Goal: Task Accomplishment & Management: Complete application form

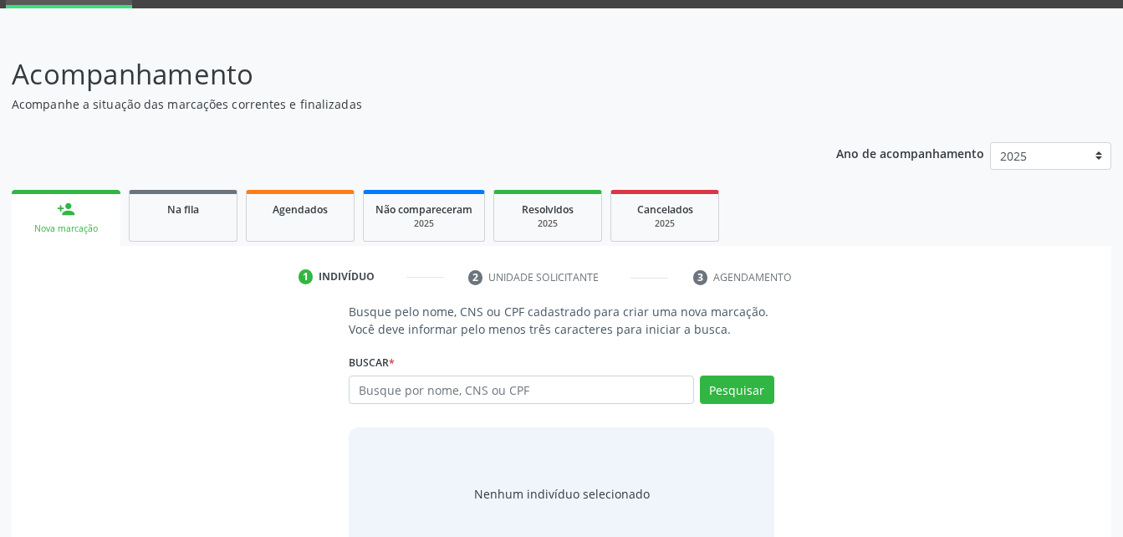
scroll to position [131, 0]
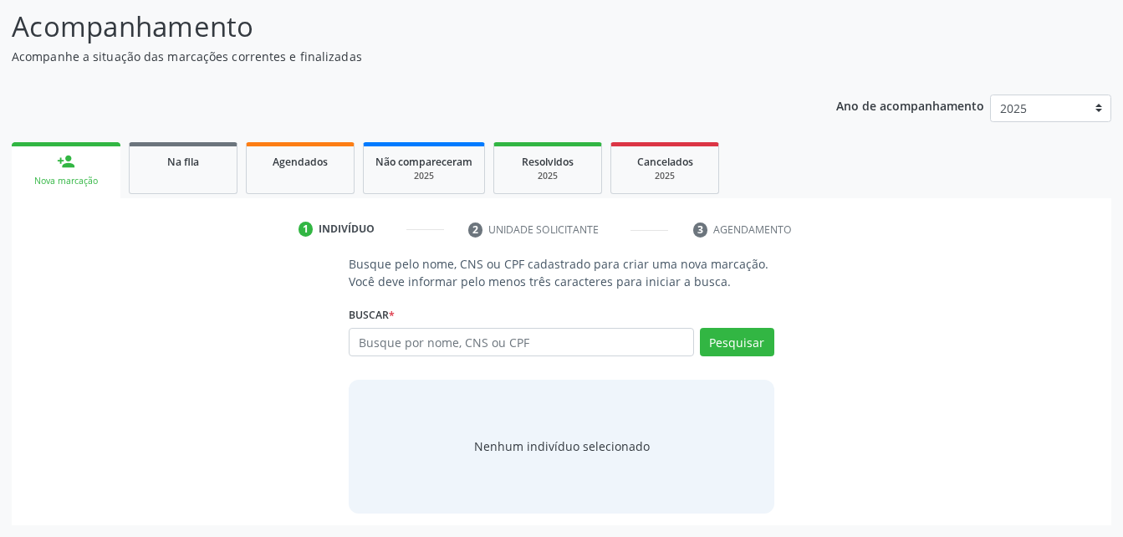
click at [529, 340] on input "text" at bounding box center [521, 342] width 345 height 28
type input "703209635875697"
click at [719, 344] on button "Pesquisar" at bounding box center [737, 342] width 74 height 28
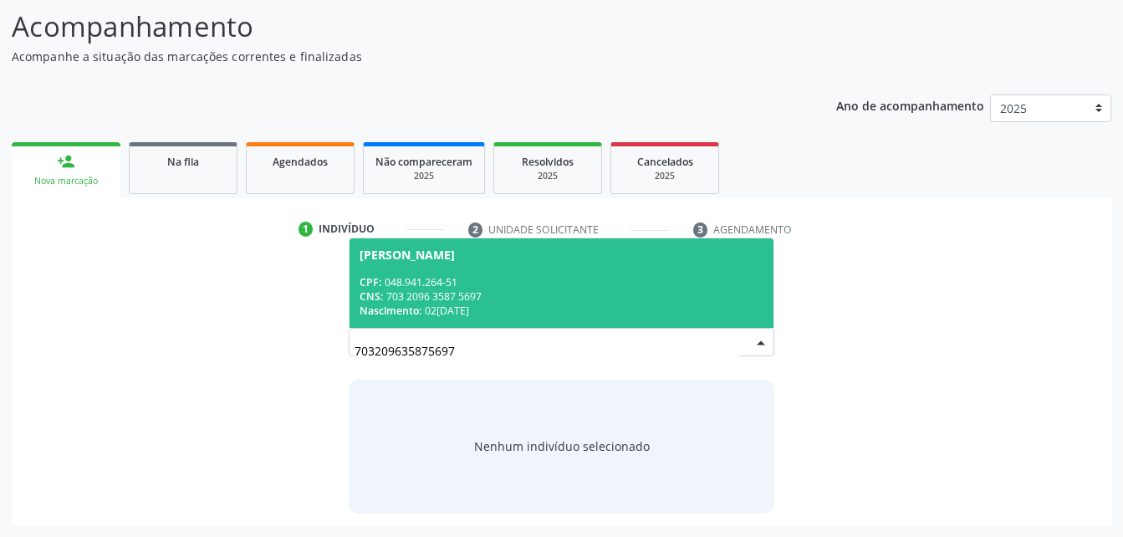
click at [596, 270] on span "Maria Luciana Marques dos Santos CPF: 048.941.264-51 CNS: 703 2096 3587 5697 Na…" at bounding box center [561, 283] width 423 height 90
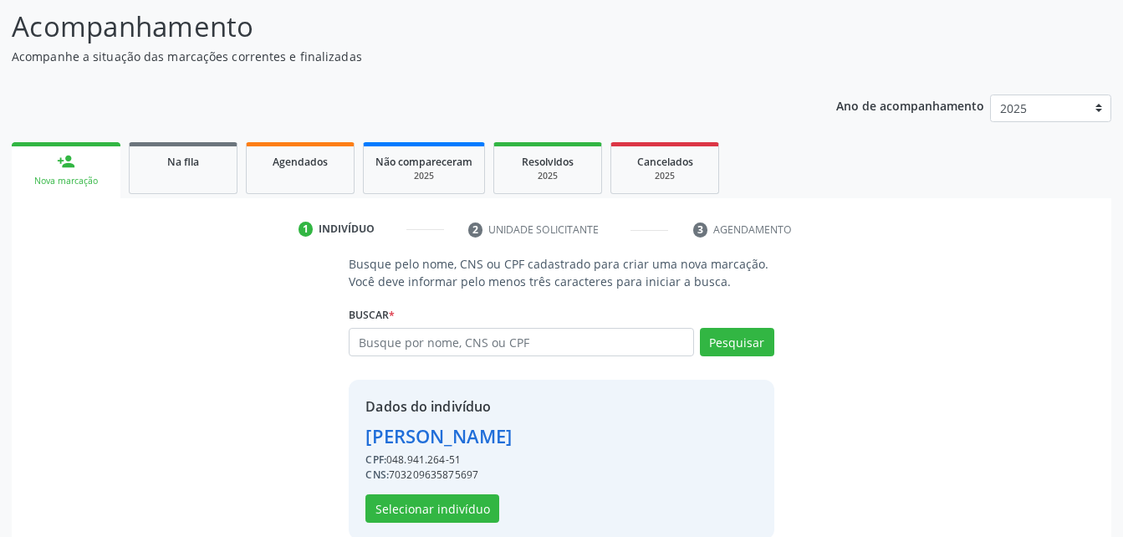
scroll to position [157, 0]
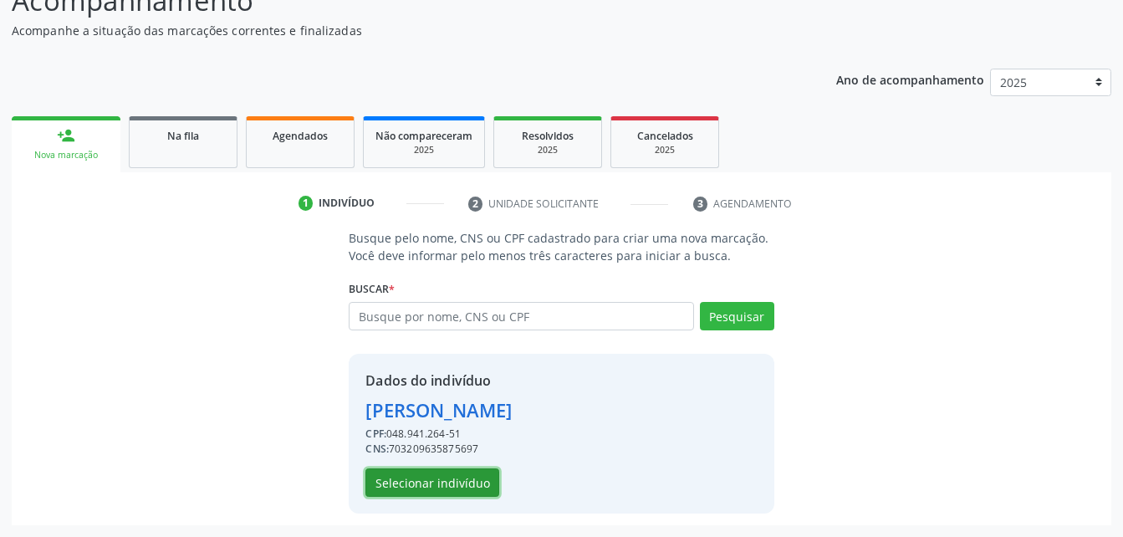
click at [437, 473] on button "Selecionar indivíduo" at bounding box center [433, 482] width 134 height 28
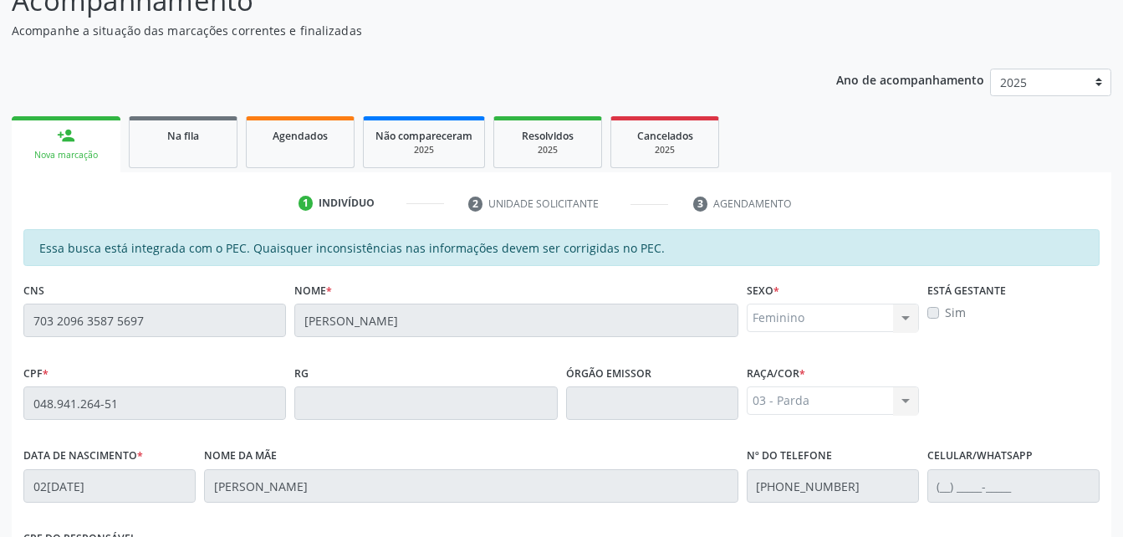
scroll to position [442, 0]
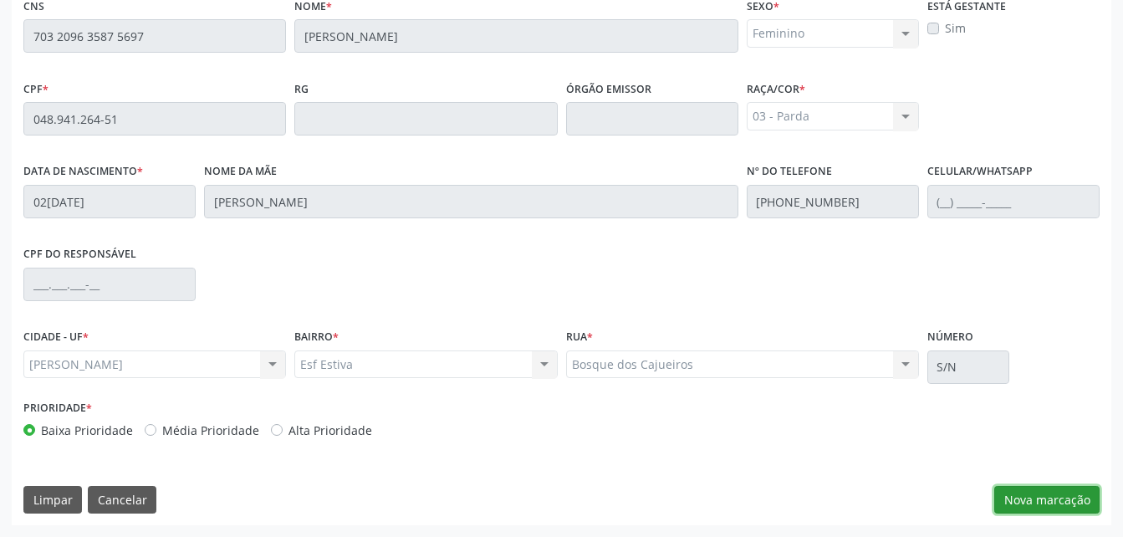
click at [1056, 497] on button "Nova marcação" at bounding box center [1047, 500] width 105 height 28
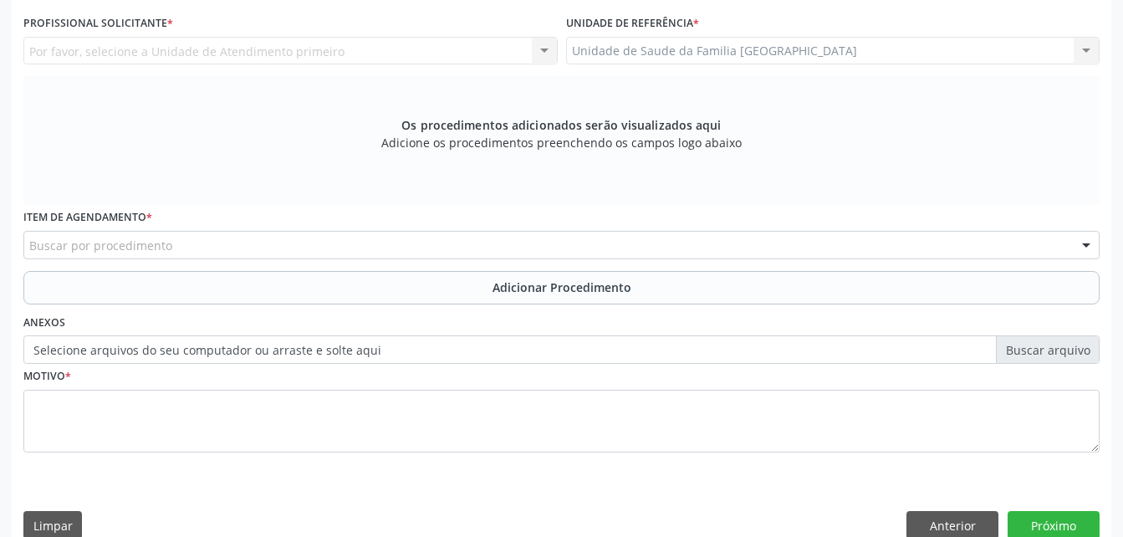
scroll to position [274, 0]
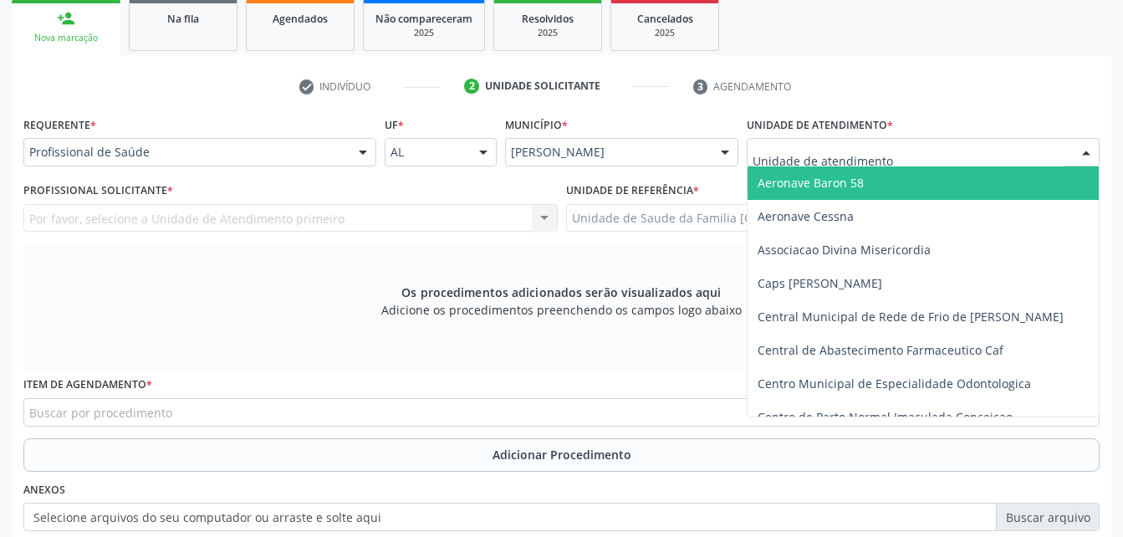
click at [933, 146] on div at bounding box center [923, 152] width 353 height 28
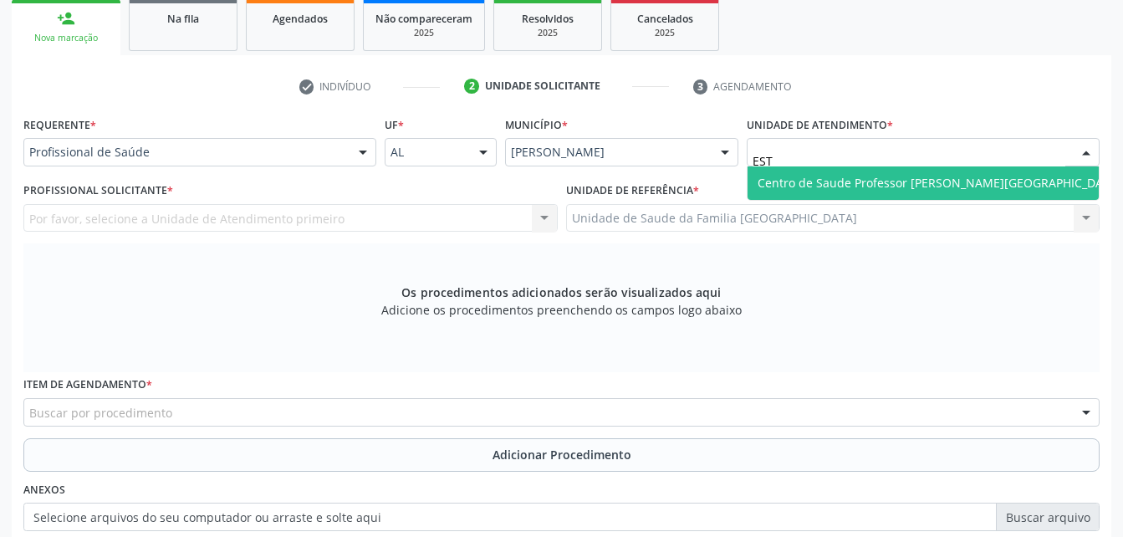
type input "ESTA"
click at [934, 180] on span "Centro de Saude Professor [PERSON_NAME][GEOGRAPHIC_DATA]" at bounding box center [940, 183] width 364 height 16
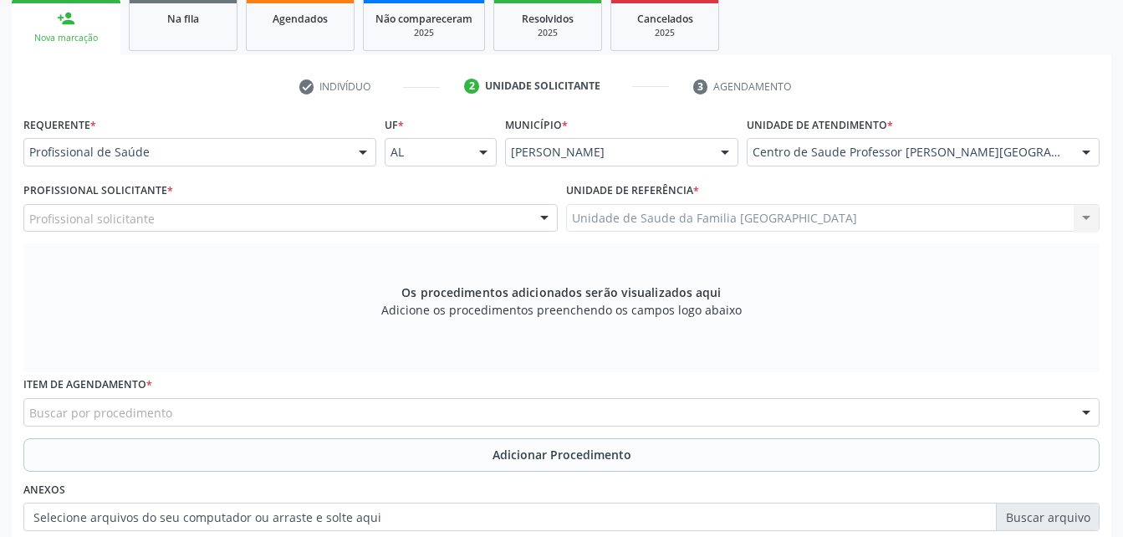
click at [444, 216] on div "Profissional solicitante" at bounding box center [290, 218] width 534 height 28
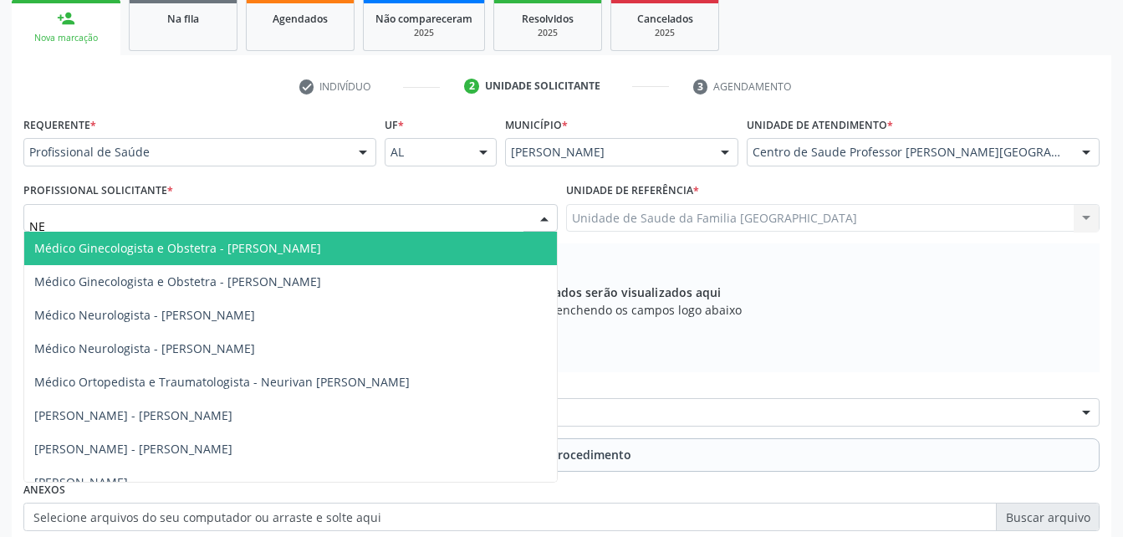
type input "NEU"
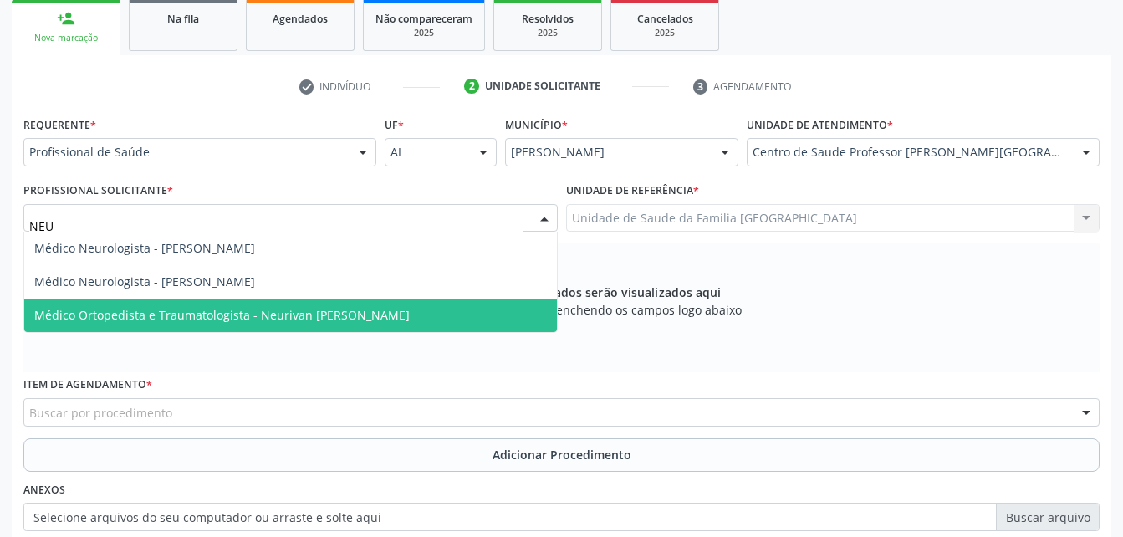
click at [401, 316] on span "Médico Ortopedista e Traumatologista - Neurivan Calado Barbosa" at bounding box center [290, 315] width 533 height 33
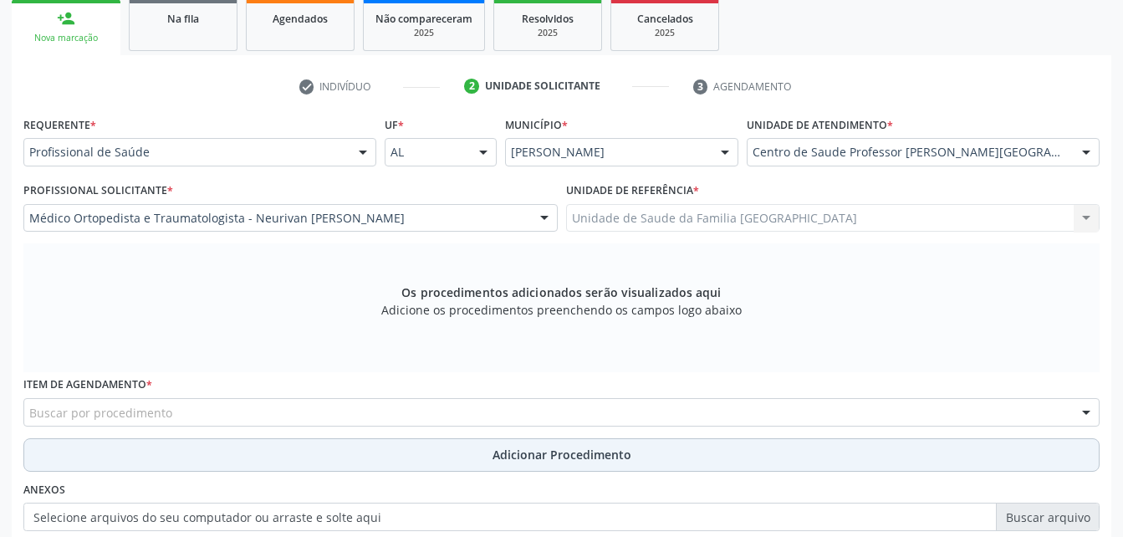
scroll to position [358, 0]
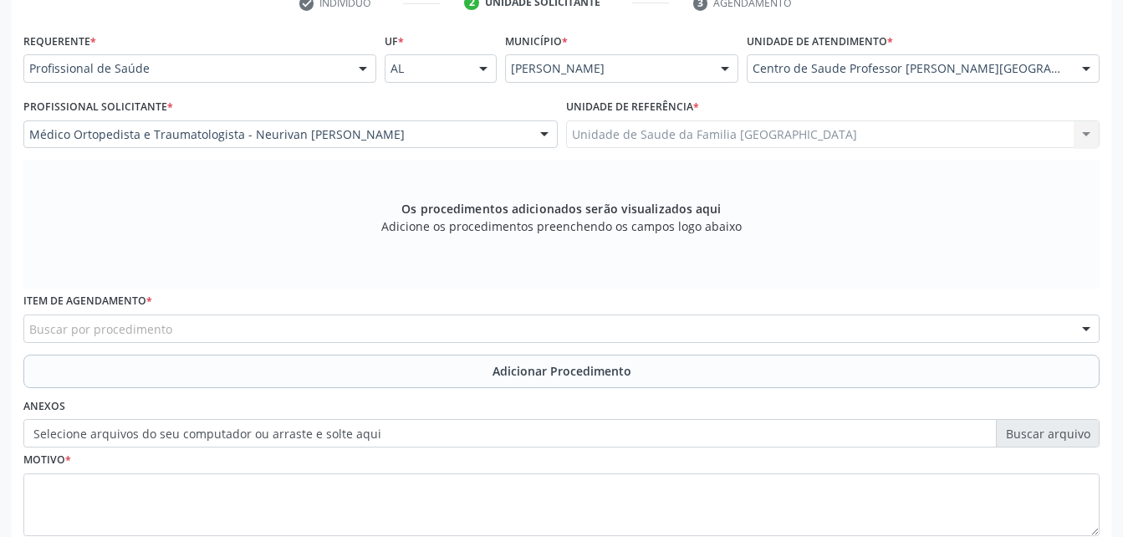
click at [361, 331] on div "Buscar por procedimento" at bounding box center [561, 329] width 1077 height 28
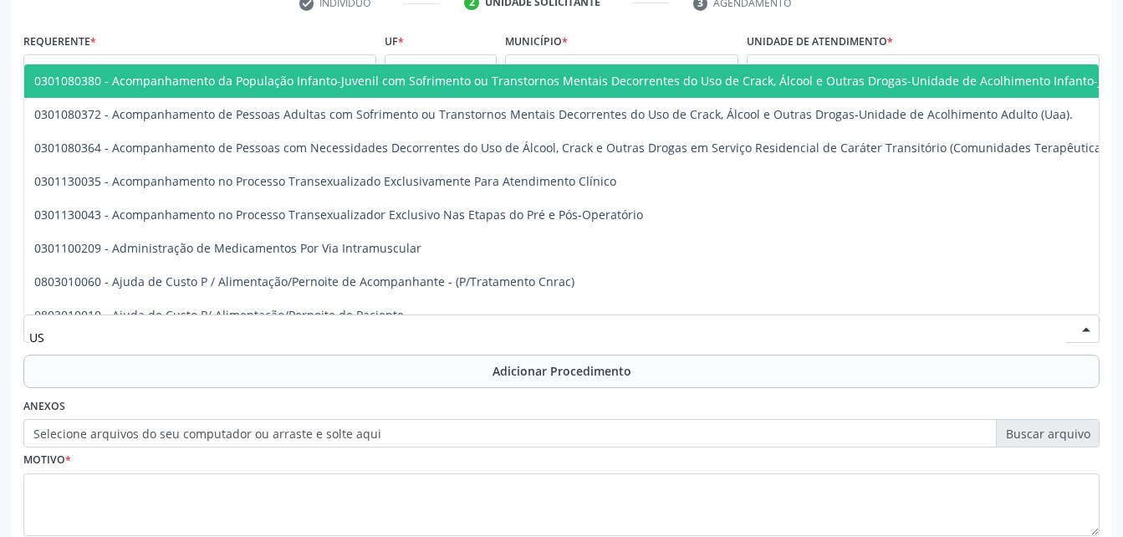
type input "USG"
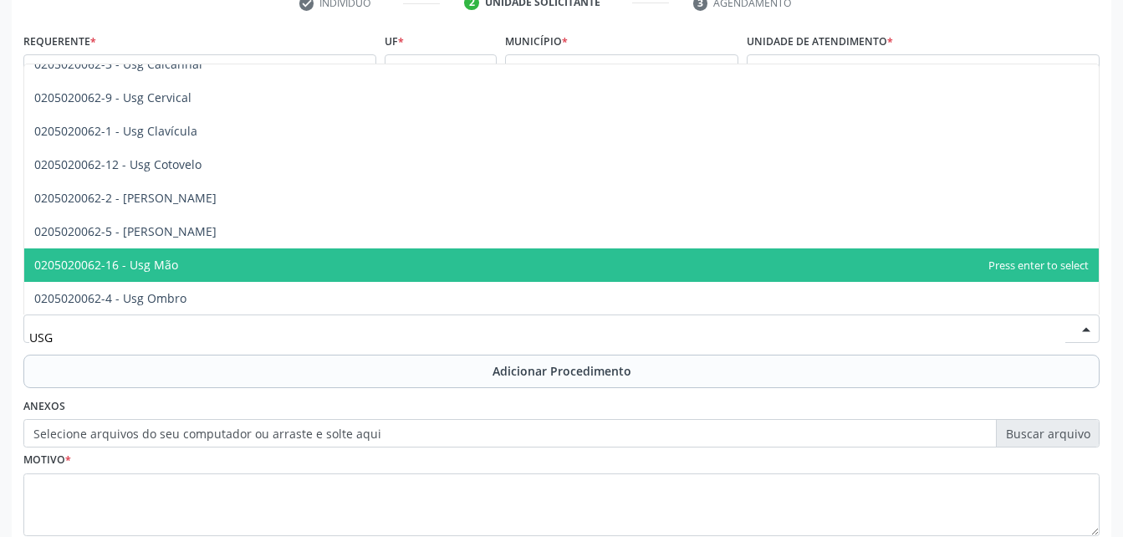
scroll to position [167, 0]
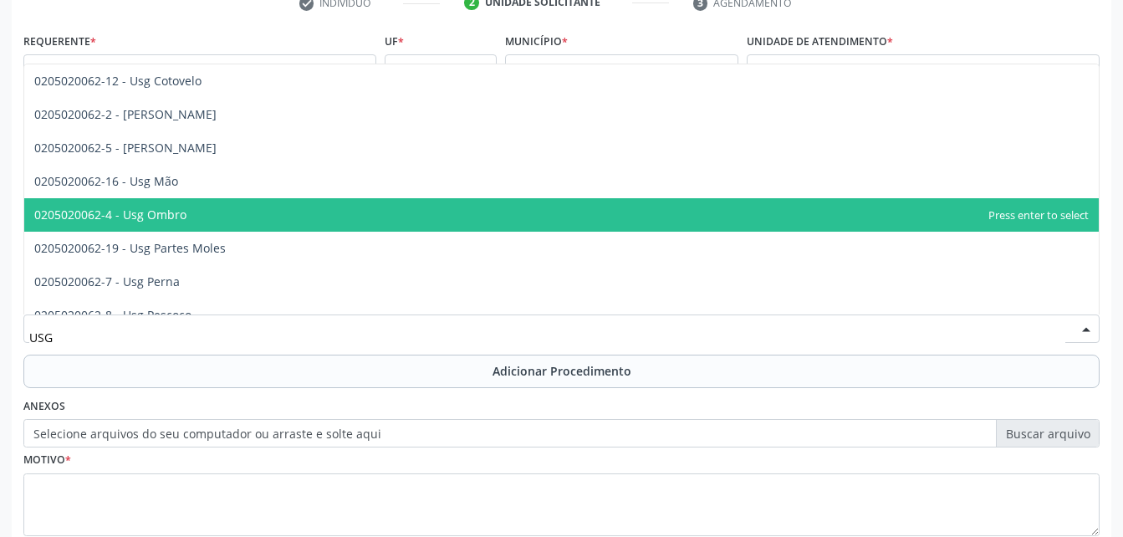
click at [326, 215] on span "0205020062-4 - Usg Ombro" at bounding box center [561, 214] width 1075 height 33
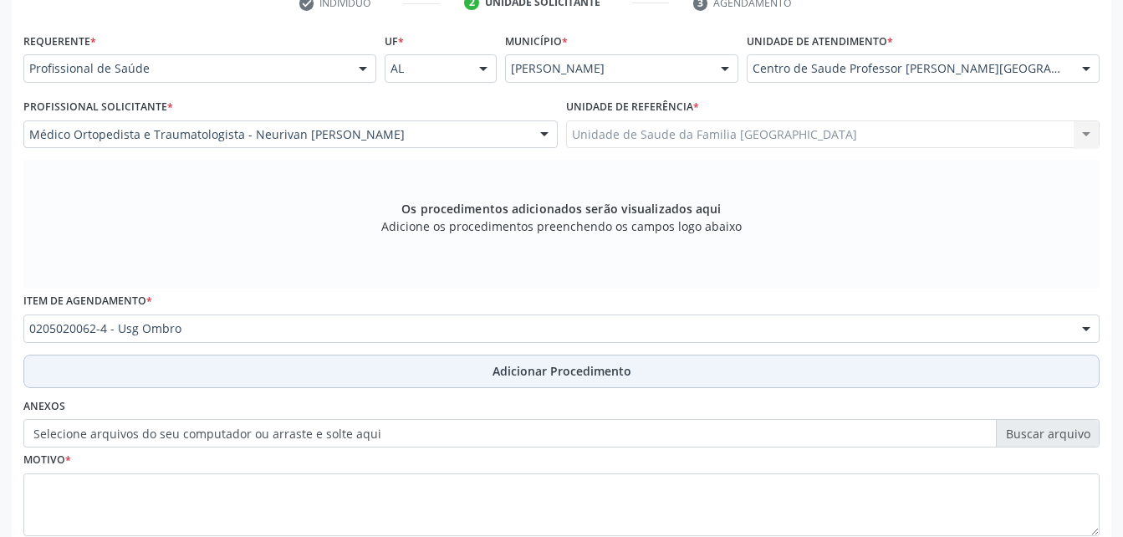
click at [403, 374] on button "Adicionar Procedimento" at bounding box center [561, 371] width 1077 height 33
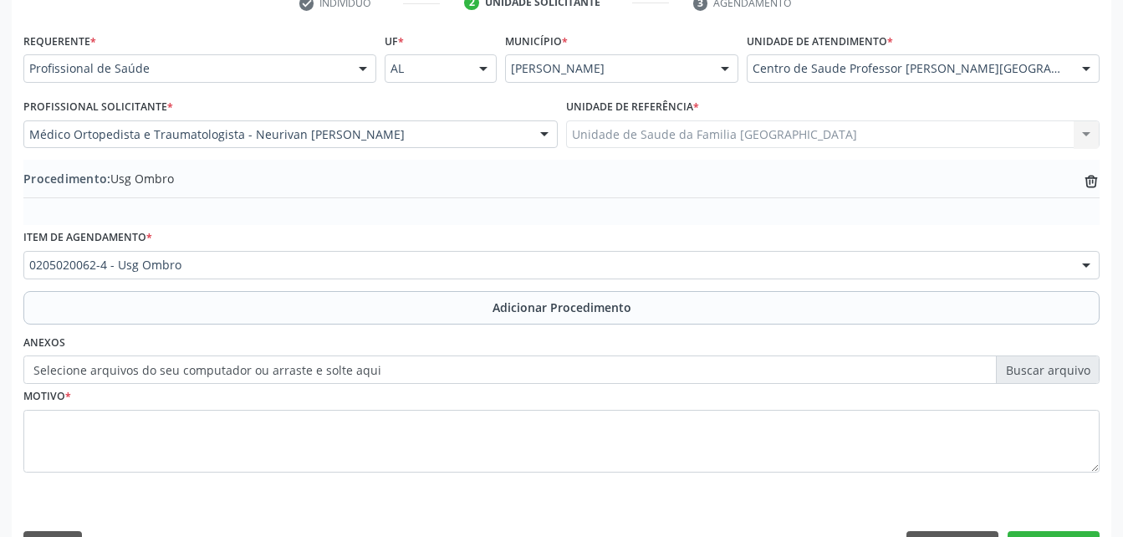
click at [306, 366] on label "Selecione arquivos do seu computador ou arraste e solte aqui" at bounding box center [561, 369] width 1077 height 28
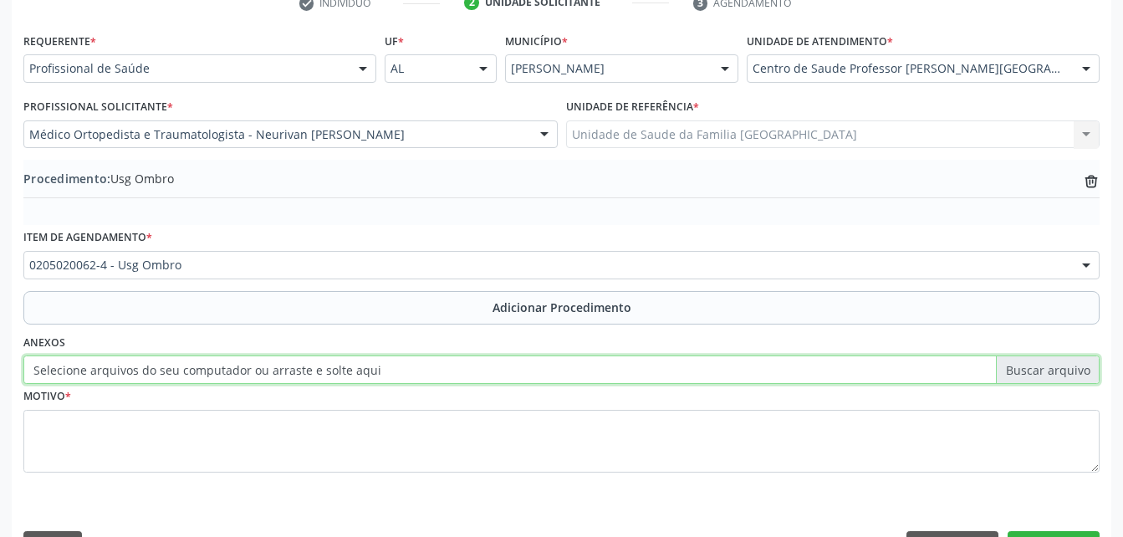
click at [306, 366] on input "Selecione arquivos do seu computador ou arraste e solte aqui" at bounding box center [561, 369] width 1077 height 28
type input "C:\fakepath\WhatsApp Image 2025-10-10 at 09.42.00.jpeg"
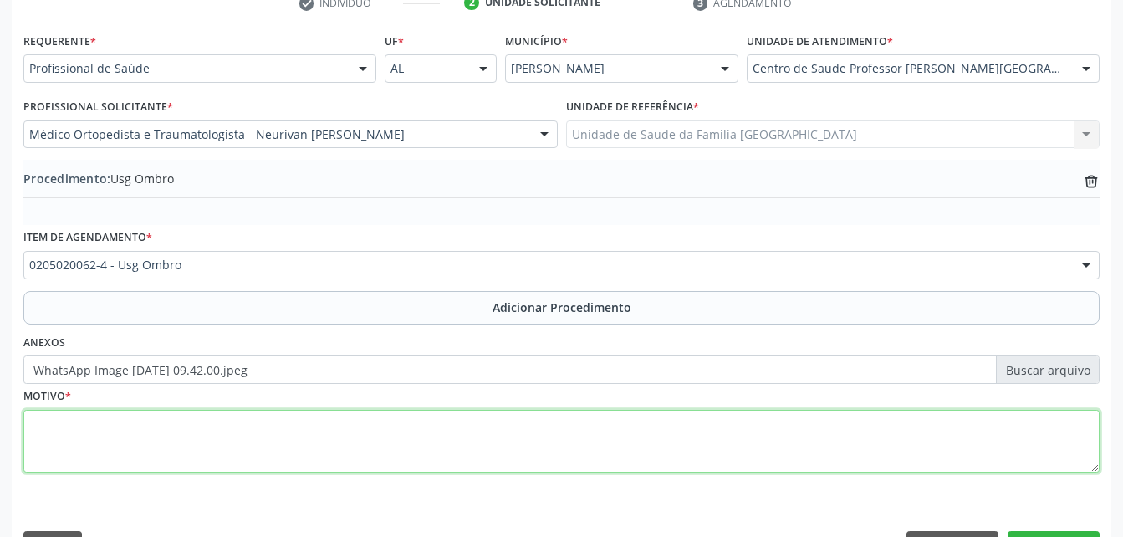
click at [270, 427] on textarea at bounding box center [561, 442] width 1077 height 64
click at [33, 427] on textarea "BILATERL" at bounding box center [561, 442] width 1077 height 64
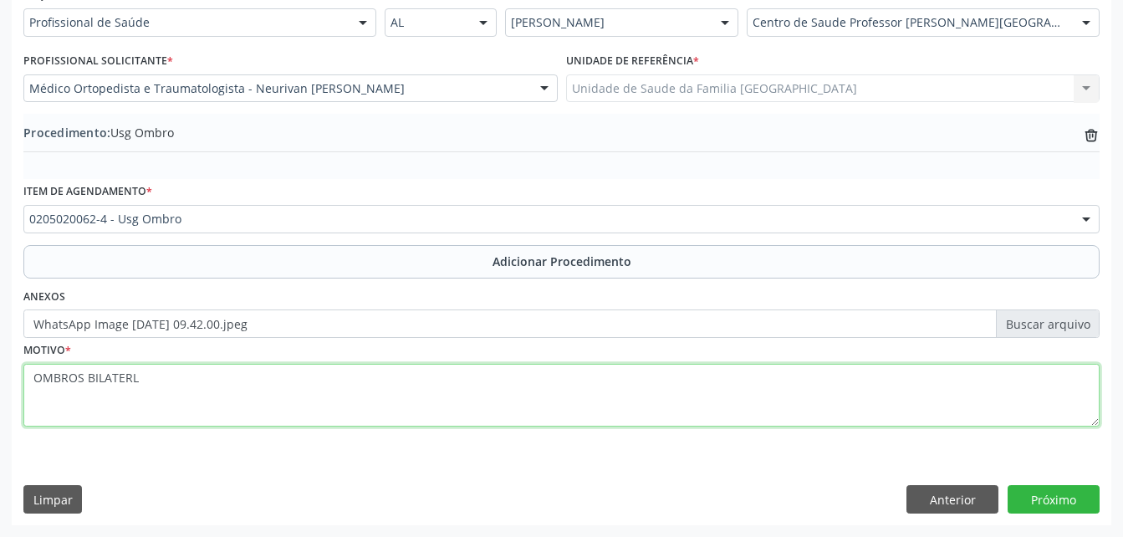
type textarea "OMBROS BILATERL"
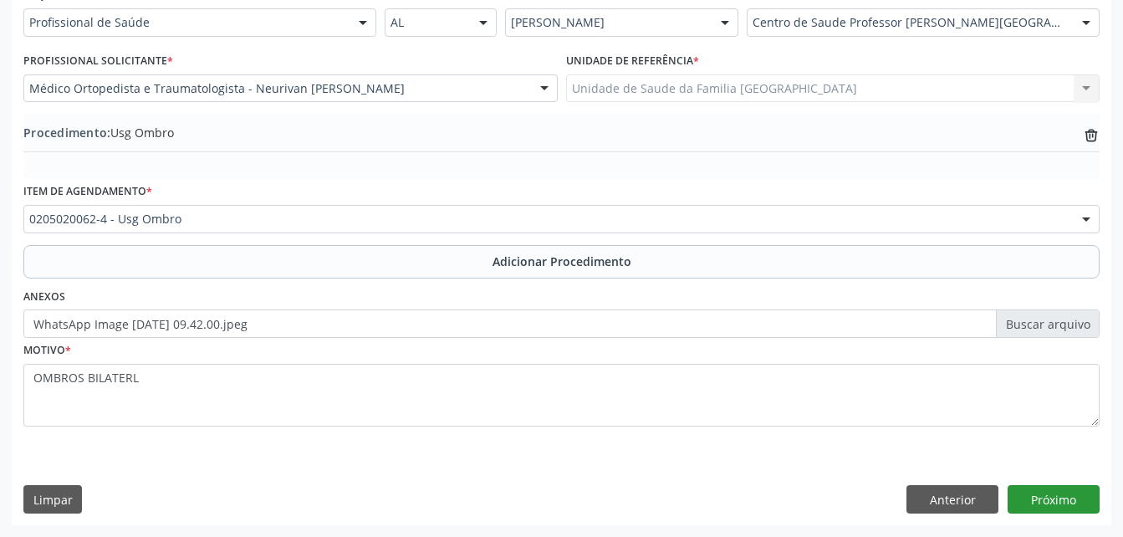
drag, startPoint x: 1042, startPoint y: 482, endPoint x: 1045, endPoint y: 500, distance: 18.6
click at [1044, 499] on div "Requerente * Profissional de Saúde Profissional de Saúde Paciente Nenhum result…" at bounding box center [562, 253] width 1100 height 542
click at [1045, 500] on button "Próximo" at bounding box center [1054, 499] width 92 height 28
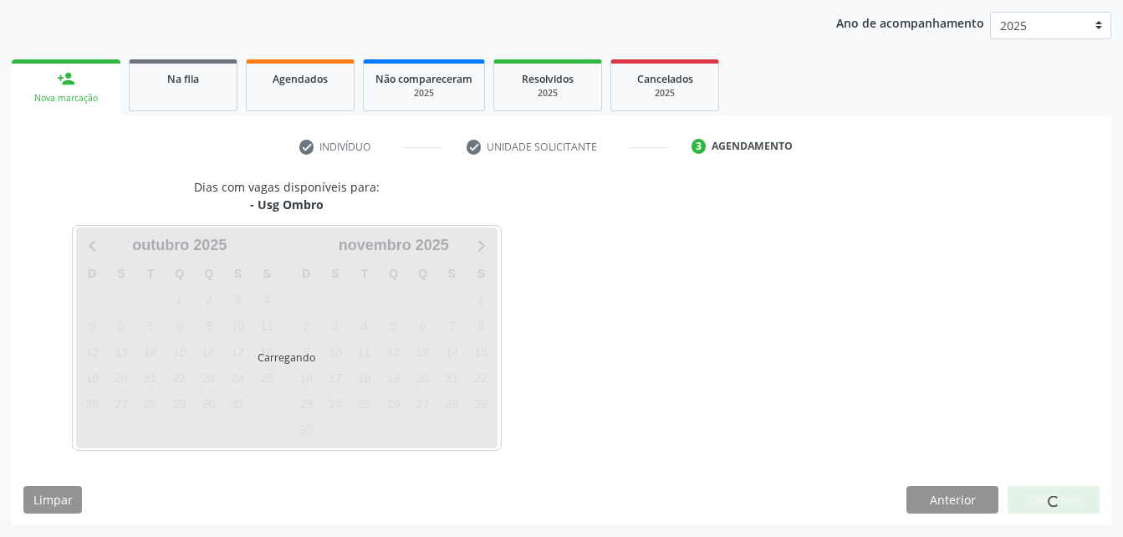
scroll to position [263, 0]
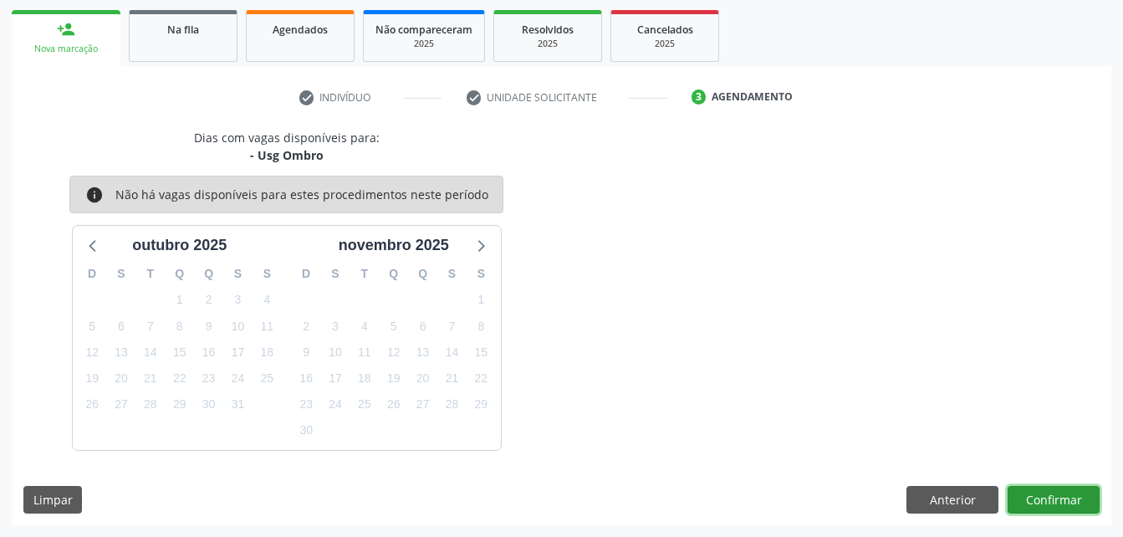
click at [1011, 496] on button "Confirmar" at bounding box center [1054, 500] width 92 height 28
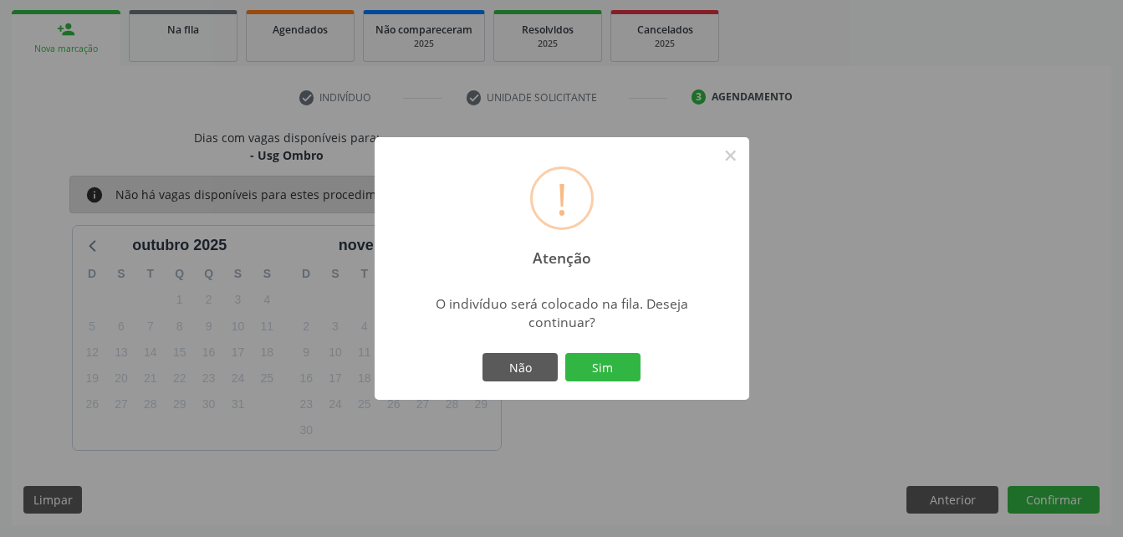
drag, startPoint x: 627, startPoint y: 371, endPoint x: 566, endPoint y: 405, distance: 68.9
click at [621, 374] on button "Sim" at bounding box center [602, 367] width 75 height 28
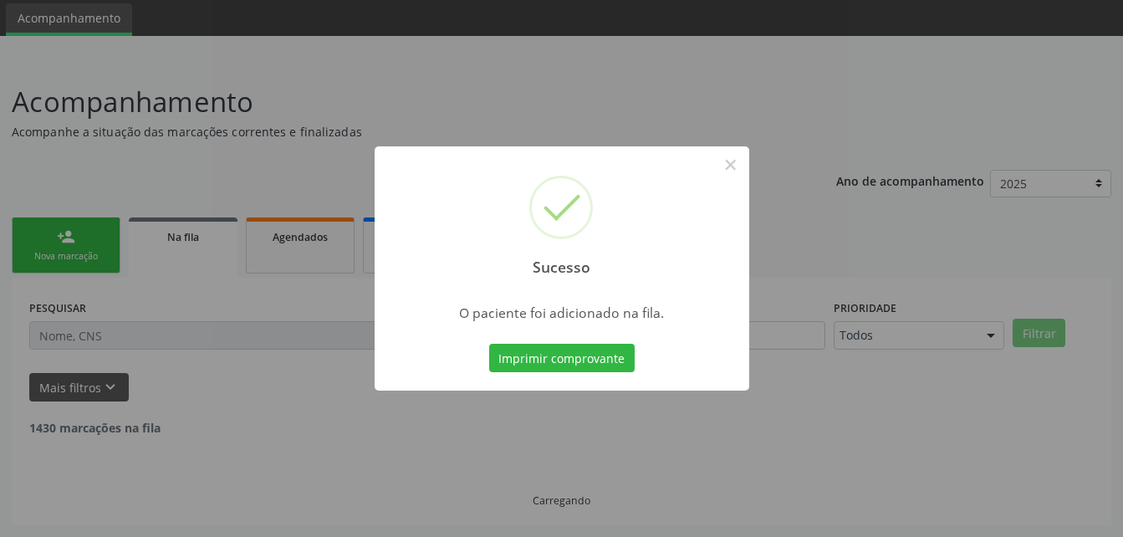
scroll to position [38, 0]
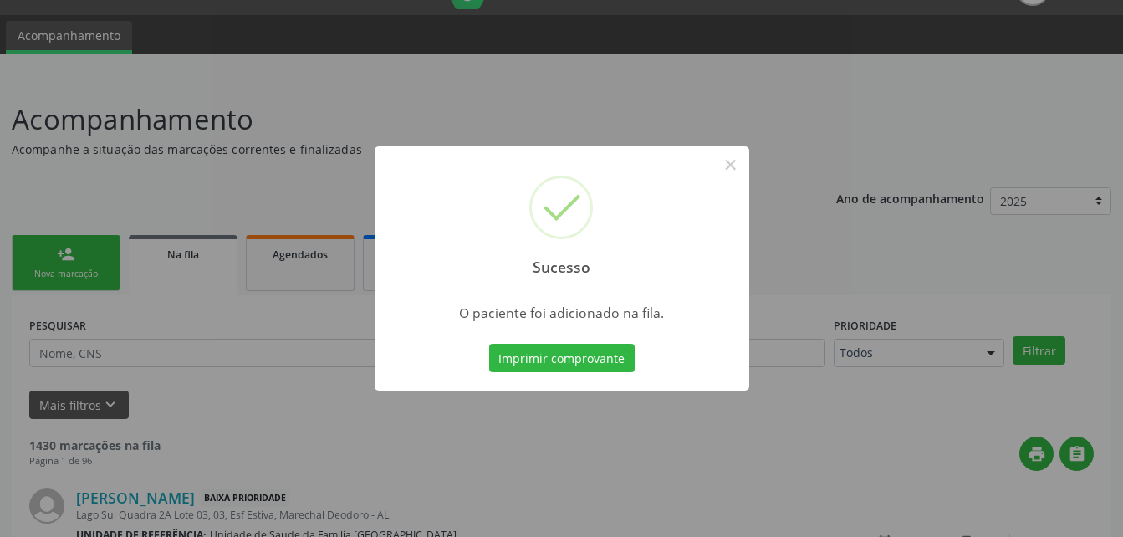
drag, startPoint x: 110, startPoint y: 244, endPoint x: 105, endPoint y: 265, distance: 21.5
click at [109, 247] on div "Sucesso × O paciente foi adicionado na fila. Imprimir comprovante Cancel" at bounding box center [561, 268] width 1123 height 537
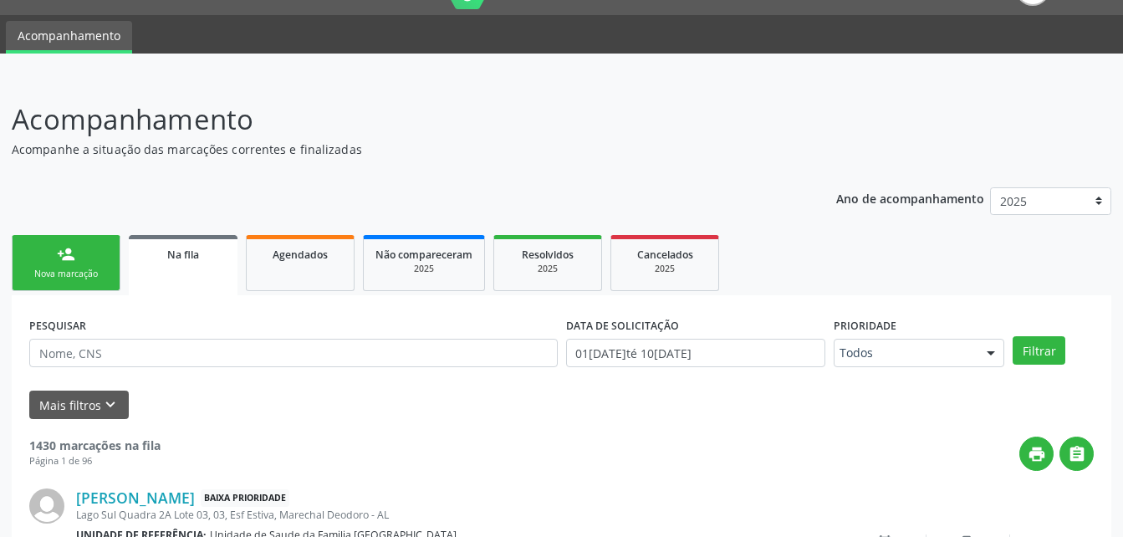
click at [1023, 108] on header "Acompanhamento Acompanhe a situação das marcações correntes e finalizadas Relat…" at bounding box center [562, 128] width 1100 height 59
click at [82, 254] on link "person_add Nova marcação" at bounding box center [66, 263] width 109 height 56
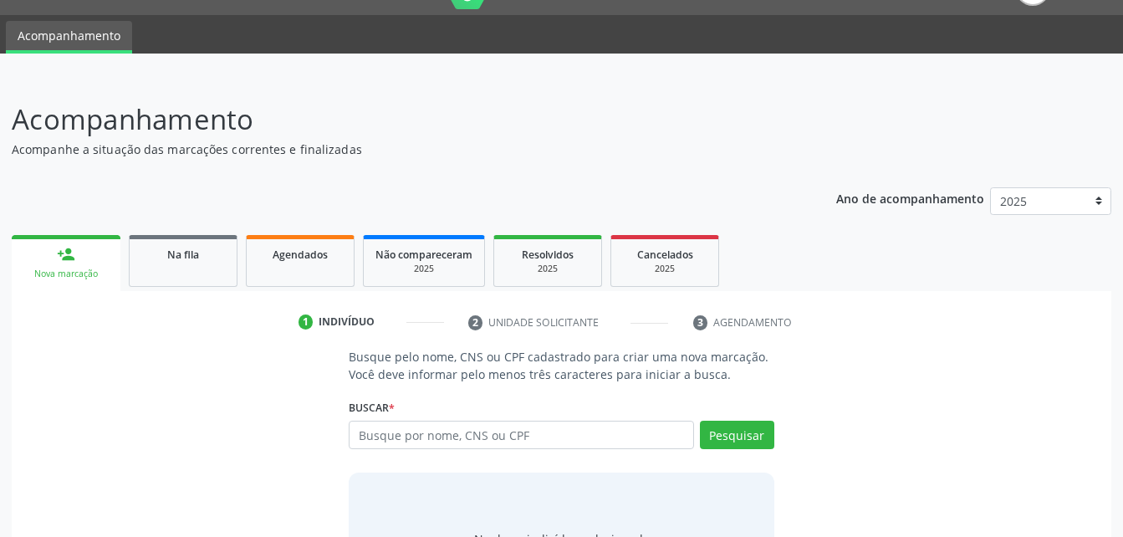
scroll to position [122, 0]
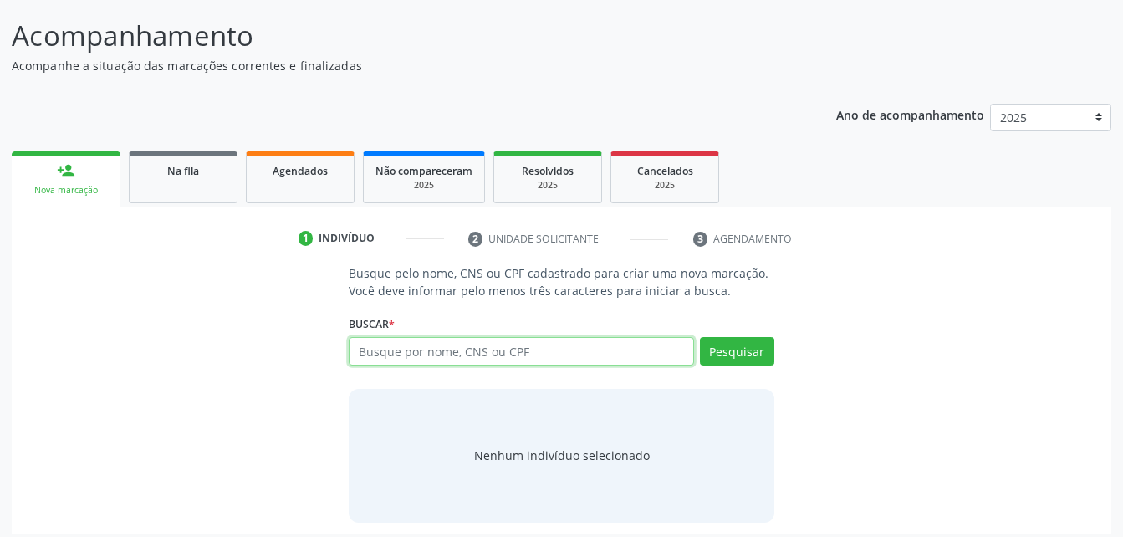
click at [389, 354] on input "text" at bounding box center [521, 351] width 345 height 28
type input "34710027404"
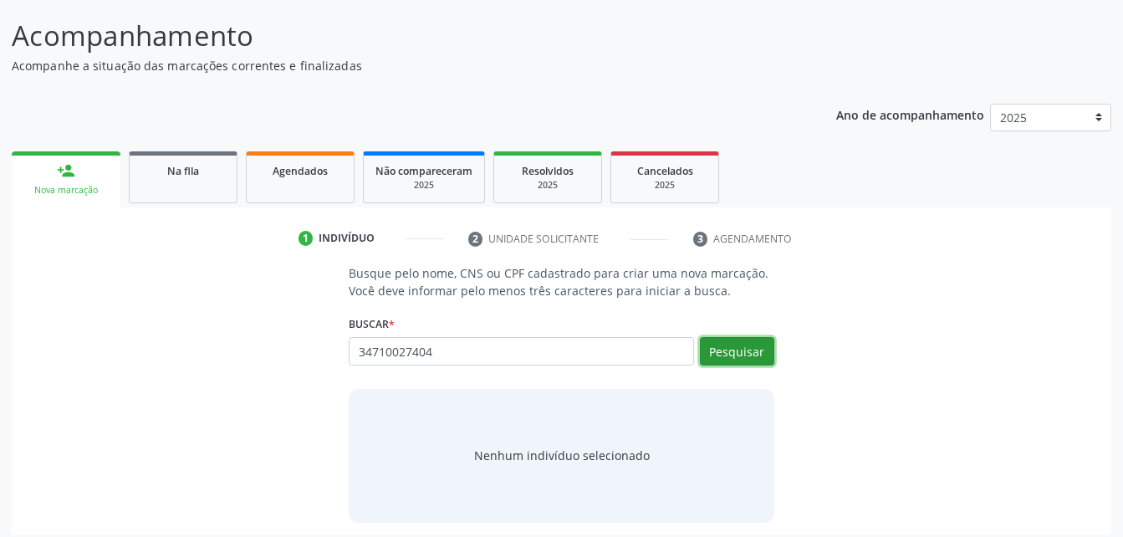
click at [755, 343] on button "Pesquisar" at bounding box center [737, 351] width 74 height 28
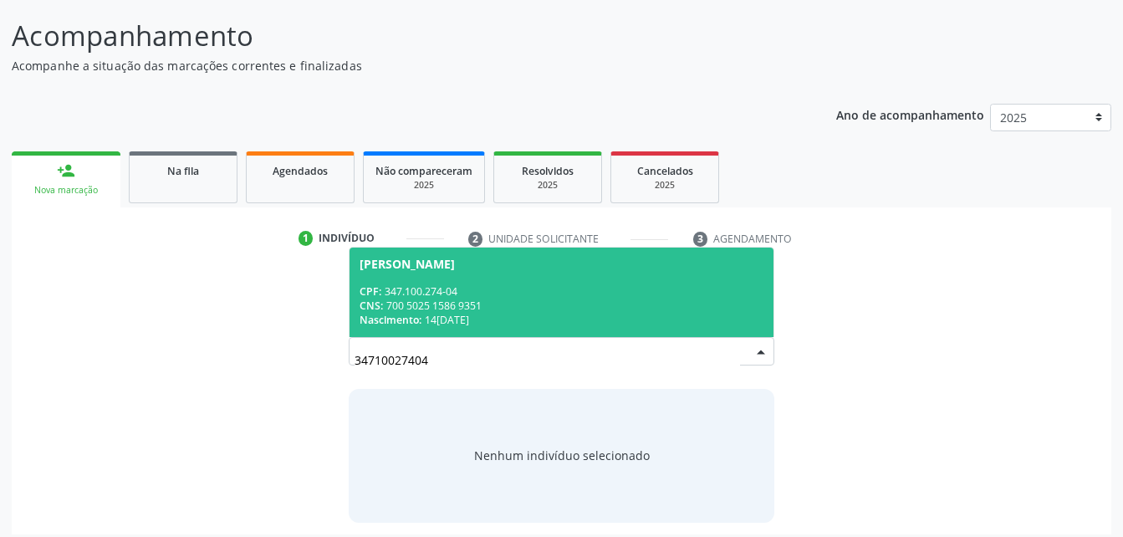
click at [546, 299] on div "CNS: 700 5025 1586 9351" at bounding box center [561, 306] width 403 height 14
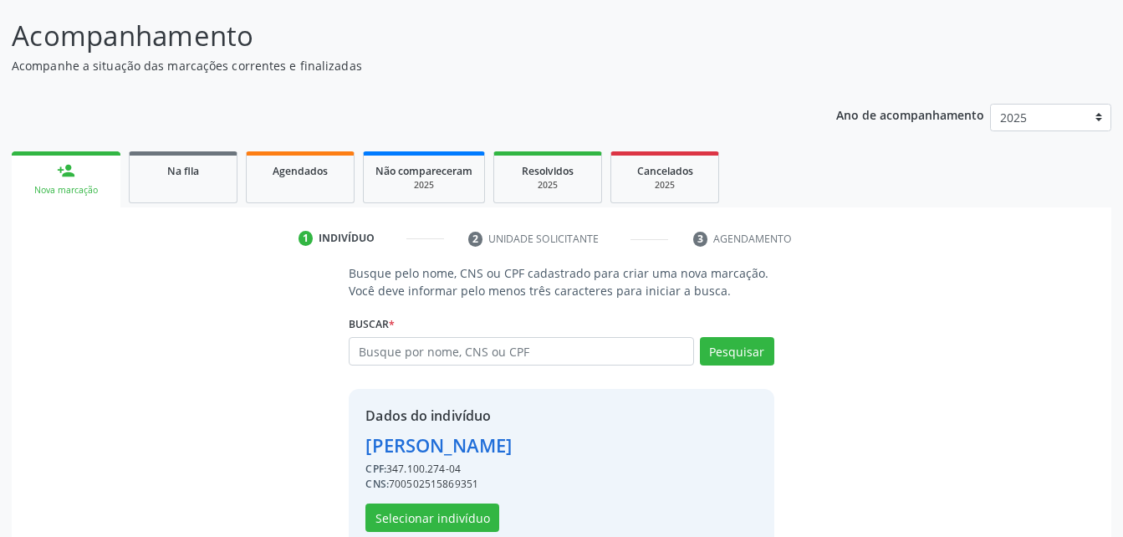
scroll to position [157, 0]
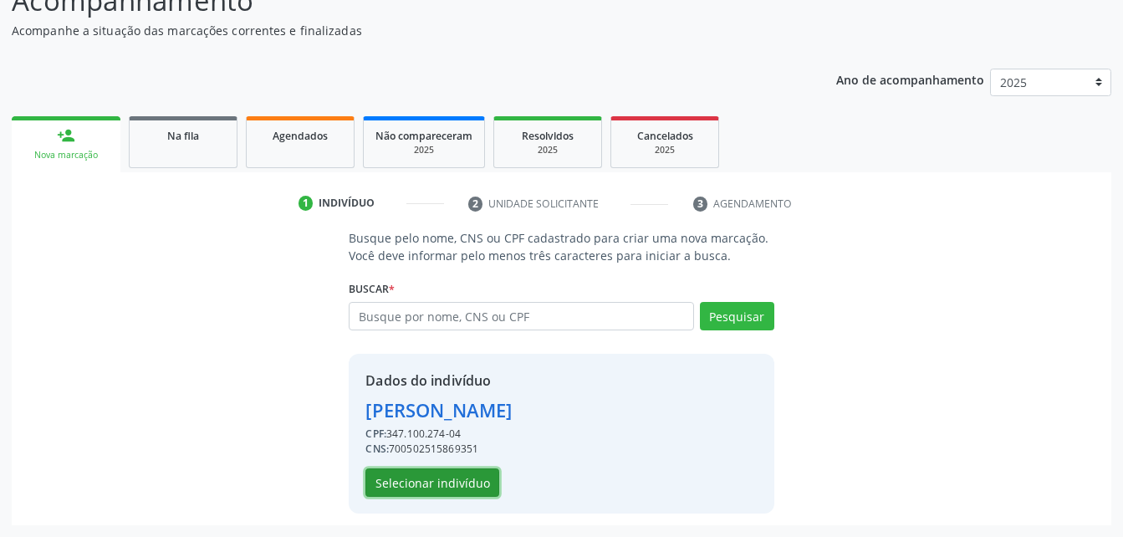
click at [454, 474] on button "Selecionar indivíduo" at bounding box center [433, 482] width 134 height 28
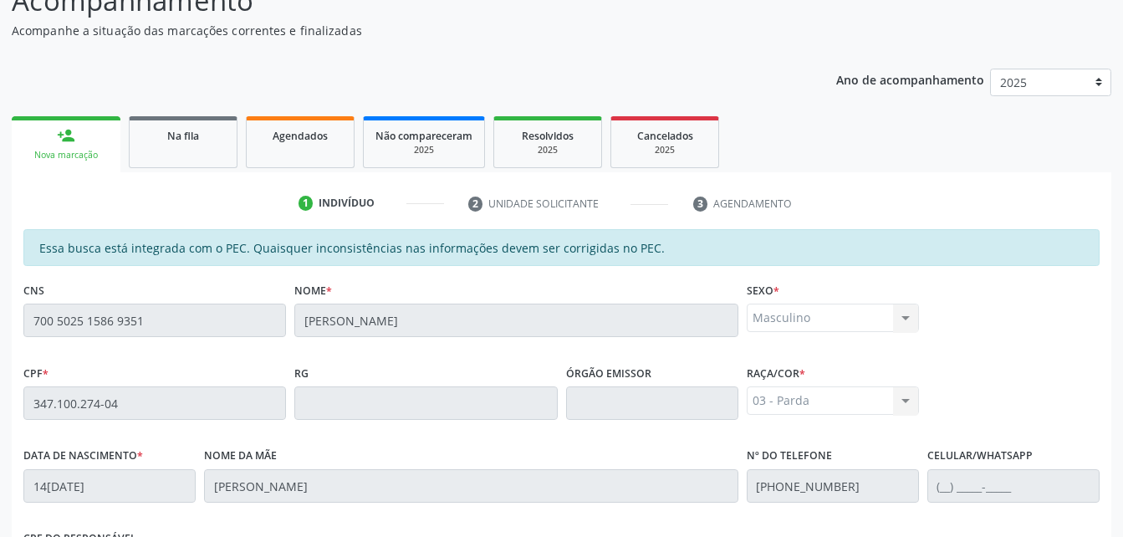
scroll to position [442, 0]
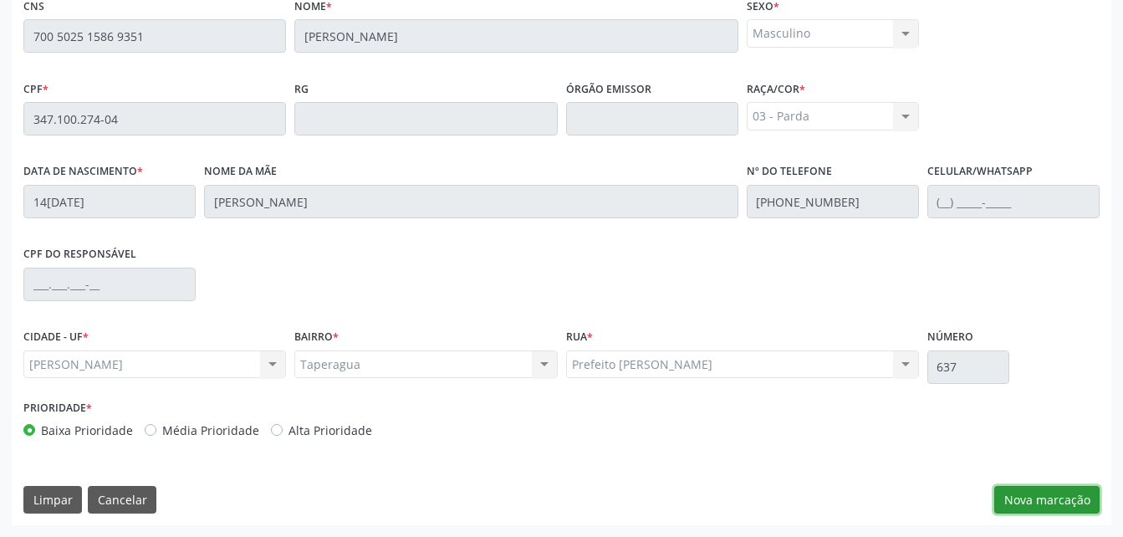
drag, startPoint x: 1046, startPoint y: 502, endPoint x: 1039, endPoint y: 486, distance: 17.2
click at [1046, 501] on button "Nova marcação" at bounding box center [1047, 500] width 105 height 28
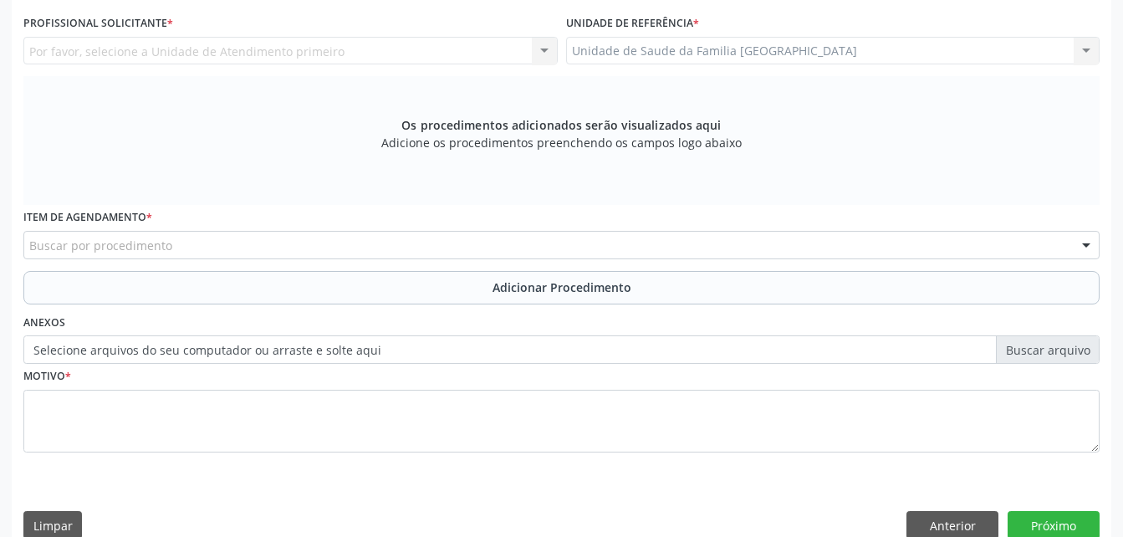
scroll to position [274, 0]
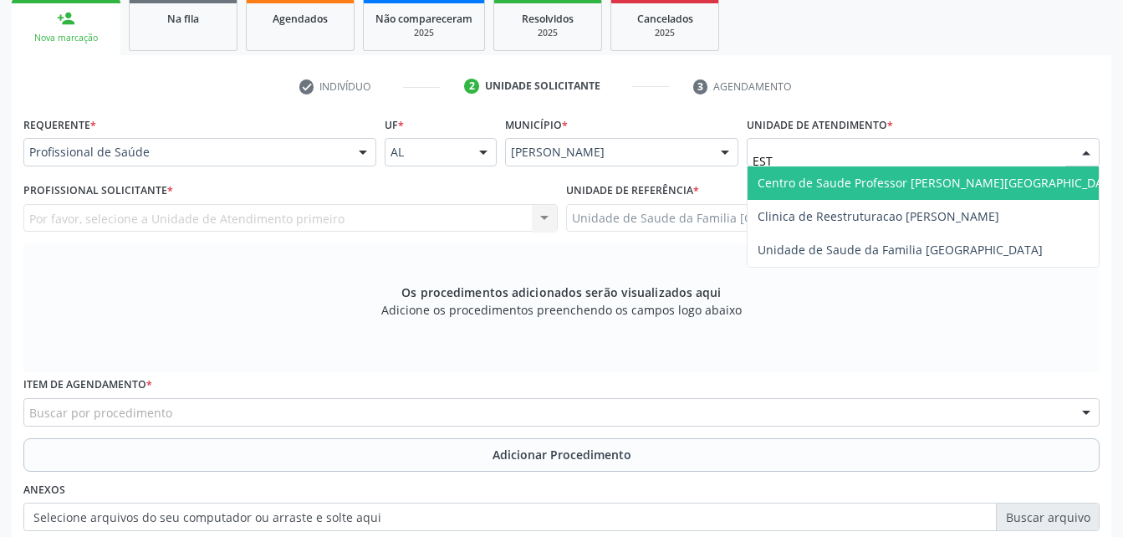
type input "ESTI"
click at [946, 187] on span "Unidade de Saude da Familia [GEOGRAPHIC_DATA]" at bounding box center [900, 183] width 285 height 16
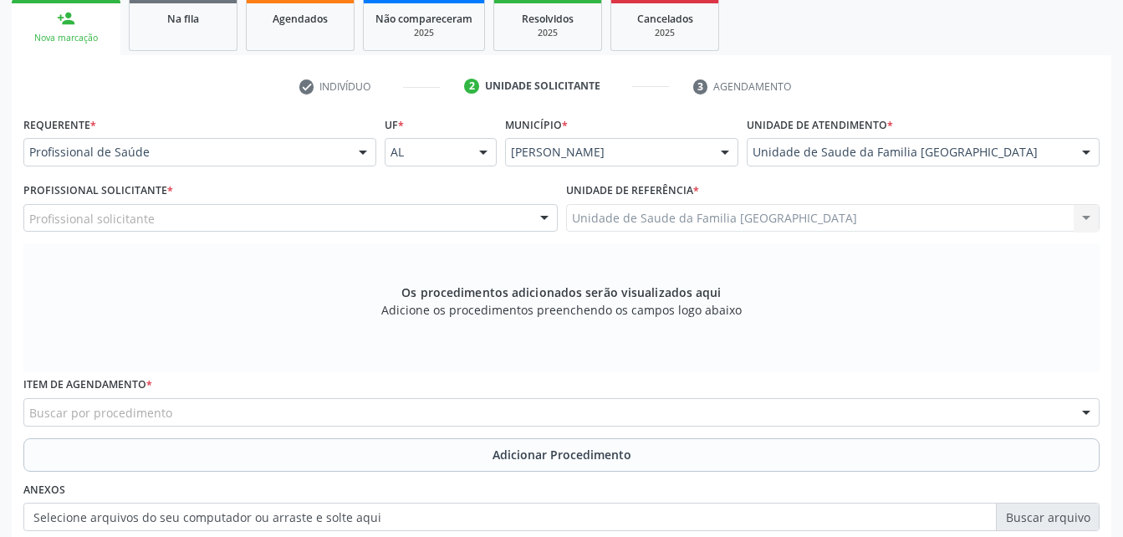
click at [432, 221] on div "Profissional solicitante" at bounding box center [290, 218] width 534 height 28
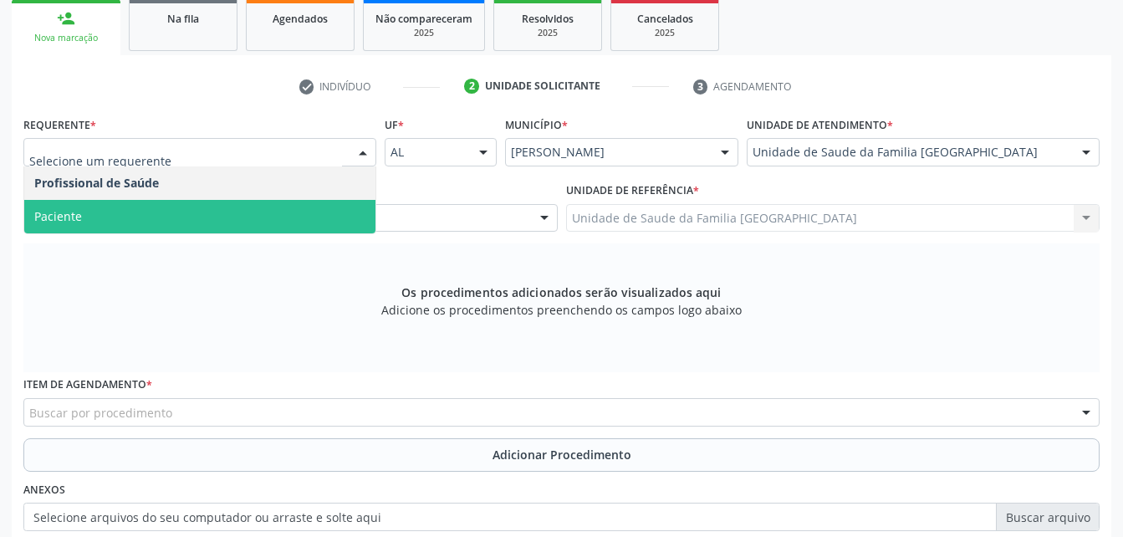
click at [275, 215] on span "Paciente" at bounding box center [199, 216] width 351 height 33
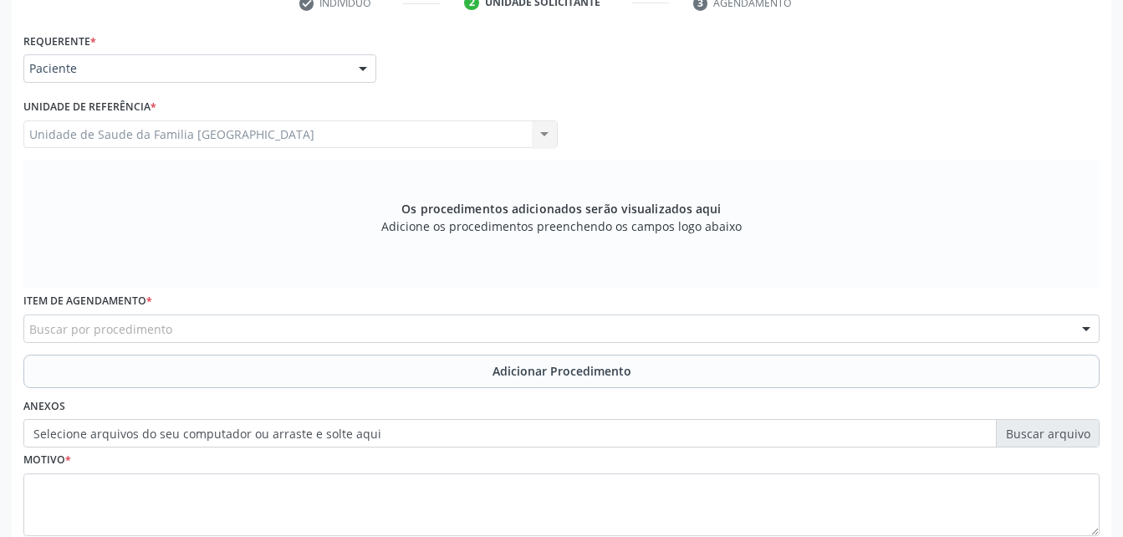
scroll to position [442, 0]
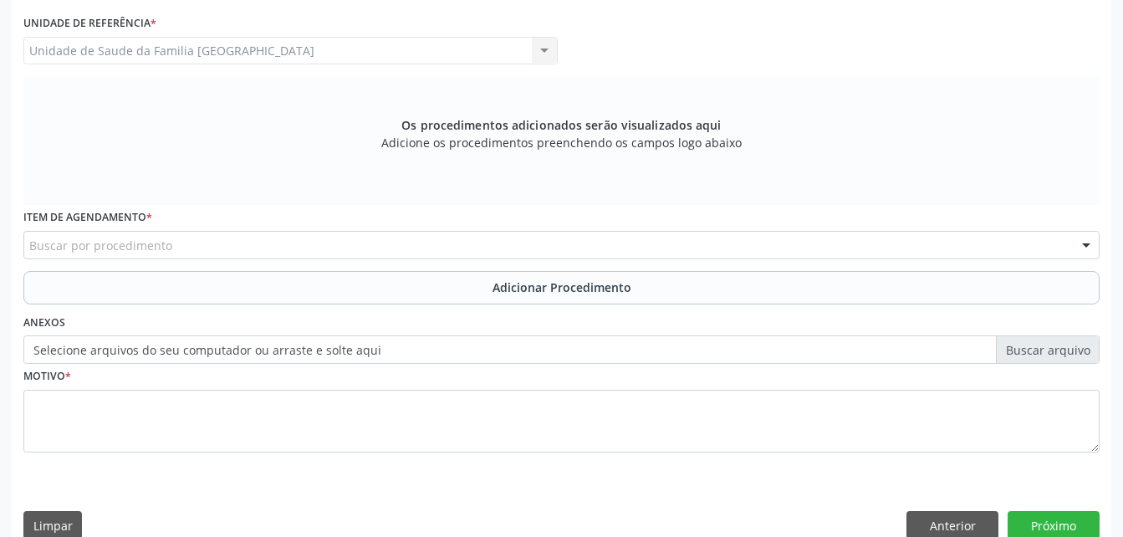
click at [218, 247] on div "Buscar por procedimento" at bounding box center [561, 245] width 1077 height 28
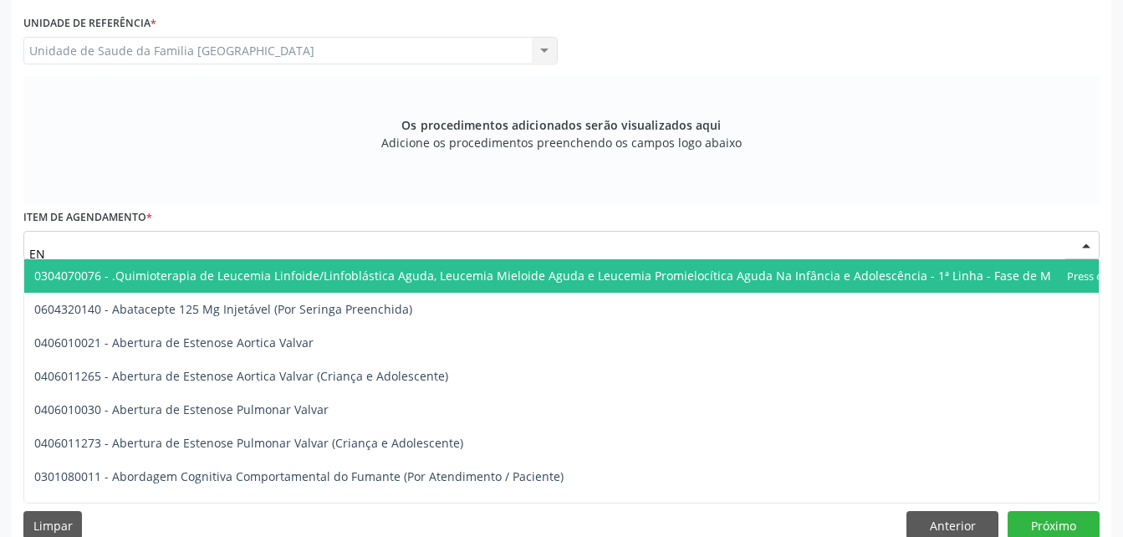
type input "E"
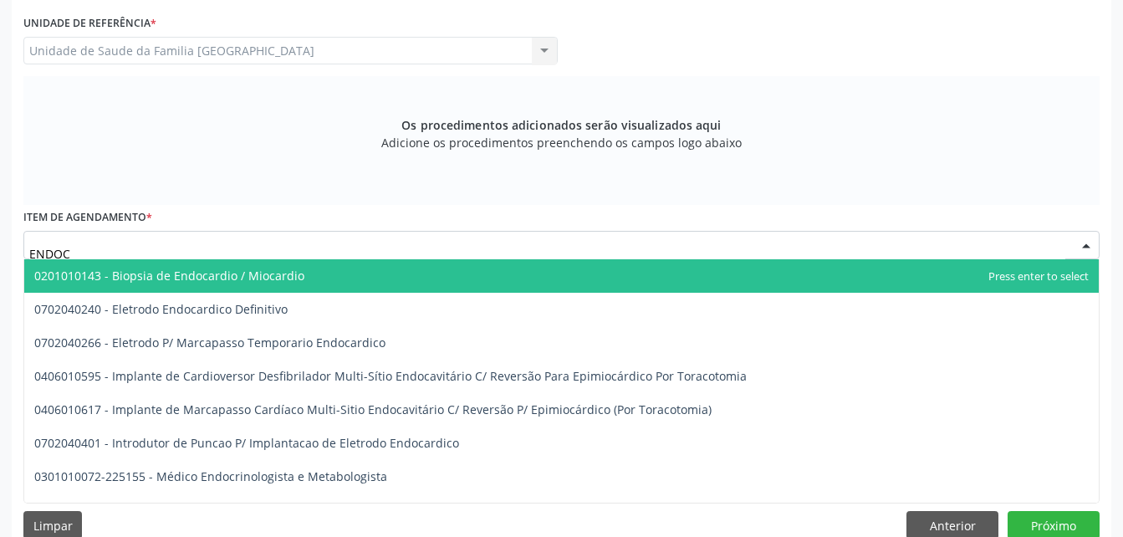
type input "ENDOCR"
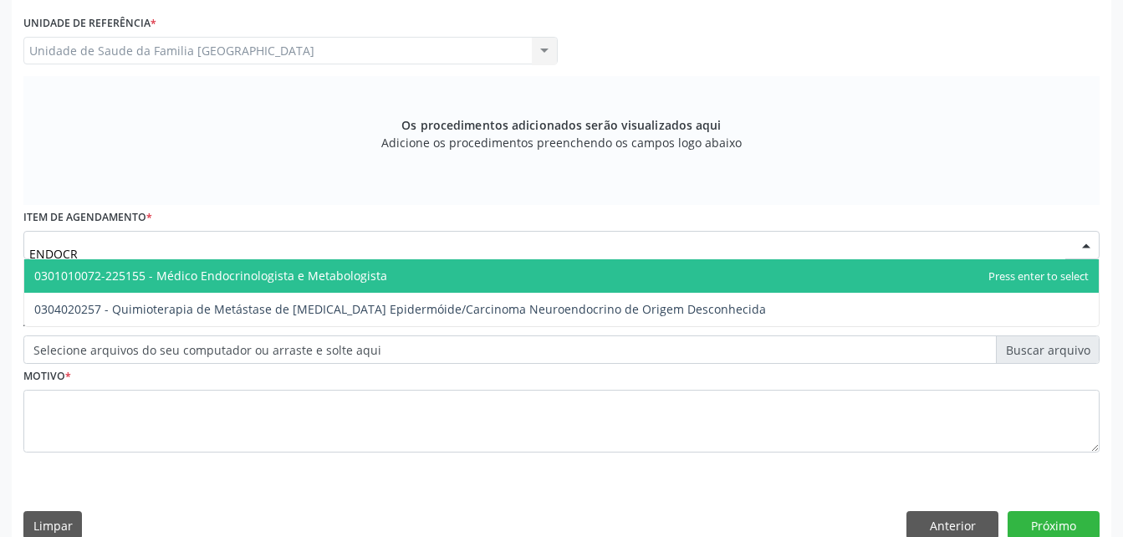
click at [207, 282] on span "0301010072-225155 - Médico Endocrinologista e Metabologista" at bounding box center [210, 276] width 353 height 16
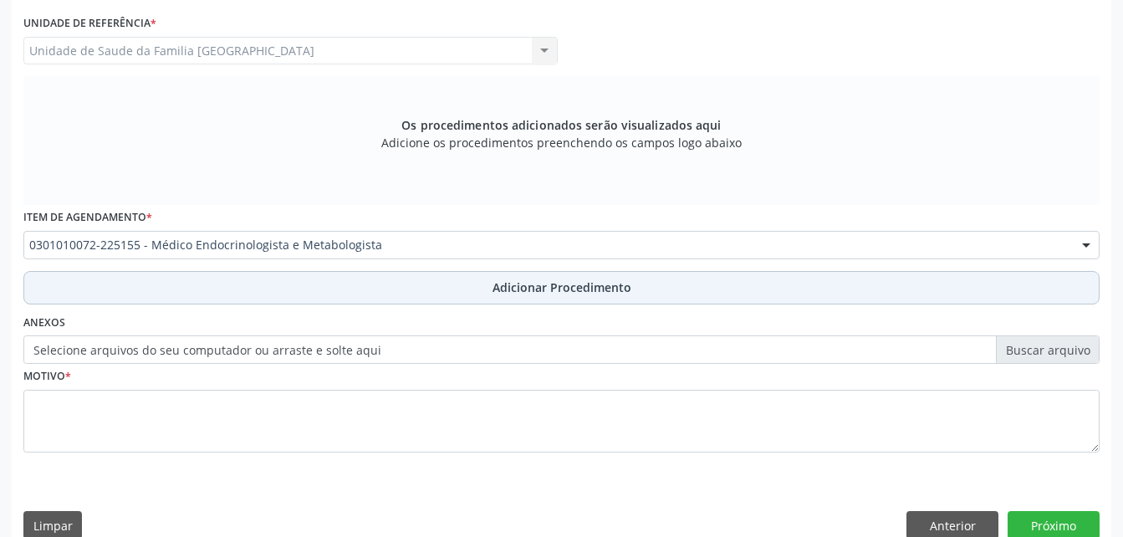
click at [207, 297] on button "Adicionar Procedimento" at bounding box center [561, 287] width 1077 height 33
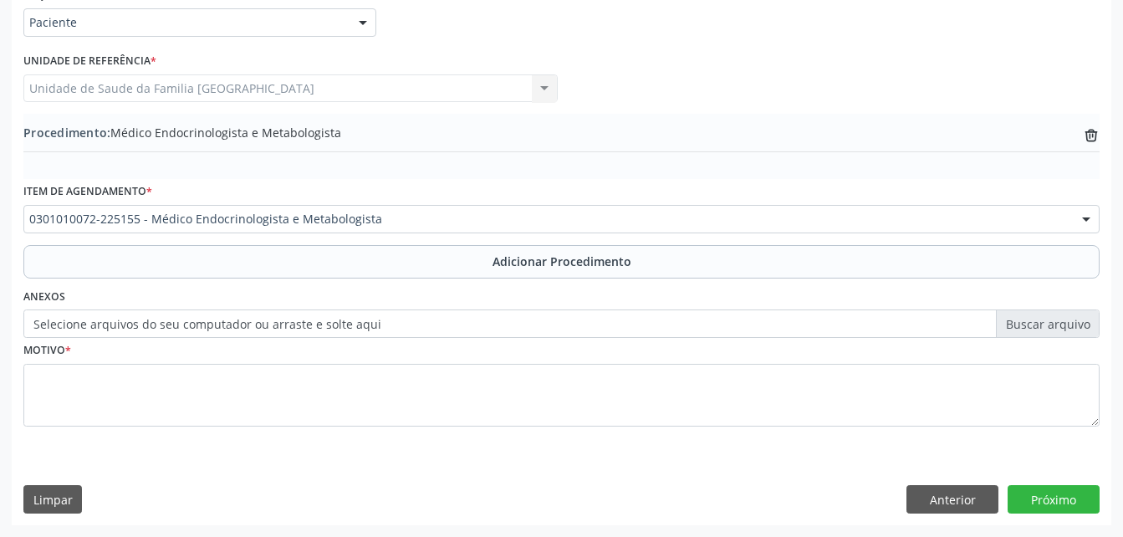
click at [299, 325] on label "Selecione arquivos do seu computador ou arraste e solte aqui" at bounding box center [561, 323] width 1077 height 28
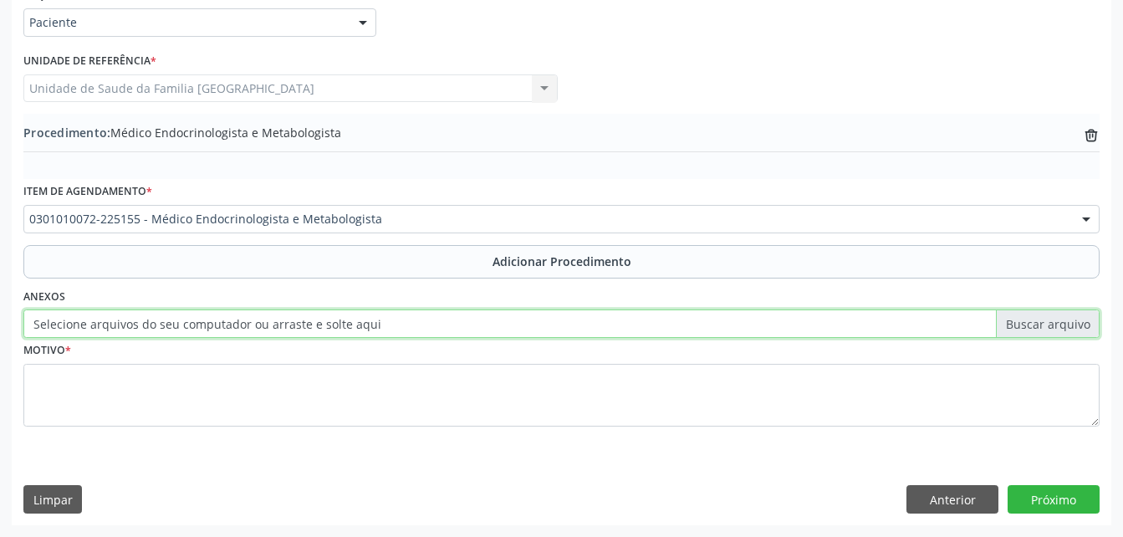
click at [299, 325] on input "Selecione arquivos do seu computador ou arraste e solte aqui" at bounding box center [561, 323] width 1077 height 28
type input "C:\fakepath\WhatsApp Image 2025-10-10 at 10.08.58.jpeg"
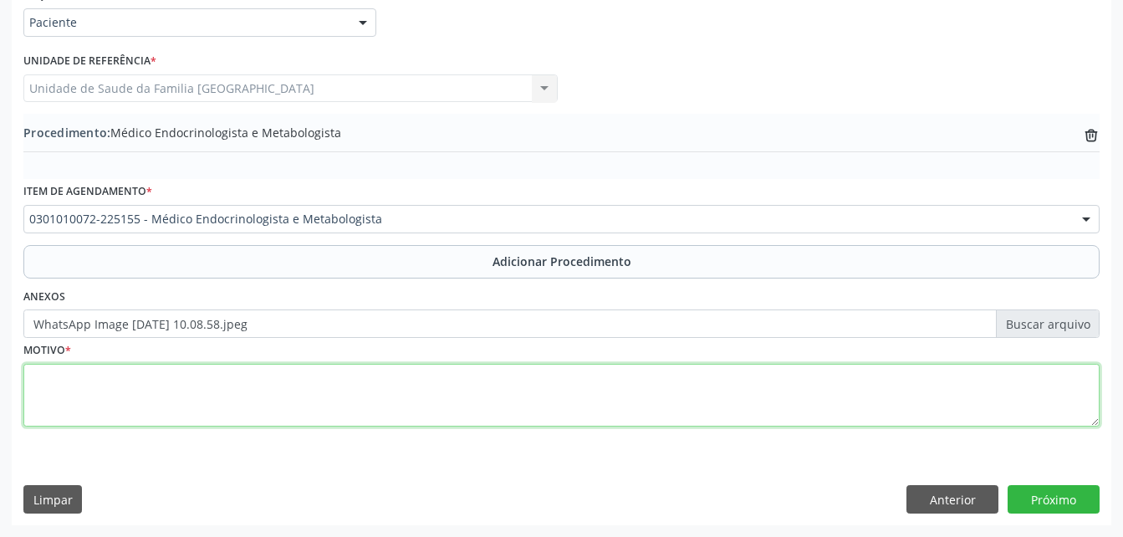
click at [220, 395] on textarea at bounding box center [561, 396] width 1077 height 64
type textarea "DIABETICO"
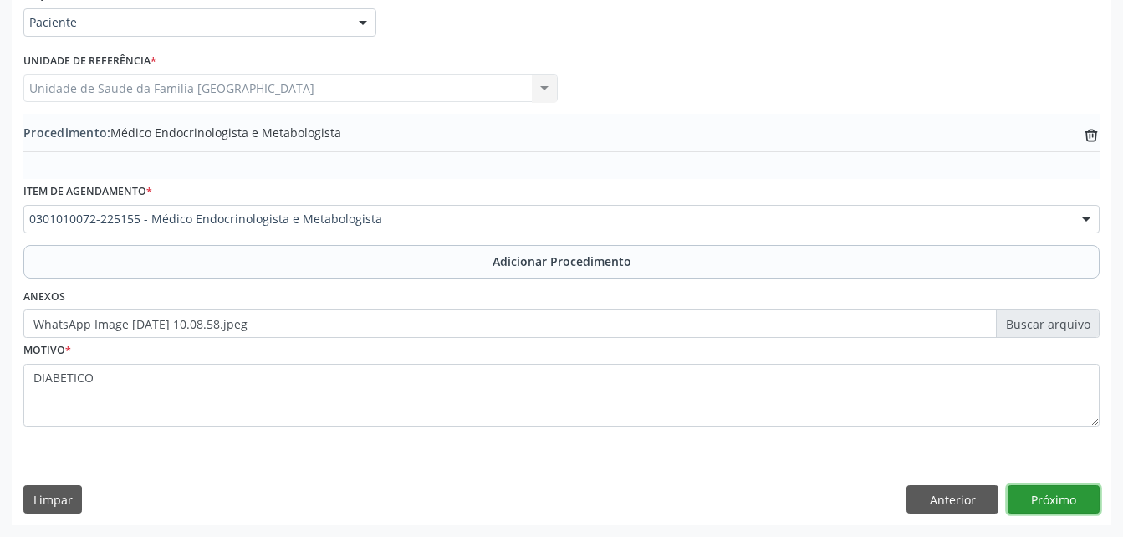
click at [1064, 497] on button "Próximo" at bounding box center [1054, 499] width 92 height 28
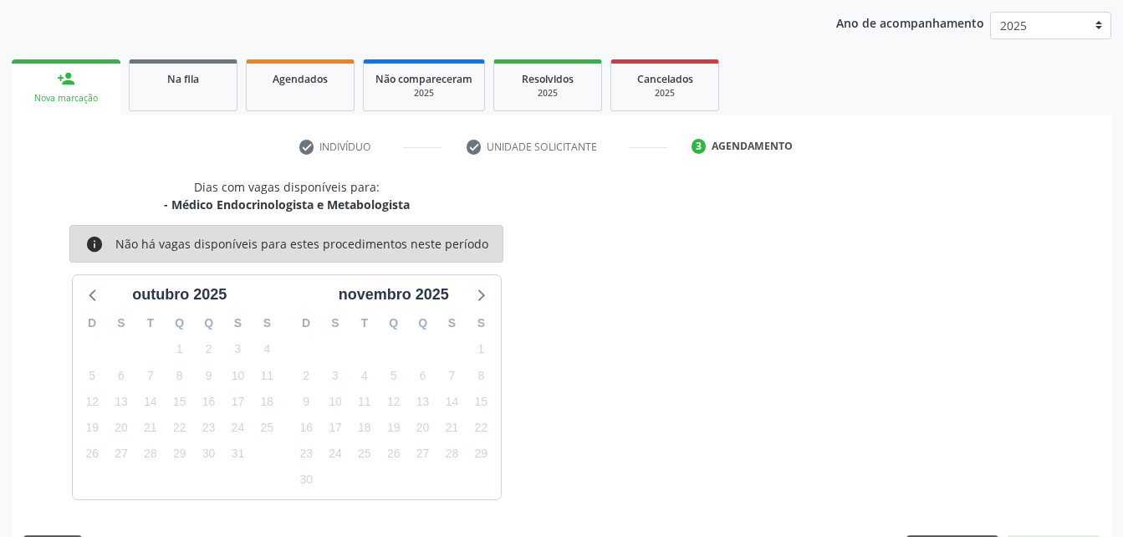
scroll to position [263, 0]
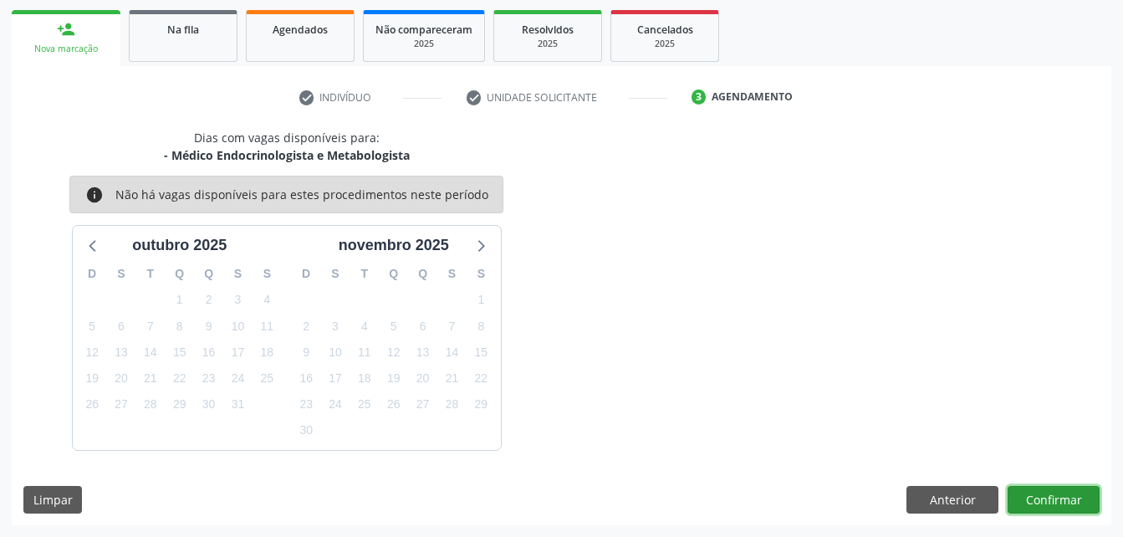
click at [1064, 497] on button "Confirmar" at bounding box center [1054, 500] width 92 height 28
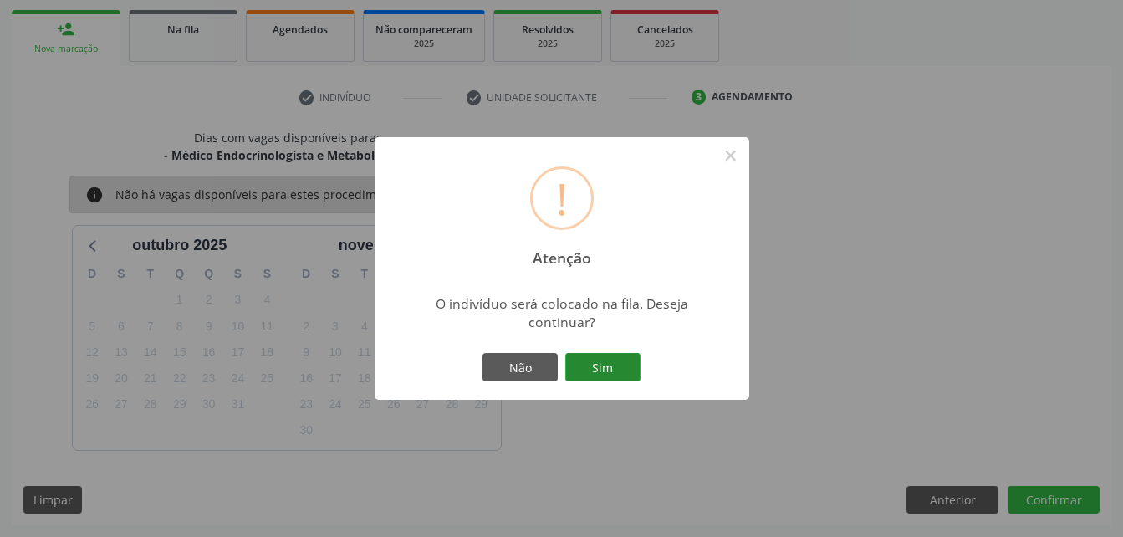
click at [596, 372] on button "Sim" at bounding box center [602, 367] width 75 height 28
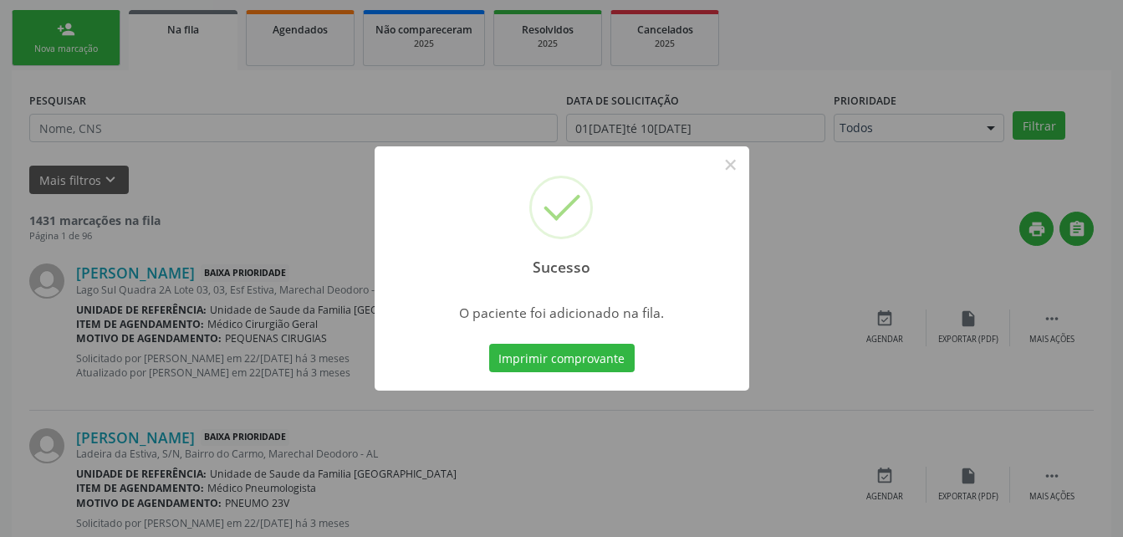
scroll to position [38, 0]
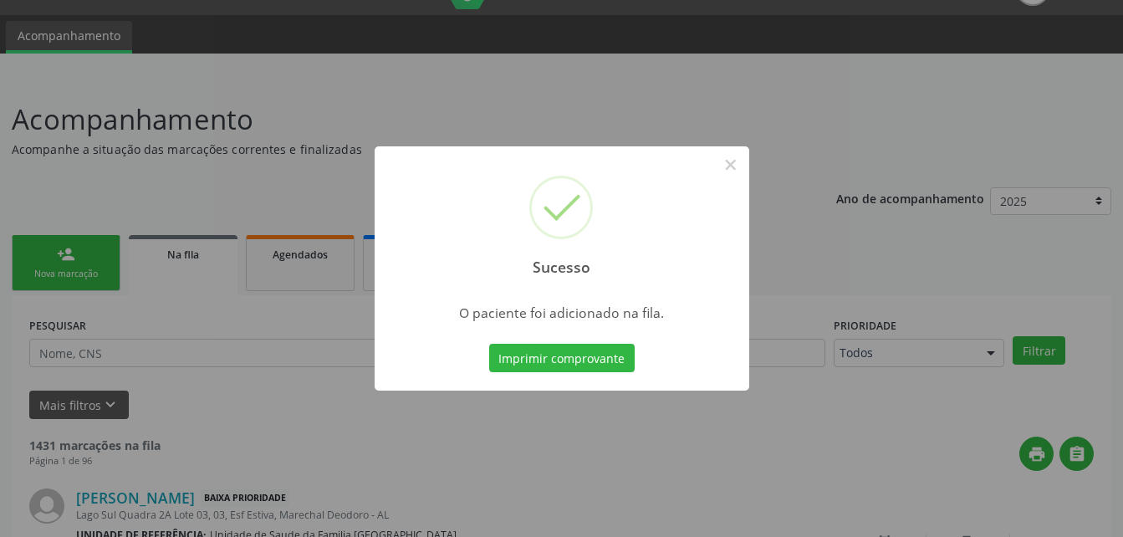
click at [29, 258] on div "Sucesso × O paciente foi adicionado na fila. Imprimir comprovante Cancel" at bounding box center [561, 268] width 1123 height 537
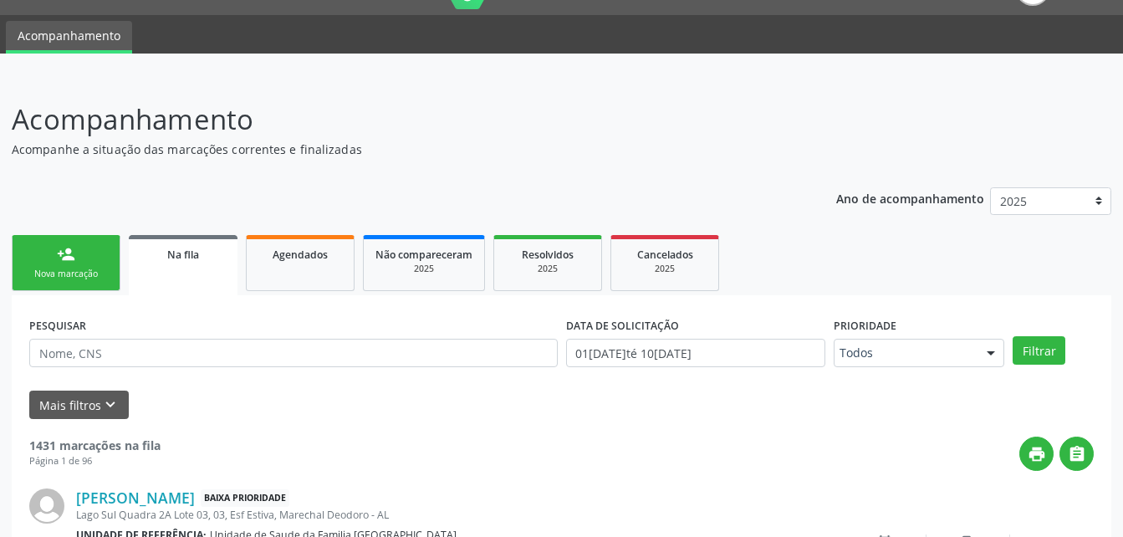
drag, startPoint x: 40, startPoint y: 258, endPoint x: 222, endPoint y: 253, distance: 181.6
click at [40, 258] on link "person_add Nova marcação" at bounding box center [66, 263] width 109 height 56
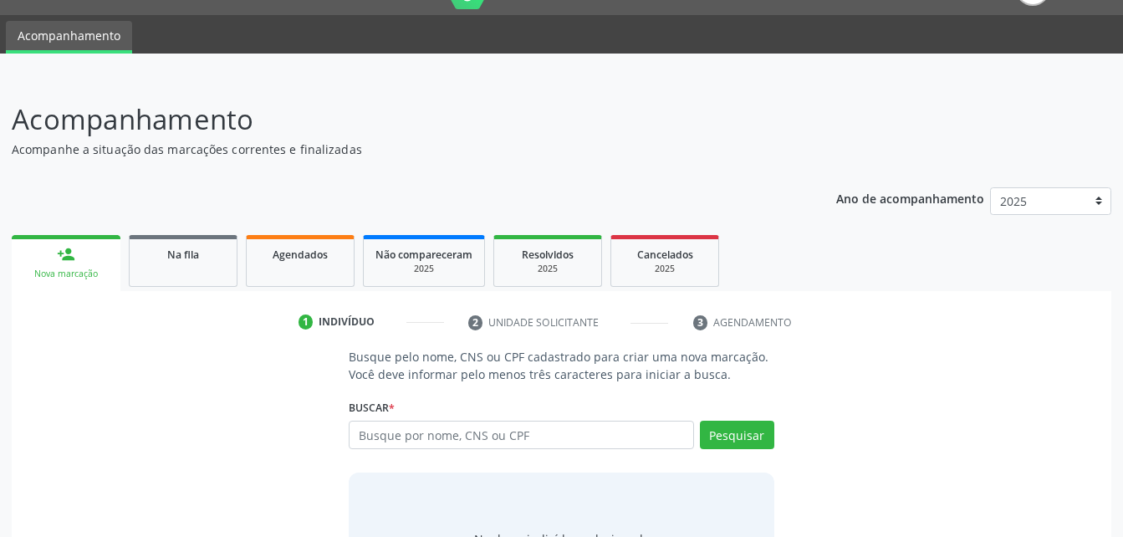
scroll to position [131, 0]
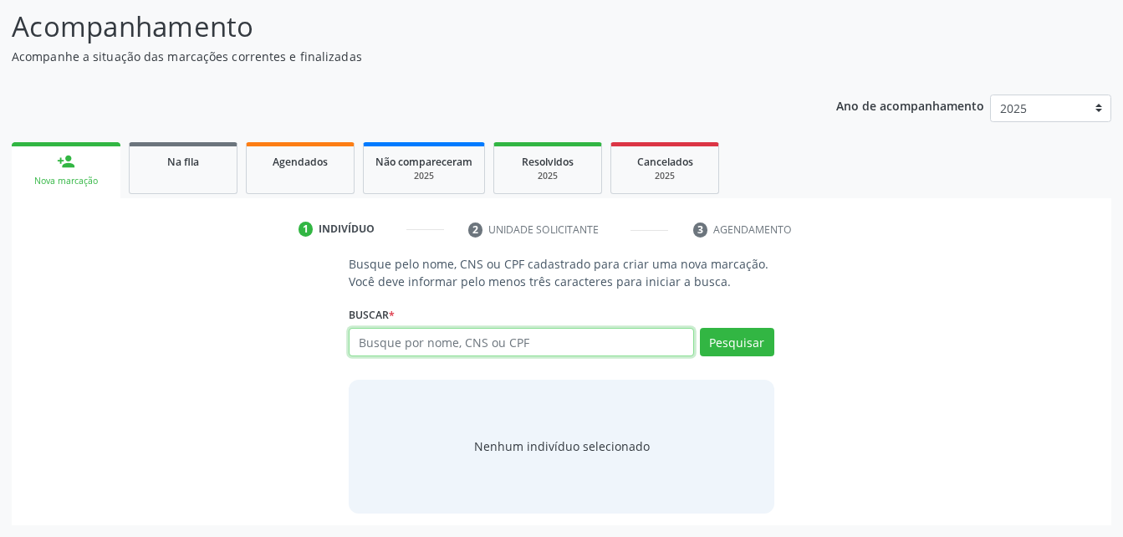
click at [473, 349] on input "text" at bounding box center [521, 342] width 345 height 28
type input "34710027404"
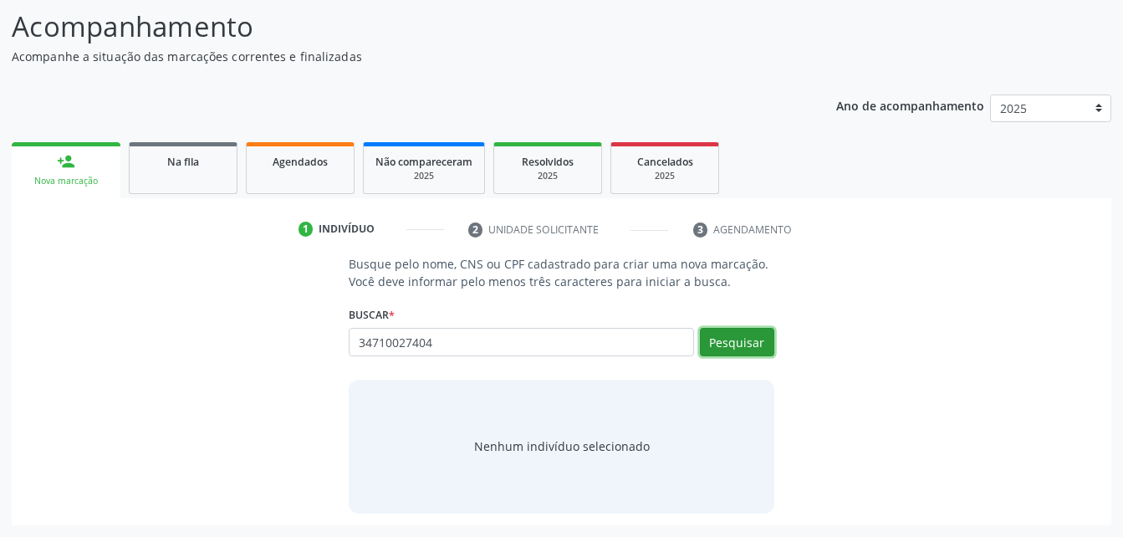
click at [707, 345] on button "Pesquisar" at bounding box center [737, 342] width 74 height 28
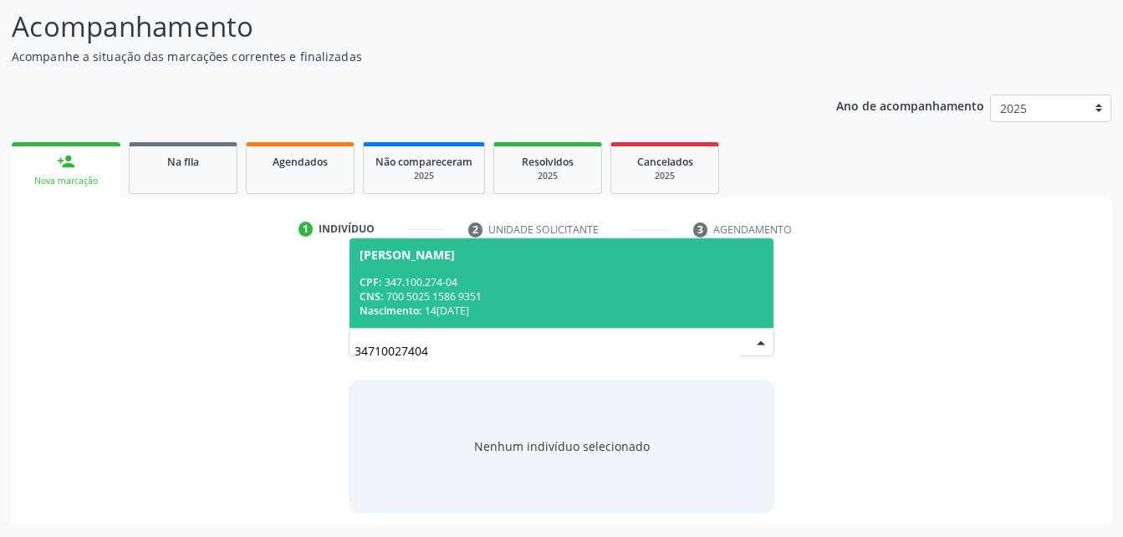
click at [616, 279] on div "CPF: 347.100.274-04" at bounding box center [561, 282] width 403 height 14
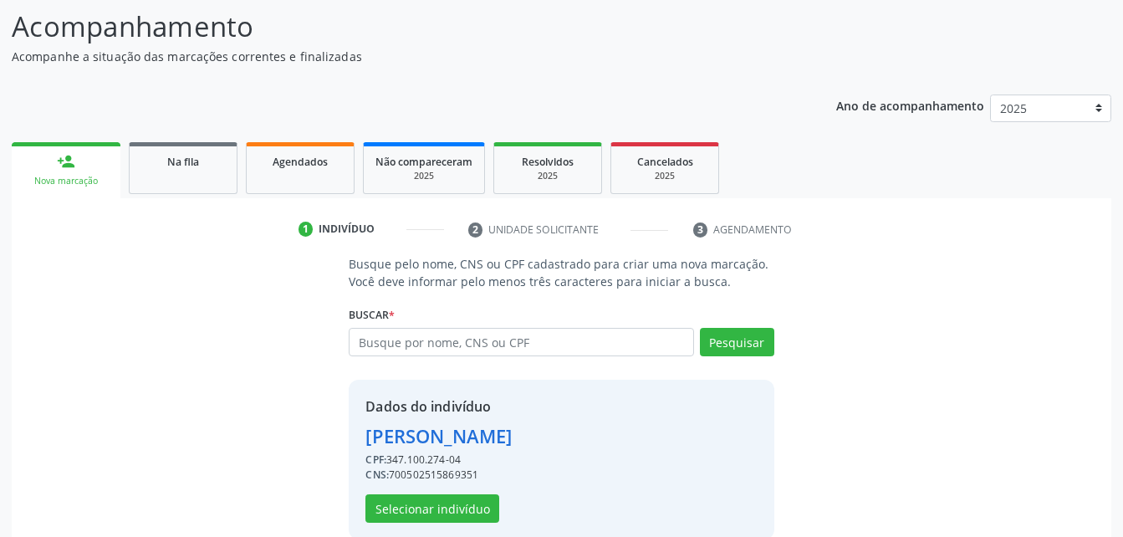
scroll to position [157, 0]
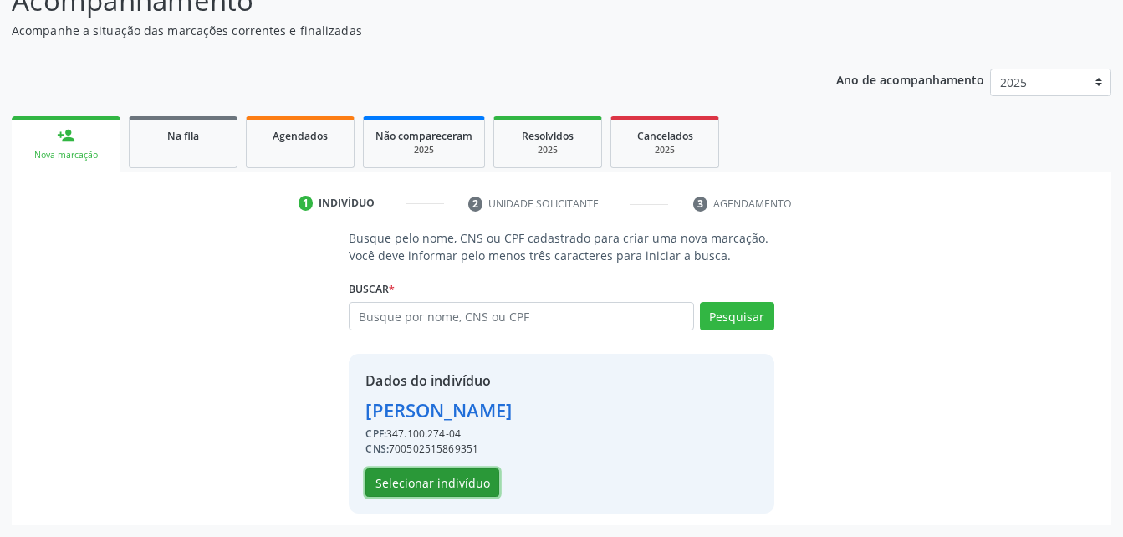
click at [434, 480] on button "Selecionar indivíduo" at bounding box center [433, 482] width 134 height 28
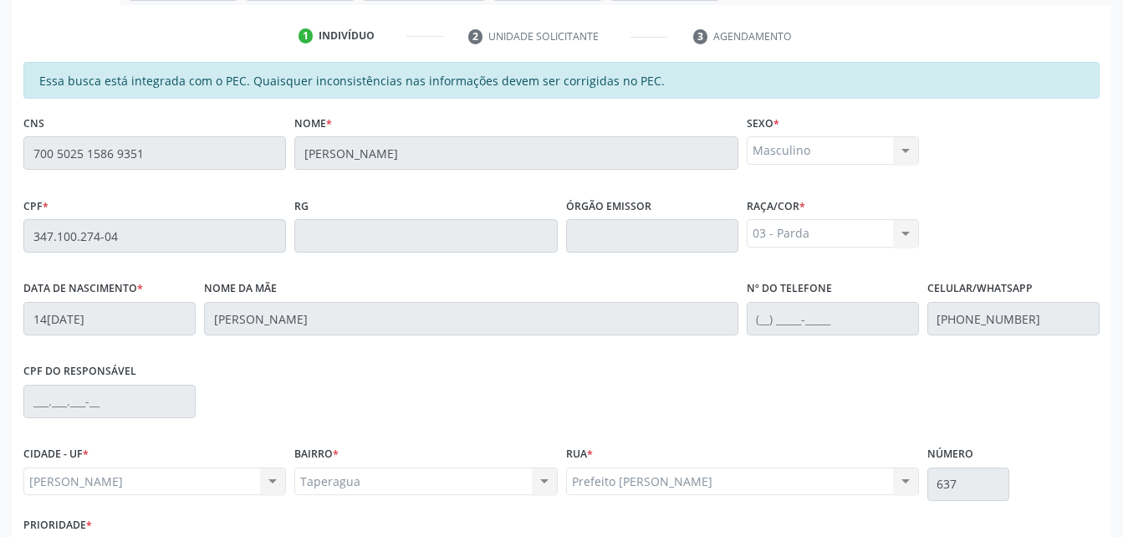
scroll to position [442, 0]
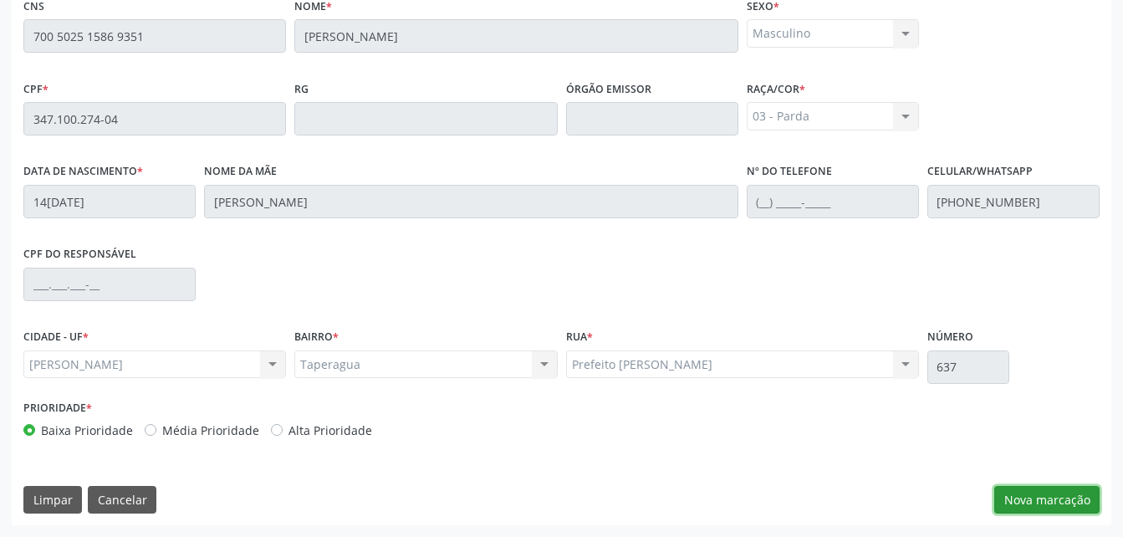
click at [1039, 489] on button "Nova marcação" at bounding box center [1047, 500] width 105 height 28
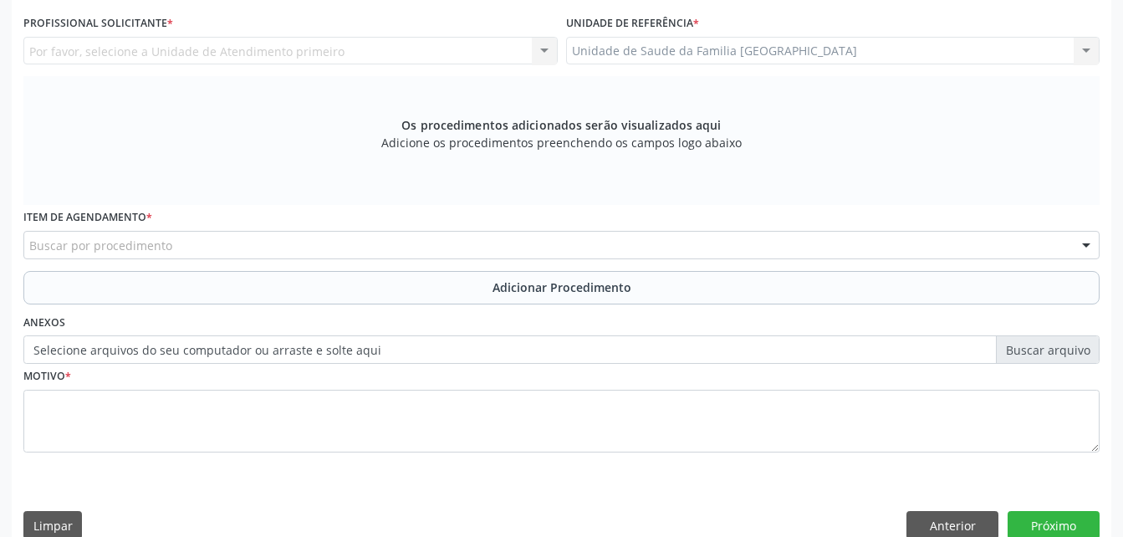
scroll to position [358, 0]
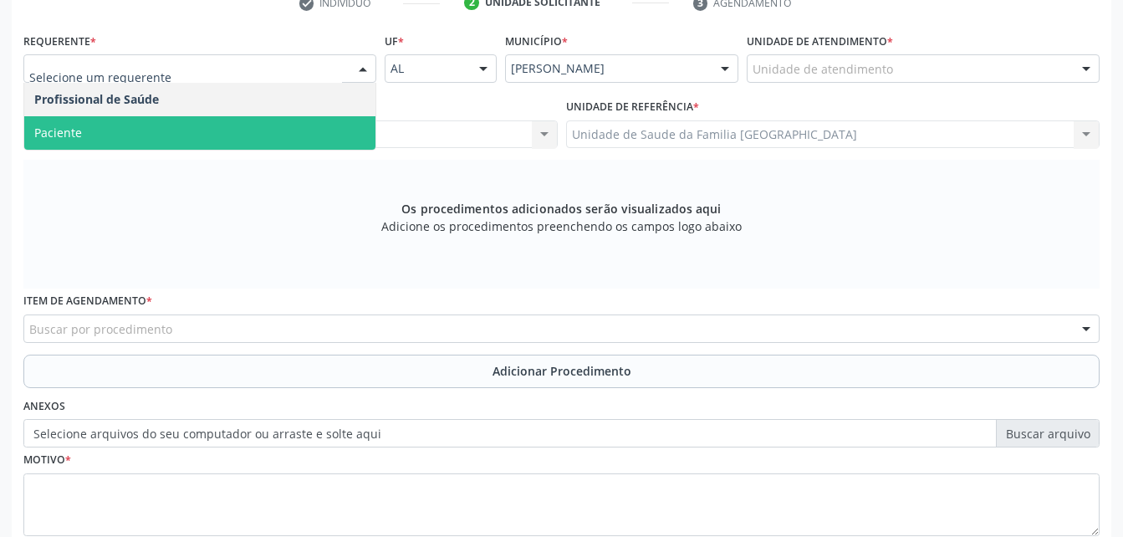
click at [320, 142] on span "Paciente" at bounding box center [199, 132] width 351 height 33
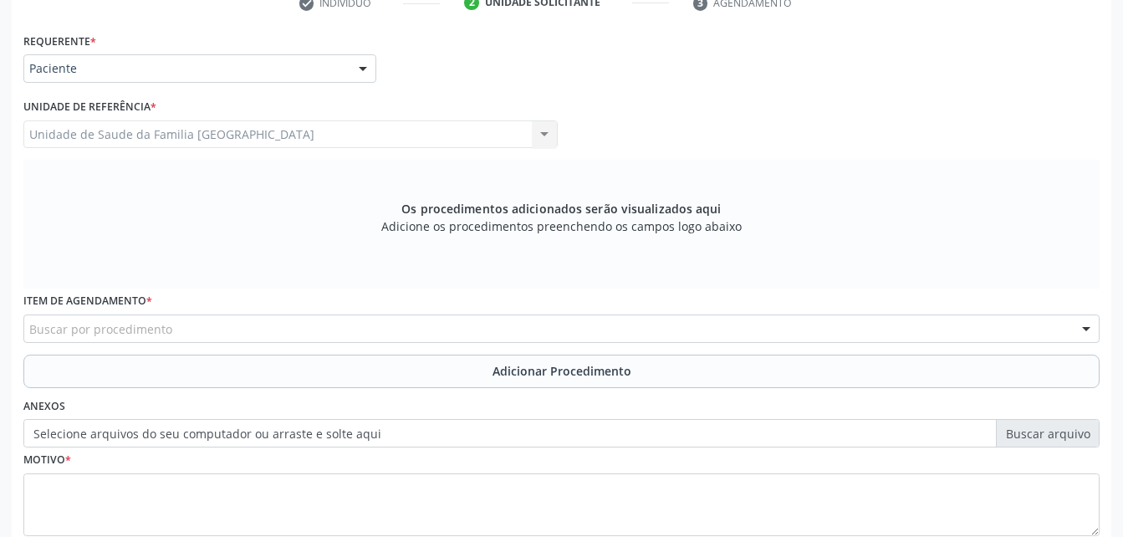
scroll to position [442, 0]
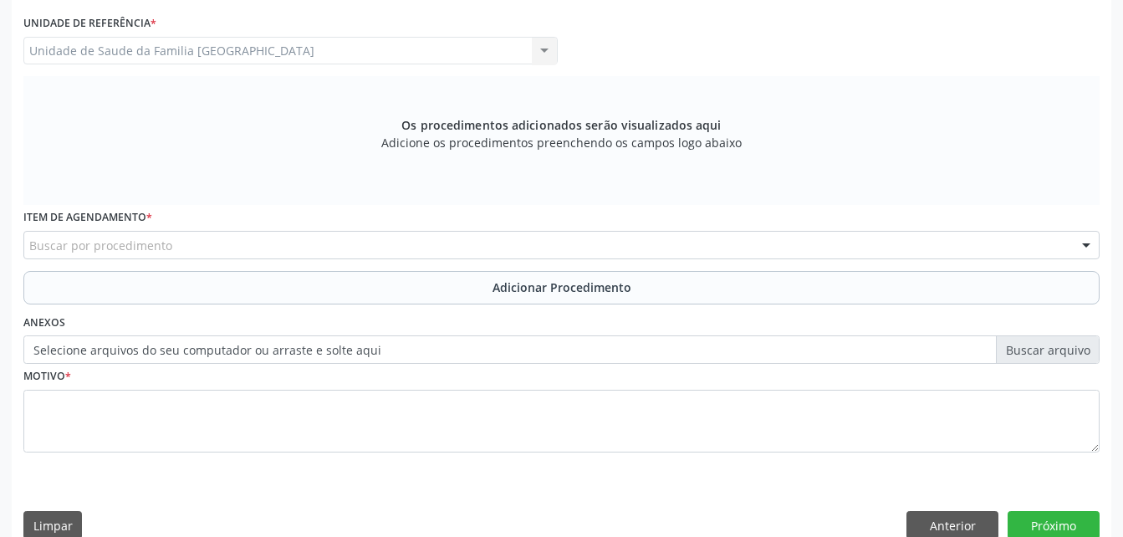
click at [340, 234] on div "Buscar por procedimento" at bounding box center [561, 245] width 1077 height 28
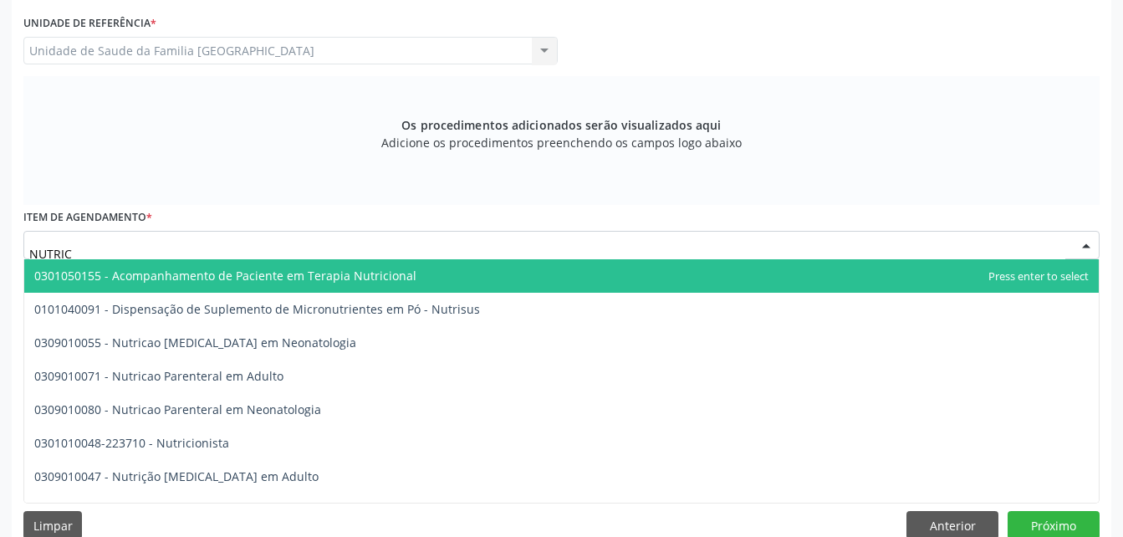
type input "NUTRICI"
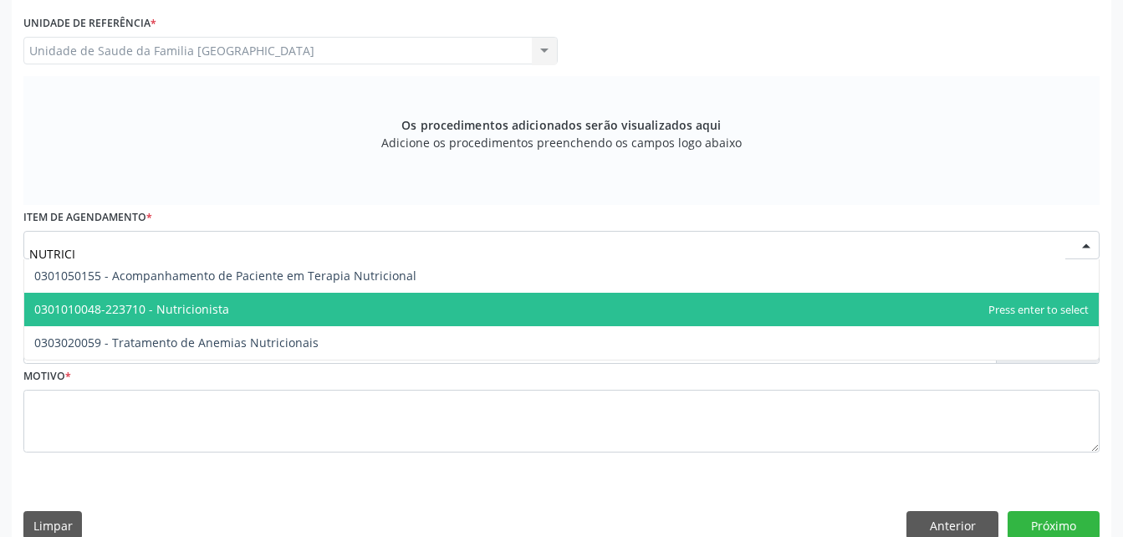
click at [340, 299] on span "0301010048-223710 - Nutricionista" at bounding box center [561, 309] width 1075 height 33
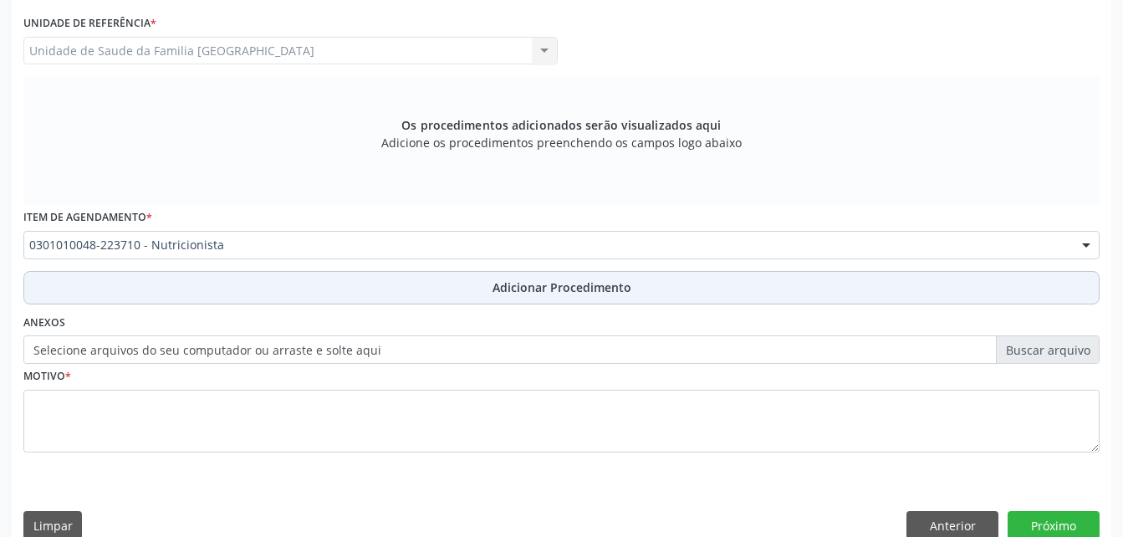
click at [307, 273] on button "Adicionar Procedimento" at bounding box center [561, 287] width 1077 height 33
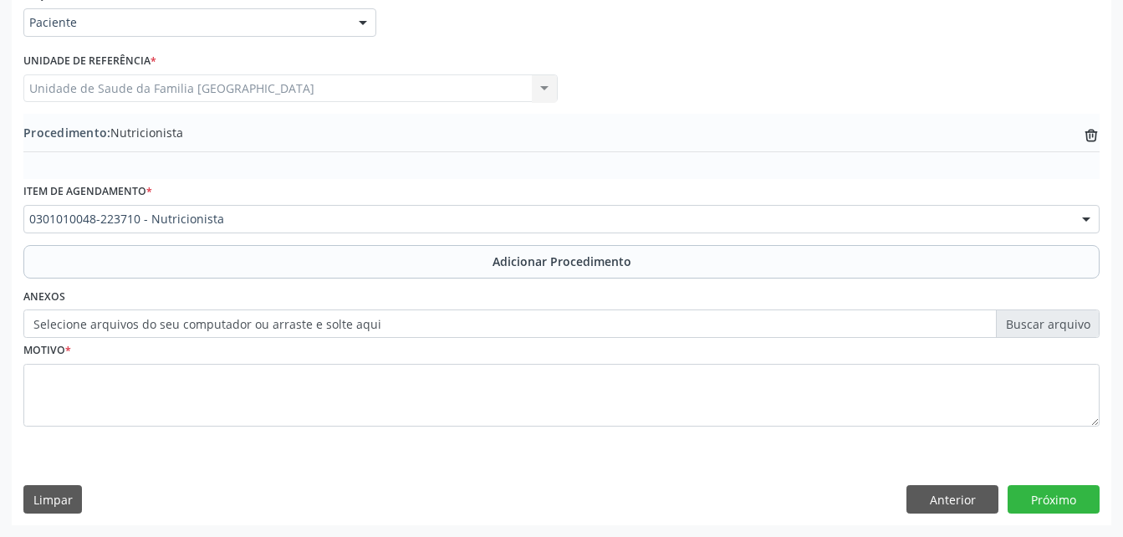
click at [228, 322] on label "Selecione arquivos do seu computador ou arraste e solte aqui" at bounding box center [561, 323] width 1077 height 28
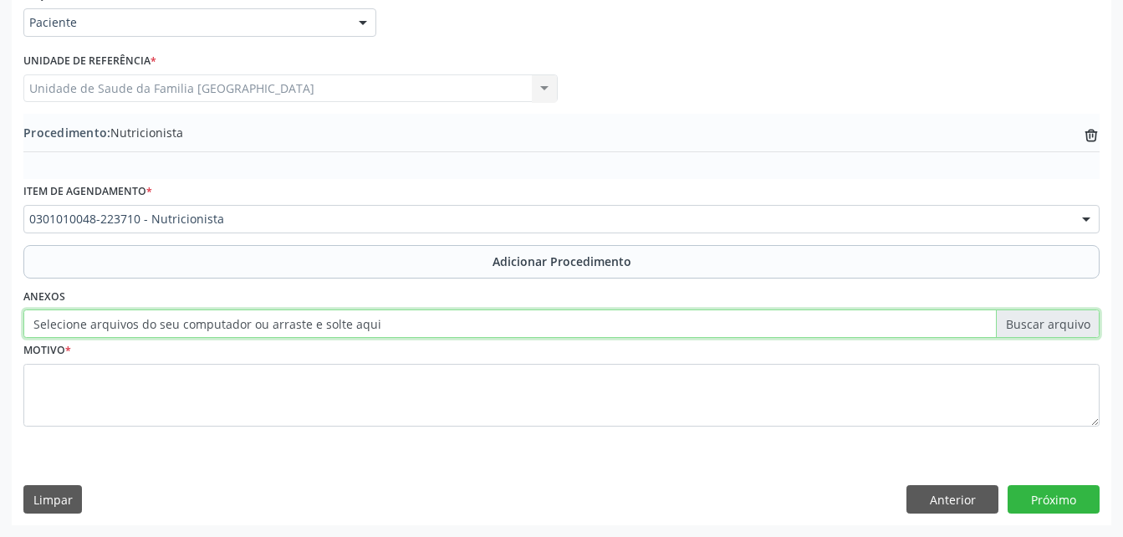
click at [228, 322] on input "Selecione arquivos do seu computador ou arraste e solte aqui" at bounding box center [561, 323] width 1077 height 28
type input "C:\fakepath\WhatsApp Image 2025-10-10 at 10.09.07.jpeg"
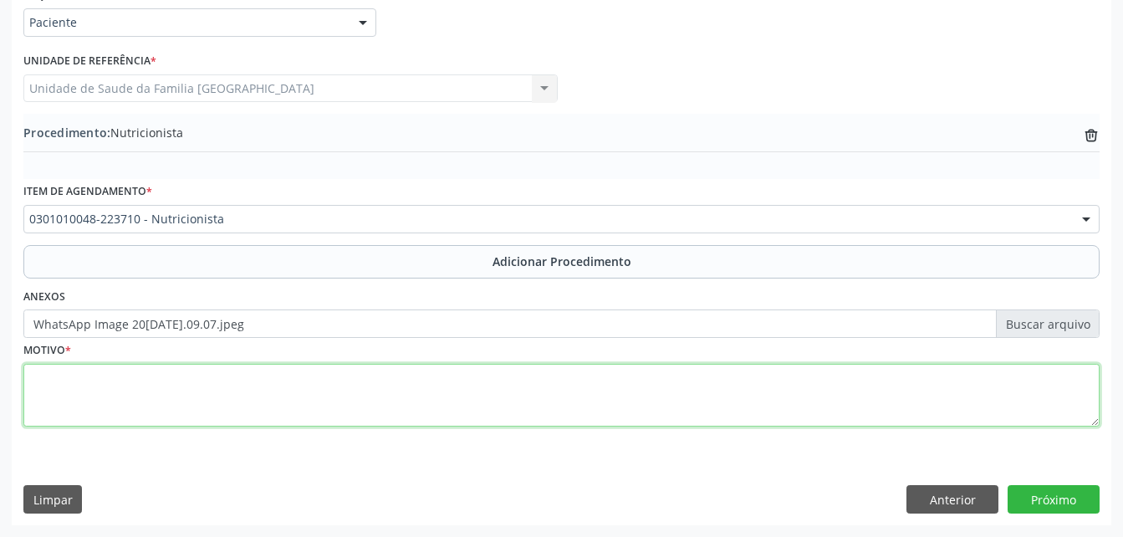
click at [296, 375] on textarea at bounding box center [561, 396] width 1077 height 64
type textarea "NECESSITA DE ACOMPANHAMENTO"
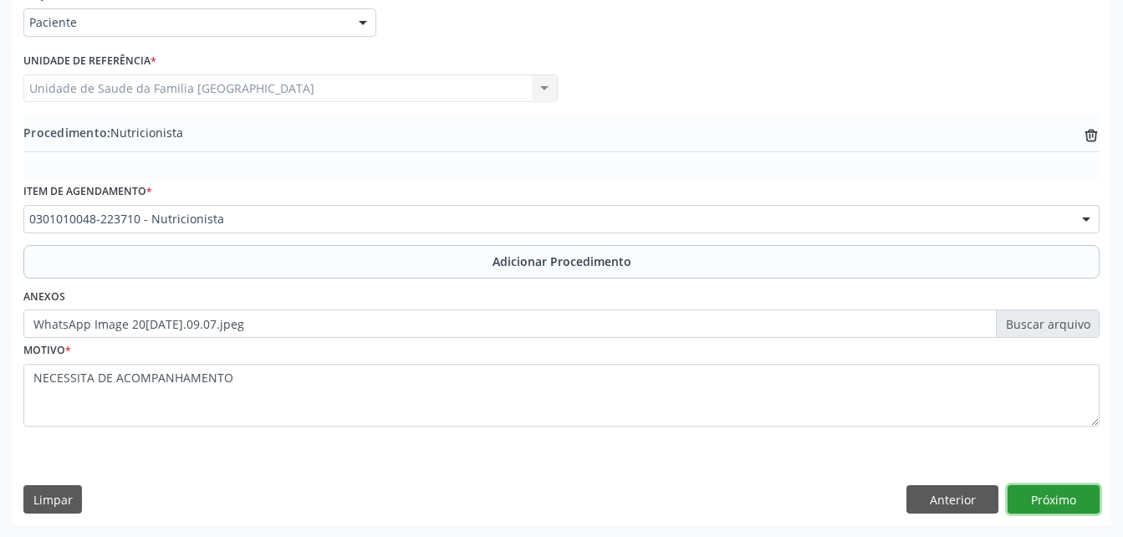
click at [1066, 503] on button "Próximo" at bounding box center [1054, 499] width 92 height 28
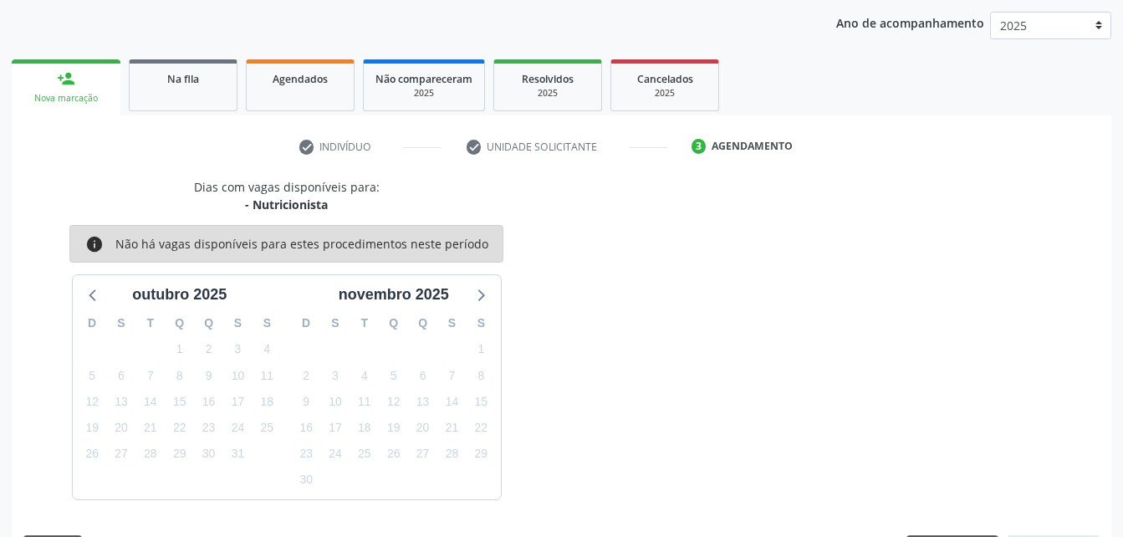
scroll to position [263, 0]
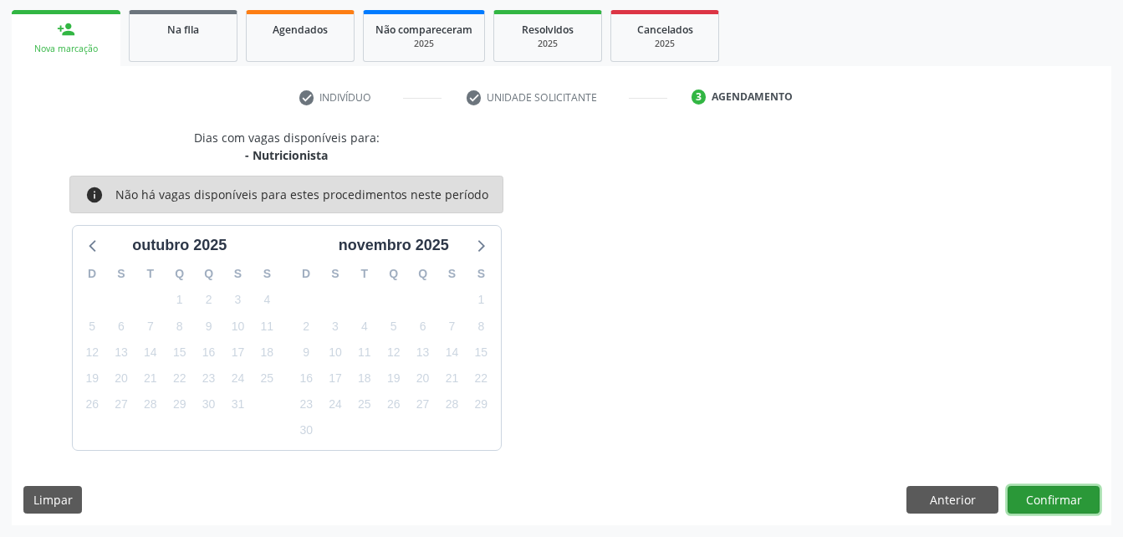
click at [1058, 497] on button "Confirmar" at bounding box center [1054, 500] width 92 height 28
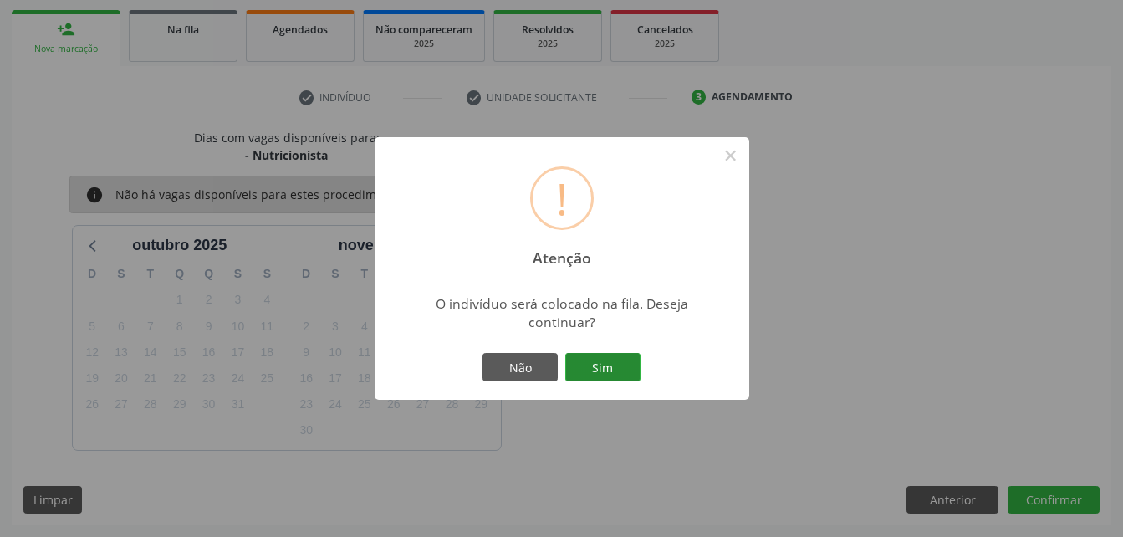
click at [589, 358] on button "Sim" at bounding box center [602, 367] width 75 height 28
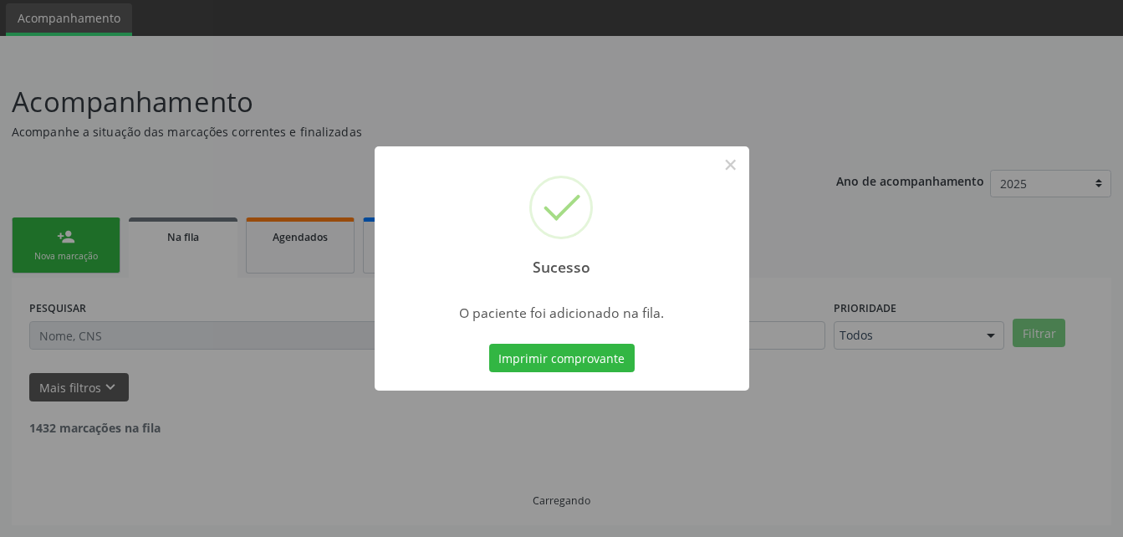
scroll to position [38, 0]
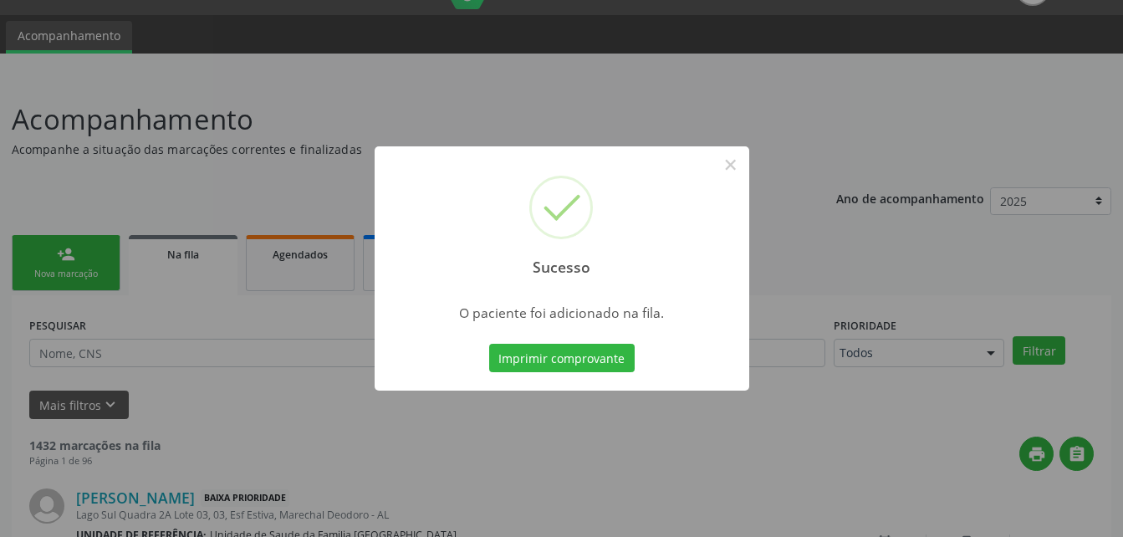
click at [74, 249] on div "Sucesso × O paciente foi adicionado na fila. Imprimir comprovante Cancel" at bounding box center [561, 268] width 1123 height 537
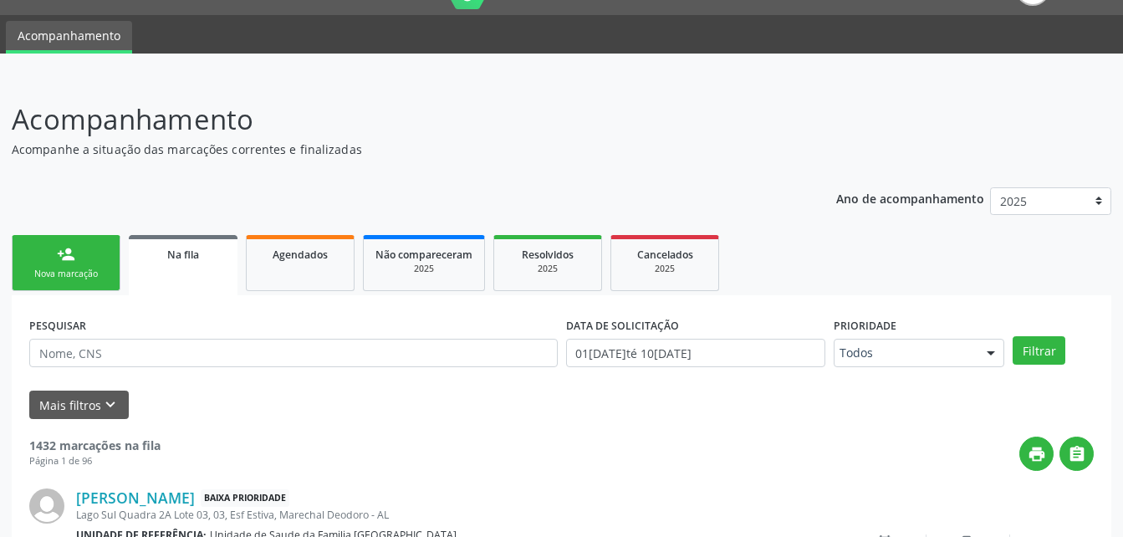
click at [81, 263] on link "person_add Nova marcação" at bounding box center [66, 263] width 109 height 56
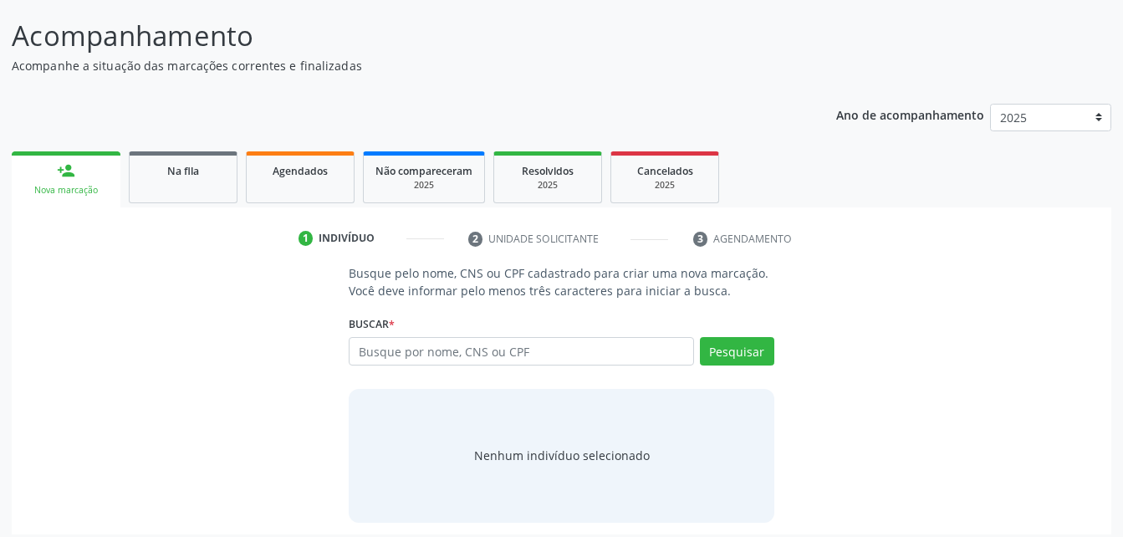
scroll to position [131, 0]
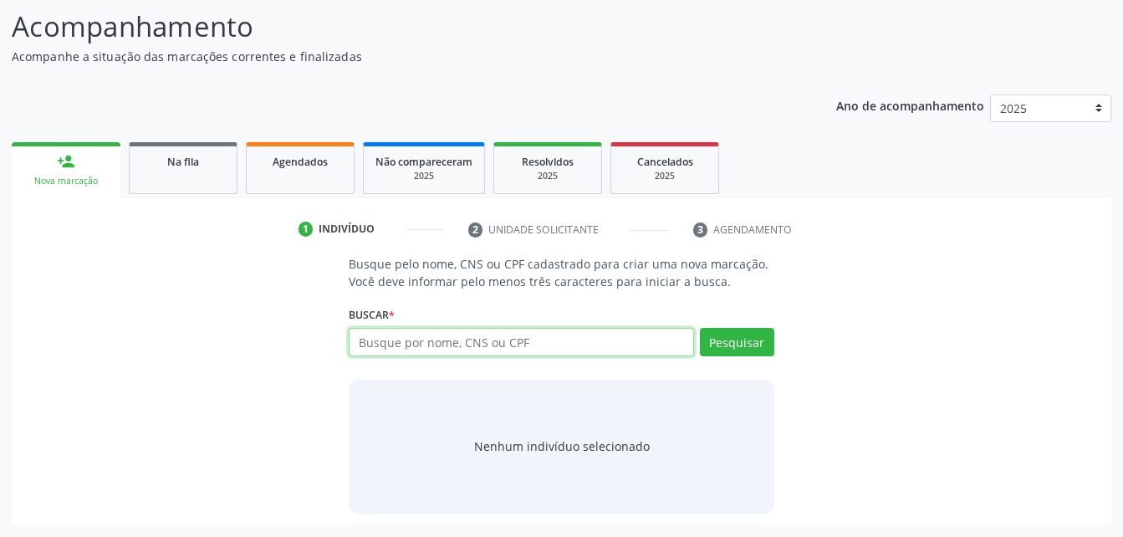
click at [471, 333] on input "text" at bounding box center [521, 342] width 345 height 28
type input "34710027404"
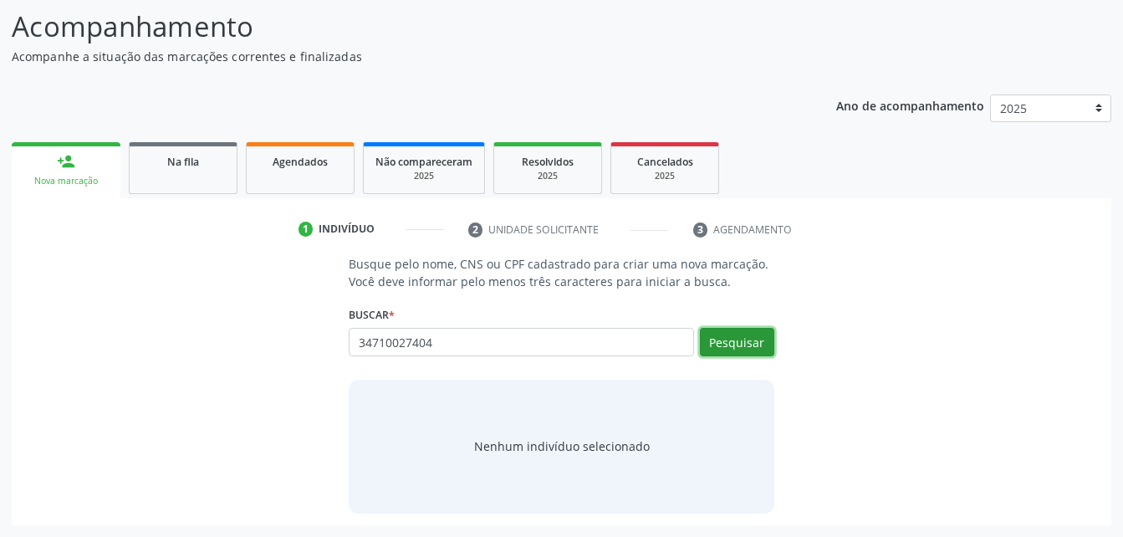
click at [726, 342] on button "Pesquisar" at bounding box center [737, 342] width 74 height 28
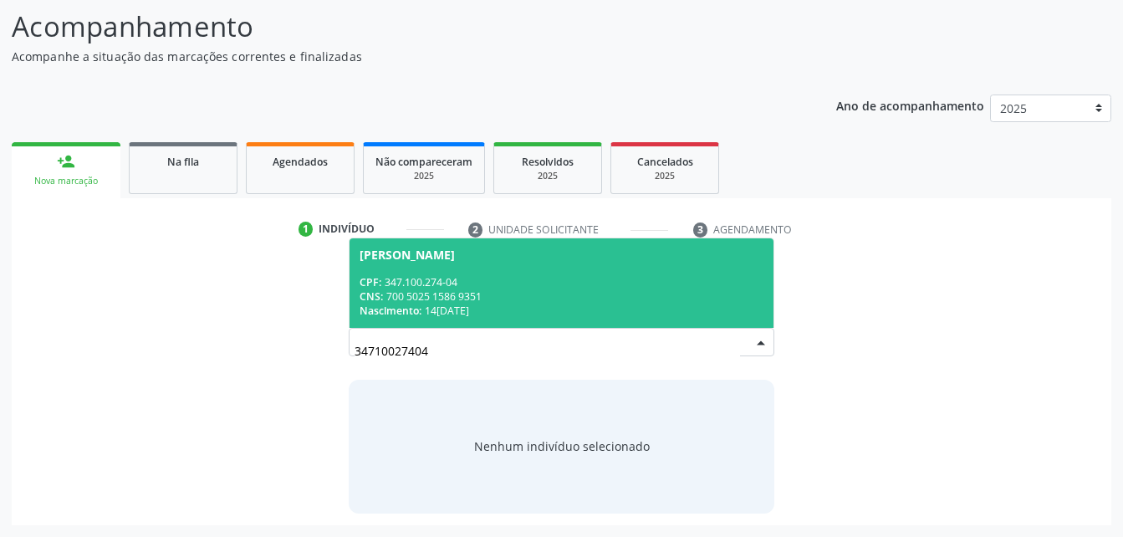
click at [653, 289] on div "CNS: 700 5025 1586 9351" at bounding box center [561, 296] width 403 height 14
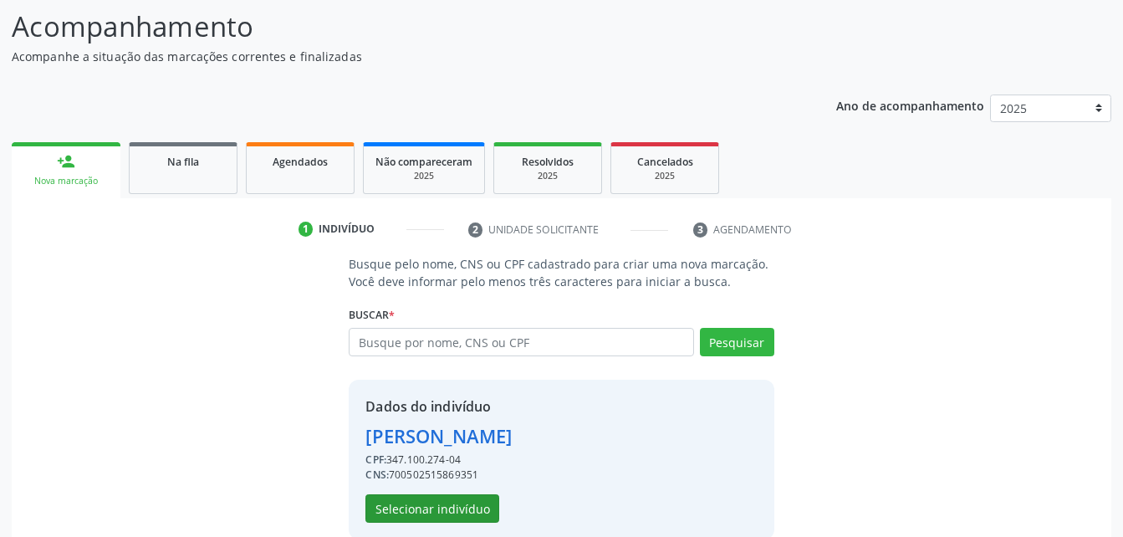
scroll to position [157, 0]
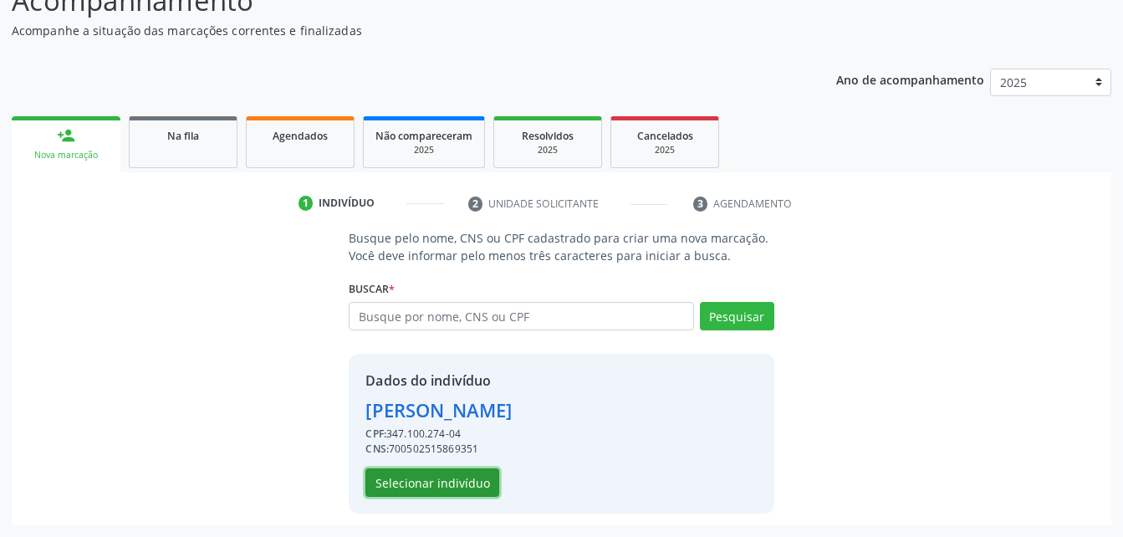
click at [447, 488] on button "Selecionar indivíduo" at bounding box center [433, 482] width 134 height 28
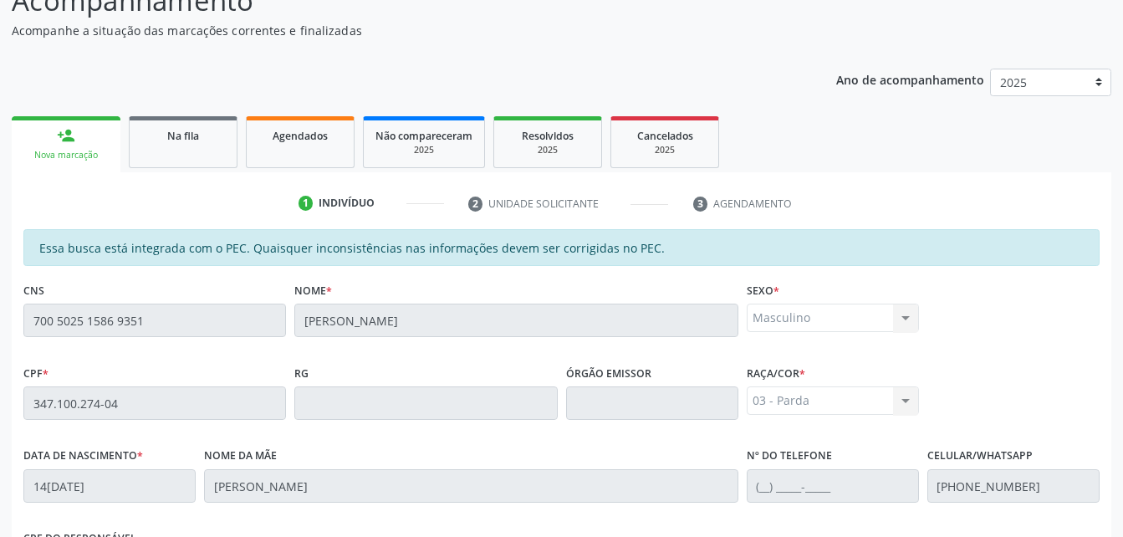
scroll to position [408, 0]
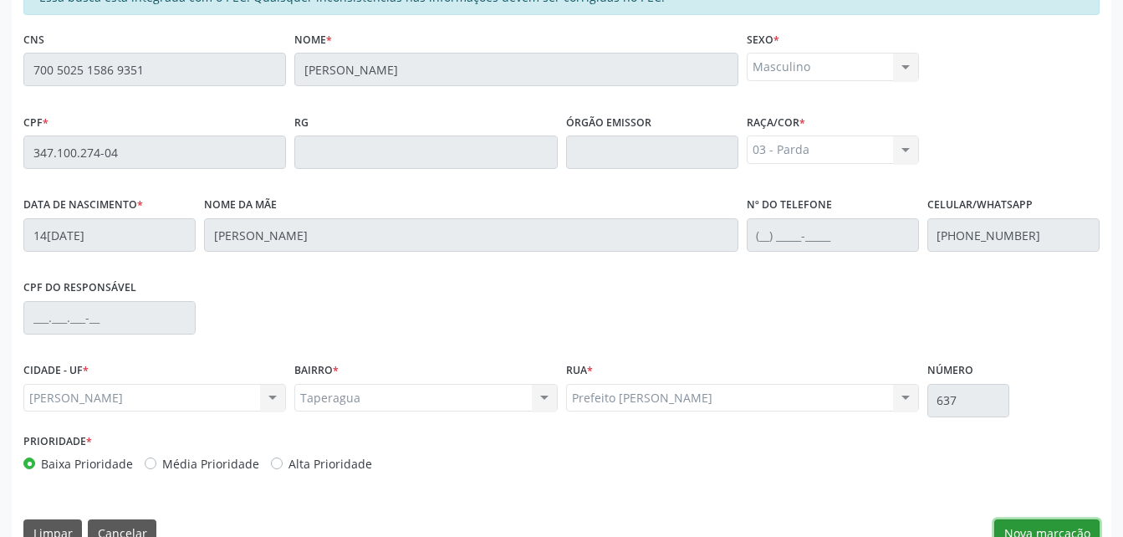
click at [1020, 519] on button "Nova marcação" at bounding box center [1047, 533] width 105 height 28
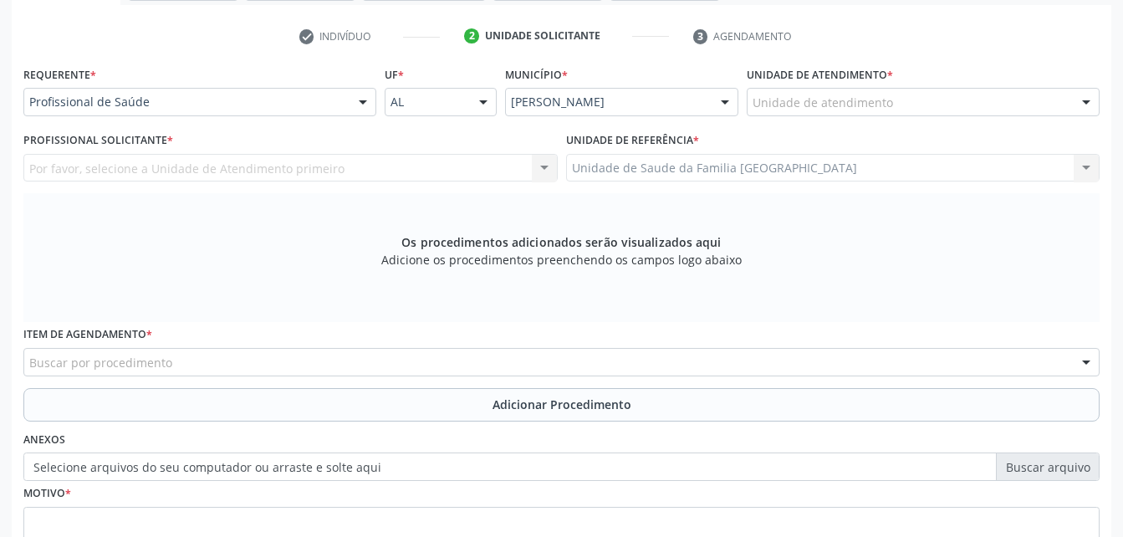
scroll to position [241, 0]
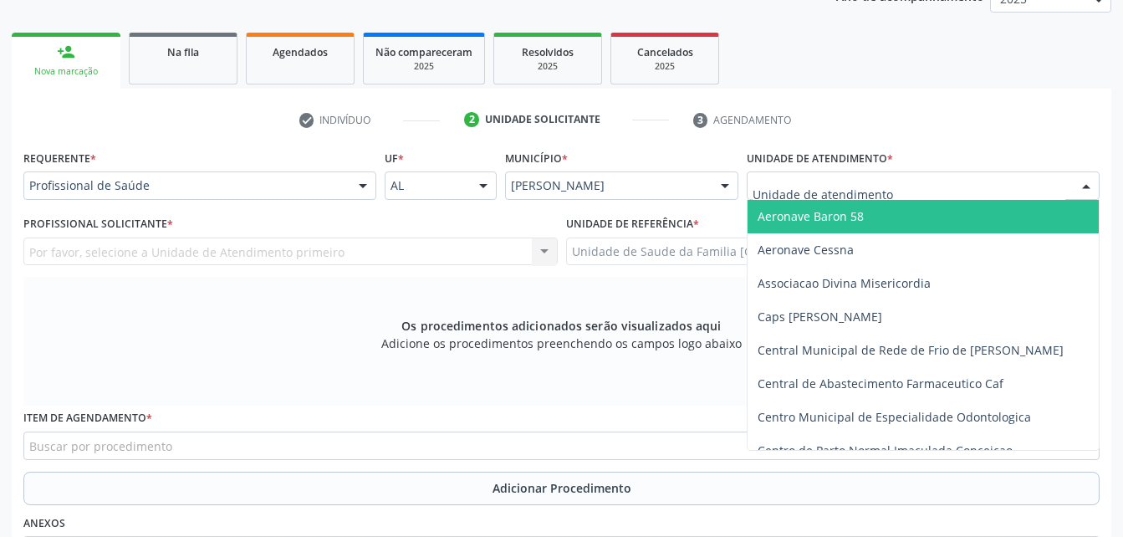
click at [927, 190] on div at bounding box center [923, 185] width 353 height 28
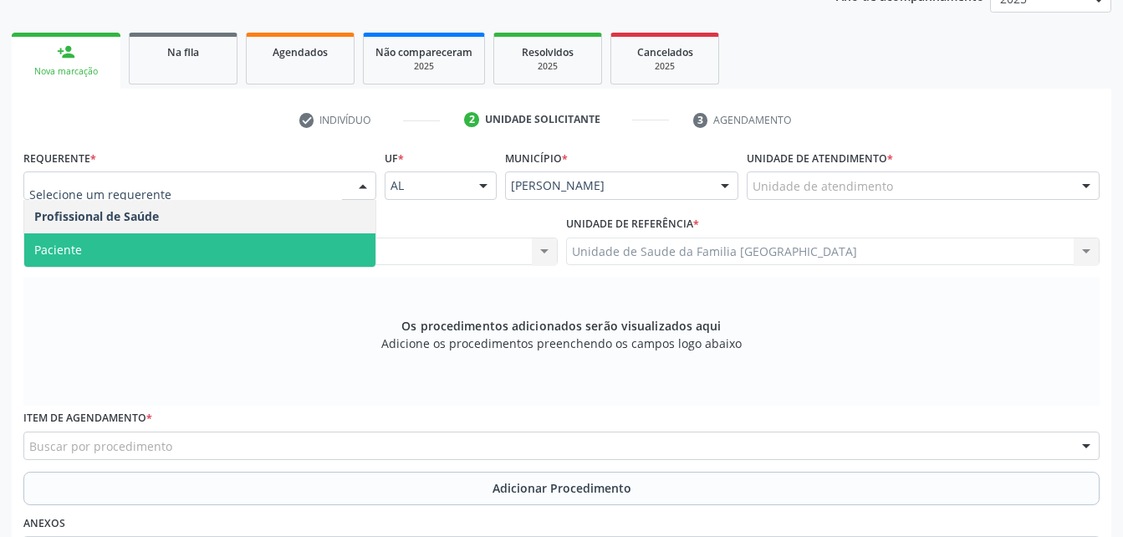
click at [161, 242] on span "Paciente" at bounding box center [199, 249] width 351 height 33
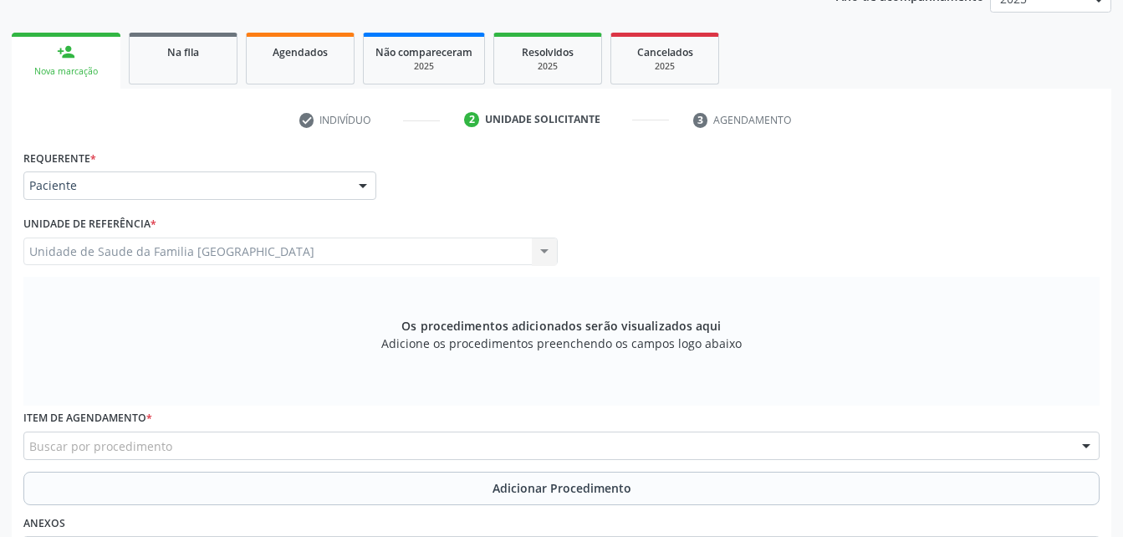
scroll to position [325, 0]
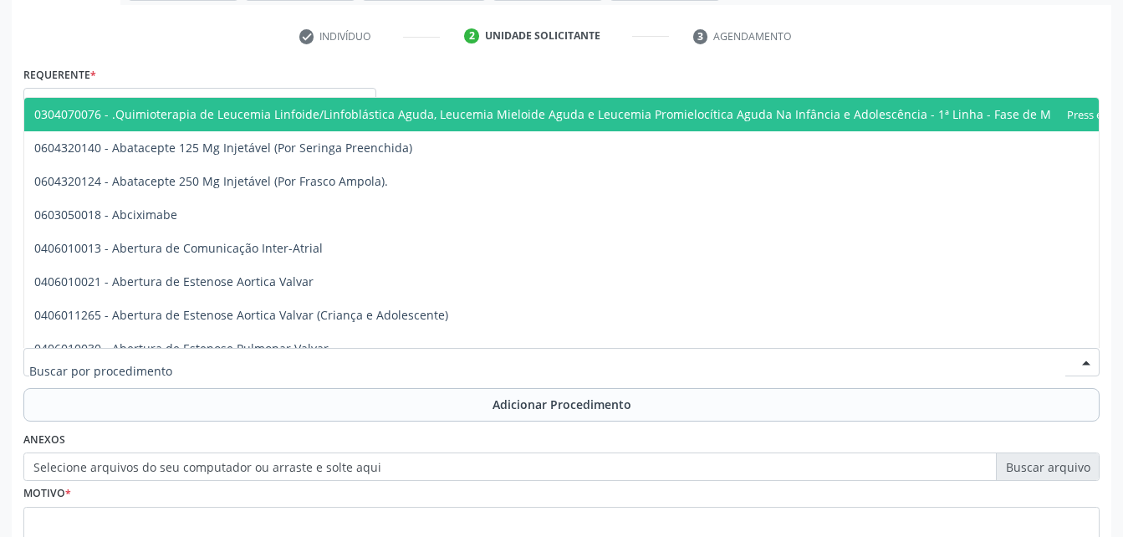
click at [191, 350] on div at bounding box center [561, 362] width 1077 height 28
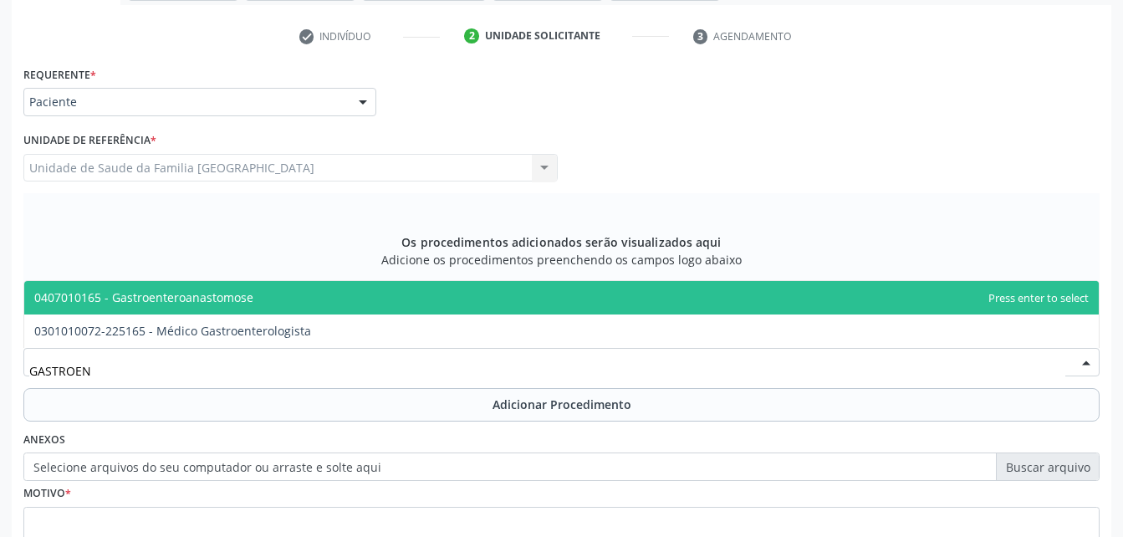
type input "GASTROENT"
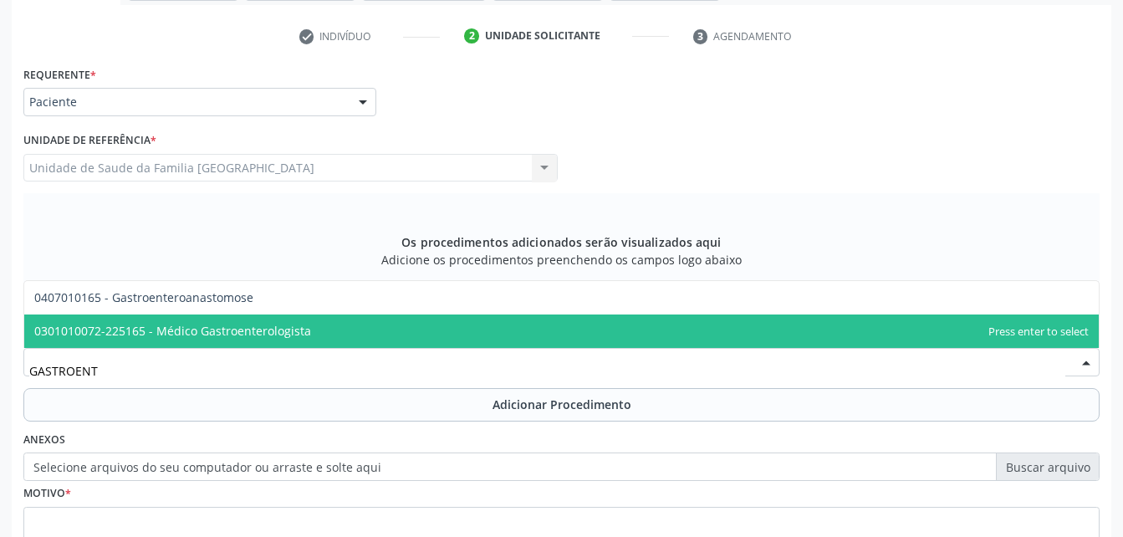
click at [225, 329] on span "0301010072-225165 - Médico Gastroenterologista" at bounding box center [172, 331] width 277 height 16
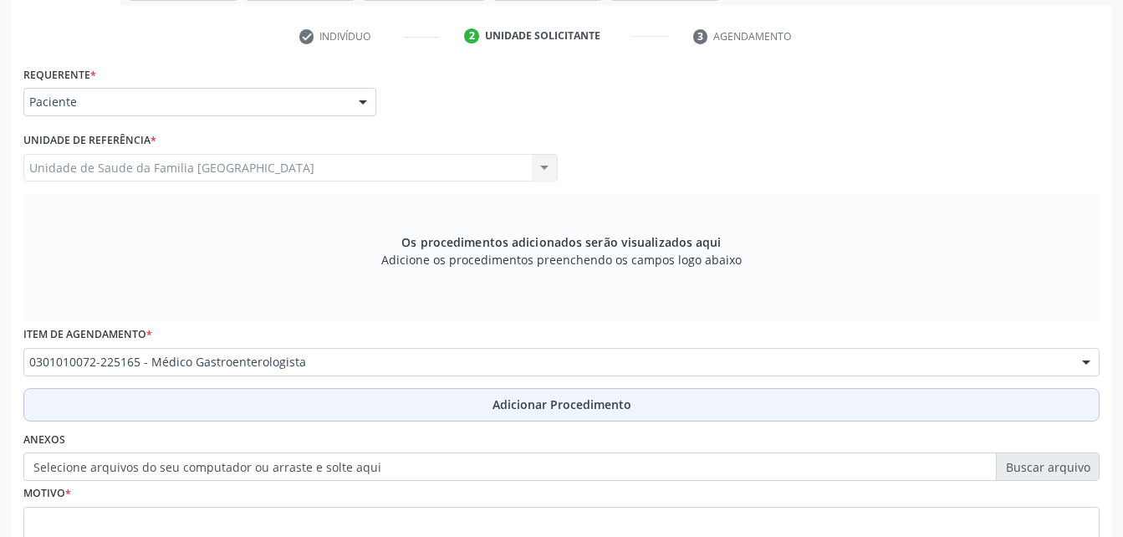
click at [301, 400] on button "Adicionar Procedimento" at bounding box center [561, 404] width 1077 height 33
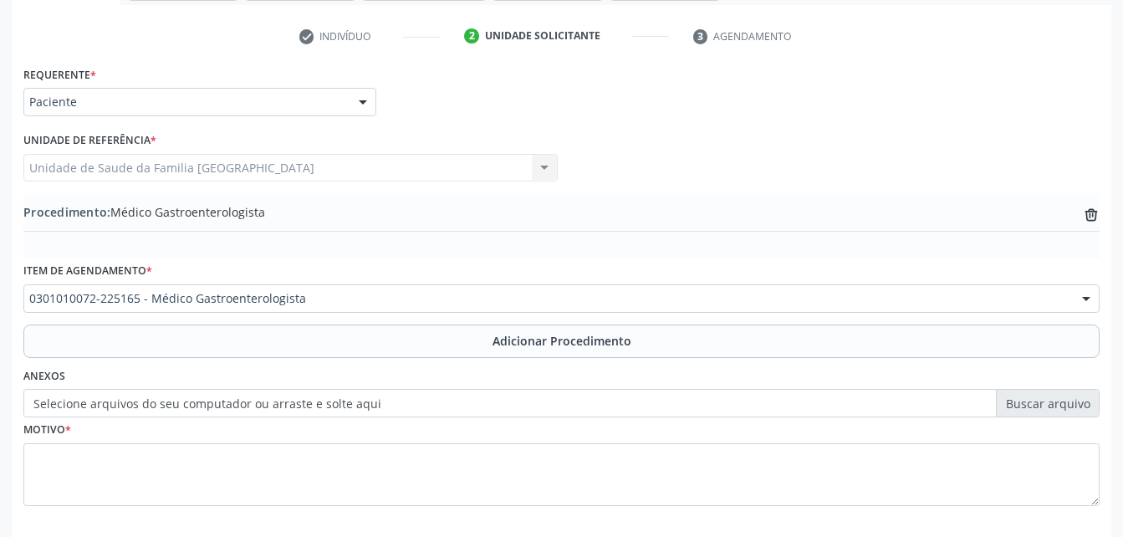
click at [327, 404] on label "Selecione arquivos do seu computador ou arraste e solte aqui" at bounding box center [561, 403] width 1077 height 28
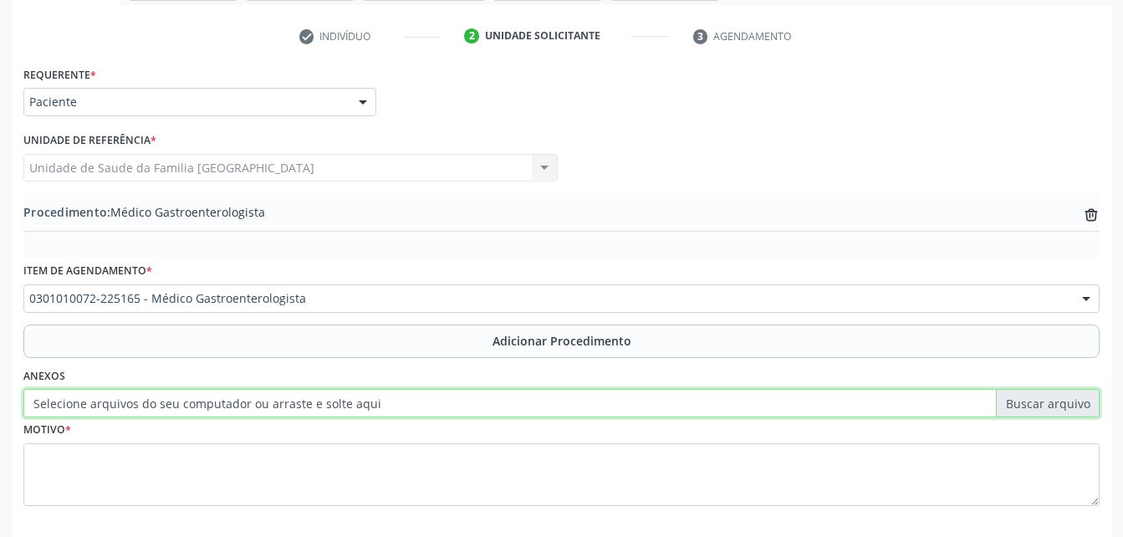
click at [327, 404] on input "Selecione arquivos do seu computador ou arraste e solte aqui" at bounding box center [561, 403] width 1077 height 28
type input "C:\fakepath\WhatsApp Image 2025-10-10 at 10.09.18.jpeg"
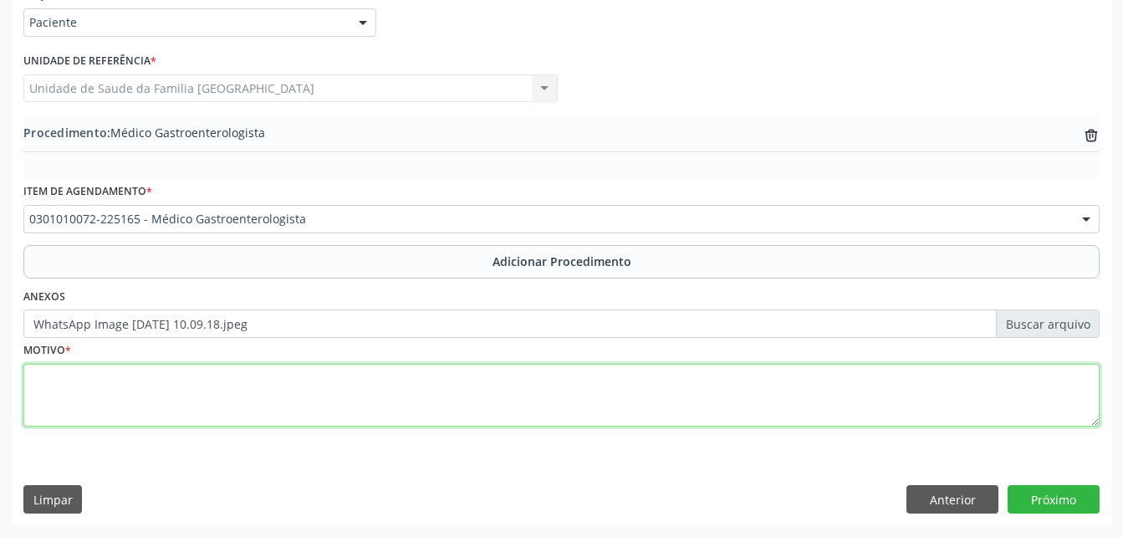
click at [299, 402] on textarea at bounding box center [561, 396] width 1077 height 64
type textarea "AVALIAÇÃO"
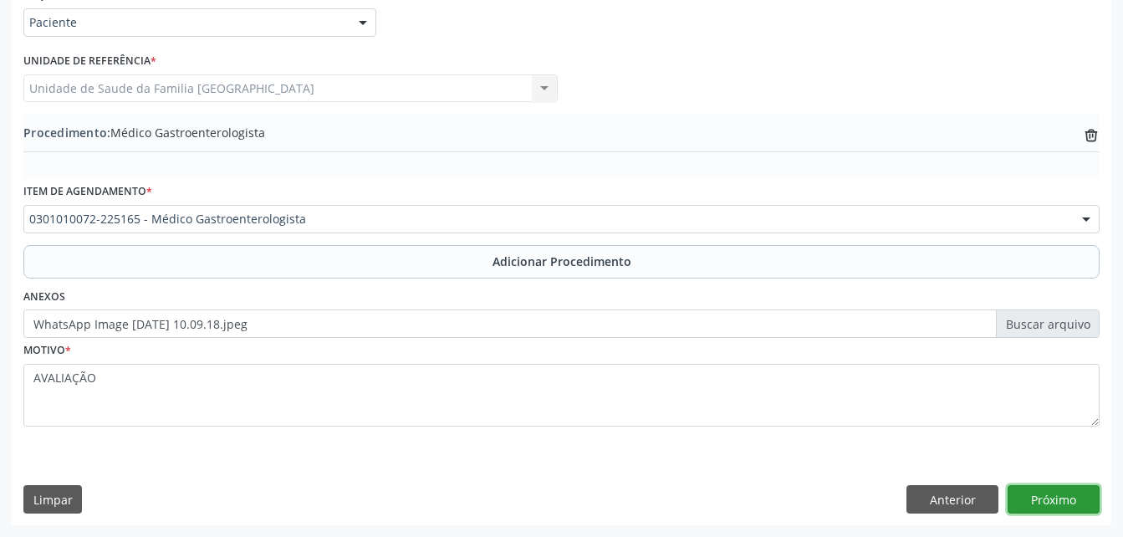
click at [1078, 493] on button "Próximo" at bounding box center [1054, 499] width 92 height 28
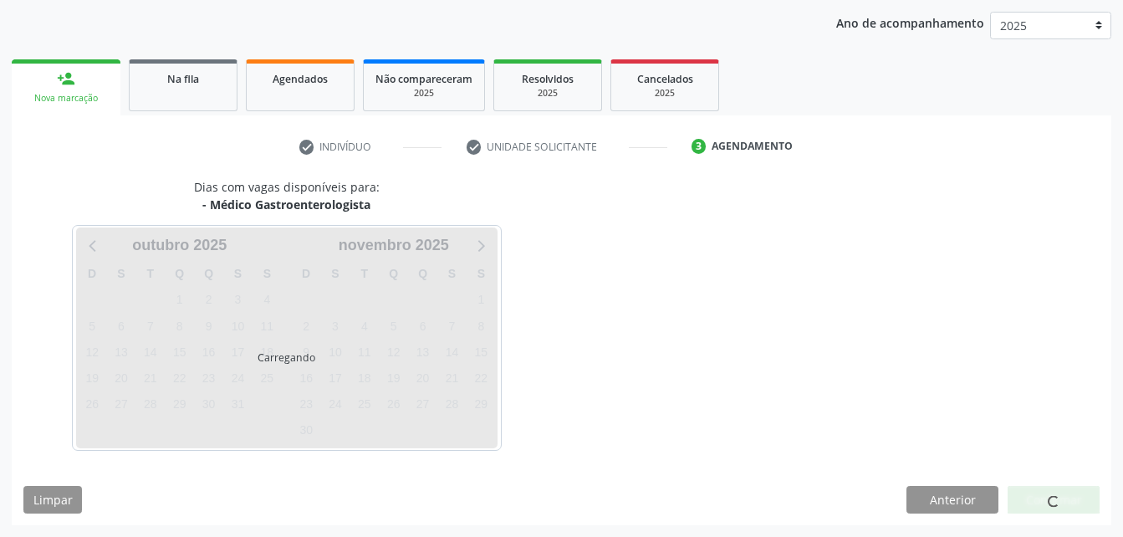
scroll to position [263, 0]
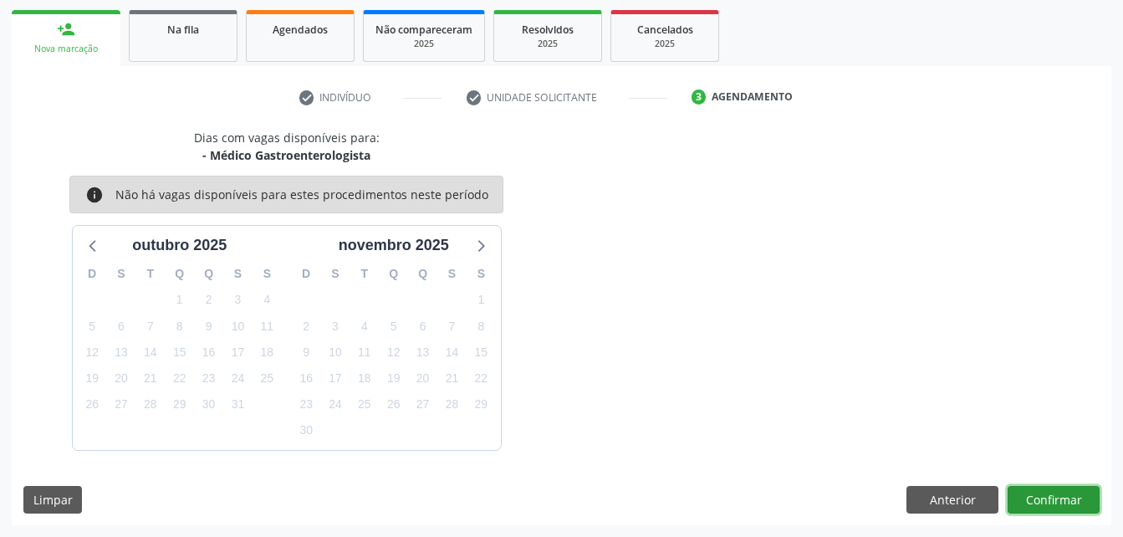
click at [1066, 497] on button "Confirmar" at bounding box center [1054, 500] width 92 height 28
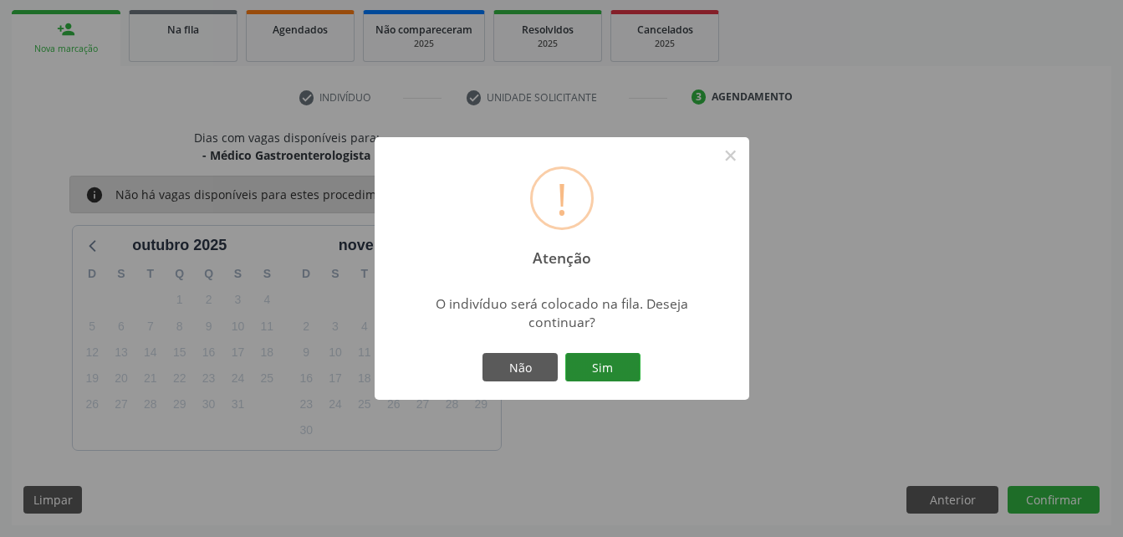
click at [635, 365] on button "Sim" at bounding box center [602, 367] width 75 height 28
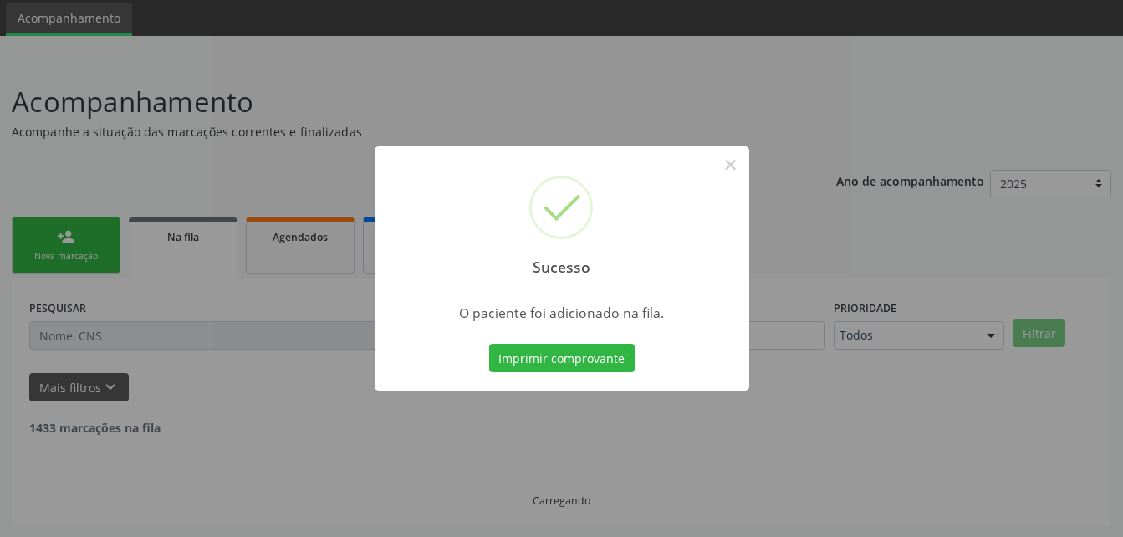
scroll to position [38, 0]
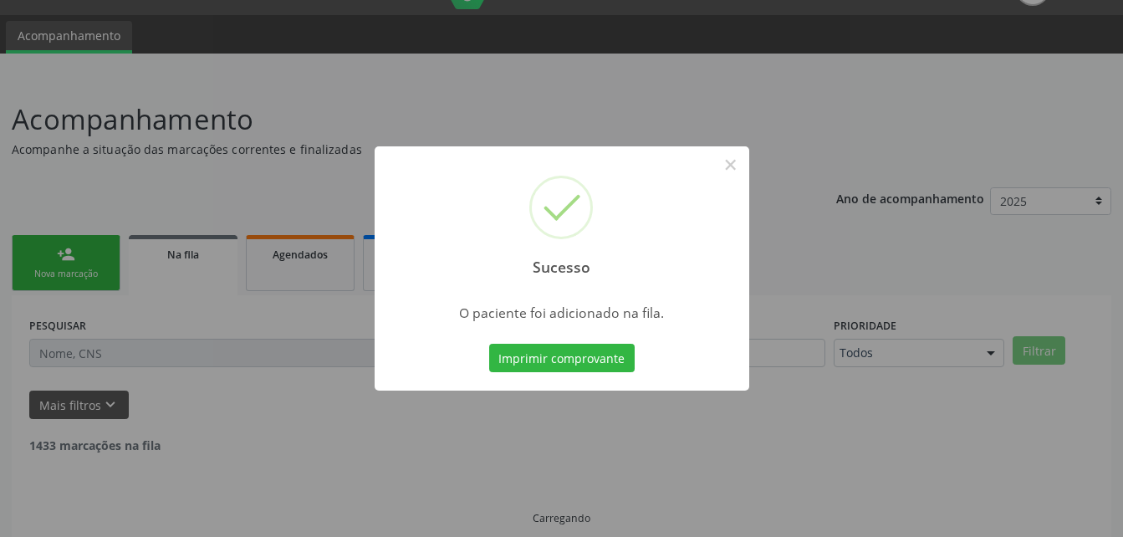
click at [96, 253] on div "Sucesso × O paciente foi adicionado na fila. Imprimir comprovante Cancel" at bounding box center [561, 268] width 1123 height 537
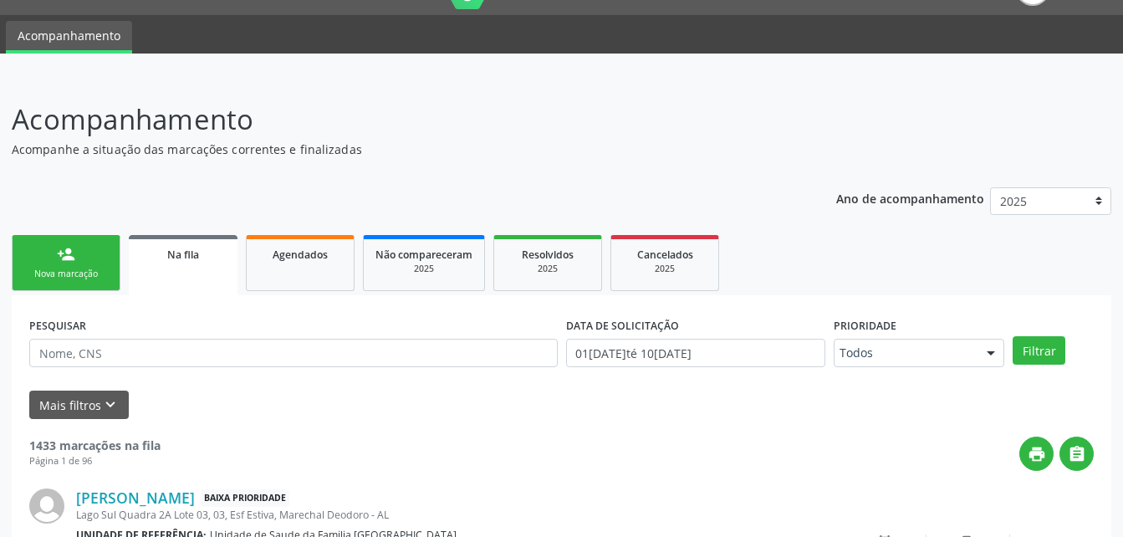
click at [96, 253] on link "person_add Nova marcação" at bounding box center [66, 263] width 109 height 56
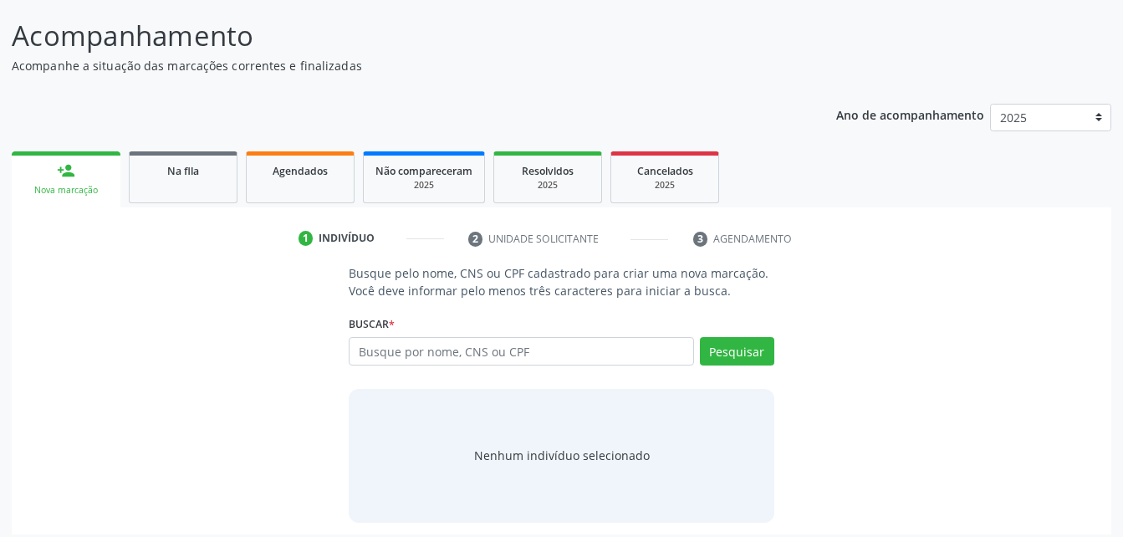
scroll to position [131, 0]
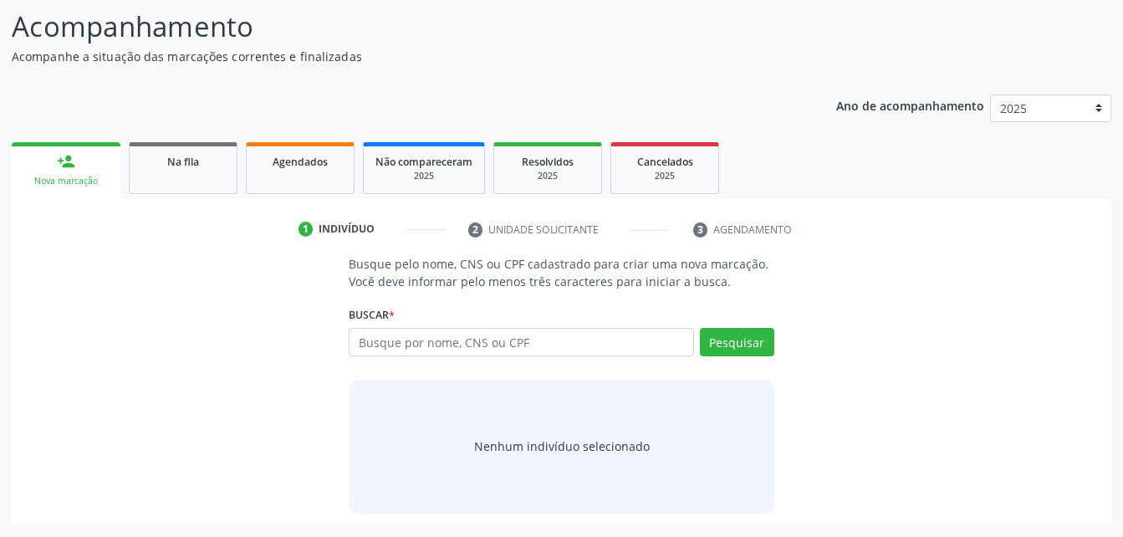
click at [385, 356] on div "Busque por nome, CNS ou CPF Nenhum resultado encontrado para: " " Digite nome, …" at bounding box center [561, 348] width 425 height 40
click at [385, 350] on input "text" at bounding box center [521, 342] width 345 height 28
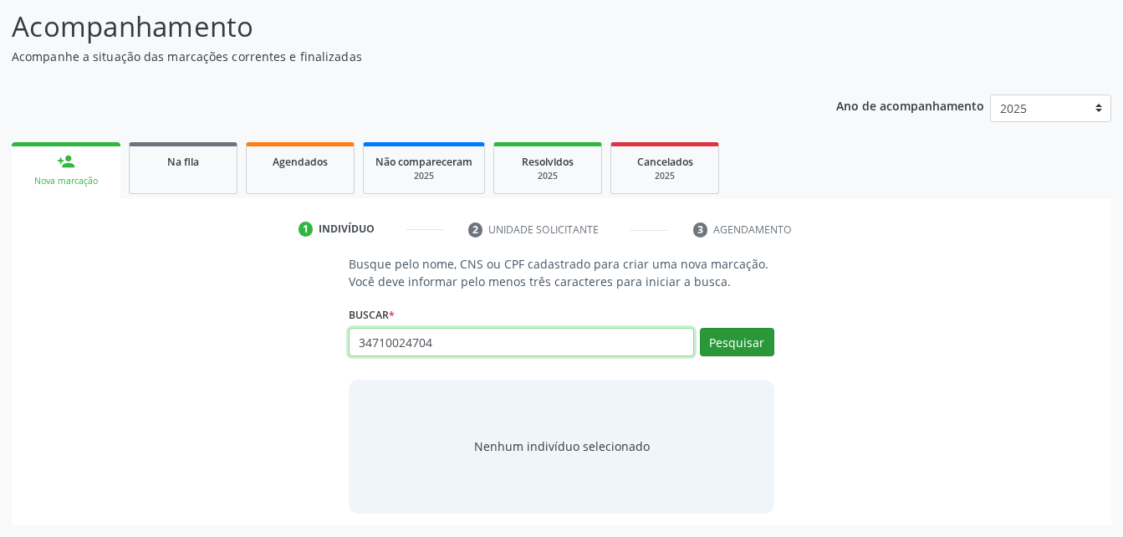
type input "34710024704"
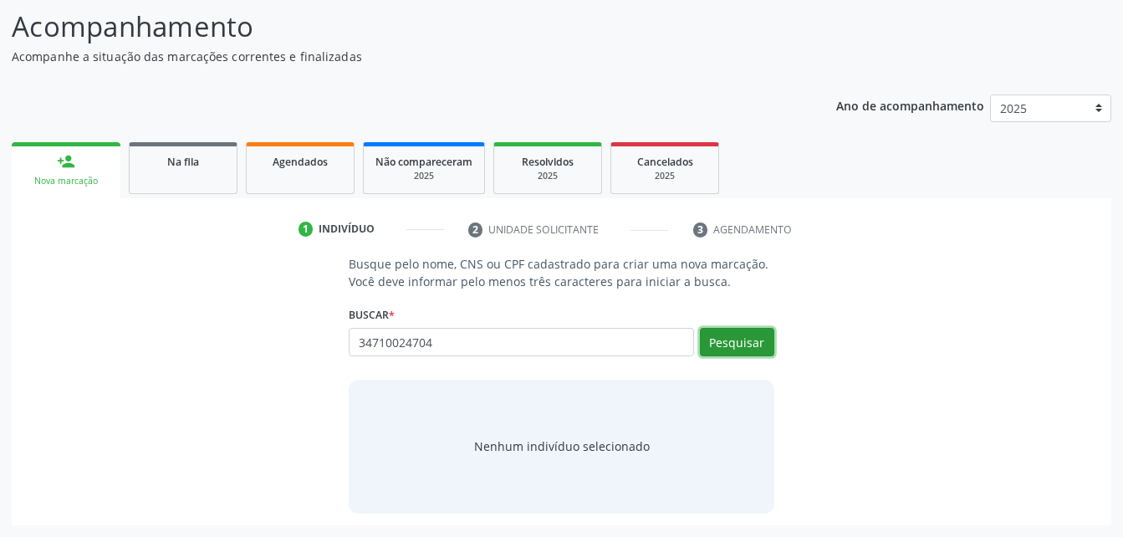
click at [753, 353] on button "Pesquisar" at bounding box center [737, 342] width 74 height 28
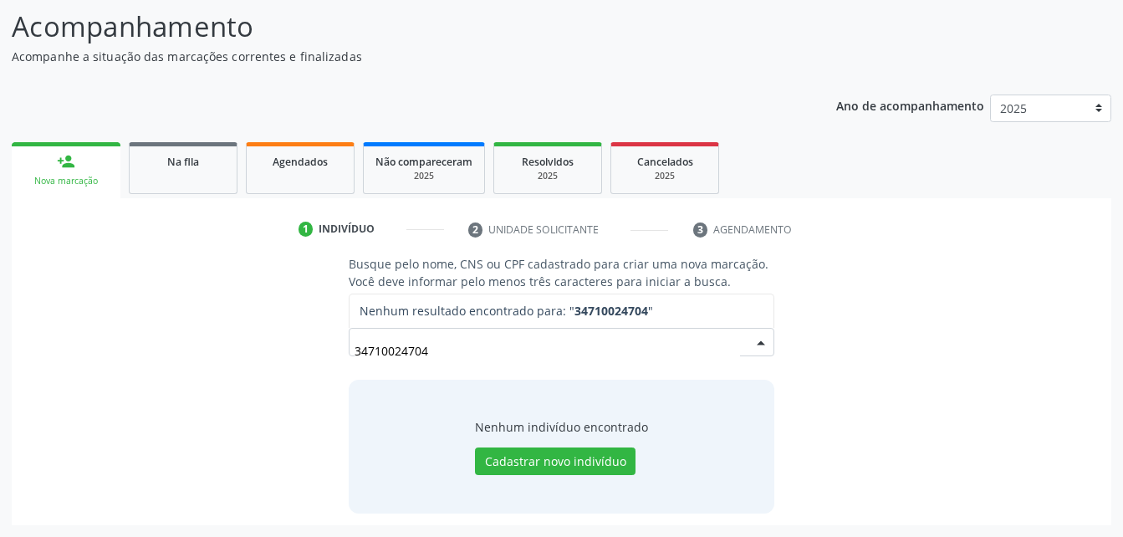
click at [581, 343] on input "34710024704" at bounding box center [547, 350] width 385 height 33
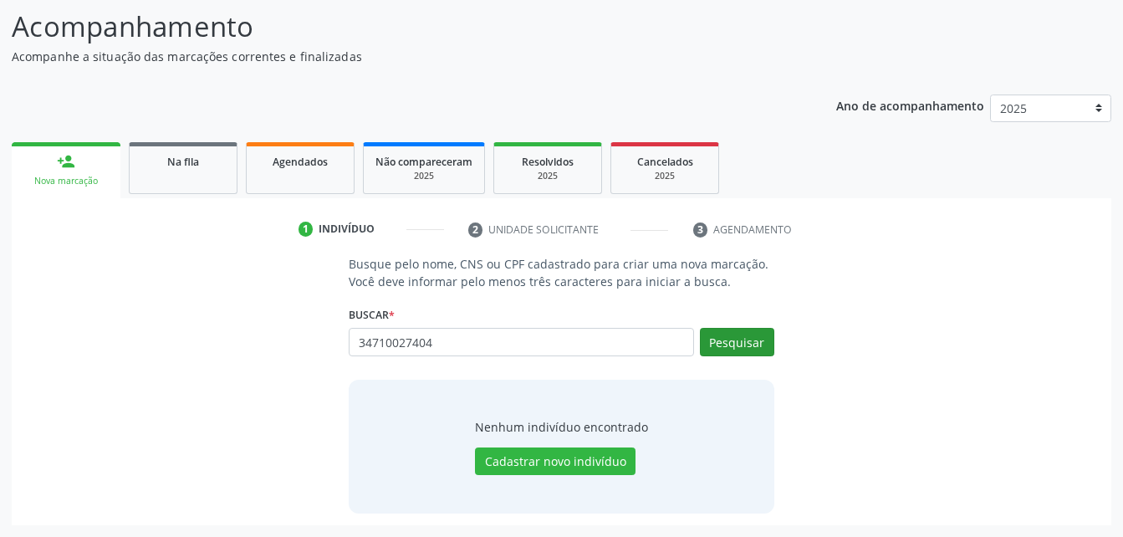
type input "34710027404"
click at [717, 342] on button "Pesquisar" at bounding box center [737, 342] width 74 height 28
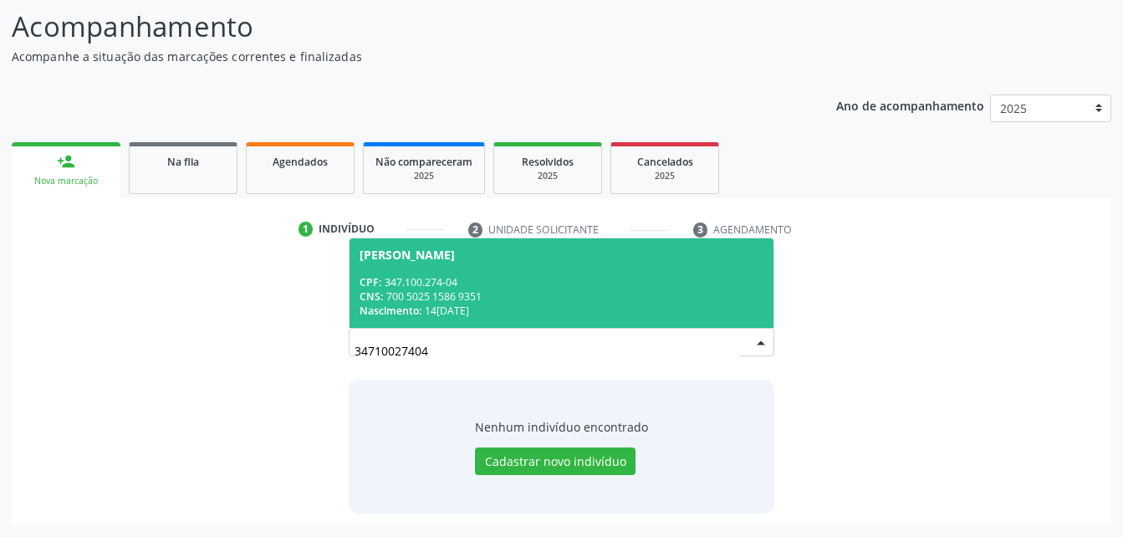
click at [623, 288] on div "CPF: 347.100.274-04" at bounding box center [561, 282] width 403 height 14
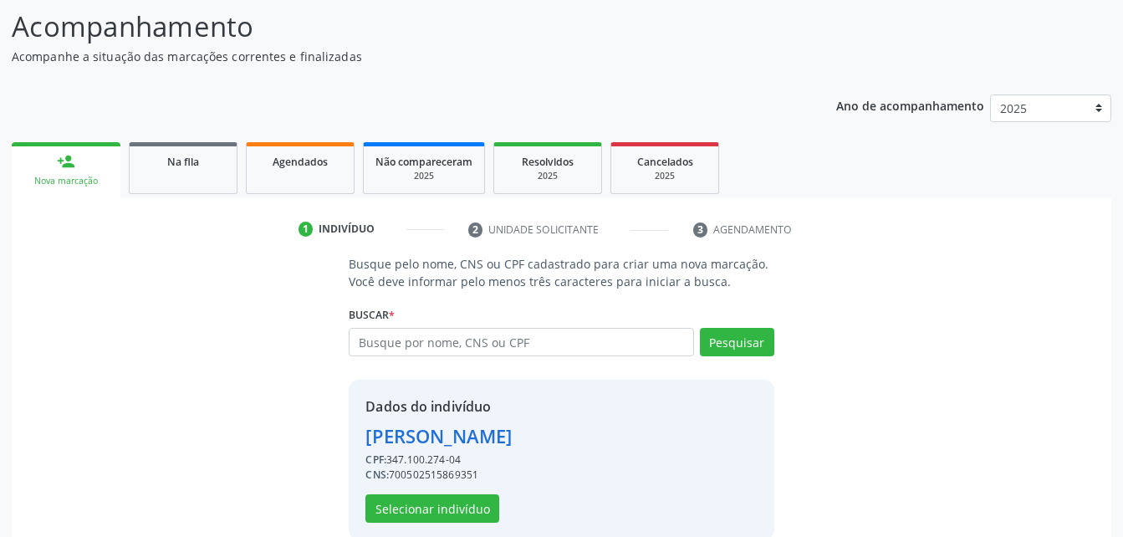
scroll to position [157, 0]
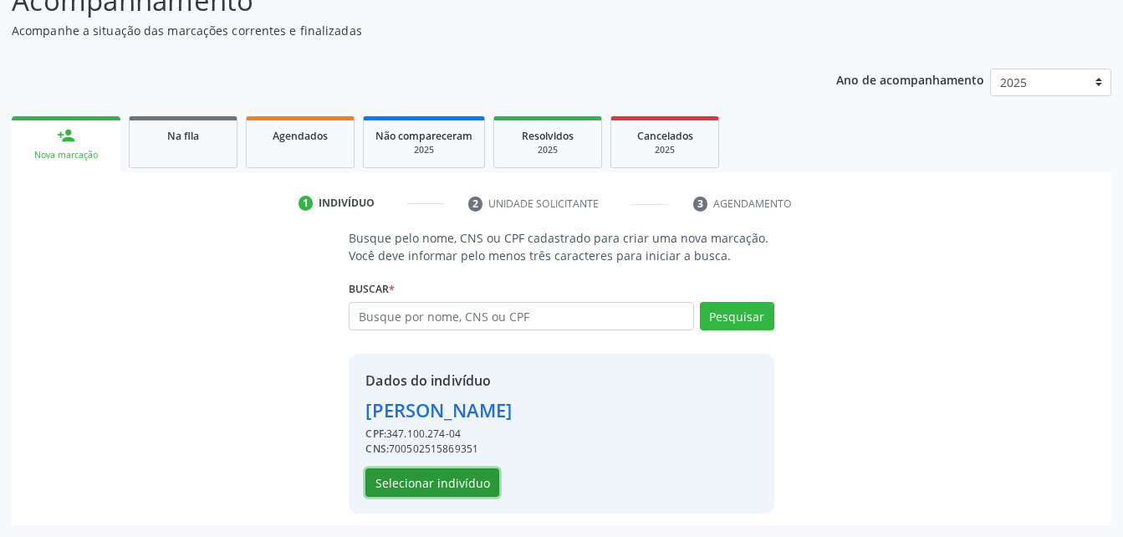
click at [469, 492] on button "Selecionar indivíduo" at bounding box center [433, 482] width 134 height 28
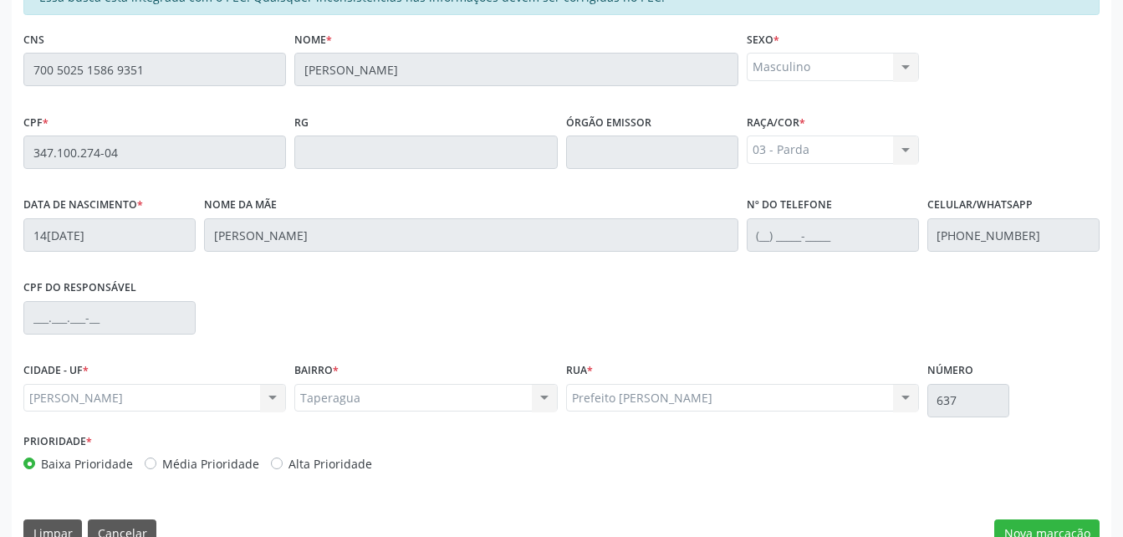
scroll to position [442, 0]
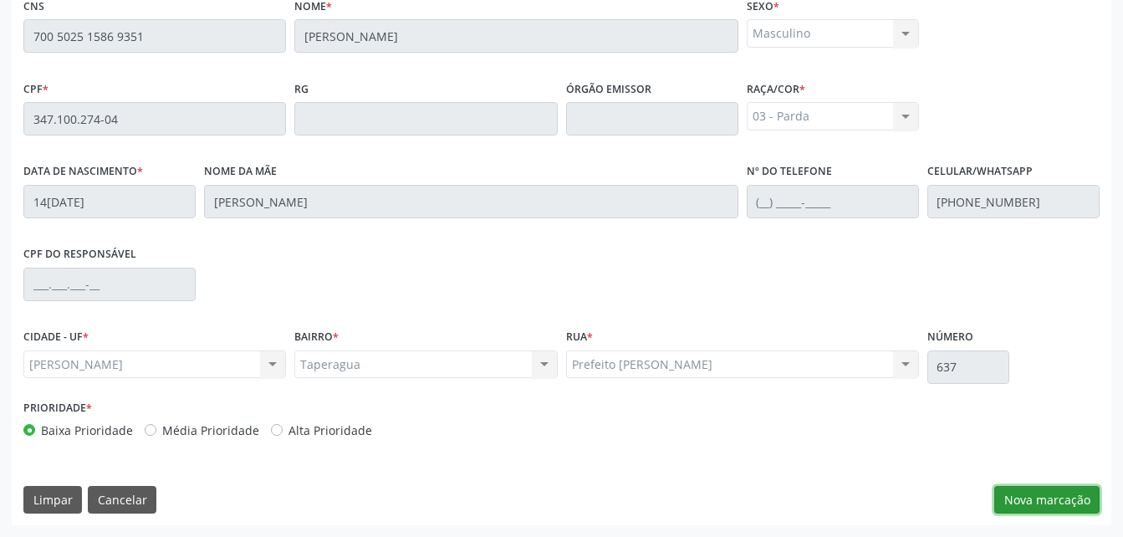
click at [1041, 506] on button "Nova marcação" at bounding box center [1047, 500] width 105 height 28
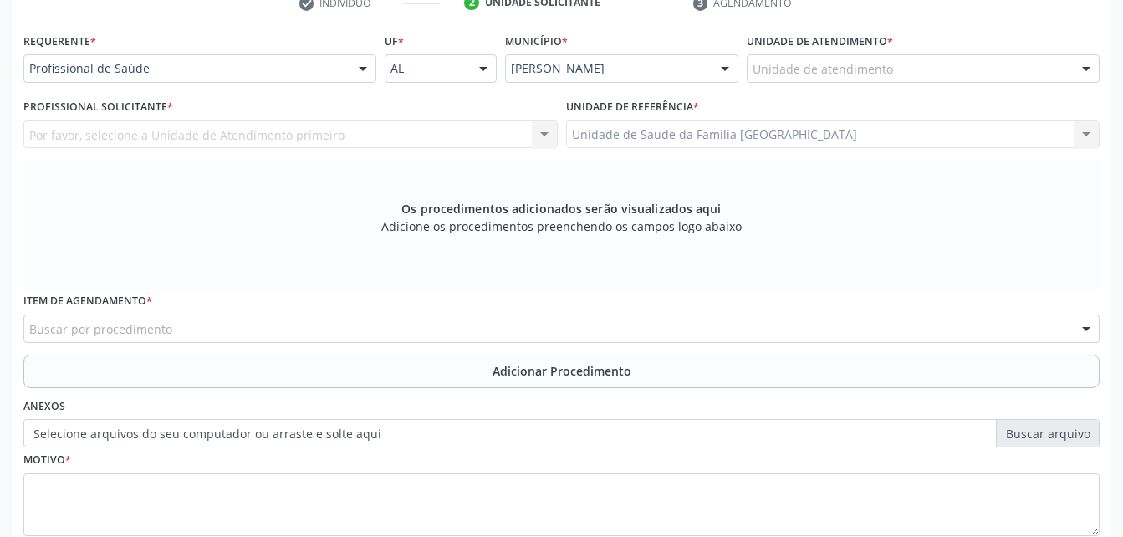
scroll to position [274, 0]
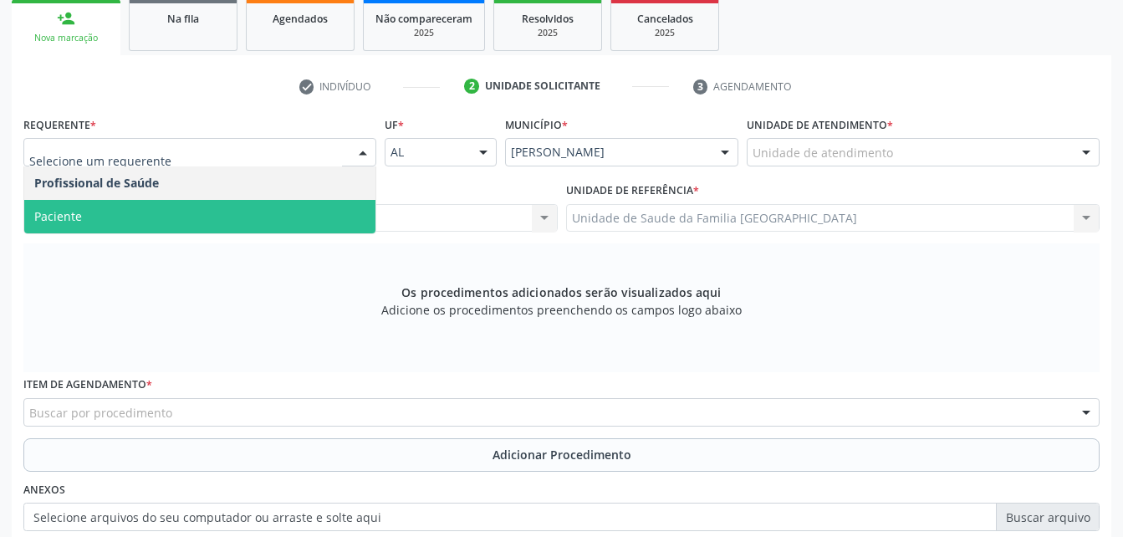
click at [185, 212] on span "Paciente" at bounding box center [199, 216] width 351 height 33
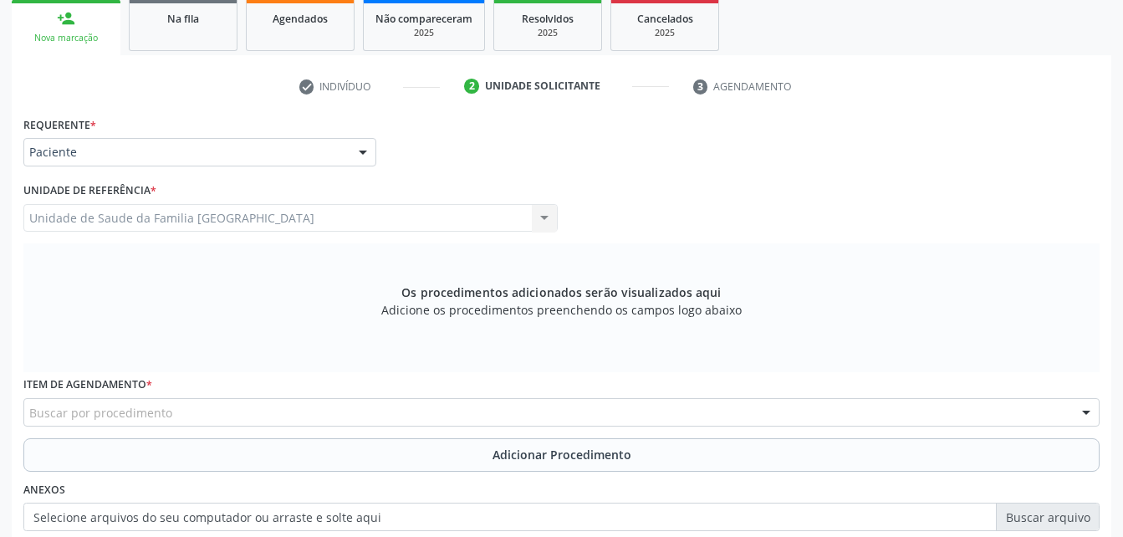
scroll to position [358, 0]
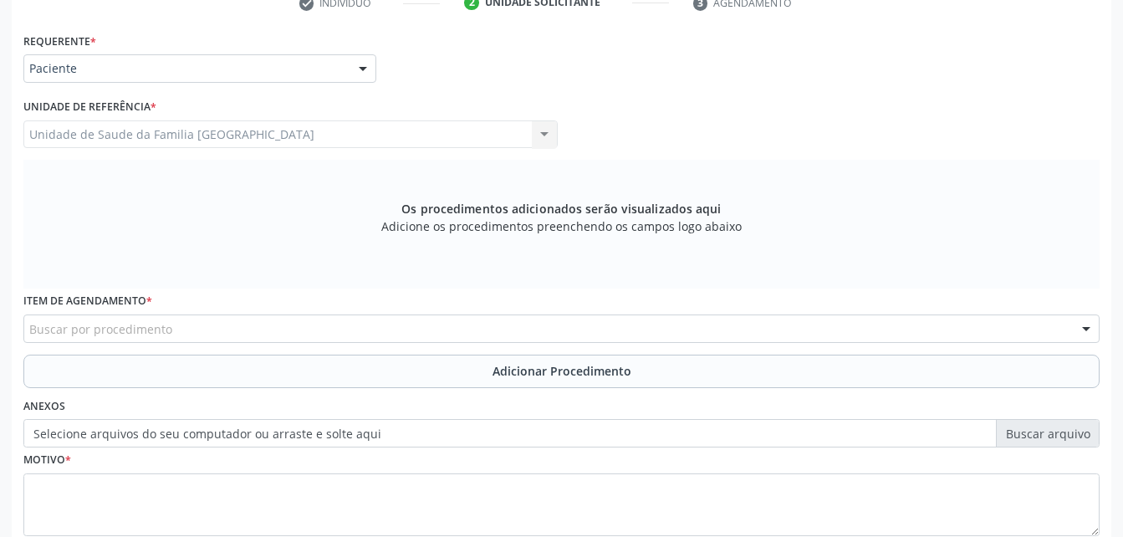
click at [280, 318] on div "Buscar por procedimento" at bounding box center [561, 329] width 1077 height 28
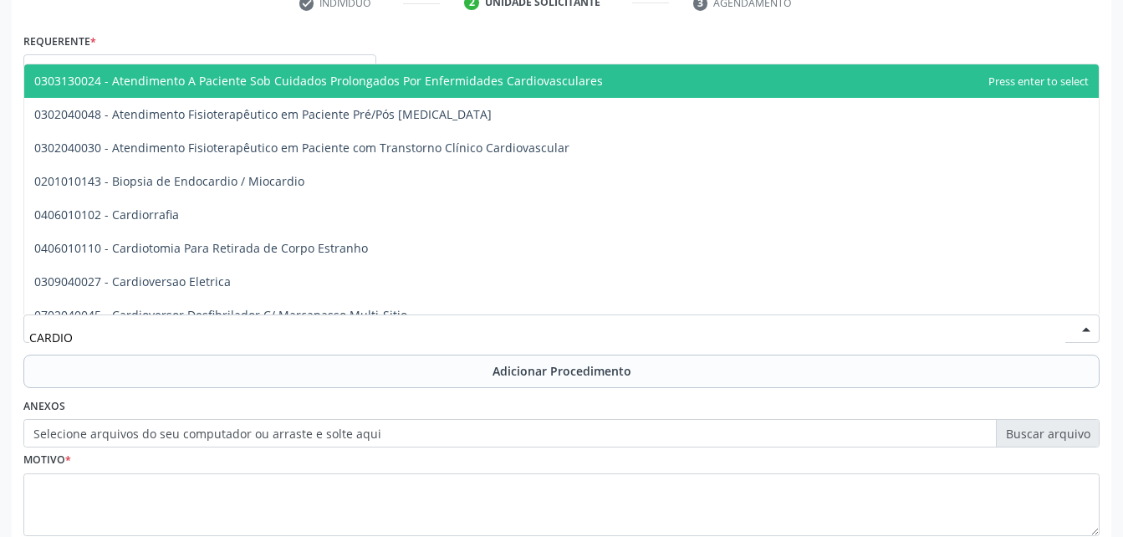
type input "CARDIOL"
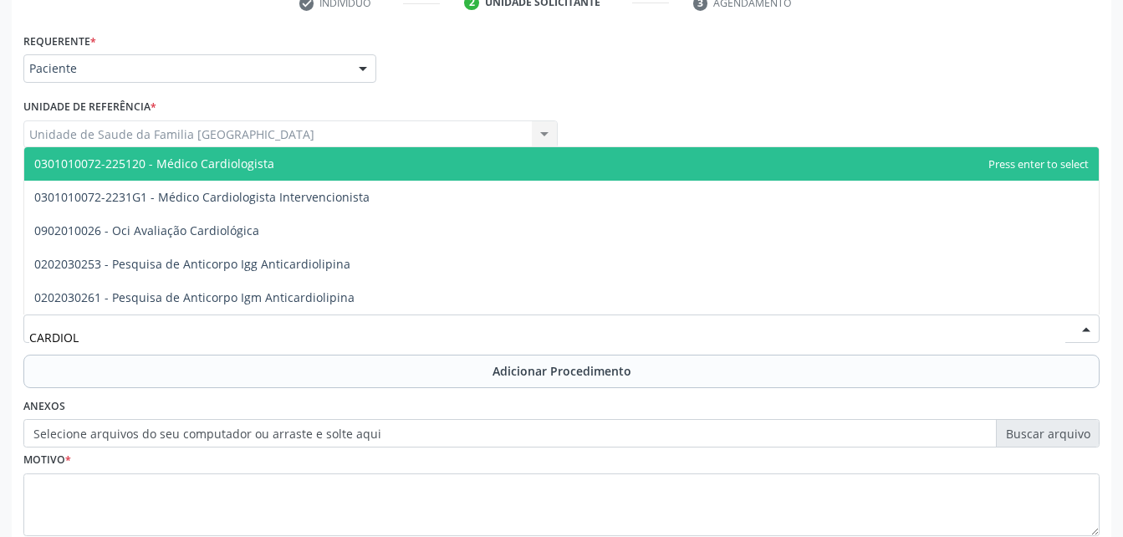
click at [322, 165] on span "0301010072-225120 - Médico Cardiologista" at bounding box center [561, 163] width 1075 height 33
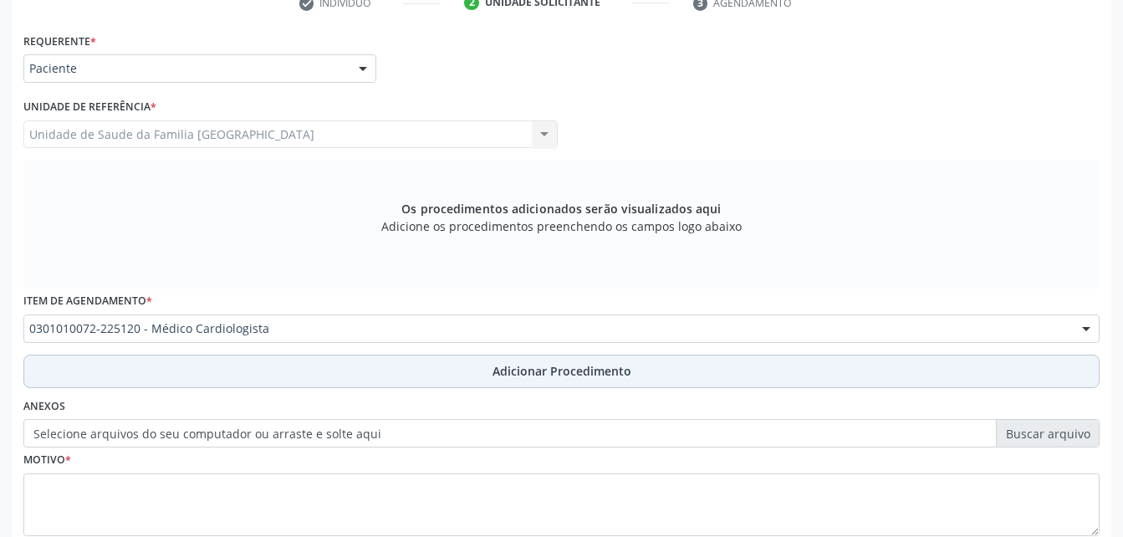
click at [333, 362] on button "Adicionar Procedimento" at bounding box center [561, 371] width 1077 height 33
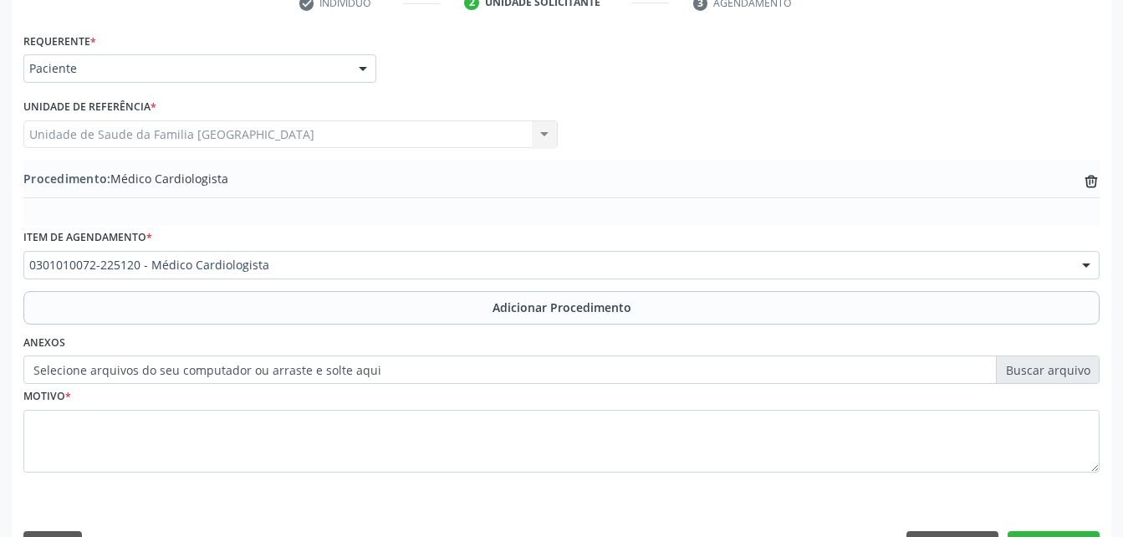
click at [258, 363] on label "Selecione arquivos do seu computador ou arraste e solte aqui" at bounding box center [561, 369] width 1077 height 28
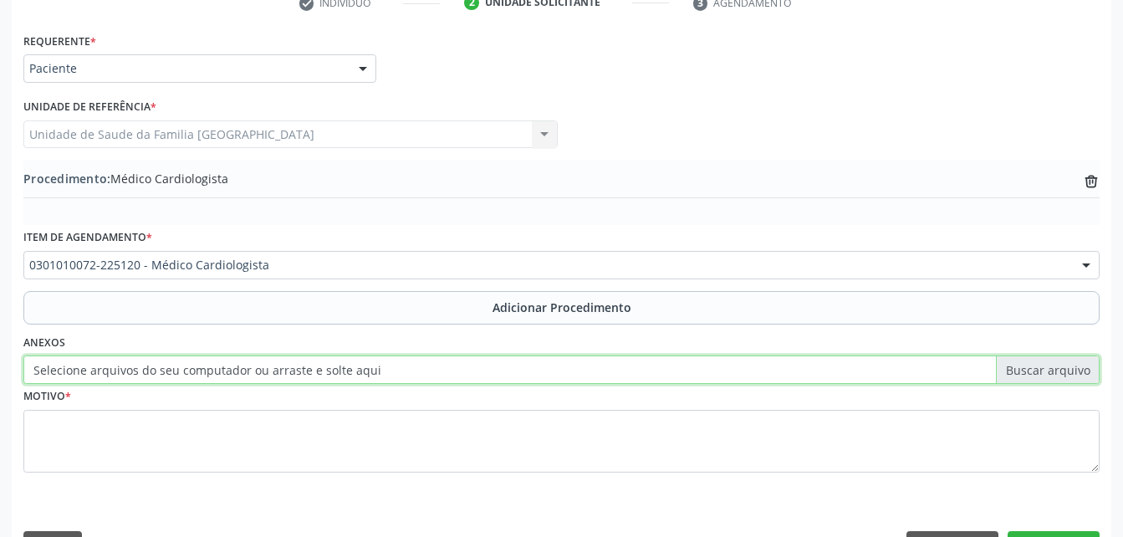
click at [258, 363] on input "Selecione arquivos do seu computador ou arraste e solte aqui" at bounding box center [561, 369] width 1077 height 28
type input "C:\fakepath\WhatsApp Image 2025-10-10 at 10.09.30.jpeg"
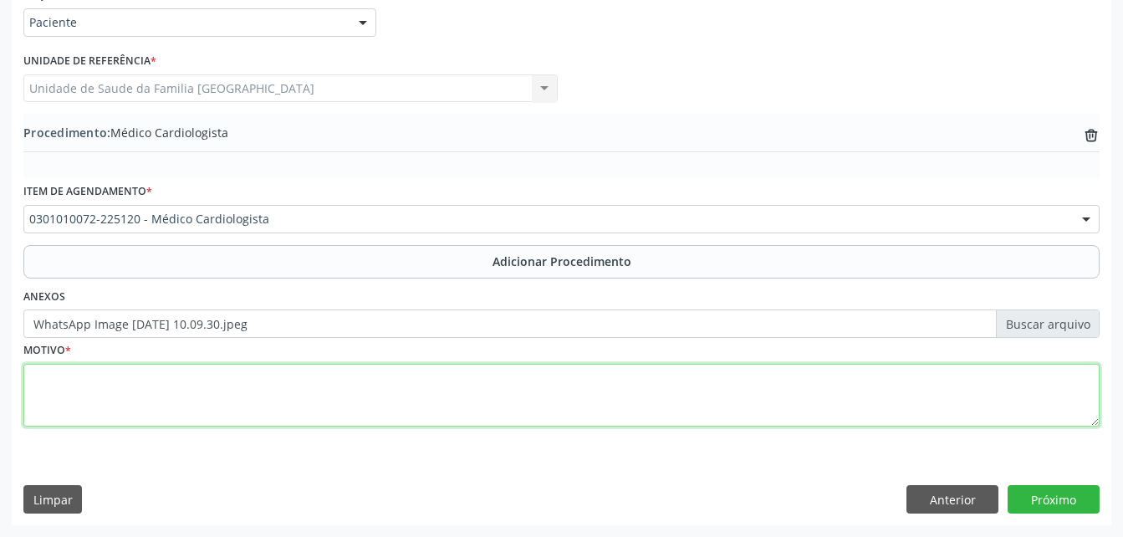
click at [325, 396] on textarea at bounding box center [561, 396] width 1077 height 64
click at [125, 385] on textarea "ACOMPANHAMNETO" at bounding box center [561, 396] width 1077 height 64
click at [125, 384] on textarea "ACOMPANHAMETO" at bounding box center [561, 396] width 1077 height 64
type textarea "ACOMPANHAMENTO"
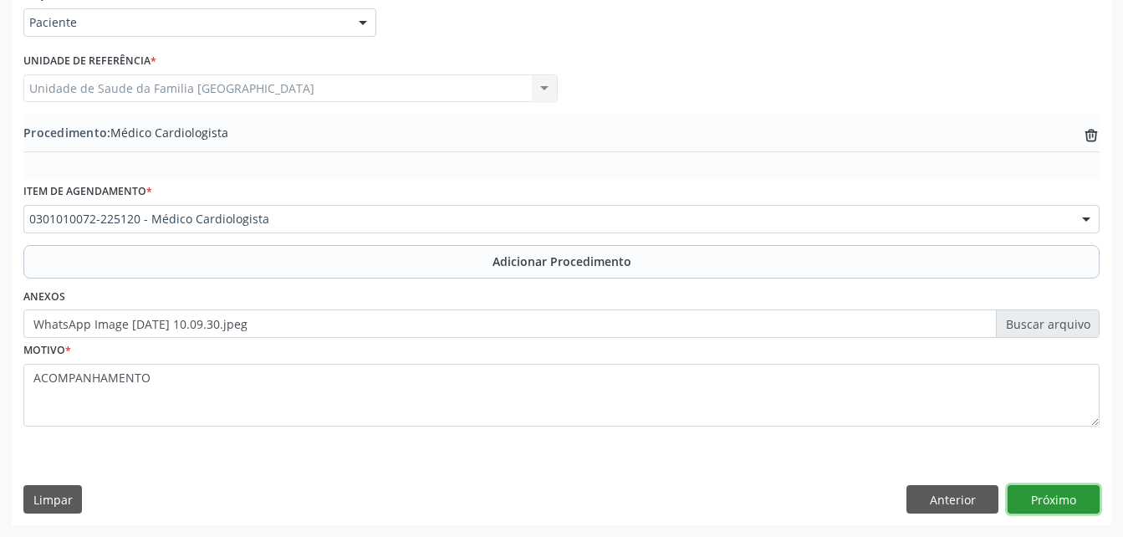
click at [1077, 496] on button "Próximo" at bounding box center [1054, 499] width 92 height 28
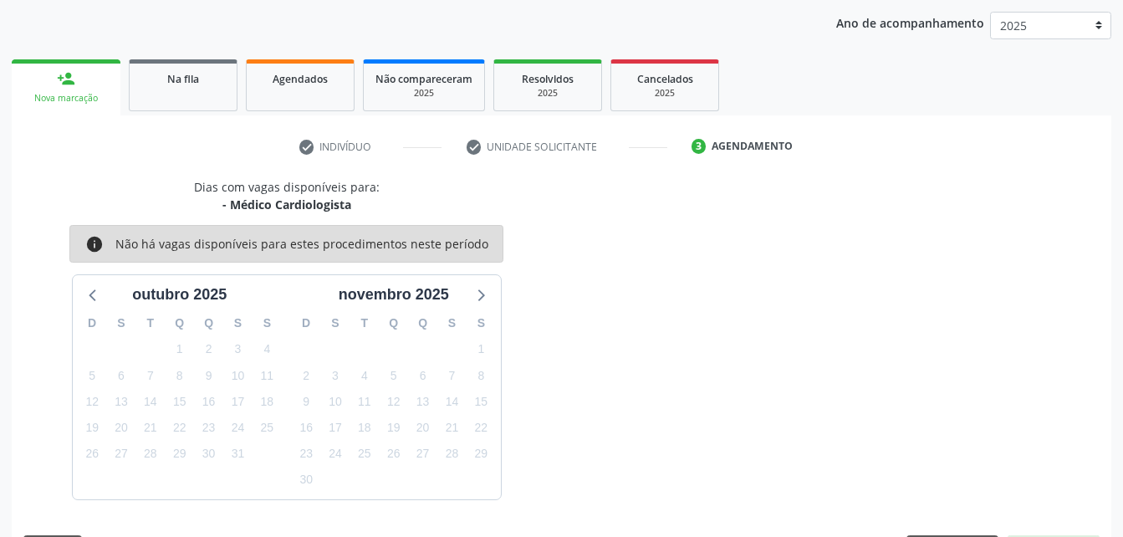
scroll to position [263, 0]
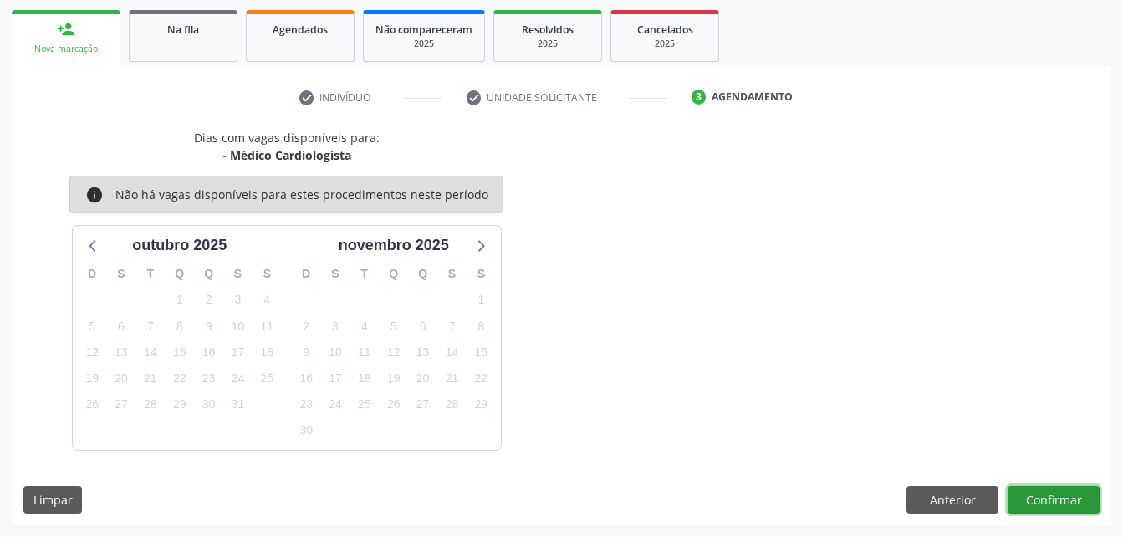
click at [1073, 497] on button "Confirmar" at bounding box center [1054, 500] width 92 height 28
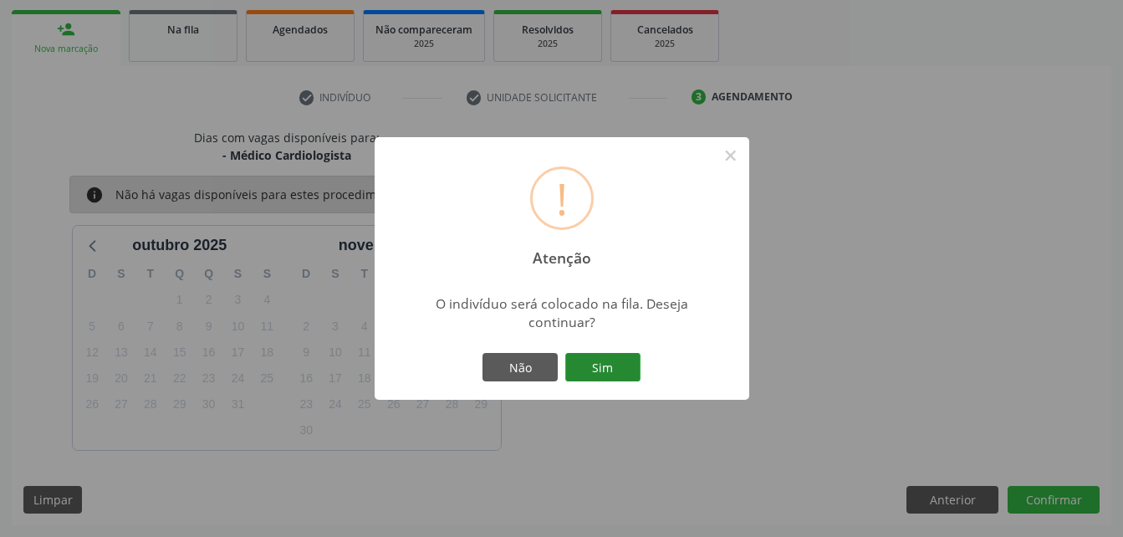
click at [603, 369] on button "Sim" at bounding box center [602, 367] width 75 height 28
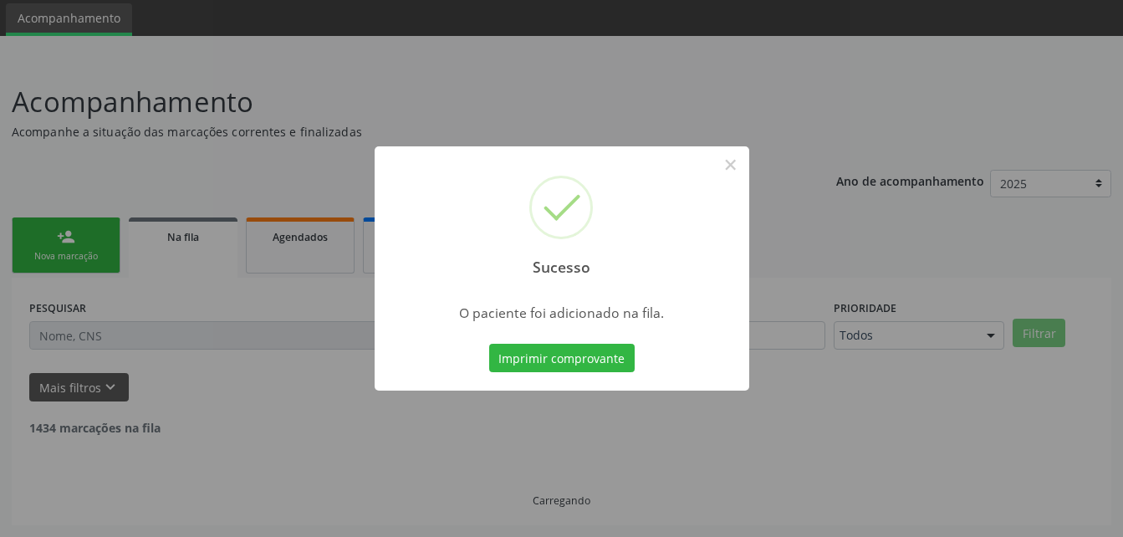
scroll to position [38, 0]
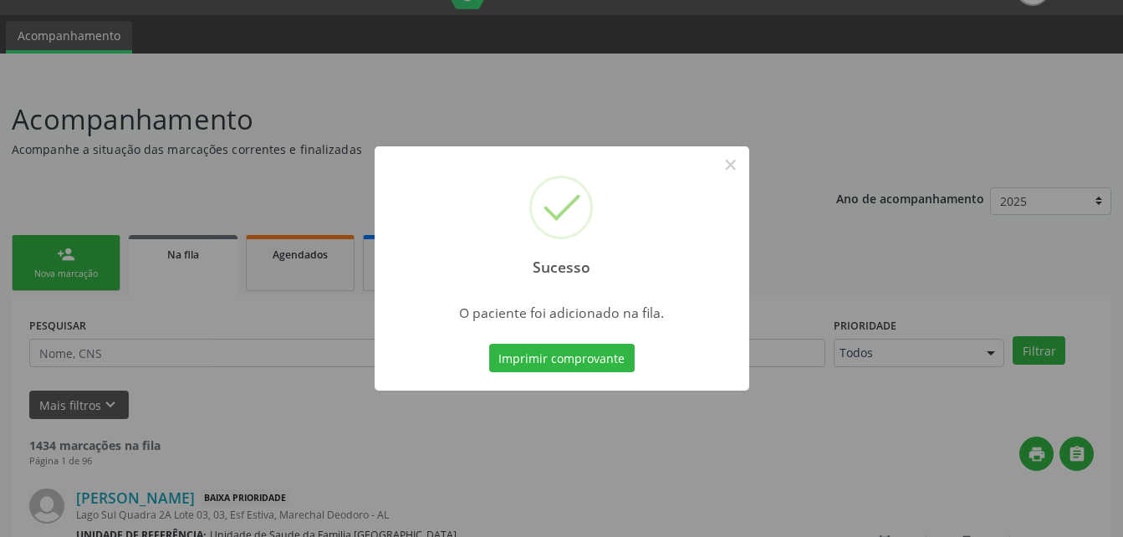
click at [69, 263] on div "Sucesso × O paciente foi adicionado na fila. Imprimir comprovante Cancel" at bounding box center [561, 268] width 1123 height 537
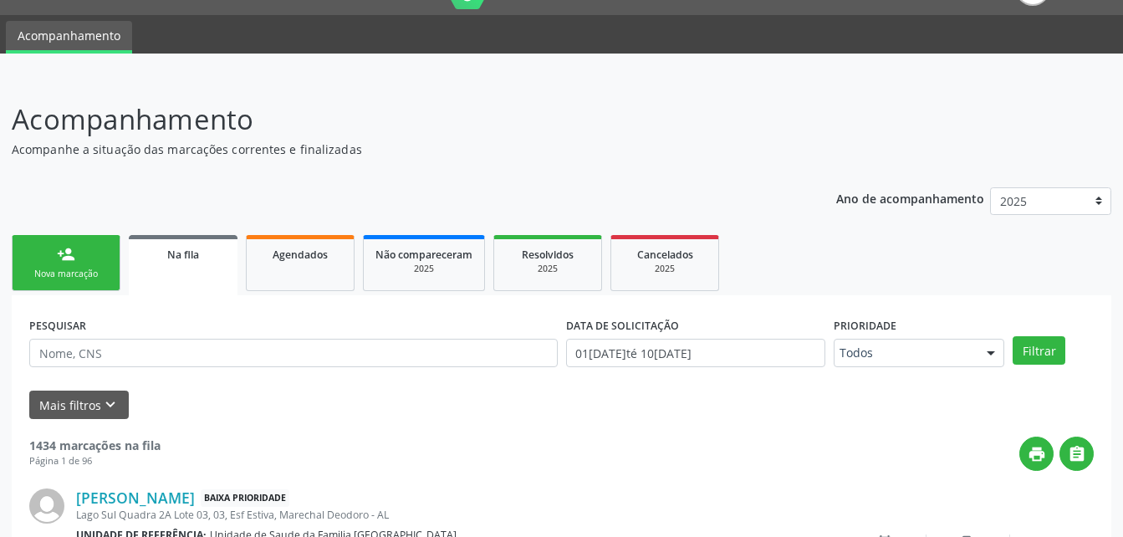
click at [69, 263] on div "person_add" at bounding box center [66, 254] width 18 height 18
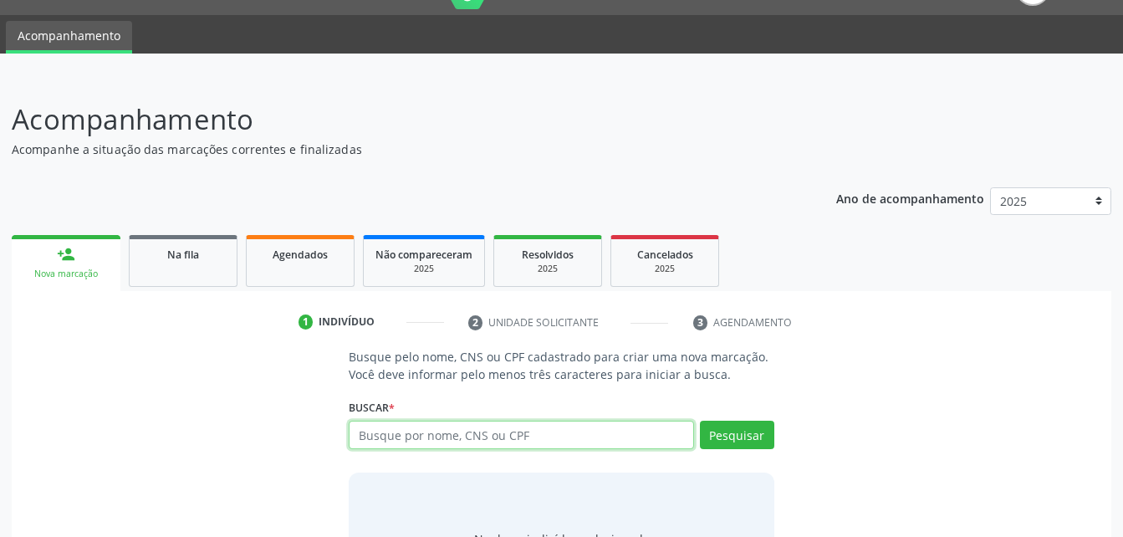
click at [626, 434] on input "text" at bounding box center [521, 435] width 345 height 28
type input "15926106419"
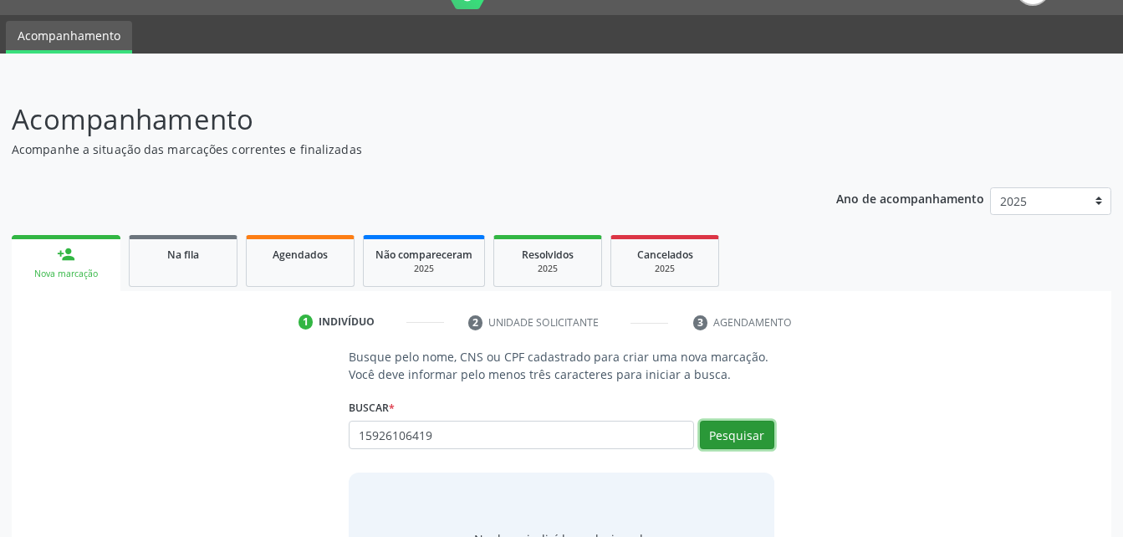
click at [760, 434] on button "Pesquisar" at bounding box center [737, 435] width 74 height 28
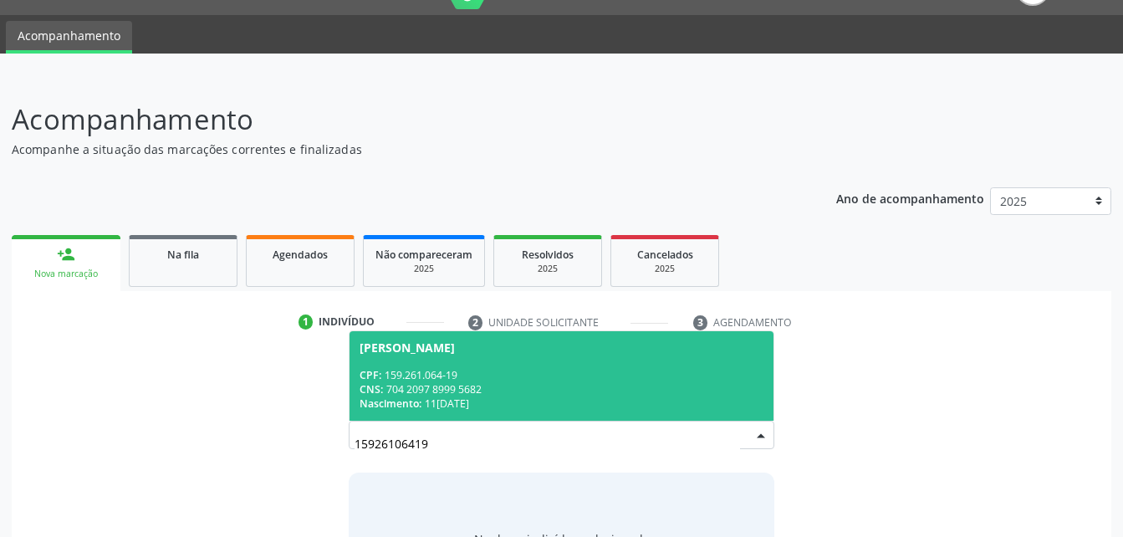
scroll to position [131, 0]
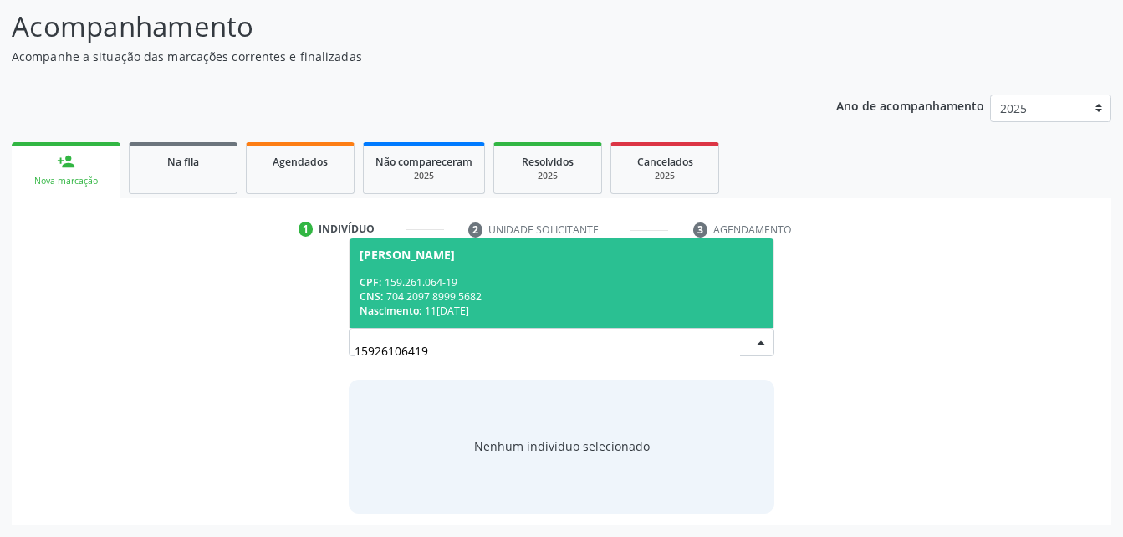
click at [573, 299] on div "CNS: 704 2097 8999 5682" at bounding box center [561, 296] width 403 height 14
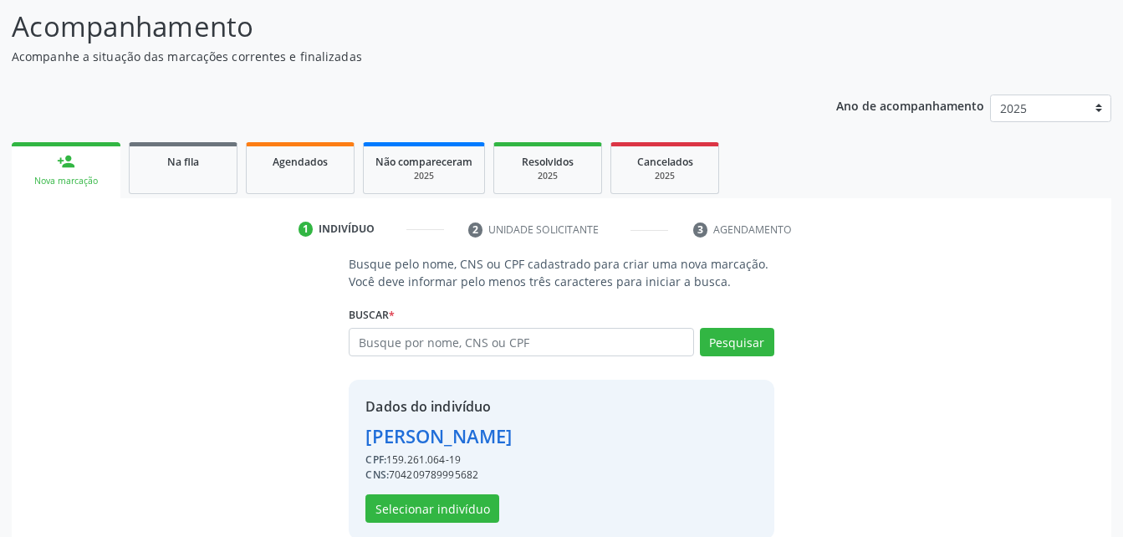
scroll to position [157, 0]
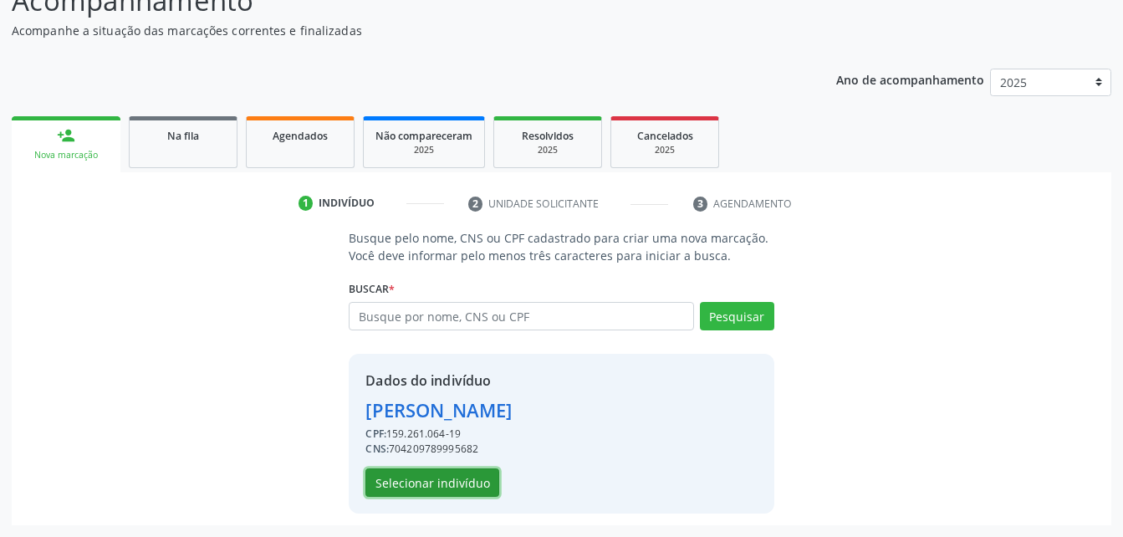
click at [443, 471] on button "Selecionar indivíduo" at bounding box center [433, 482] width 134 height 28
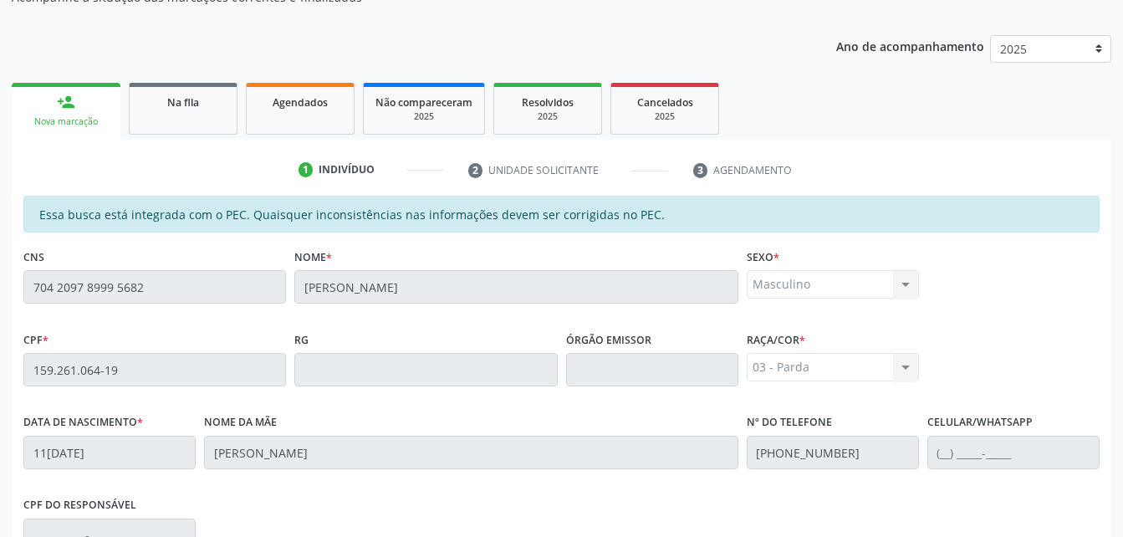
scroll to position [107, 0]
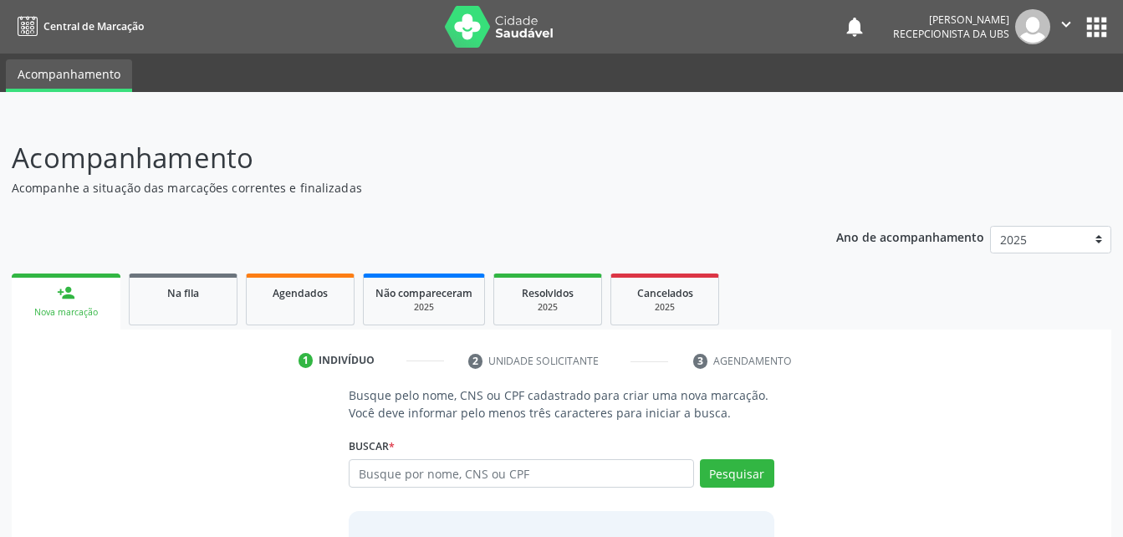
scroll to position [131, 0]
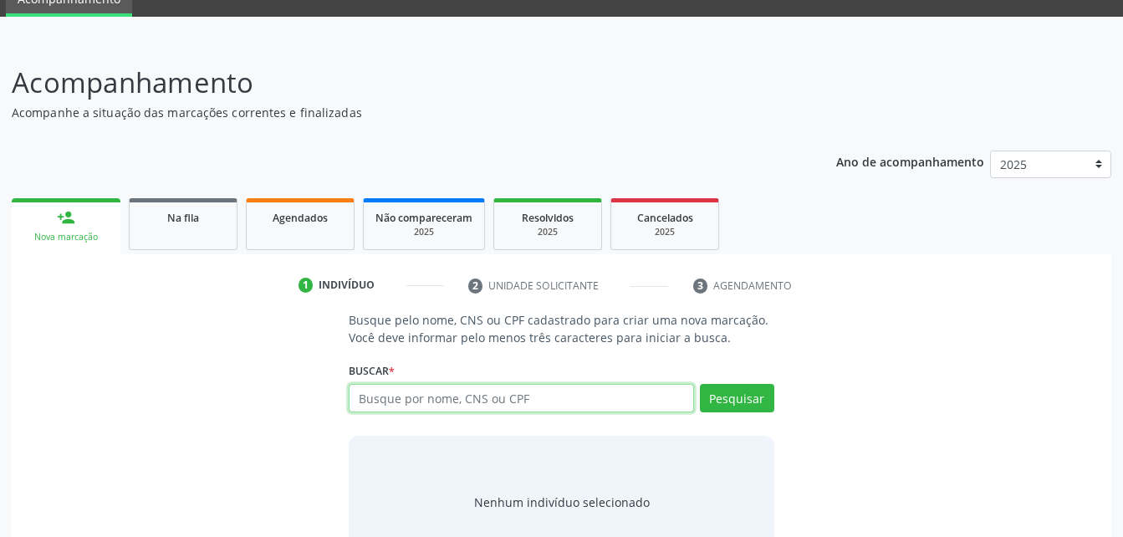
scroll to position [131, 0]
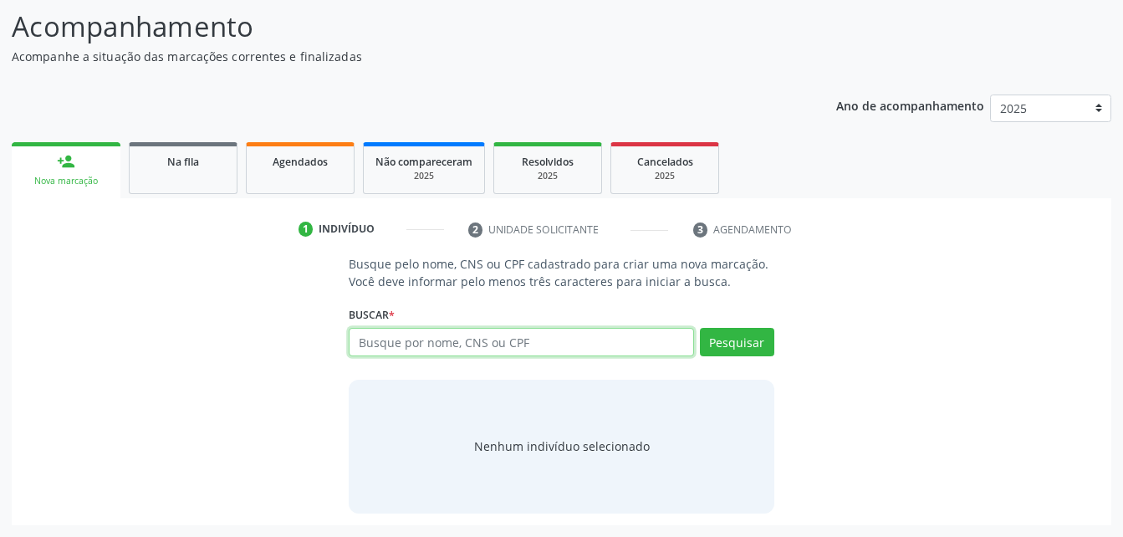
click at [499, 350] on input "text" at bounding box center [521, 342] width 345 height 28
paste input "704 2097 8999 5682"
type input "704 2097 8999 5682"
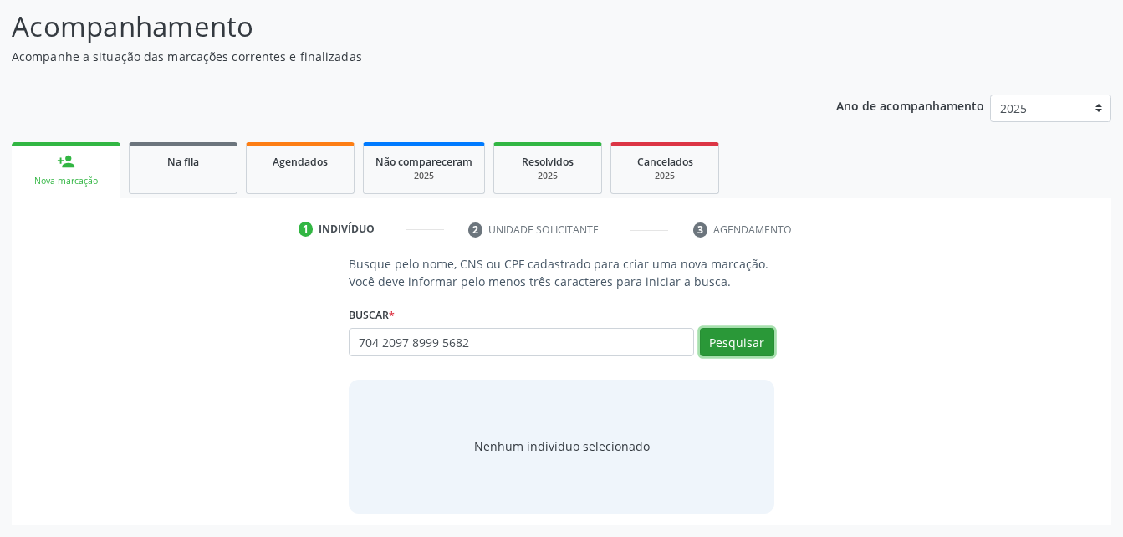
click at [747, 339] on button "Pesquisar" at bounding box center [737, 342] width 74 height 28
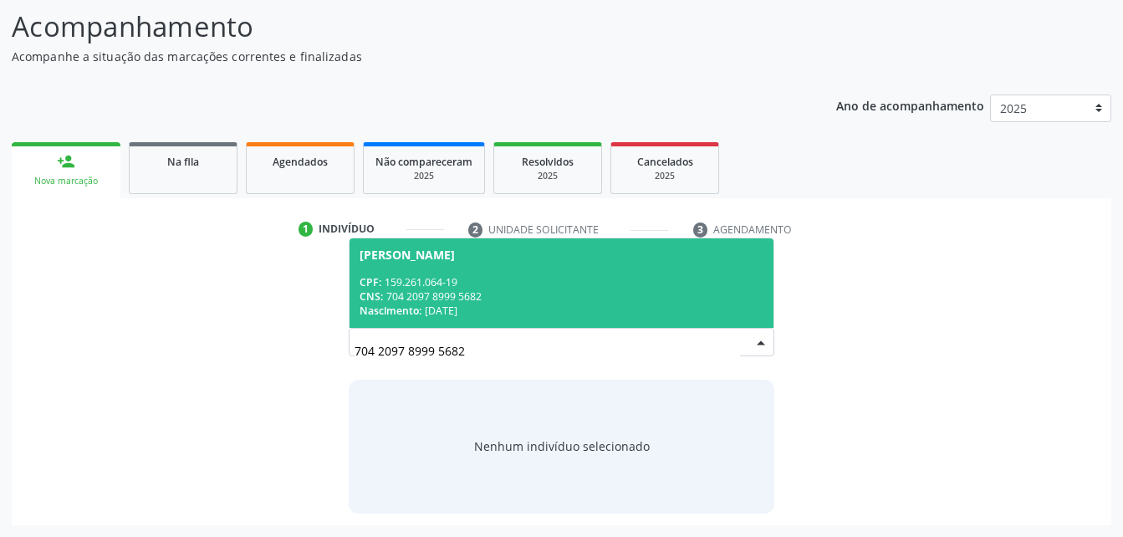
click at [604, 288] on div "CPF: 159.261.064-19" at bounding box center [561, 282] width 403 height 14
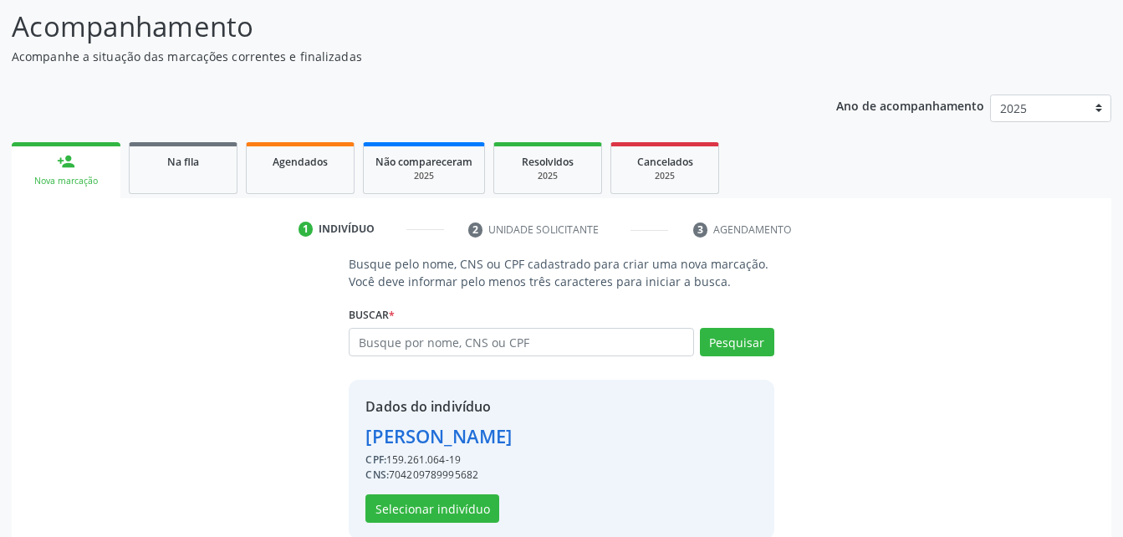
scroll to position [157, 0]
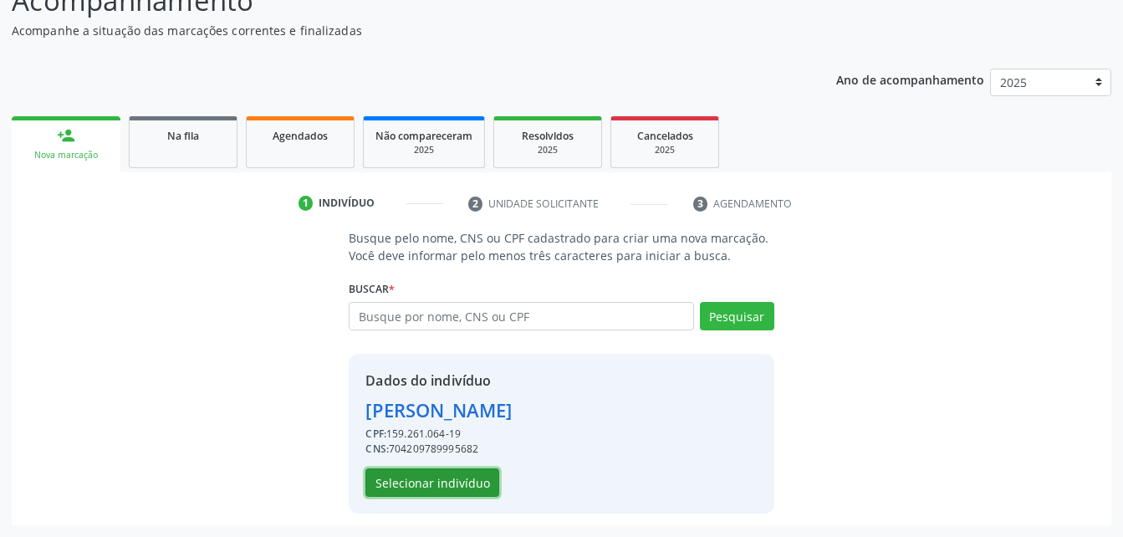
click at [466, 484] on button "Selecionar indivíduo" at bounding box center [433, 482] width 134 height 28
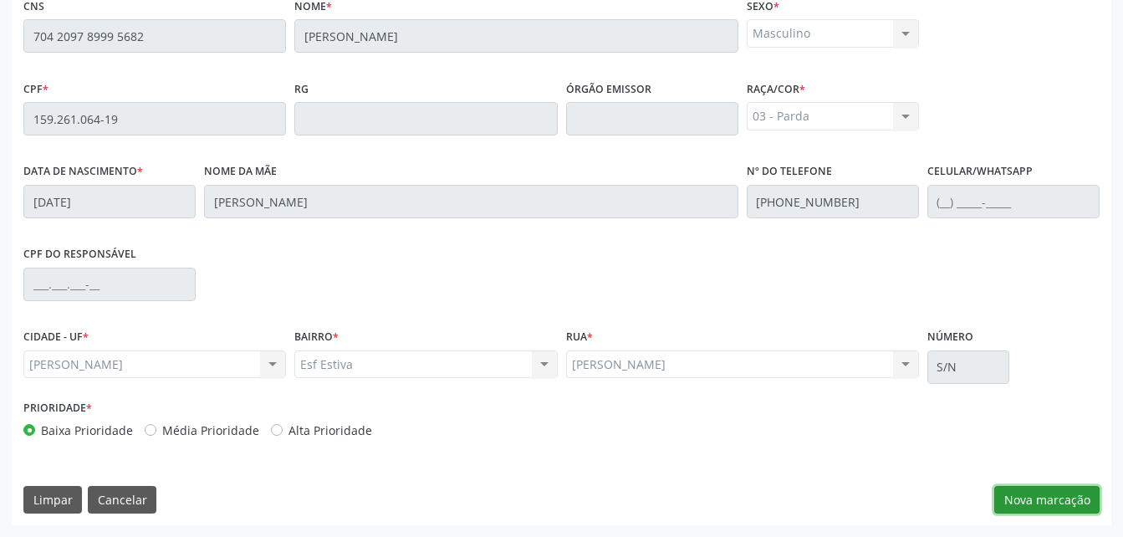
click at [1025, 496] on button "Nova marcação" at bounding box center [1047, 500] width 105 height 28
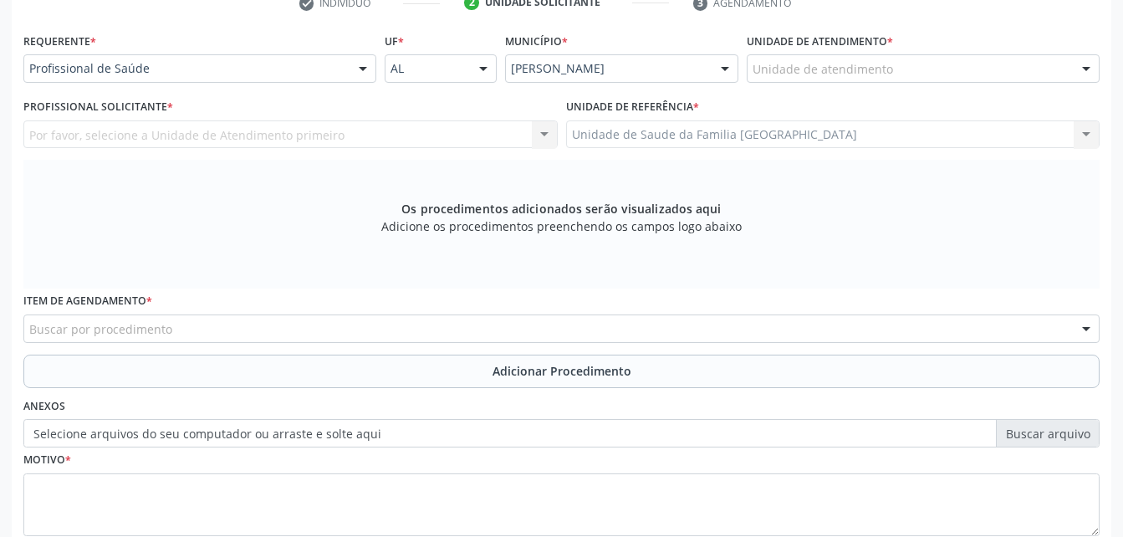
scroll to position [274, 0]
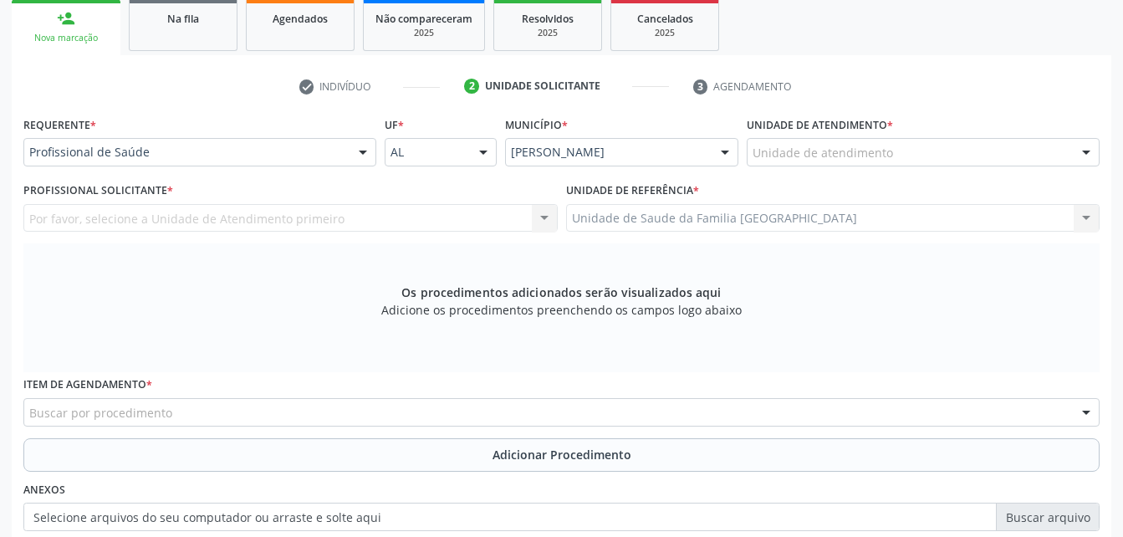
click at [978, 164] on div "Unidade de atendimento" at bounding box center [923, 152] width 353 height 28
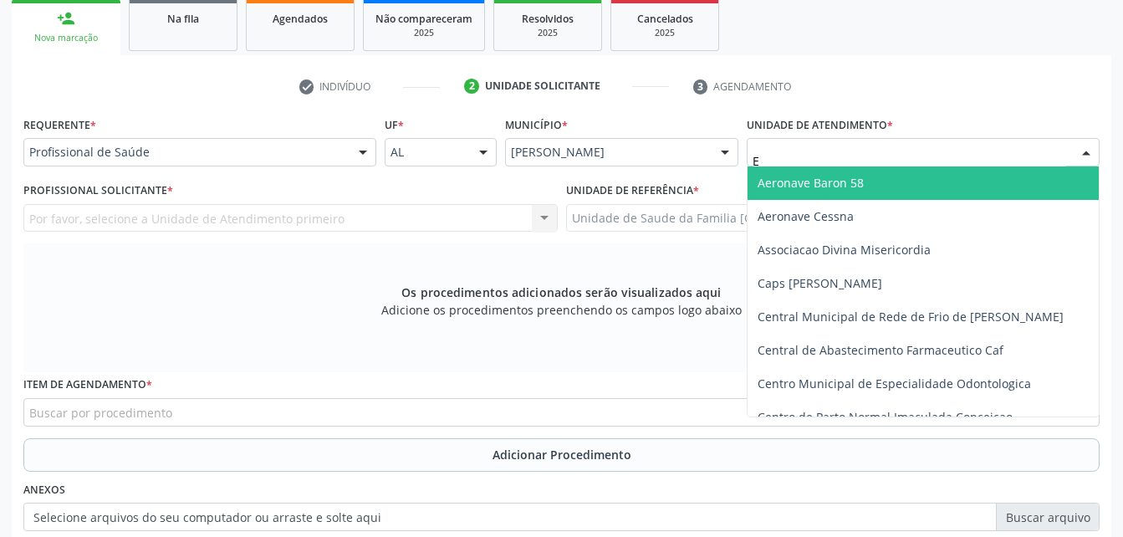
type input "ES"
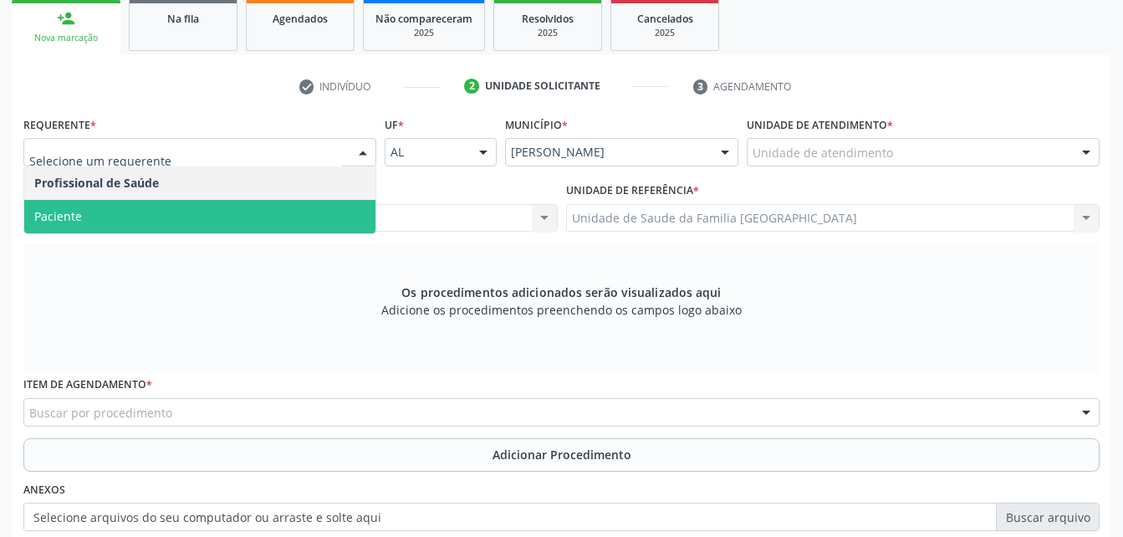
click at [280, 208] on span "Paciente" at bounding box center [199, 216] width 351 height 33
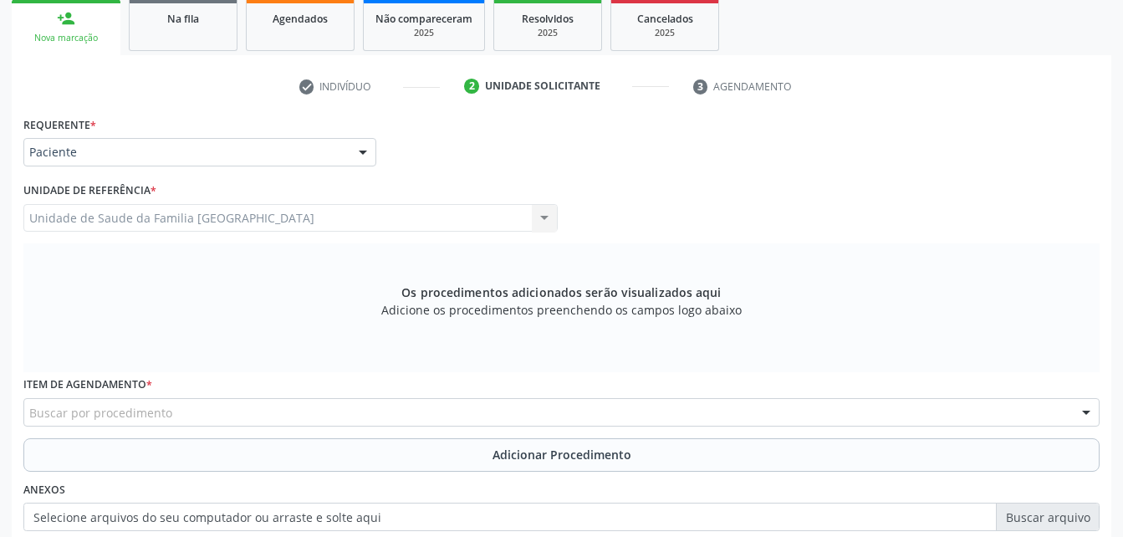
scroll to position [358, 0]
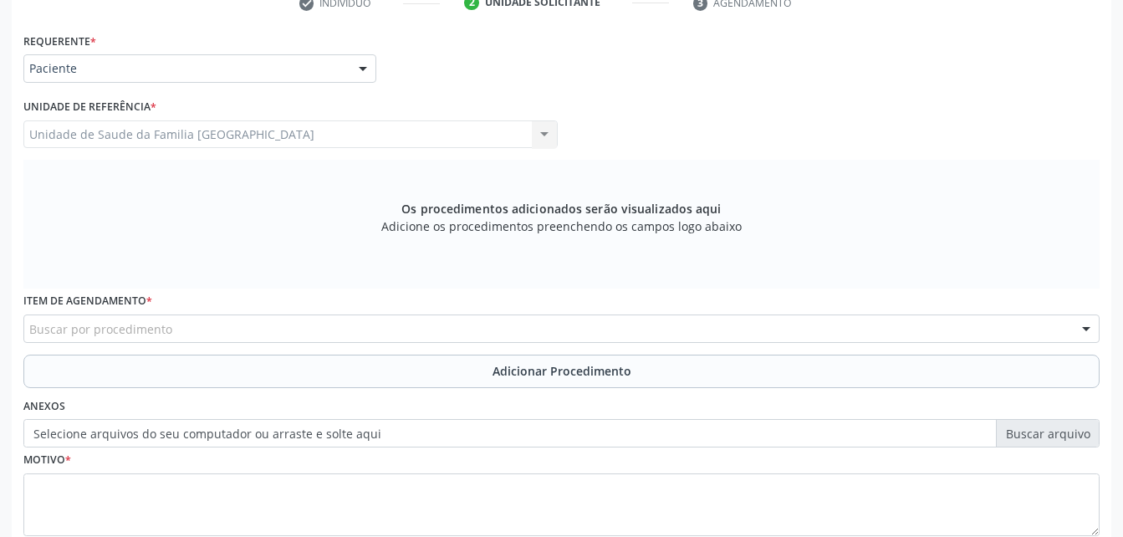
click at [284, 324] on div "Buscar por procedimento" at bounding box center [561, 329] width 1077 height 28
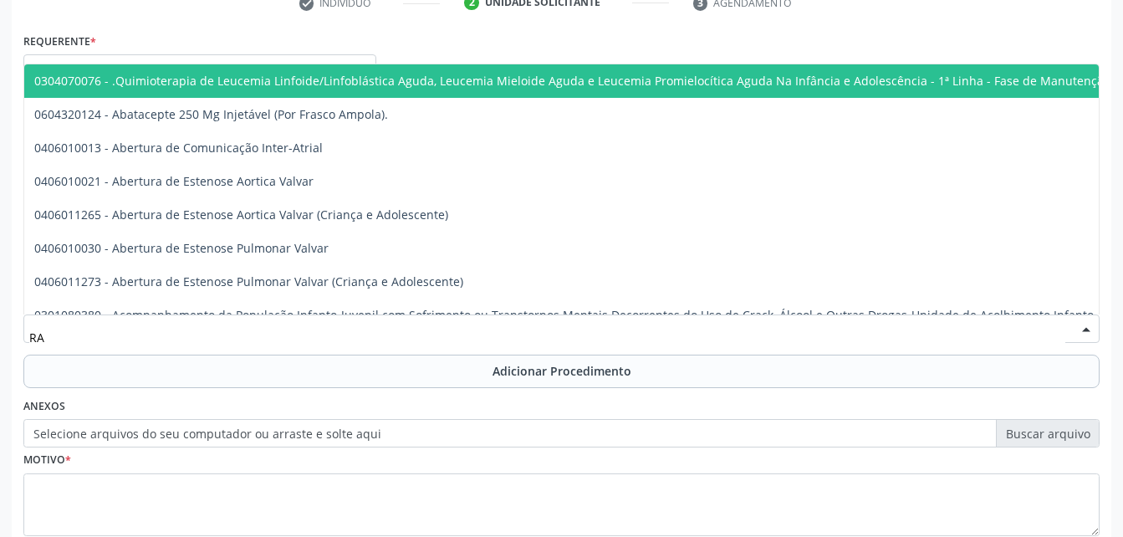
type input "R"
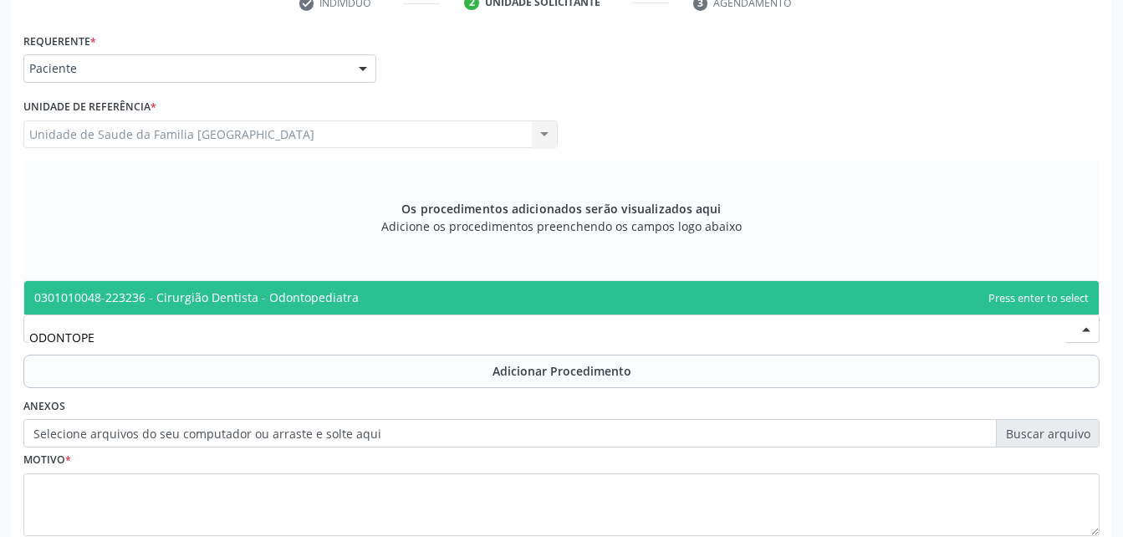
type input "ODONTOPED"
click at [294, 286] on span "0301010048-223236 - Cirurgião Dentista - Odontopediatra" at bounding box center [561, 297] width 1075 height 33
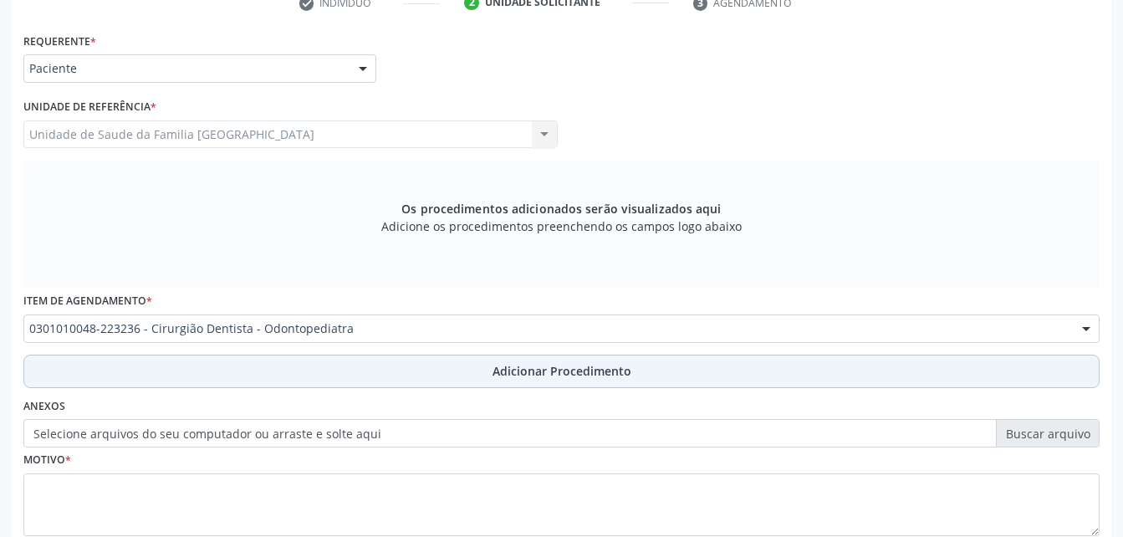
click at [320, 366] on button "Adicionar Procedimento" at bounding box center [561, 371] width 1077 height 33
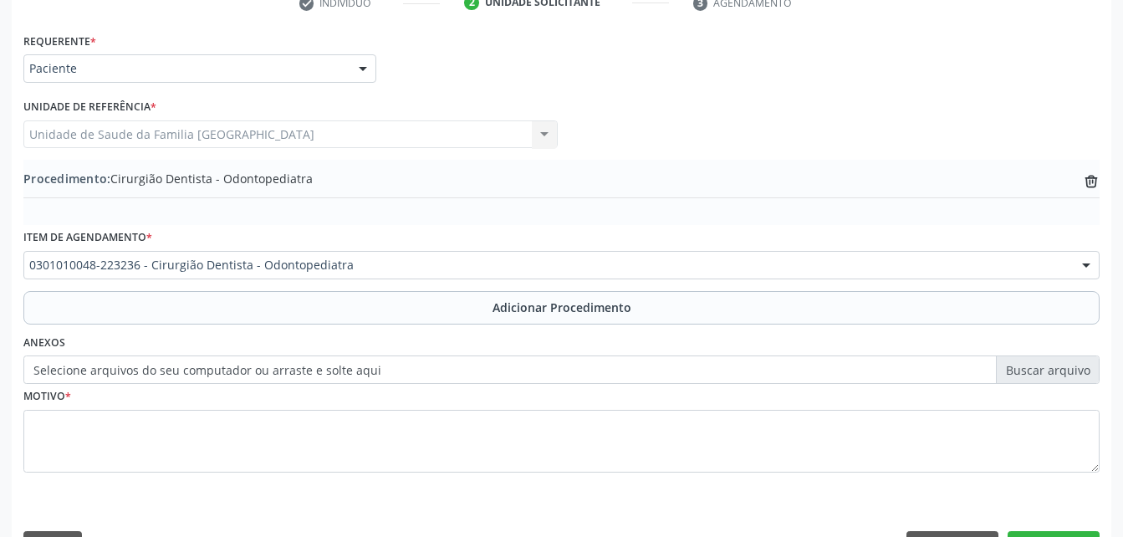
scroll to position [404, 0]
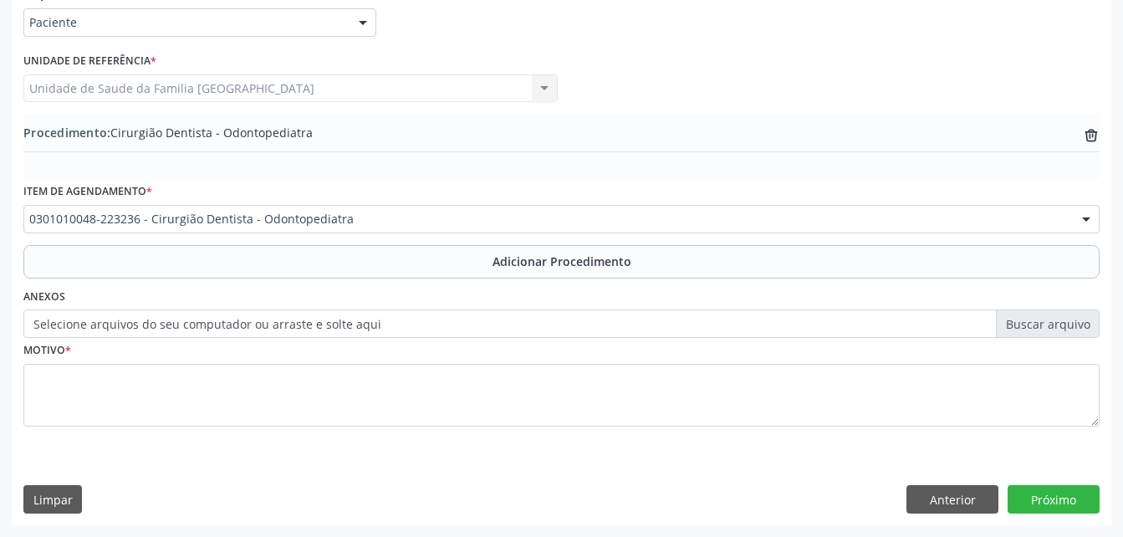
click at [354, 335] on label "Selecione arquivos do seu computador ou arraste e solte aqui" at bounding box center [561, 323] width 1077 height 28
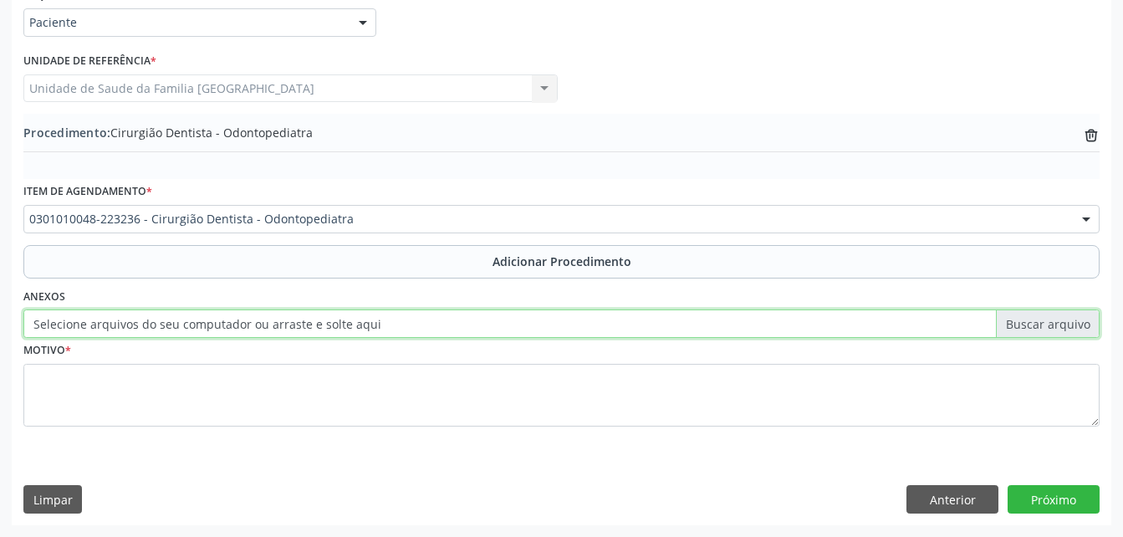
click at [354, 335] on input "Selecione arquivos do seu computador ou arraste e solte aqui" at bounding box center [561, 323] width 1077 height 28
type input "C:\fakepath\WhatsApp Image 2025-10-10 at 10.09.39.jpeg"
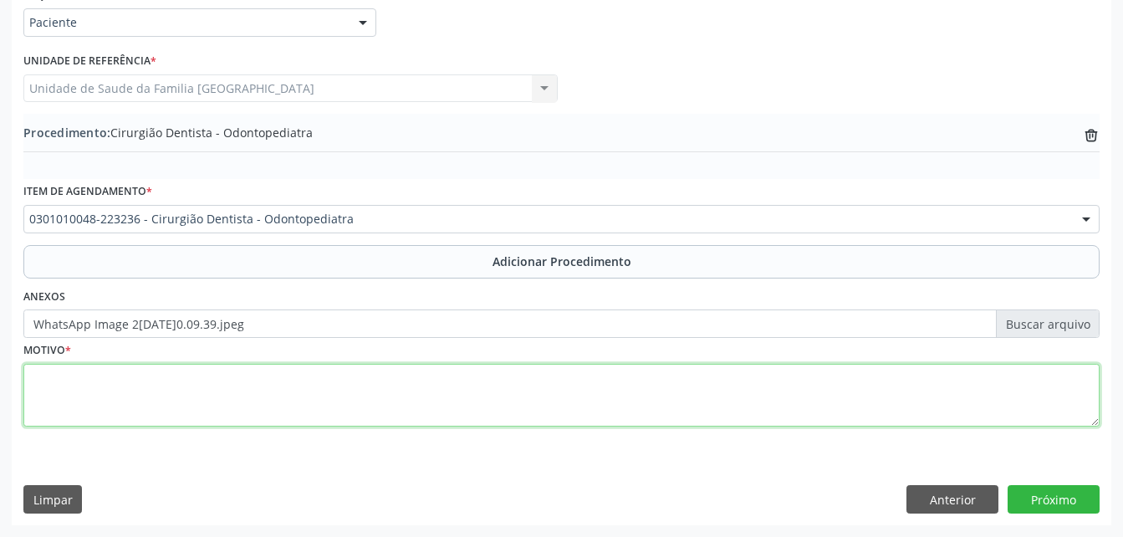
click at [693, 406] on textarea at bounding box center [561, 396] width 1077 height 64
type textarea "MEDO DE DENTISTA"
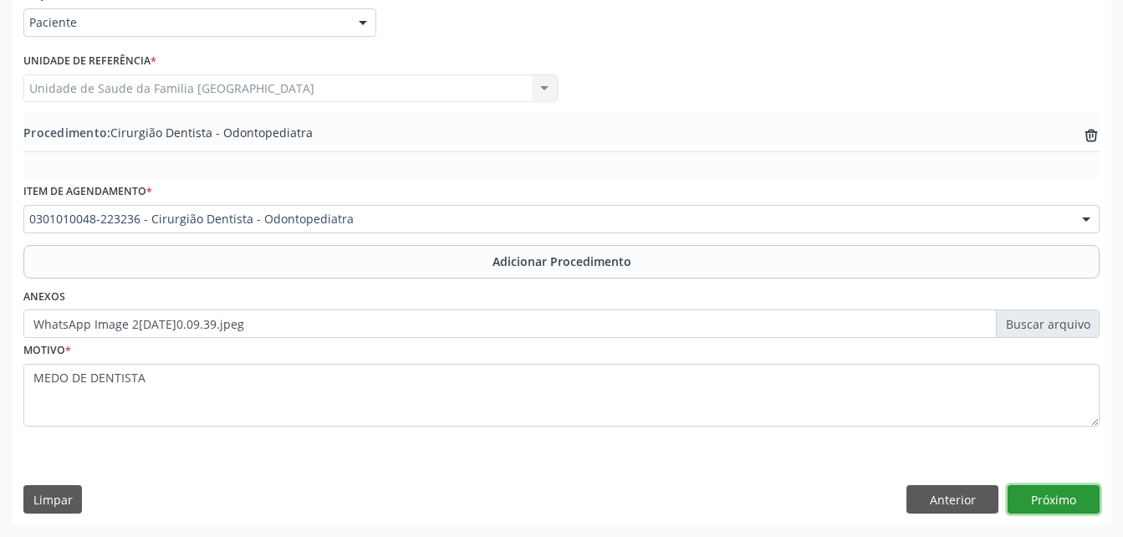
click at [1076, 487] on button "Próximo" at bounding box center [1054, 499] width 92 height 28
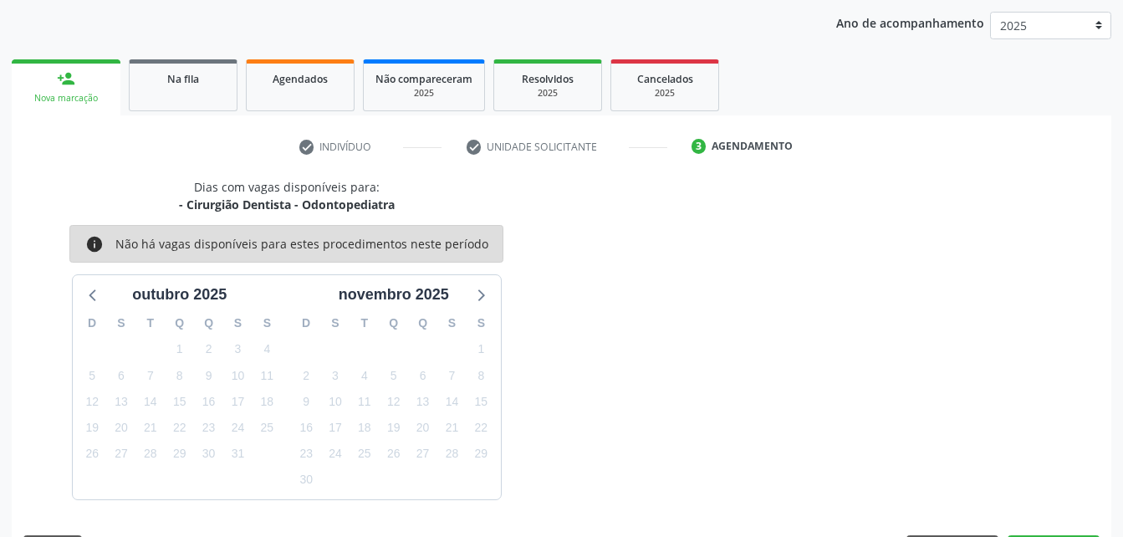
scroll to position [263, 0]
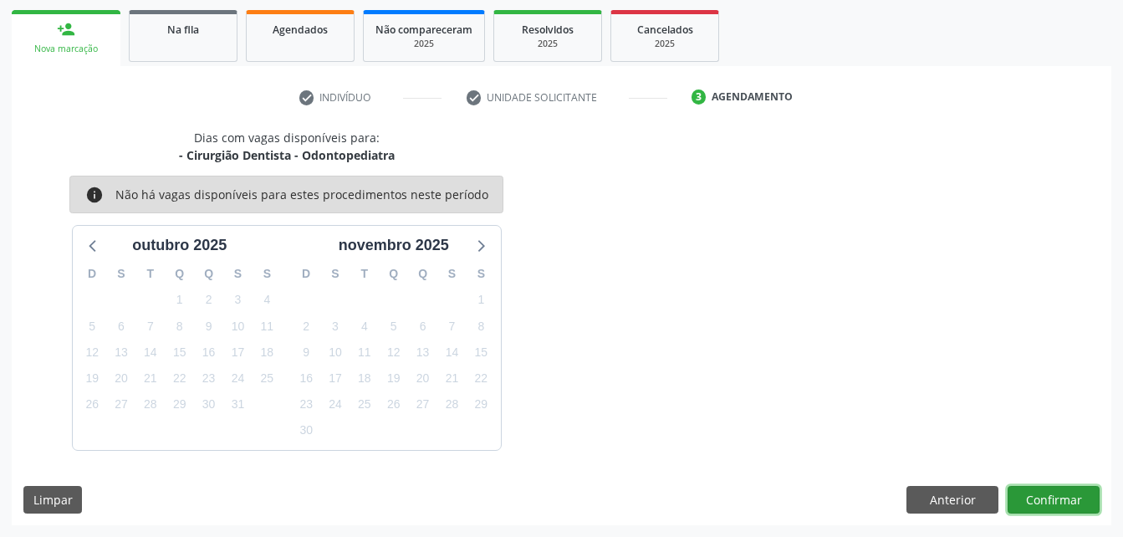
click at [1066, 497] on button "Confirmar" at bounding box center [1054, 500] width 92 height 28
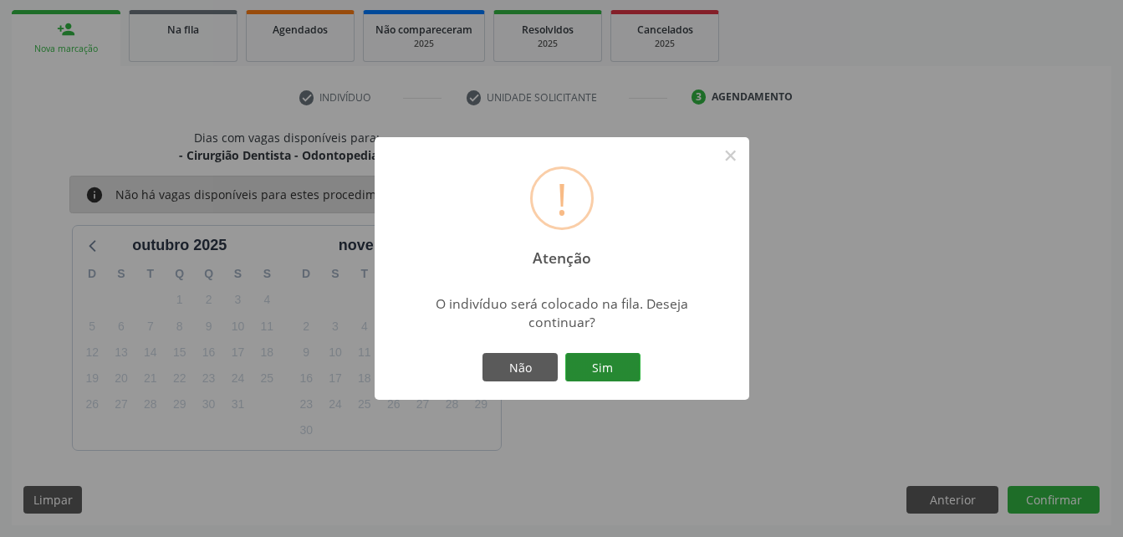
click at [620, 368] on button "Sim" at bounding box center [602, 367] width 75 height 28
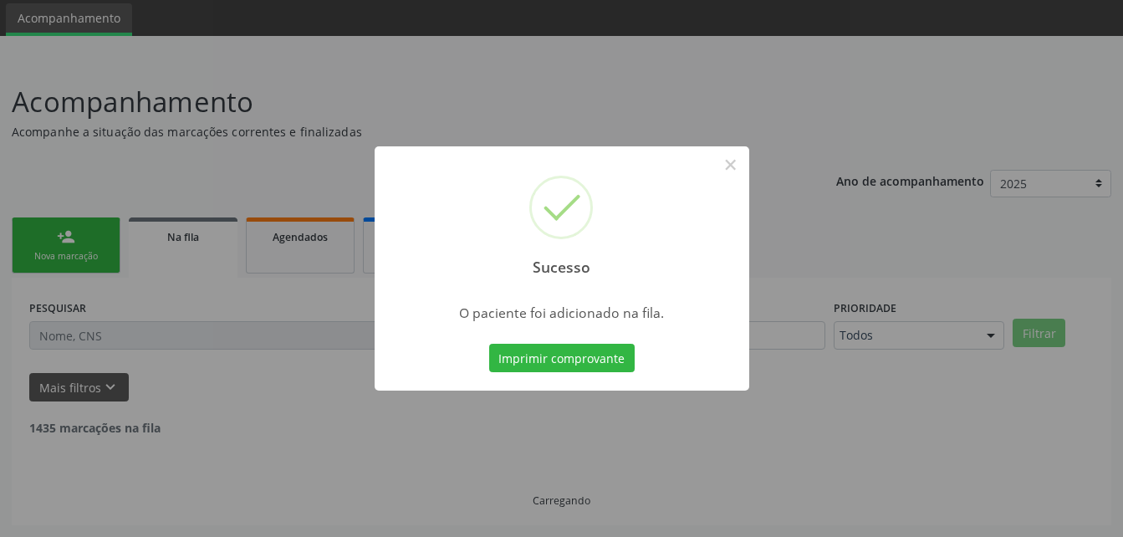
scroll to position [38, 0]
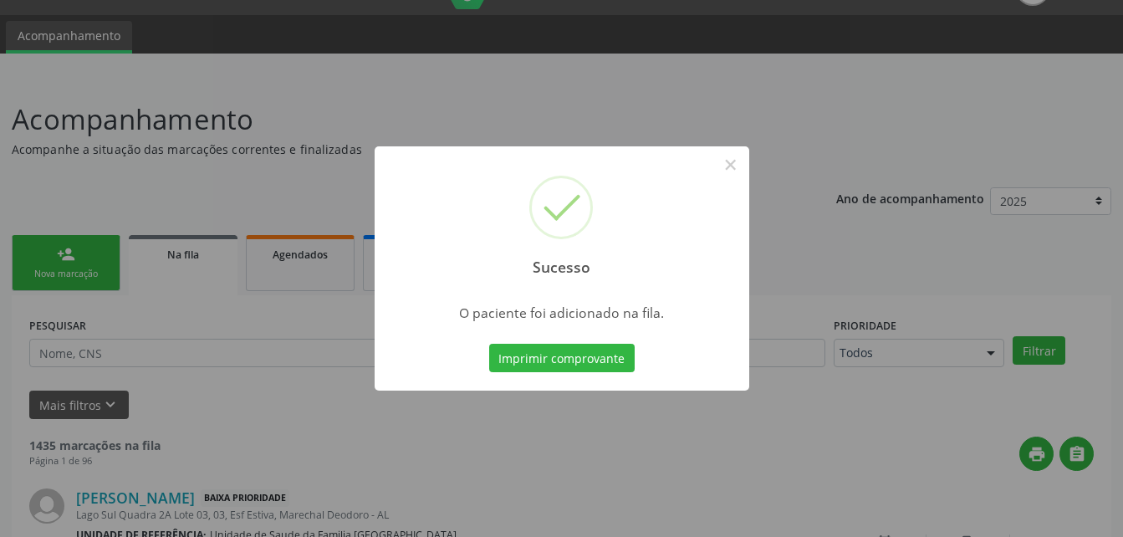
click at [74, 269] on div "Sucesso × O paciente foi adicionado na fila. Imprimir comprovante Cancel" at bounding box center [561, 268] width 1123 height 537
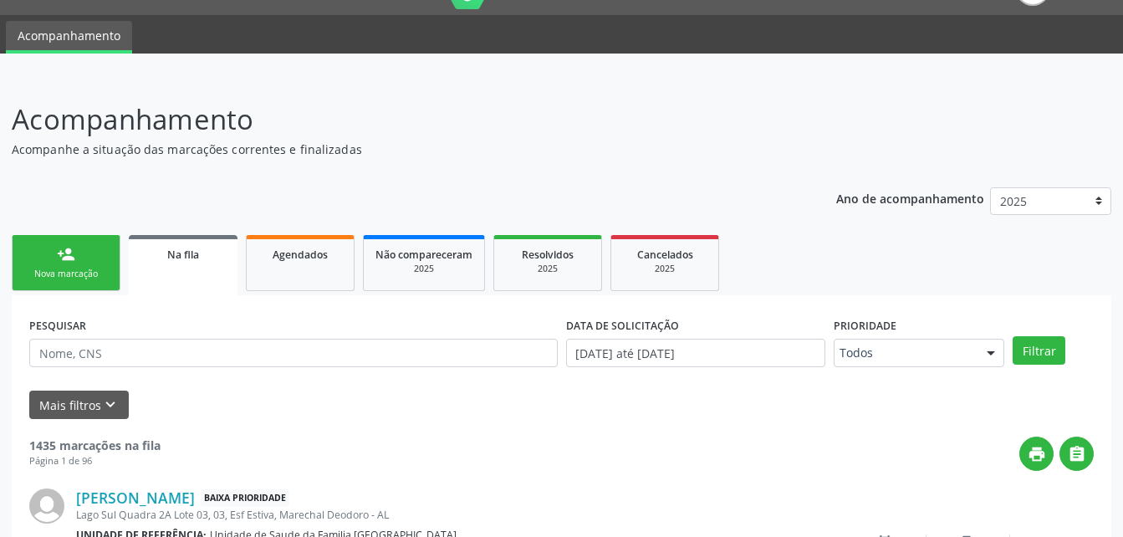
click at [74, 269] on div "Nova marcação" at bounding box center [66, 274] width 84 height 13
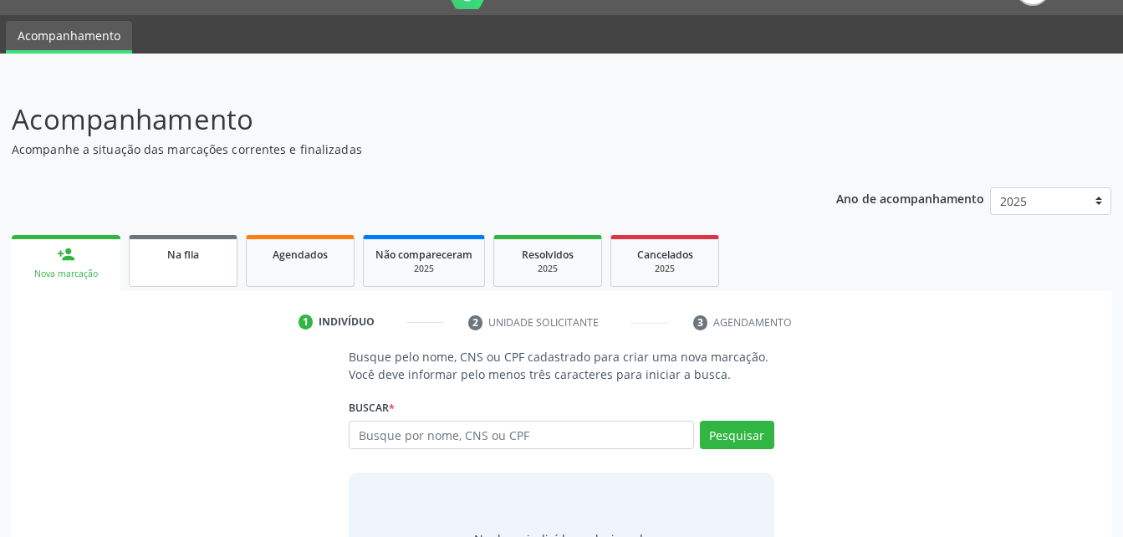
click at [231, 264] on link "Na fila" at bounding box center [183, 261] width 109 height 52
click at [310, 277] on link "Agendados" at bounding box center [300, 261] width 109 height 52
click at [325, 269] on link "Agendados" at bounding box center [300, 261] width 109 height 52
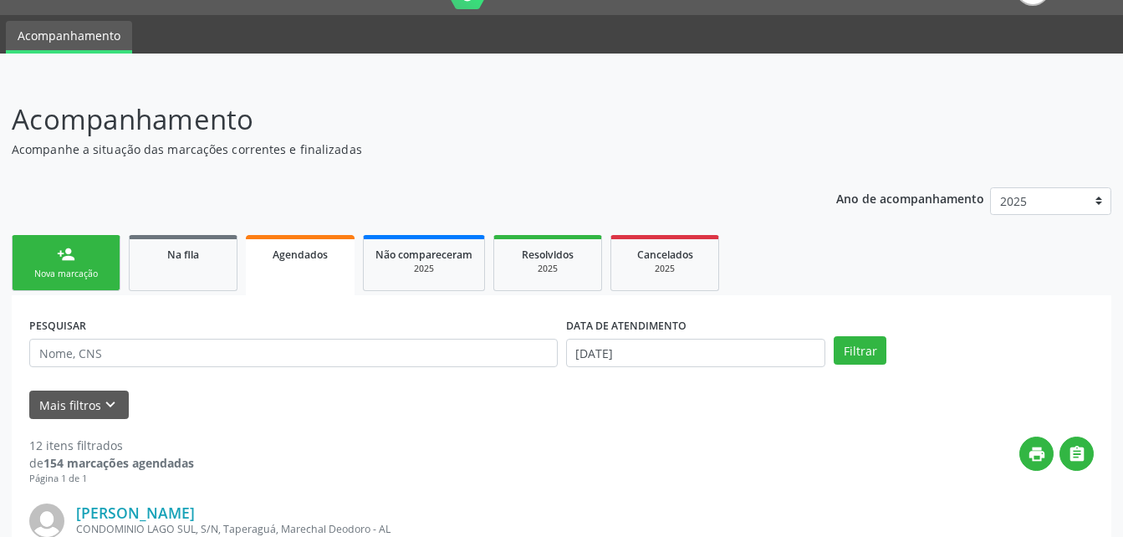
click at [97, 262] on link "person_add Nova marcação" at bounding box center [66, 263] width 109 height 56
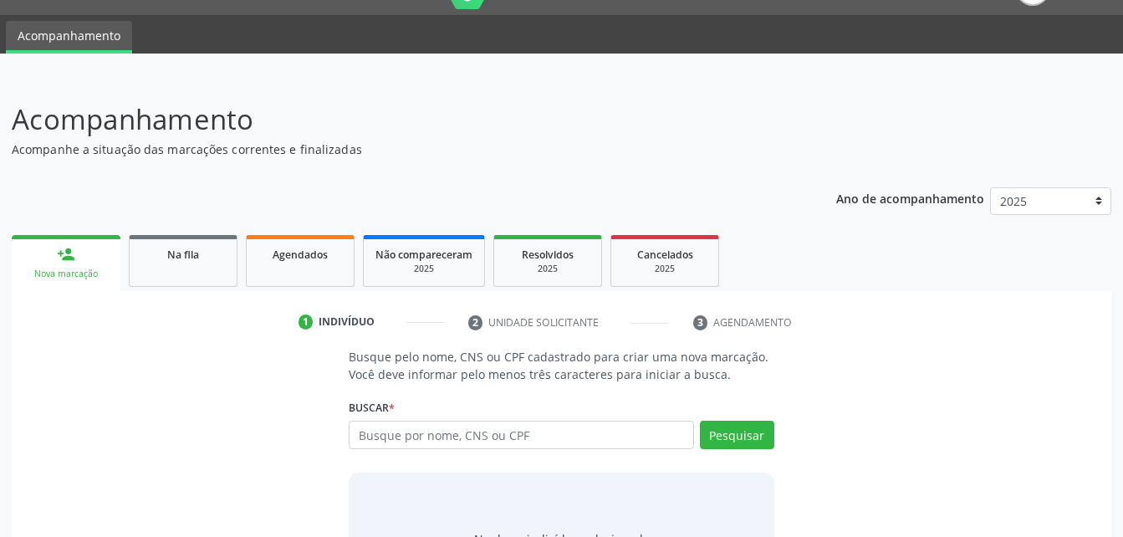
scroll to position [122, 0]
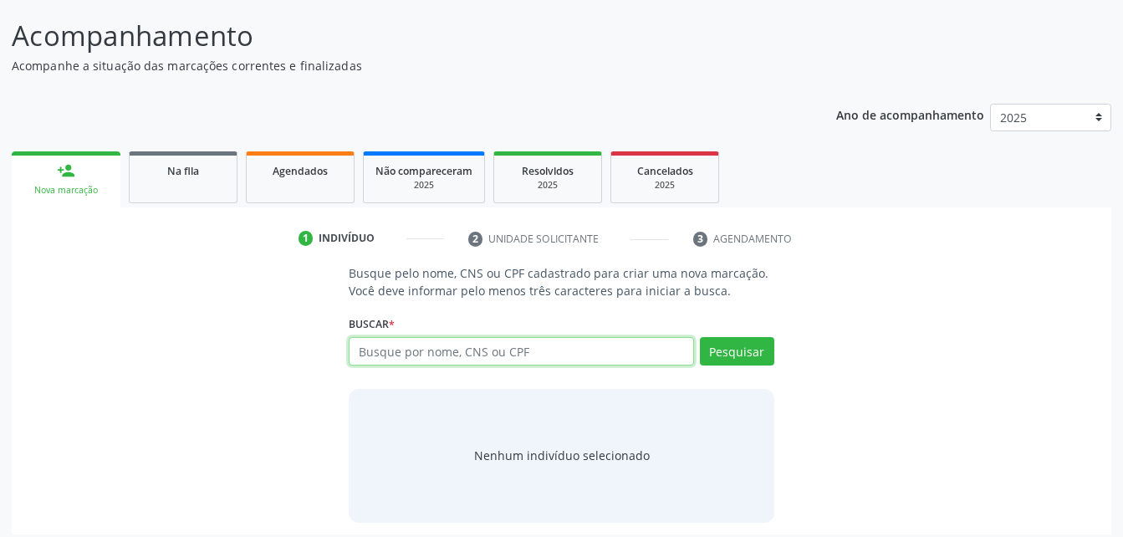
click at [435, 355] on input "text" at bounding box center [521, 351] width 345 height 28
type input "77680758468"
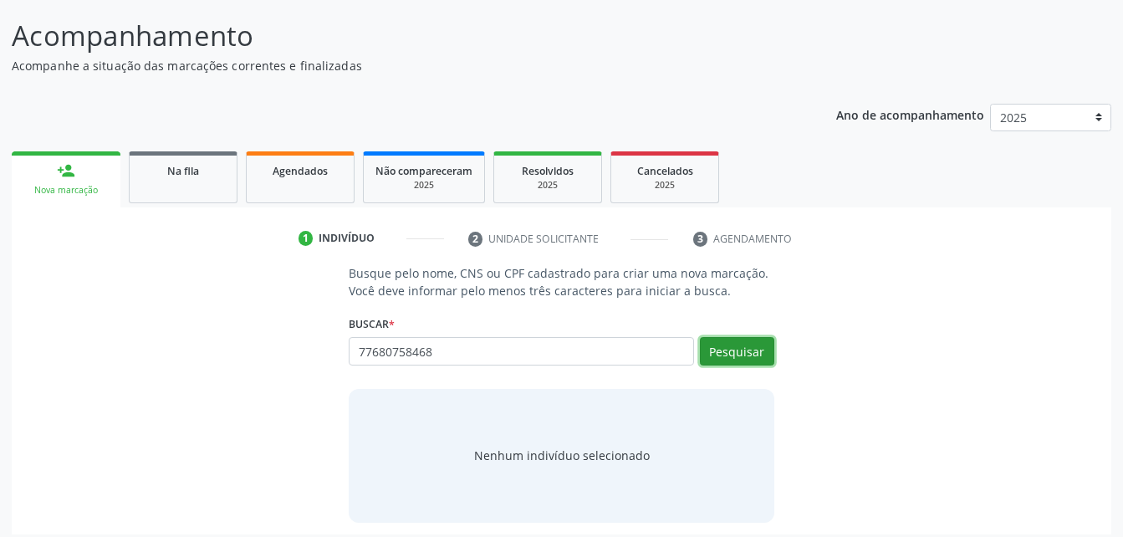
click at [729, 348] on button "Pesquisar" at bounding box center [737, 351] width 74 height 28
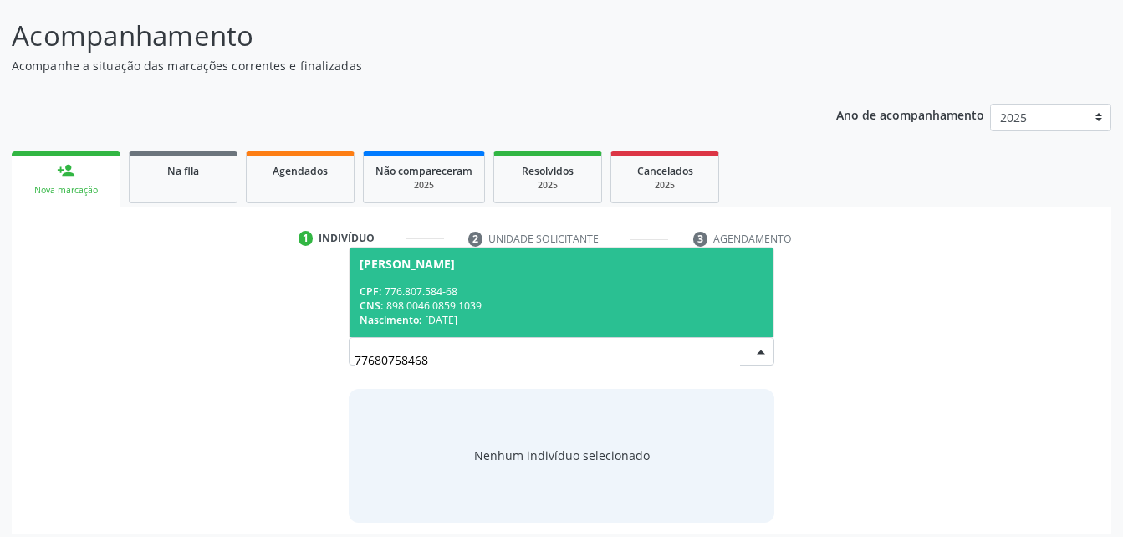
scroll to position [131, 0]
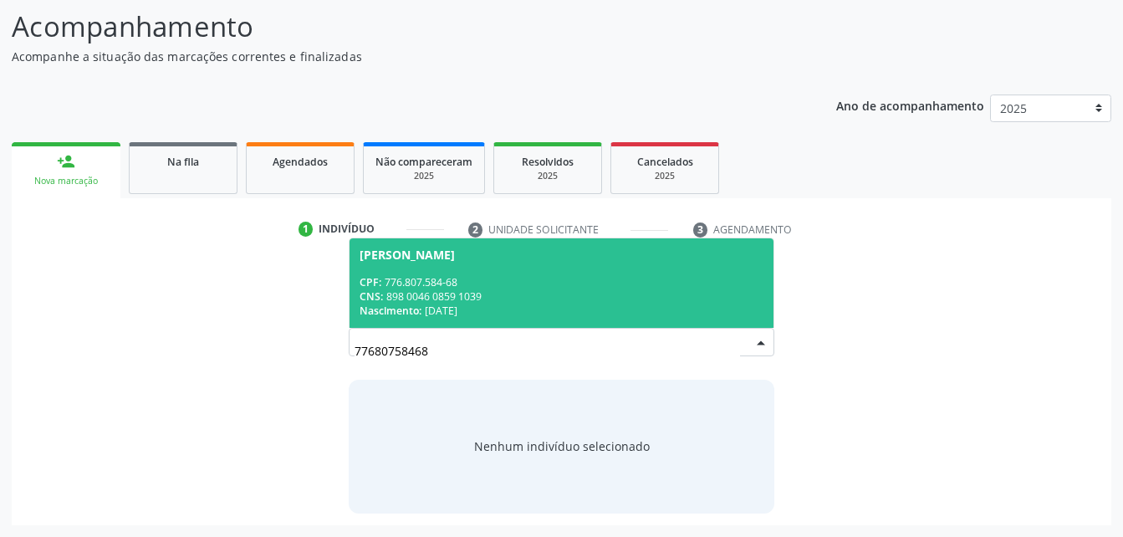
click at [647, 284] on div "CPF: 776.807.584-68" at bounding box center [561, 282] width 403 height 14
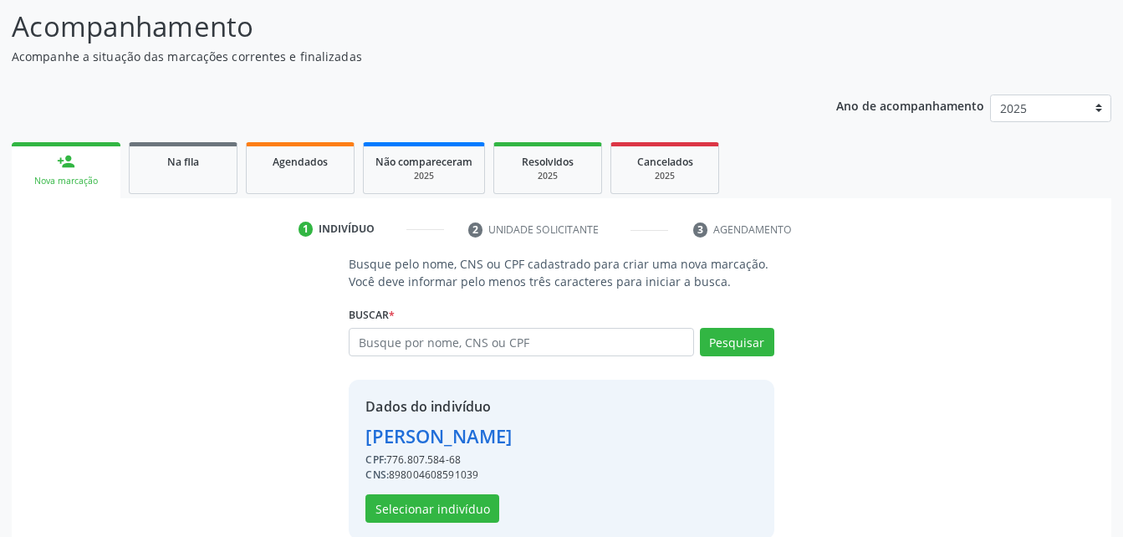
scroll to position [157, 0]
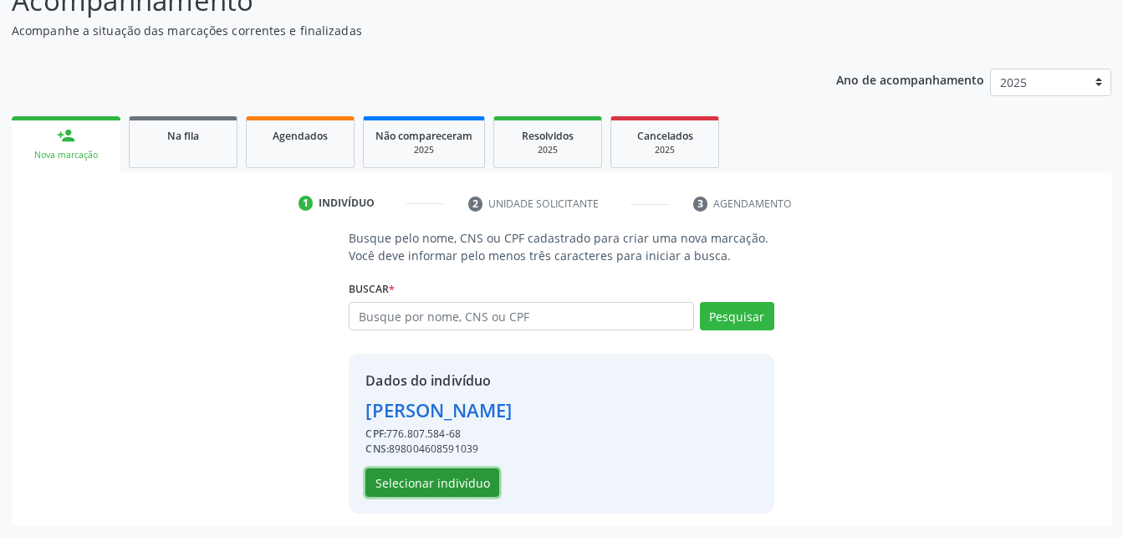
click at [430, 484] on button "Selecionar indivíduo" at bounding box center [433, 482] width 134 height 28
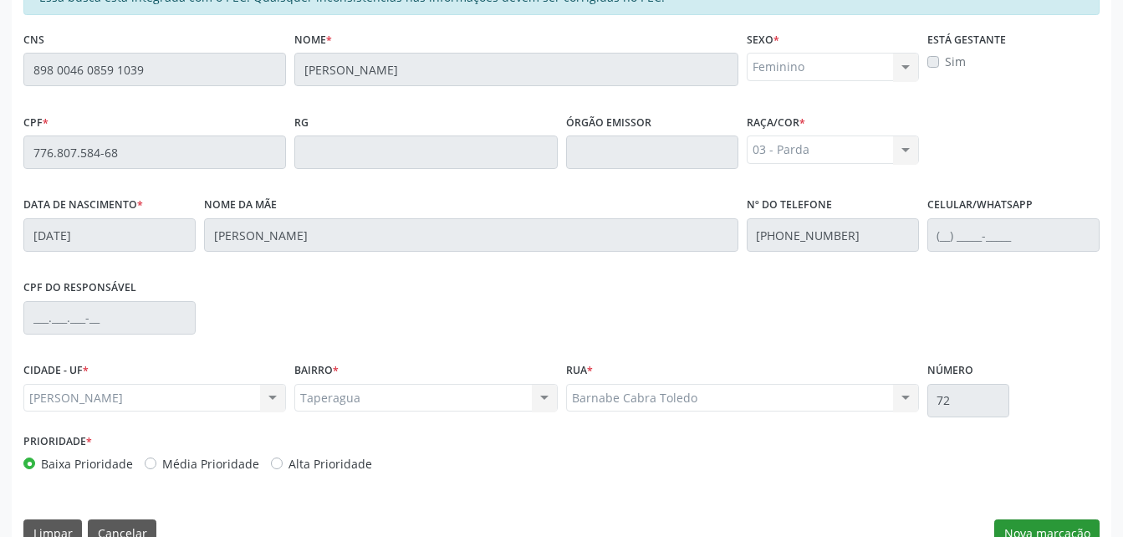
scroll to position [442, 0]
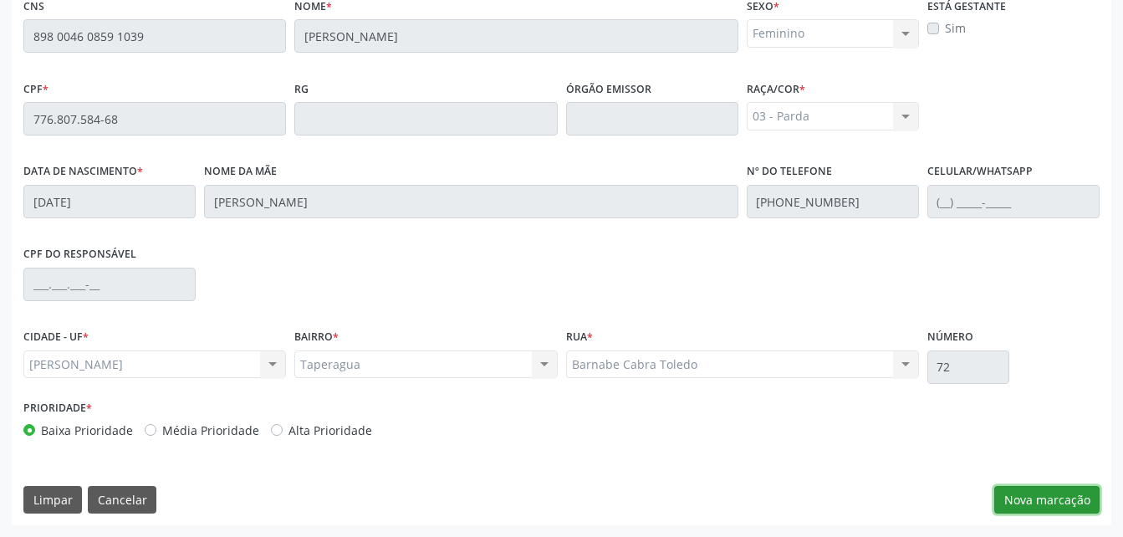
click at [1054, 501] on button "Nova marcação" at bounding box center [1047, 500] width 105 height 28
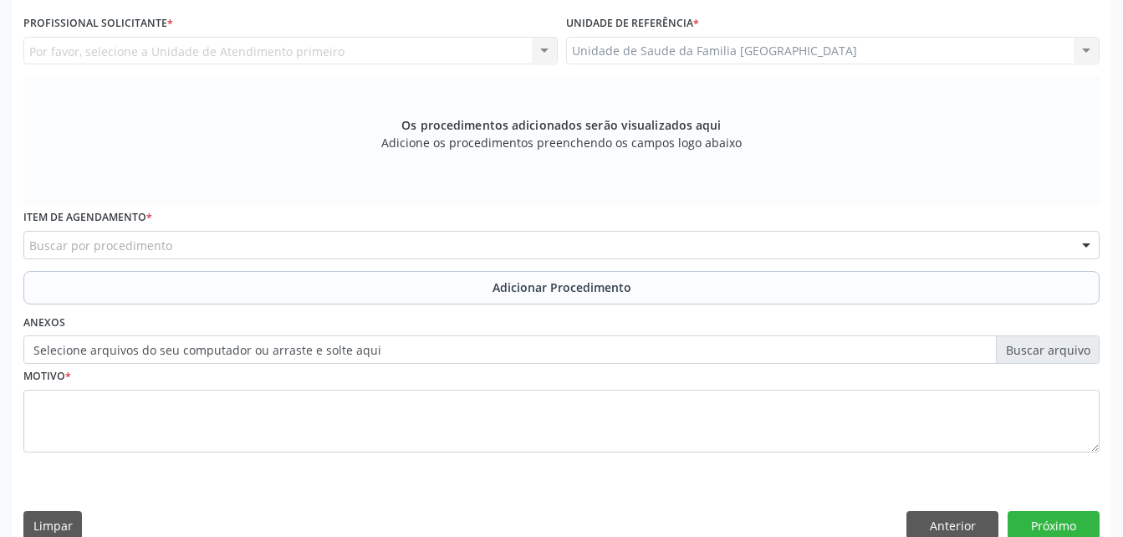
scroll to position [274, 0]
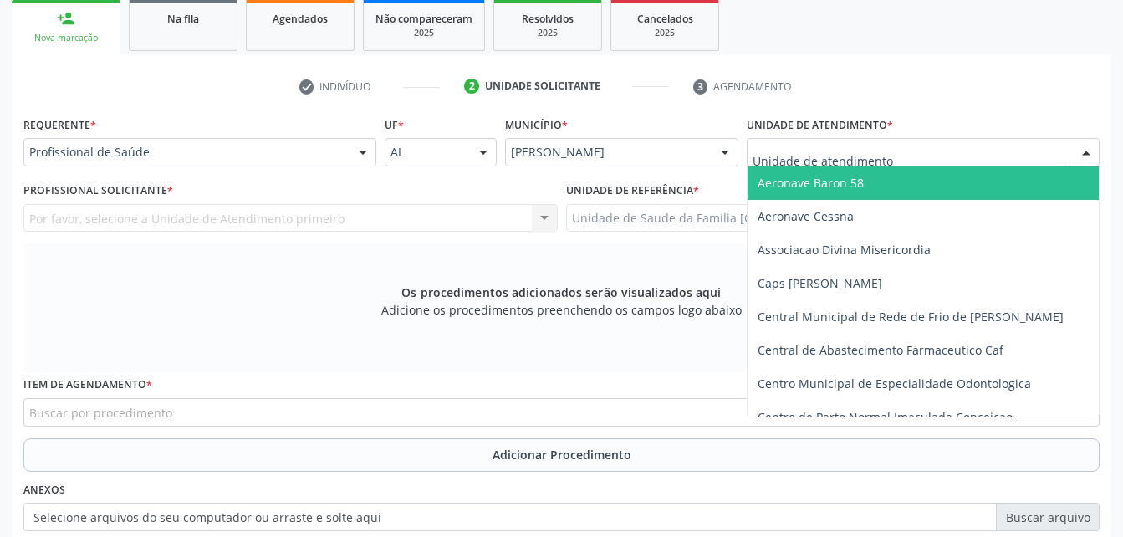
click at [978, 158] on div at bounding box center [923, 152] width 353 height 28
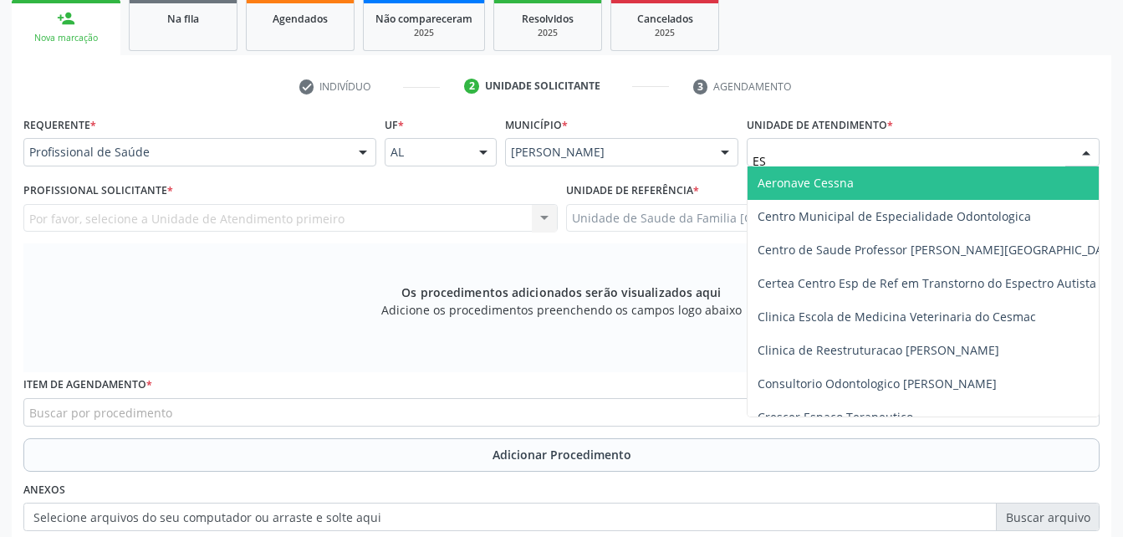
type input "EST"
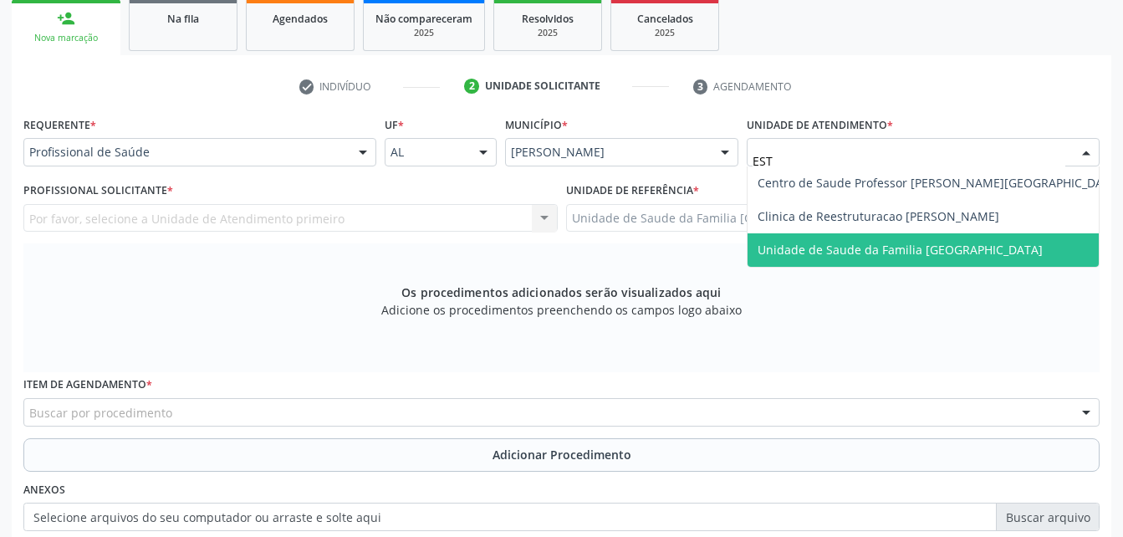
click at [1005, 263] on span "Unidade de Saude da Familia [GEOGRAPHIC_DATA]" at bounding box center [940, 249] width 384 height 33
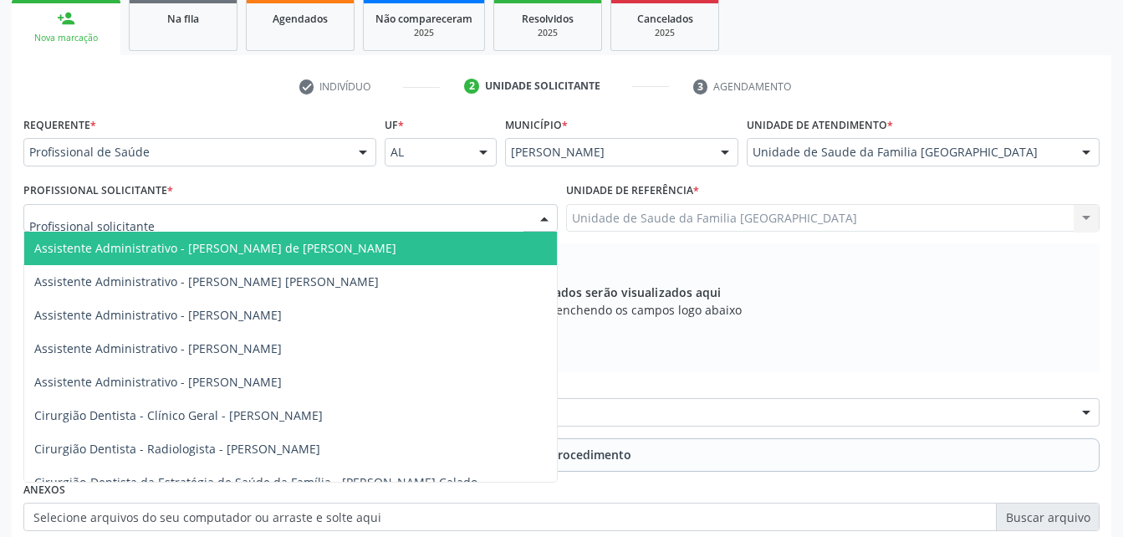
click at [249, 218] on div at bounding box center [290, 218] width 534 height 28
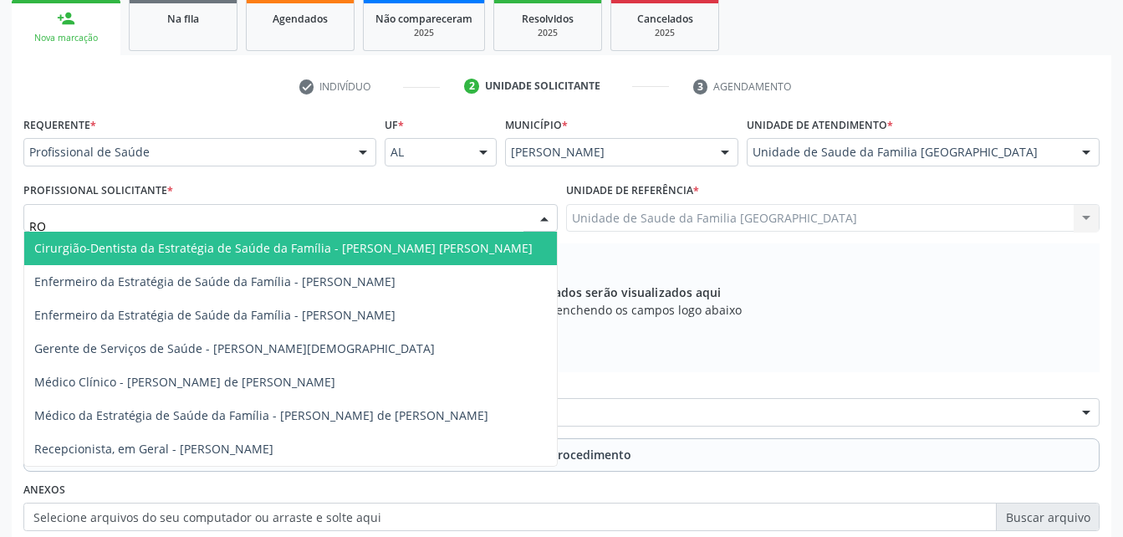
type input "ROD"
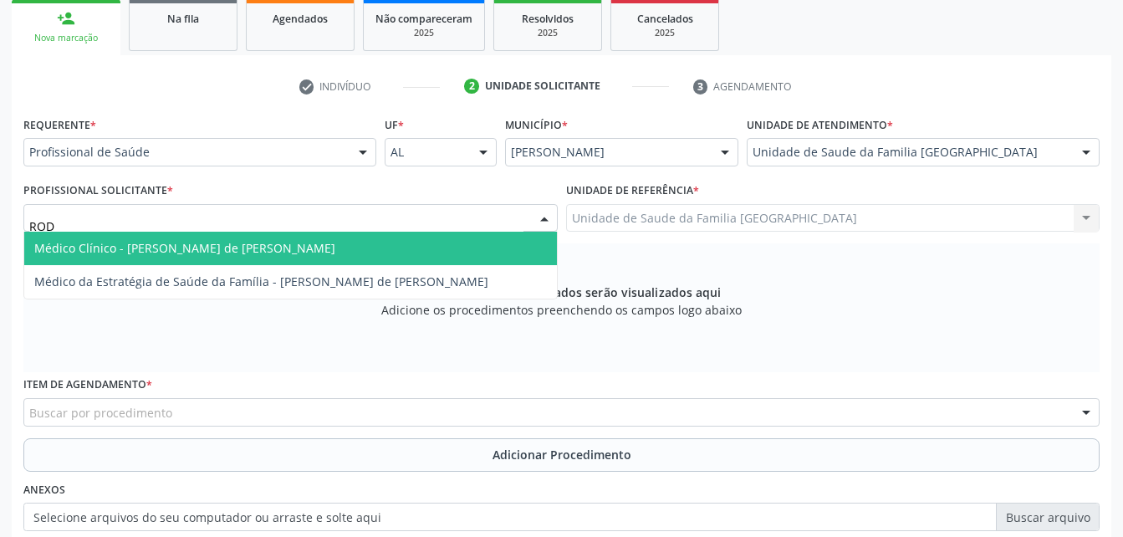
click at [269, 248] on span "Médico Clínico - [PERSON_NAME] de [PERSON_NAME]" at bounding box center [184, 248] width 301 height 16
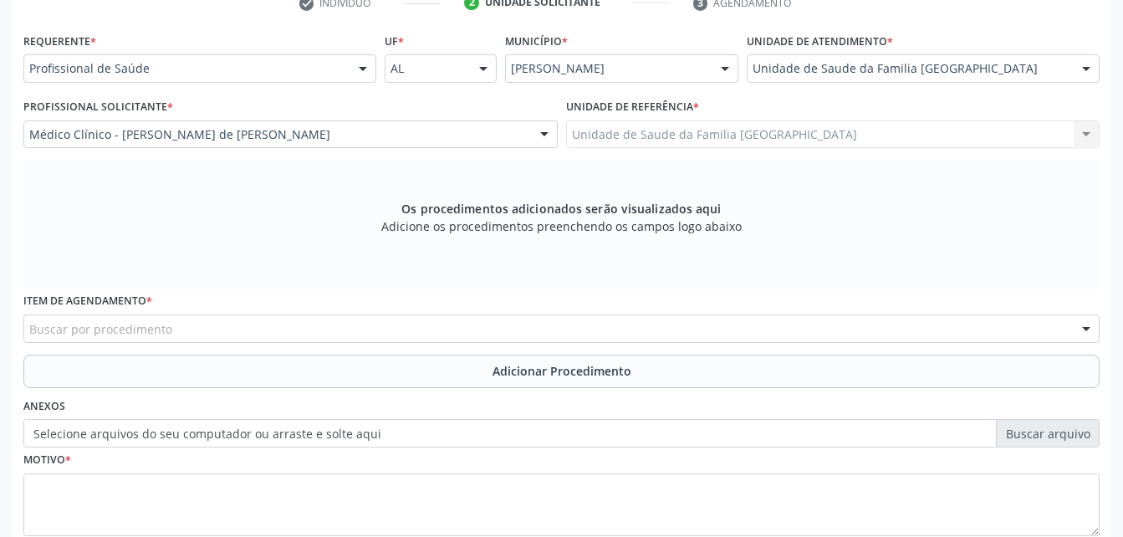
scroll to position [442, 0]
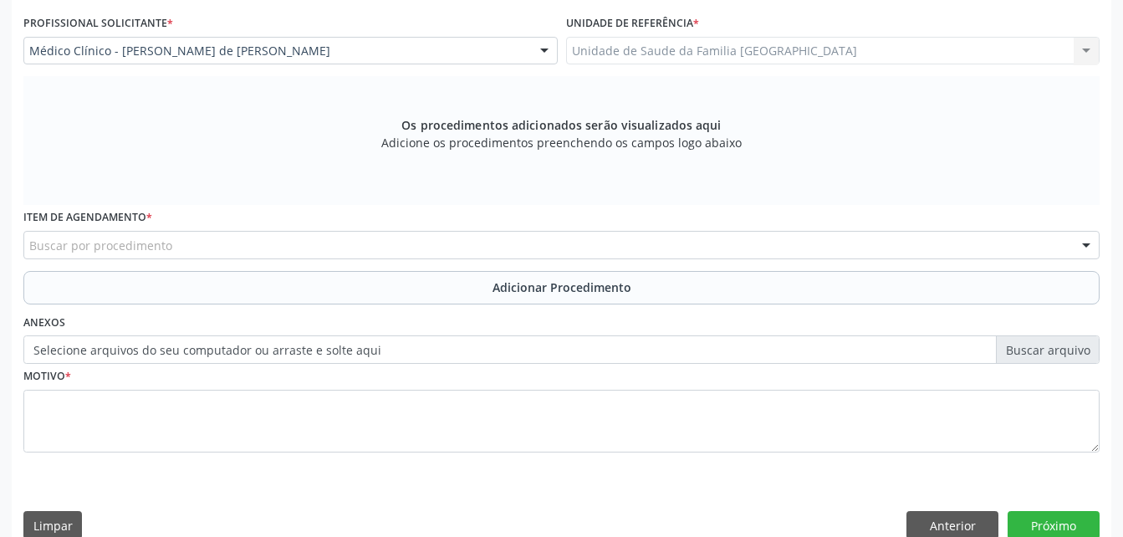
click at [306, 249] on div "Buscar por procedimento" at bounding box center [561, 245] width 1077 height 28
click at [365, 356] on label "Selecione arquivos do seu computador ou arraste e solte aqui" at bounding box center [561, 349] width 1077 height 28
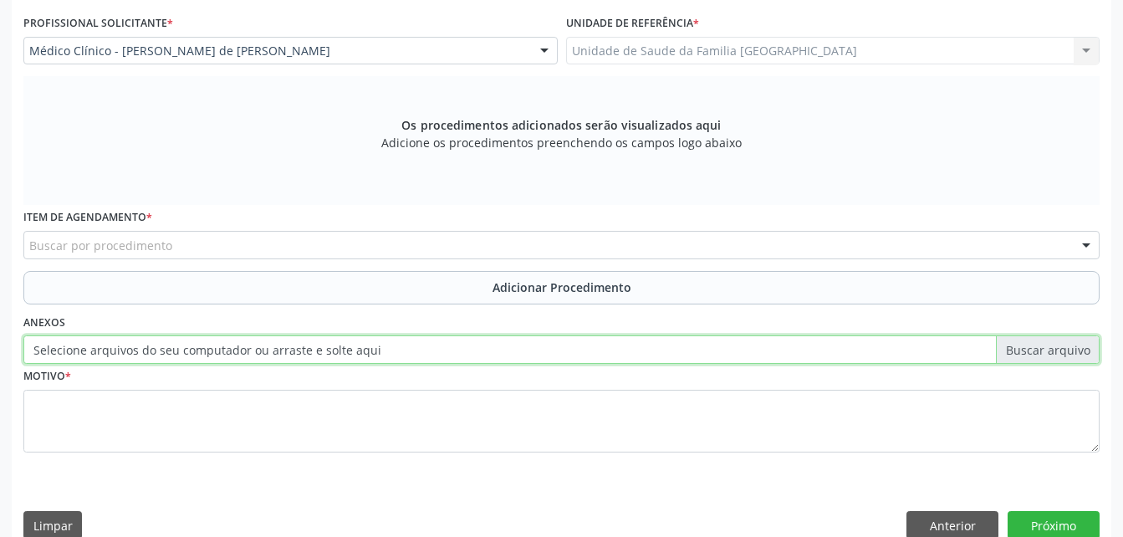
click at [365, 356] on input "Selecione arquivos do seu computador ou arraste e solte aqui" at bounding box center [561, 349] width 1077 height 28
type input "C:\fakepath\WhatsApp Image 2025-10-10 at 10.10.28.jpeg"
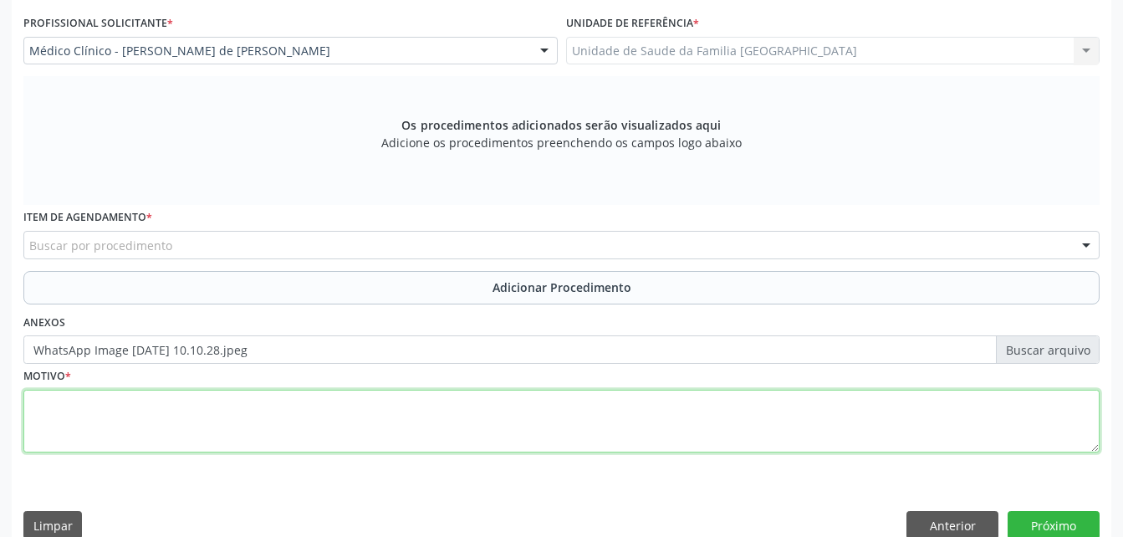
click at [457, 432] on textarea at bounding box center [561, 422] width 1077 height 64
click at [69, 400] on textarea "DISTURBIO V" at bounding box center [561, 422] width 1077 height 64
click at [120, 402] on textarea "DISTÚRBIO V" at bounding box center [561, 422] width 1077 height 64
type textarea "DISTÚRBIO VISUAL"
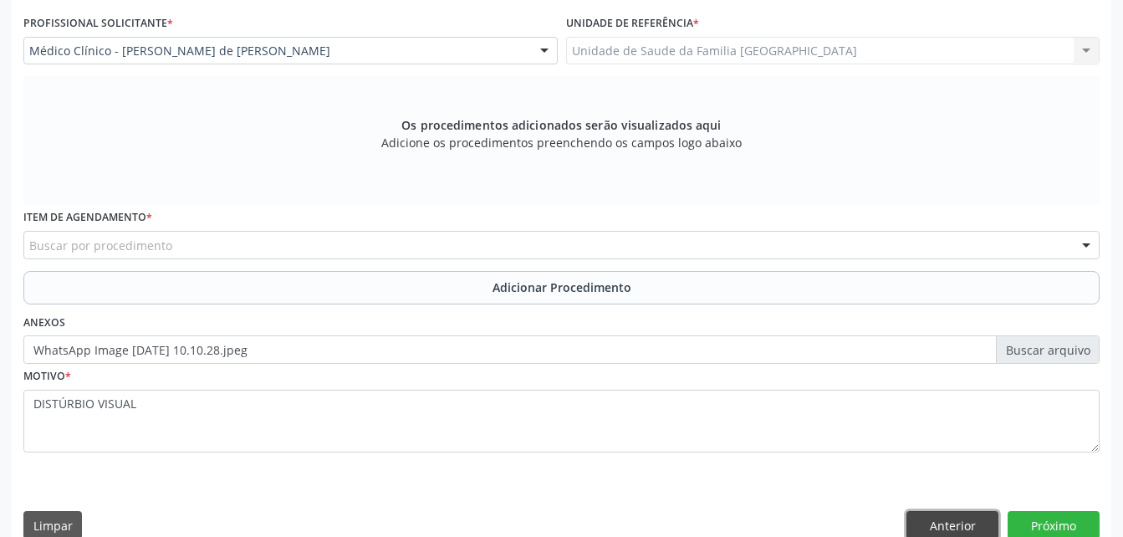
click at [938, 519] on button "Anterior" at bounding box center [953, 525] width 92 height 28
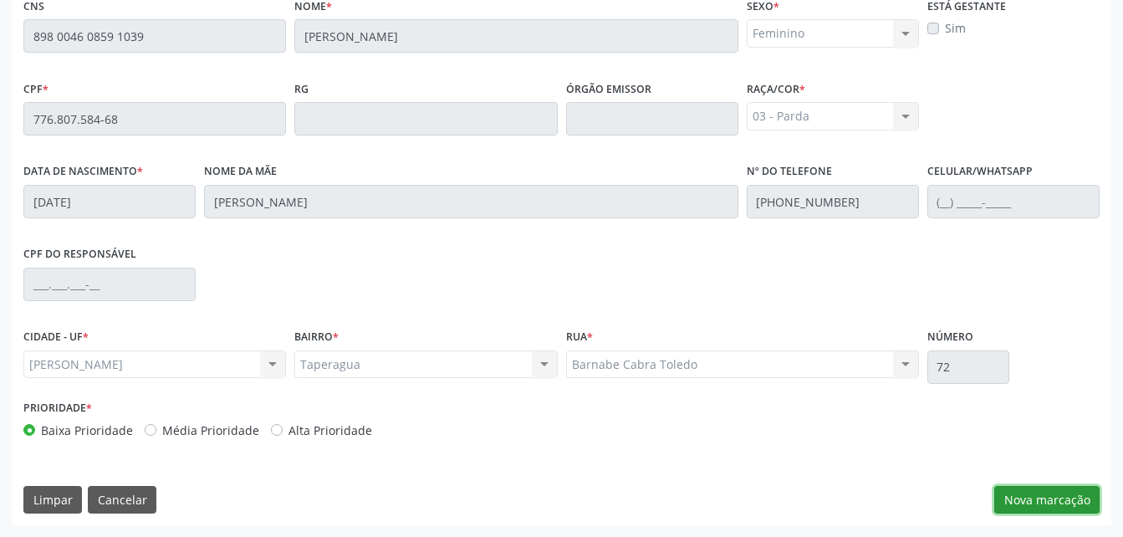
click at [1068, 501] on button "Nova marcação" at bounding box center [1047, 500] width 105 height 28
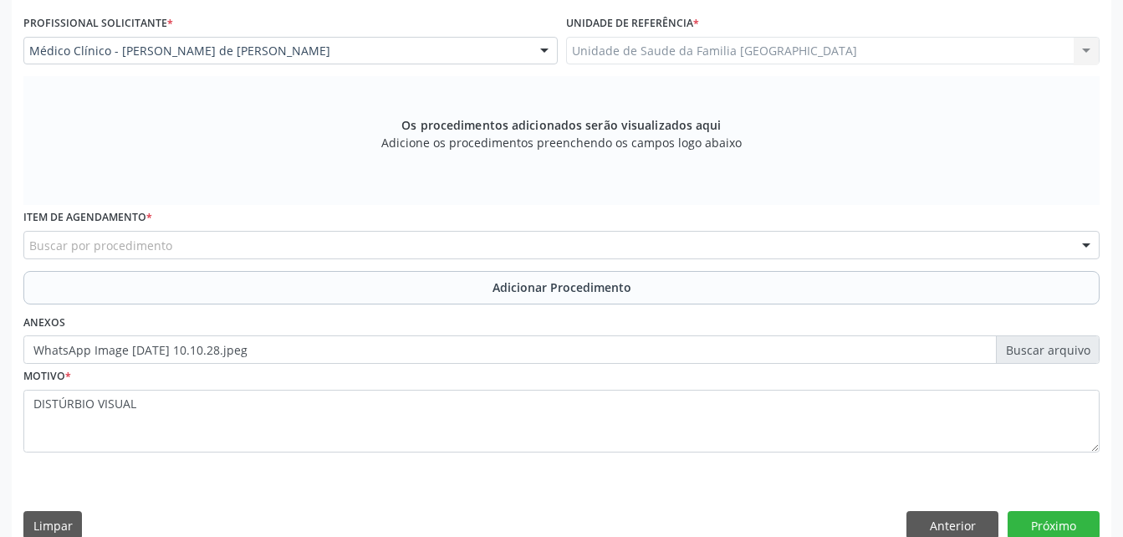
click at [750, 350] on label "WhatsApp Image 2025-10-10 at 10.10.28.jpeg" at bounding box center [561, 349] width 1077 height 28
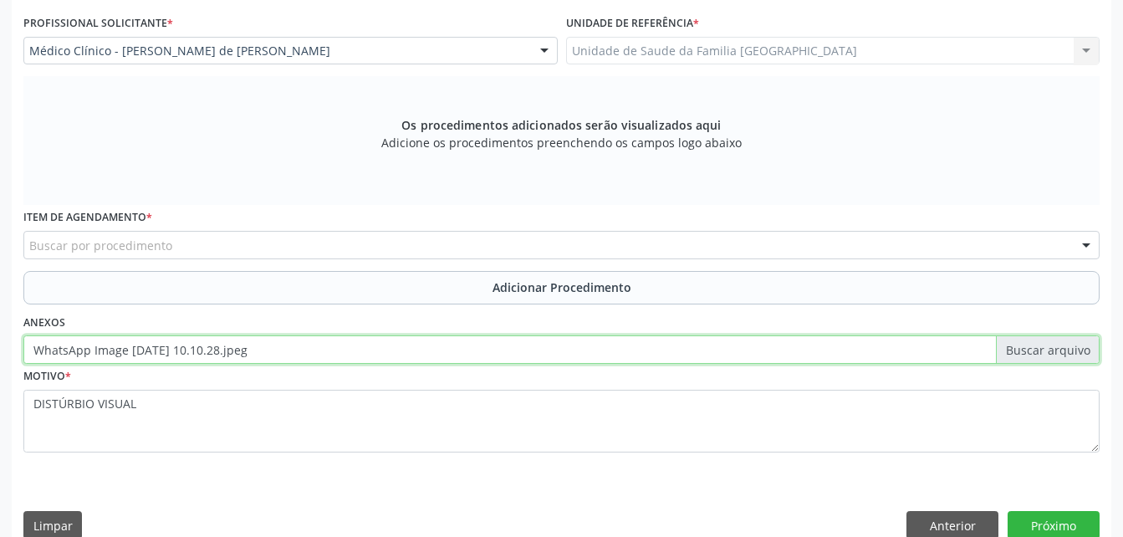
click at [750, 350] on input "WhatsApp Image 2025-10-10 at 10.10.28.jpeg" at bounding box center [561, 349] width 1077 height 28
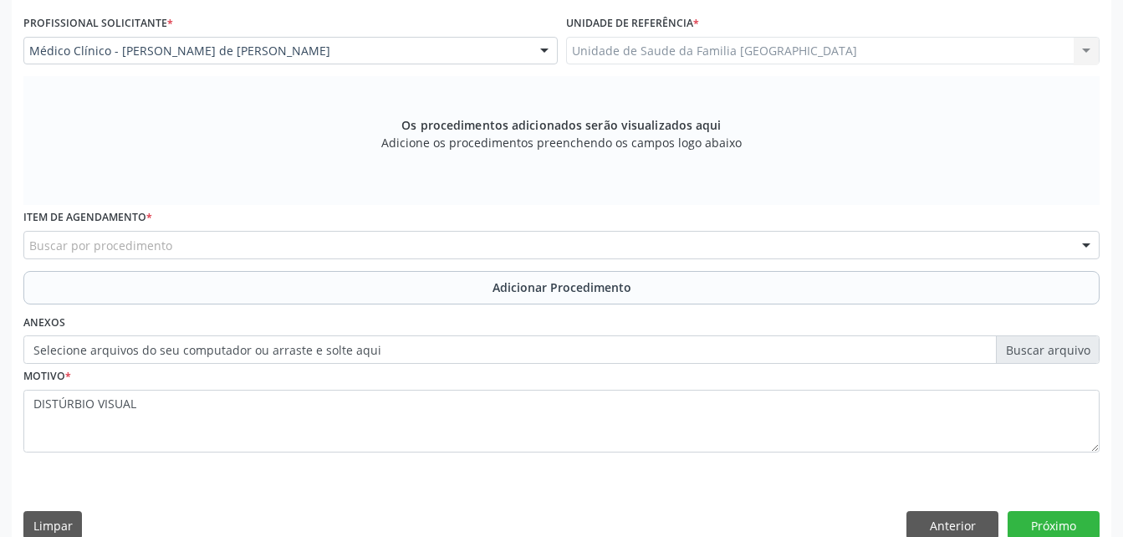
click at [297, 359] on label "Selecione arquivos do seu computador ou arraste e solte aqui" at bounding box center [561, 349] width 1077 height 28
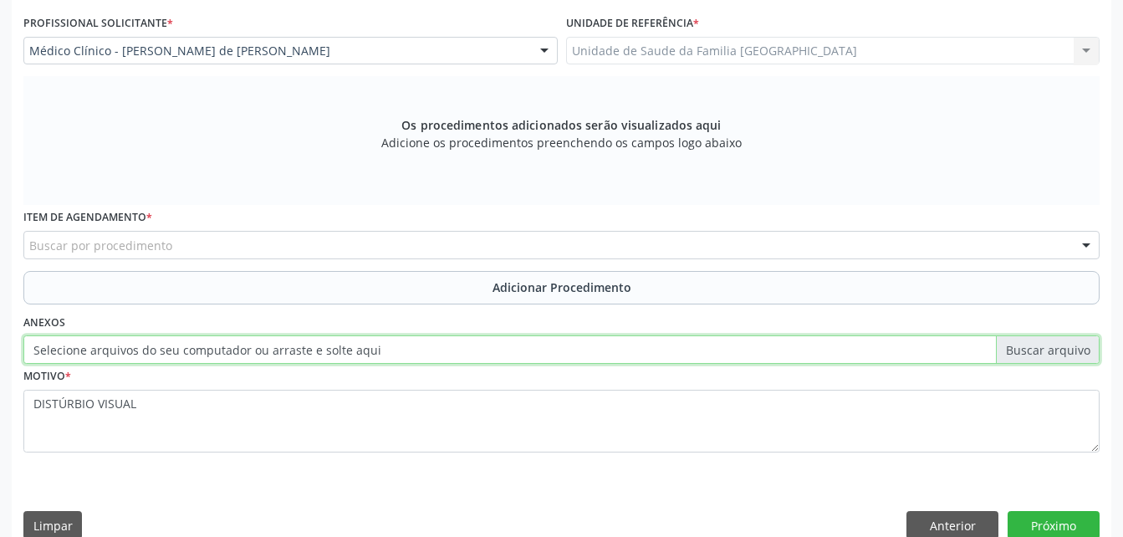
click at [297, 359] on input "Selecione arquivos do seu computador ou arraste e solte aqui" at bounding box center [561, 349] width 1077 height 28
type input "C:\fakepath\WhatsApp Image 2025-10-10 at 10.10.28 (1).jpeg"
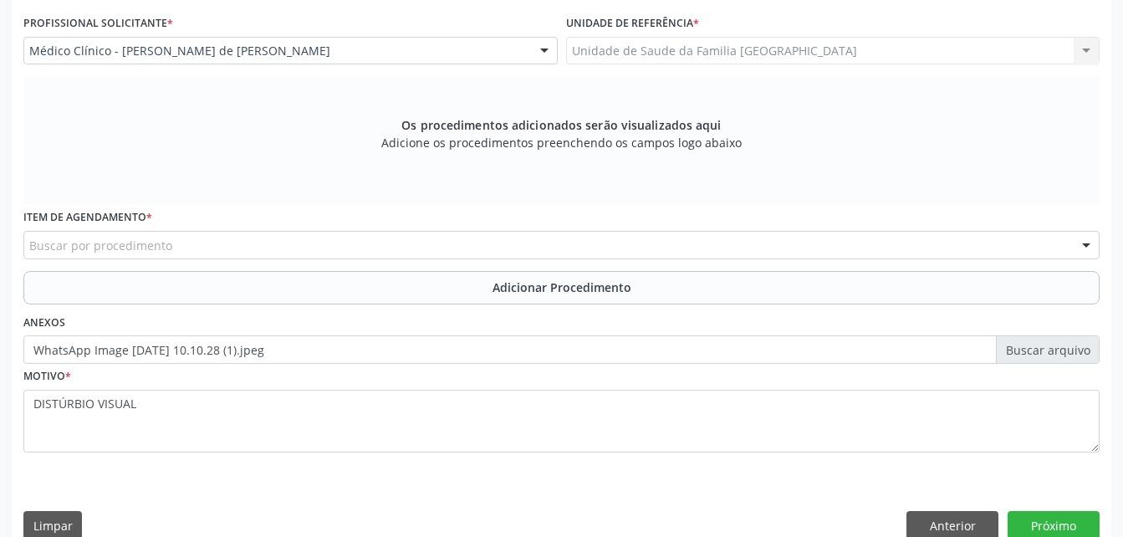
click at [253, 231] on div "Buscar por procedimento" at bounding box center [561, 245] width 1077 height 28
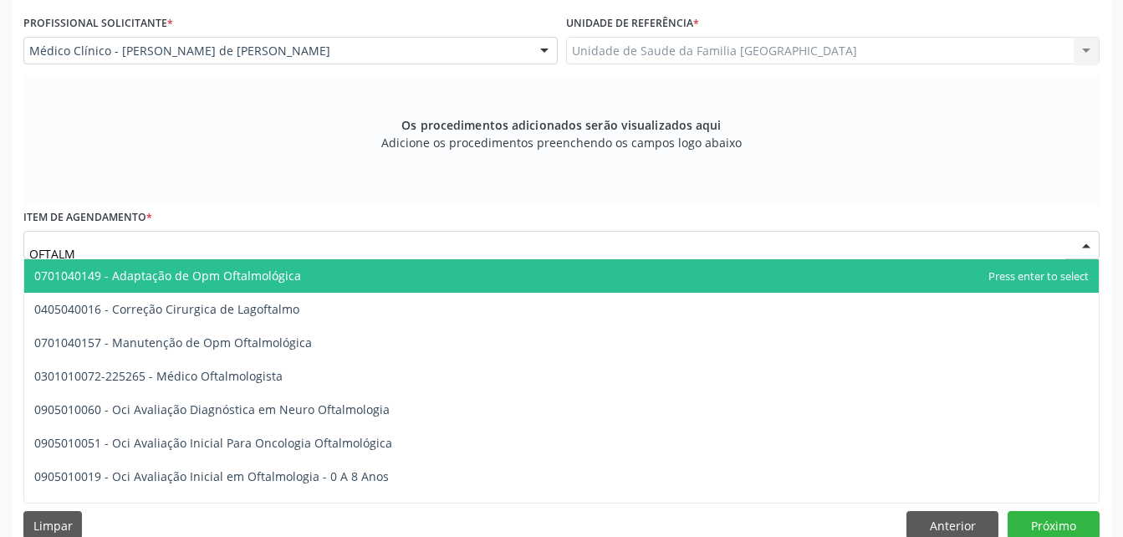
type input "OFTALMO"
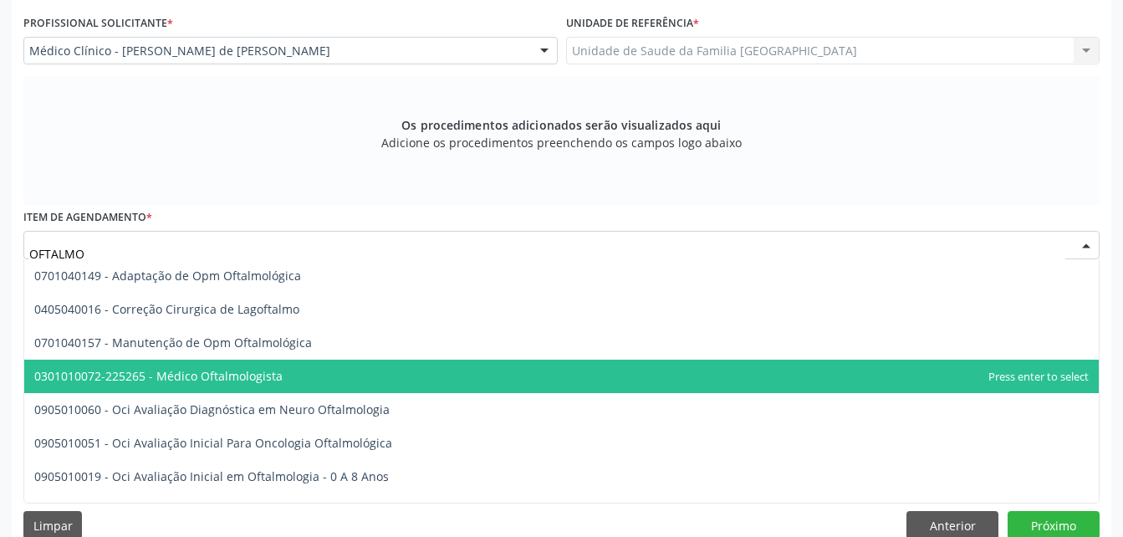
click at [317, 370] on span "0301010072-225265 - Médico Oftalmologista" at bounding box center [561, 376] width 1075 height 33
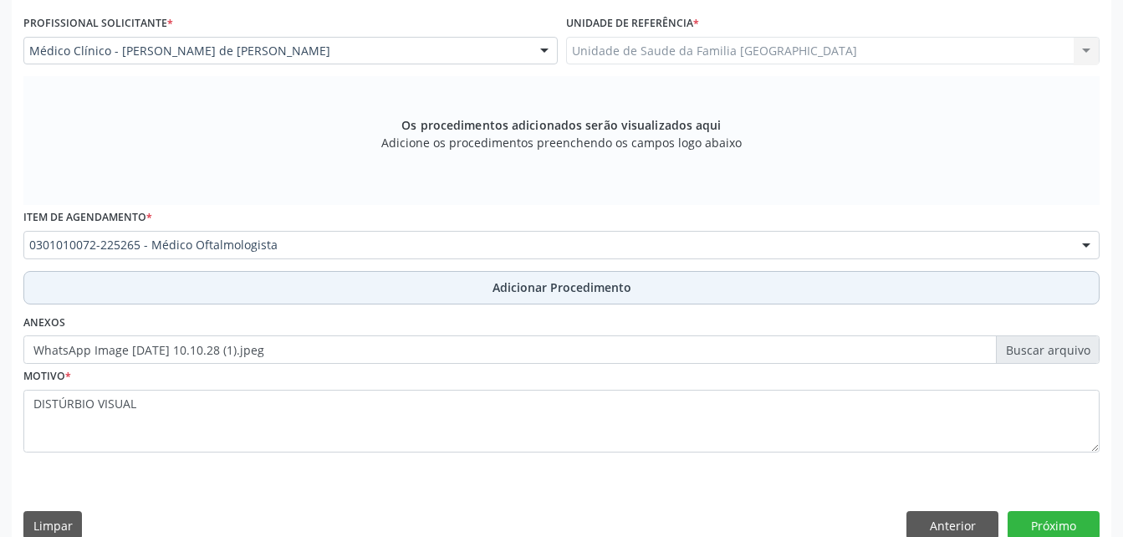
click at [423, 294] on button "Adicionar Procedimento" at bounding box center [561, 287] width 1077 height 33
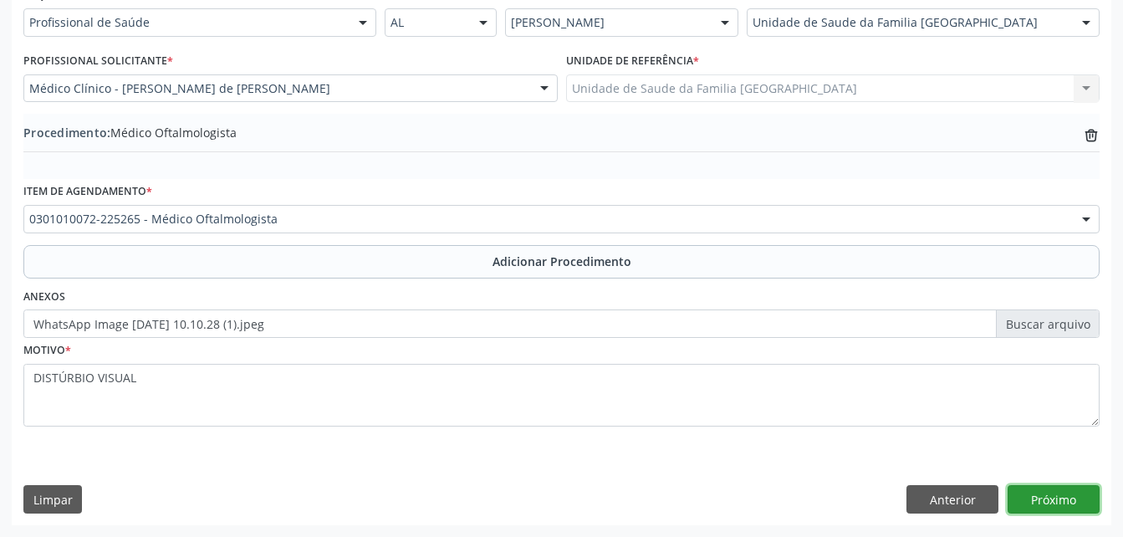
click at [1089, 502] on button "Próximo" at bounding box center [1054, 499] width 92 height 28
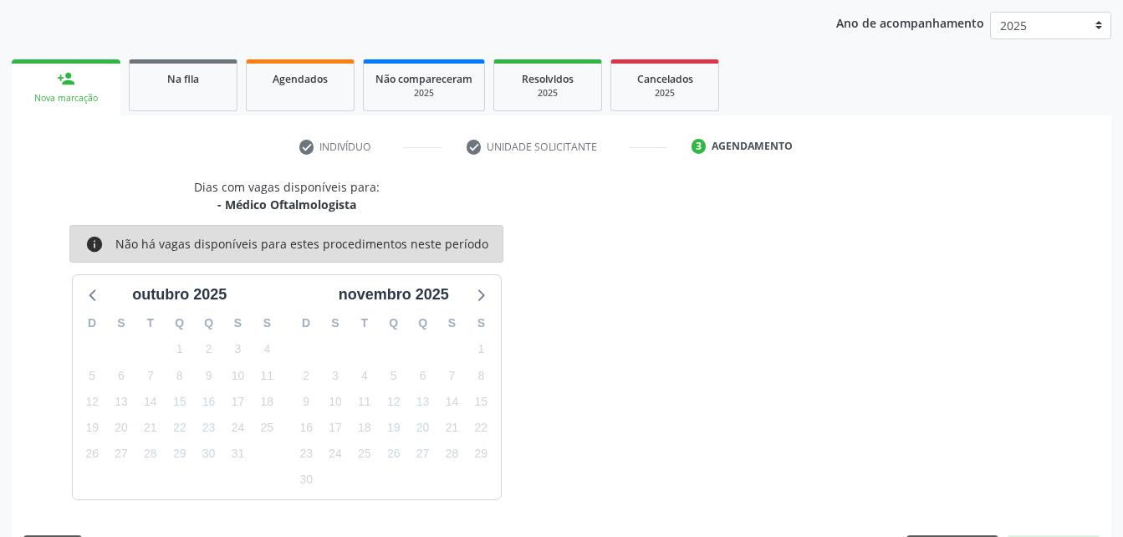
scroll to position [263, 0]
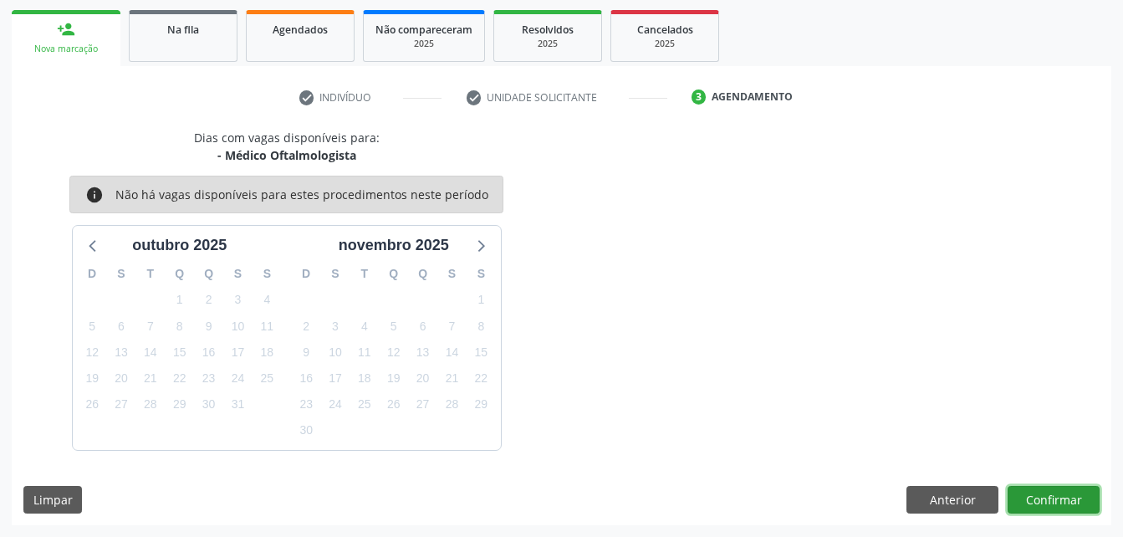
click at [1087, 502] on button "Confirmar" at bounding box center [1054, 500] width 92 height 28
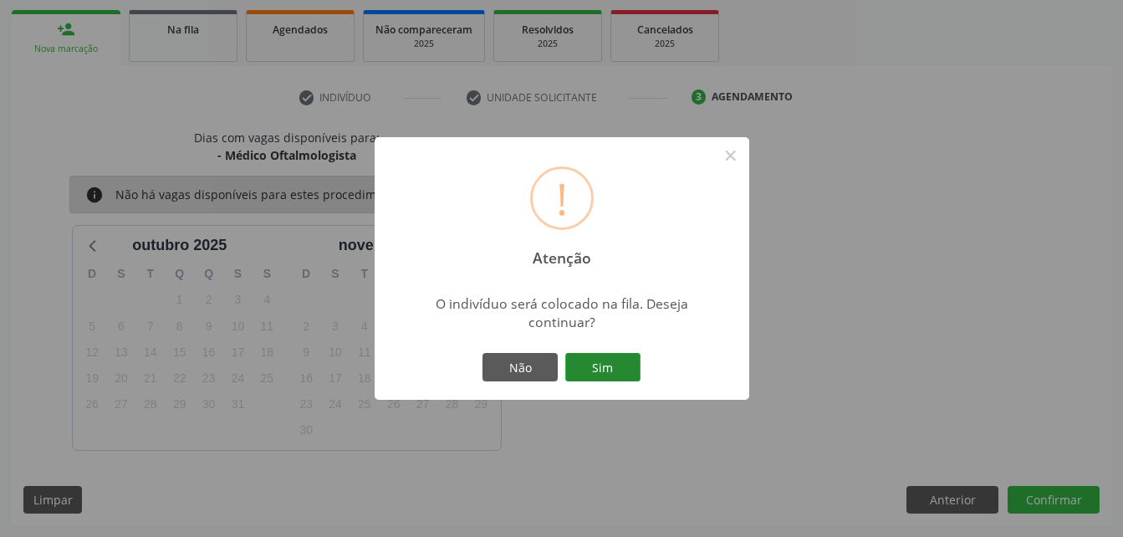
click at [619, 359] on button "Sim" at bounding box center [602, 367] width 75 height 28
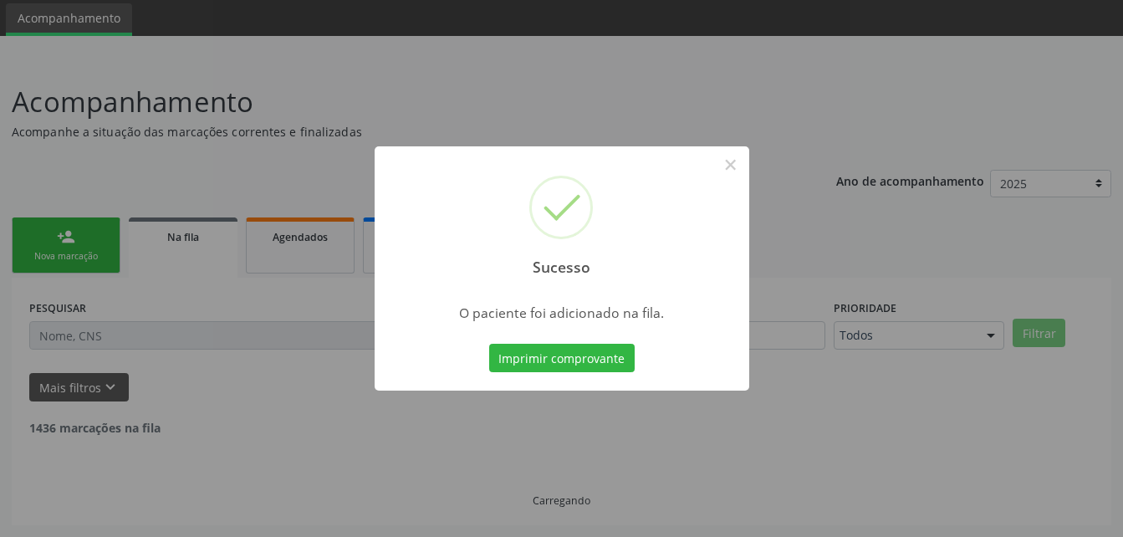
scroll to position [38, 0]
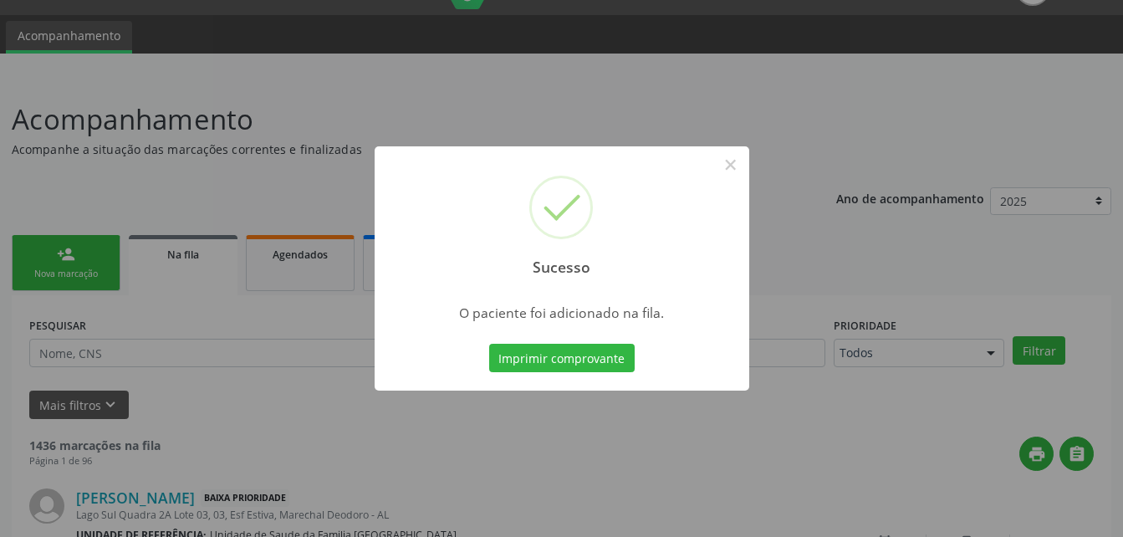
click at [74, 263] on div "Sucesso × O paciente foi adicionado na fila. Imprimir comprovante Cancel" at bounding box center [561, 268] width 1123 height 537
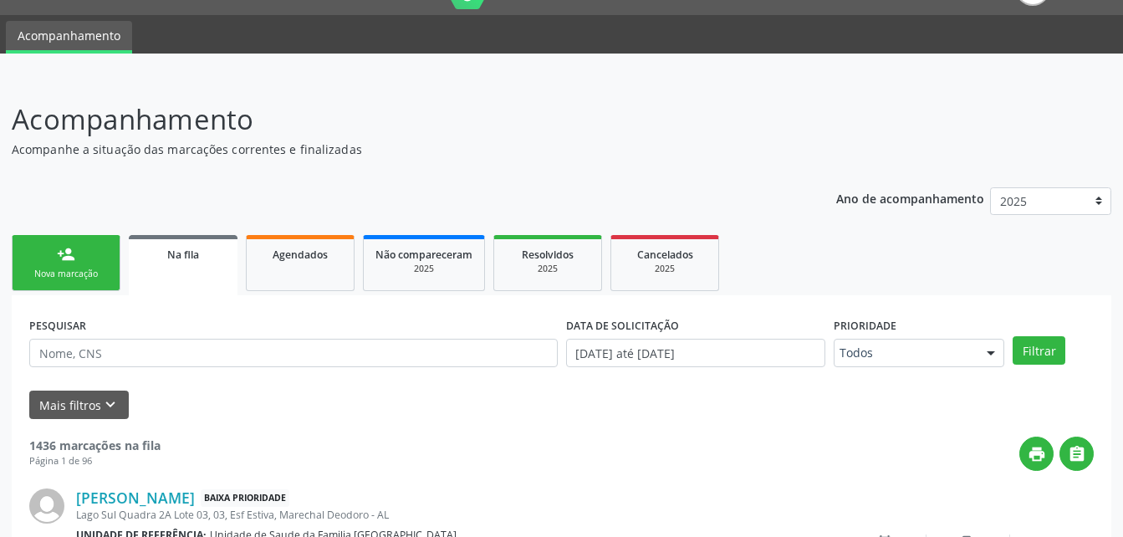
click at [76, 263] on link "person_add Nova marcação" at bounding box center [66, 263] width 109 height 56
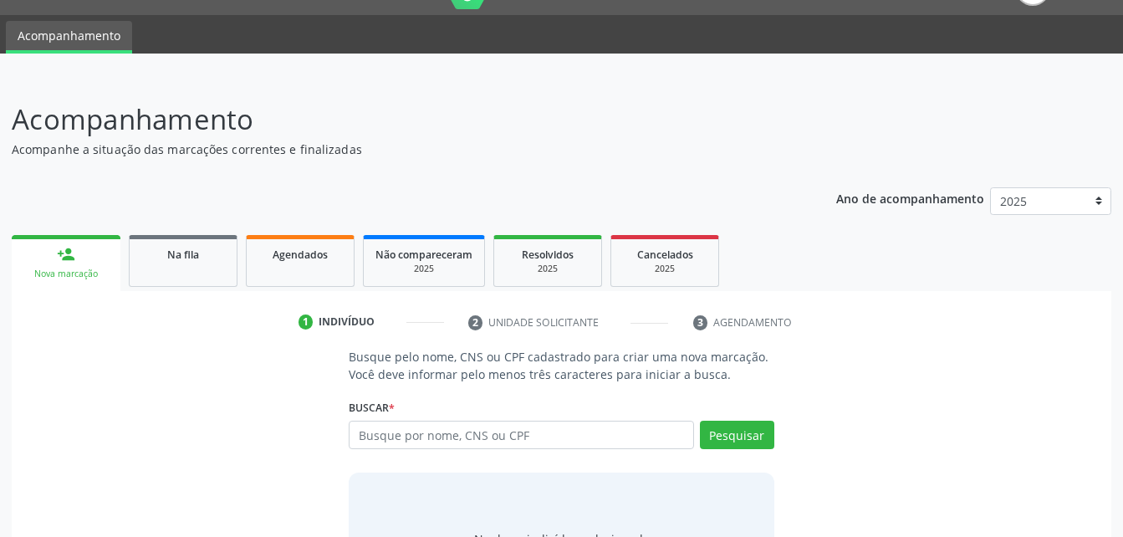
scroll to position [131, 0]
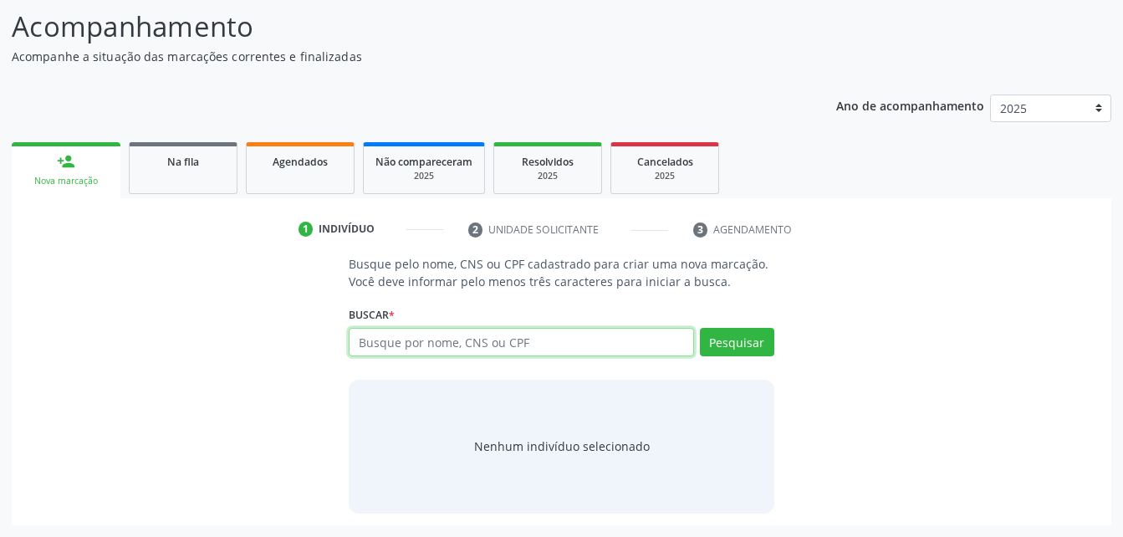
click at [487, 345] on input "text" at bounding box center [521, 342] width 345 height 28
type input "77680758468"
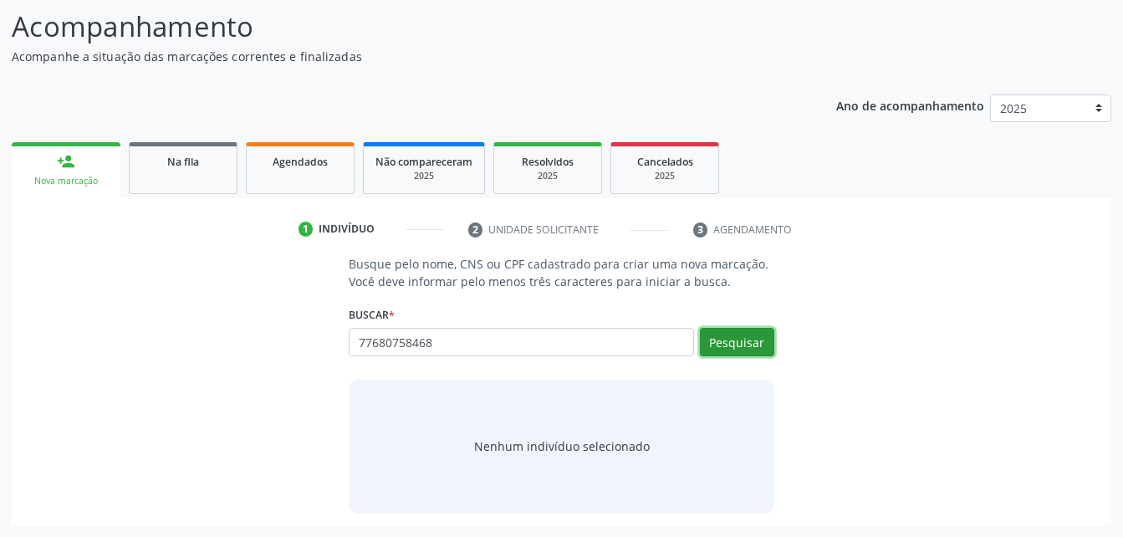
click at [726, 345] on button "Pesquisar" at bounding box center [737, 342] width 74 height 28
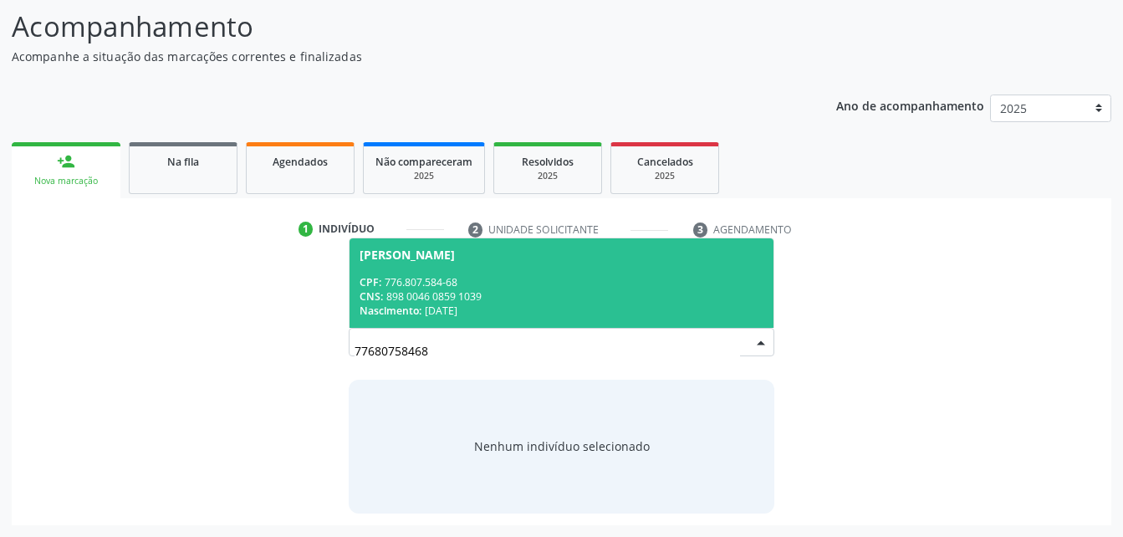
click at [468, 291] on div "CNS: 898 0046 0859 1039" at bounding box center [561, 296] width 403 height 14
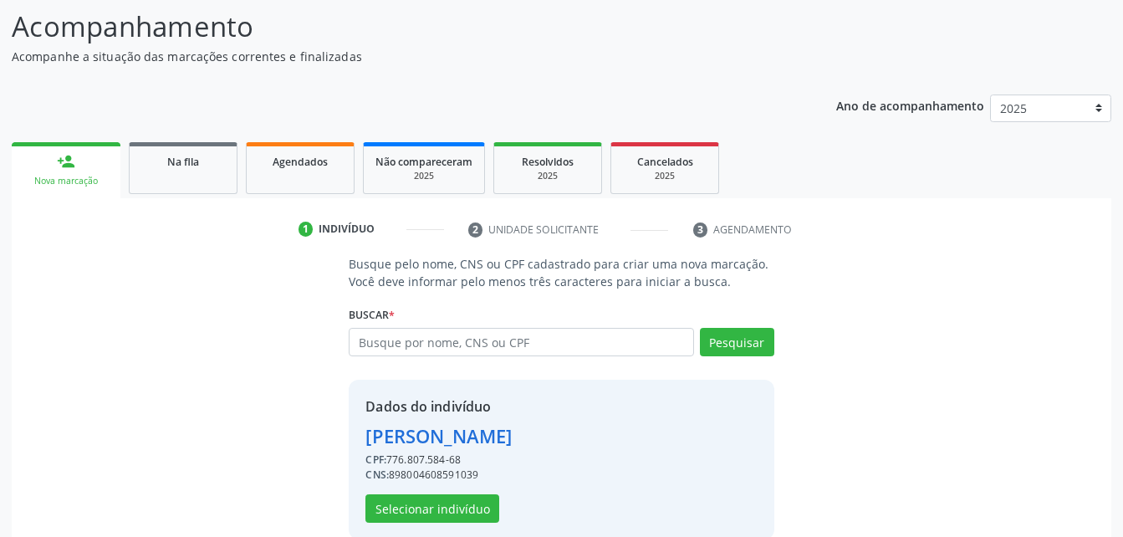
scroll to position [157, 0]
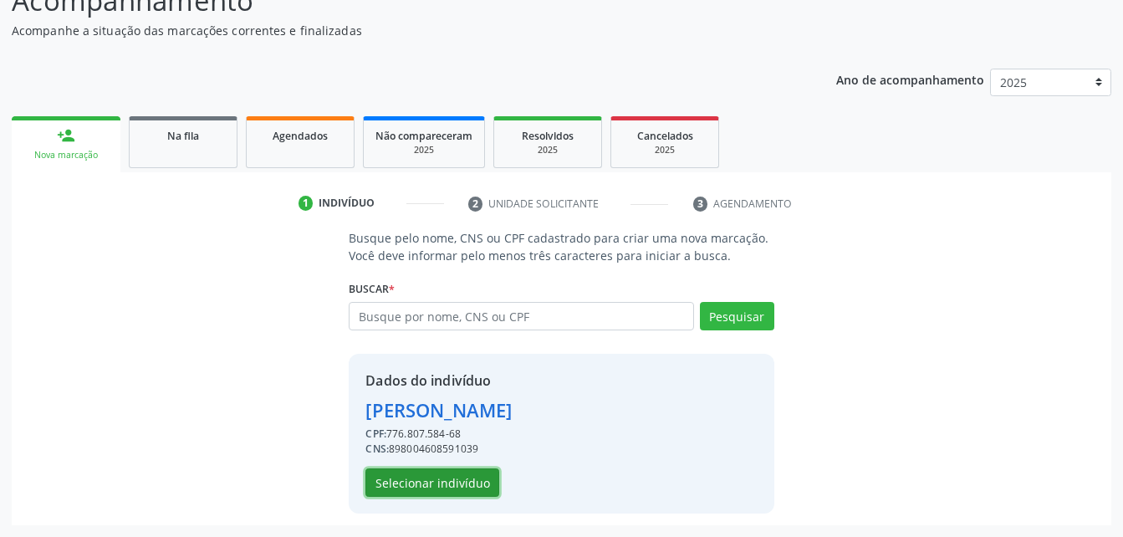
click at [480, 477] on button "Selecionar indivíduo" at bounding box center [433, 482] width 134 height 28
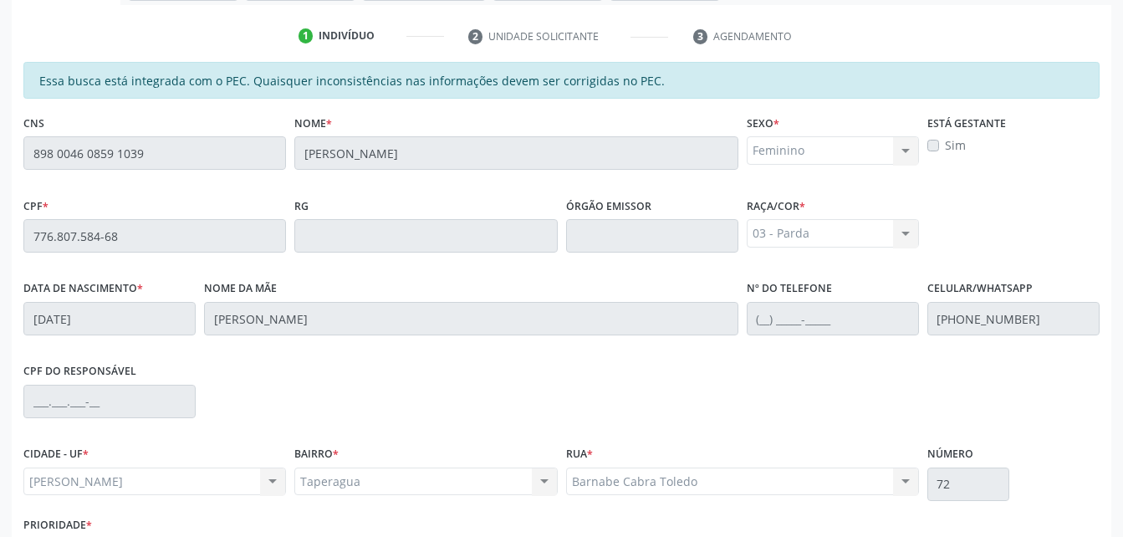
scroll to position [408, 0]
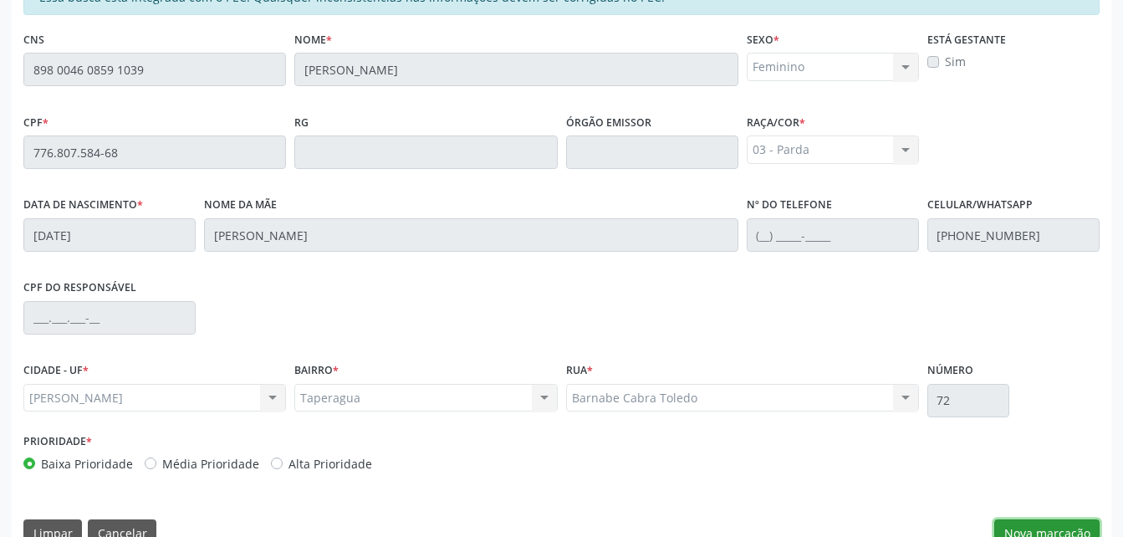
click at [1051, 523] on button "Nova marcação" at bounding box center [1047, 533] width 105 height 28
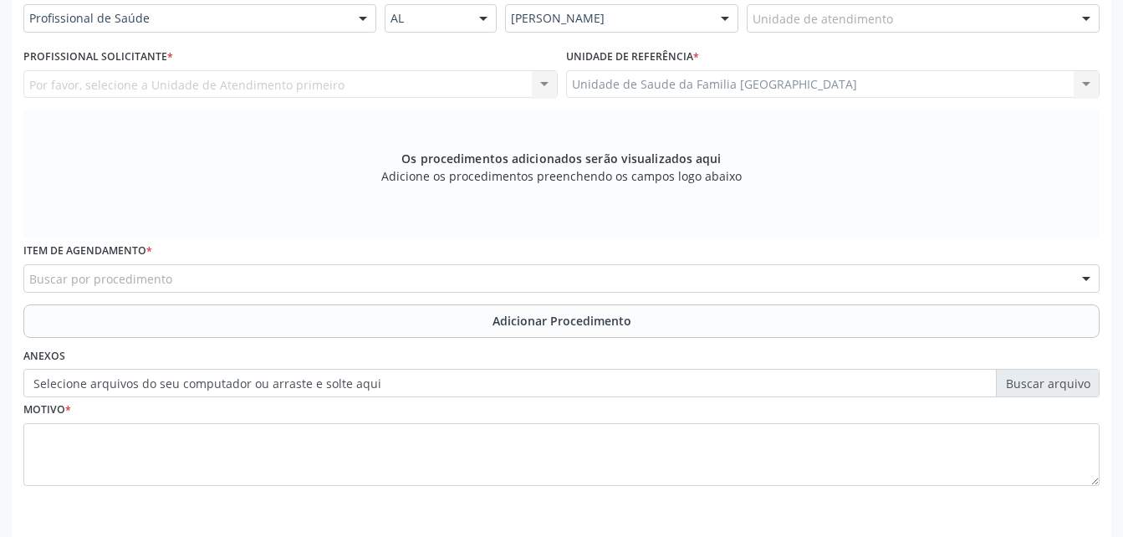
scroll to position [325, 0]
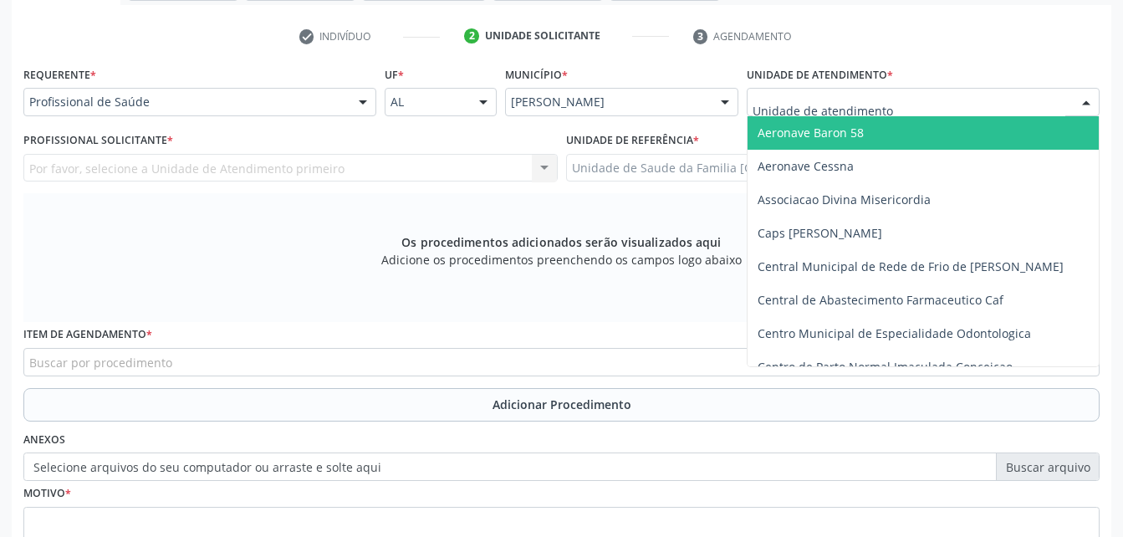
click at [994, 100] on div at bounding box center [923, 102] width 353 height 28
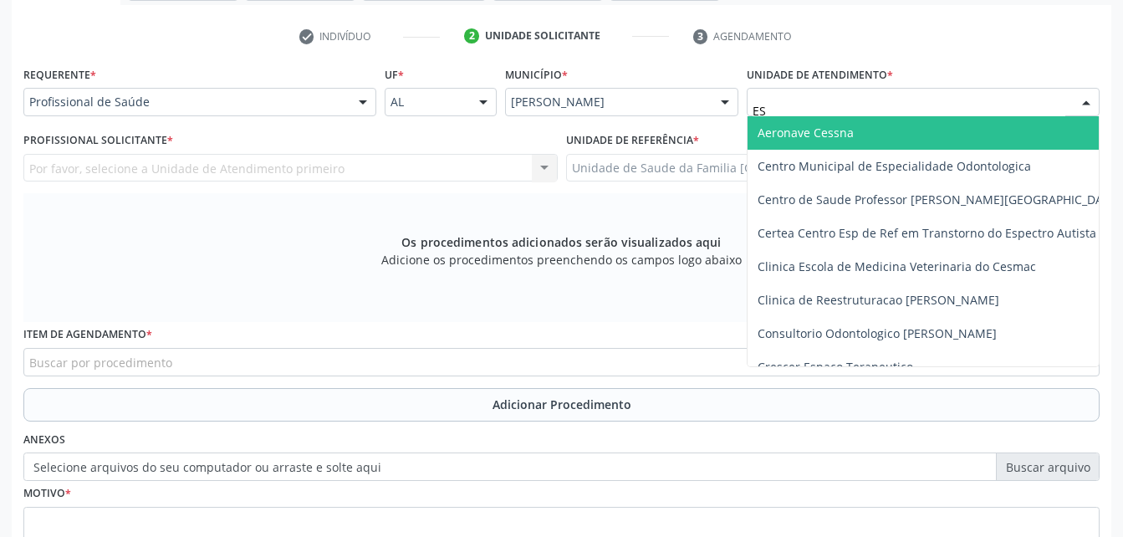
type input "EST"
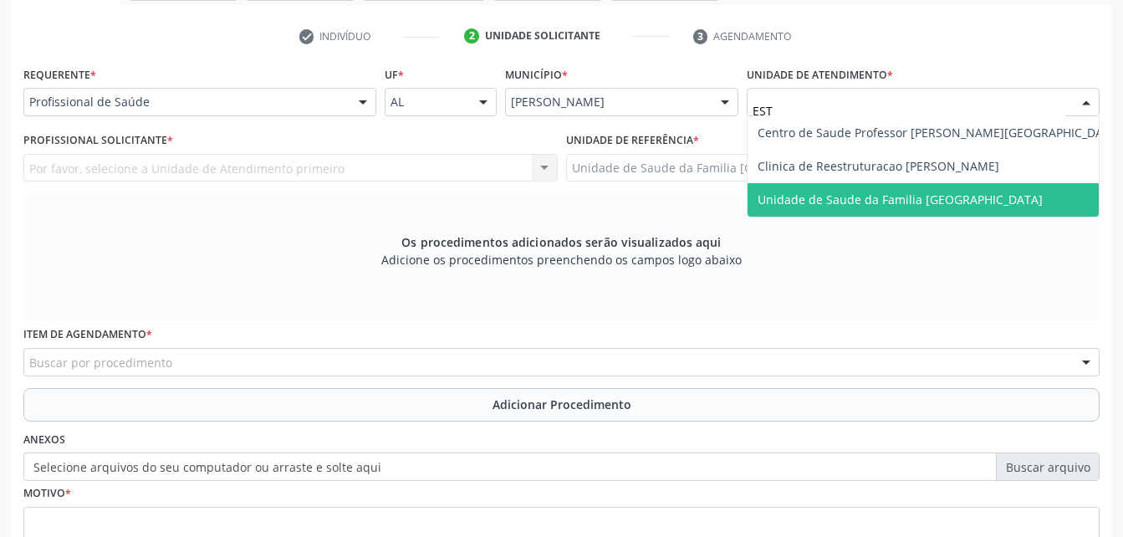
drag, startPoint x: 979, startPoint y: 202, endPoint x: 748, endPoint y: 197, distance: 231.8
click at [964, 198] on span "Unidade de Saude da Familia [GEOGRAPHIC_DATA]" at bounding box center [900, 200] width 285 height 16
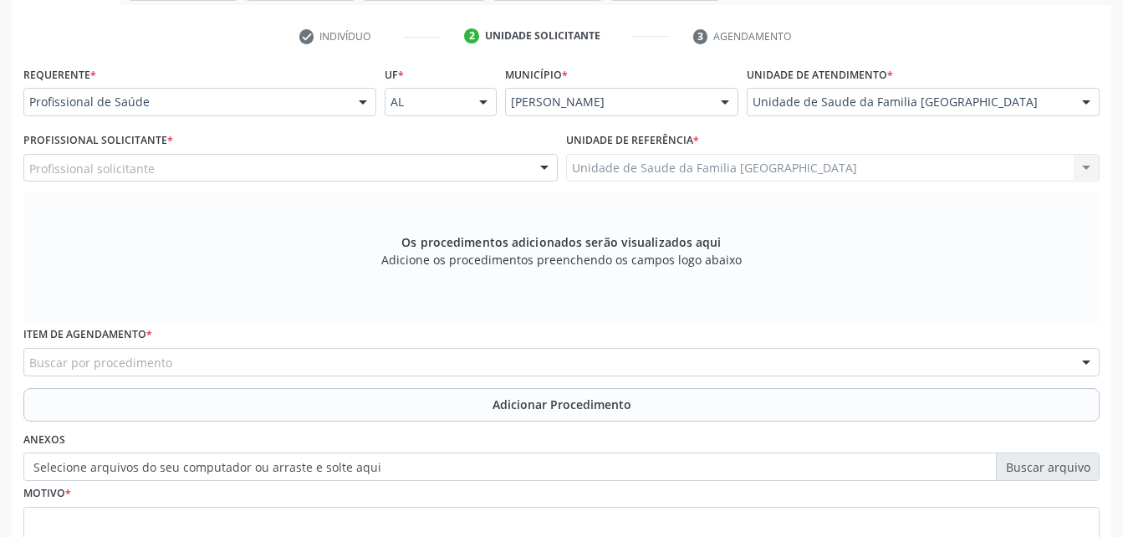
click at [231, 174] on div "Profissional solicitante" at bounding box center [290, 168] width 534 height 28
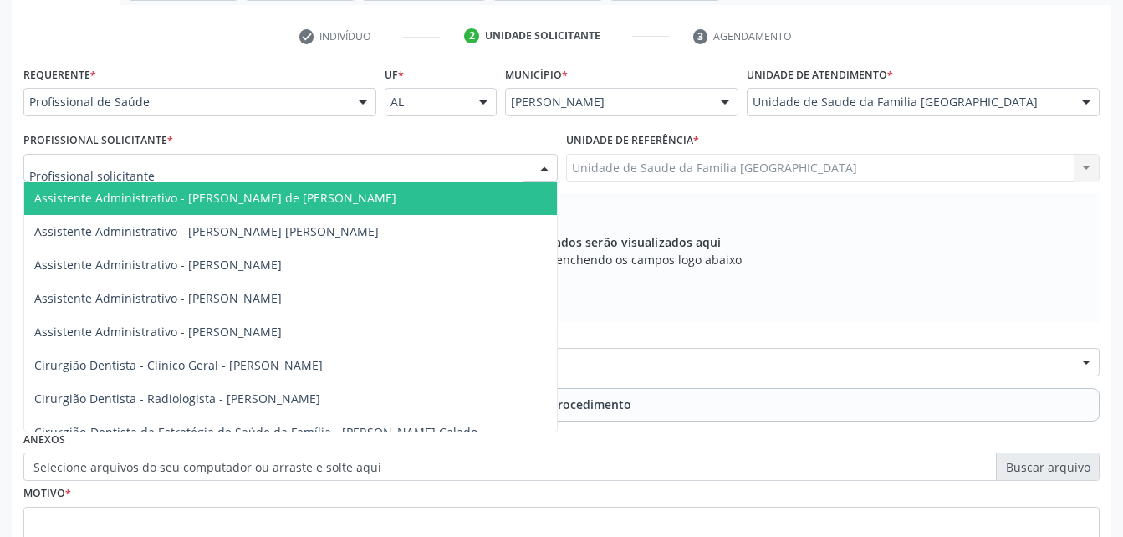
type input "D"
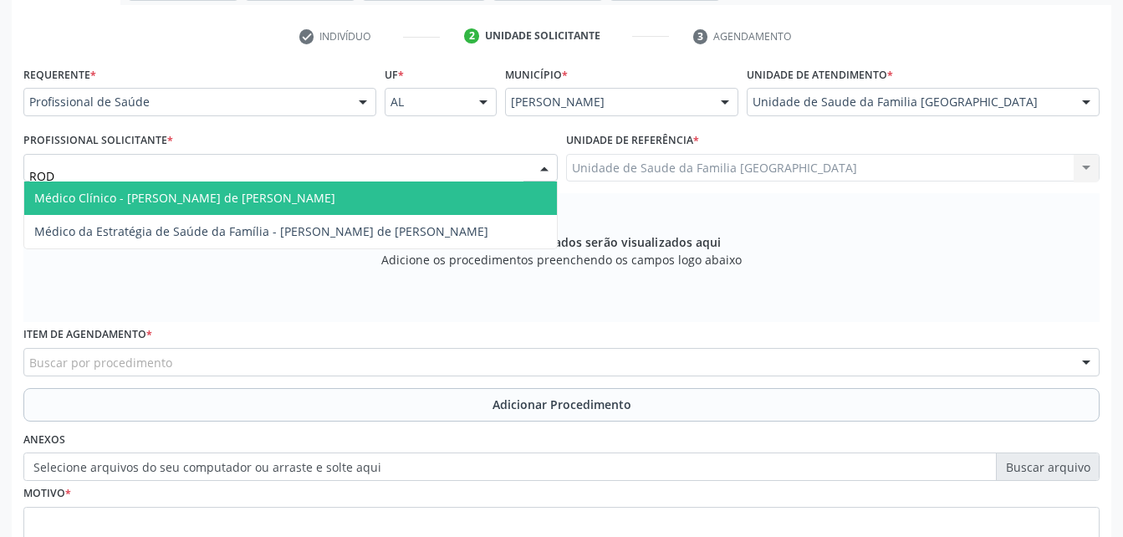
type input "RODR"
click at [259, 210] on span "Médico Clínico - [PERSON_NAME] de [PERSON_NAME]" at bounding box center [290, 198] width 533 height 33
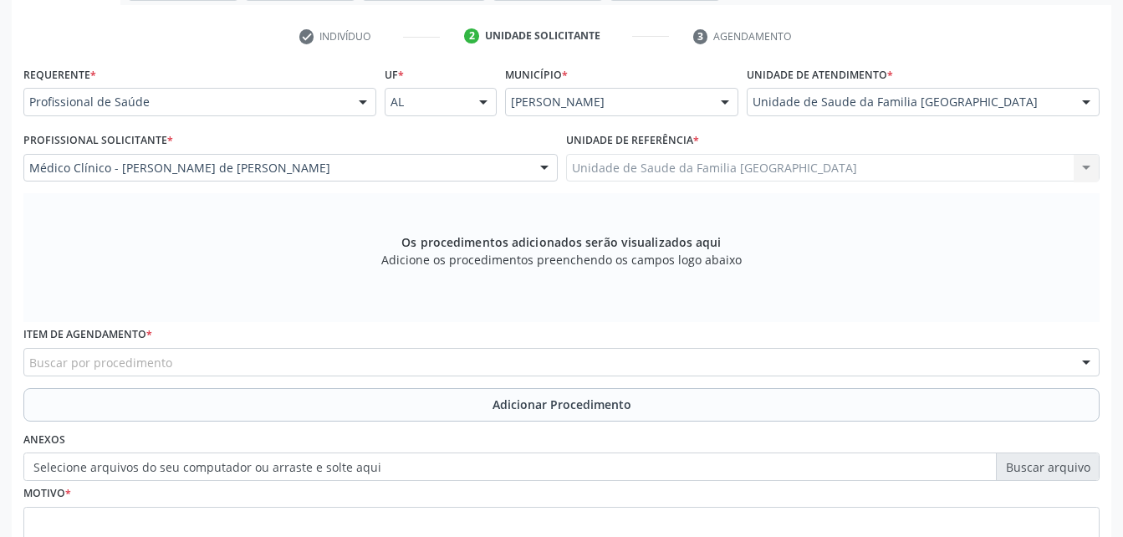
scroll to position [408, 0]
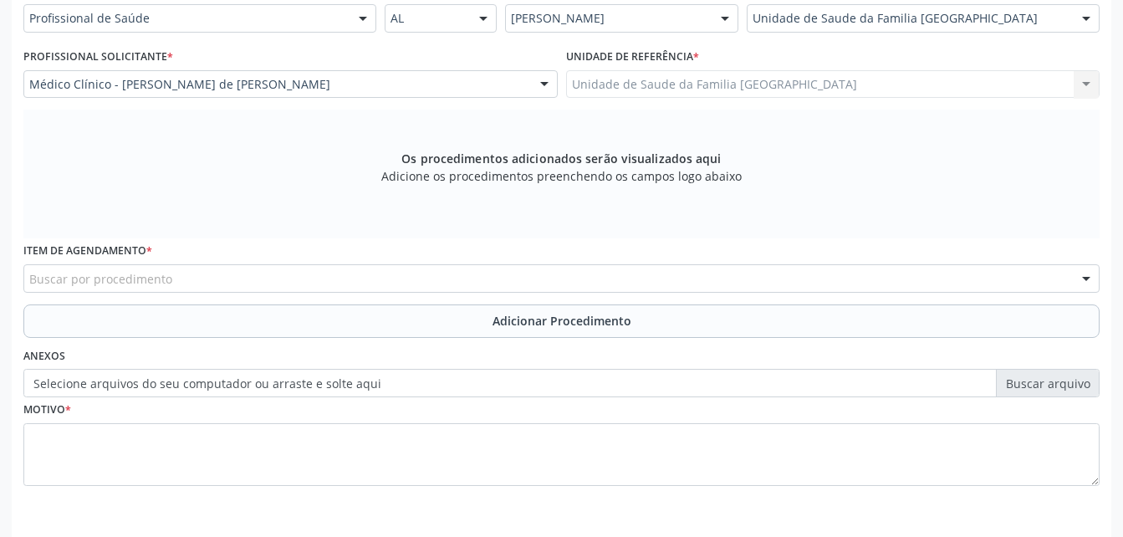
click at [208, 279] on div "Buscar por procedimento" at bounding box center [561, 278] width 1077 height 28
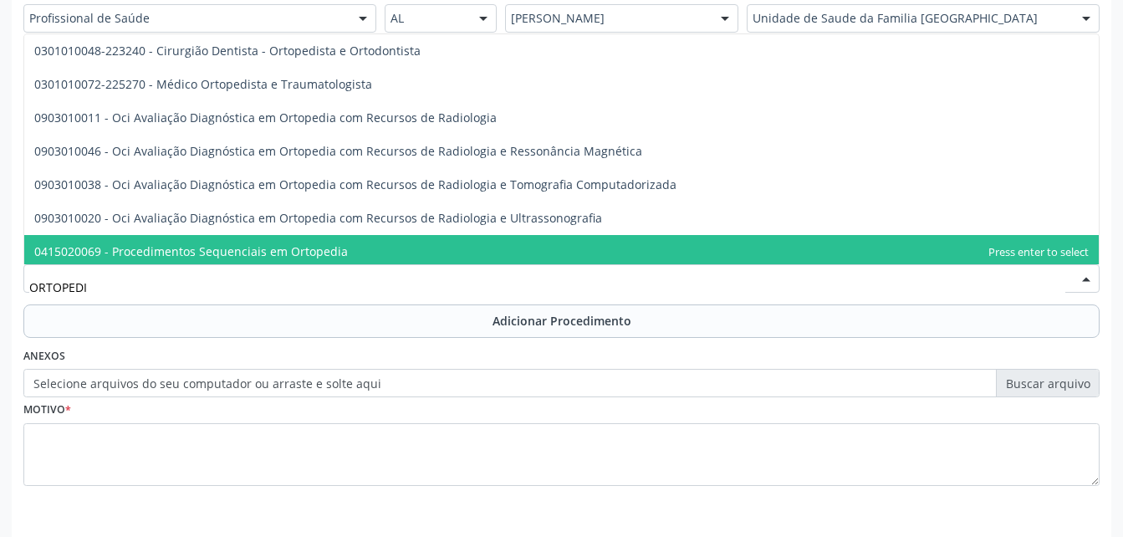
type input "ORTOPEDIS"
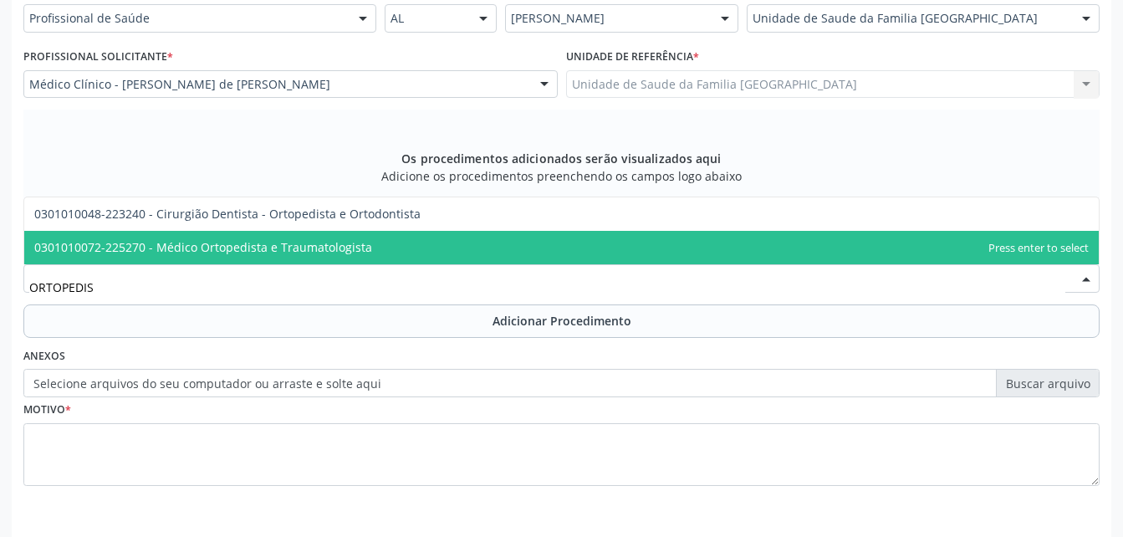
click at [216, 250] on span "0301010072-225270 - Médico Ortopedista e Traumatologista" at bounding box center [203, 247] width 338 height 16
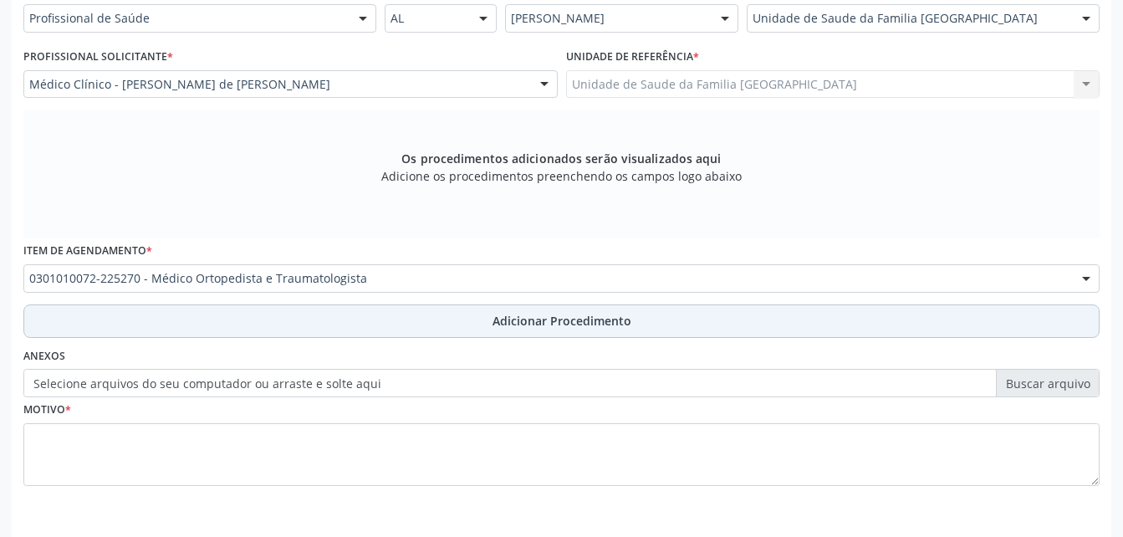
click at [214, 317] on button "Adicionar Procedimento" at bounding box center [561, 320] width 1077 height 33
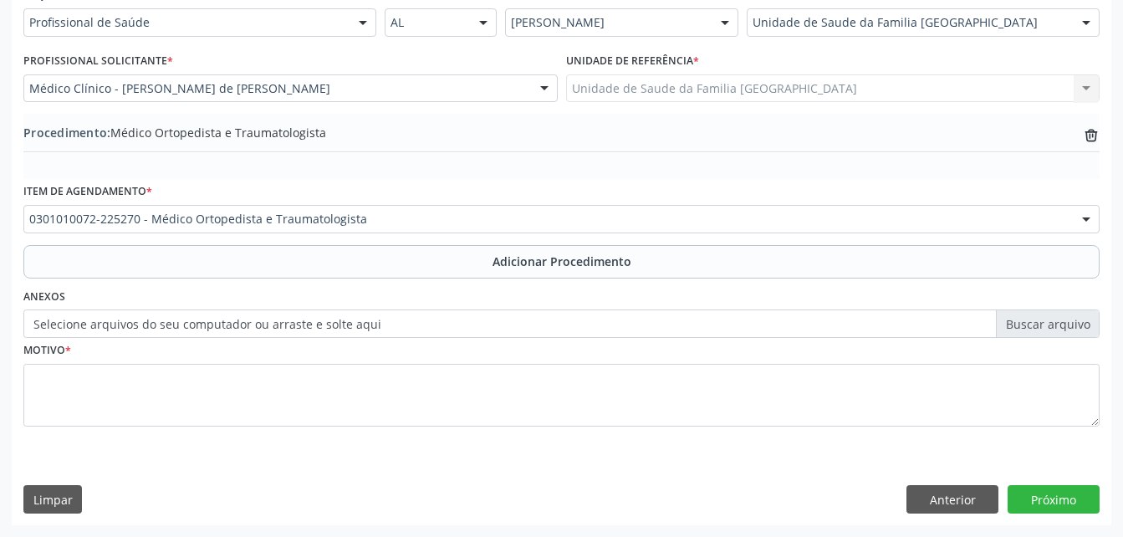
scroll to position [404, 0]
click at [215, 321] on label "Selecione arquivos do seu computador ou arraste e solte aqui" at bounding box center [561, 323] width 1077 height 28
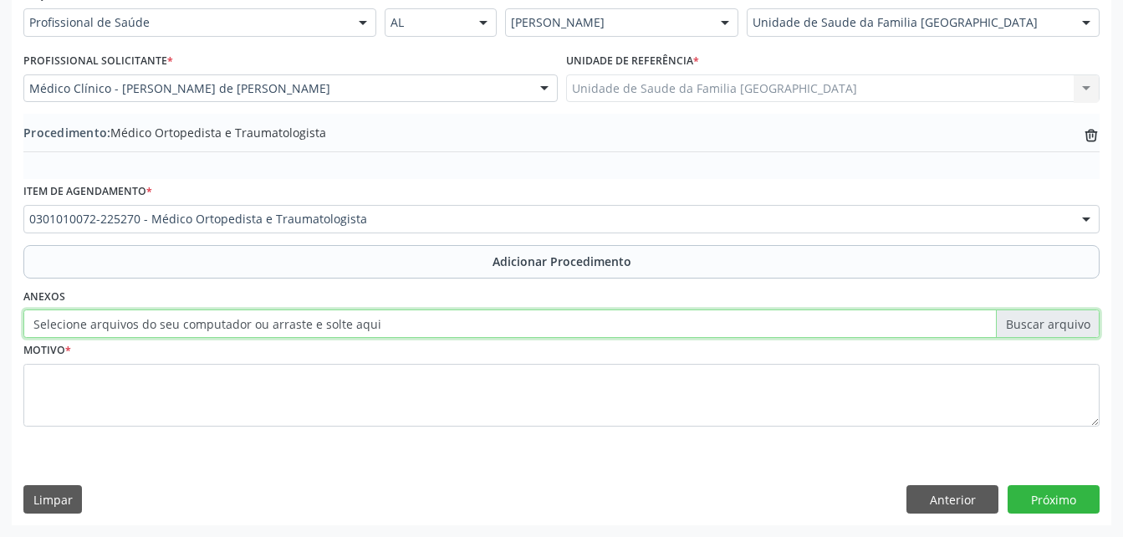
click at [215, 321] on input "Selecione arquivos do seu computador ou arraste e solte aqui" at bounding box center [561, 323] width 1077 height 28
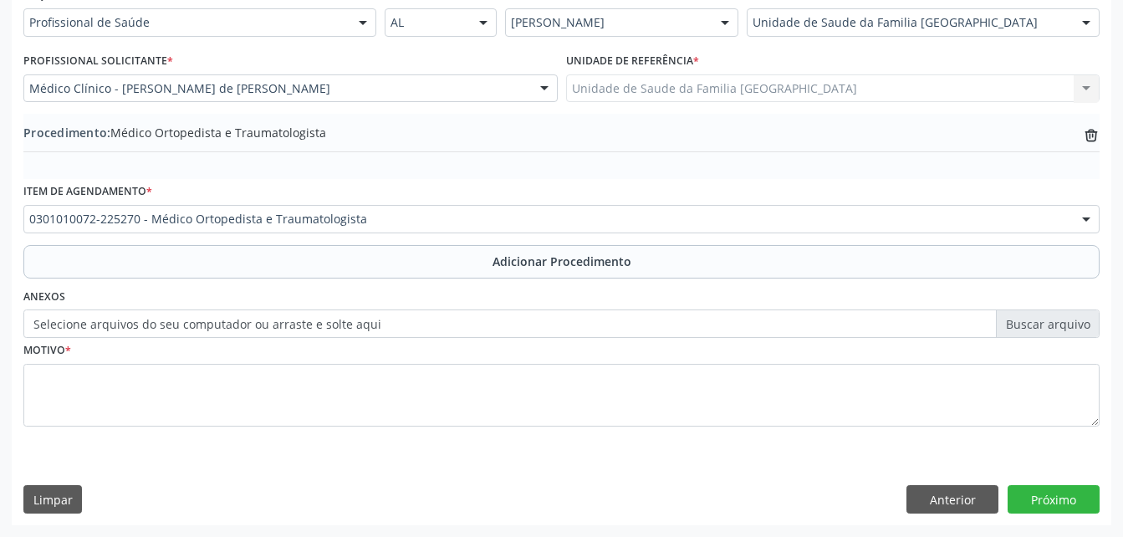
click at [399, 320] on label "Selecione arquivos do seu computador ou arraste e solte aqui" at bounding box center [561, 323] width 1077 height 28
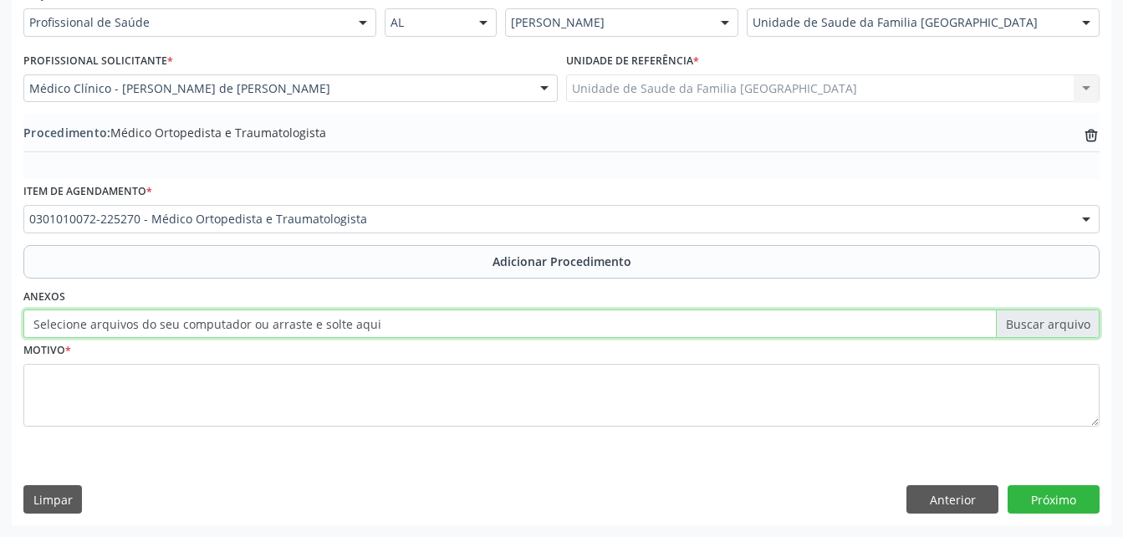
click at [399, 320] on input "Selecione arquivos do seu computador ou arraste e solte aqui" at bounding box center [561, 323] width 1077 height 28
type input "C:\fakepath\WhatsApp Image 2025-10-10 at 10.10.37.jpeg"
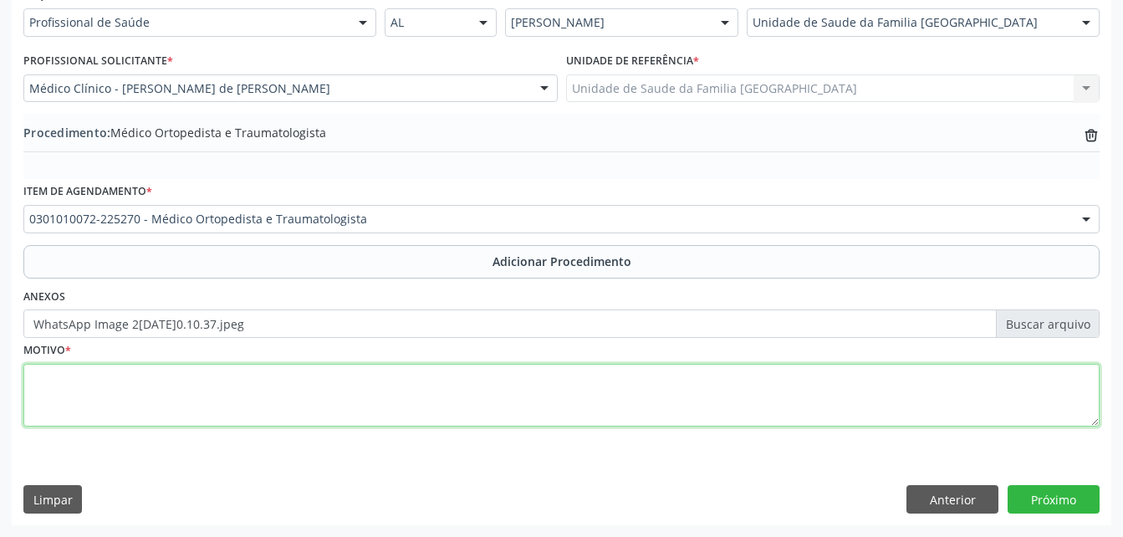
click at [298, 399] on textarea at bounding box center [561, 396] width 1077 height 64
type textarea "GONARTROSE ARTROSE DO JOELHO"
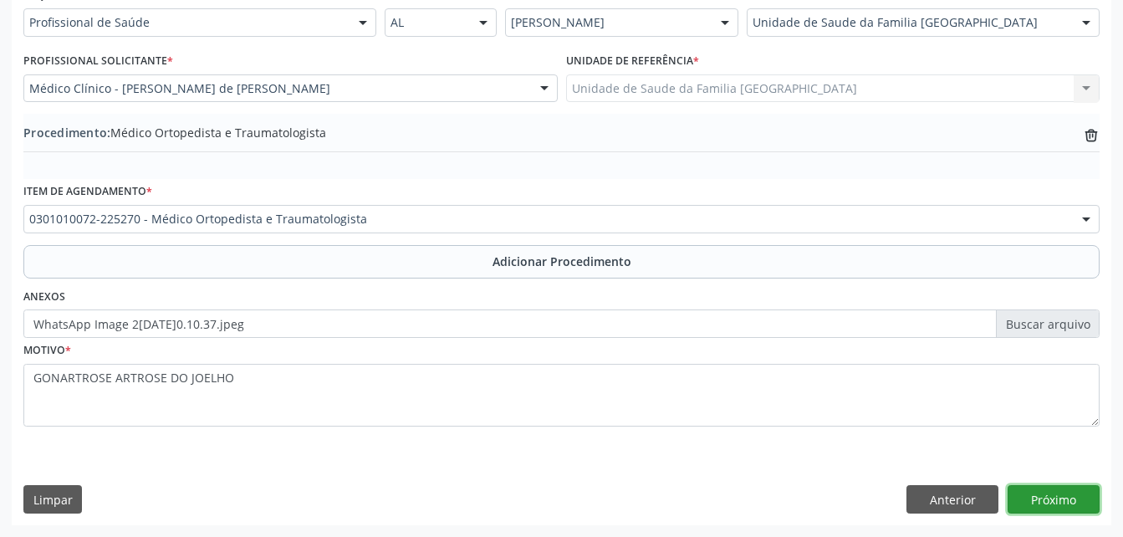
click at [1067, 493] on button "Próximo" at bounding box center [1054, 499] width 92 height 28
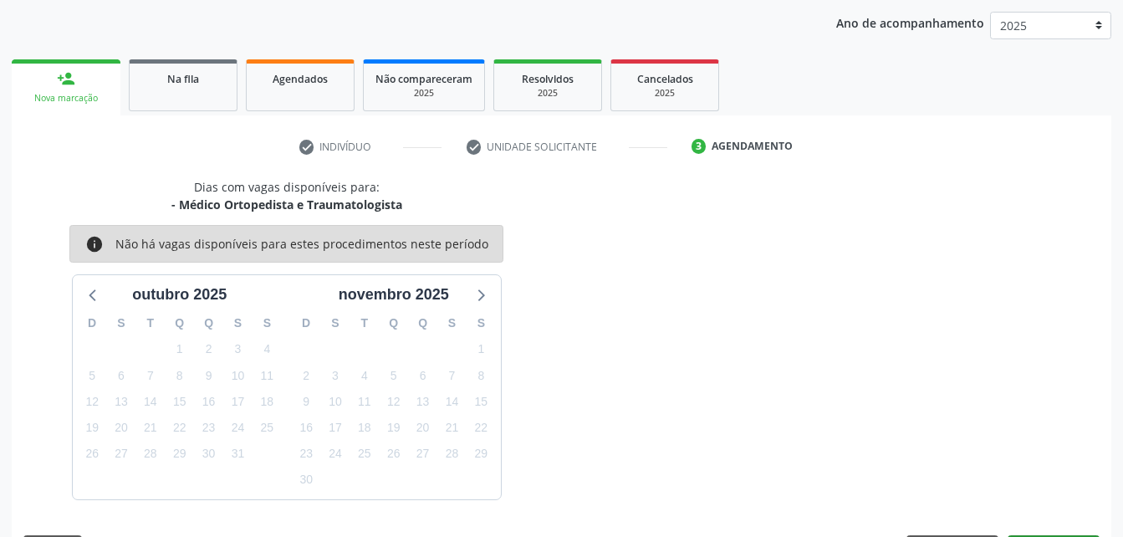
scroll to position [263, 0]
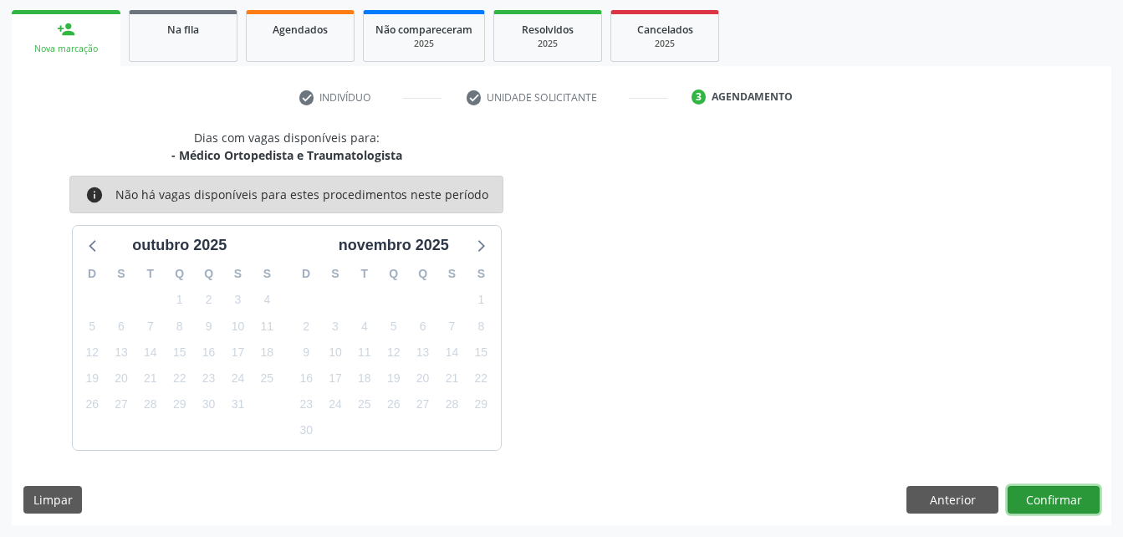
click at [1060, 498] on button "Confirmar" at bounding box center [1054, 500] width 92 height 28
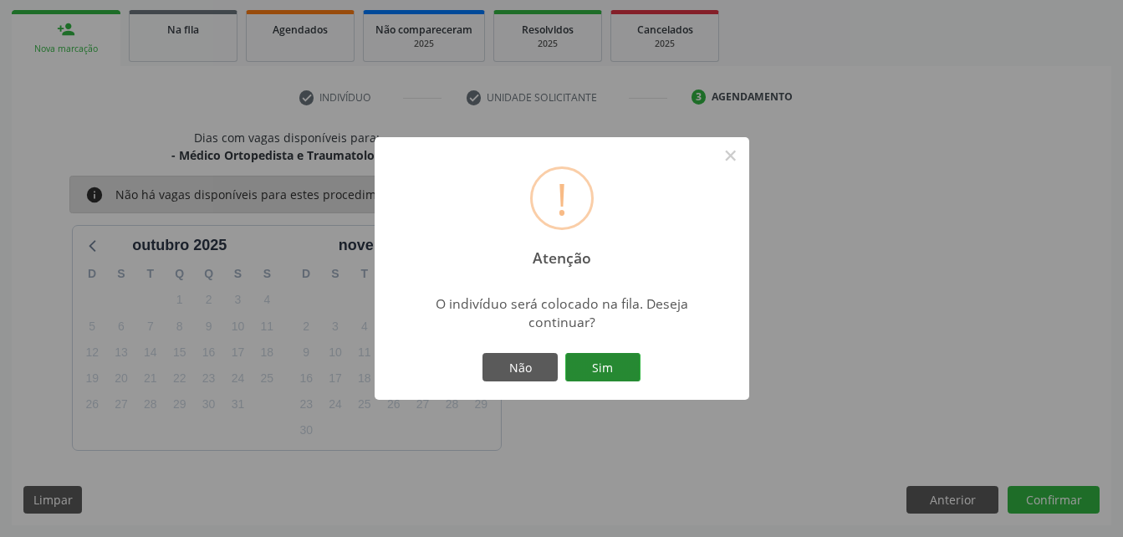
click at [617, 371] on button "Sim" at bounding box center [602, 367] width 75 height 28
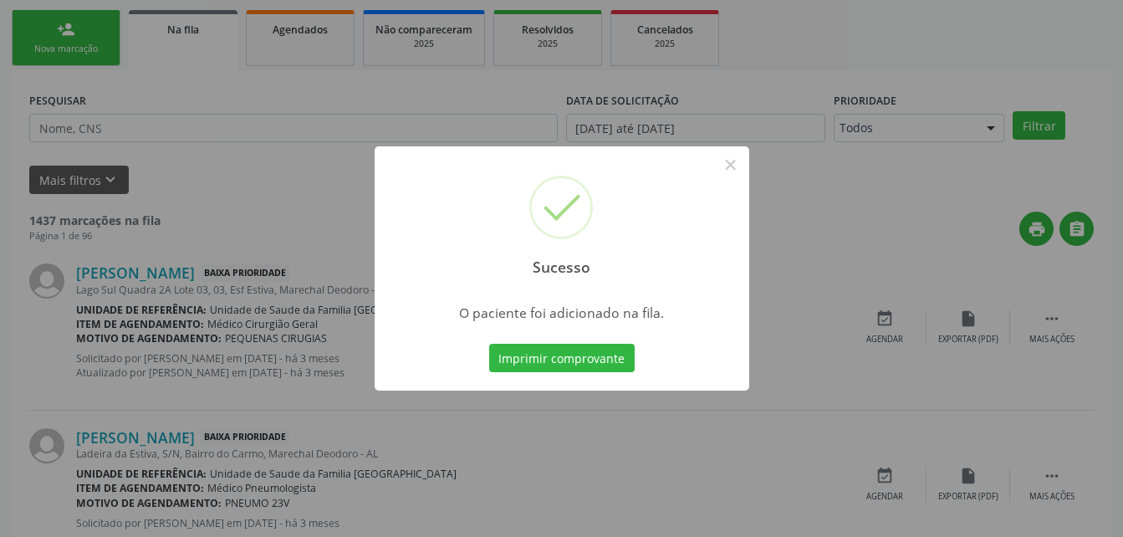
scroll to position [38, 0]
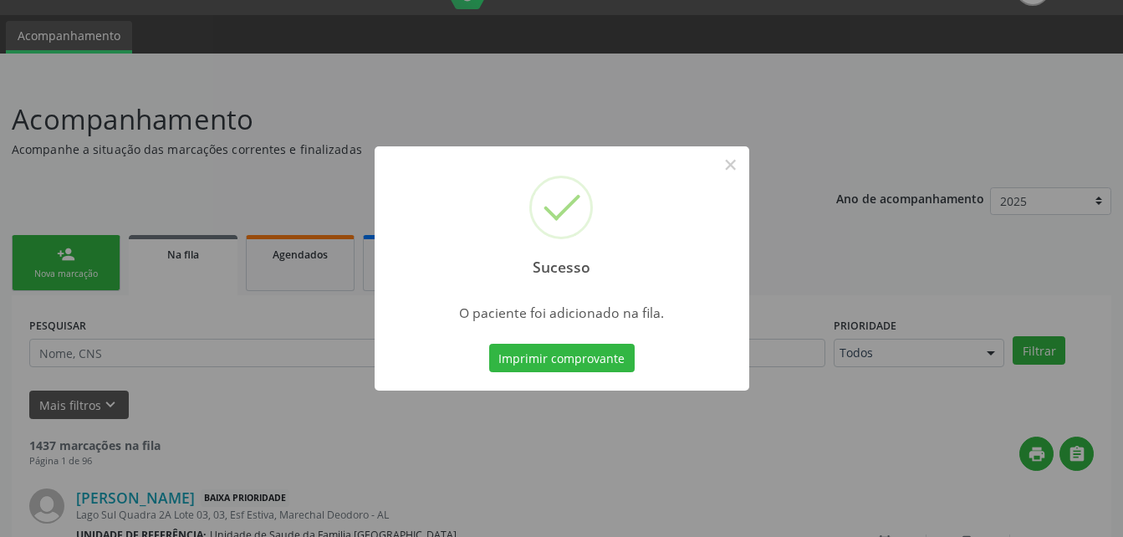
click at [89, 285] on div "Sucesso × O paciente foi adicionado na fila. Imprimir comprovante Cancel" at bounding box center [561, 268] width 1123 height 537
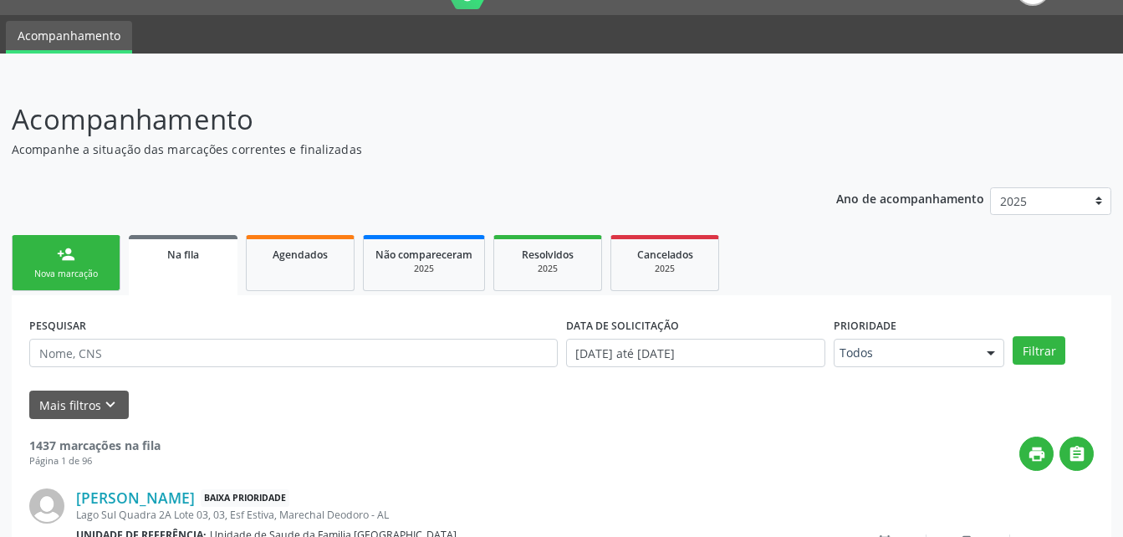
click at [105, 260] on link "person_add Nova marcação" at bounding box center [66, 263] width 109 height 56
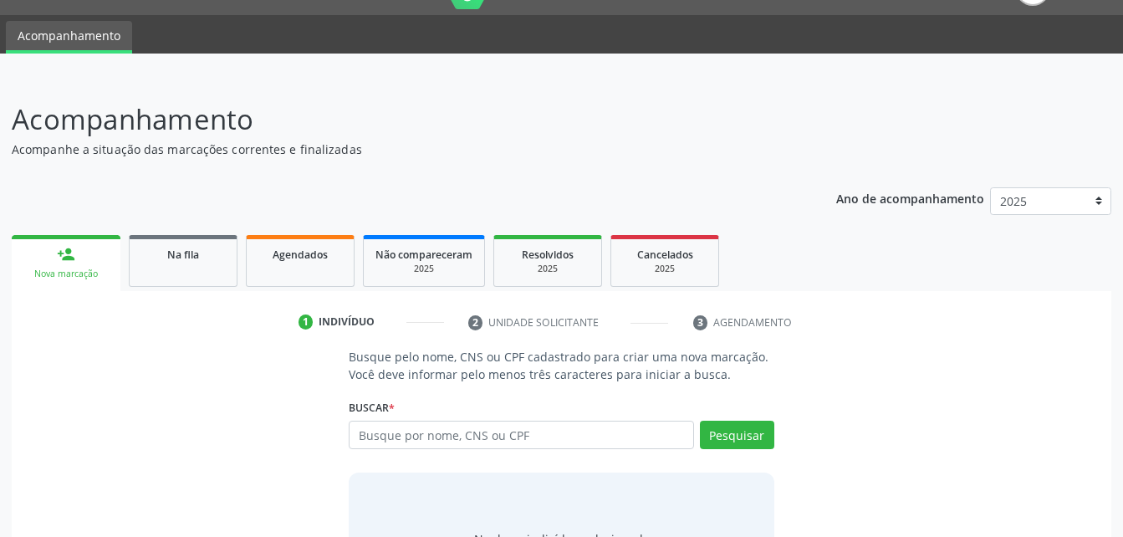
scroll to position [131, 0]
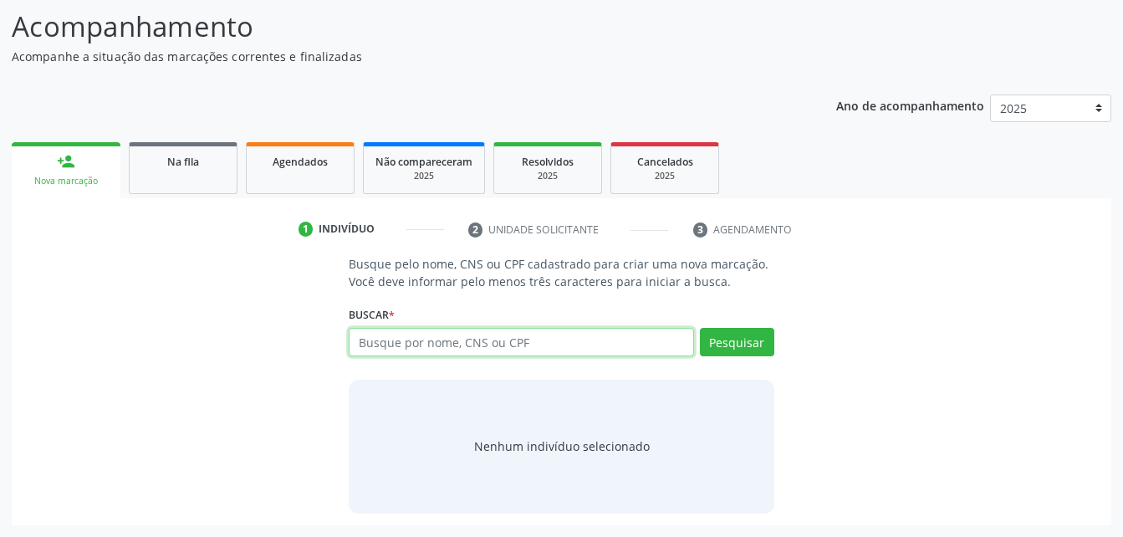
click at [458, 344] on input "text" at bounding box center [521, 342] width 345 height 28
type input "898004608591039"
click at [778, 351] on div "Busque pelo nome, CNS ou CPF cadastrado para criar uma nova marcação. Você deve…" at bounding box center [561, 384] width 448 height 258
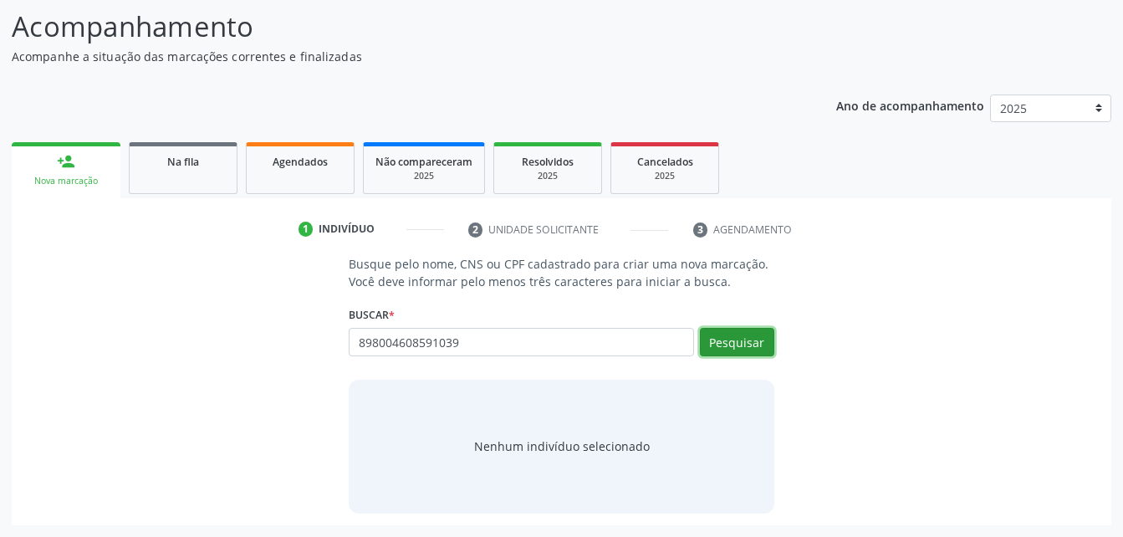
click at [734, 335] on button "Pesquisar" at bounding box center [737, 342] width 74 height 28
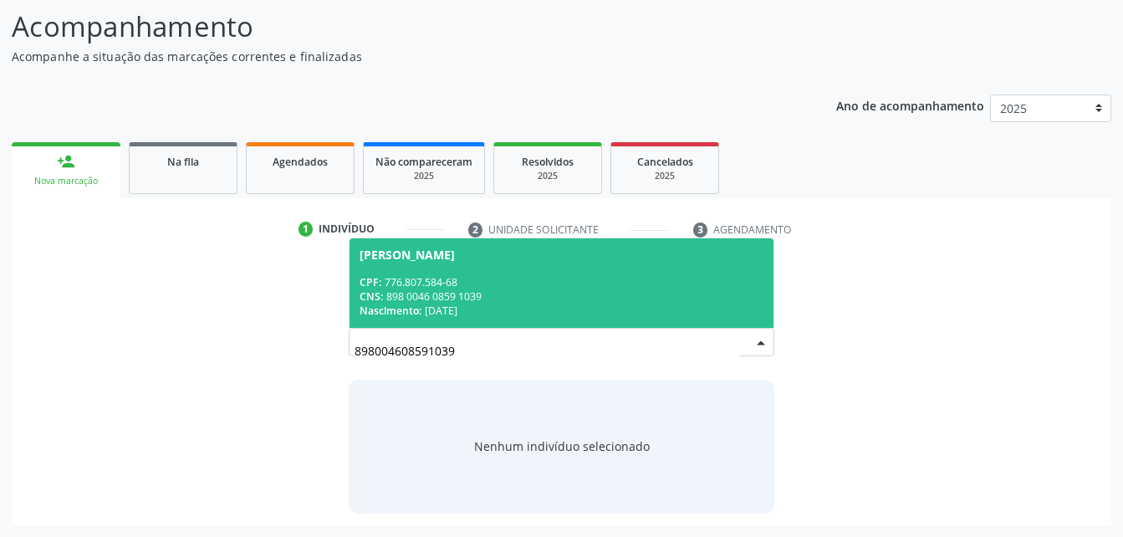
drag, startPoint x: 538, startPoint y: 279, endPoint x: 540, endPoint y: 299, distance: 21.0
click at [540, 294] on div "CPF: 776.807.584-68 CNS: 898 0046 0859 1039 Nascimento: 19/07/1963" at bounding box center [561, 296] width 403 height 43
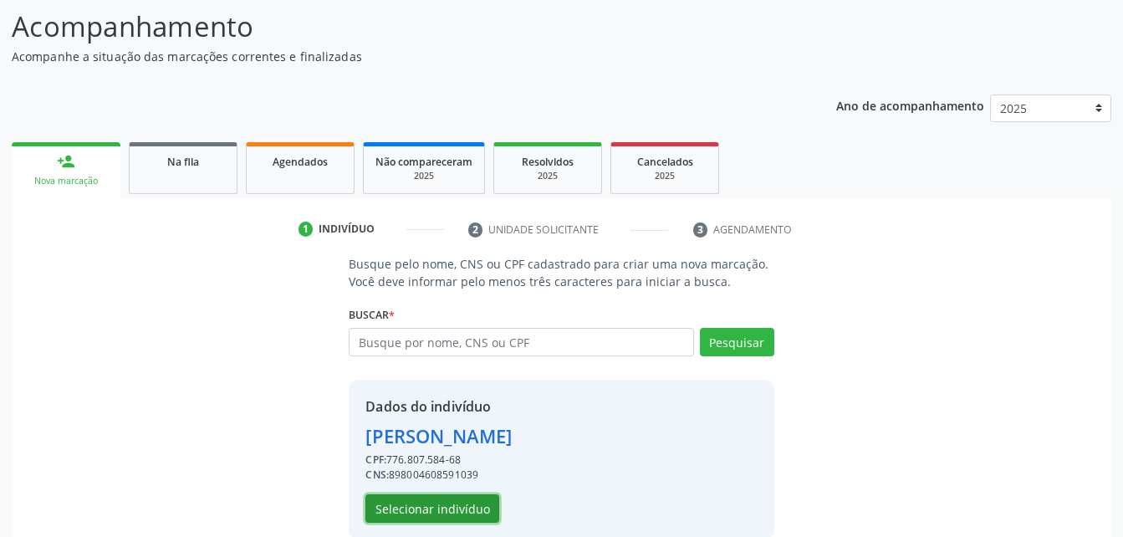
click at [468, 509] on button "Selecionar indivíduo" at bounding box center [433, 508] width 134 height 28
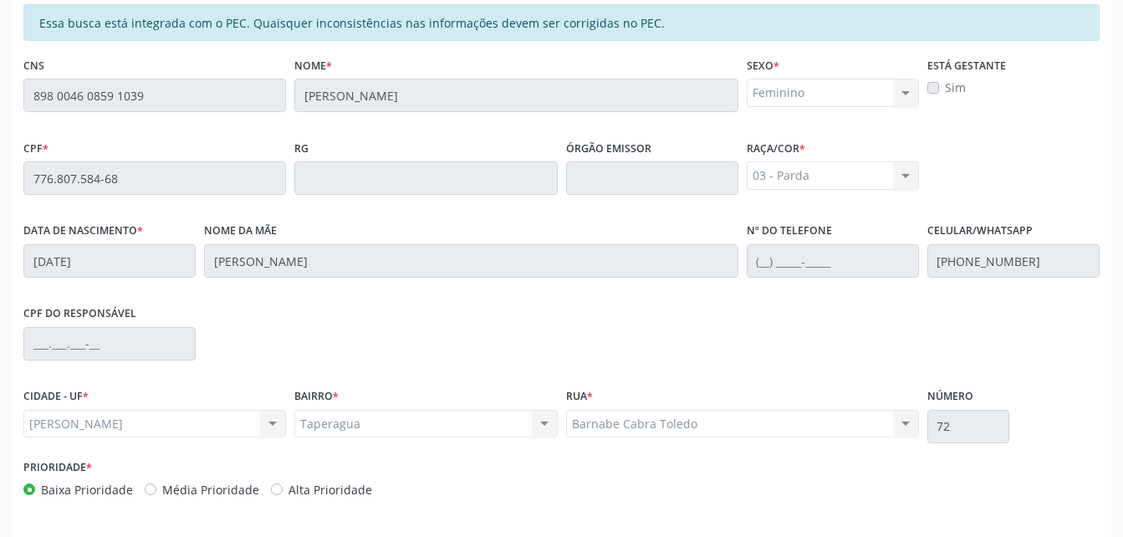
scroll to position [442, 0]
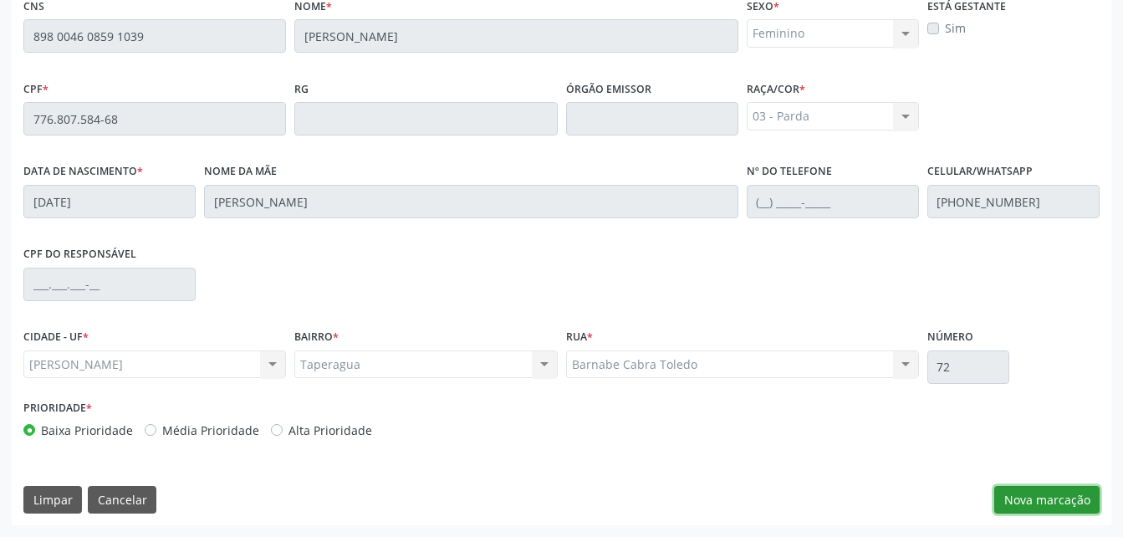
click at [1029, 486] on button "Nova marcação" at bounding box center [1047, 500] width 105 height 28
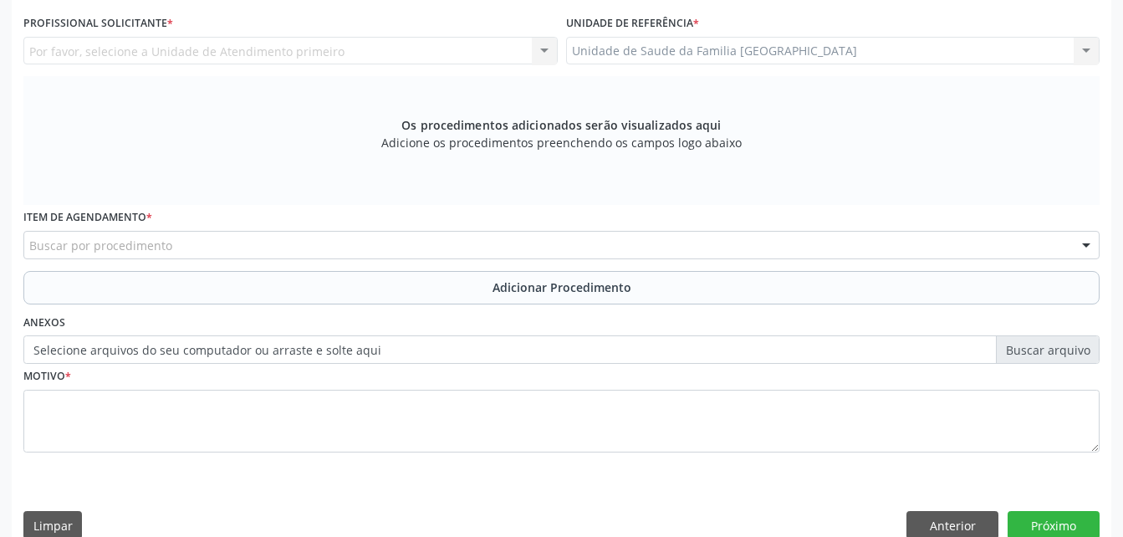
scroll to position [191, 0]
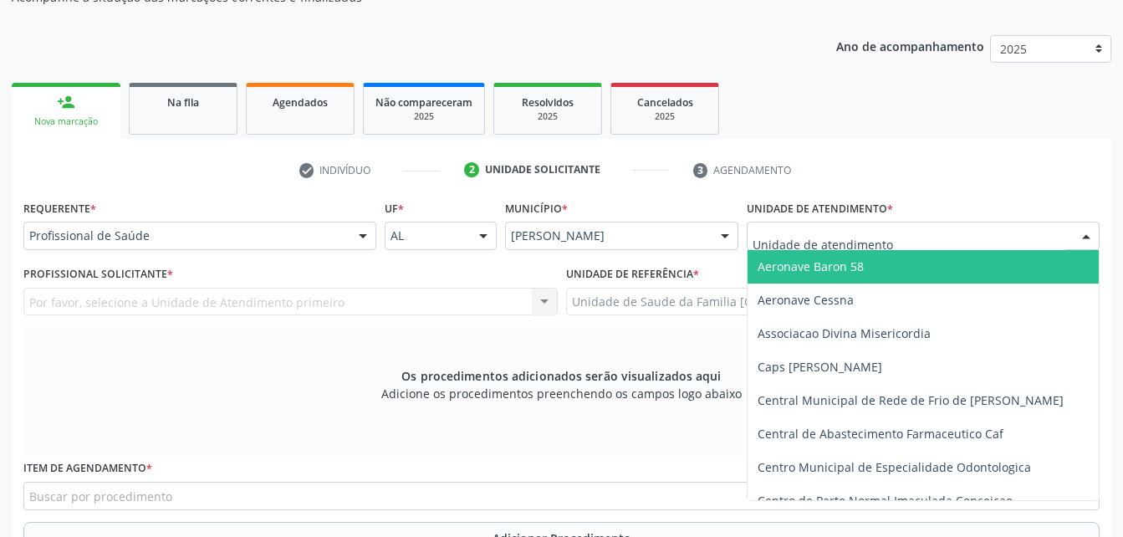
click at [990, 240] on div at bounding box center [923, 236] width 353 height 28
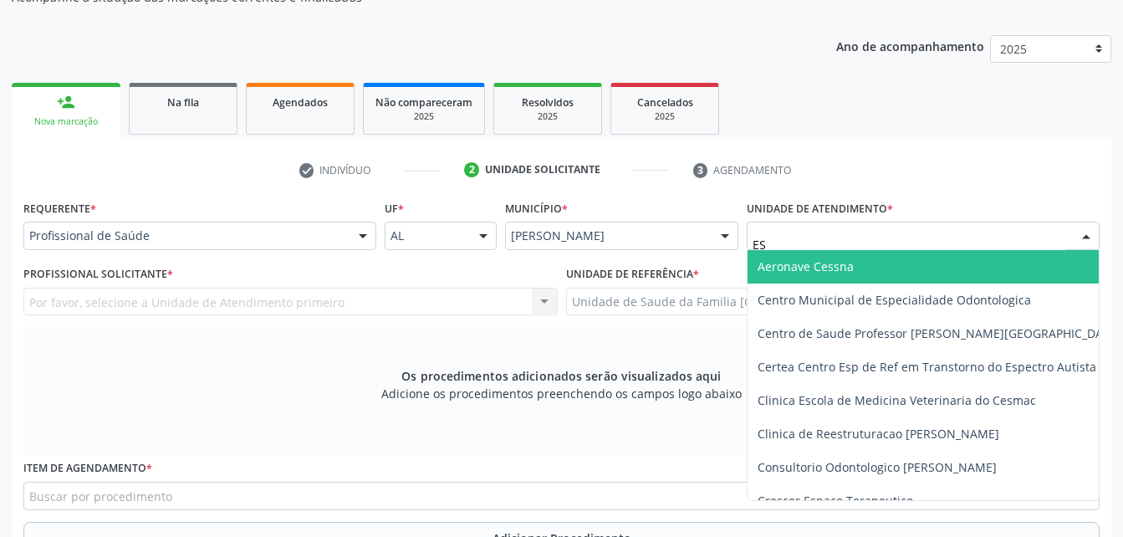
type input "EST"
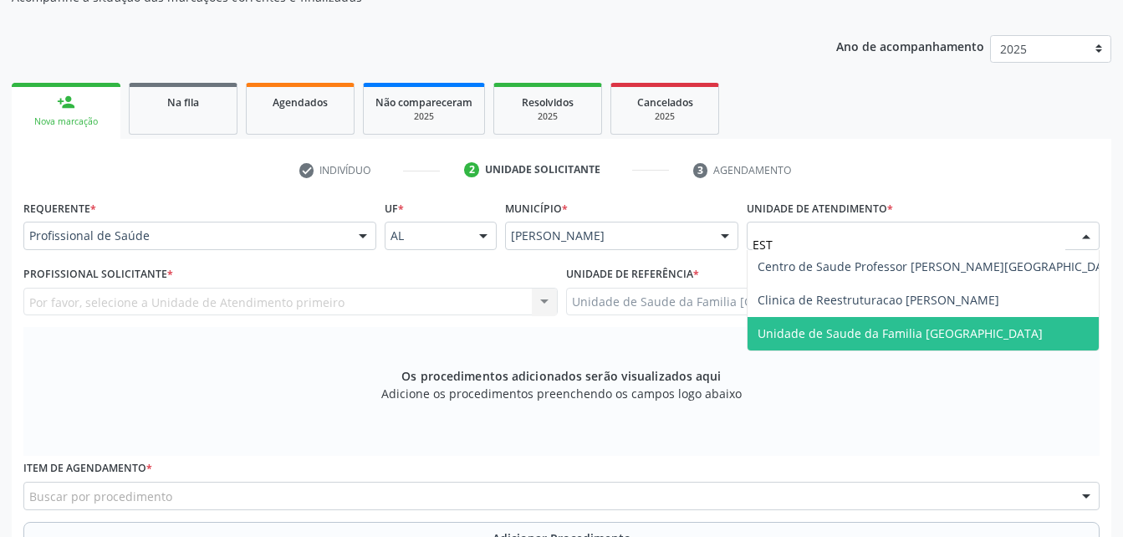
drag, startPoint x: 988, startPoint y: 330, endPoint x: 864, endPoint y: 327, distance: 123.8
click at [987, 331] on span "Unidade de Saude da Familia [GEOGRAPHIC_DATA]" at bounding box center [900, 333] width 285 height 16
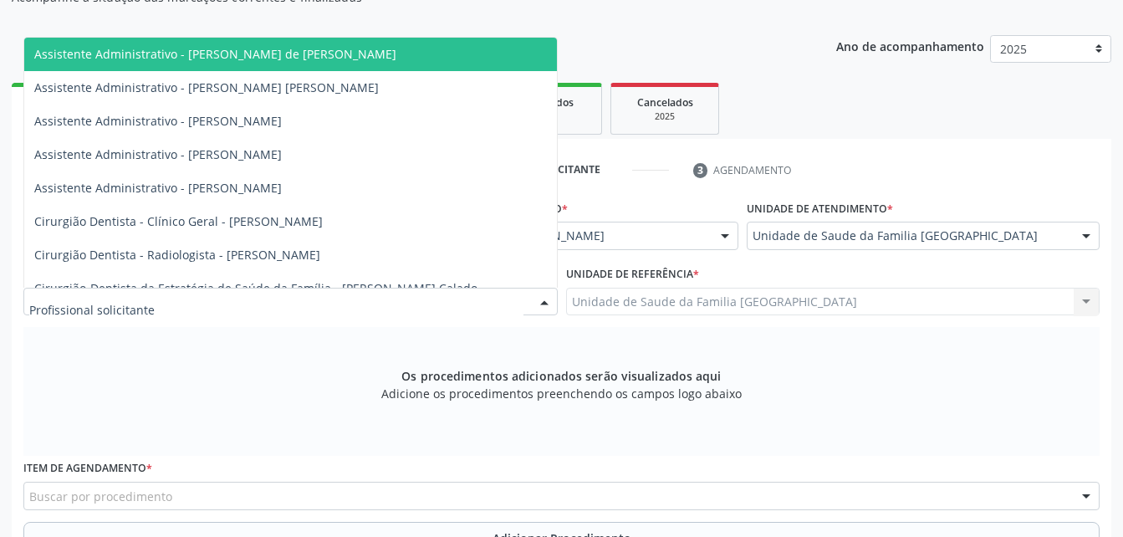
click at [360, 297] on div at bounding box center [290, 302] width 534 height 28
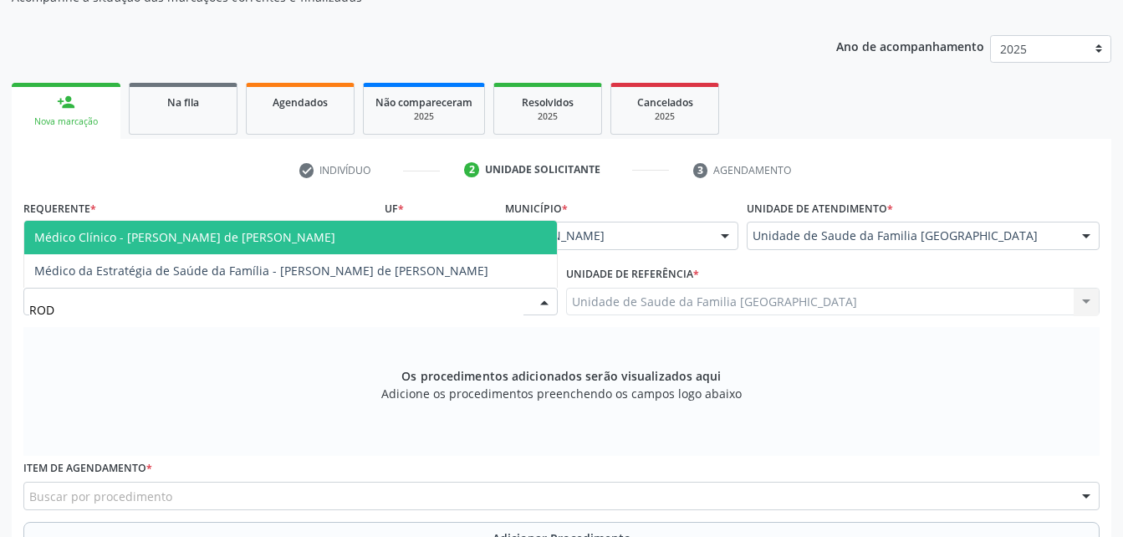
type input "RODR"
click at [322, 235] on span "Médico Clínico - [PERSON_NAME] de [PERSON_NAME]" at bounding box center [290, 237] width 533 height 33
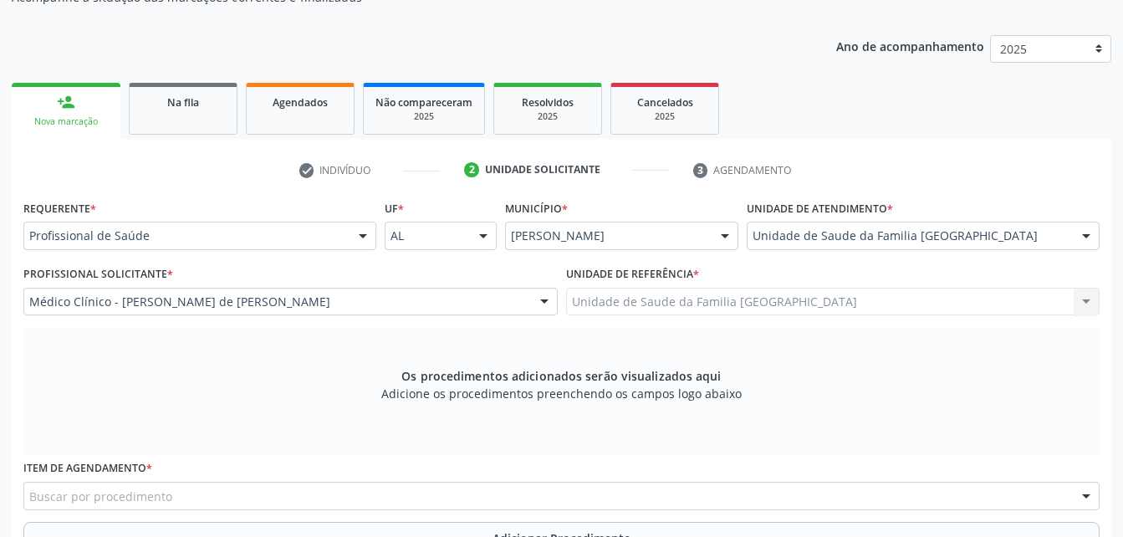
scroll to position [274, 0]
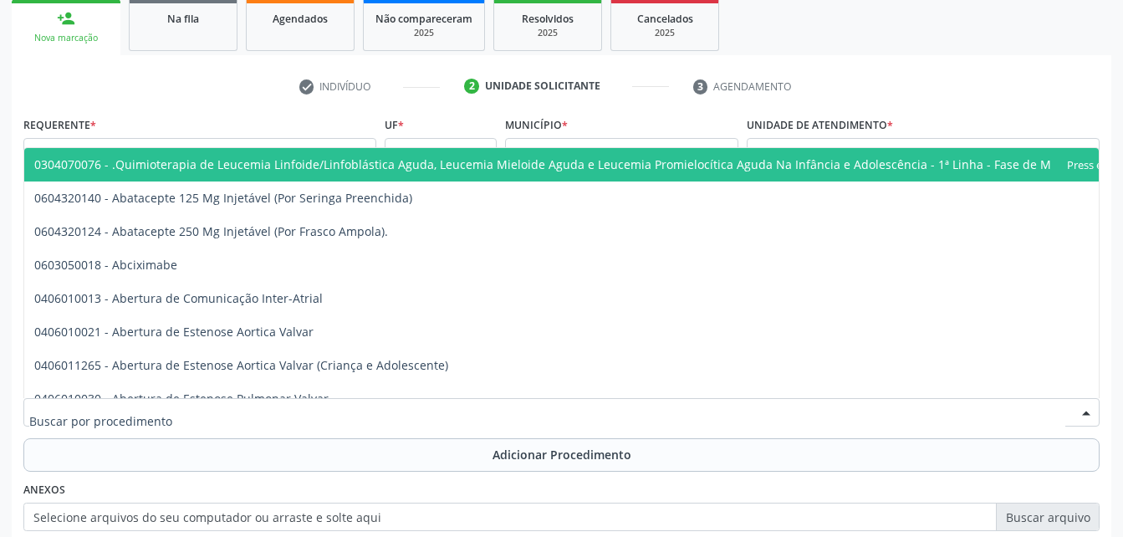
click at [237, 402] on div at bounding box center [561, 412] width 1077 height 28
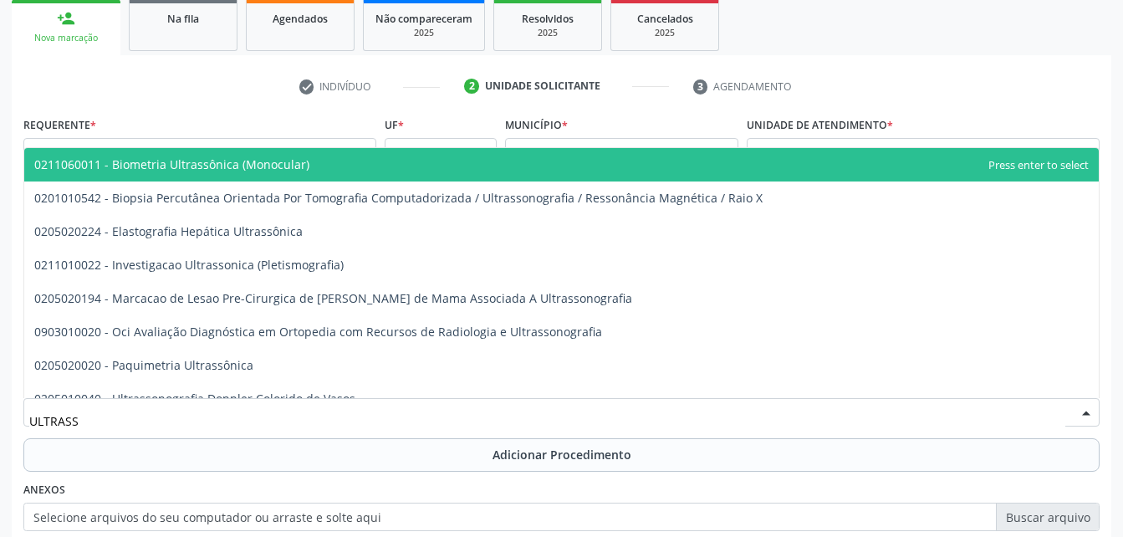
type input "ULTRASSO"
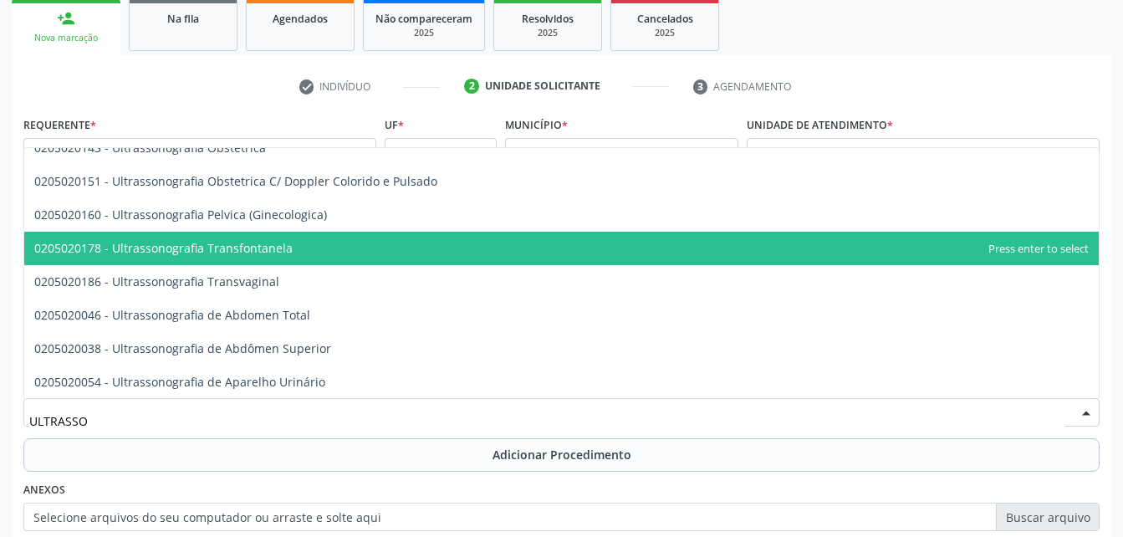
scroll to position [335, 0]
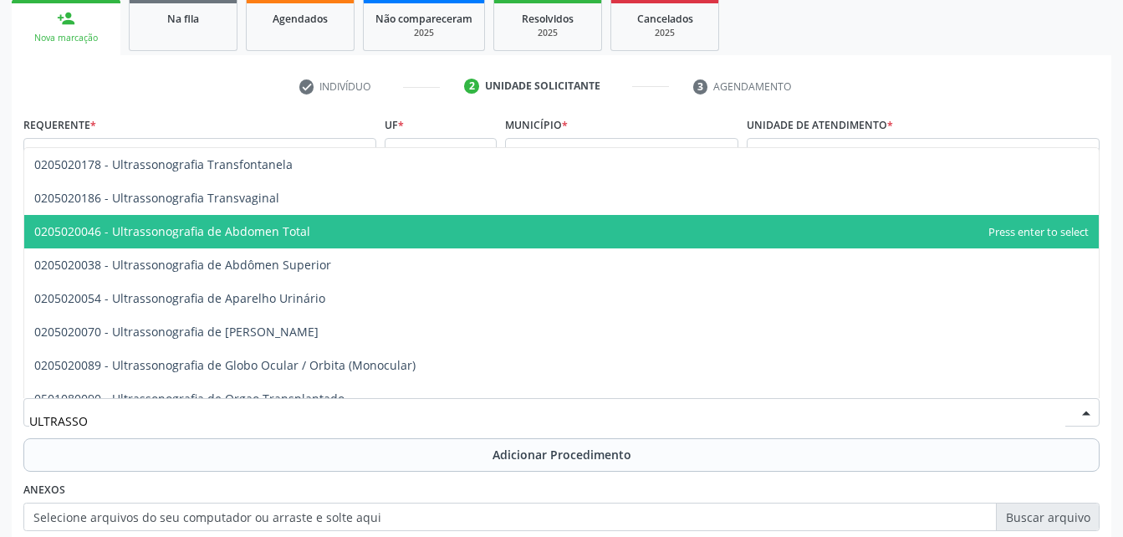
click at [386, 225] on span "0205020046 - Ultrassonografia de Abdomen Total" at bounding box center [561, 231] width 1075 height 33
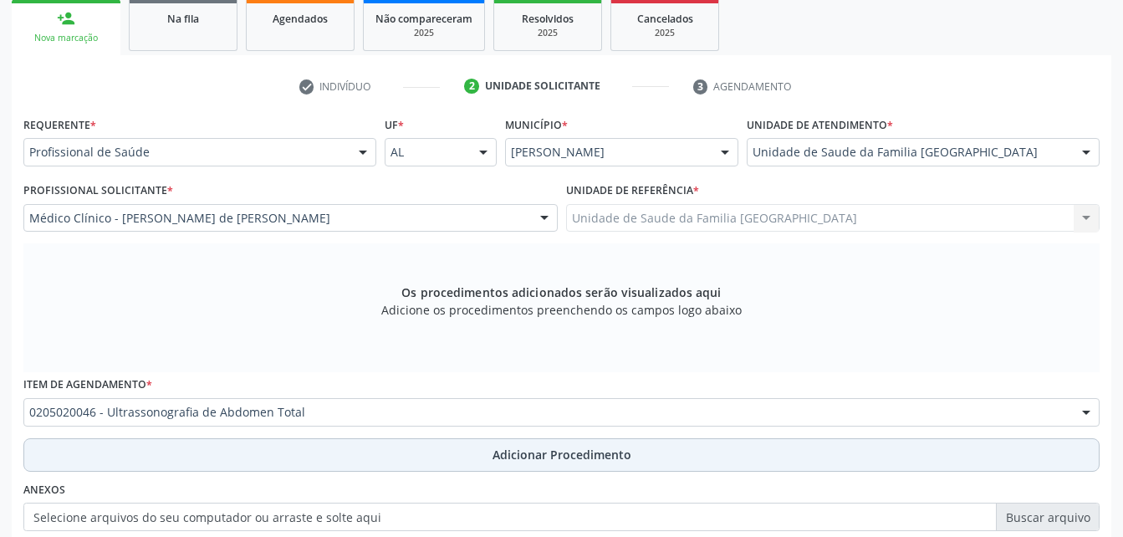
click at [419, 442] on button "Adicionar Procedimento" at bounding box center [561, 454] width 1077 height 33
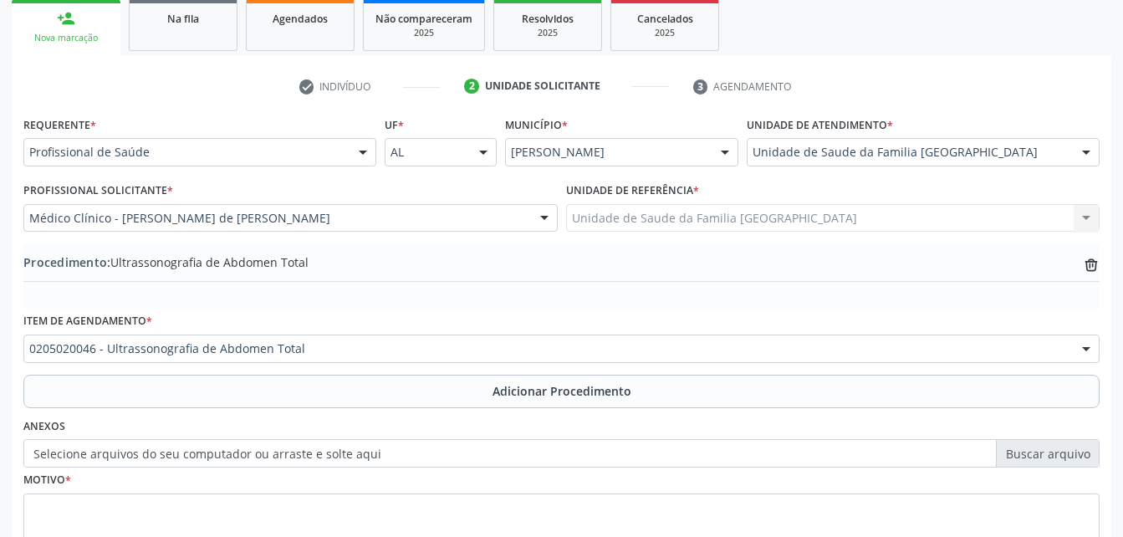
scroll to position [404, 0]
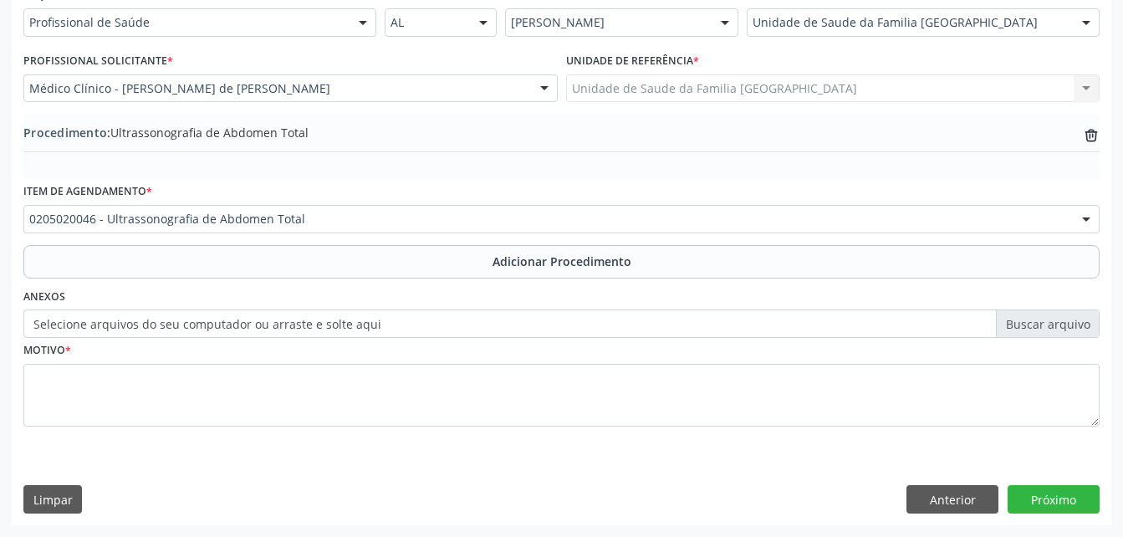
click at [315, 327] on label "Selecione arquivos do seu computador ou arraste e solte aqui" at bounding box center [561, 323] width 1077 height 28
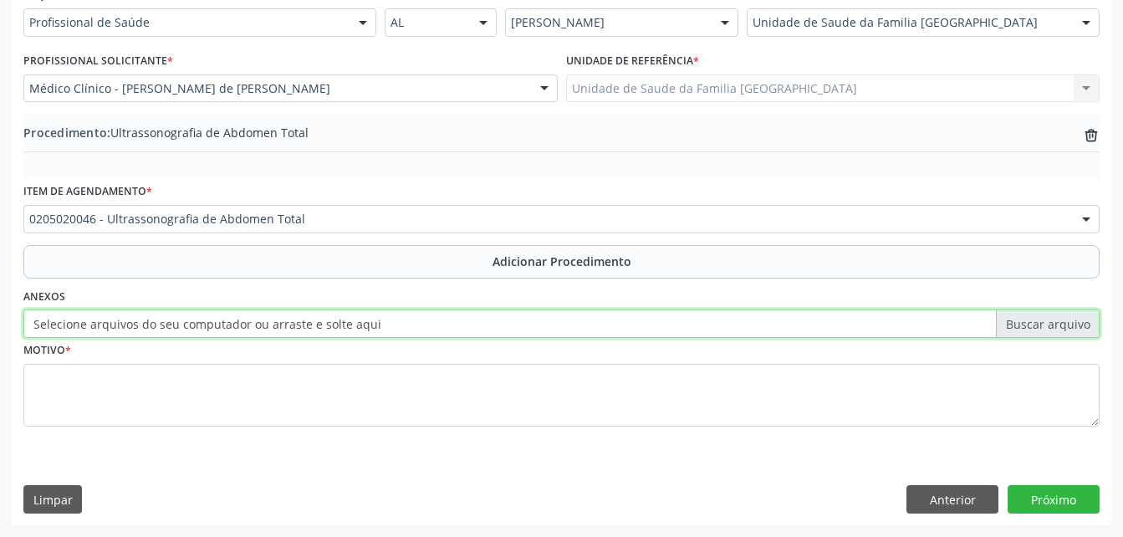
click at [315, 327] on input "Selecione arquivos do seu computador ou arraste e solte aqui" at bounding box center [561, 323] width 1077 height 28
type input "C:\fakepath\WhatsApp Image 2025-10-10 at 10.10.46.jpeg"
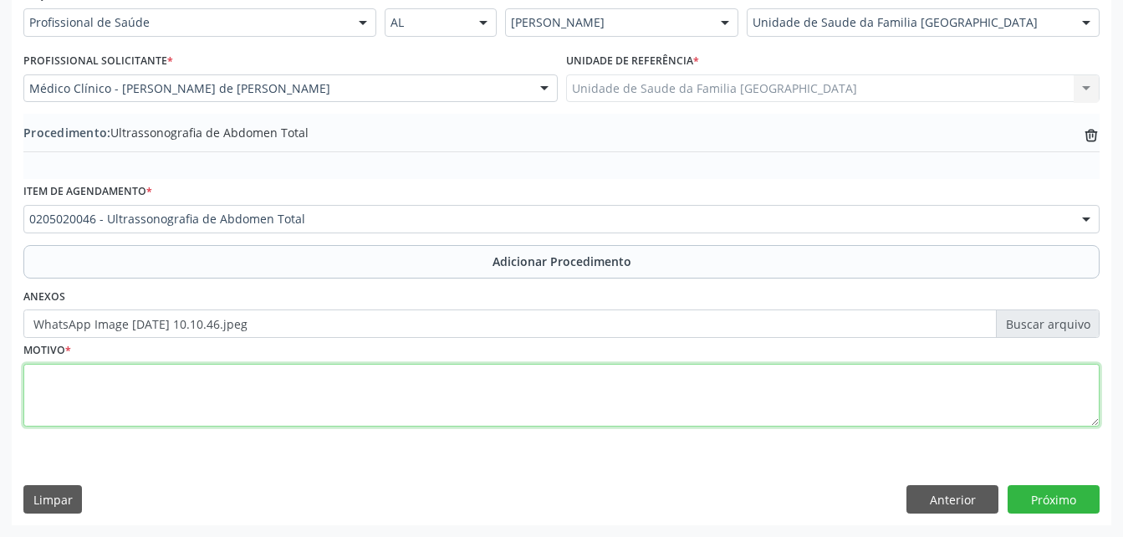
click at [232, 414] on textarea at bounding box center [561, 396] width 1077 height 64
type textarea "DOR EM HD"
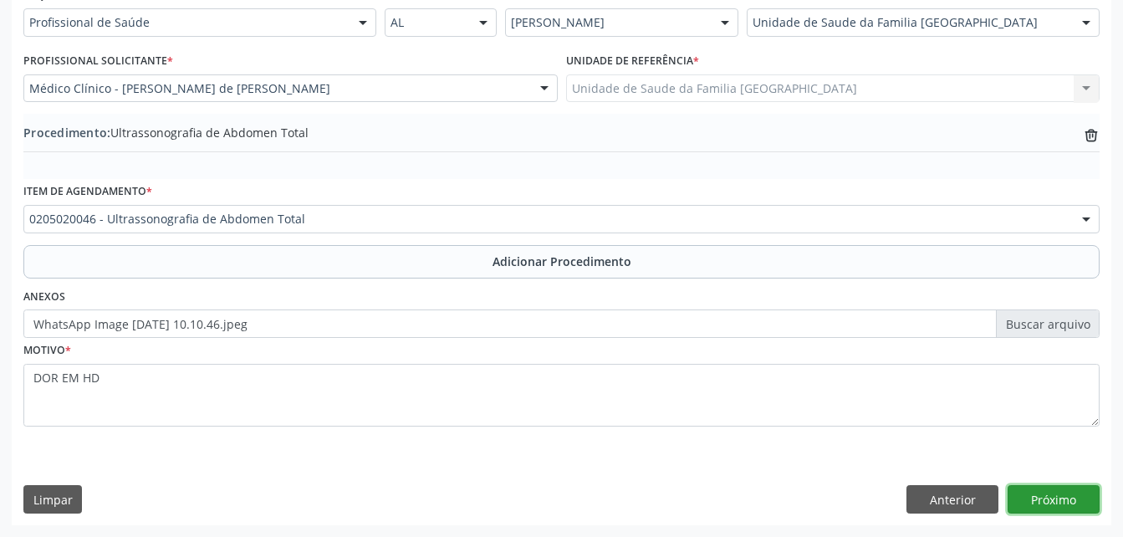
click at [1064, 496] on button "Próximo" at bounding box center [1054, 499] width 92 height 28
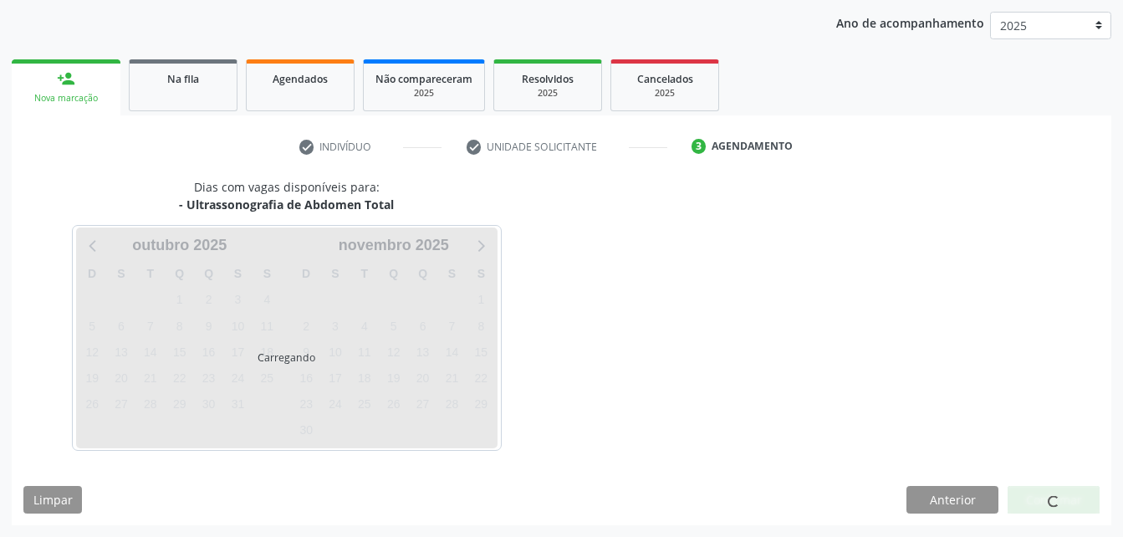
scroll to position [263, 0]
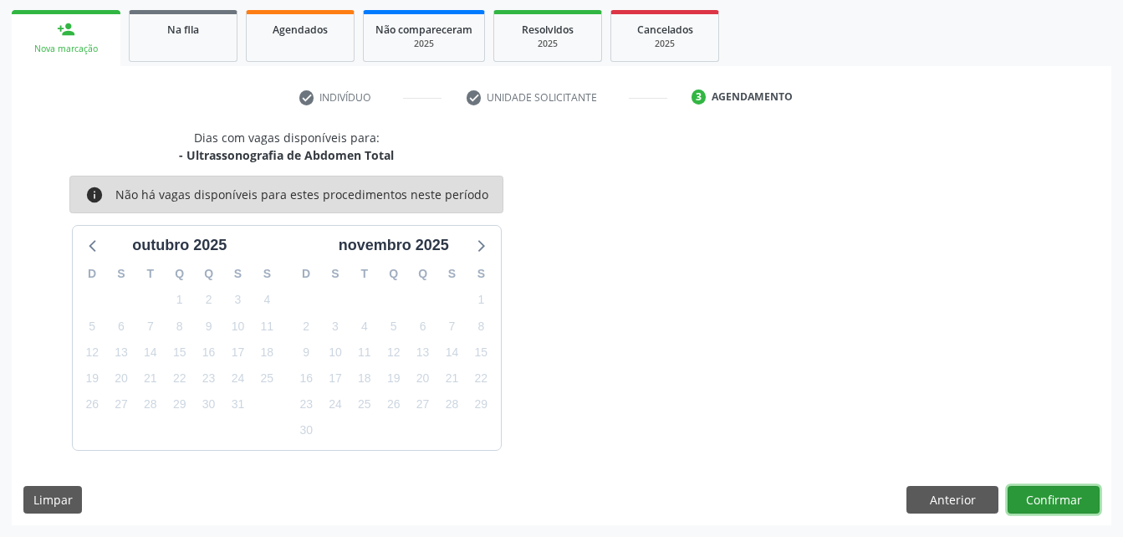
click at [1029, 490] on button "Confirmar" at bounding box center [1054, 500] width 92 height 28
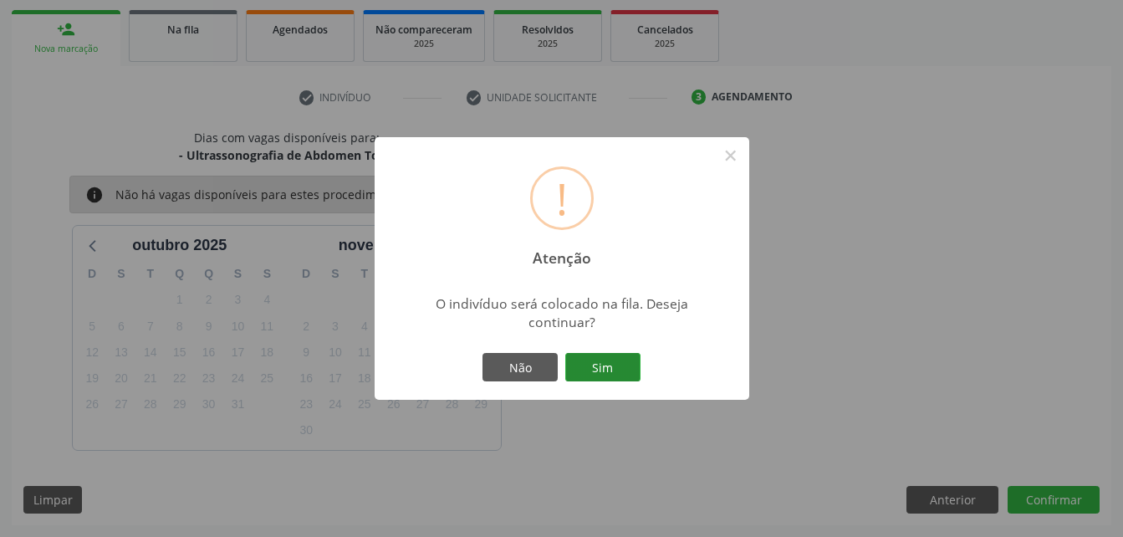
click at [571, 367] on button "Sim" at bounding box center [602, 367] width 75 height 28
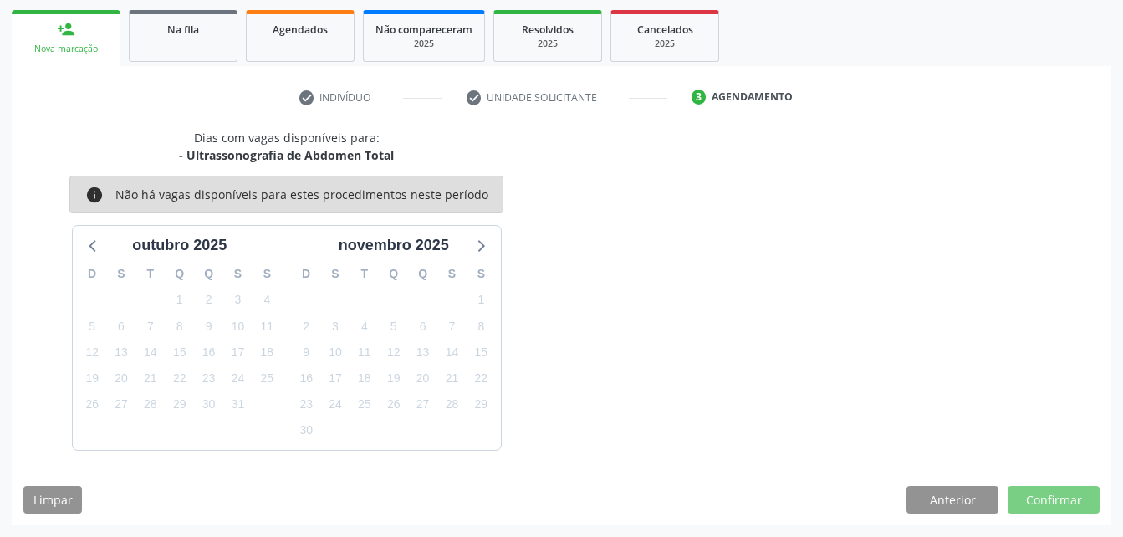
click at [1082, 500] on div at bounding box center [1054, 500] width 92 height 28
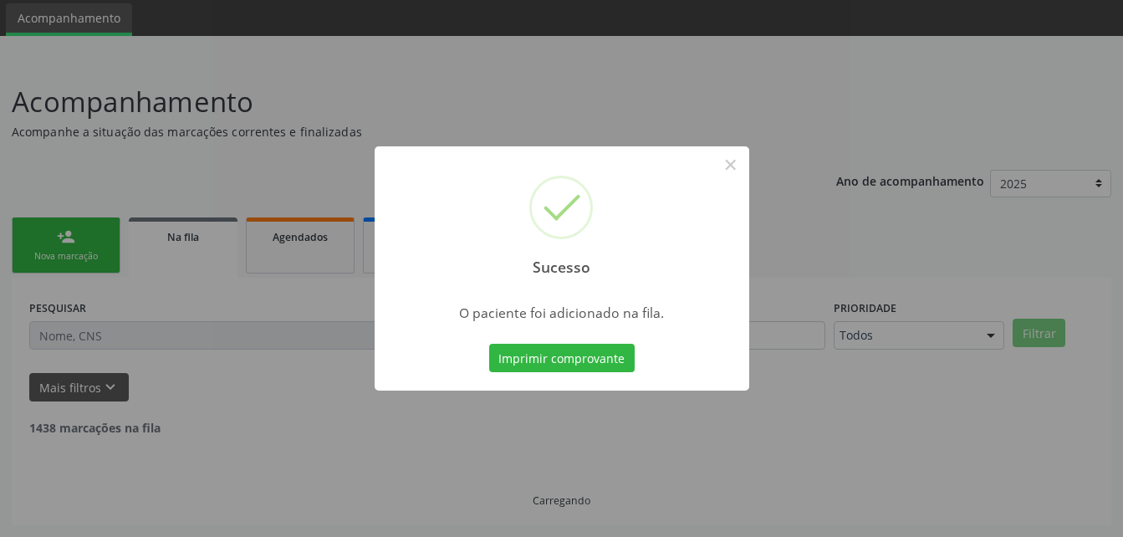
scroll to position [38, 0]
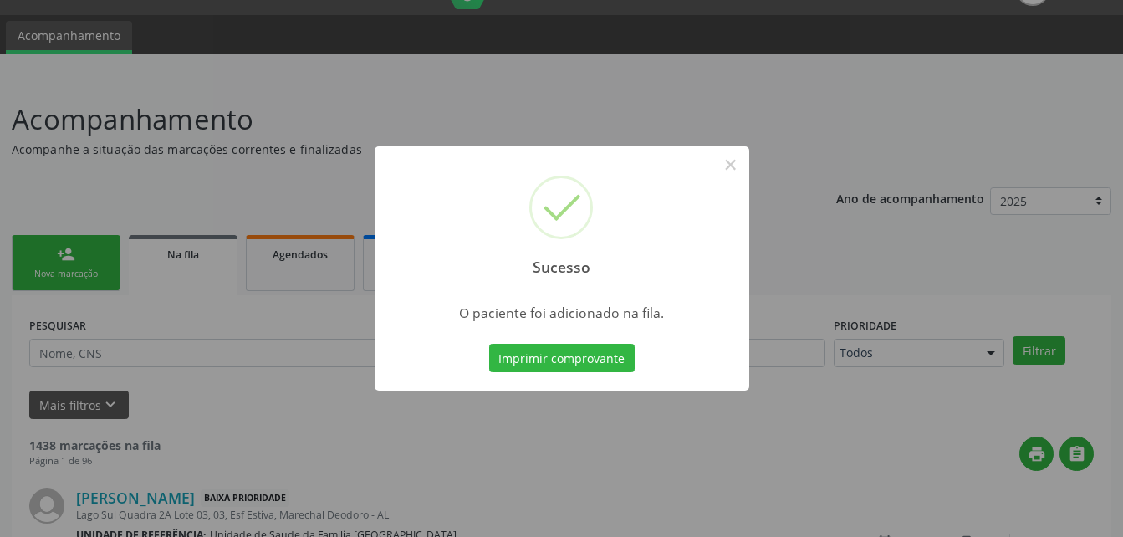
click at [38, 269] on div "Sucesso × O paciente foi adicionado na fila. Imprimir comprovante Cancel" at bounding box center [561, 268] width 1123 height 537
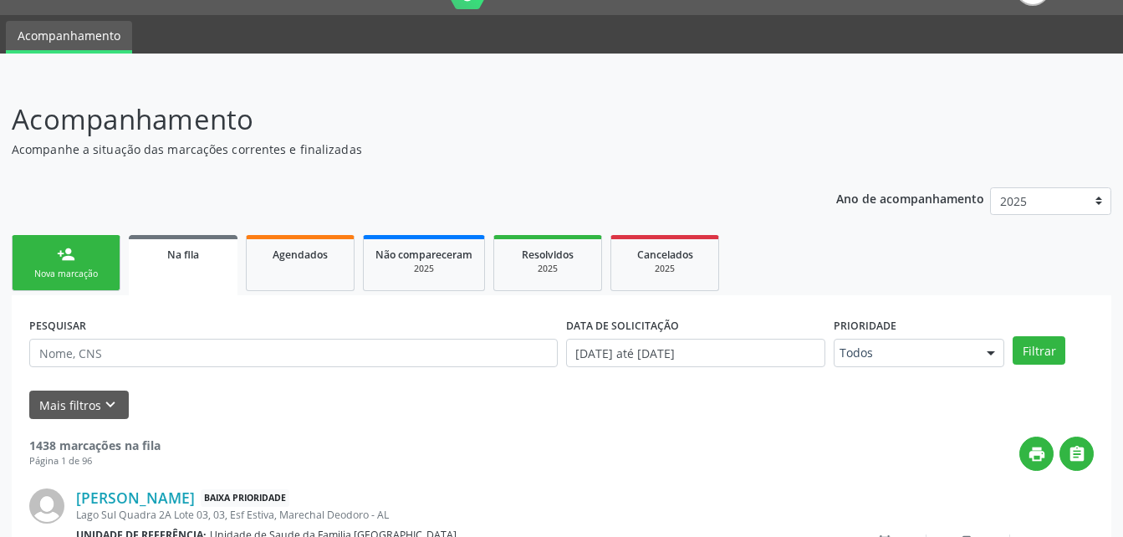
click at [37, 255] on link "person_add Nova marcação" at bounding box center [66, 263] width 109 height 56
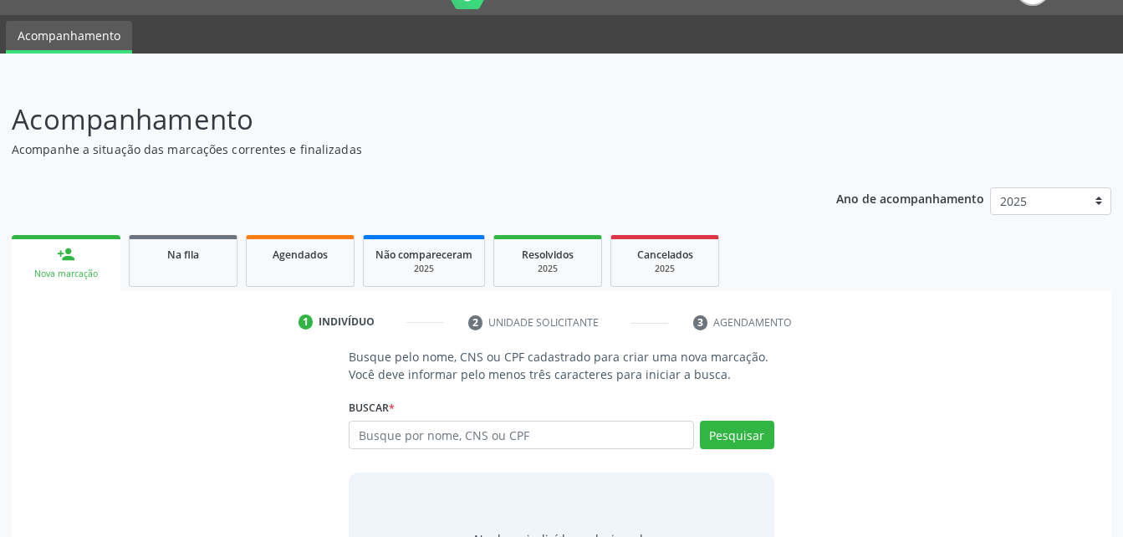
scroll to position [122, 0]
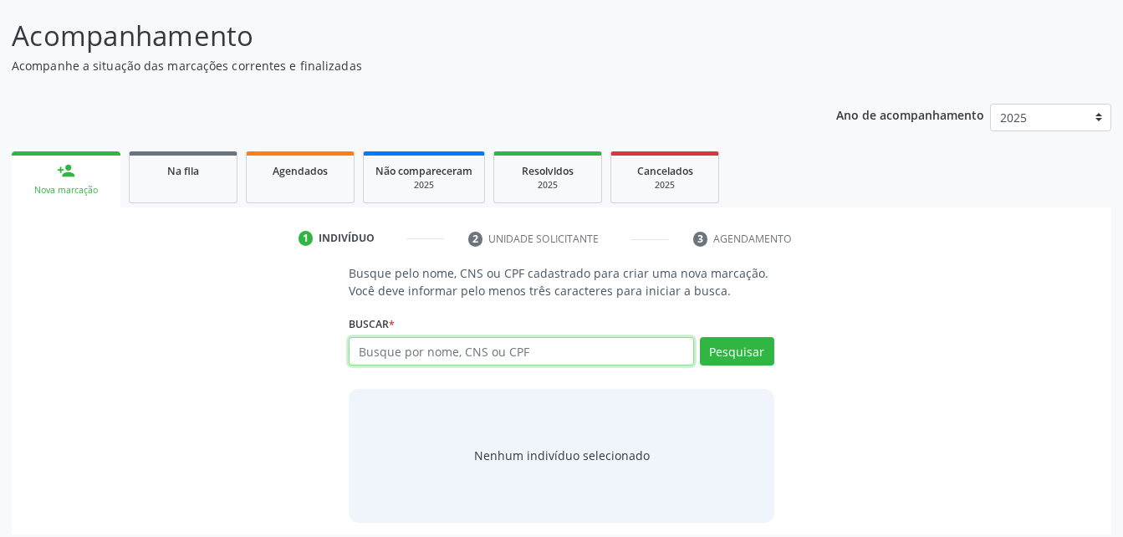
click at [456, 364] on input "text" at bounding box center [521, 351] width 345 height 28
type input "898004608591039"
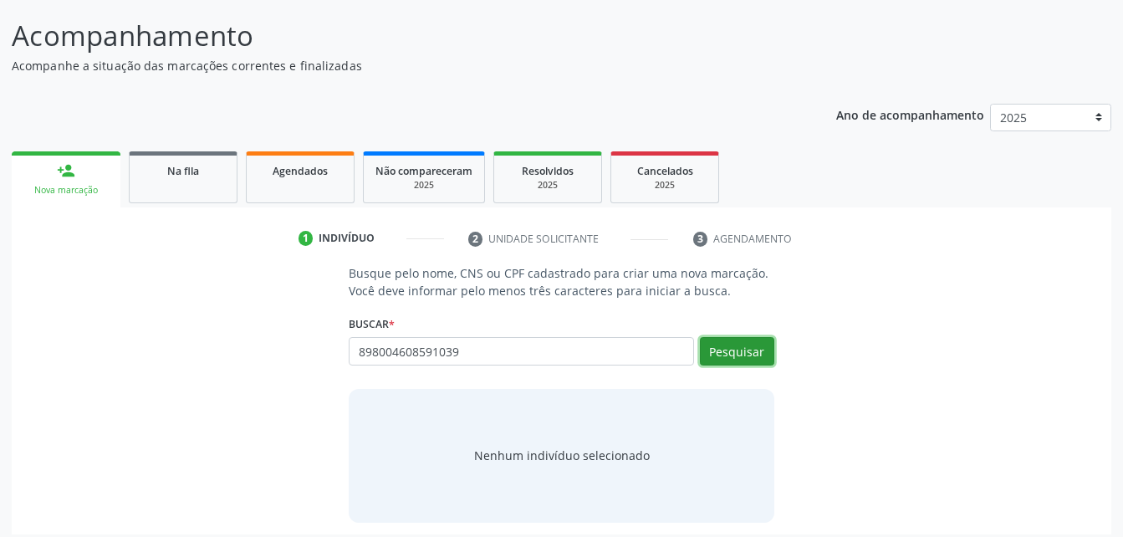
click at [716, 350] on button "Pesquisar" at bounding box center [737, 351] width 74 height 28
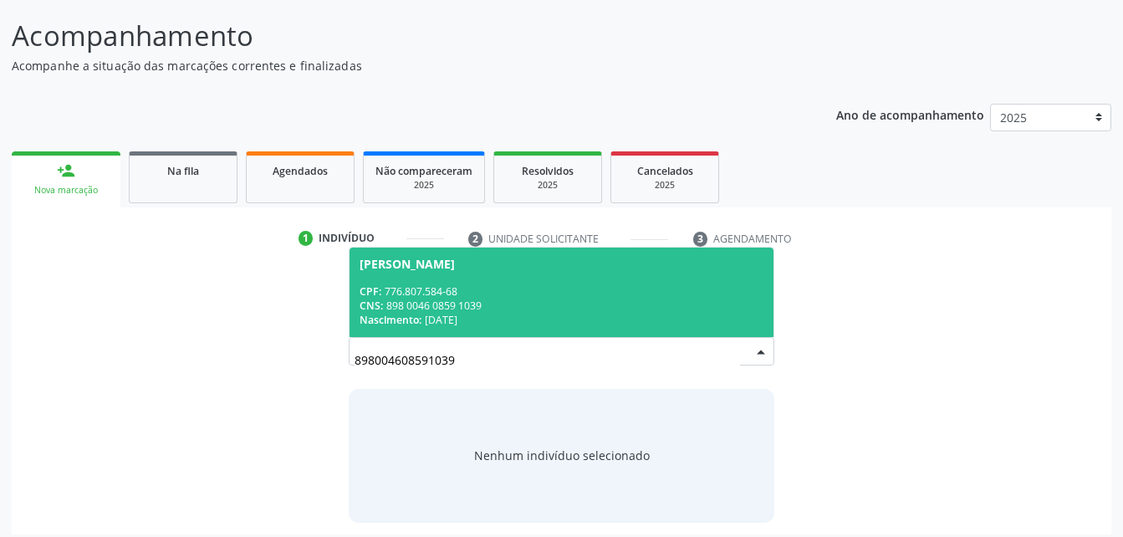
click at [625, 328] on span "Maria de Fatima dos Santos Silva CPF: 776.807.584-68 CNS: 898 0046 0859 1039 Na…" at bounding box center [561, 293] width 423 height 90
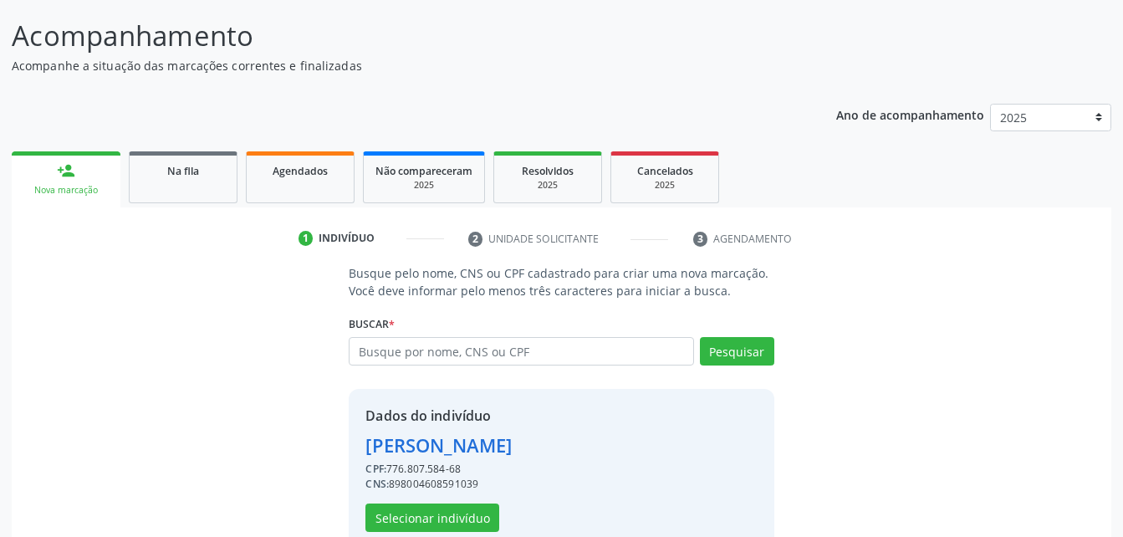
scroll to position [157, 0]
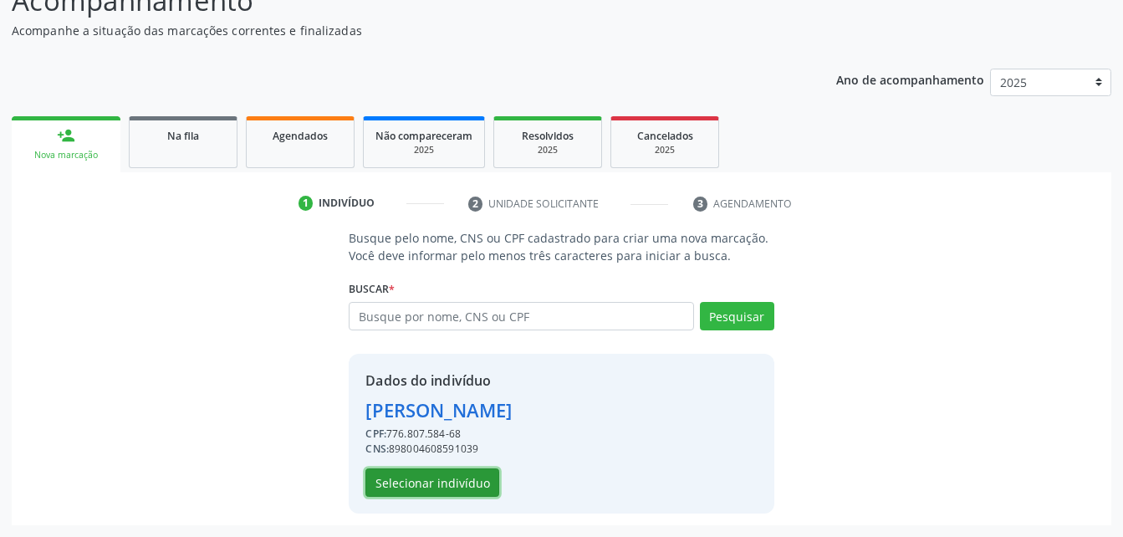
click at [433, 490] on button "Selecionar indivíduo" at bounding box center [433, 482] width 134 height 28
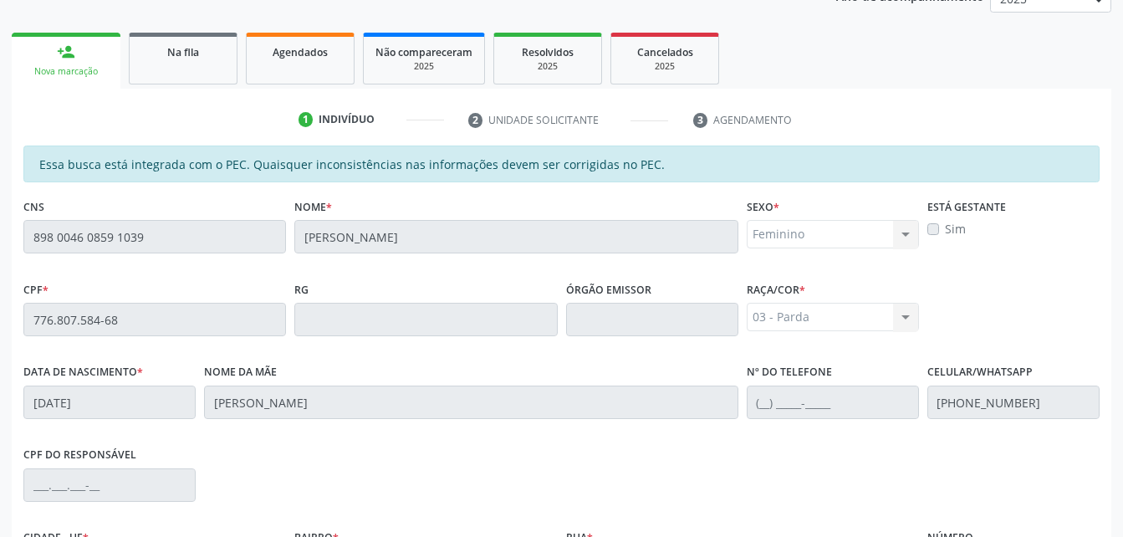
scroll to position [442, 0]
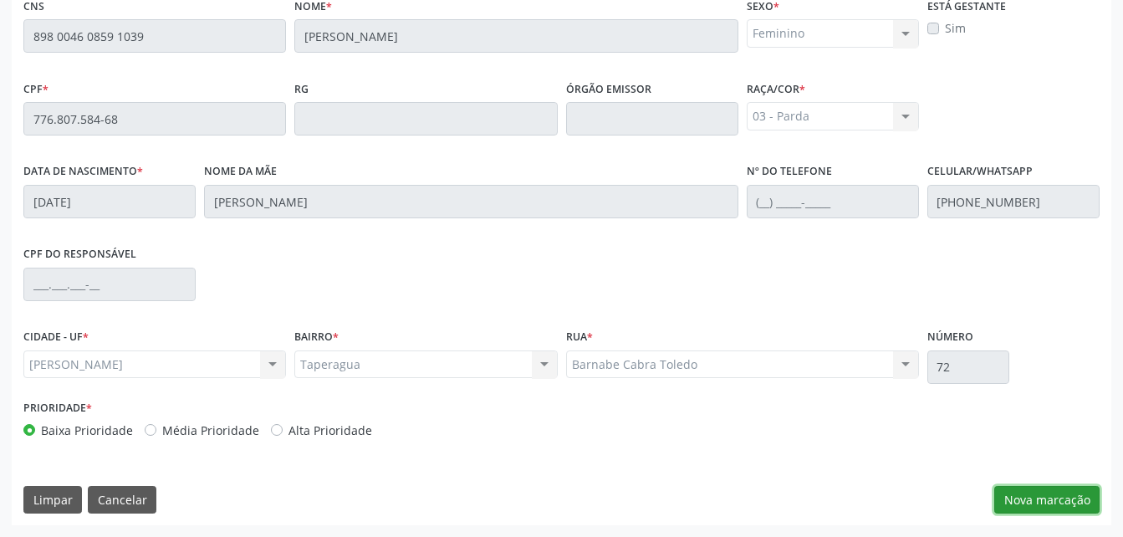
click at [1056, 496] on button "Nova marcação" at bounding box center [1047, 500] width 105 height 28
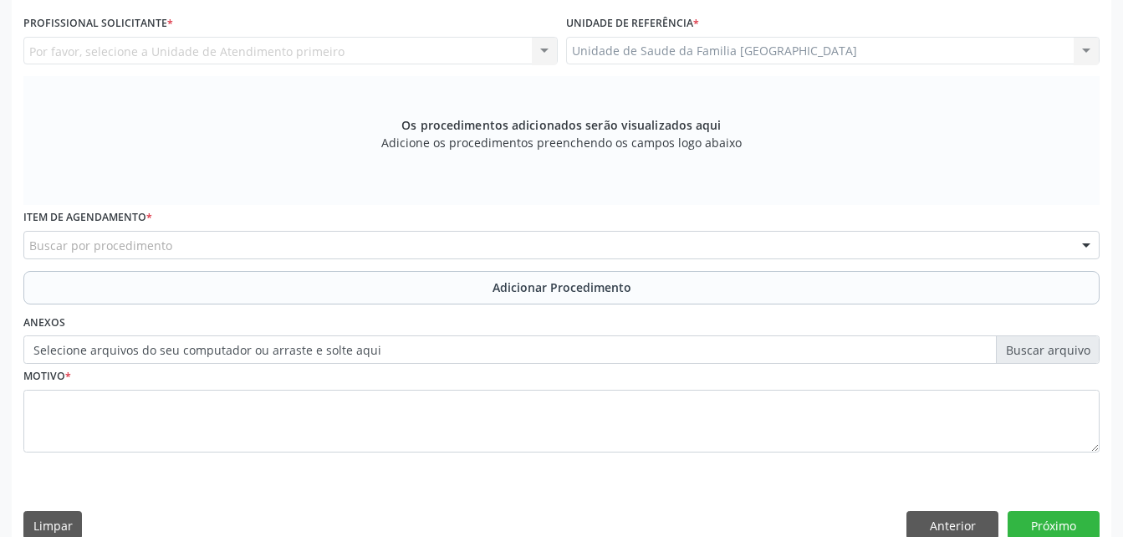
scroll to position [274, 0]
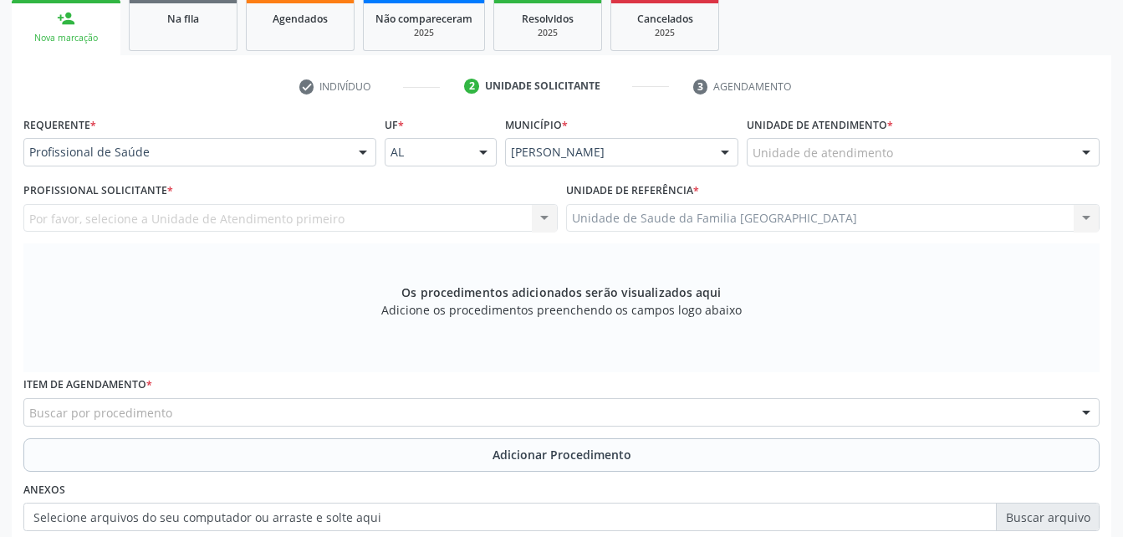
click at [792, 166] on div "Unidade de atendimento Aeronave Baron 58 Aeronave Cessna Associacao Divina Mise…" at bounding box center [923, 152] width 353 height 28
type input "ESTI"
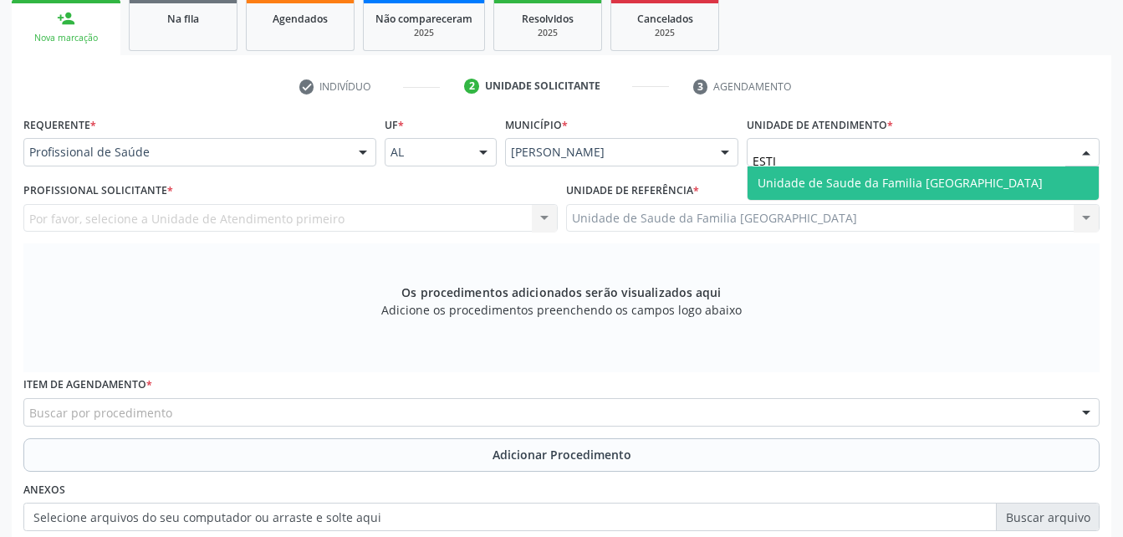
click at [809, 179] on span "Unidade de Saude da Familia [GEOGRAPHIC_DATA]" at bounding box center [900, 183] width 285 height 16
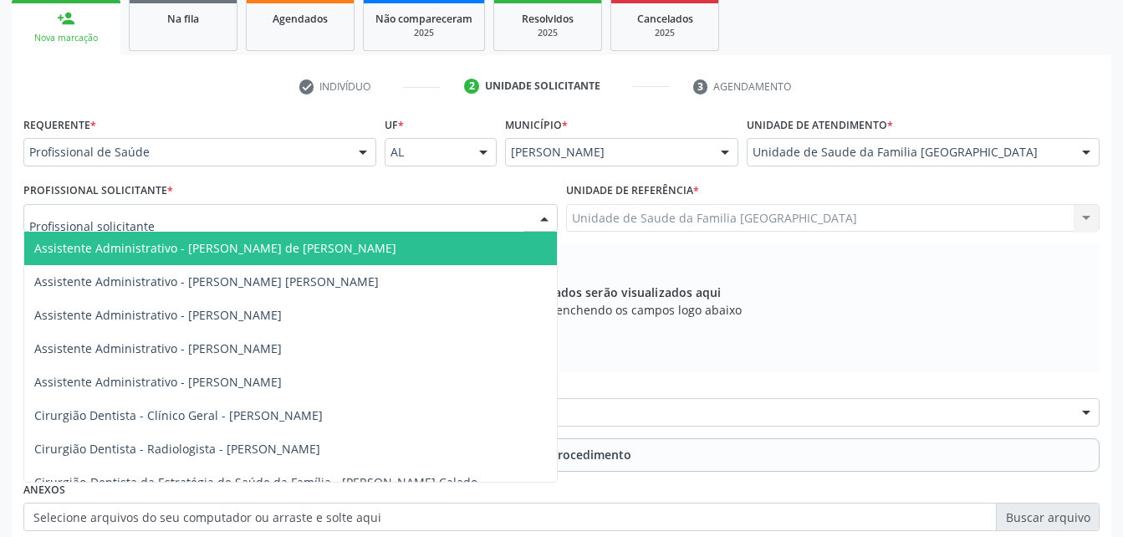
click at [422, 218] on div at bounding box center [290, 218] width 534 height 28
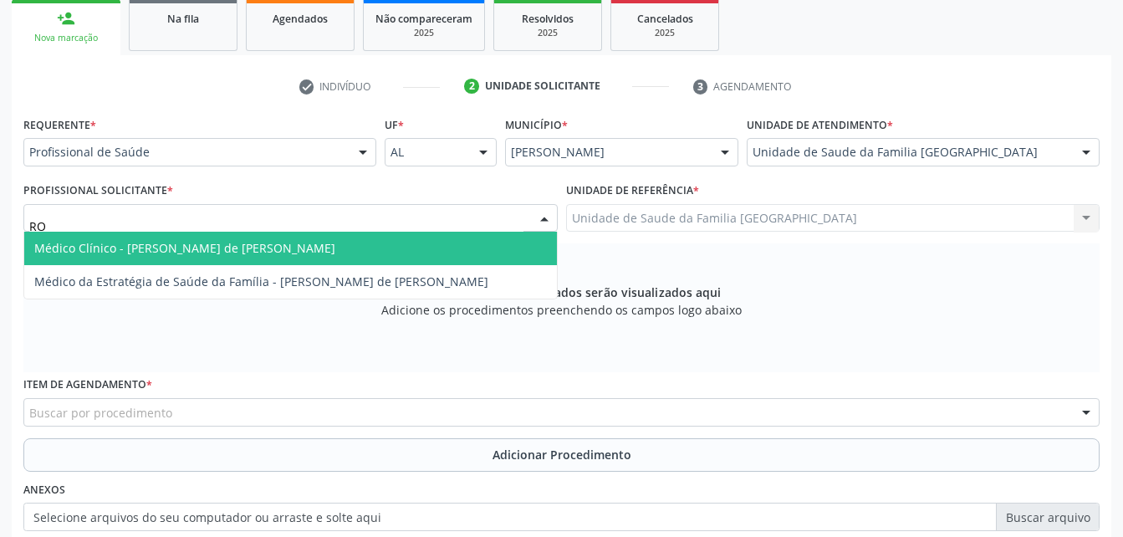
type input "ROD"
click at [434, 253] on span "Médico Clínico - [PERSON_NAME] de [PERSON_NAME]" at bounding box center [290, 248] width 533 height 33
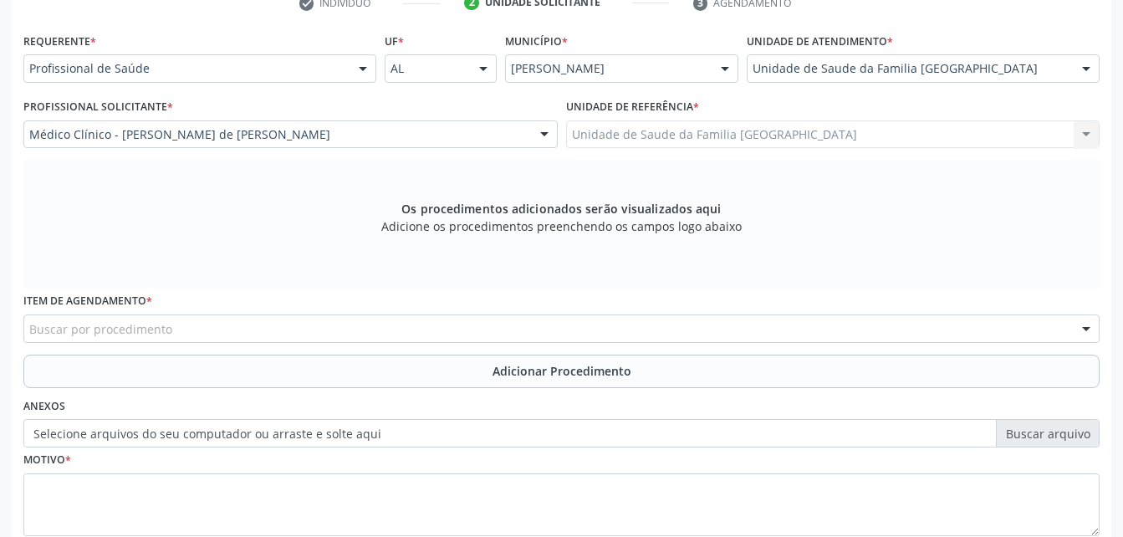
scroll to position [442, 0]
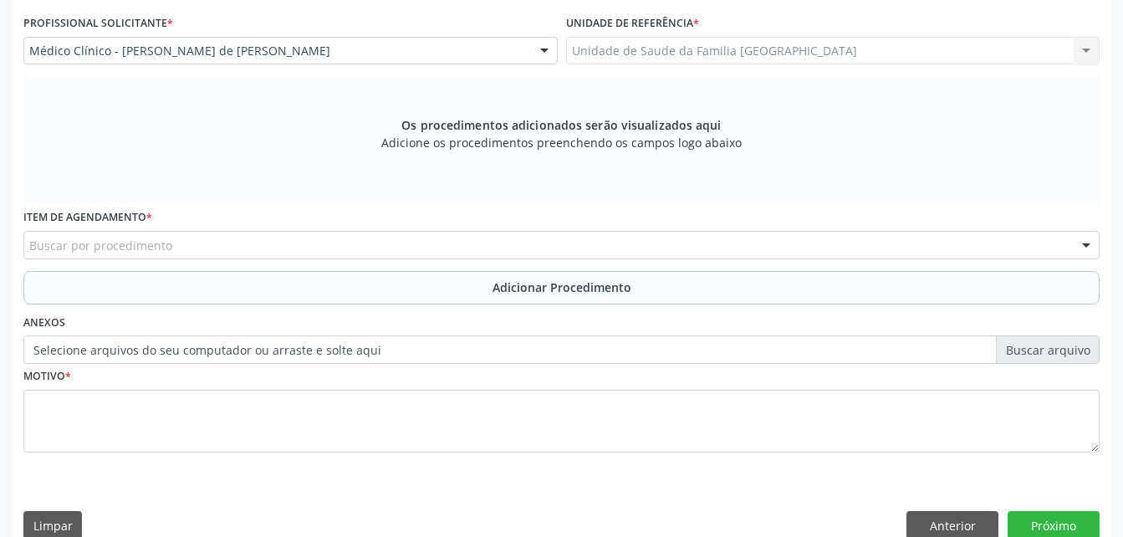
click at [325, 250] on div "Buscar por procedimento" at bounding box center [561, 245] width 1077 height 28
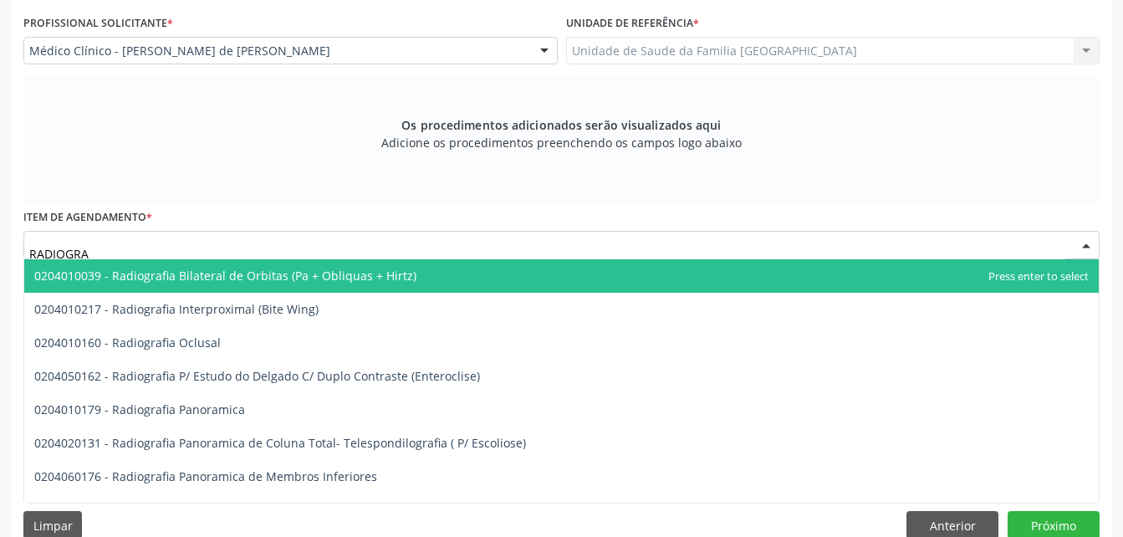
type input "RADIOGRAF"
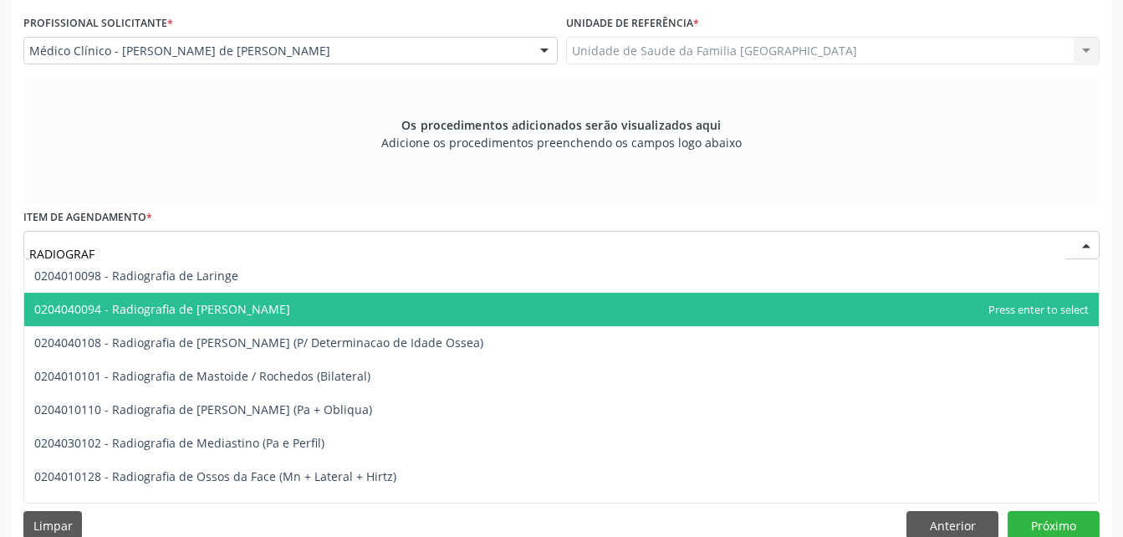
scroll to position [1506, 0]
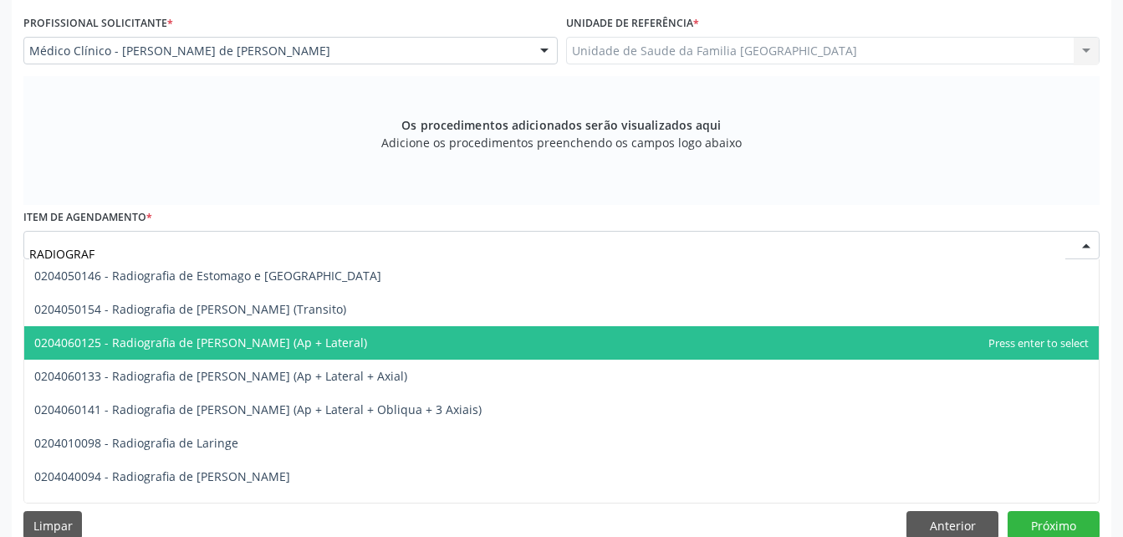
click at [381, 347] on span "0204060125 - Radiografia de [PERSON_NAME] (Ap + Lateral)" at bounding box center [561, 342] width 1075 height 33
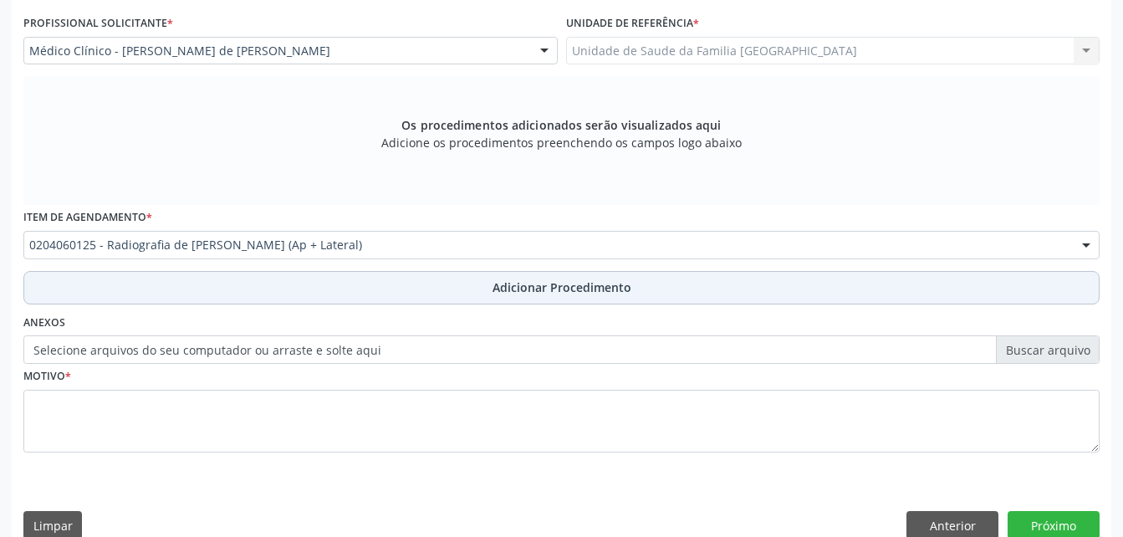
click at [465, 289] on button "Adicionar Procedimento" at bounding box center [561, 287] width 1077 height 33
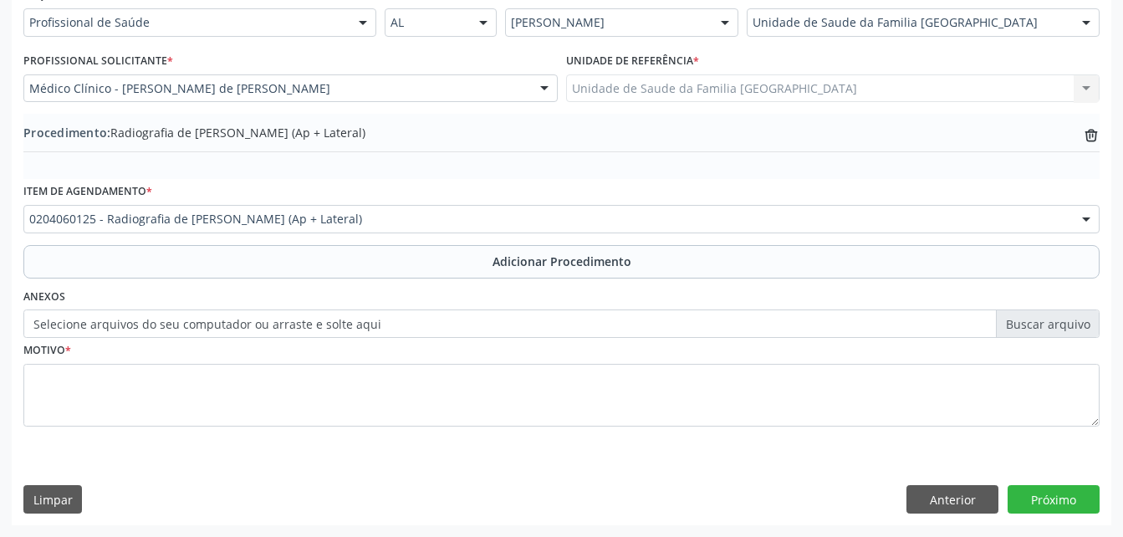
click at [365, 322] on label "Selecione arquivos do seu computador ou arraste e solte aqui" at bounding box center [561, 323] width 1077 height 28
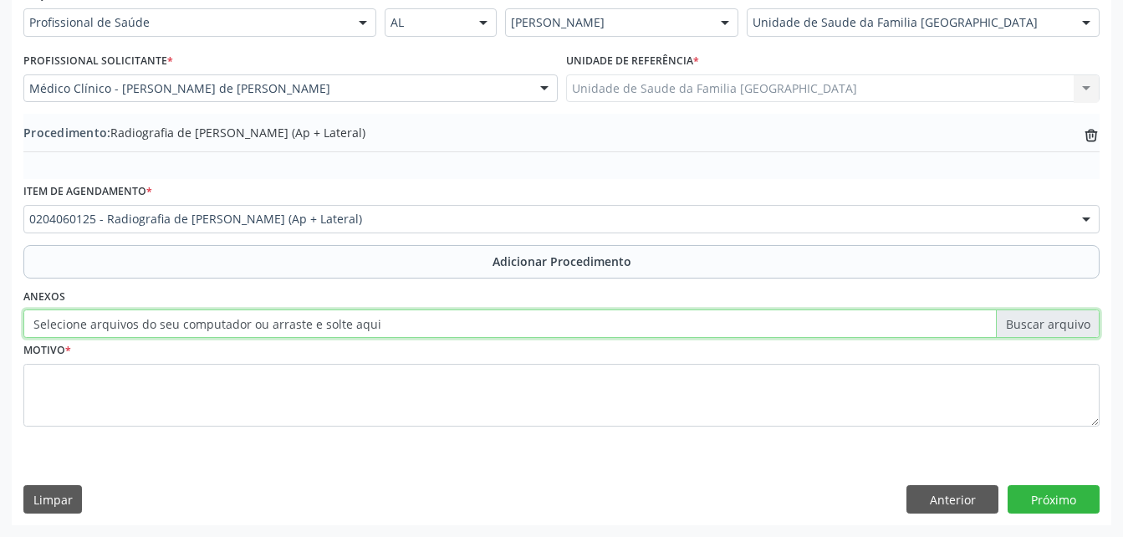
click at [365, 322] on input "Selecione arquivos do seu computador ou arraste e solte aqui" at bounding box center [561, 323] width 1077 height 28
type input "C:\fakepath\WhatsApp Image 2025-10-10 at 10.10.56.jpeg"
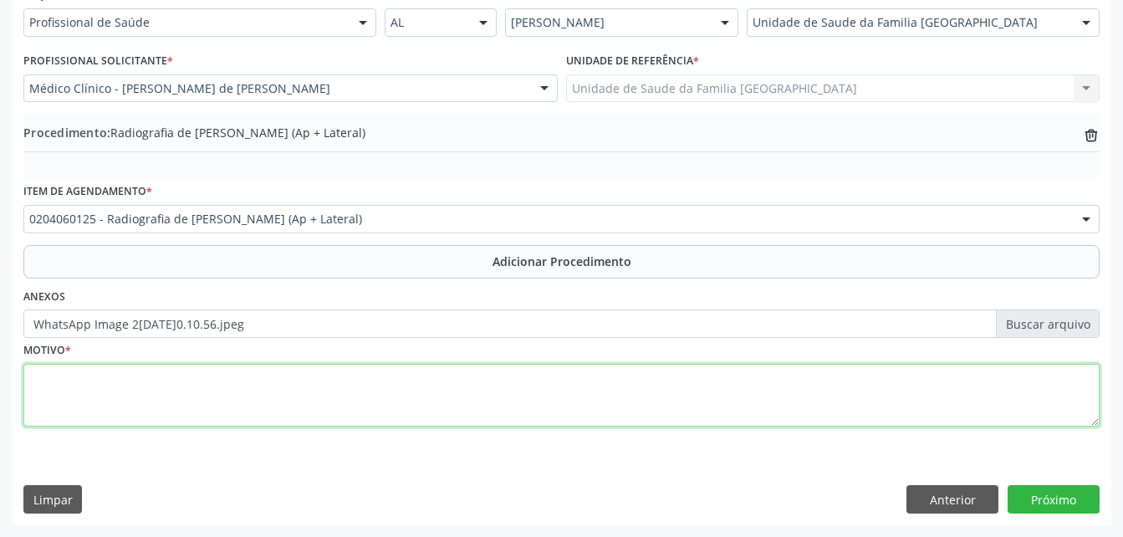
click at [370, 399] on textarea at bounding box center [561, 396] width 1077 height 64
type textarea "TRAUMA EM JOELHO ESQUERDO"
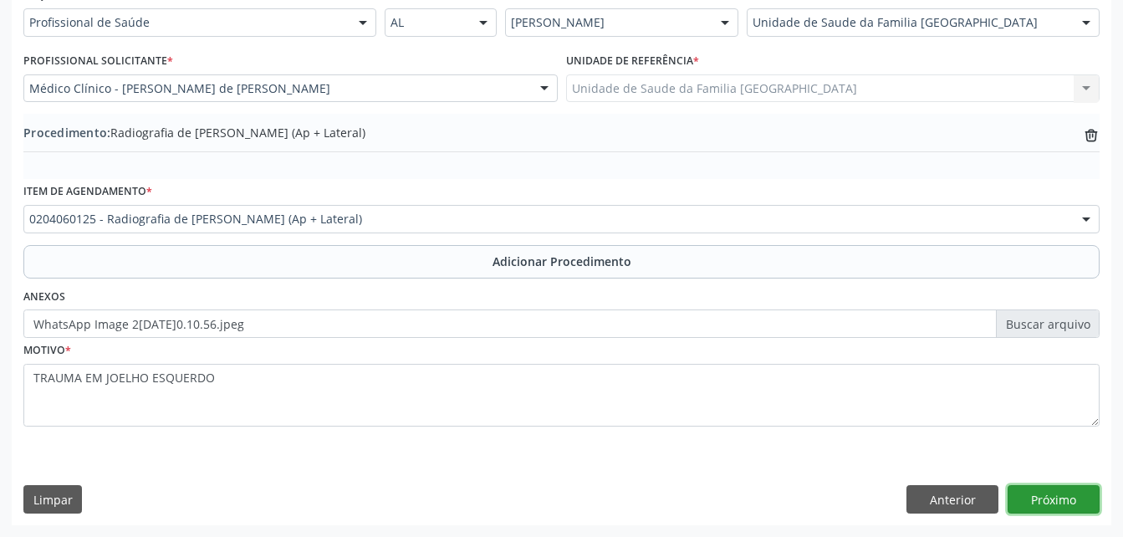
click at [1055, 509] on button "Próximo" at bounding box center [1054, 499] width 92 height 28
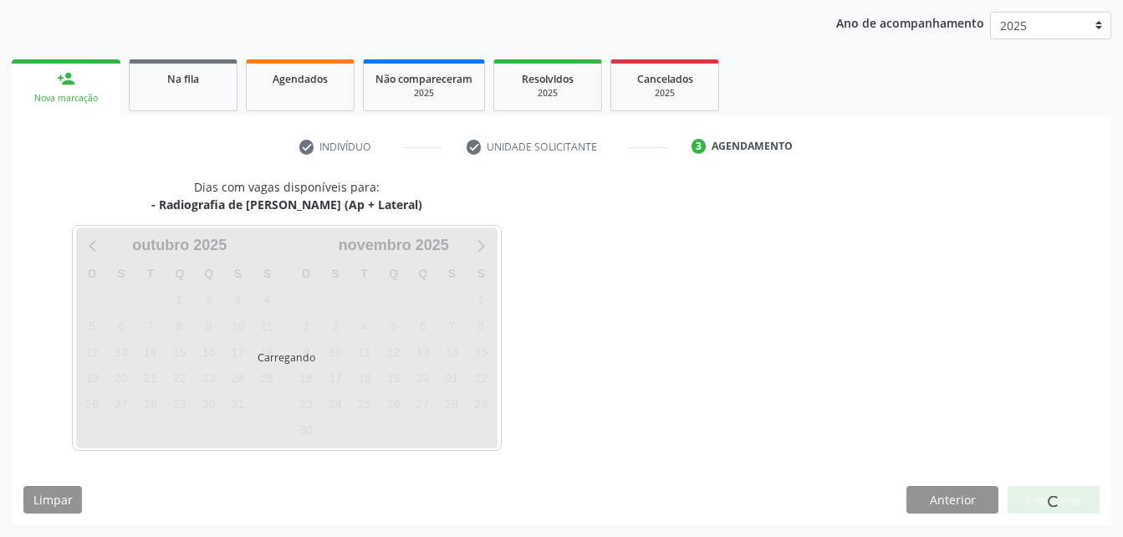
scroll to position [263, 0]
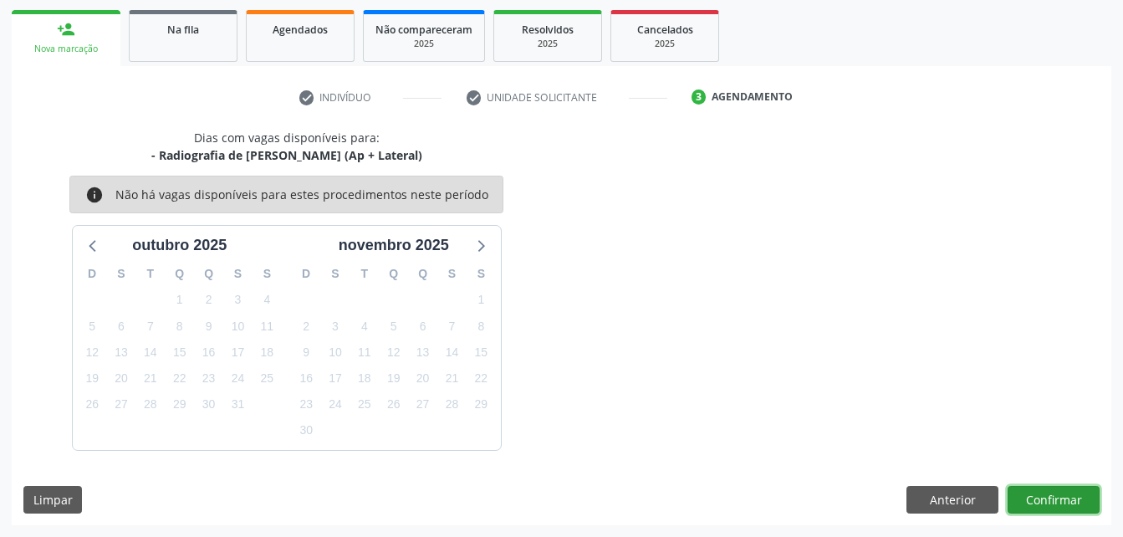
drag, startPoint x: 1053, startPoint y: 498, endPoint x: 1043, endPoint y: 496, distance: 10.2
click at [1043, 496] on button "Confirmar" at bounding box center [1054, 500] width 92 height 28
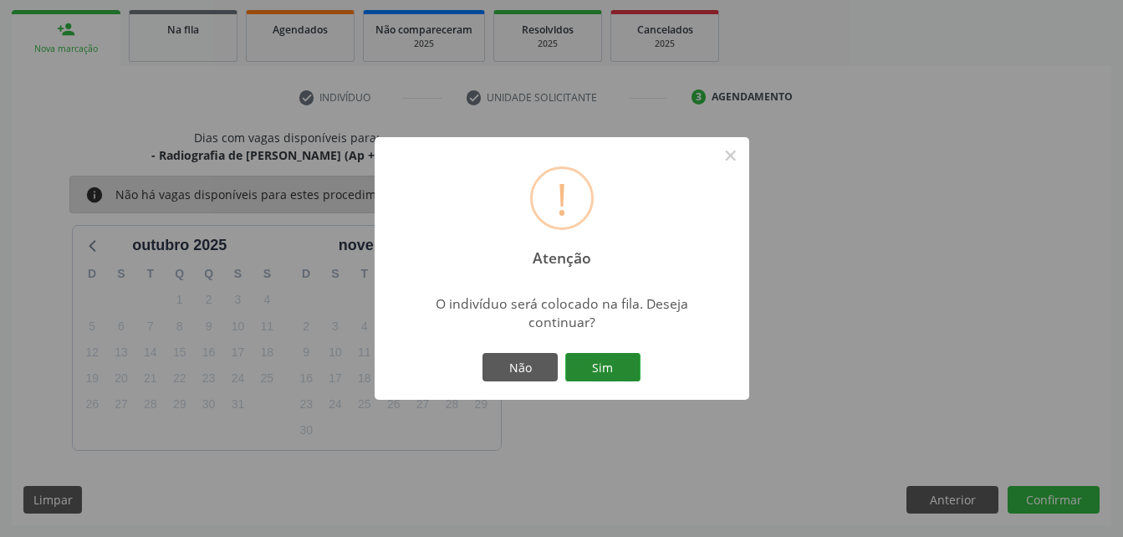
click at [617, 365] on button "Sim" at bounding box center [602, 367] width 75 height 28
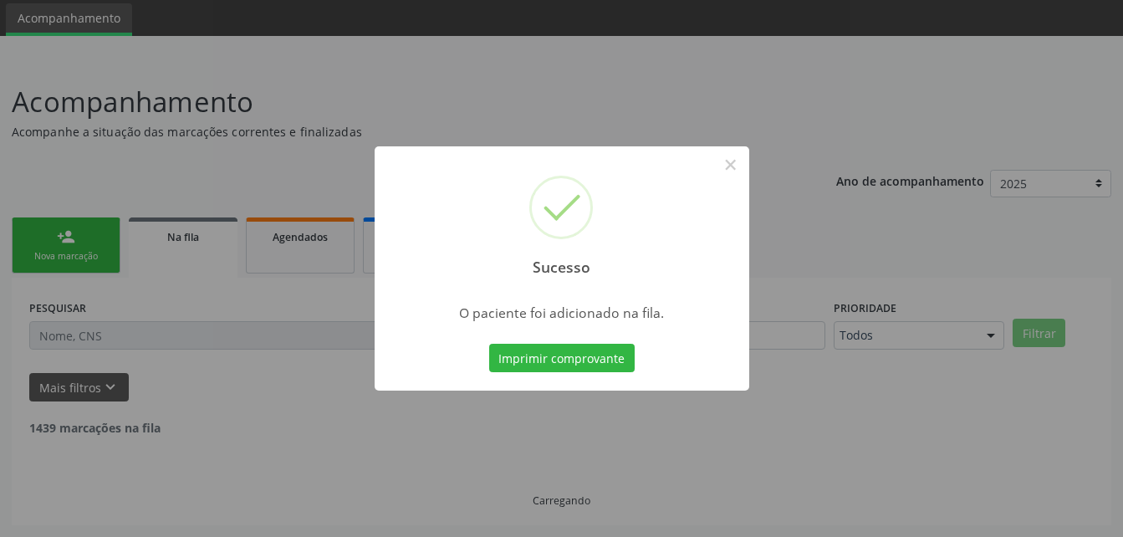
scroll to position [38, 0]
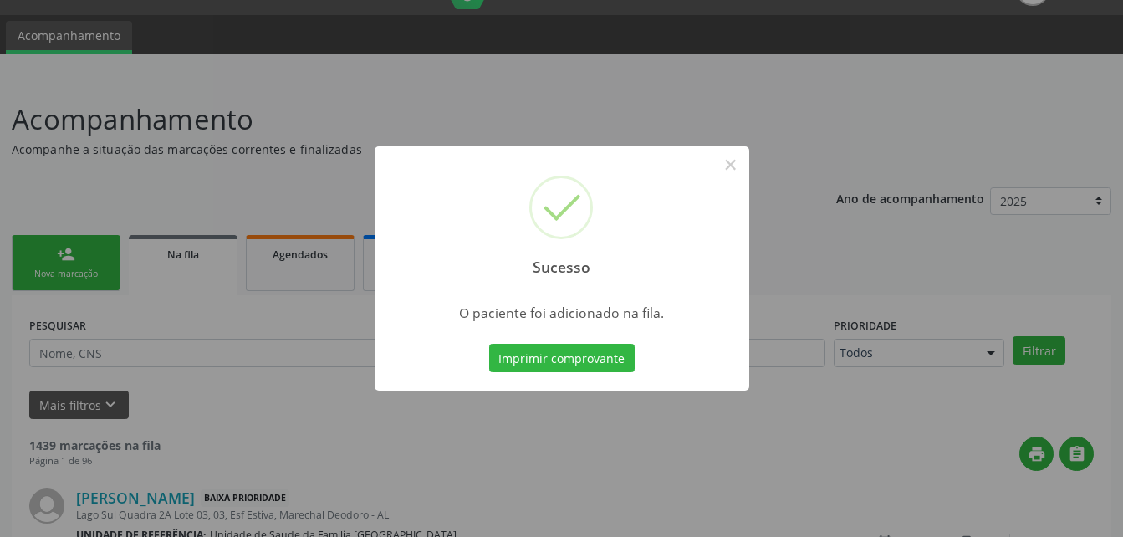
click at [79, 274] on div "Sucesso × O paciente foi adicionado na fila. Imprimir comprovante Cancel" at bounding box center [561, 268] width 1123 height 537
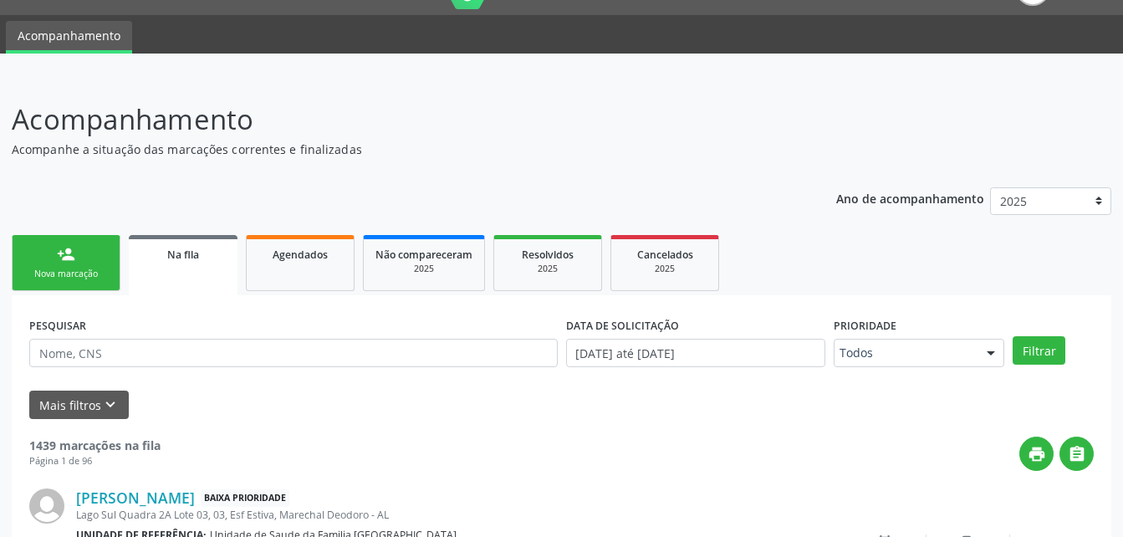
click at [71, 274] on div "Nova marcação" at bounding box center [66, 274] width 84 height 13
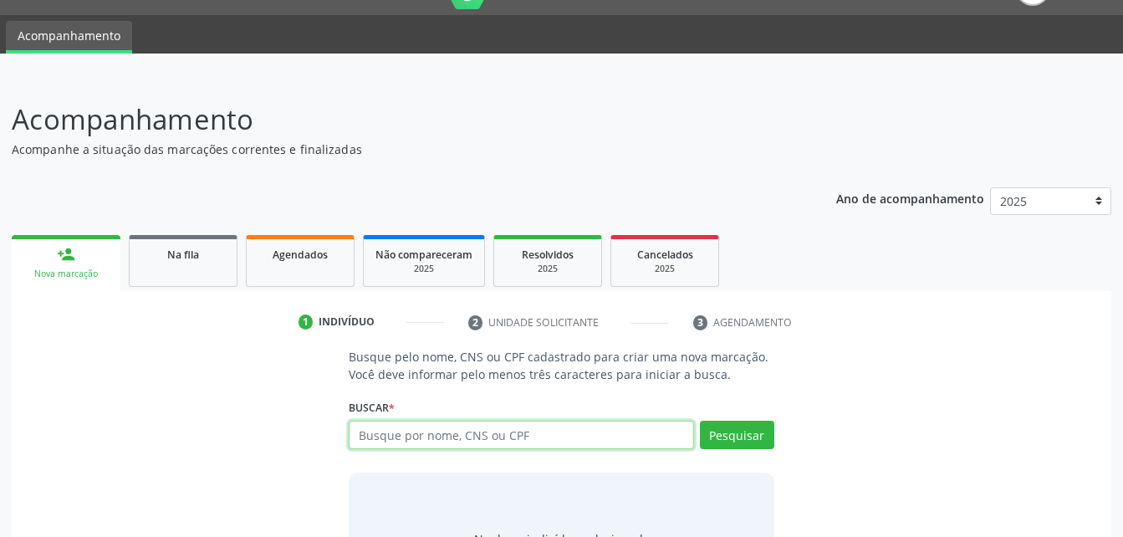
click at [478, 442] on input "text" at bounding box center [521, 435] width 345 height 28
type input "708200198900641"
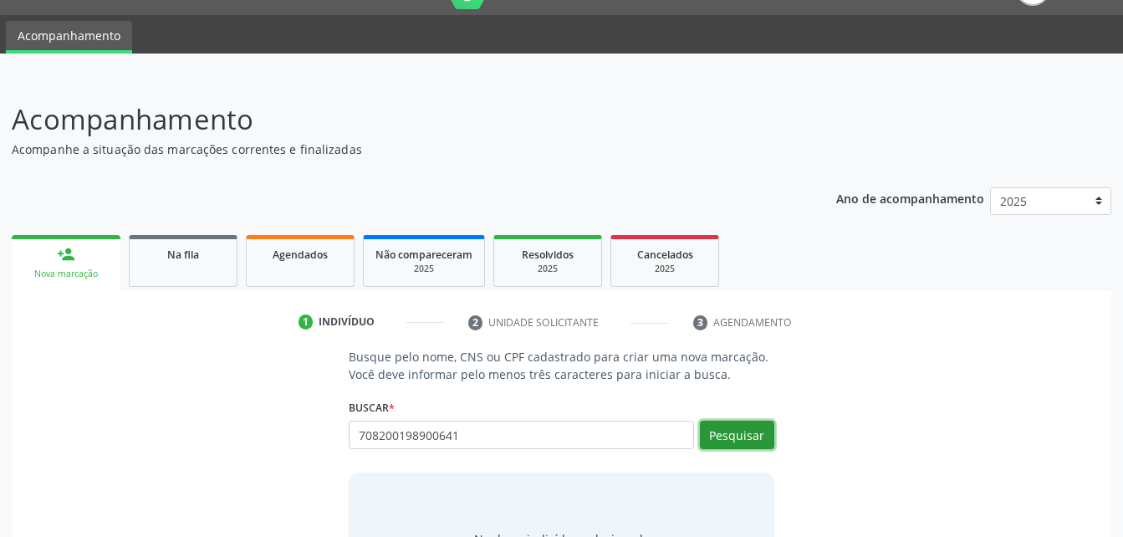
click at [745, 444] on button "Pesquisar" at bounding box center [737, 435] width 74 height 28
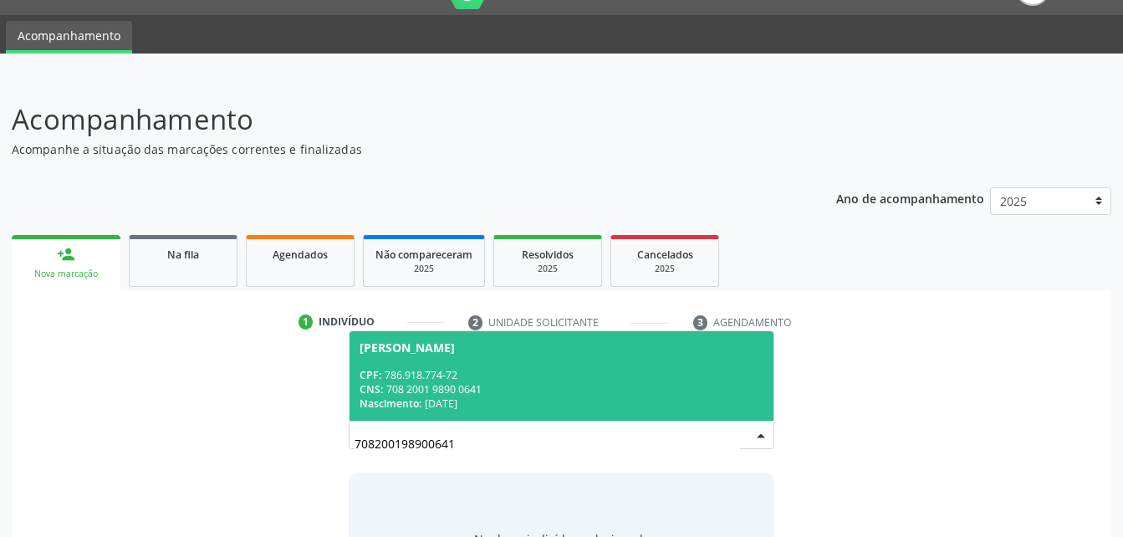
click at [632, 368] on div "CPF: 786.918.774-72" at bounding box center [561, 375] width 403 height 14
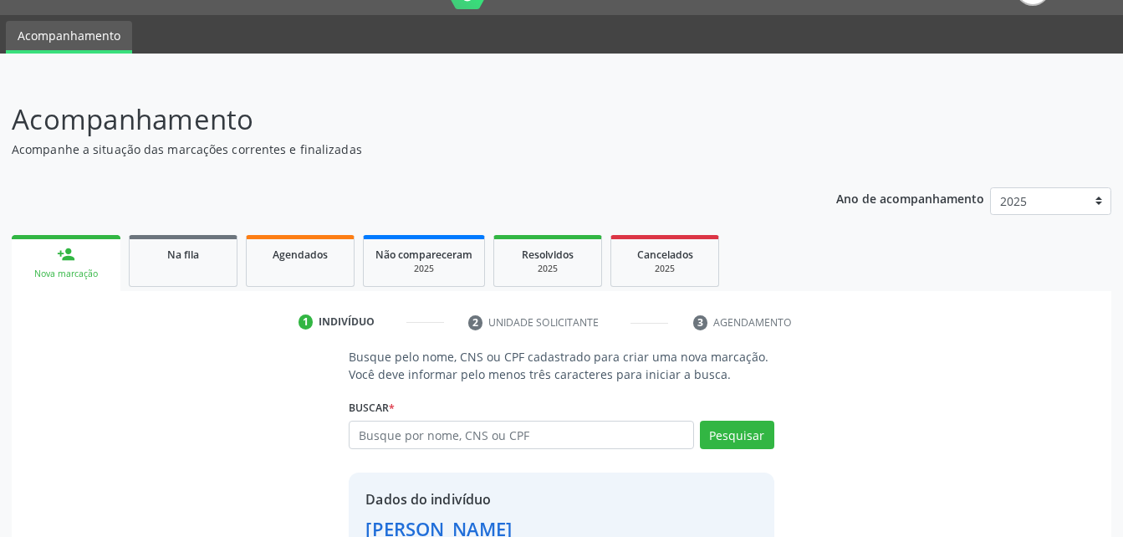
scroll to position [157, 0]
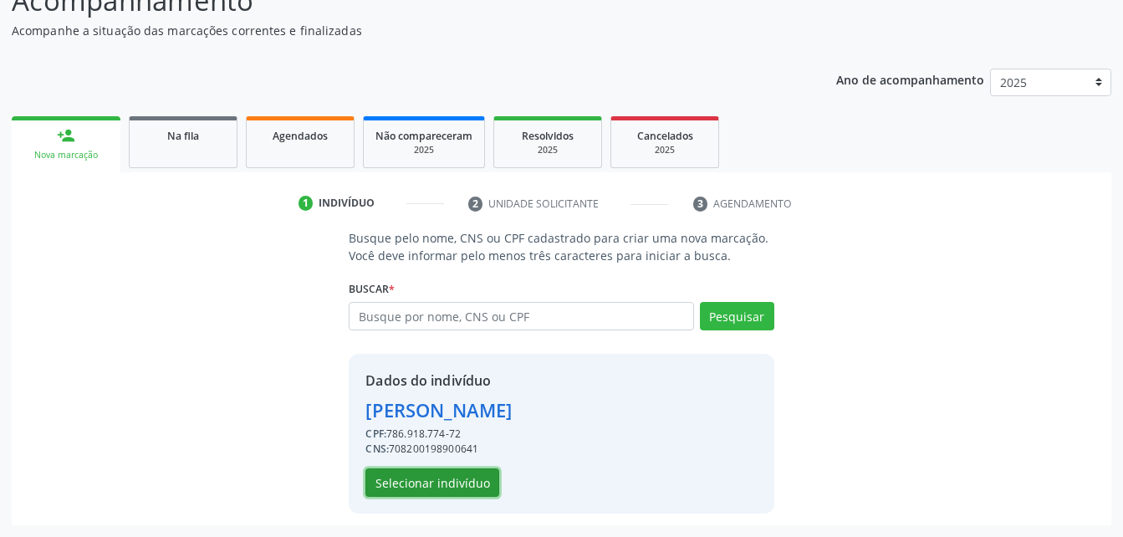
click at [467, 475] on button "Selecionar indivíduo" at bounding box center [433, 482] width 134 height 28
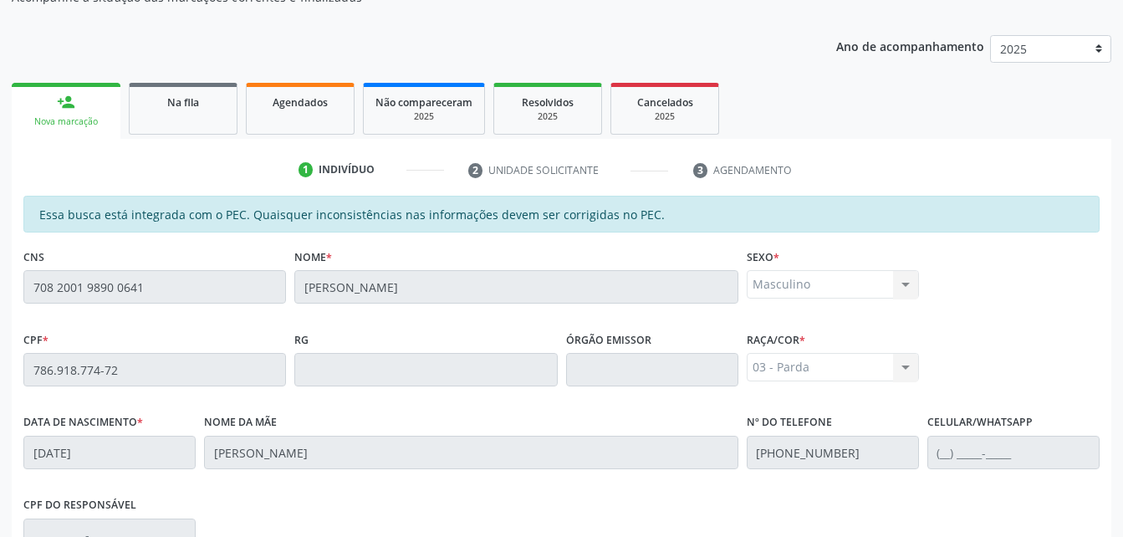
scroll to position [107, 0]
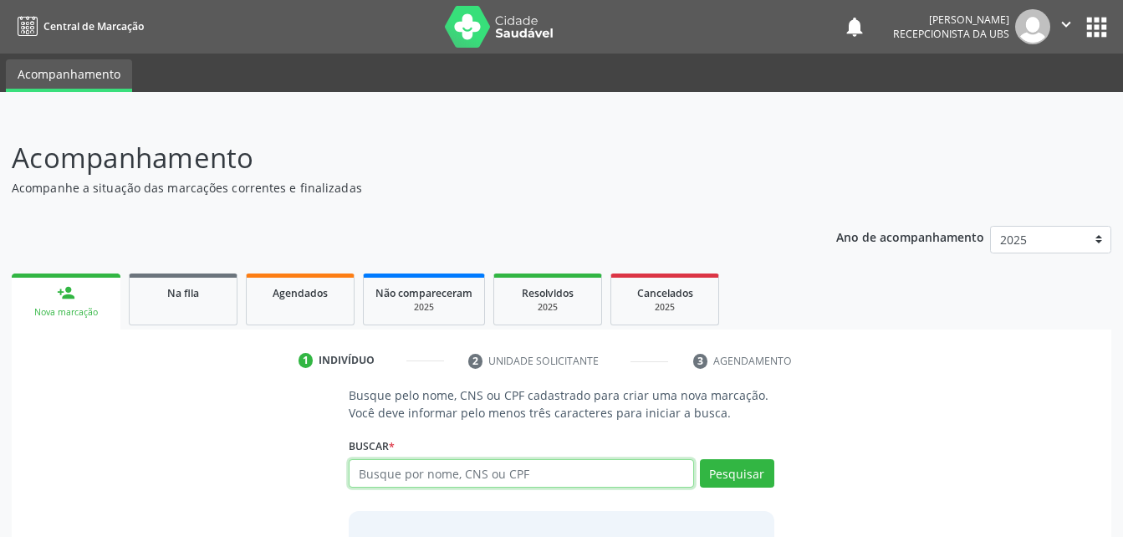
click at [519, 475] on input "text" at bounding box center [521, 473] width 345 height 28
paste input "708 2001 9890 0641"
type input "708 2001 9890 0641"
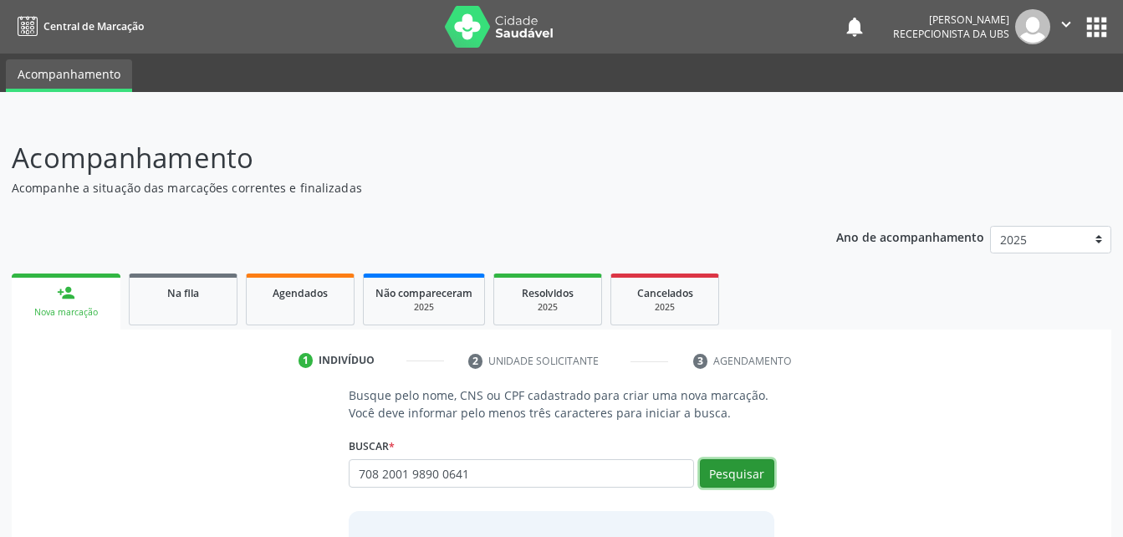
click at [730, 462] on button "Pesquisar" at bounding box center [737, 473] width 74 height 28
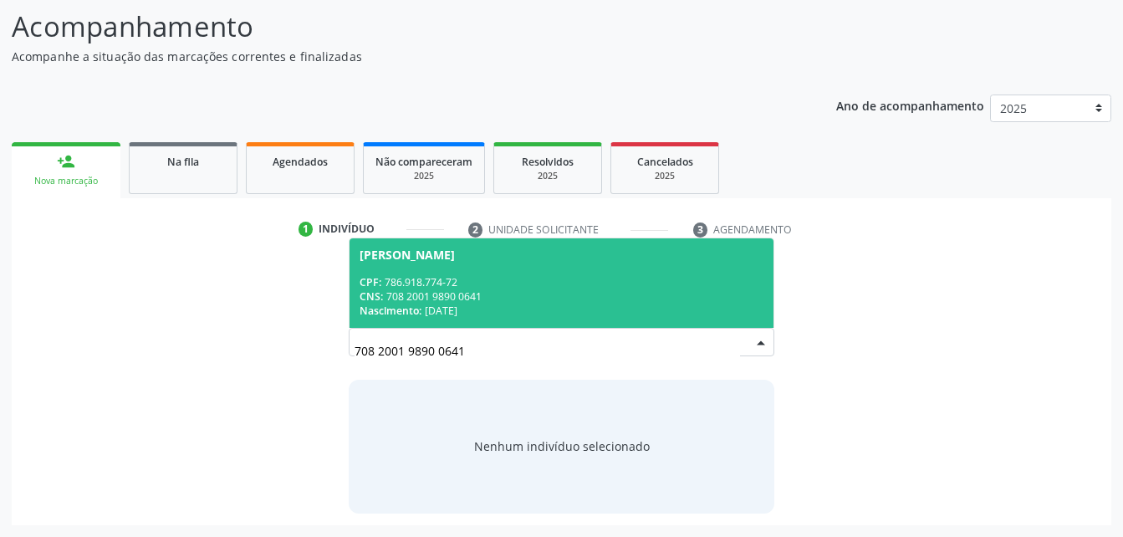
click at [608, 269] on span "Antonio Alves de Barros CPF: 786.918.774-72 CNS: 708 2001 9890 0641 Nascimento:…" at bounding box center [561, 283] width 423 height 90
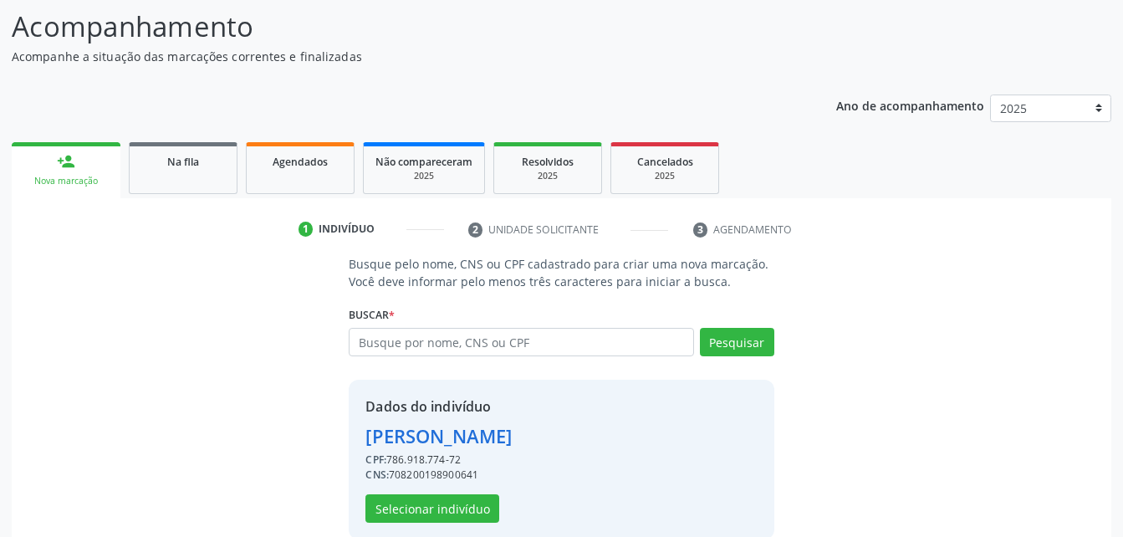
scroll to position [157, 0]
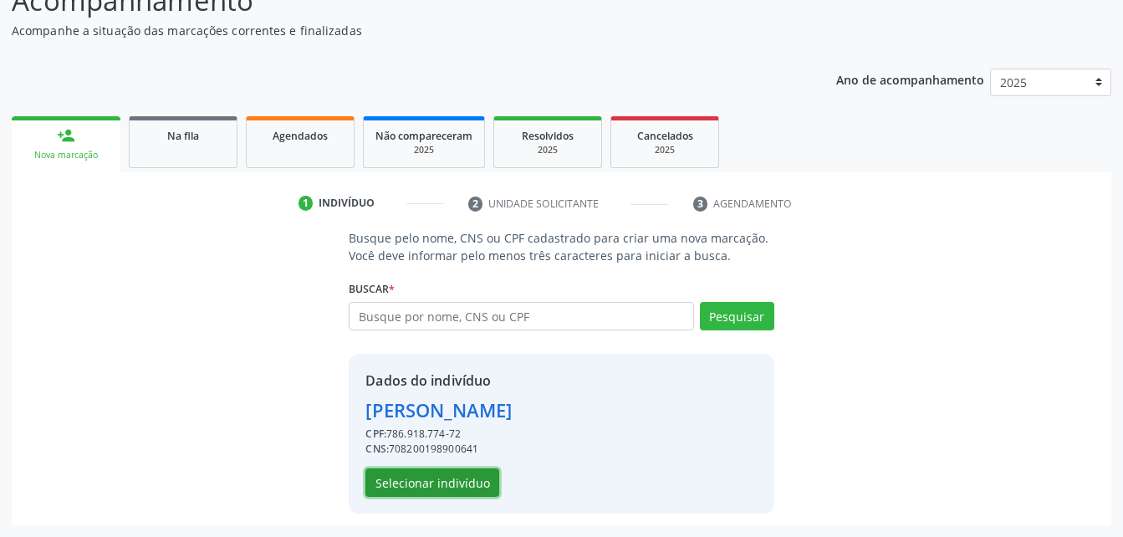
click at [482, 481] on button "Selecionar indivíduo" at bounding box center [433, 482] width 134 height 28
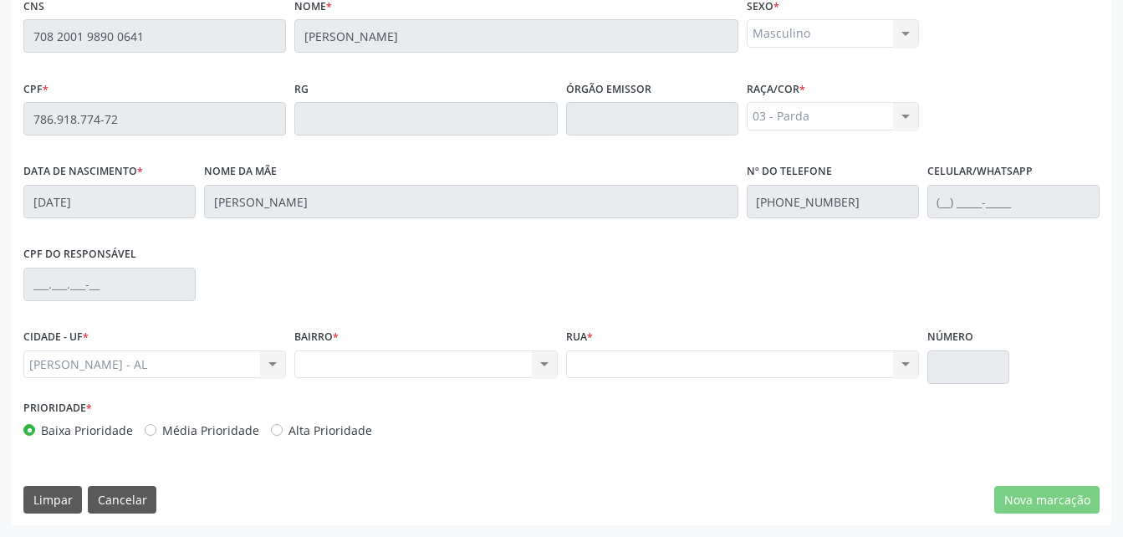
scroll to position [274, 0]
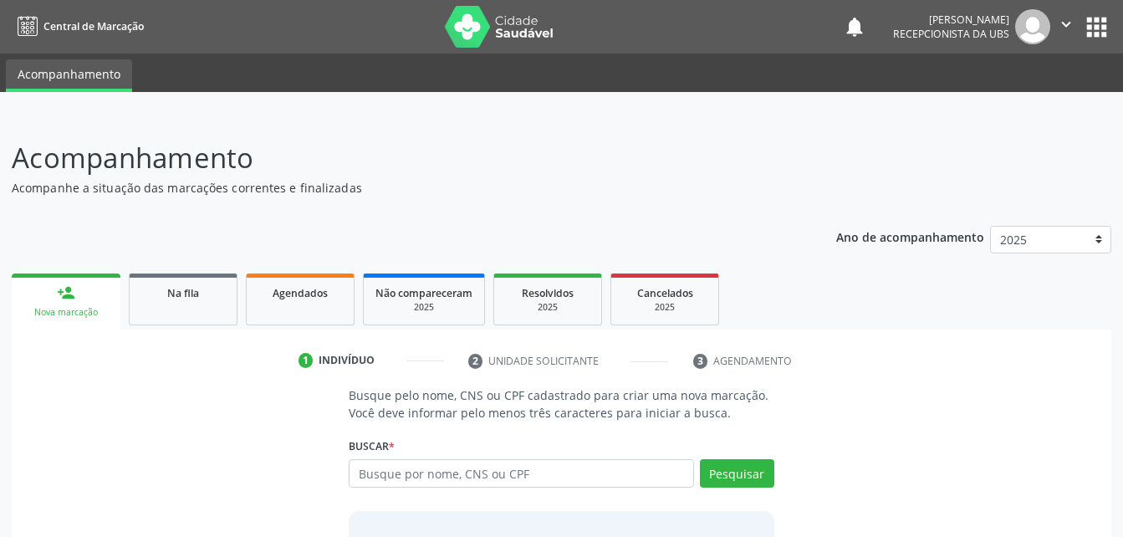
scroll to position [75, 0]
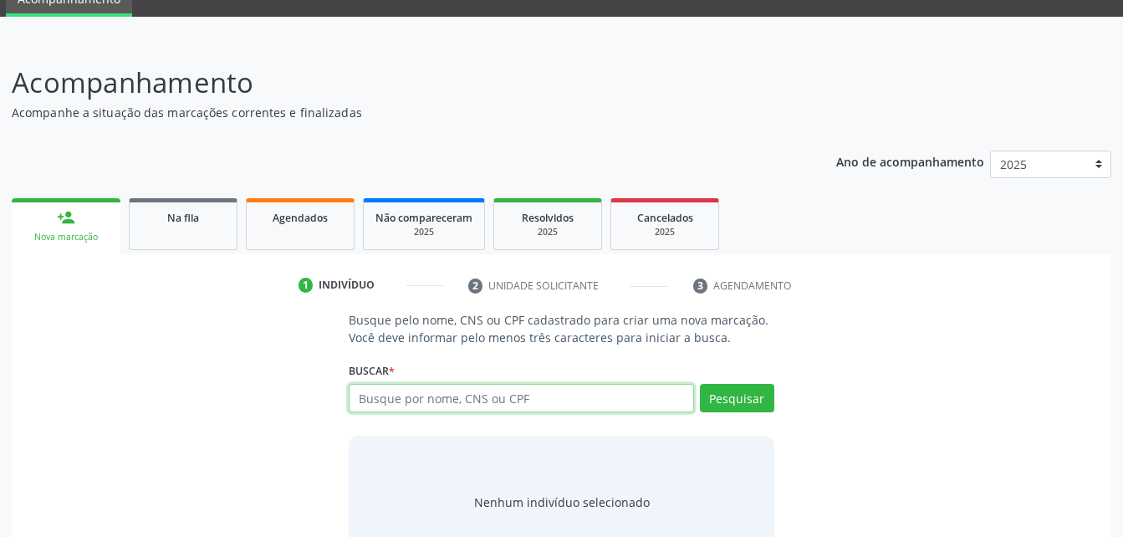
paste input "708 2001 9890 0641"
type input "708 2001 9890 0641"
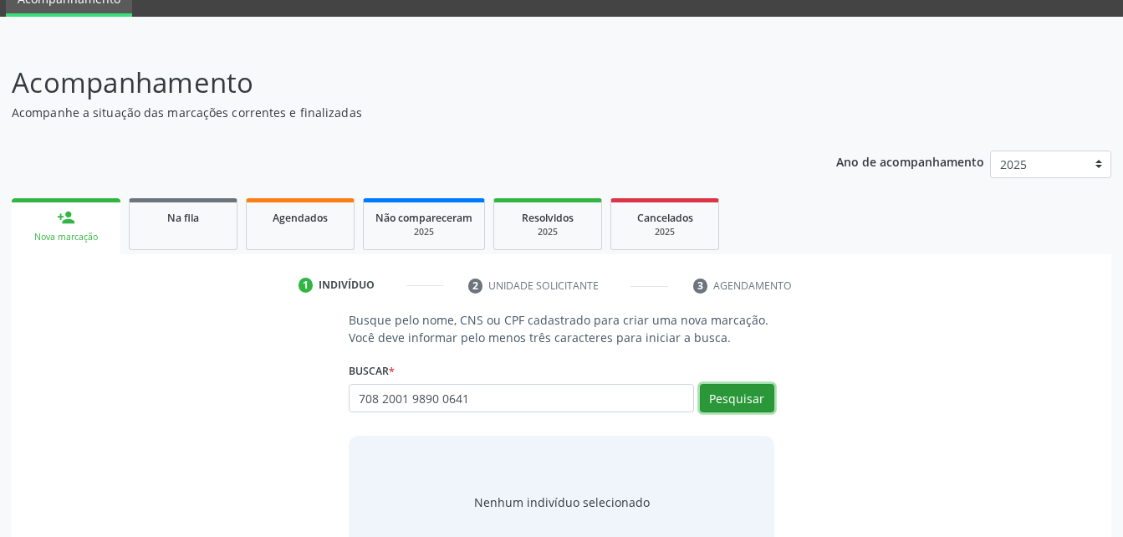
click at [772, 405] on button "Pesquisar" at bounding box center [737, 398] width 74 height 28
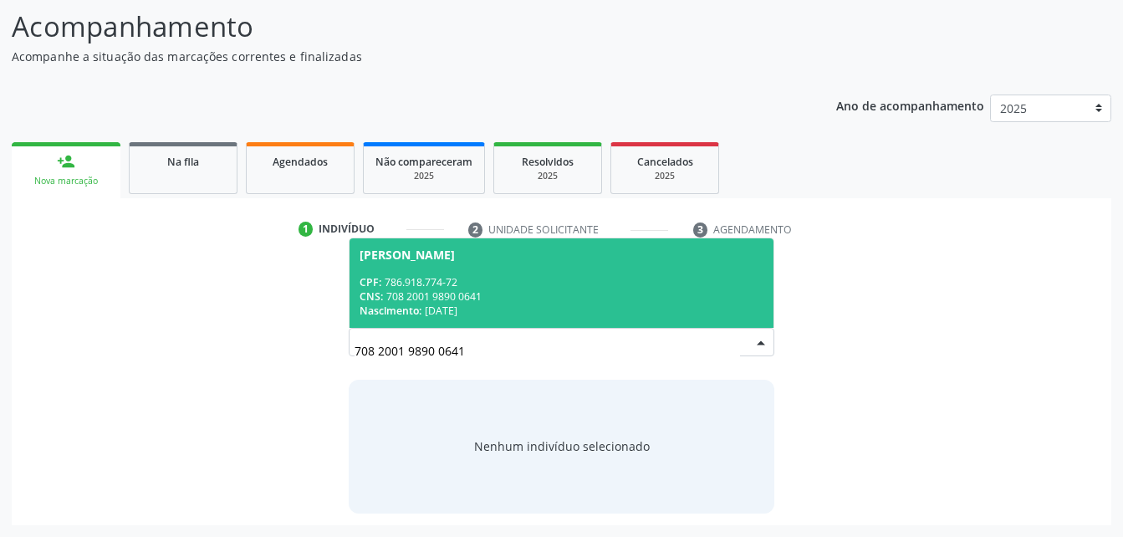
click at [768, 340] on div "708 2001 9890 0641 [PERSON_NAME] CPF: 786.918.774-72 CNS: 708 2001 9890 0641 Na…" at bounding box center [561, 348] width 425 height 40
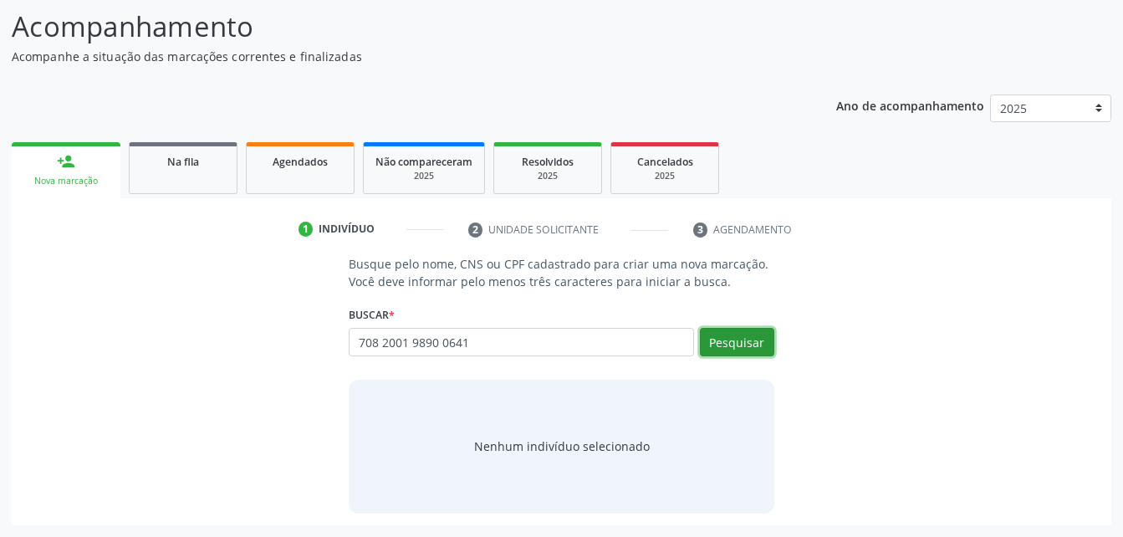
click at [768, 340] on button "Pesquisar" at bounding box center [737, 342] width 74 height 28
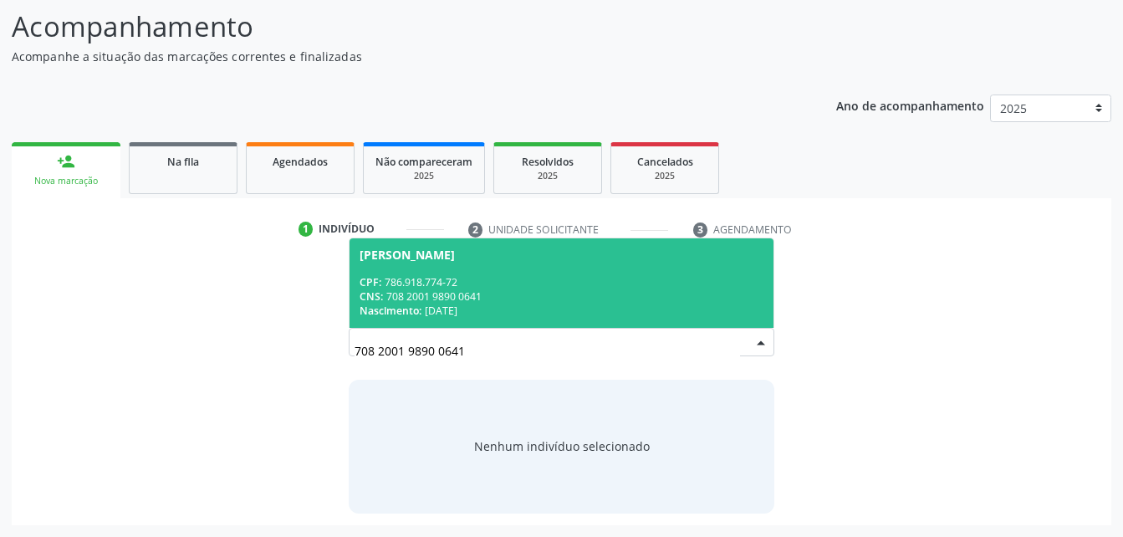
click at [699, 285] on div "CPF: 786.918.774-72" at bounding box center [561, 282] width 403 height 14
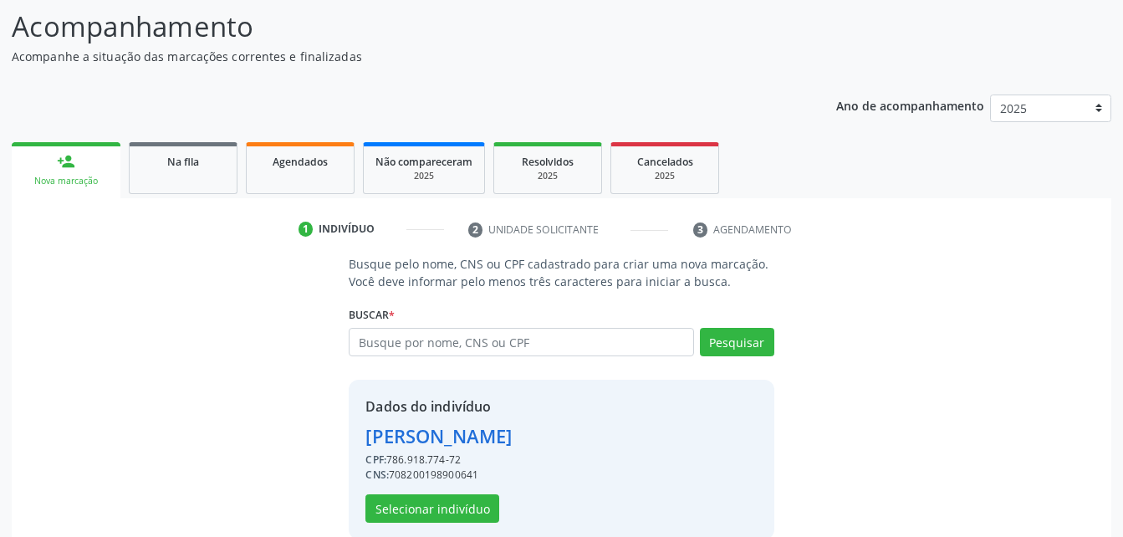
scroll to position [157, 0]
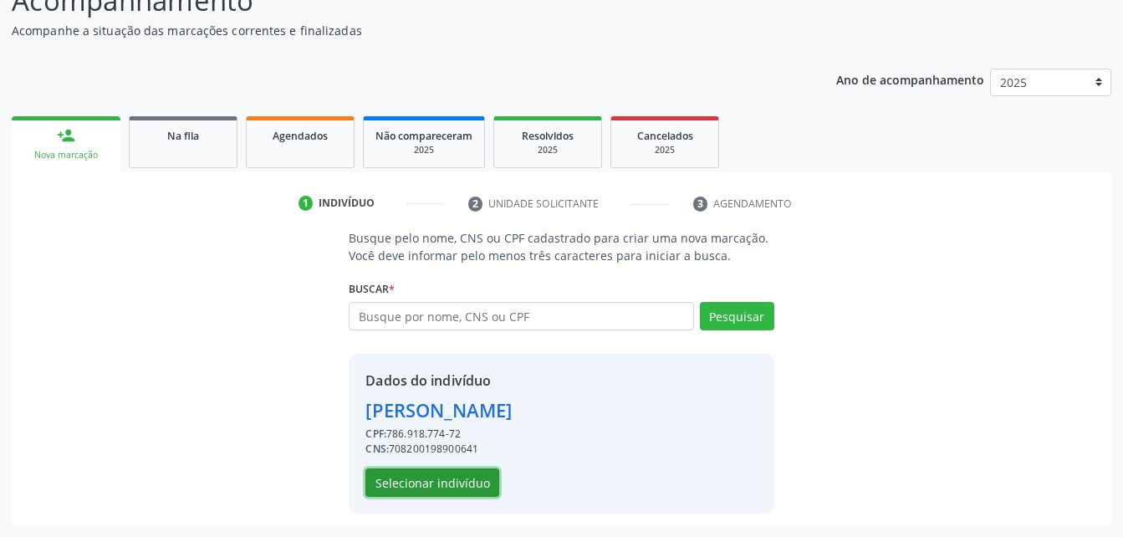
click at [458, 480] on button "Selecionar indivíduo" at bounding box center [433, 482] width 134 height 28
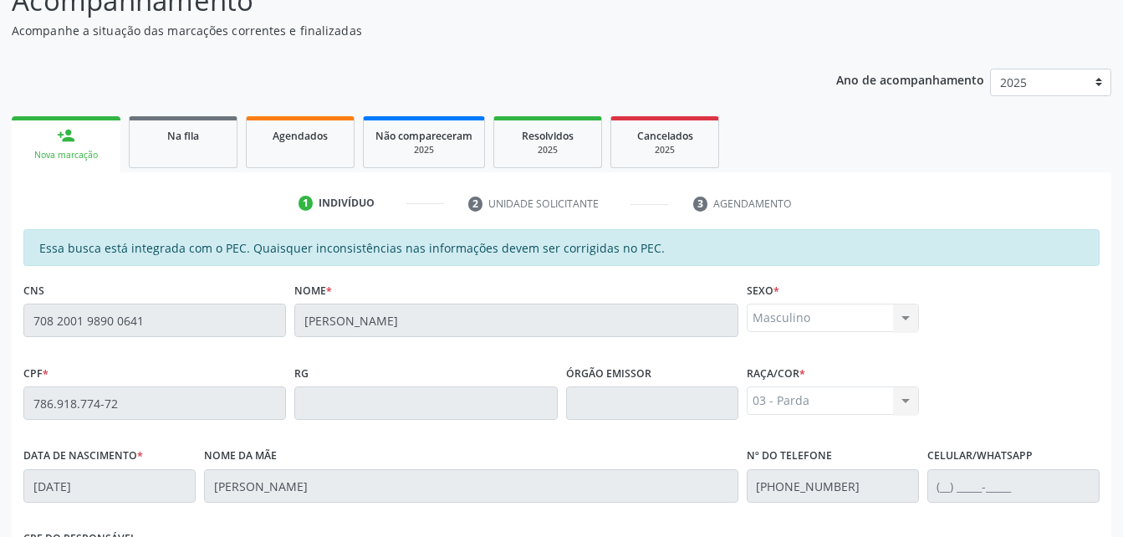
scroll to position [442, 0]
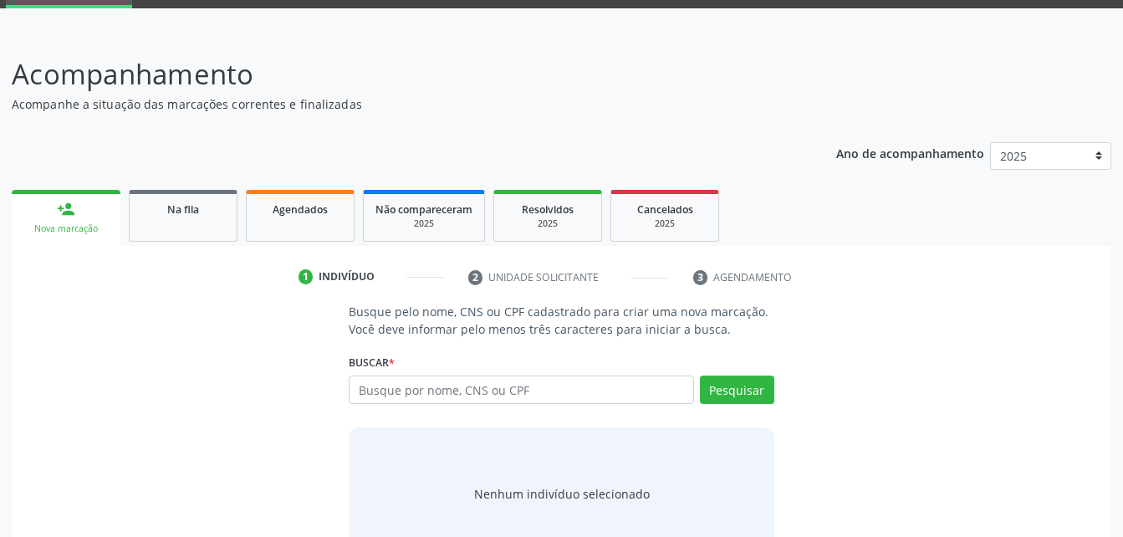
scroll to position [131, 0]
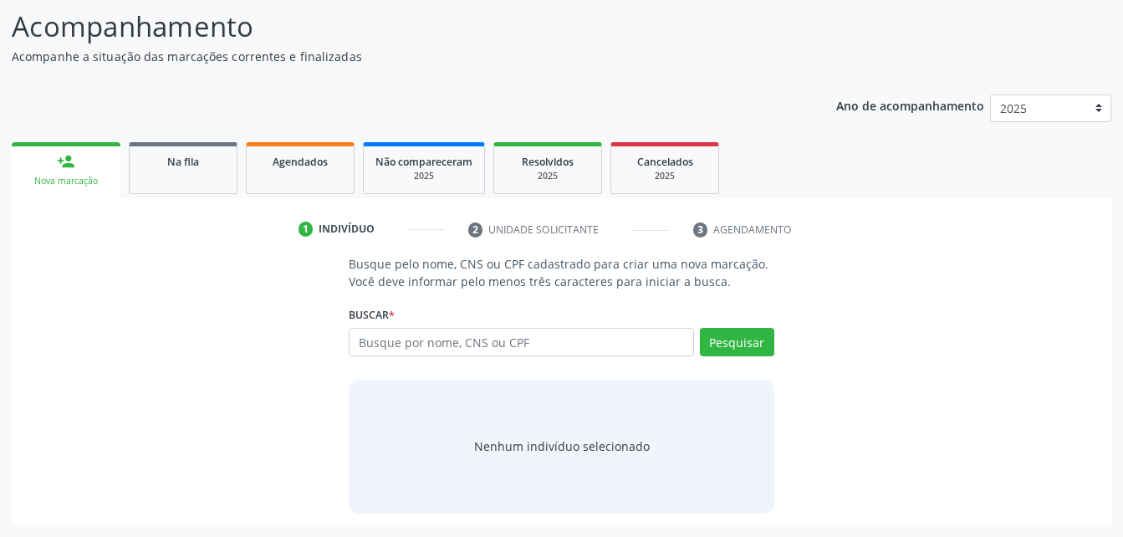
click at [453, 343] on input "text" at bounding box center [521, 342] width 345 height 28
type input "708 2001 9890 0641"
click at [717, 346] on button "Pesquisar" at bounding box center [737, 342] width 74 height 28
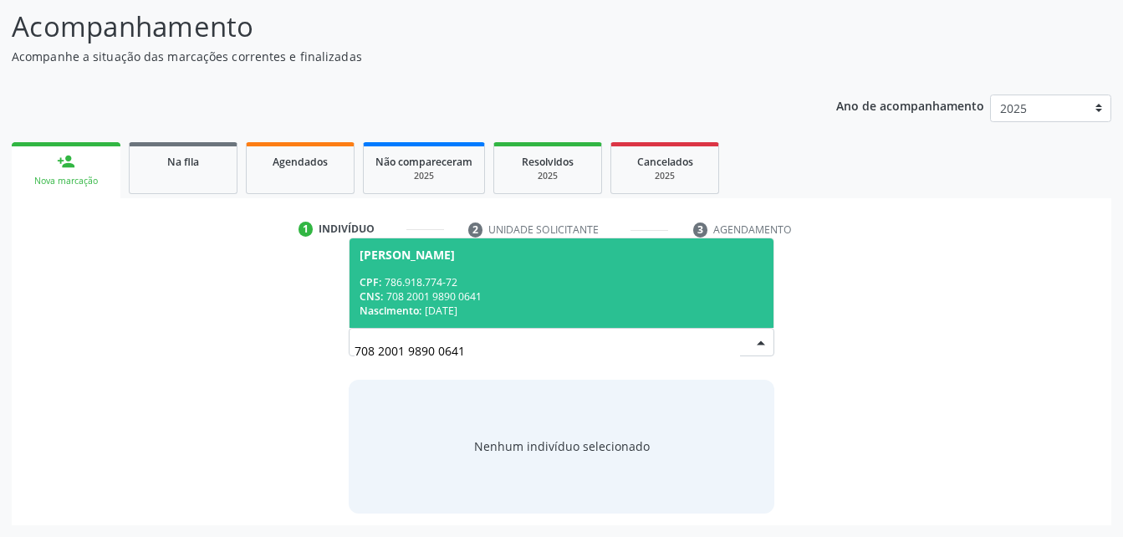
drag, startPoint x: 544, startPoint y: 285, endPoint x: 597, endPoint y: 302, distance: 56.1
click at [538, 294] on div "CPF: 786.918.774-72 CNS: 708 2001 9890 0641 Nascimento: 05/02/1968" at bounding box center [561, 296] width 403 height 43
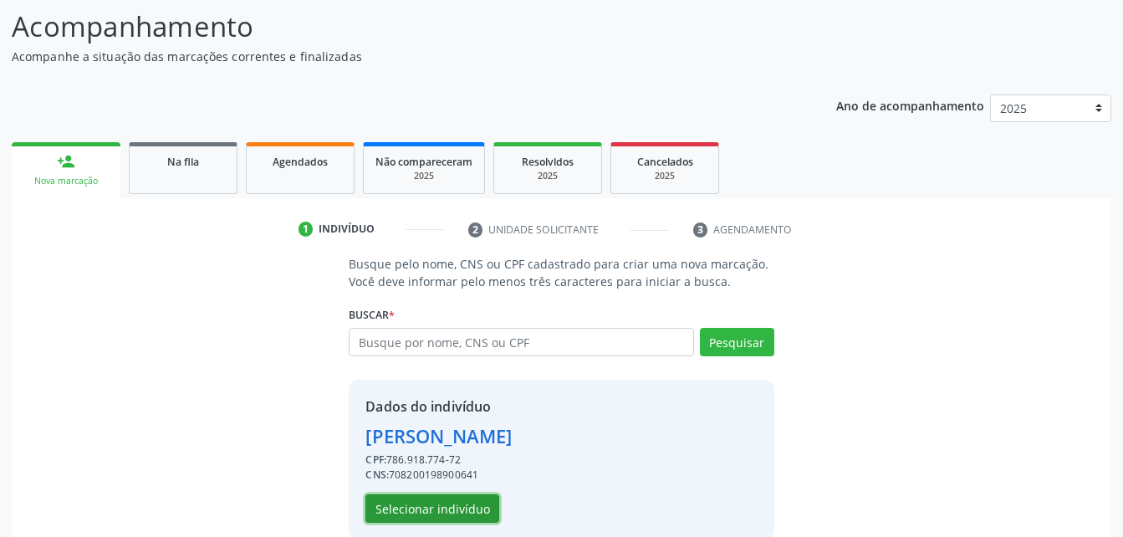
click at [453, 515] on button "Selecionar indivíduo" at bounding box center [433, 508] width 134 height 28
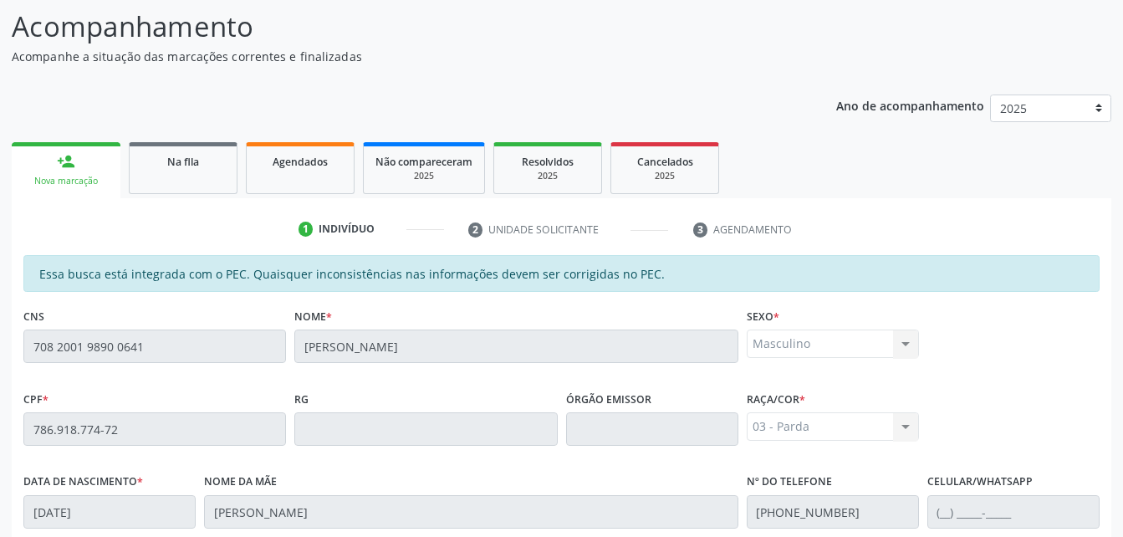
scroll to position [442, 0]
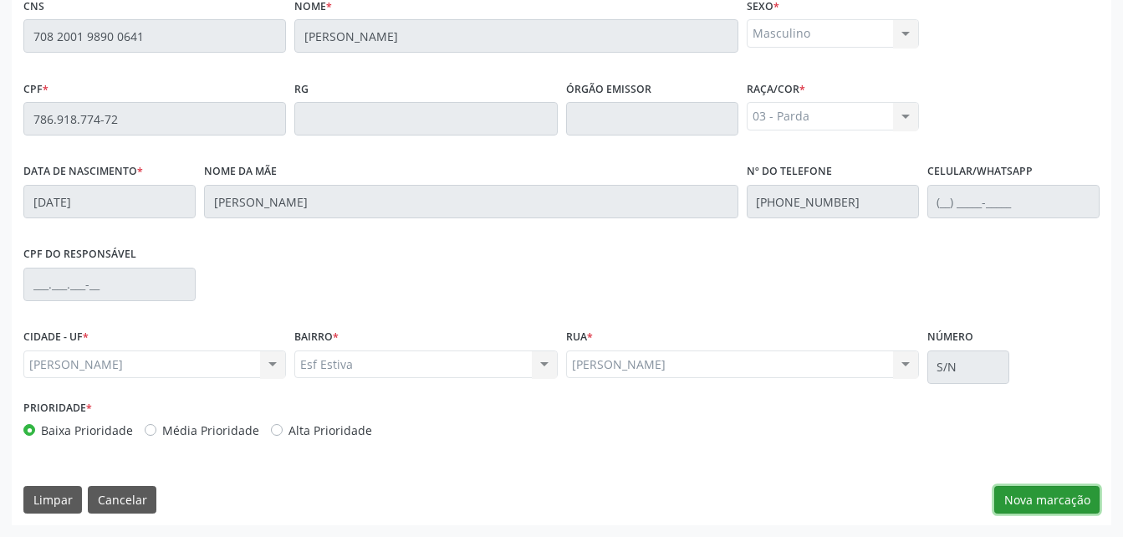
click at [1010, 496] on button "Nova marcação" at bounding box center [1047, 500] width 105 height 28
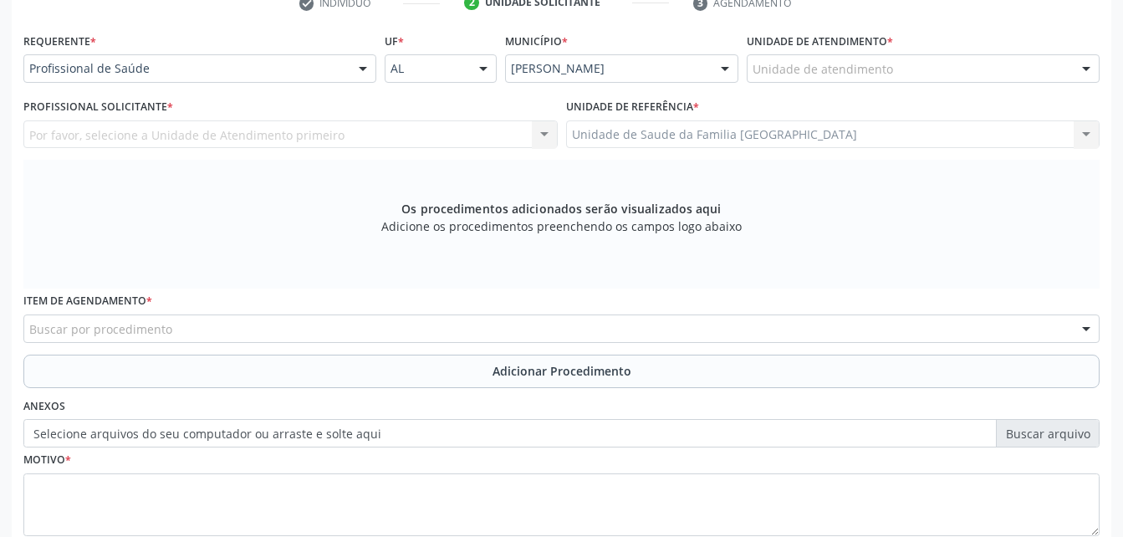
scroll to position [274, 0]
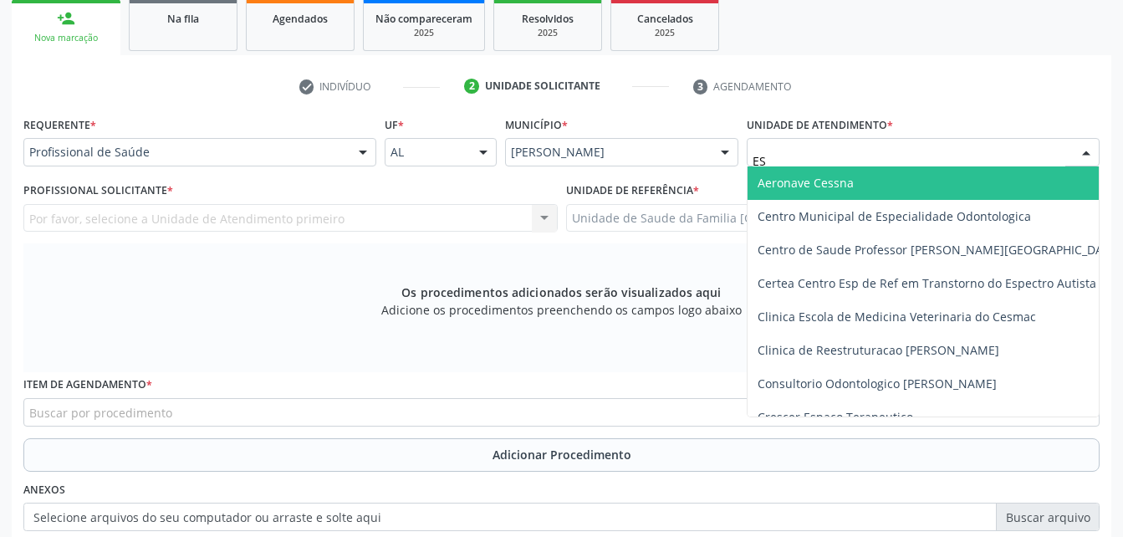
type input "EST"
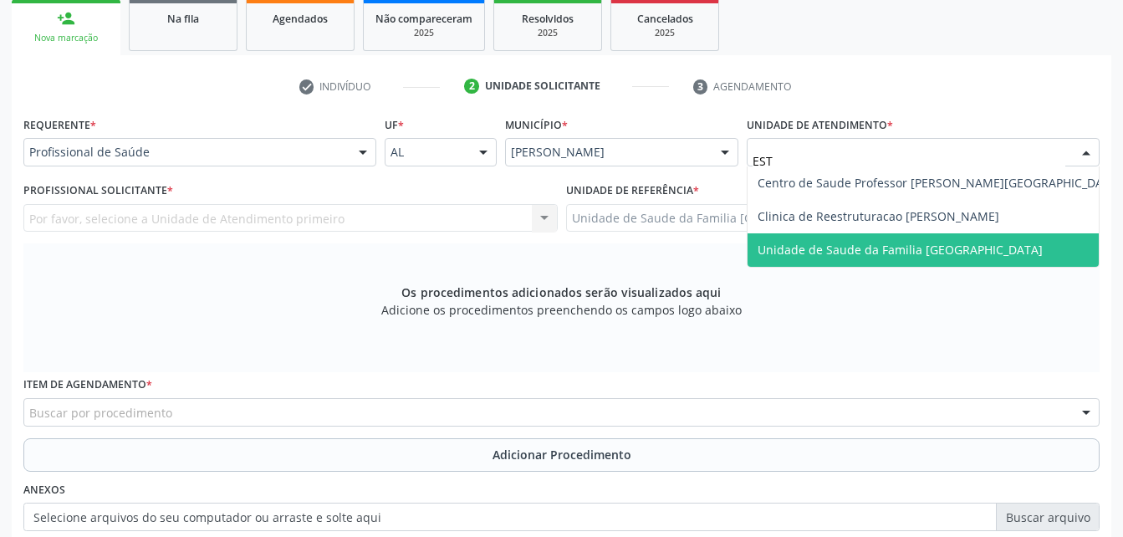
drag, startPoint x: 836, startPoint y: 234, endPoint x: 629, endPoint y: 187, distance: 211.8
click at [836, 235] on span "Unidade de Saude da Familia [GEOGRAPHIC_DATA]" at bounding box center [940, 249] width 384 height 33
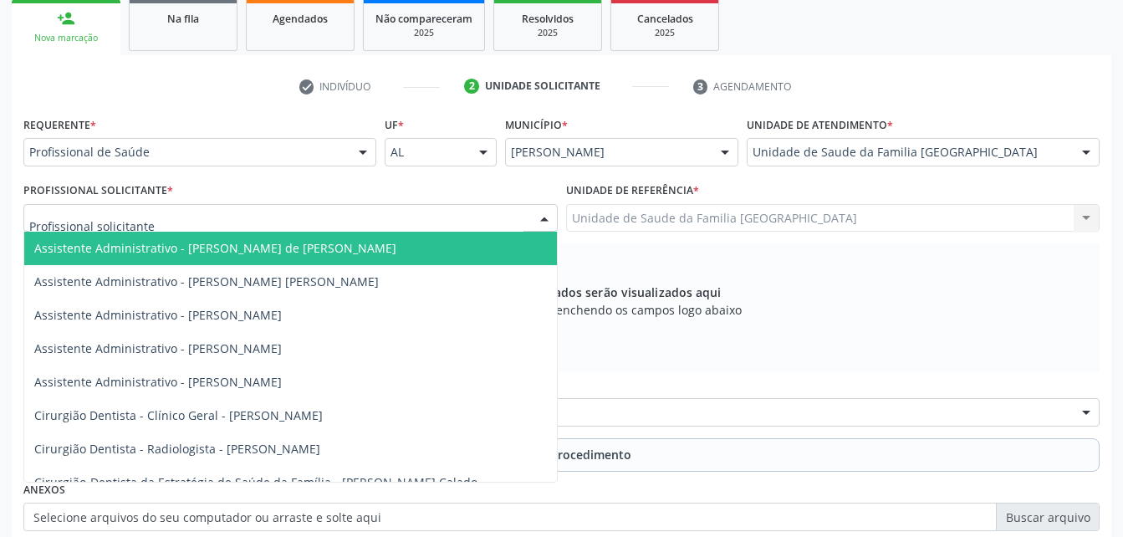
click at [362, 222] on div at bounding box center [290, 218] width 534 height 28
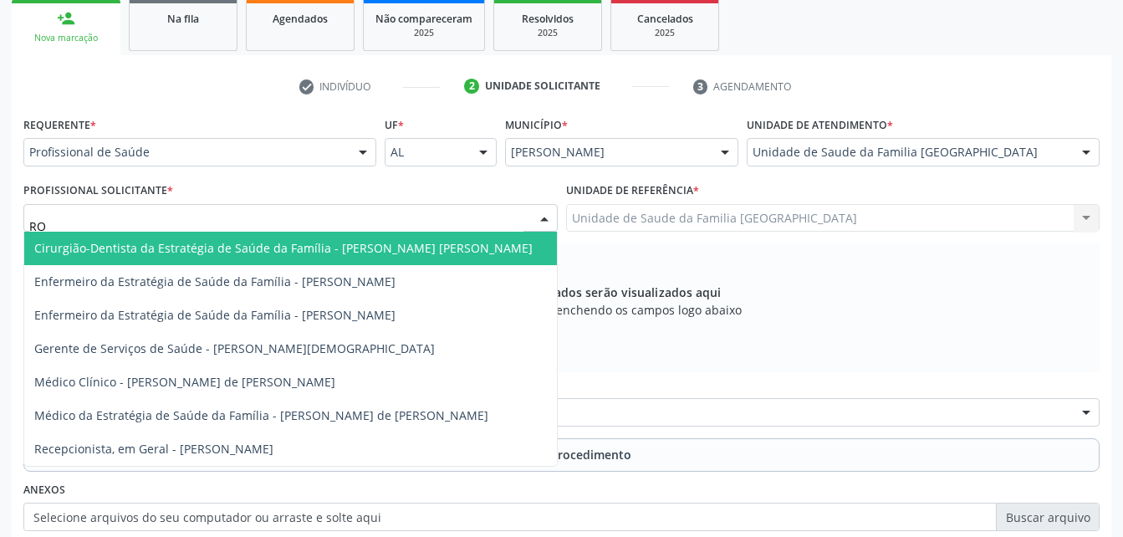
type input "ROD"
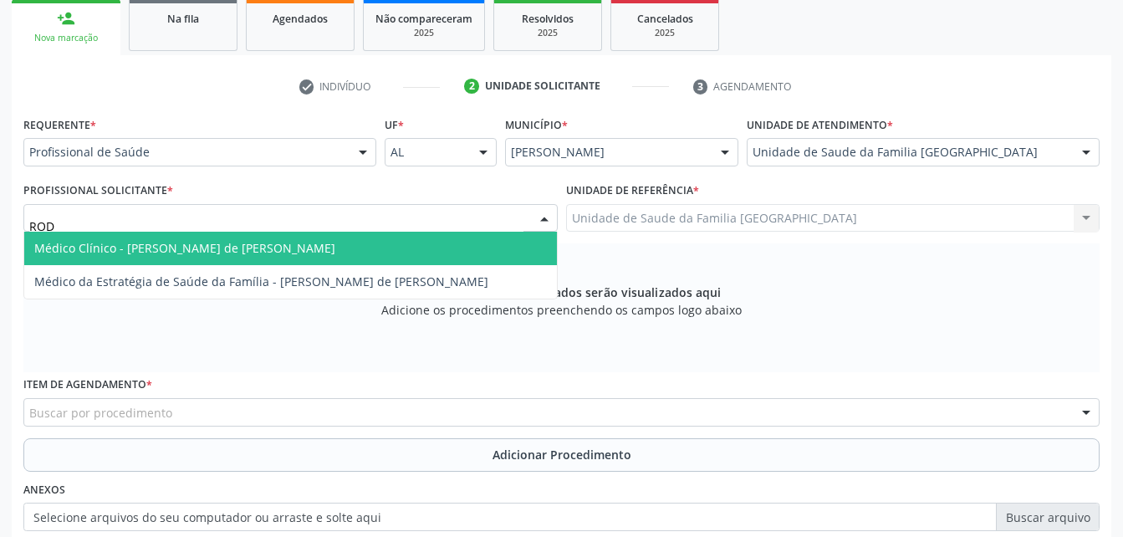
click at [411, 237] on span "Médico Clínico - [PERSON_NAME] de [PERSON_NAME]" at bounding box center [290, 248] width 533 height 33
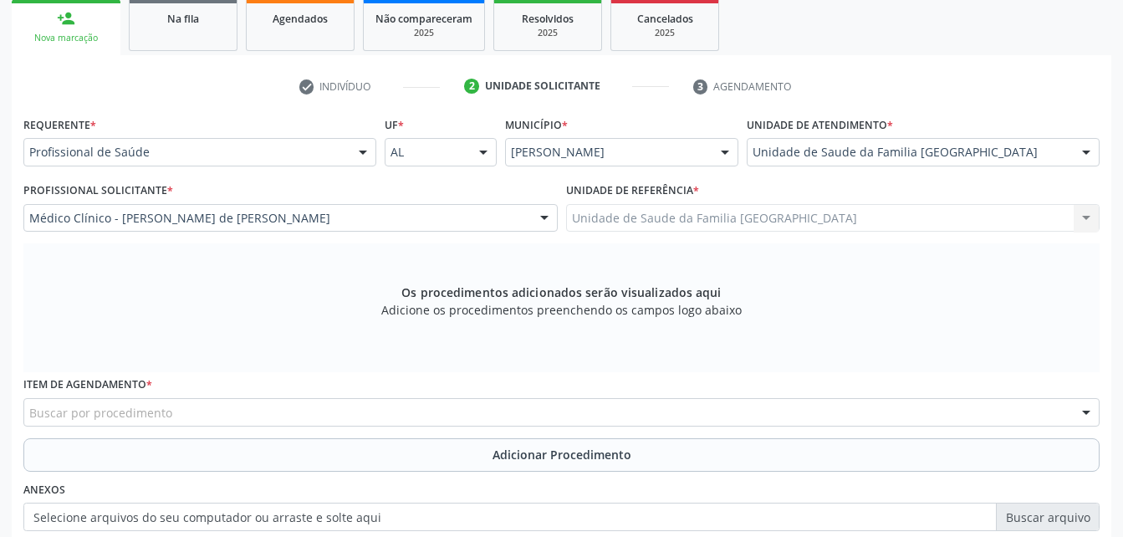
scroll to position [358, 0]
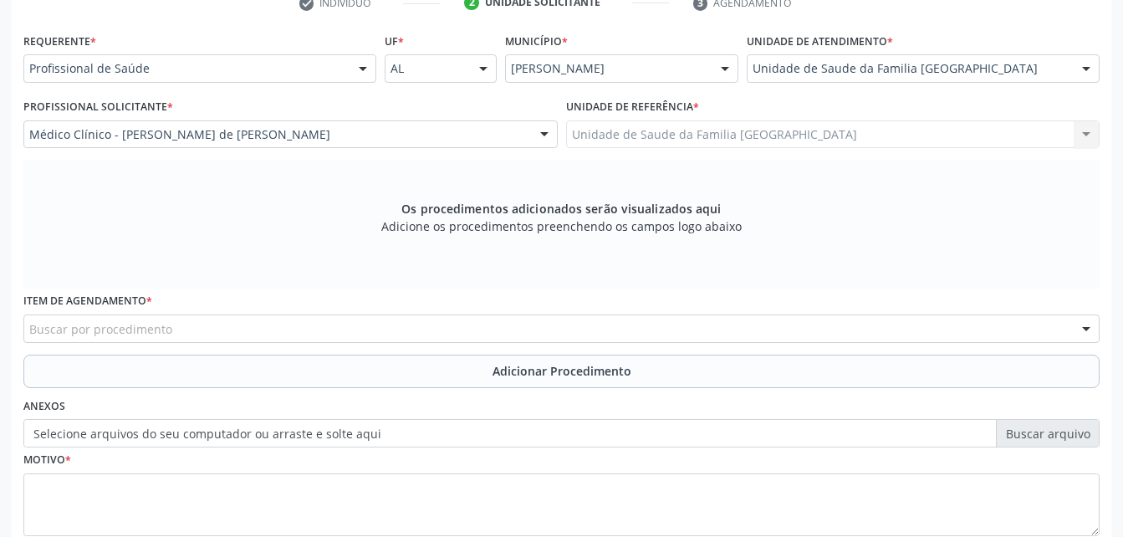
click at [396, 334] on div "Buscar por procedimento" at bounding box center [561, 329] width 1077 height 28
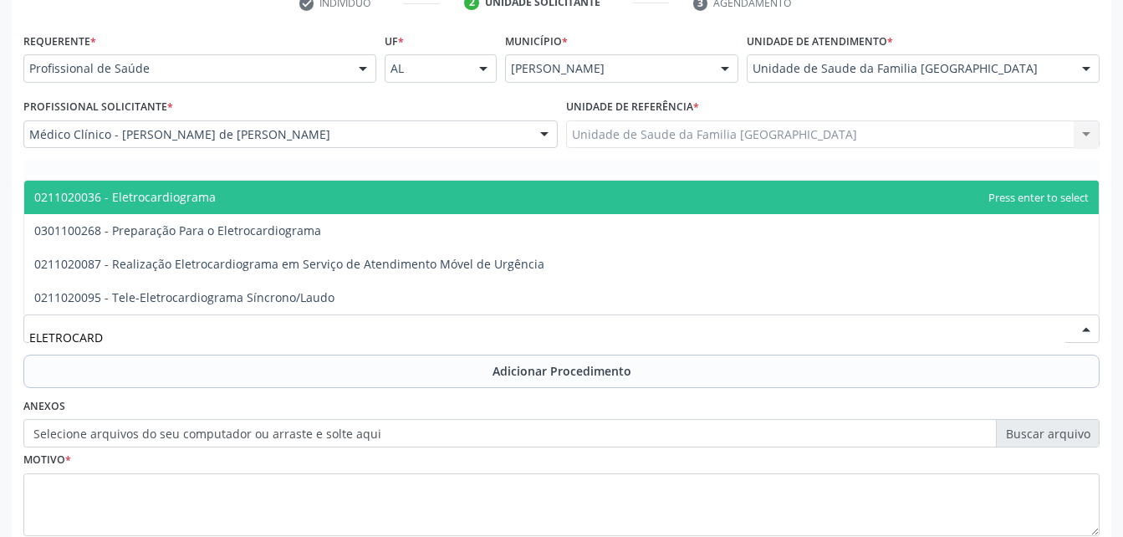
type input "ELETROCARDI"
click at [394, 198] on span "0211020036 - Eletrocardiograma" at bounding box center [561, 197] width 1075 height 33
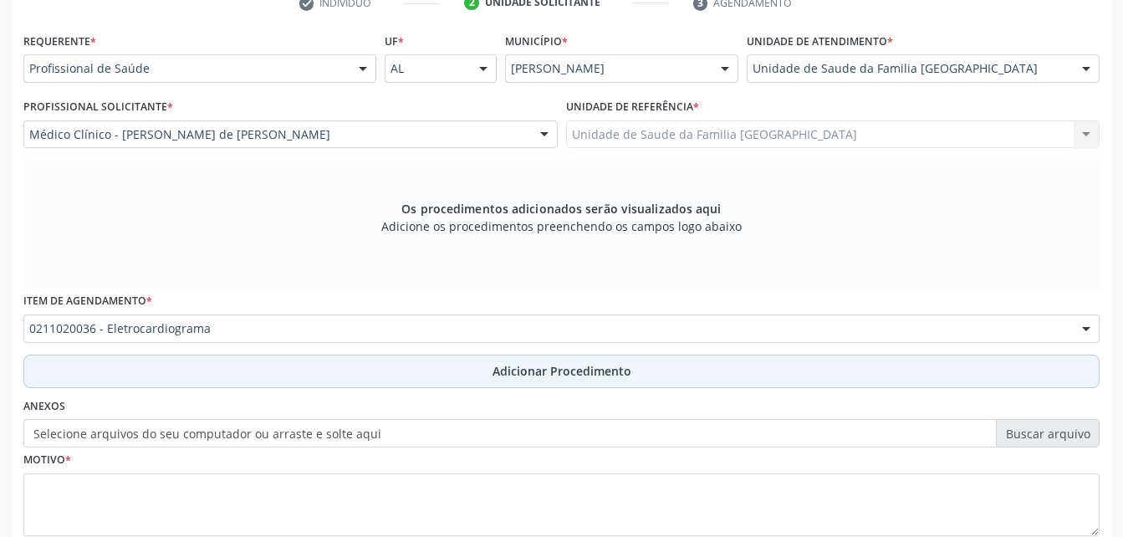
click at [419, 367] on button "Adicionar Procedimento" at bounding box center [561, 371] width 1077 height 33
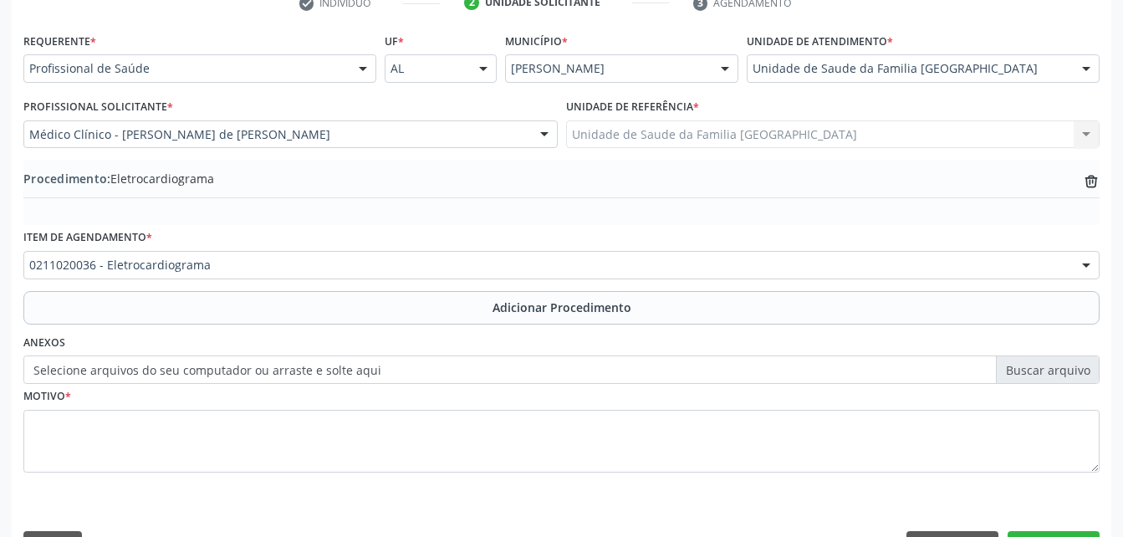
click at [309, 362] on label "Selecione arquivos do seu computador ou arraste e solte aqui" at bounding box center [561, 369] width 1077 height 28
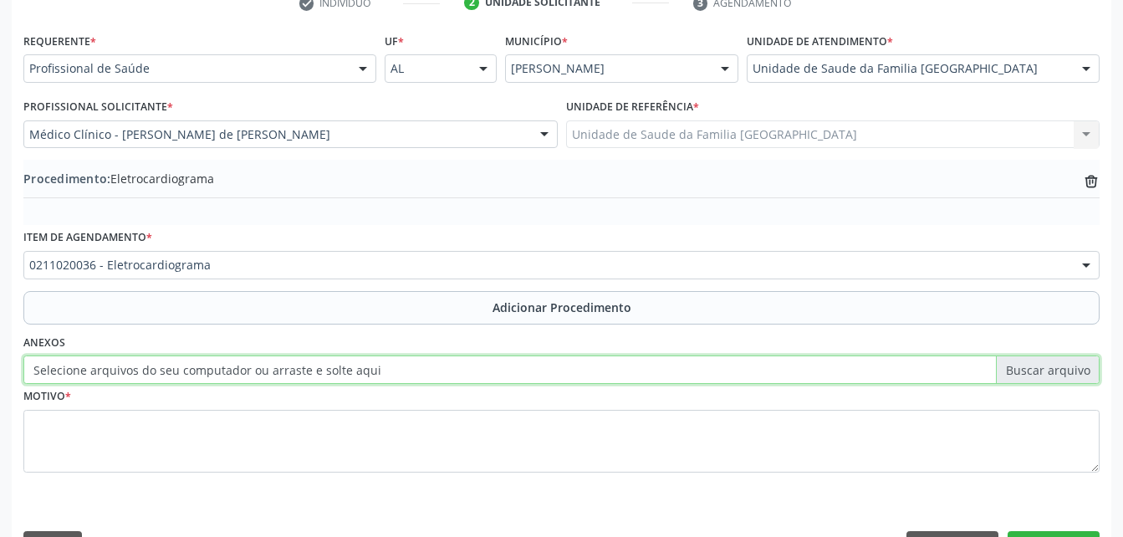
click at [309, 362] on input "Selecione arquivos do seu computador ou arraste e solte aqui" at bounding box center [561, 369] width 1077 height 28
type input "C:\fakepath\WhatsApp Image 2025-10-10 at 10.11.03.jpeg"
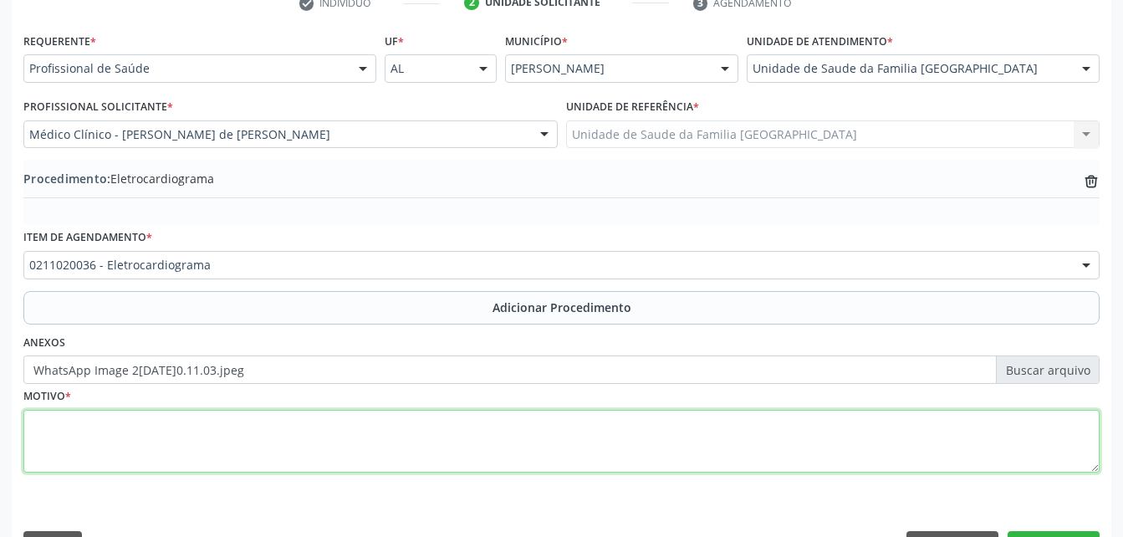
click at [275, 443] on textarea at bounding box center [561, 442] width 1077 height 64
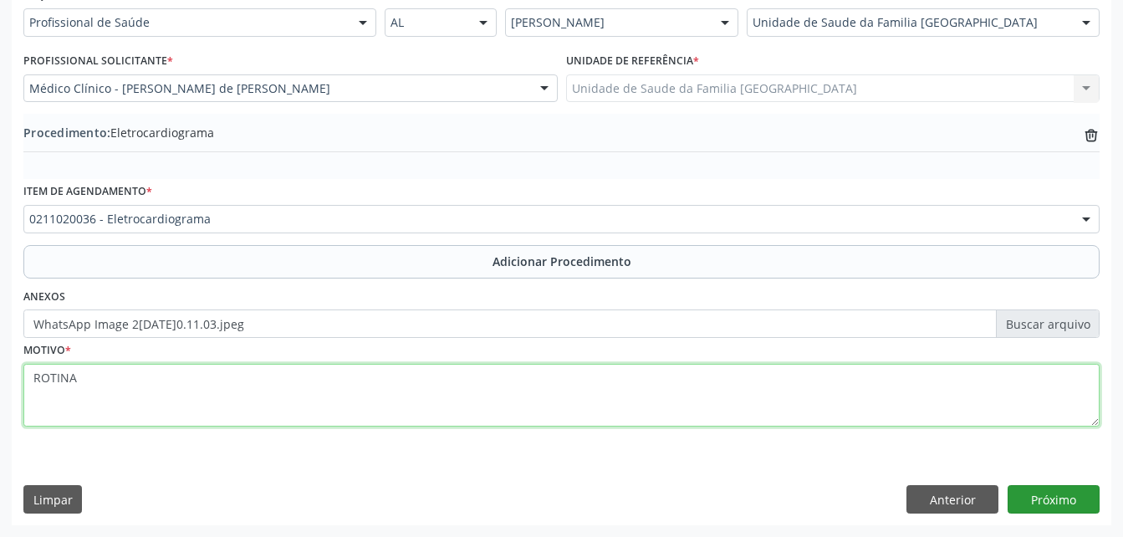
type textarea "ROTINA"
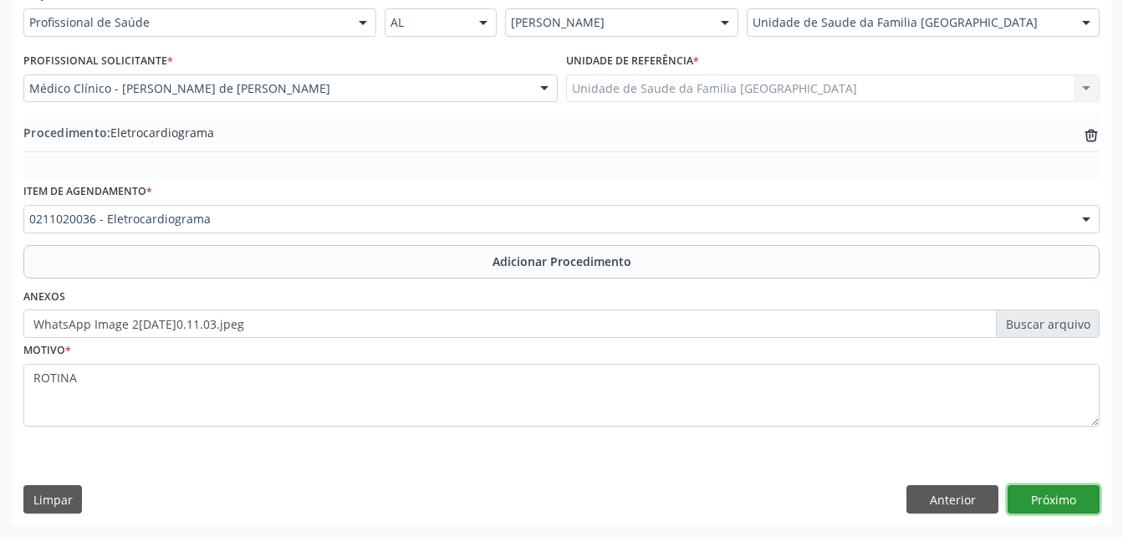
click at [1057, 500] on button "Próximo" at bounding box center [1054, 499] width 92 height 28
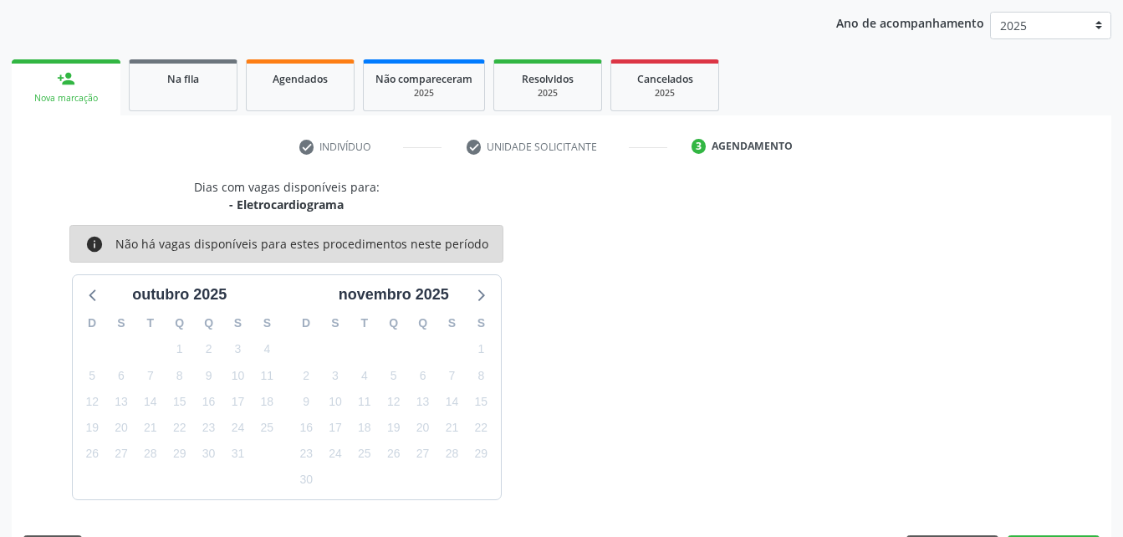
scroll to position [263, 0]
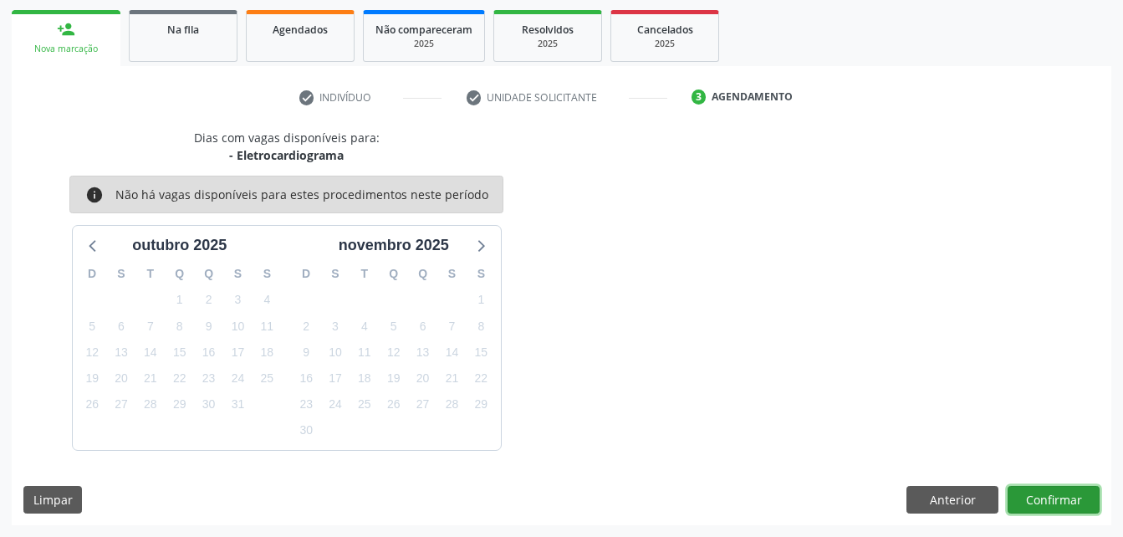
click at [1066, 499] on button "Confirmar" at bounding box center [1054, 500] width 92 height 28
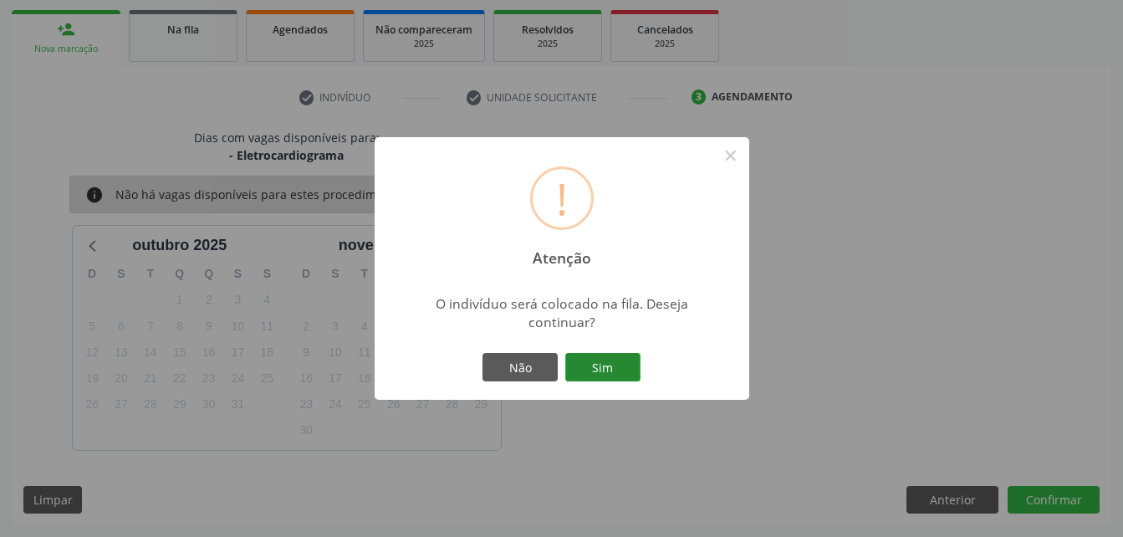
click at [616, 372] on button "Sim" at bounding box center [602, 367] width 75 height 28
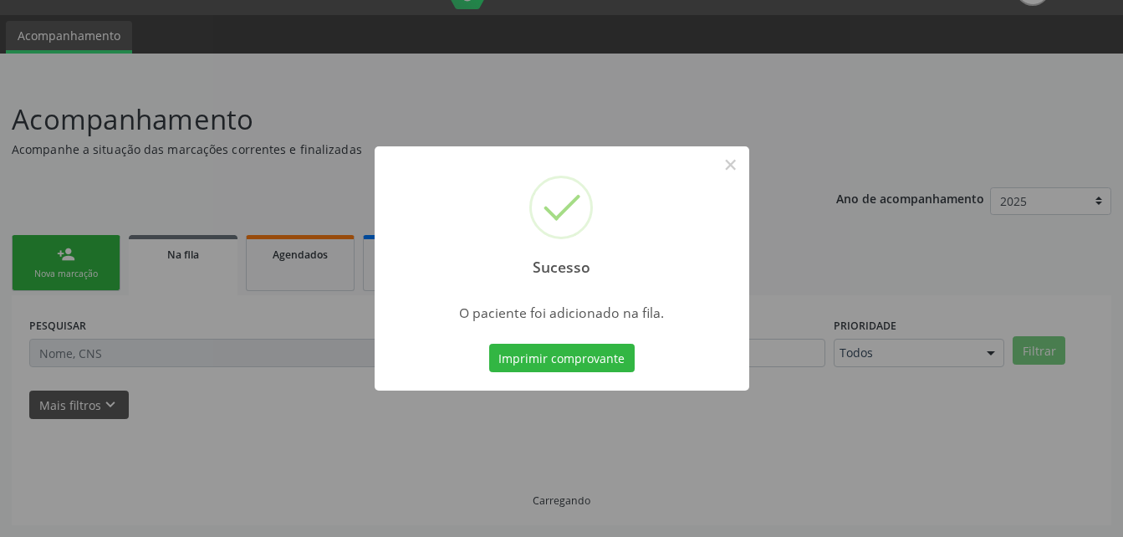
scroll to position [38, 0]
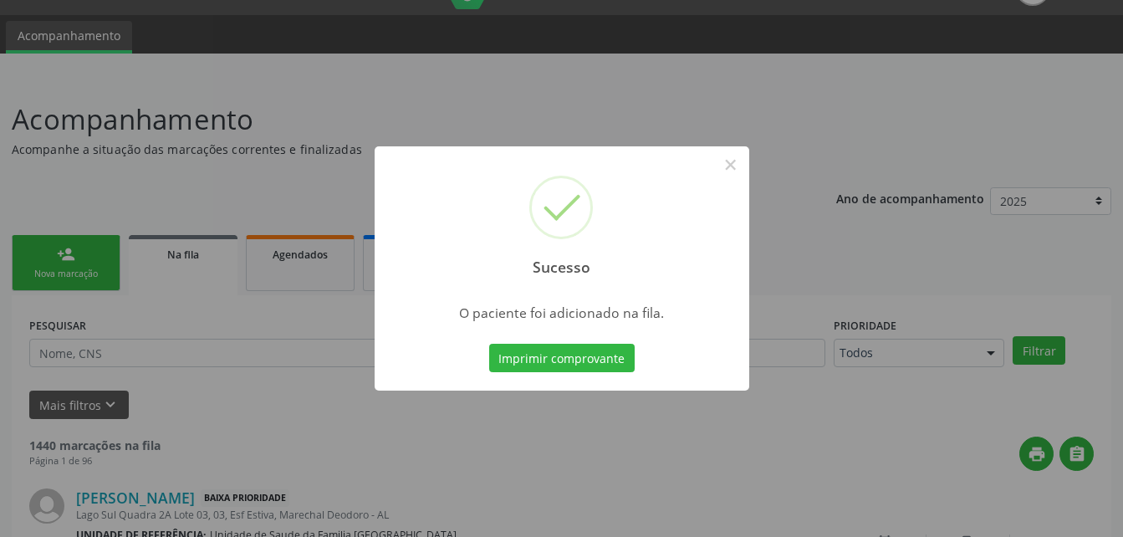
click at [86, 252] on div "Sucesso × O paciente foi adicionado na fila. Imprimir comprovante Cancel" at bounding box center [561, 268] width 1123 height 537
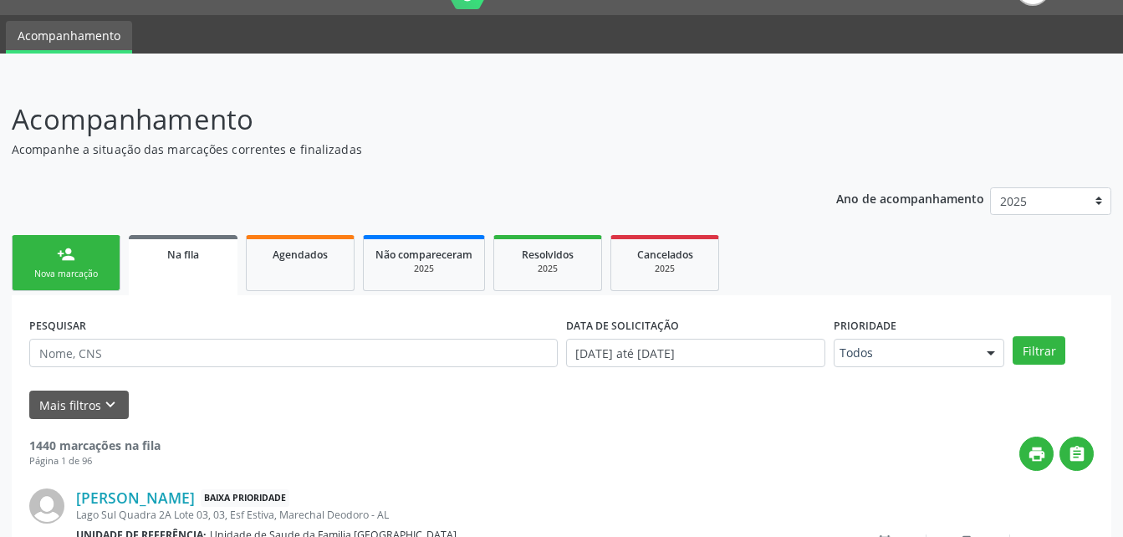
click at [106, 254] on link "person_add Nova marcação" at bounding box center [66, 263] width 109 height 56
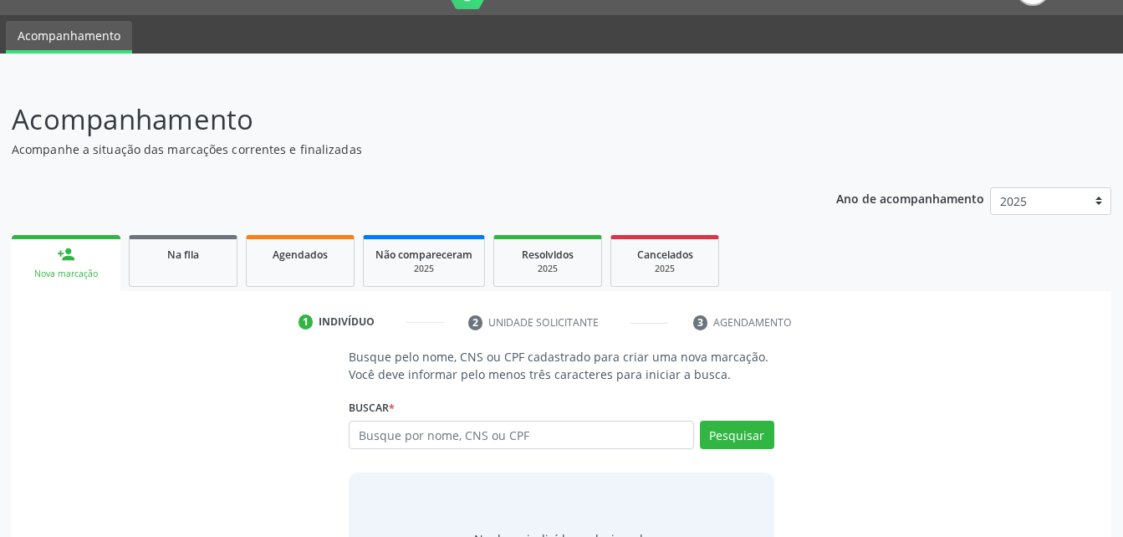
scroll to position [131, 0]
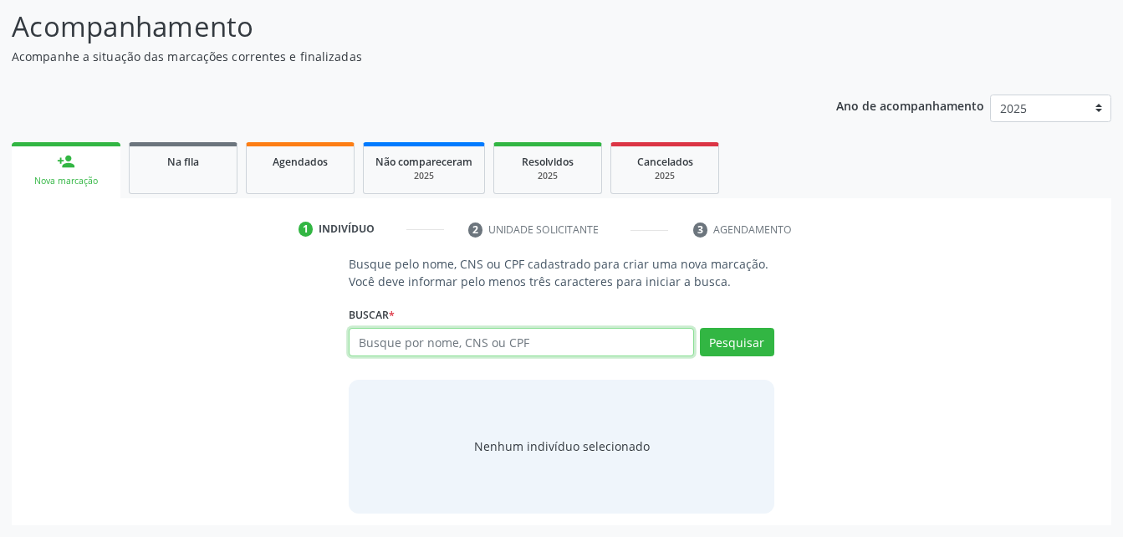
click at [494, 330] on input "text" at bounding box center [521, 342] width 345 height 28
type input "705004444131050"
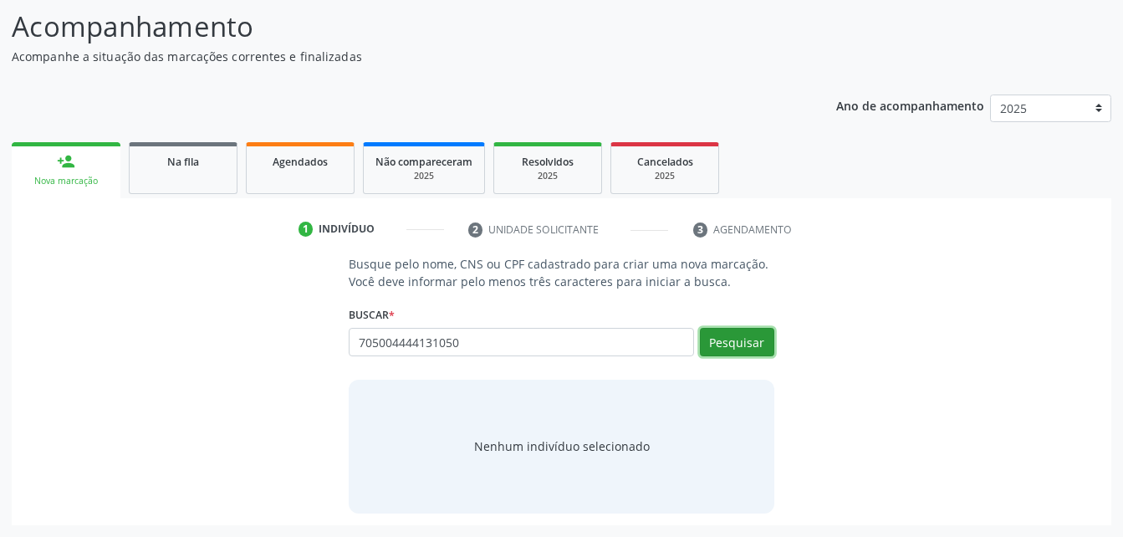
click at [746, 331] on button "Pesquisar" at bounding box center [737, 342] width 74 height 28
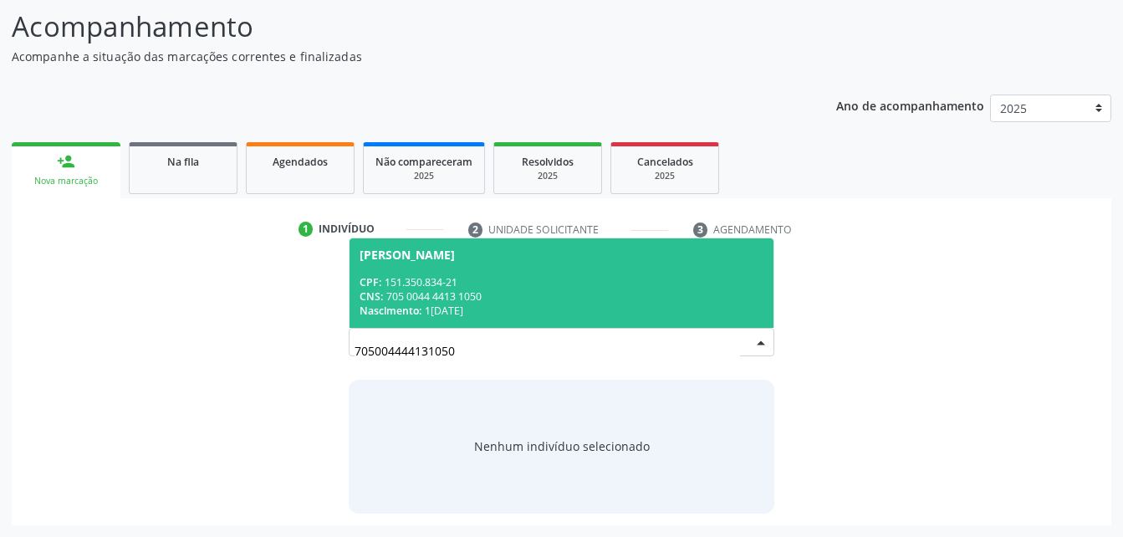
click at [708, 281] on div "CPF: 151.350.834-21" at bounding box center [561, 282] width 403 height 14
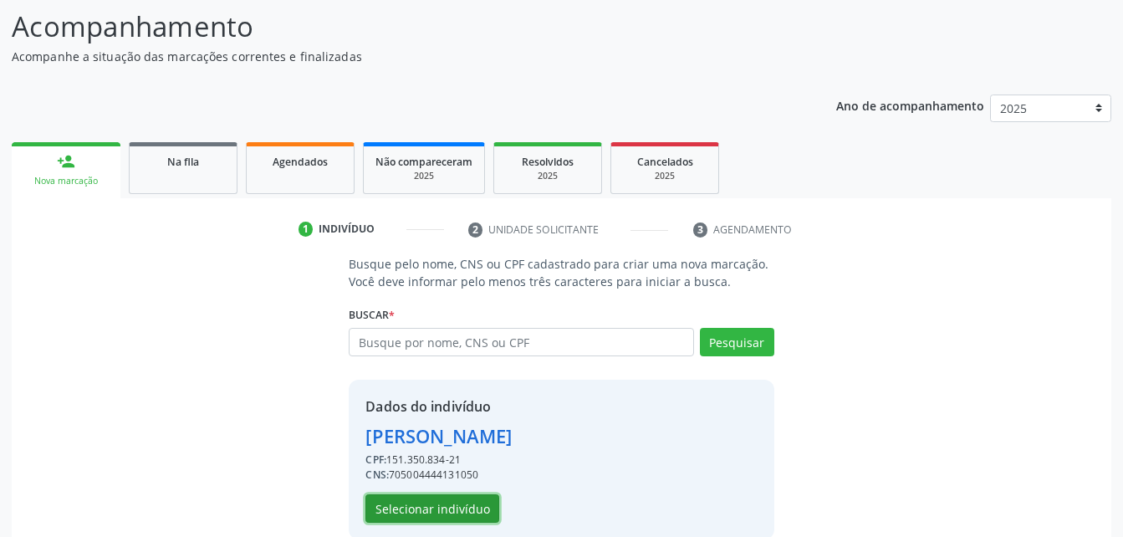
click at [414, 505] on button "Selecionar indivíduo" at bounding box center [433, 508] width 134 height 28
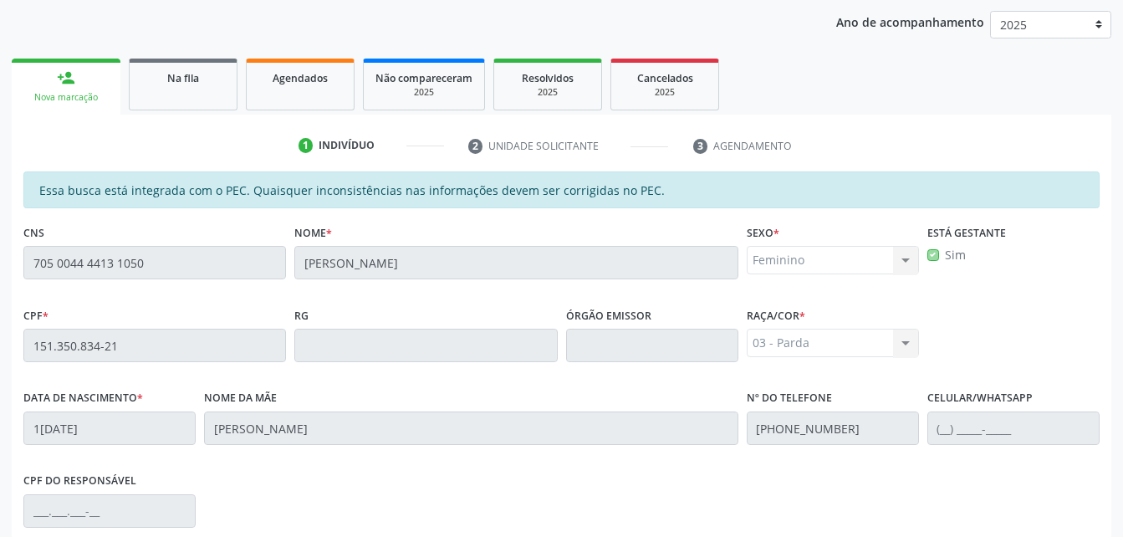
scroll to position [442, 0]
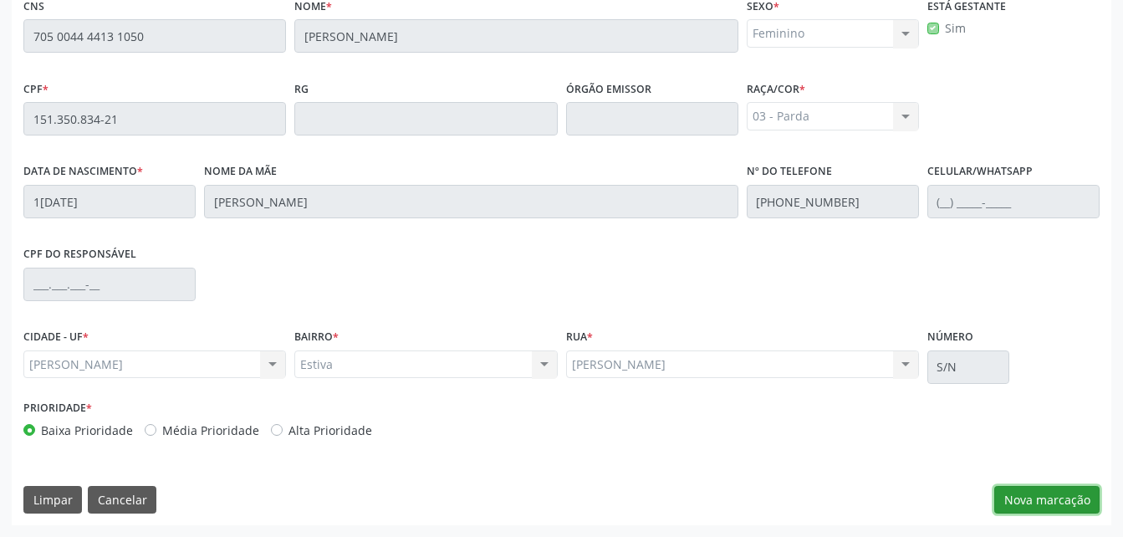
click at [1052, 493] on button "Nova marcação" at bounding box center [1047, 500] width 105 height 28
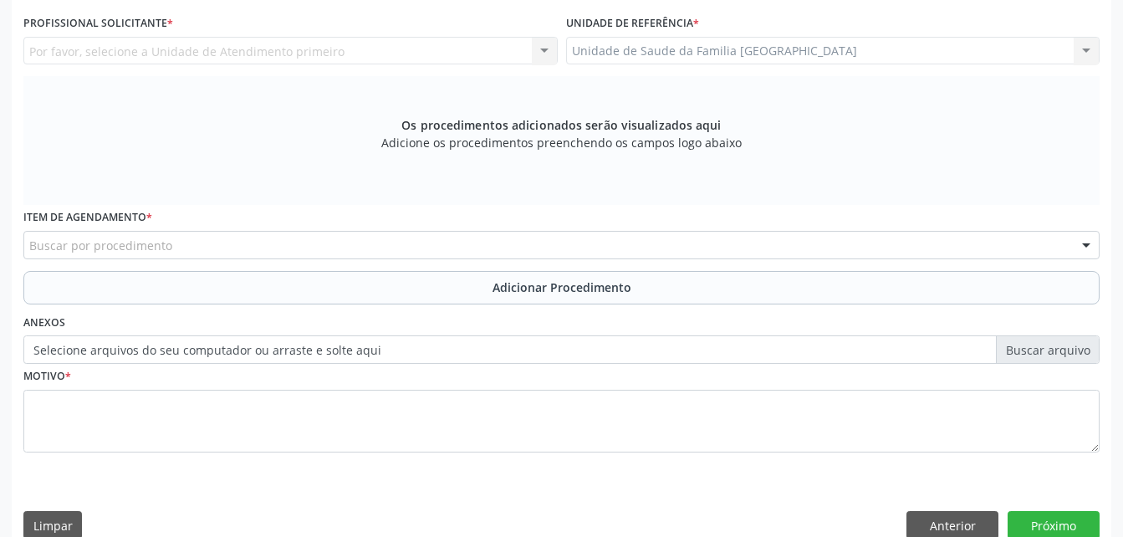
scroll to position [358, 0]
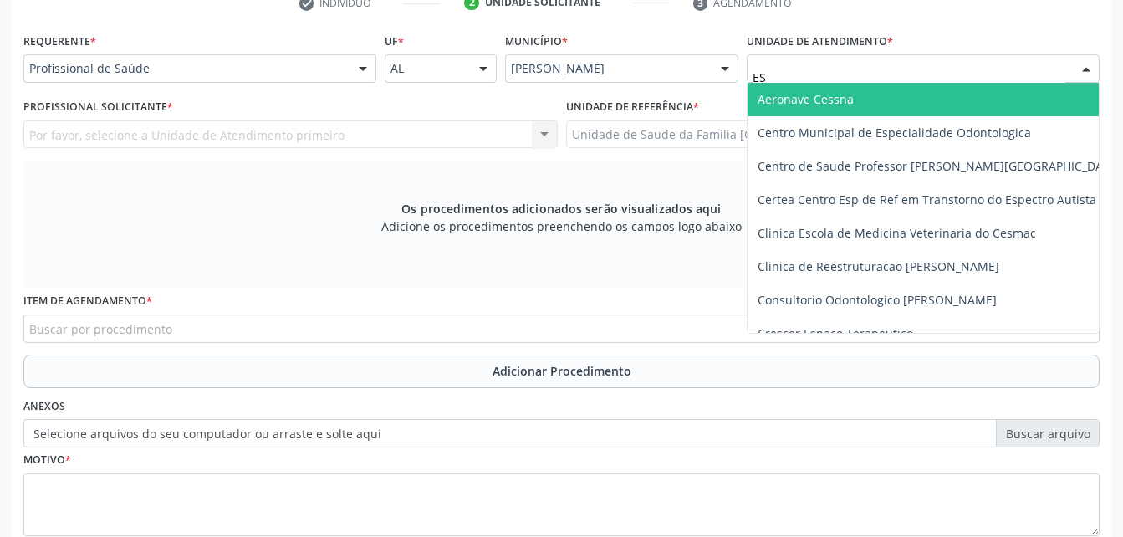
type input "EST"
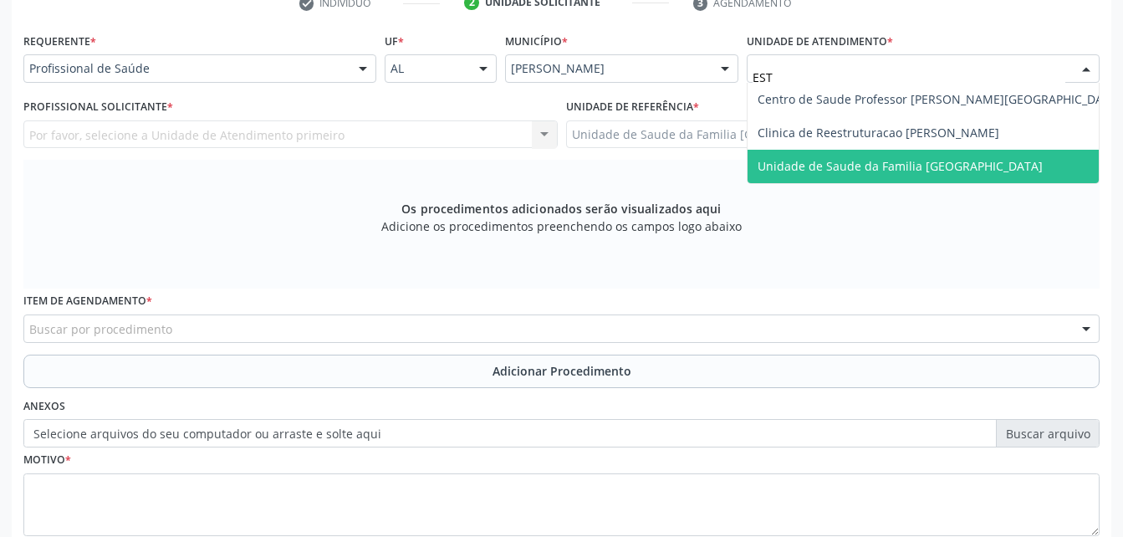
click at [832, 175] on span "Unidade de Saude da Familia [GEOGRAPHIC_DATA]" at bounding box center [940, 166] width 384 height 33
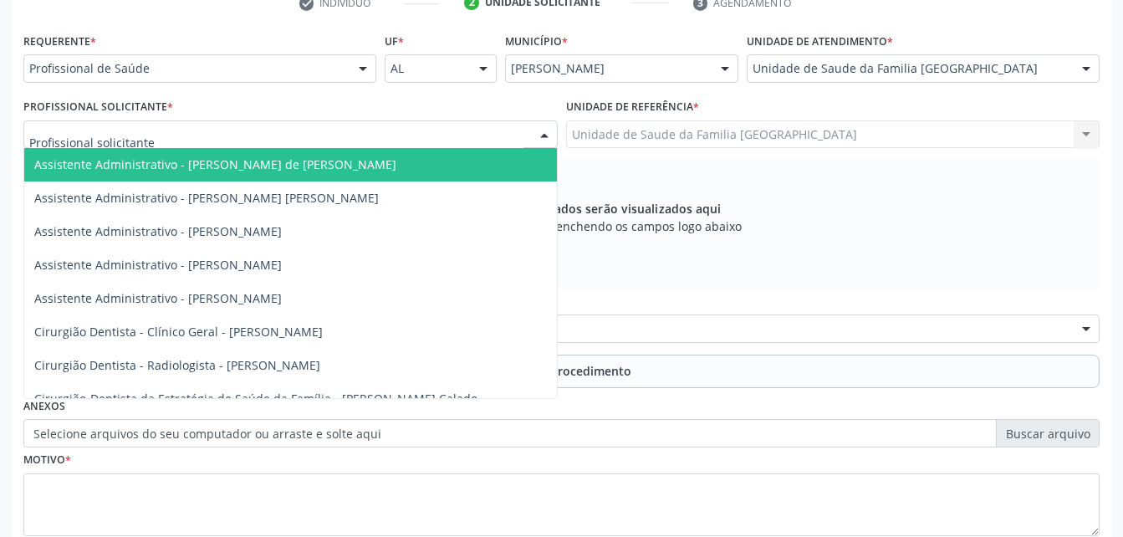
click at [366, 125] on div at bounding box center [290, 134] width 534 height 28
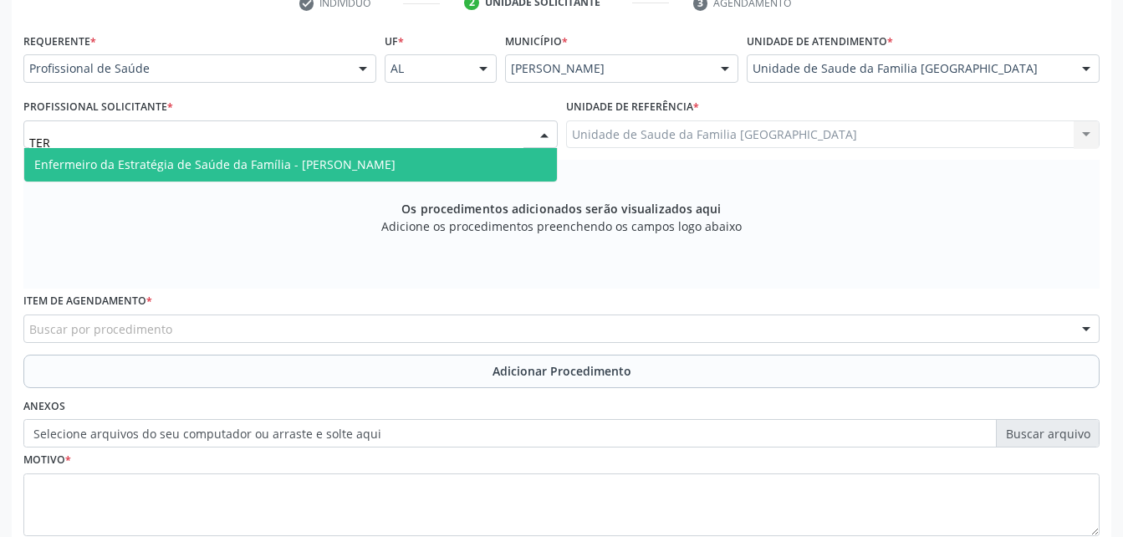
type input "TERE"
drag, startPoint x: 369, startPoint y: 161, endPoint x: 370, endPoint y: 171, distance: 9.2
click at [369, 163] on span "Enfermeiro da Estratégia de Saúde da Família - [PERSON_NAME]" at bounding box center [214, 164] width 361 height 16
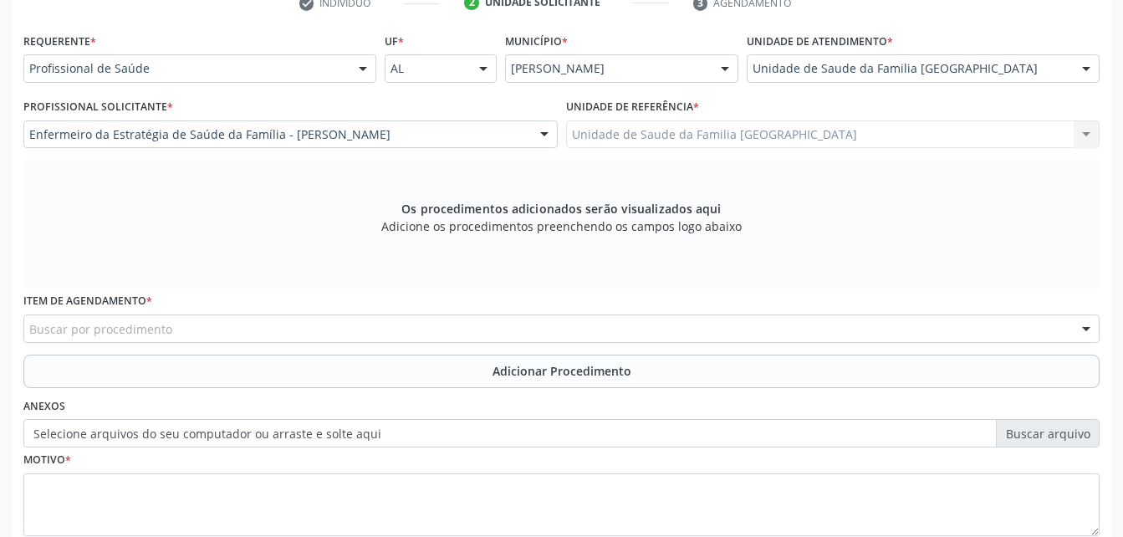
click at [326, 326] on div "Buscar por procedimento" at bounding box center [561, 329] width 1077 height 28
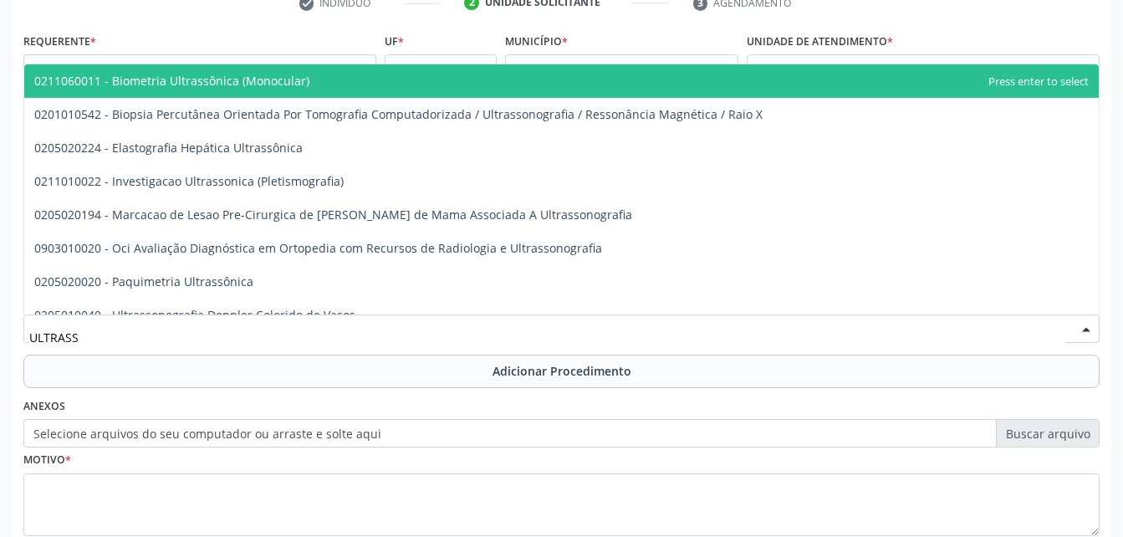
type input "ULTRASSO"
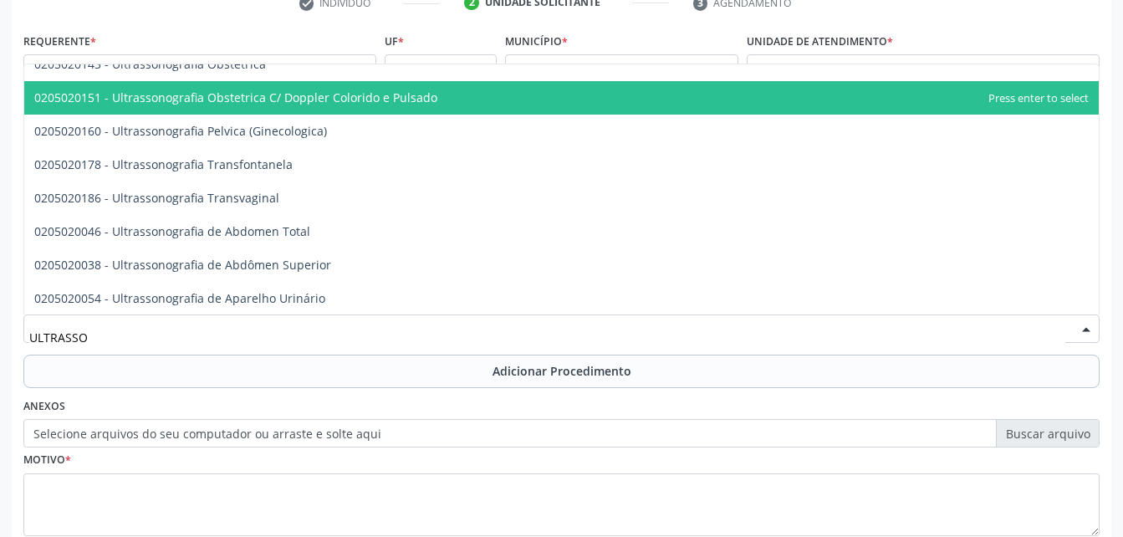
scroll to position [167, 0]
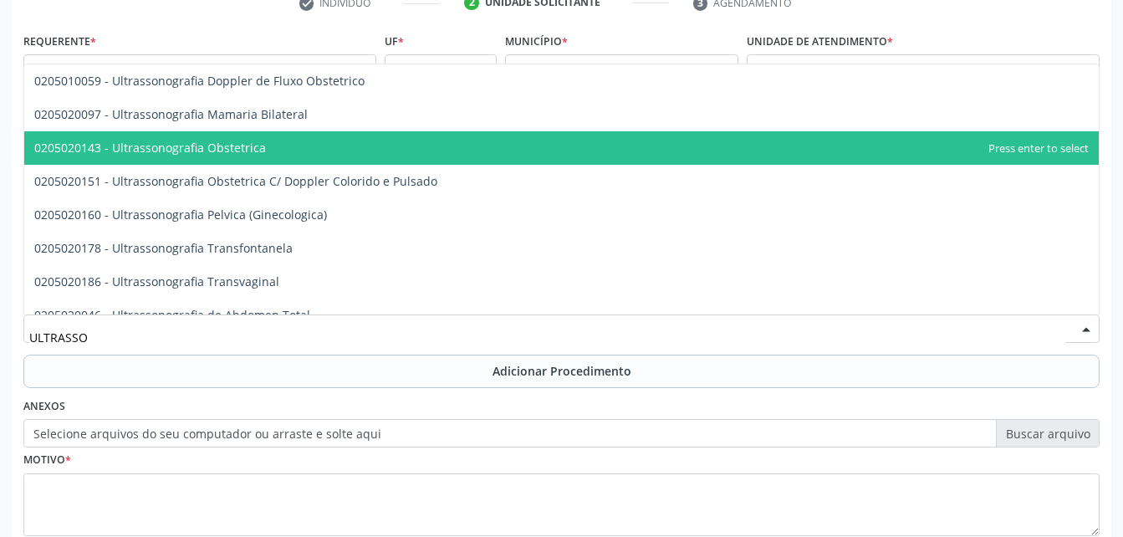
click at [360, 139] on span "0205020143 - Ultrassonografia Obstetrica" at bounding box center [561, 147] width 1075 height 33
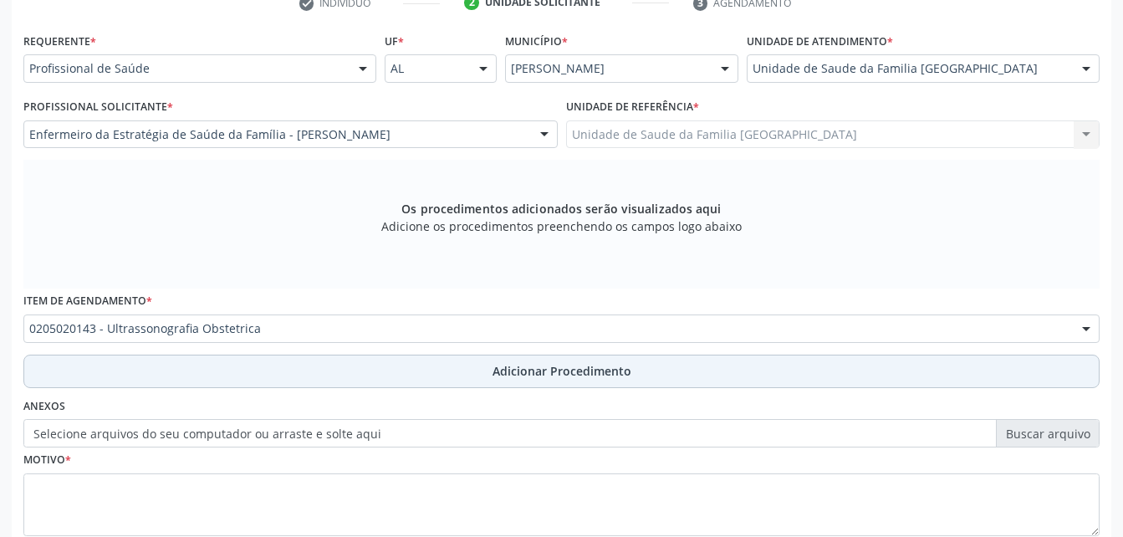
click at [464, 371] on button "Adicionar Procedimento" at bounding box center [561, 371] width 1077 height 33
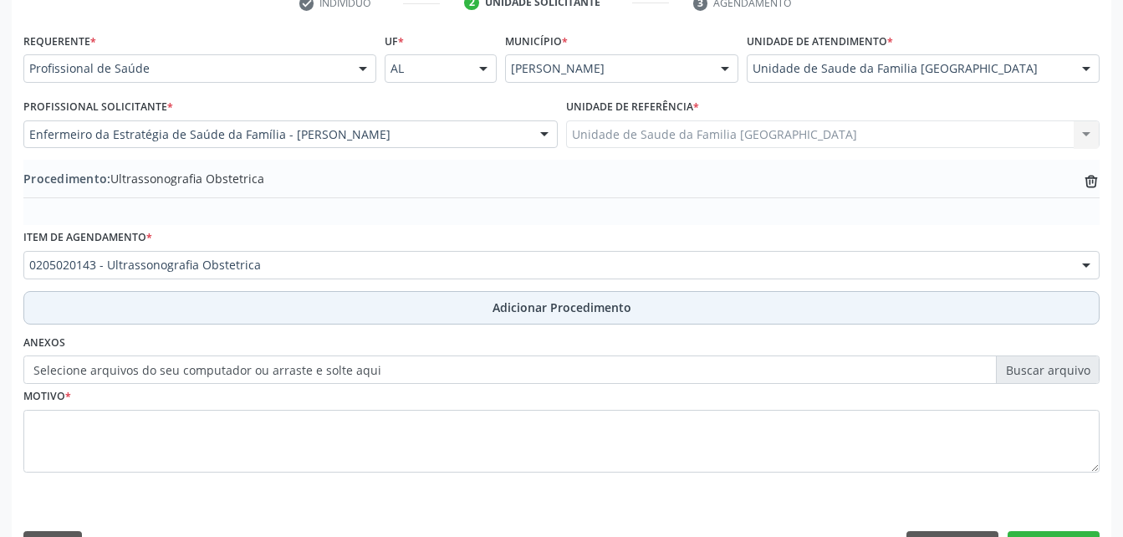
click at [464, 299] on button "Adicionar Procedimento" at bounding box center [561, 307] width 1077 height 33
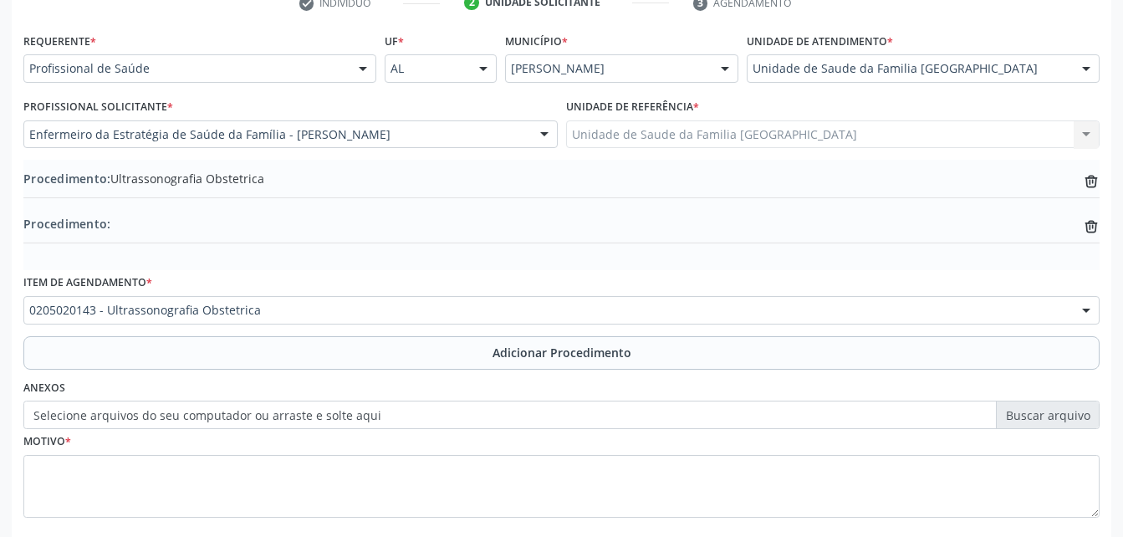
click at [422, 417] on label "Selecione arquivos do seu computador ou arraste e solte aqui" at bounding box center [561, 415] width 1077 height 28
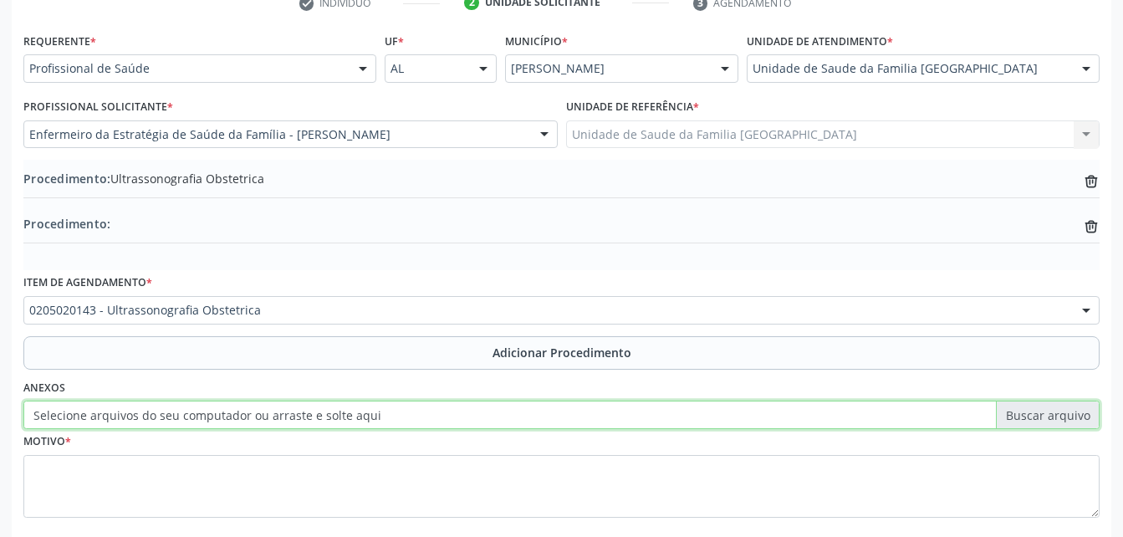
click at [422, 417] on input "Selecione arquivos do seu computador ou arraste e solte aqui" at bounding box center [561, 415] width 1077 height 28
type input "C:\fakepath\WhatsApp Image 2025-10-10 at 10.35.56.jpeg"
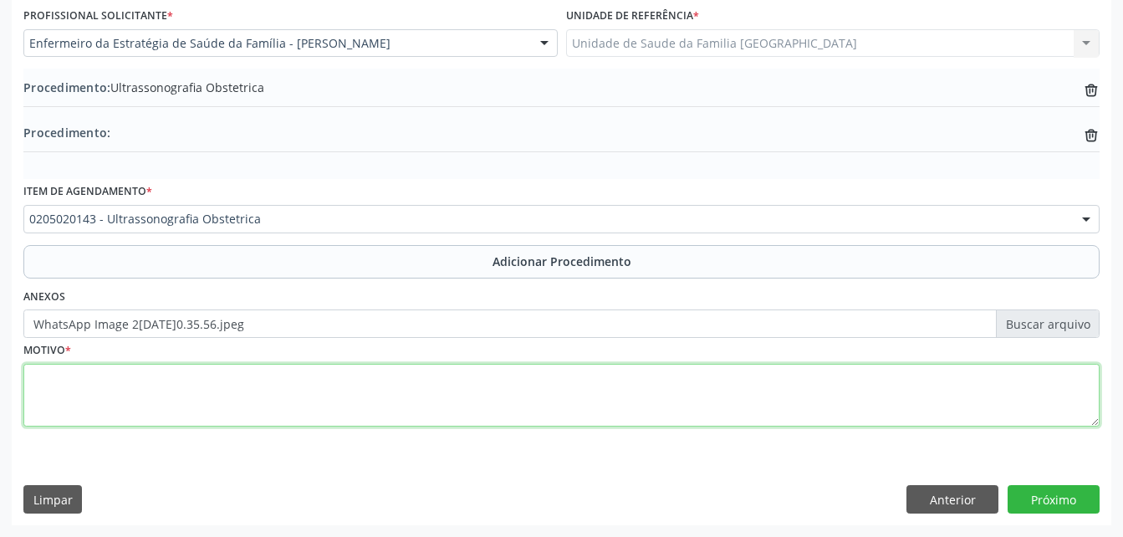
click at [361, 422] on textarea at bounding box center [561, 396] width 1077 height 64
type textarea "P"
click at [61, 385] on textarea "R´W NATAL" at bounding box center [561, 396] width 1077 height 64
type textarea "PRÉ-[DATE]"
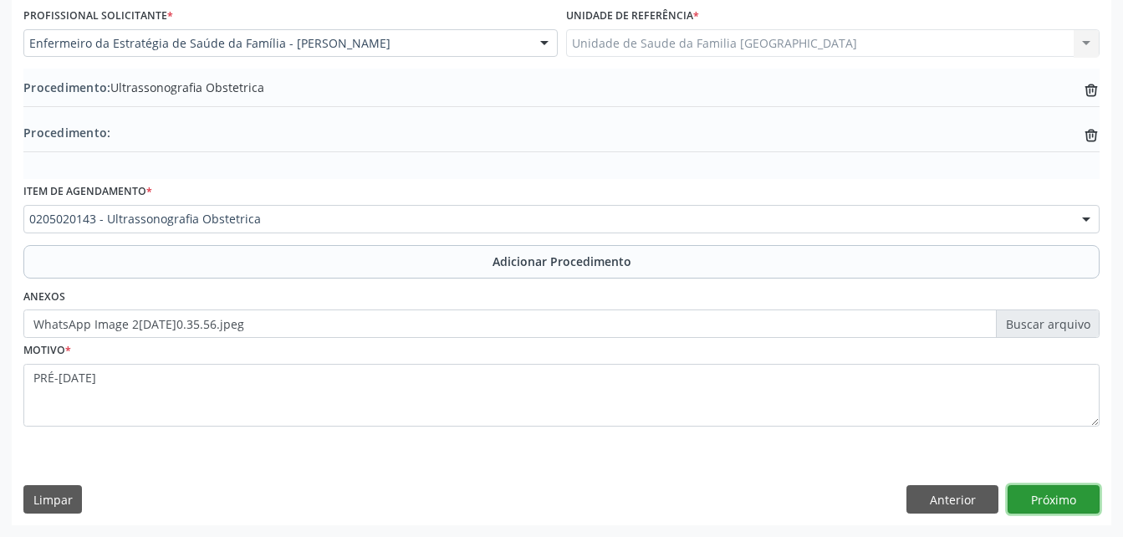
click at [1096, 501] on button "Próximo" at bounding box center [1054, 499] width 92 height 28
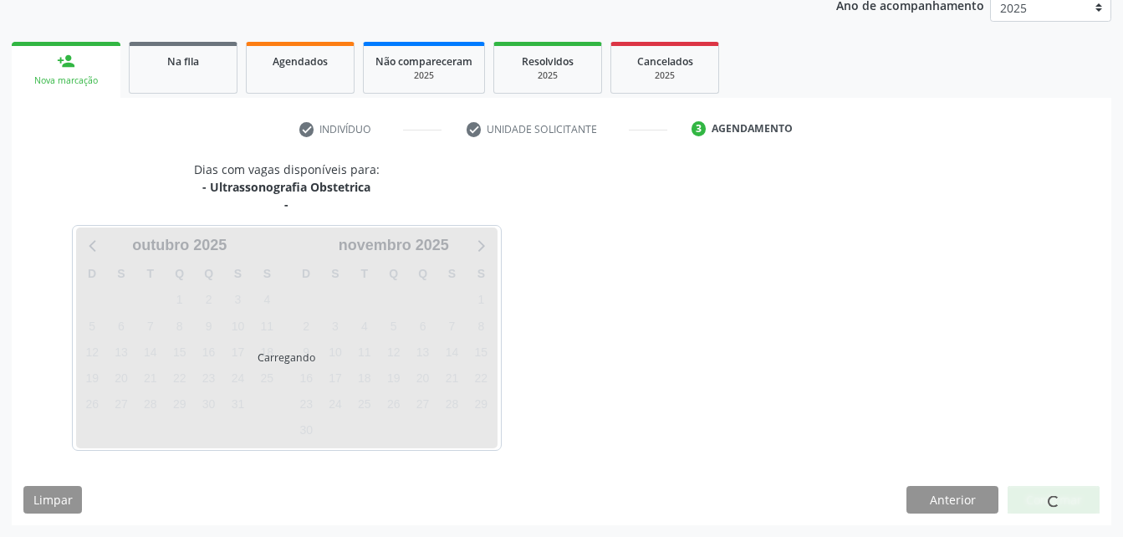
scroll to position [281, 0]
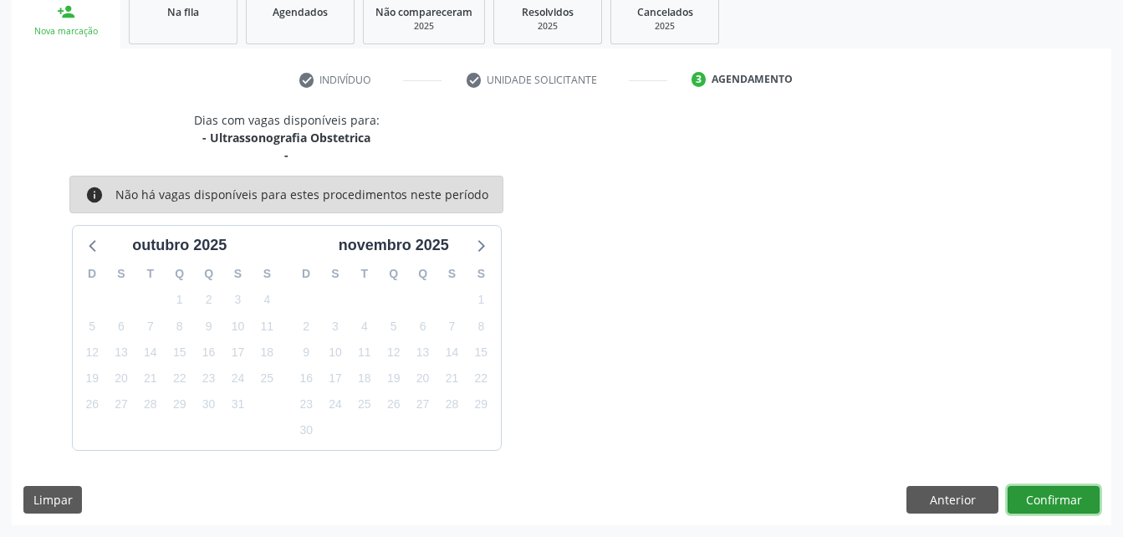
click at [1092, 491] on button "Confirmar" at bounding box center [1054, 500] width 92 height 28
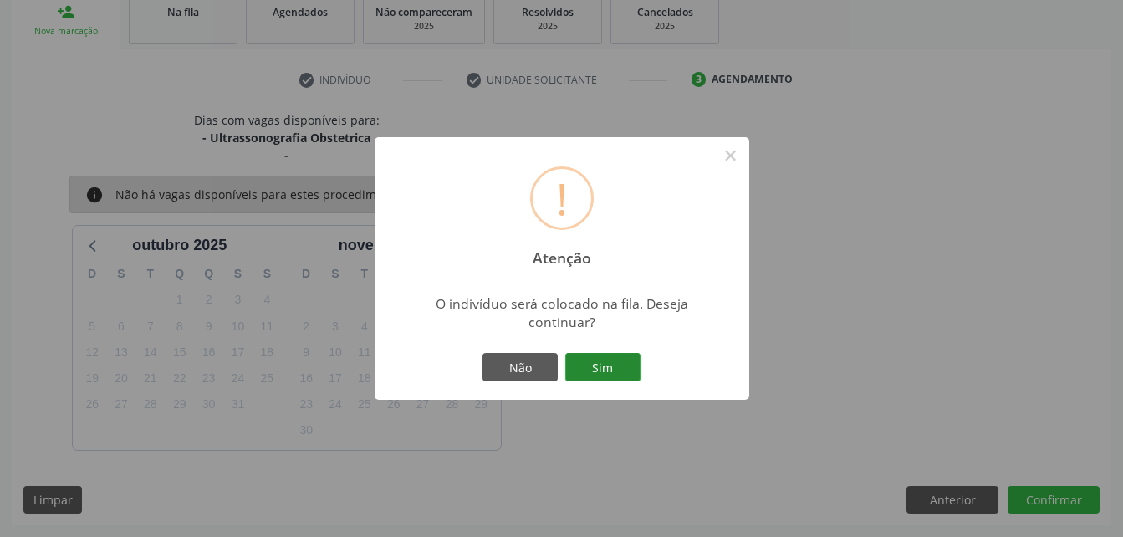
click at [606, 375] on button "Sim" at bounding box center [602, 367] width 75 height 28
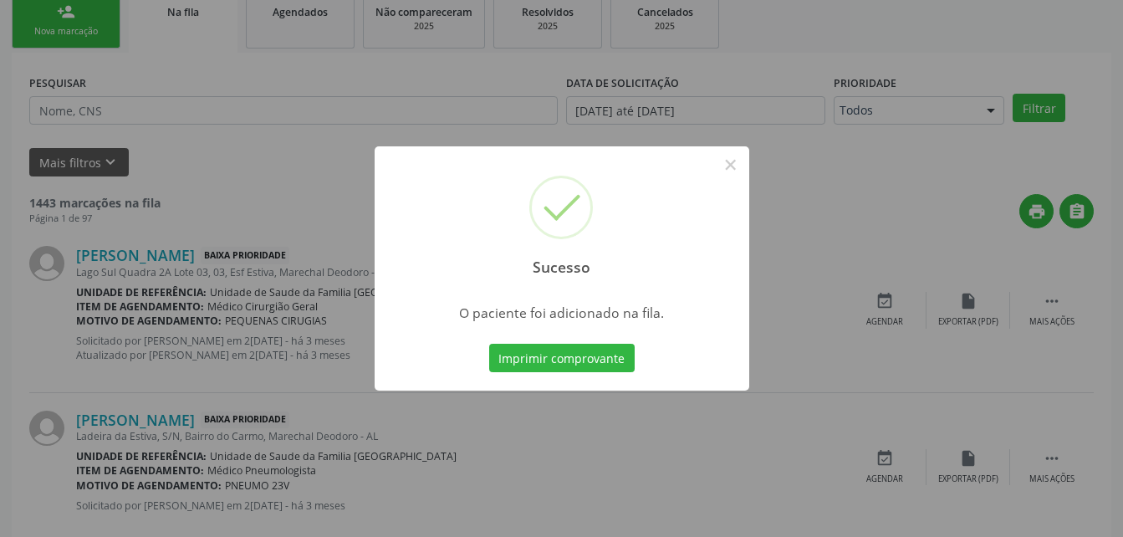
scroll to position [38, 0]
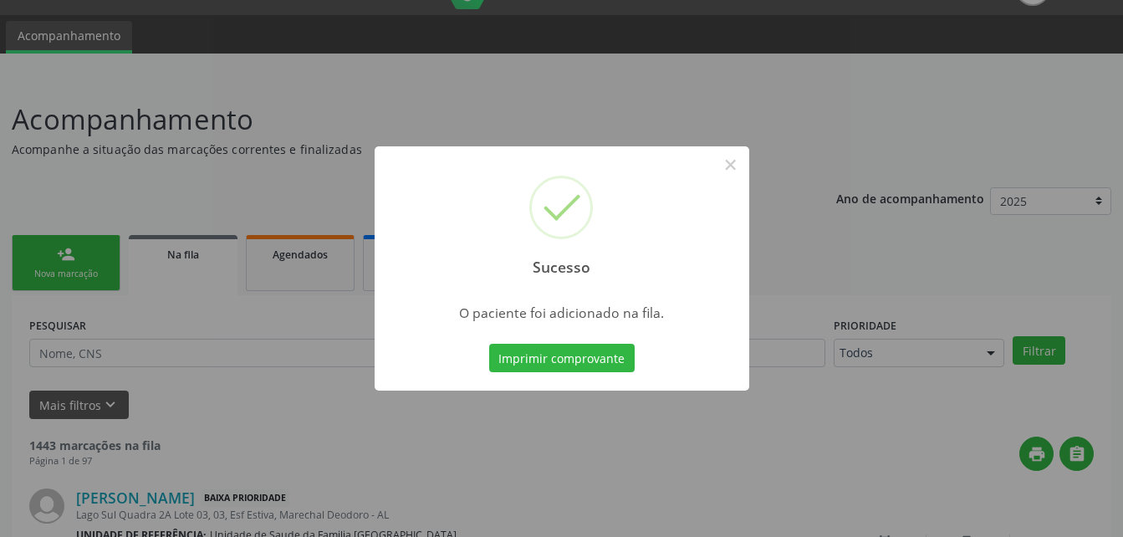
click at [50, 275] on div "Sucesso × O paciente foi adicionado na fila. Imprimir comprovante Cancel" at bounding box center [561, 268] width 1123 height 537
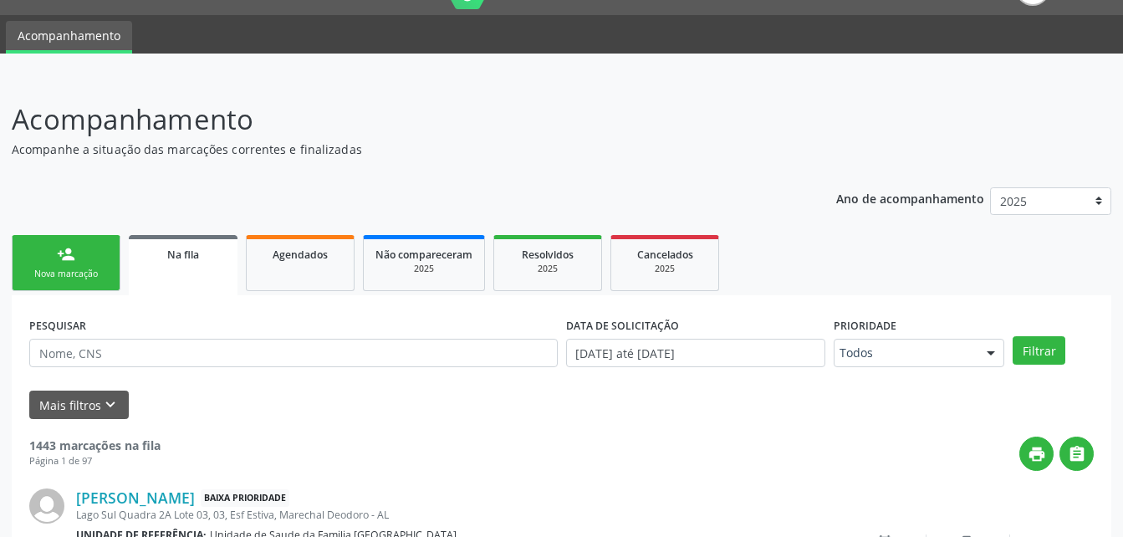
click at [50, 275] on div "Nova marcação" at bounding box center [66, 274] width 84 height 13
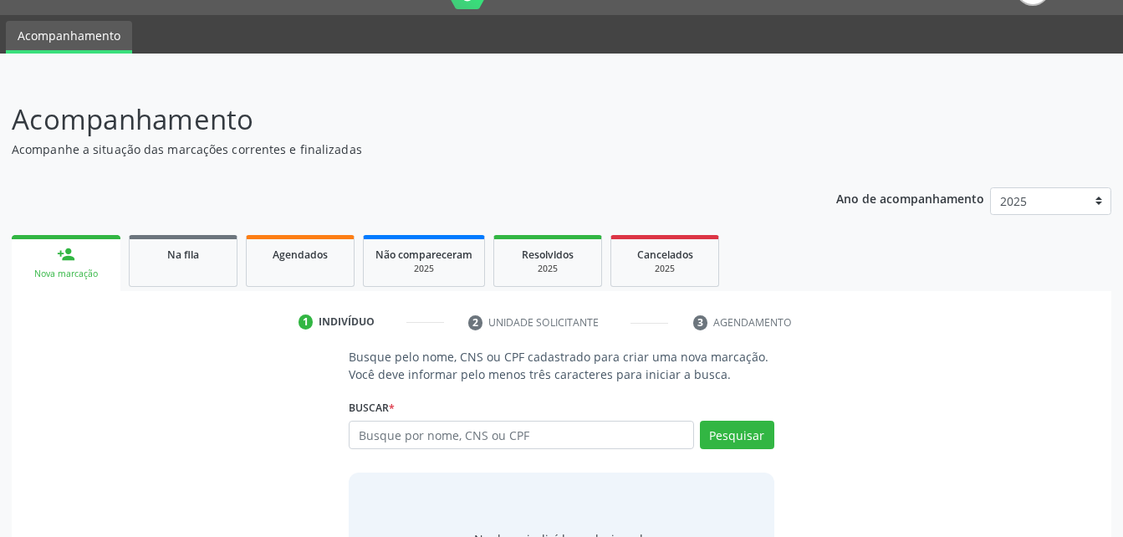
click at [100, 272] on div "Nova marcação" at bounding box center [65, 274] width 85 height 13
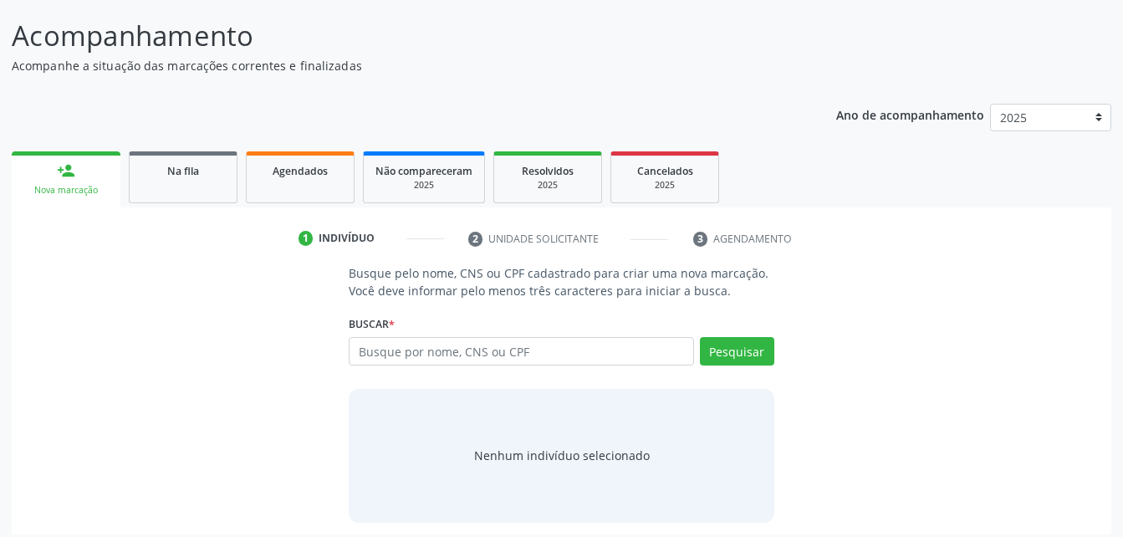
scroll to position [131, 0]
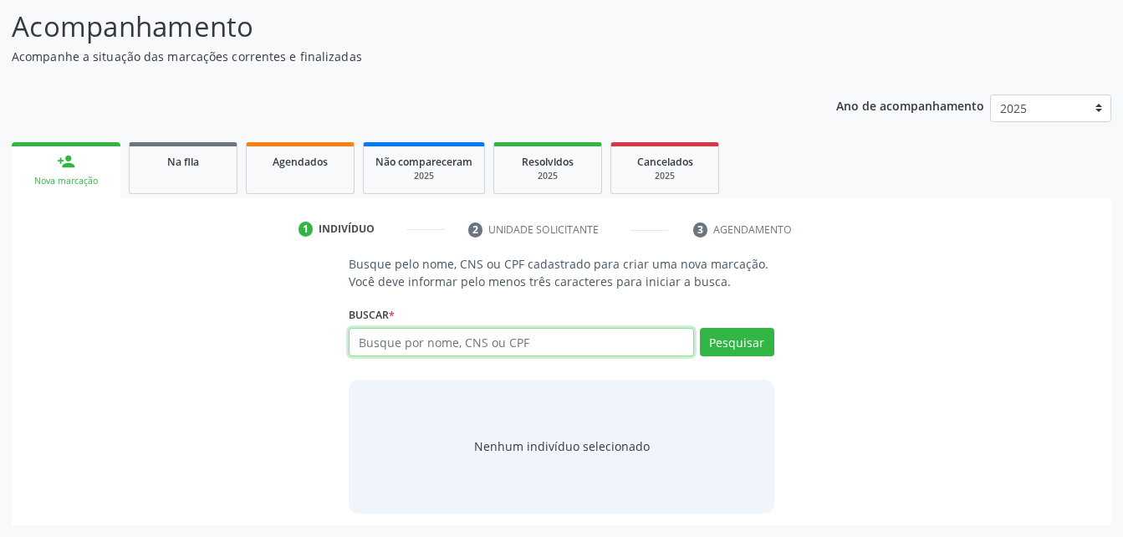
click at [591, 353] on input "text" at bounding box center [521, 342] width 345 height 28
type input "702608279312140"
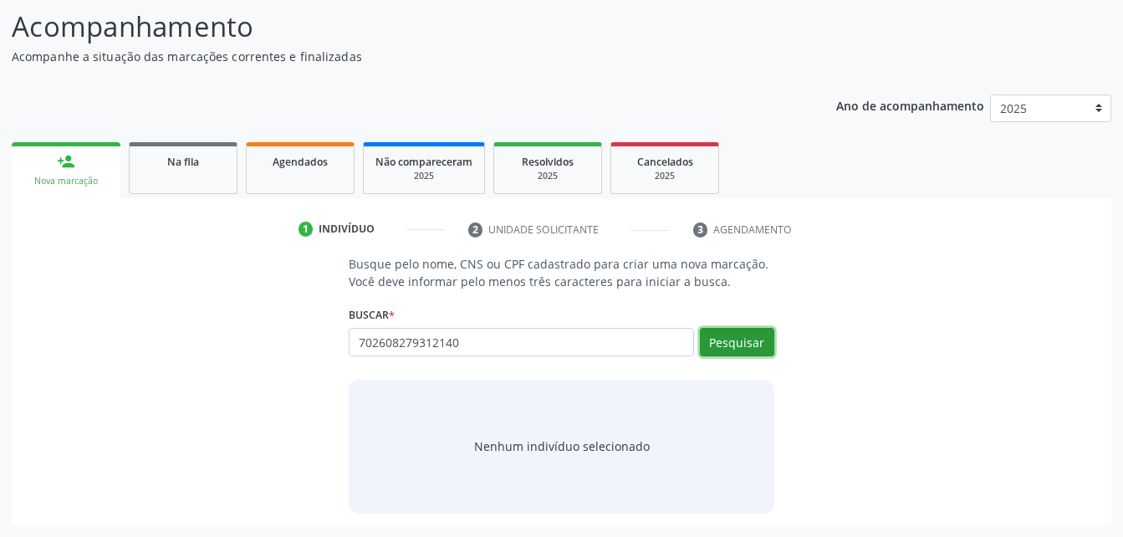
click at [743, 340] on button "Pesquisar" at bounding box center [737, 342] width 74 height 28
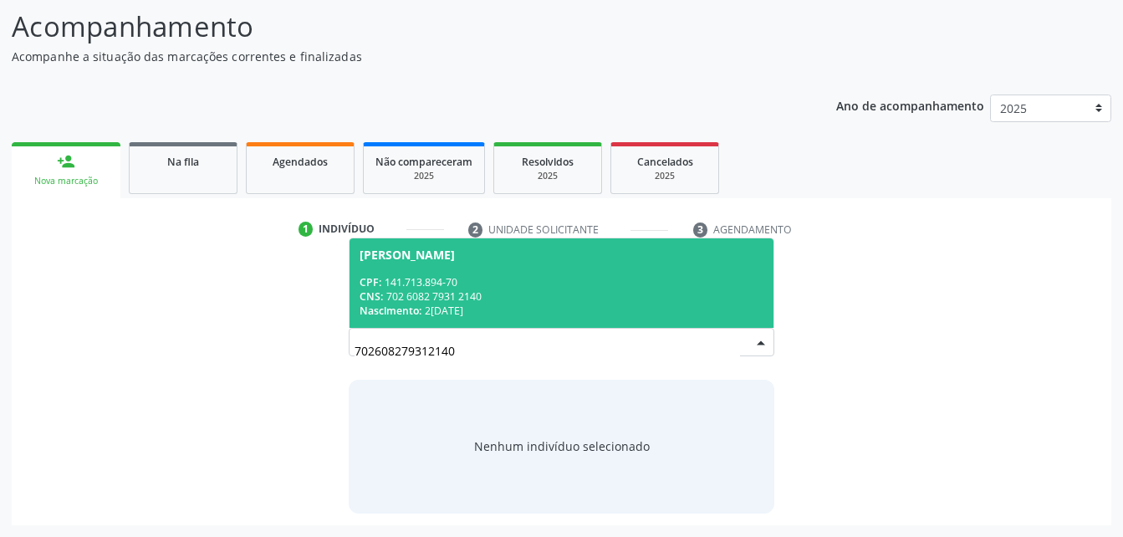
click at [412, 285] on div "CPF: 141.713.894-70" at bounding box center [561, 282] width 403 height 14
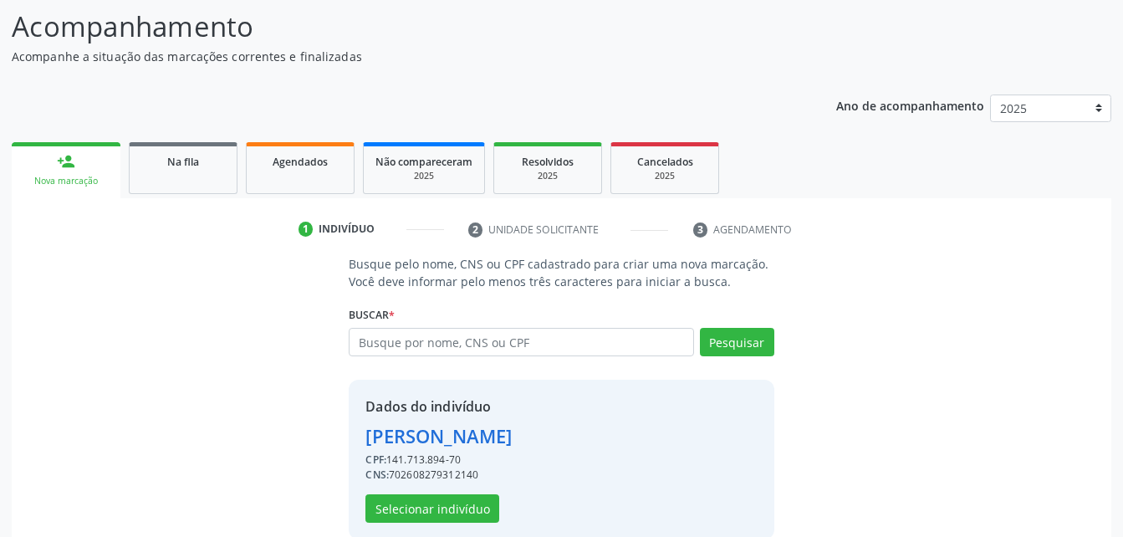
scroll to position [157, 0]
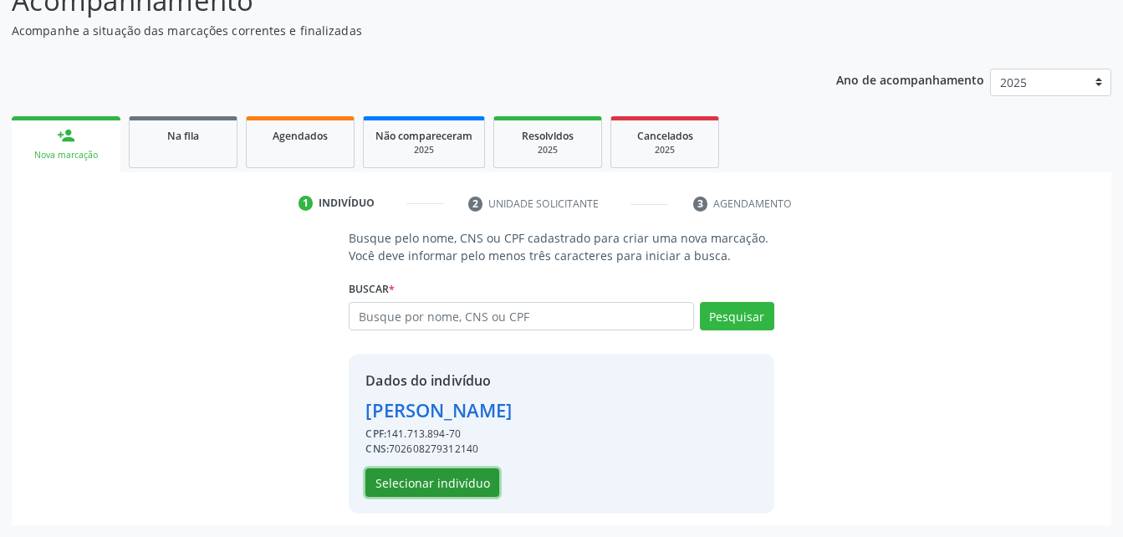
click at [449, 478] on button "Selecionar indivíduo" at bounding box center [433, 482] width 134 height 28
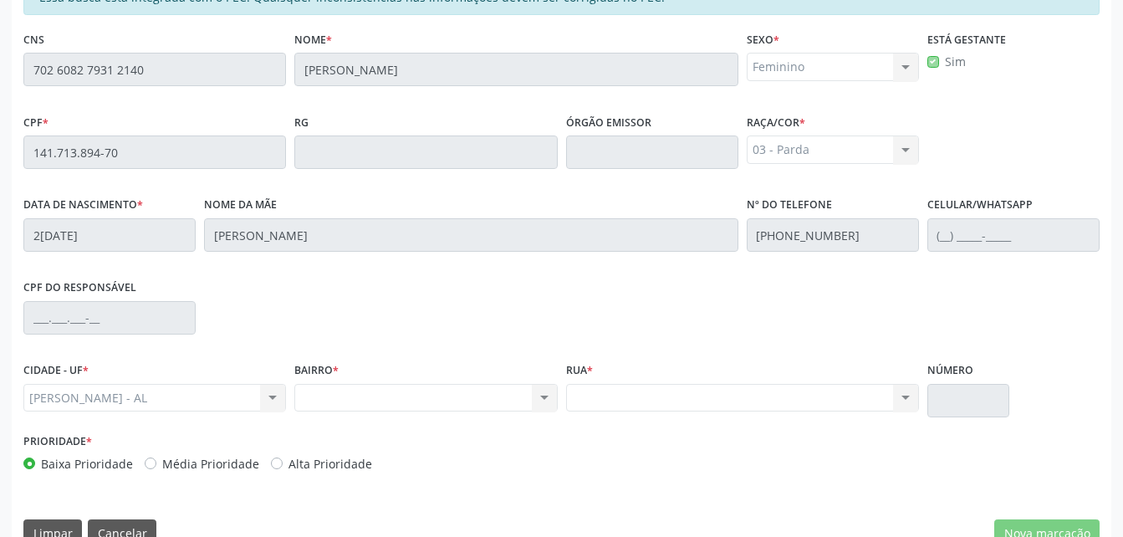
scroll to position [241, 0]
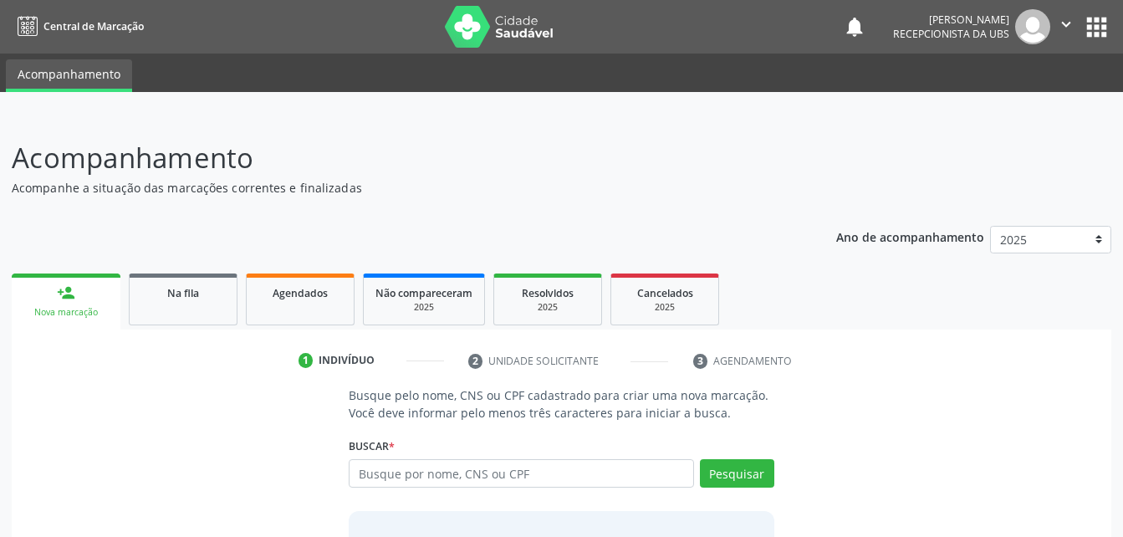
scroll to position [131, 0]
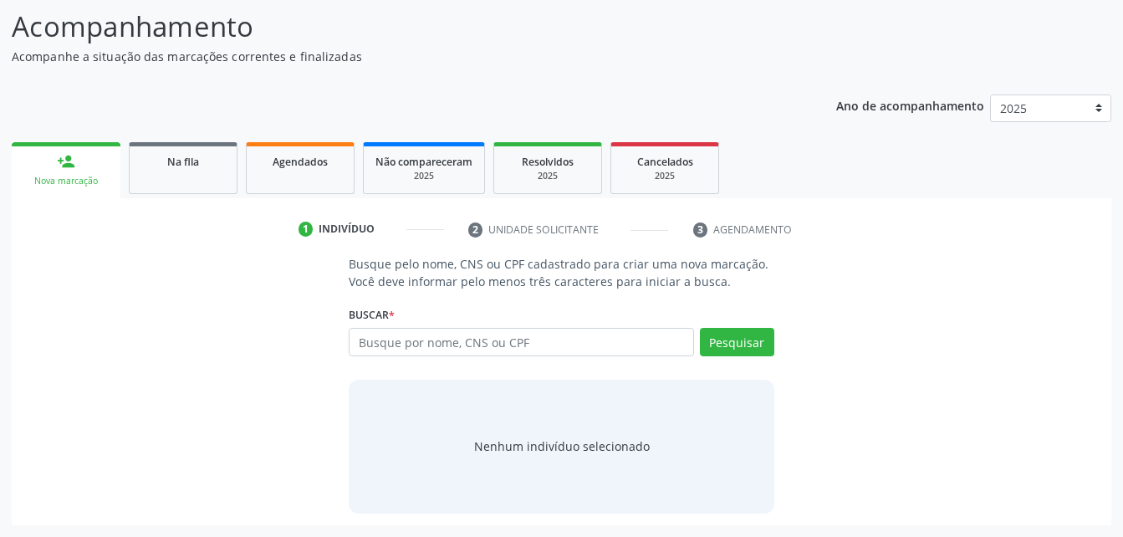
drag, startPoint x: 0, startPoint y: 0, endPoint x: 453, endPoint y: 344, distance: 568.3
click at [453, 344] on input "text" at bounding box center [521, 342] width 345 height 28
type input "702 6082 7931 2140"
click at [756, 330] on button "Pesquisar" at bounding box center [737, 342] width 74 height 28
type input "702 6082 7931 2140"
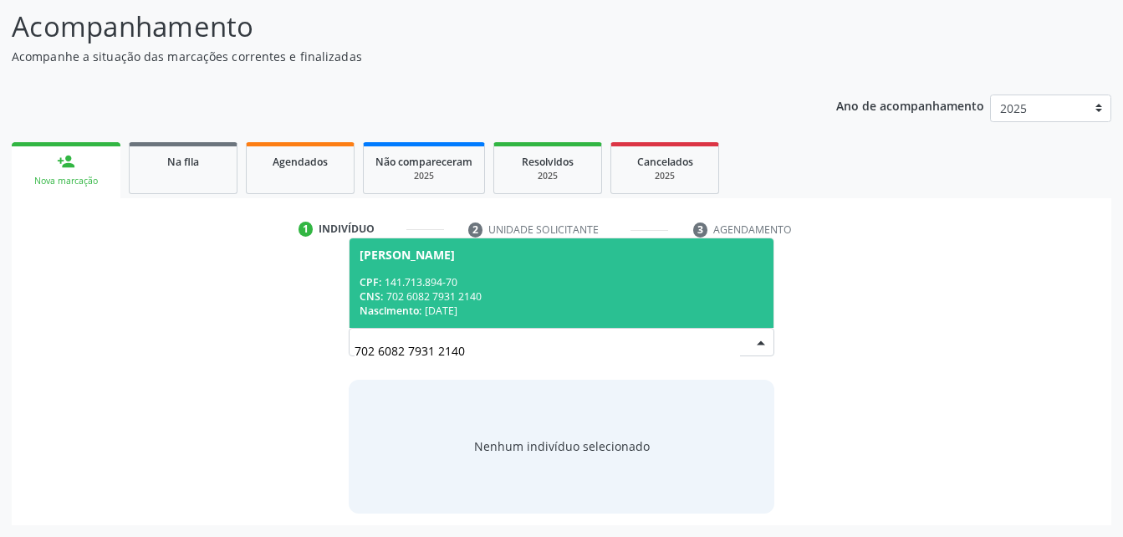
click at [615, 269] on span "[PERSON_NAME] CPF: 141.713.894-70 CNS: 702 6082 7931 2140 Nascimento: [DATE]" at bounding box center [561, 283] width 423 height 90
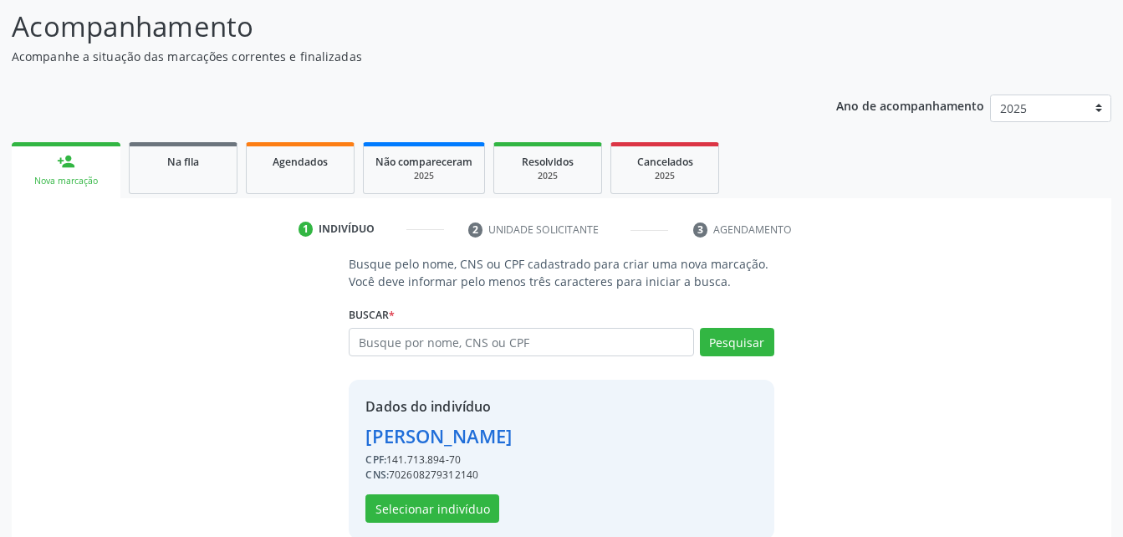
scroll to position [157, 0]
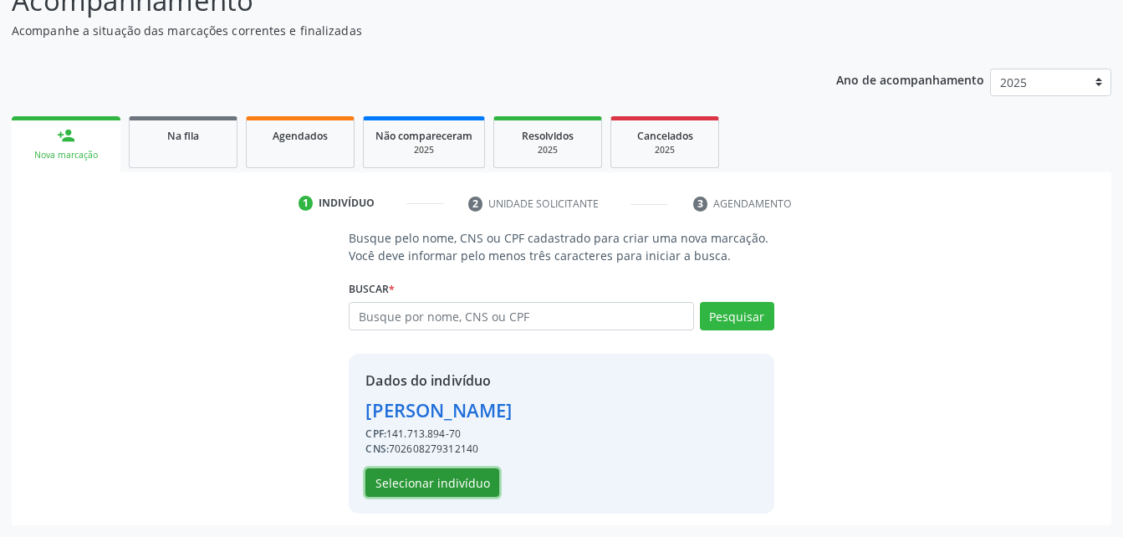
click at [451, 475] on button "Selecionar indivíduo" at bounding box center [433, 482] width 134 height 28
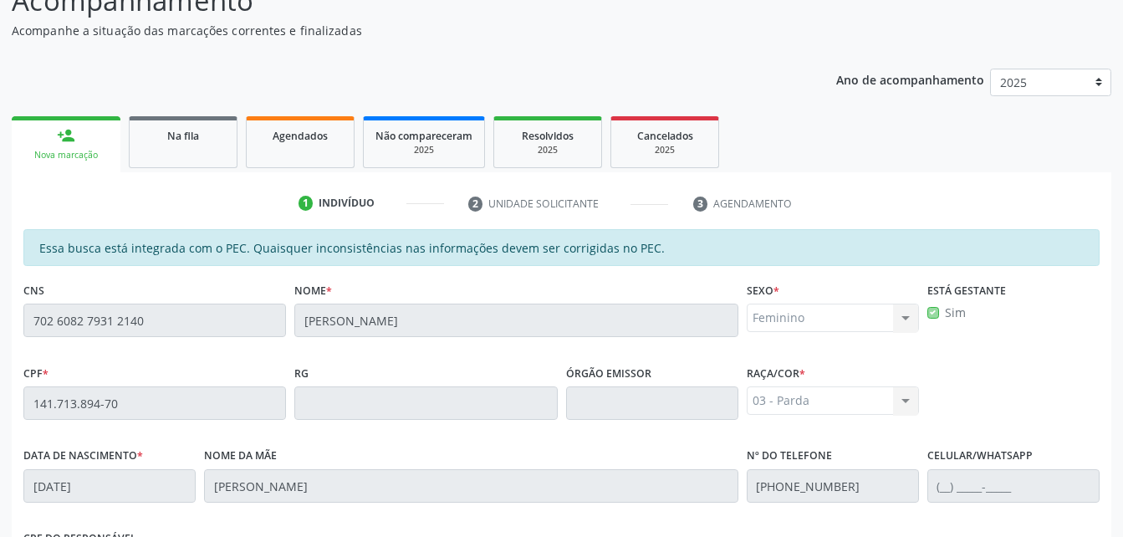
scroll to position [442, 0]
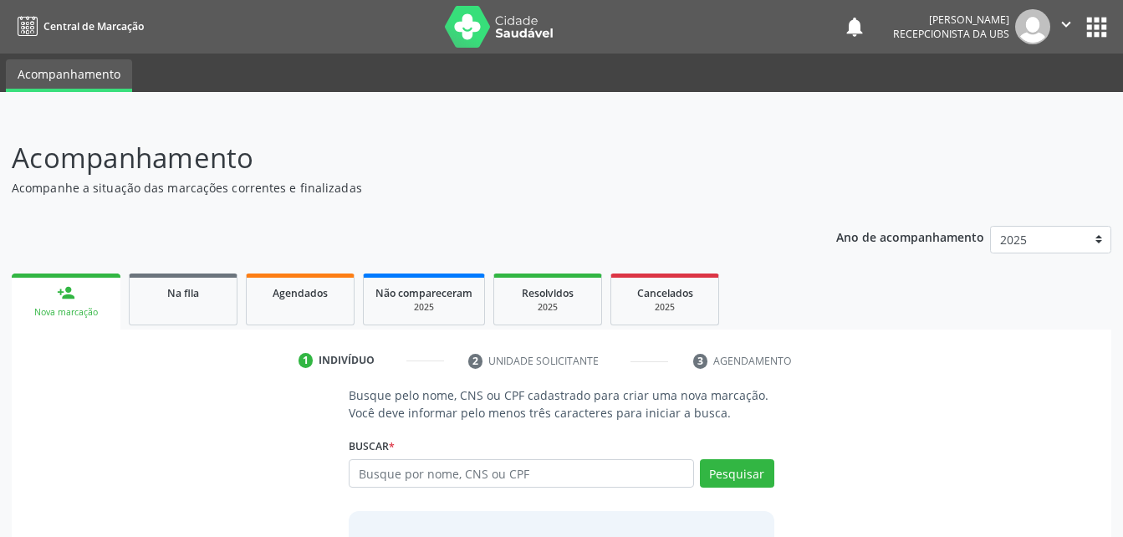
scroll to position [131, 0]
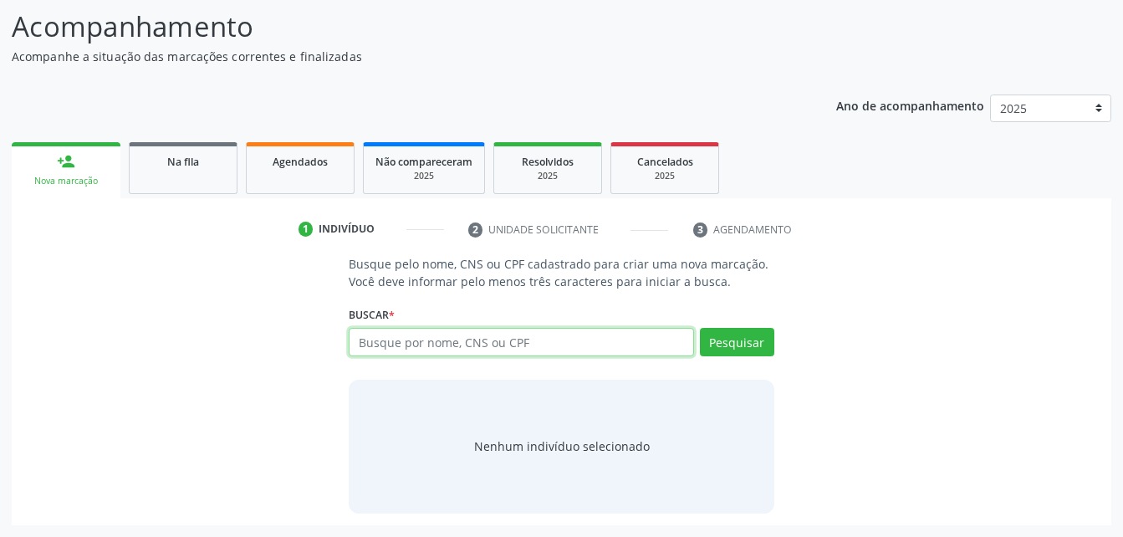
paste input "702 6082 7931 2140"
type input "702 6082 7931 2140"
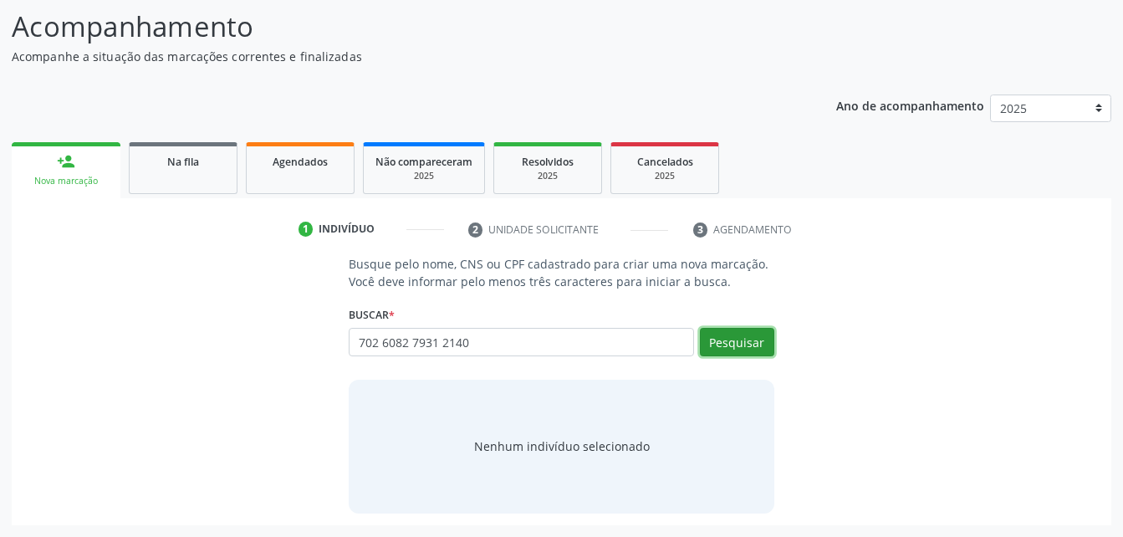
click at [744, 340] on button "Pesquisar" at bounding box center [737, 342] width 74 height 28
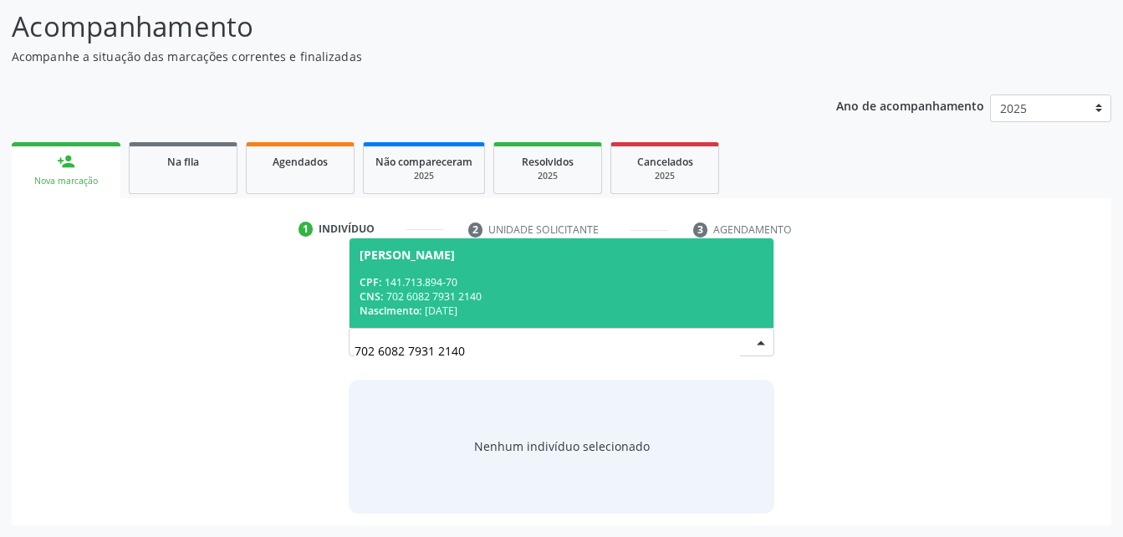
click at [707, 238] on span "[PERSON_NAME] CPF: 141.713.894-70 CNS: 702 6082 7931 2140 Nascimento: [DATE]" at bounding box center [561, 283] width 423 height 90
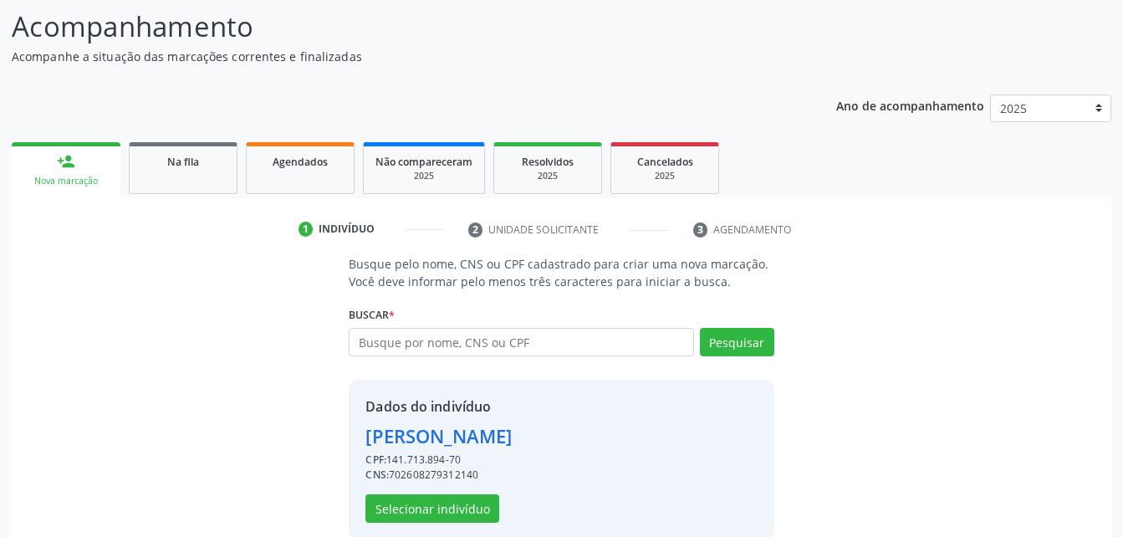
scroll to position [157, 0]
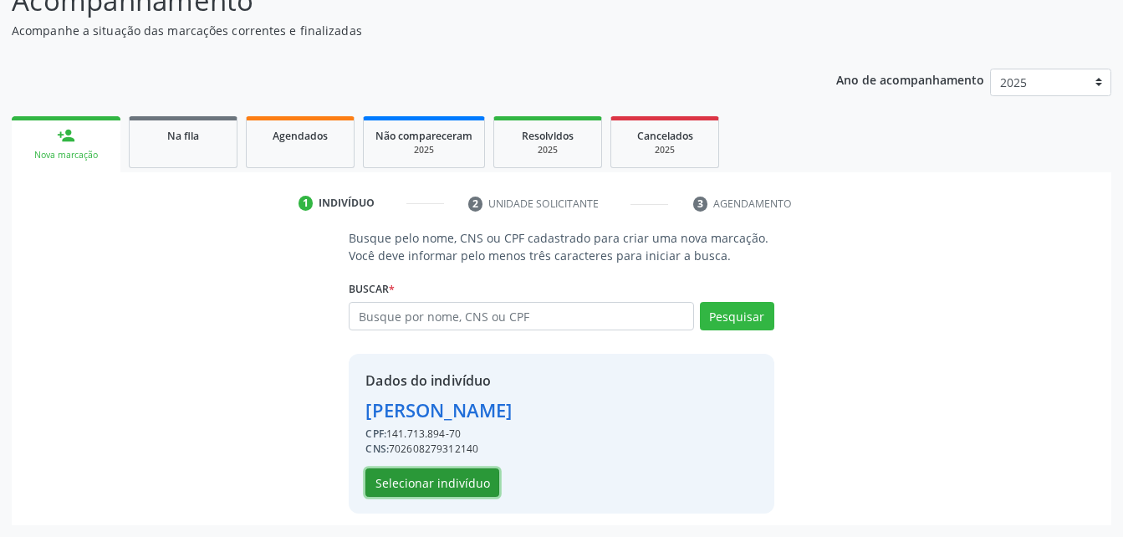
click at [482, 487] on button "Selecionar indivíduo" at bounding box center [433, 482] width 134 height 28
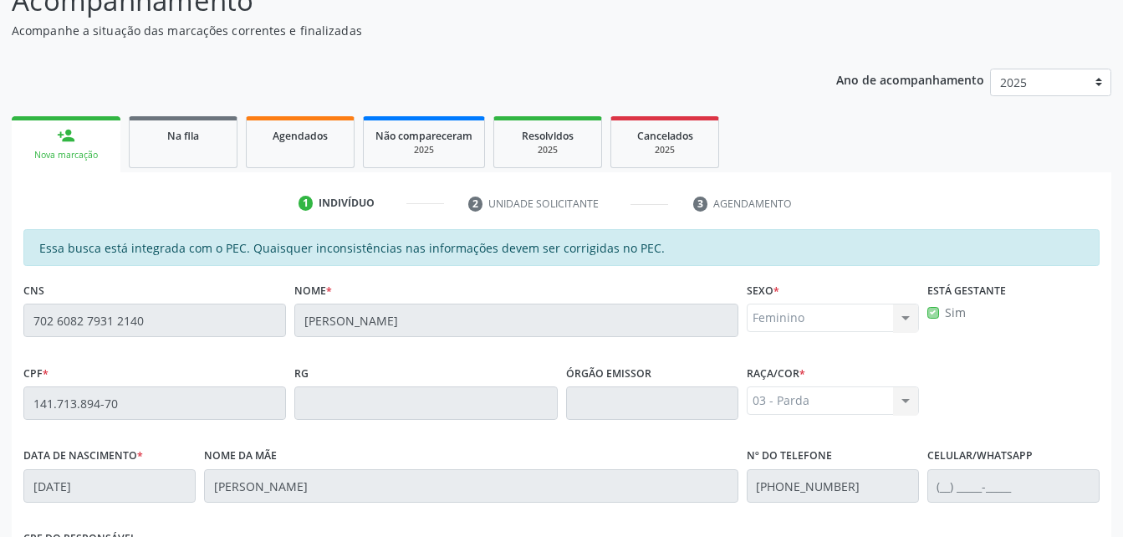
scroll to position [442, 0]
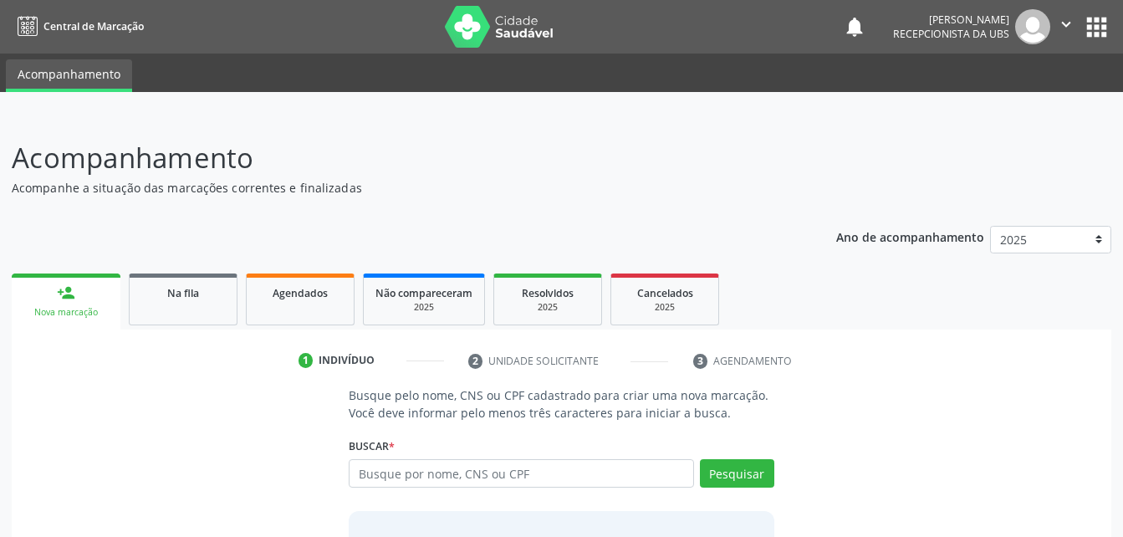
scroll to position [131, 0]
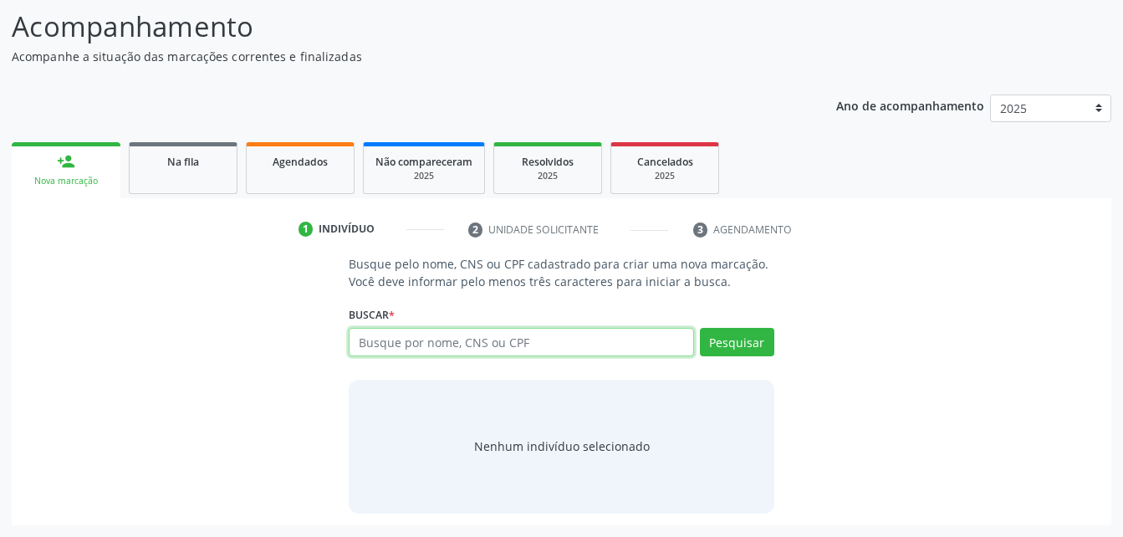
click at [514, 341] on input "text" at bounding box center [521, 342] width 345 height 28
click at [461, 342] on input "text" at bounding box center [521, 342] width 345 height 28
paste input "702 6082 7931 2140"
type input "702 6082 7931 2140"
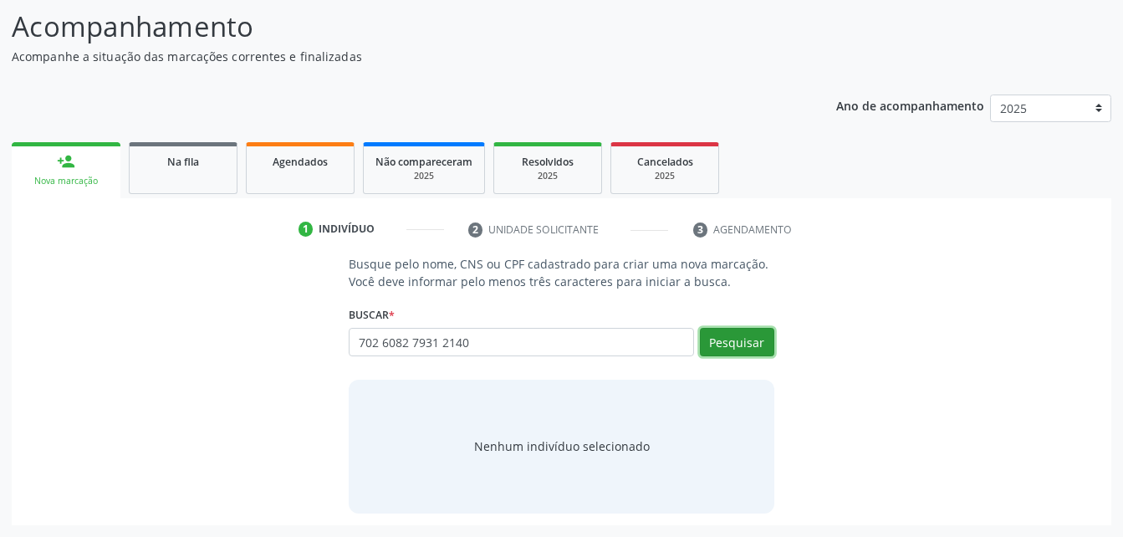
click at [725, 336] on button "Pesquisar" at bounding box center [737, 342] width 74 height 28
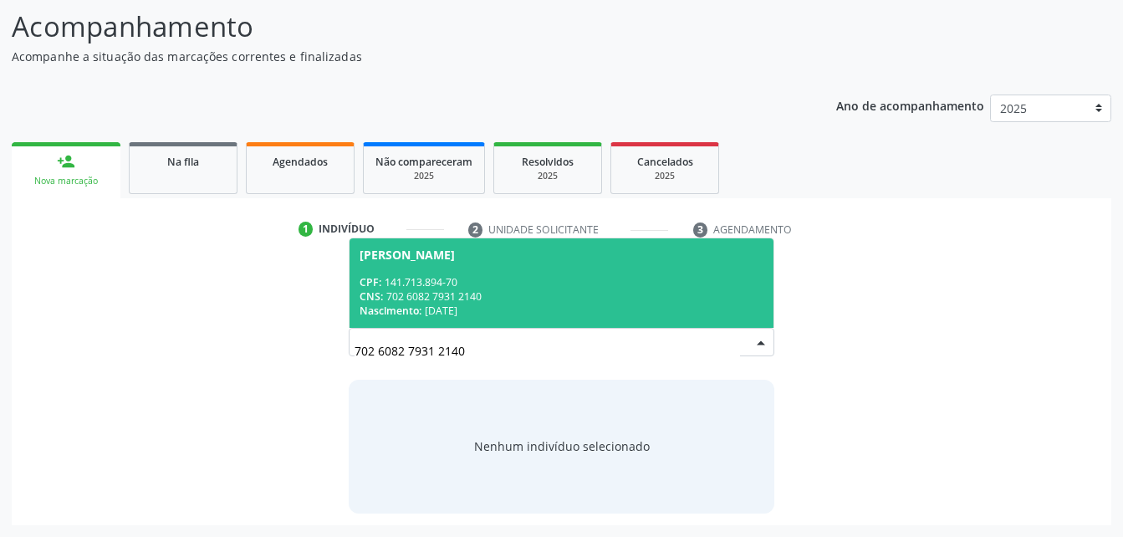
click at [447, 290] on div "CNS: 702 6082 7931 2140" at bounding box center [561, 296] width 403 height 14
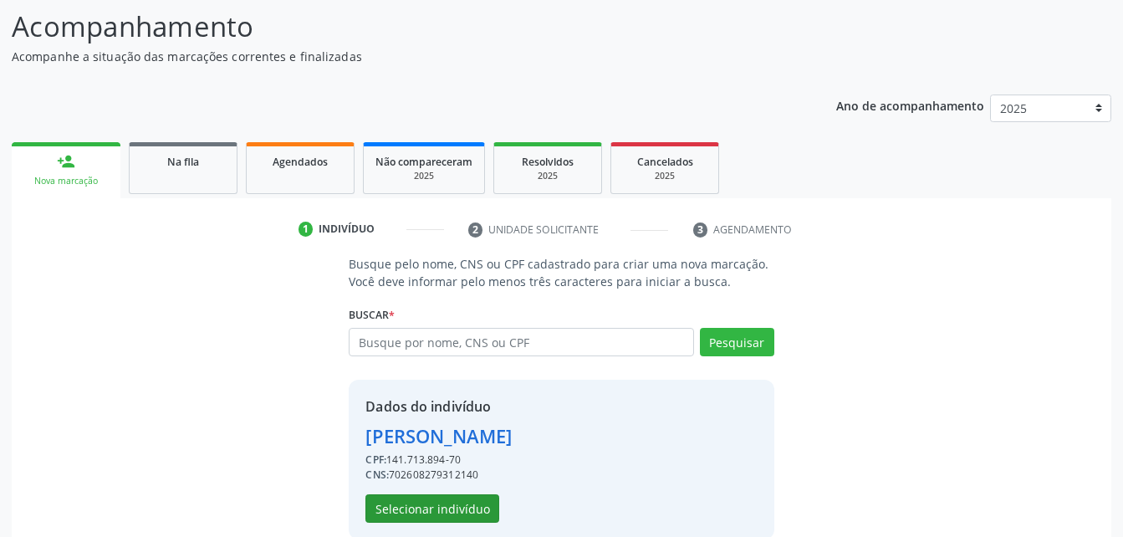
scroll to position [157, 0]
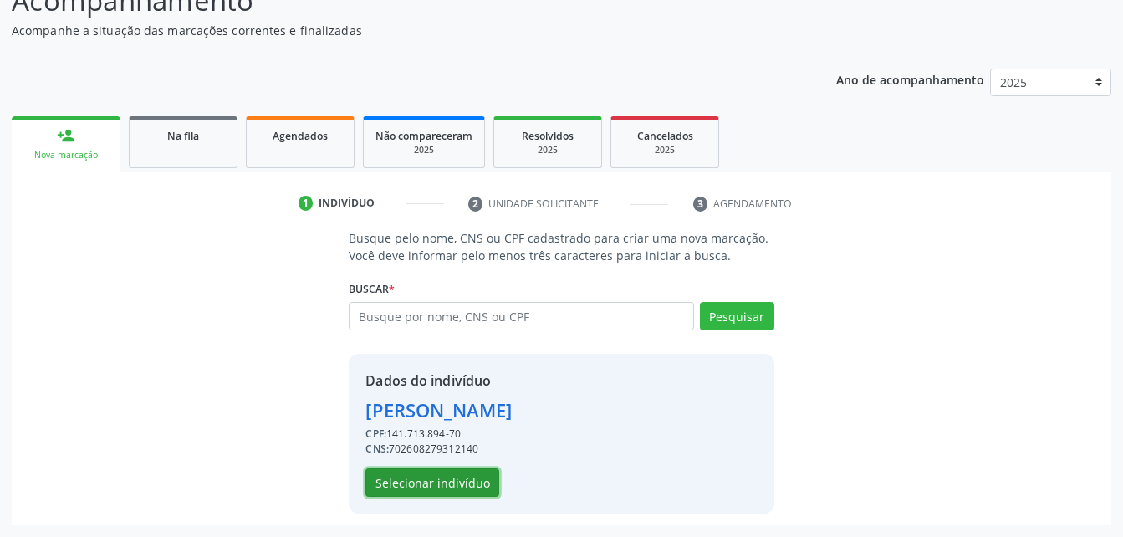
click at [453, 486] on button "Selecionar indivíduo" at bounding box center [433, 482] width 134 height 28
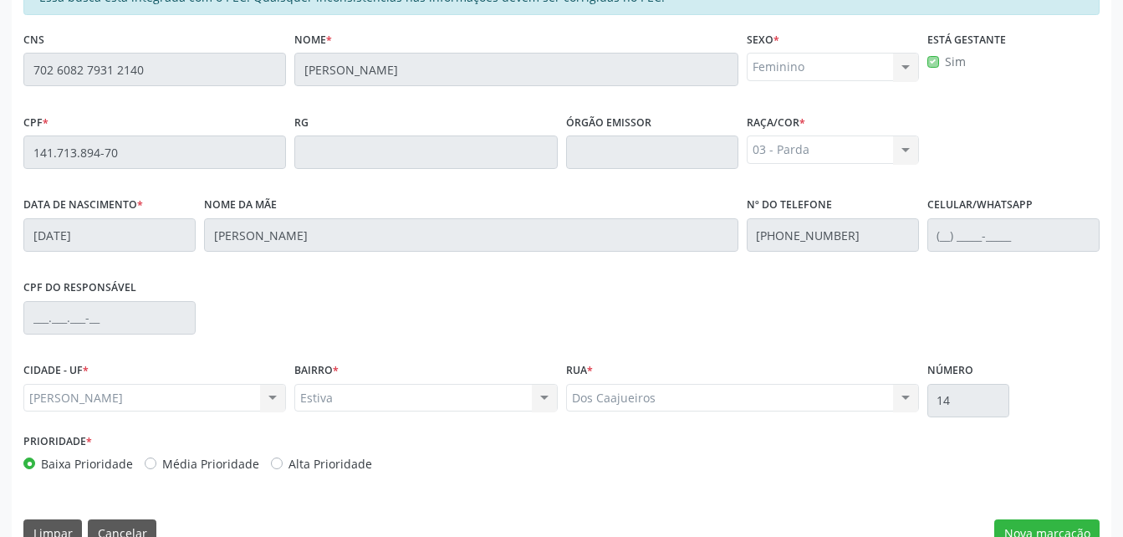
scroll to position [442, 0]
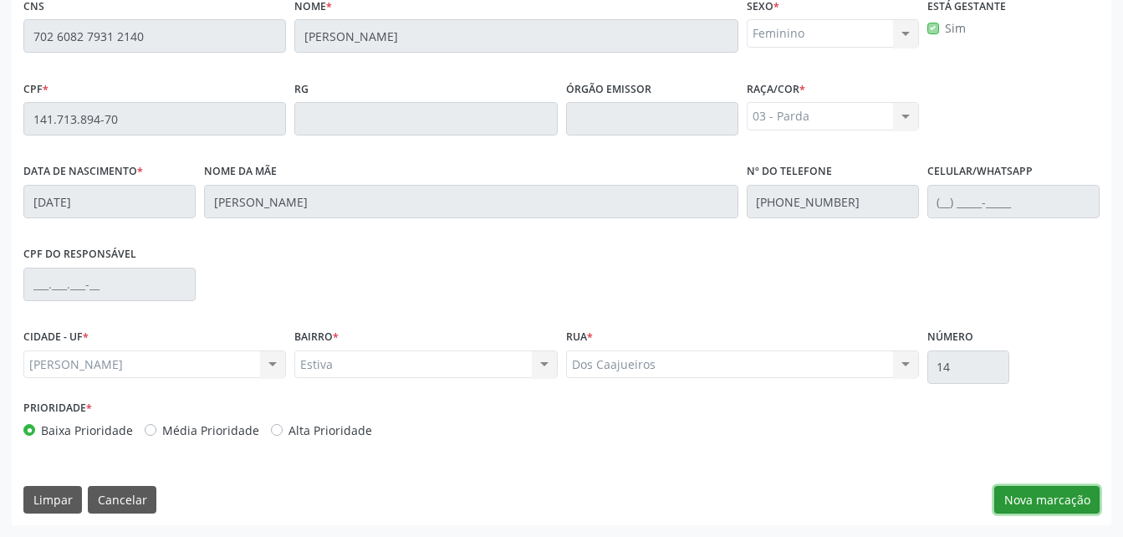
click at [1020, 489] on button "Nova marcação" at bounding box center [1047, 500] width 105 height 28
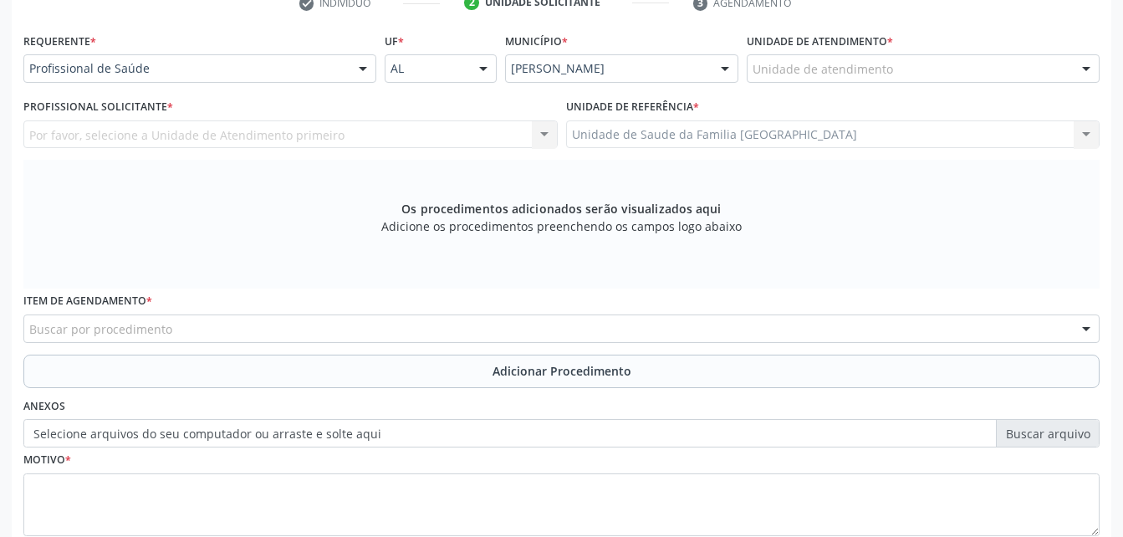
scroll to position [274, 0]
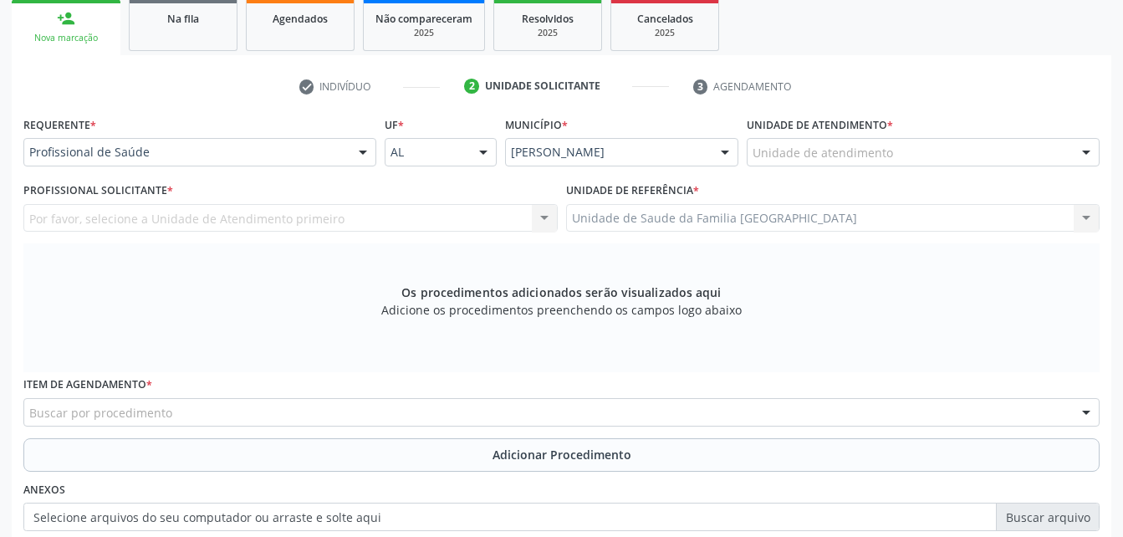
click at [790, 142] on div "Unidade de atendimento" at bounding box center [923, 152] width 353 height 28
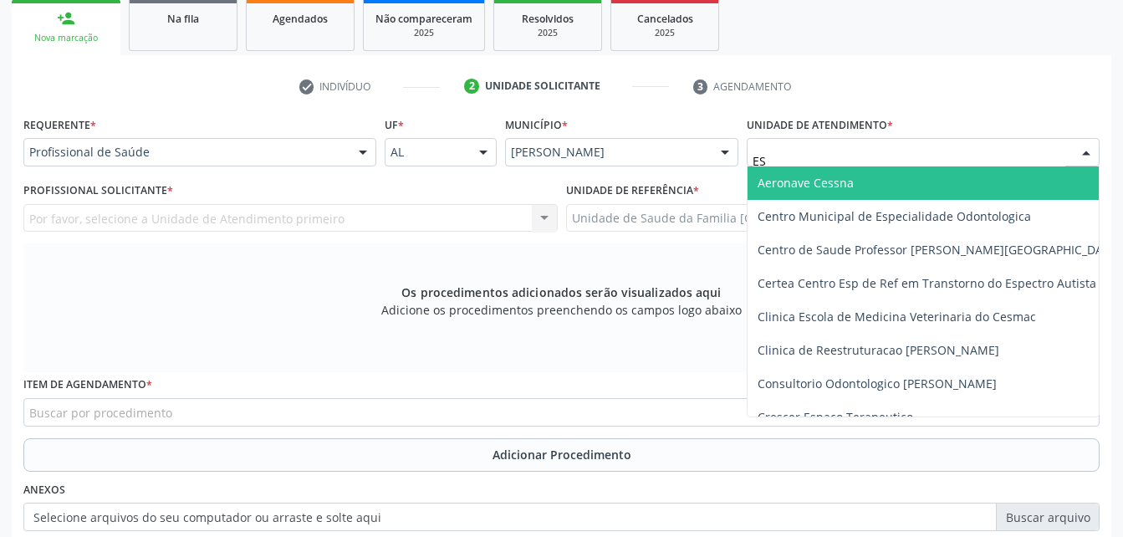
type input "EST"
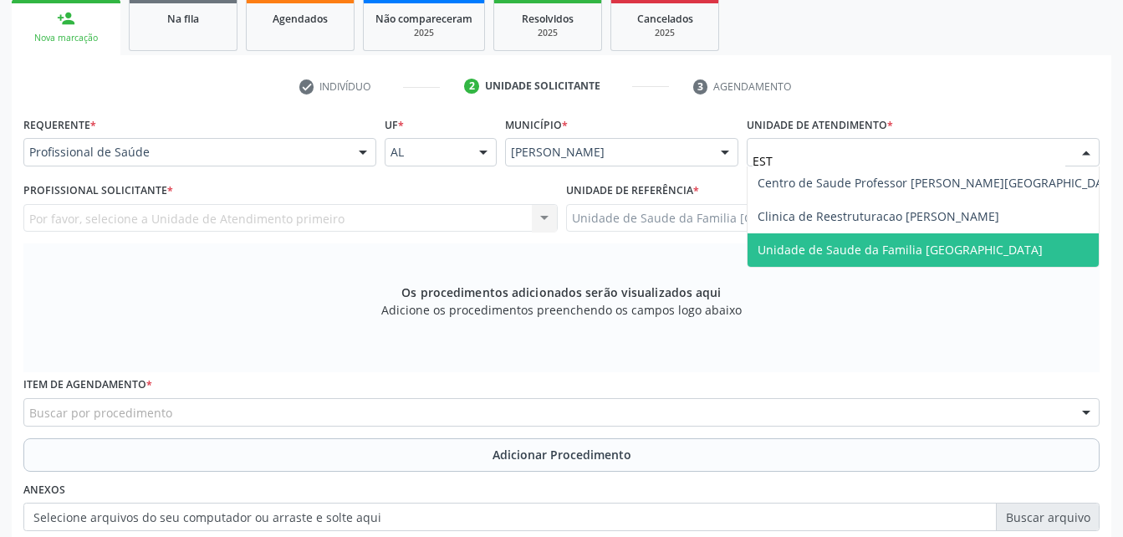
click at [953, 234] on span "Unidade de Saude da Familia [GEOGRAPHIC_DATA]" at bounding box center [940, 249] width 384 height 33
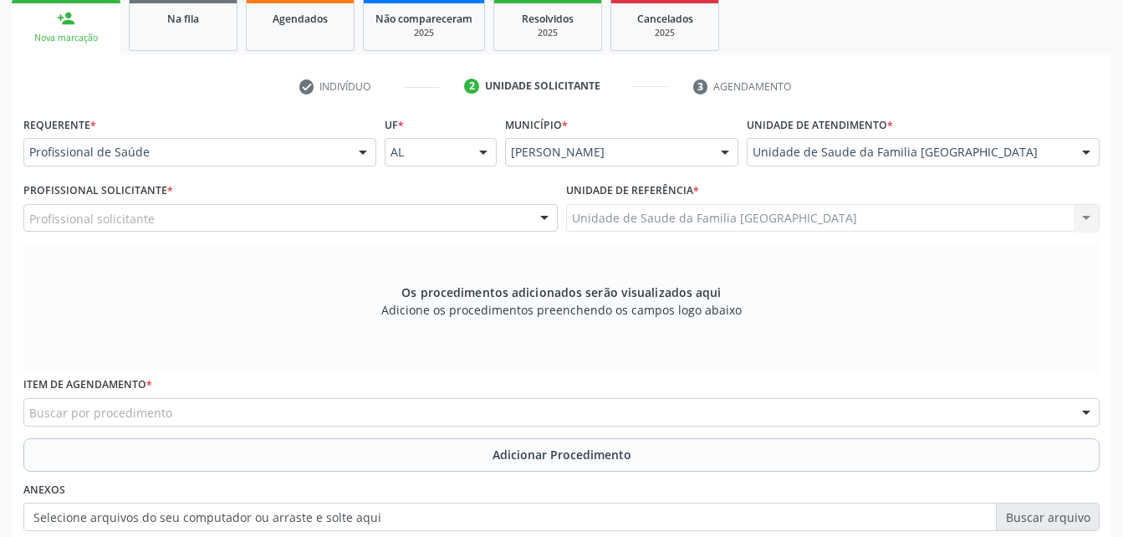
click at [334, 218] on div "Profissional solicitante" at bounding box center [290, 218] width 534 height 28
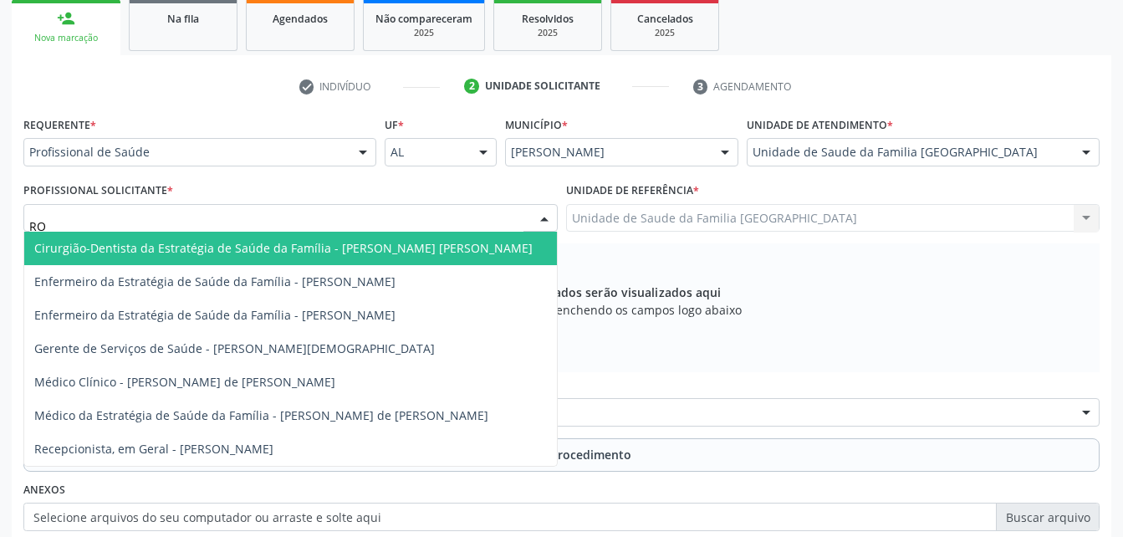
type input "ROD"
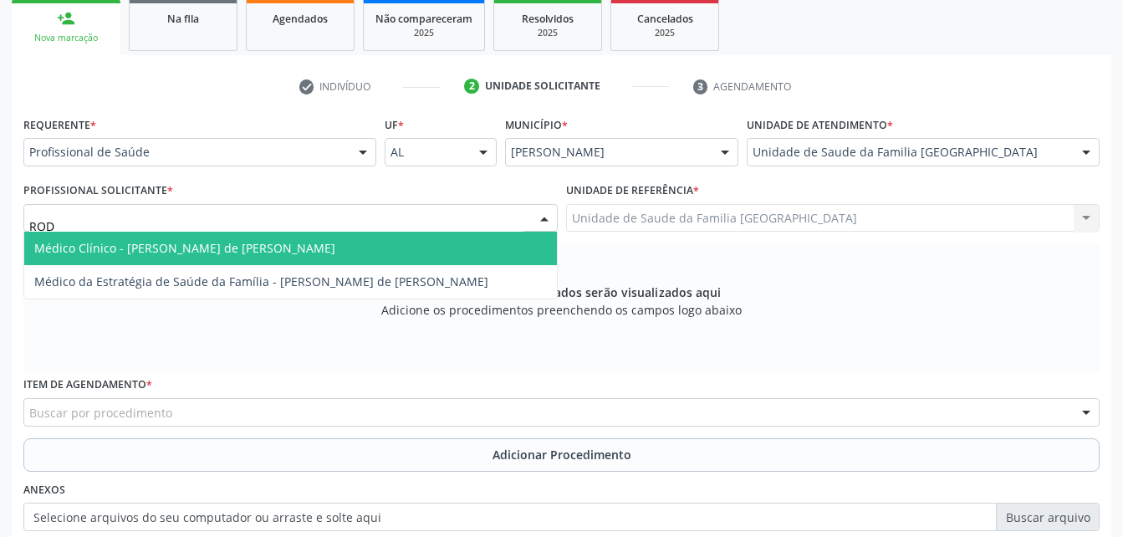
click at [341, 248] on span "Médico Clínico - [PERSON_NAME] de [PERSON_NAME]" at bounding box center [290, 248] width 533 height 33
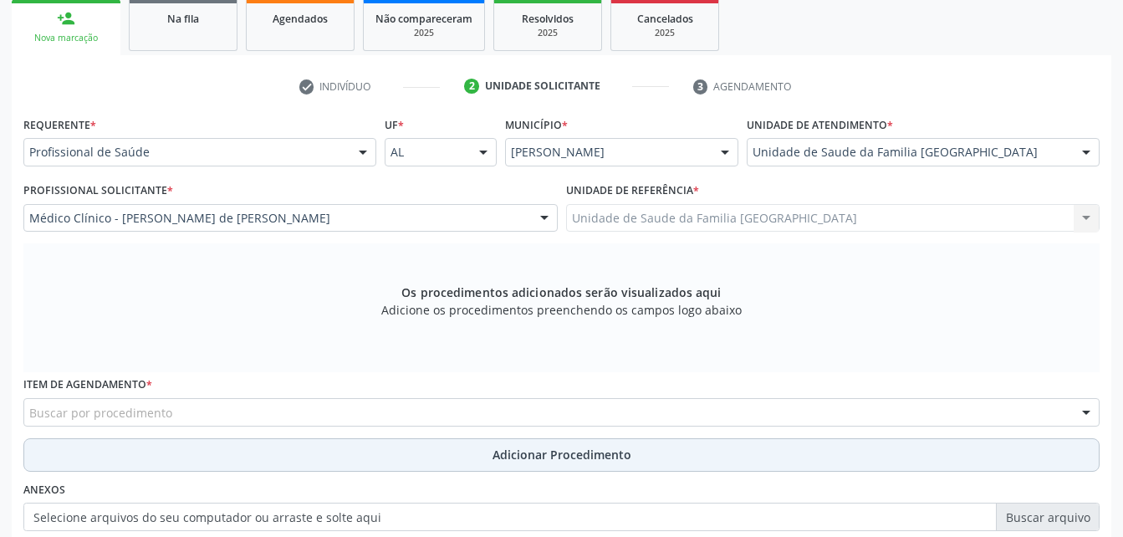
scroll to position [358, 0]
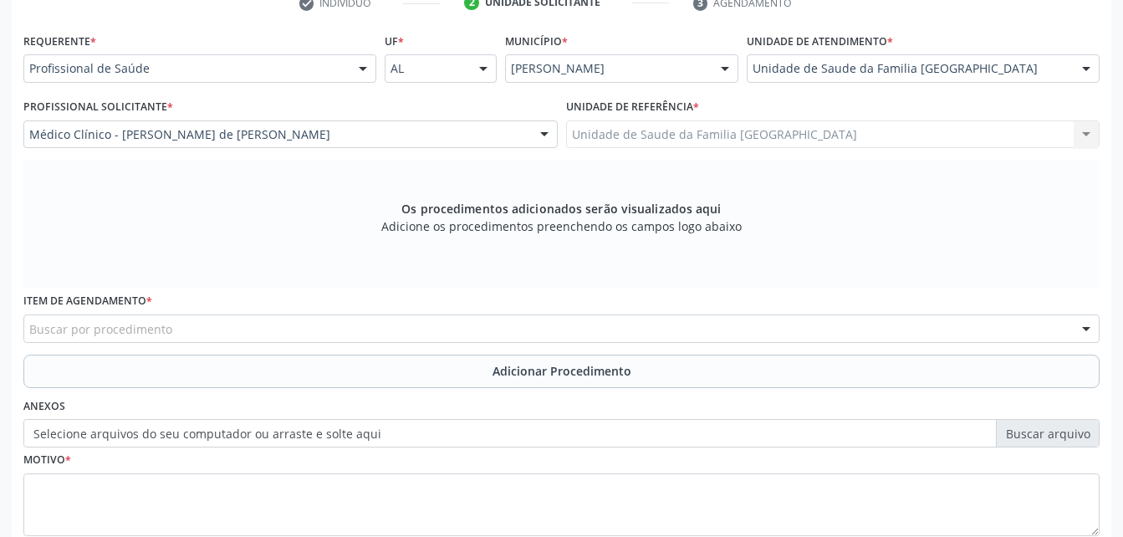
click at [425, 325] on div "Buscar por procedimento" at bounding box center [561, 329] width 1077 height 28
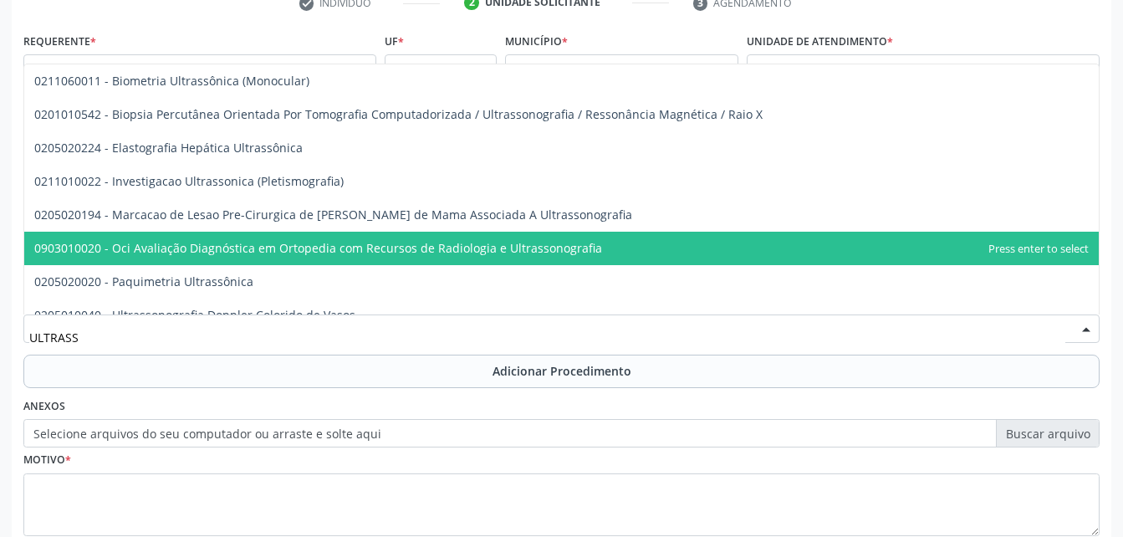
type input "ULTRASSO"
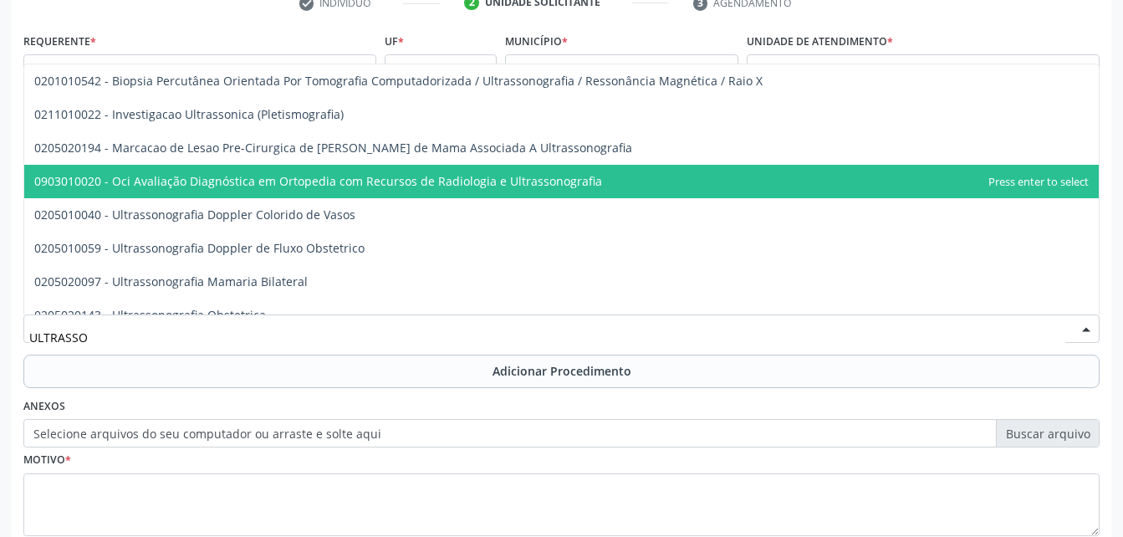
scroll to position [84, 0]
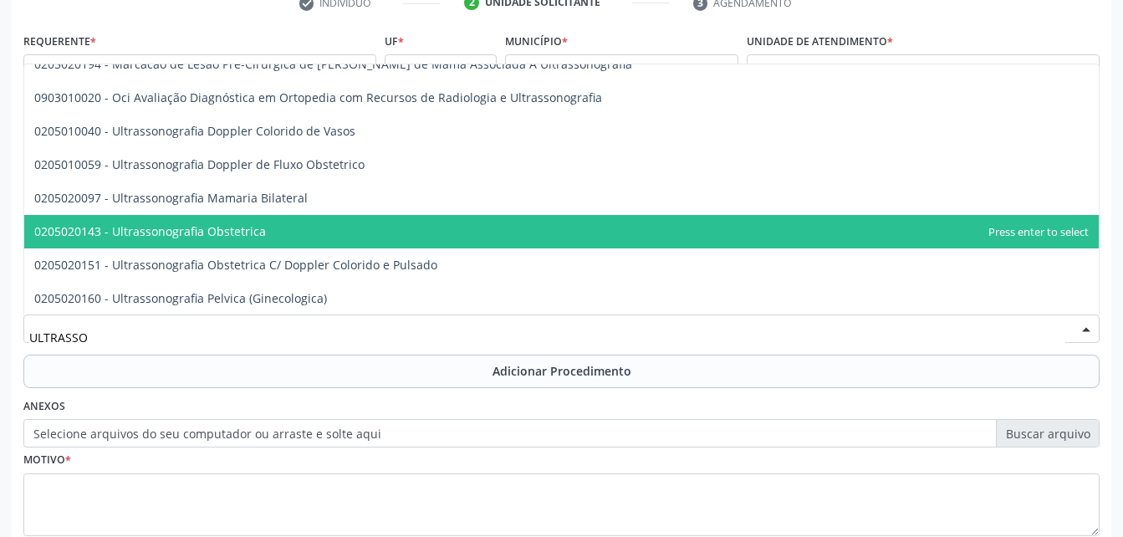
drag, startPoint x: 336, startPoint y: 223, endPoint x: 495, endPoint y: 340, distance: 196.9
click at [335, 224] on span "0205020143 - Ultrassonografia Obstetrica" at bounding box center [561, 231] width 1075 height 33
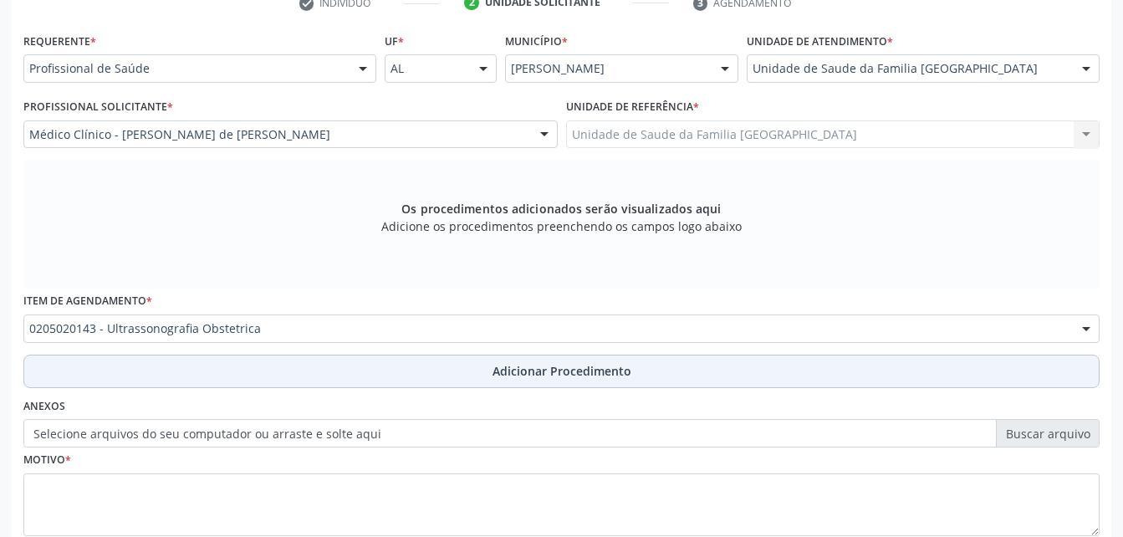
click at [499, 371] on span "Adicionar Procedimento" at bounding box center [562, 371] width 139 height 18
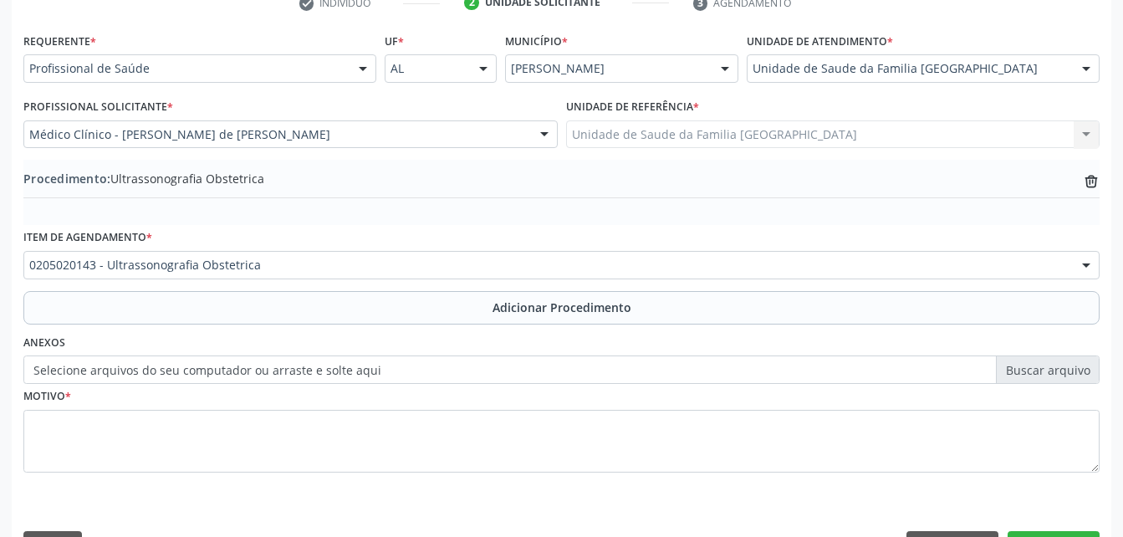
click at [215, 376] on label "Selecione arquivos do seu computador ou arraste e solte aqui" at bounding box center [561, 369] width 1077 height 28
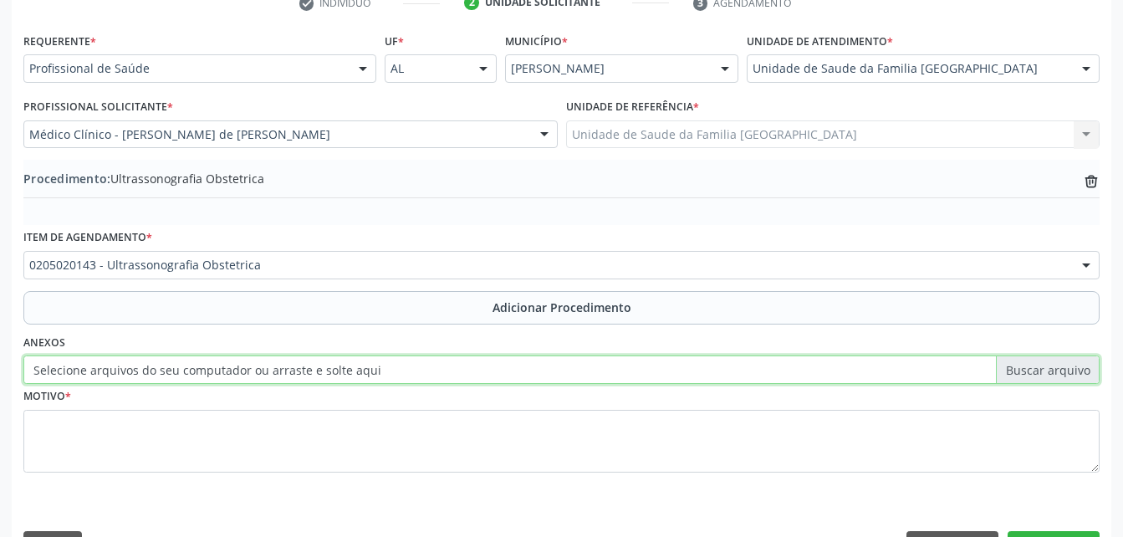
click at [215, 376] on input "Selecione arquivos do seu computador ou arraste e solte aqui" at bounding box center [561, 369] width 1077 height 28
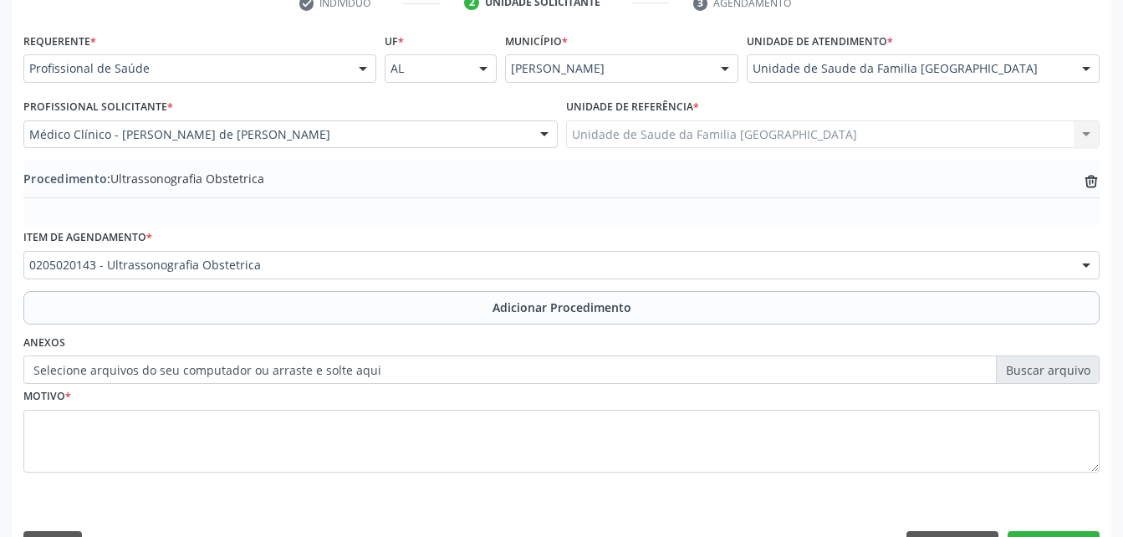
scroll to position [404, 0]
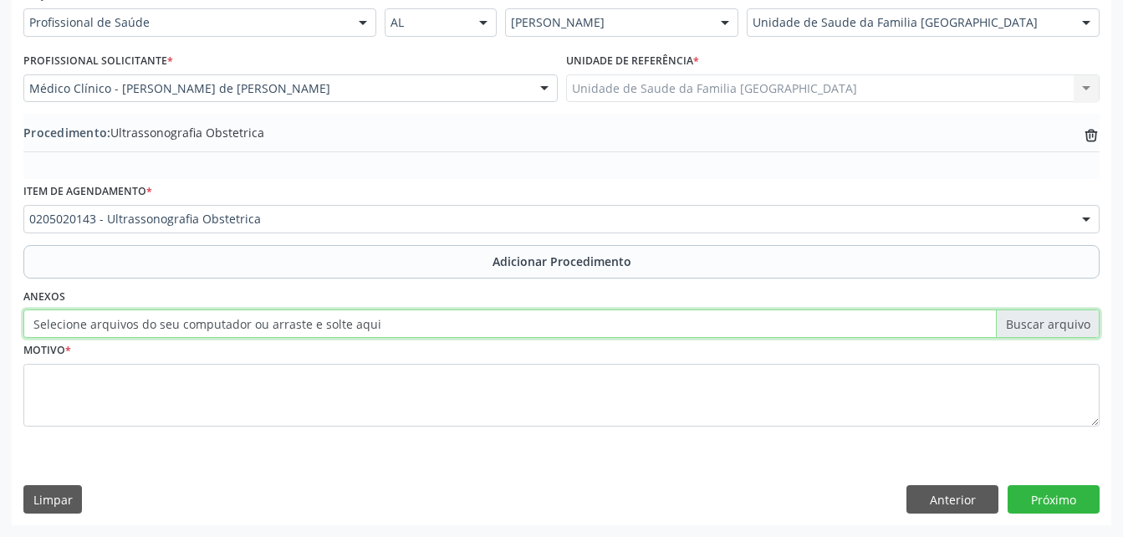
type input "C:\fakepath\WhatsApp Image [DATE] 10.36.04.jpeg"
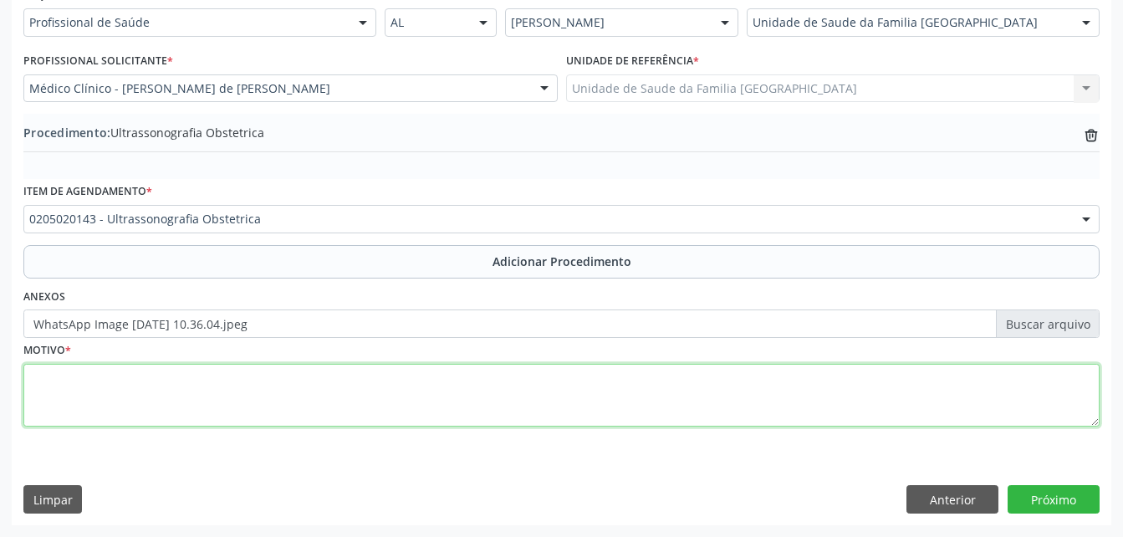
click at [286, 385] on textarea at bounding box center [561, 396] width 1077 height 64
type textarea "PRÉ-[DATE]"
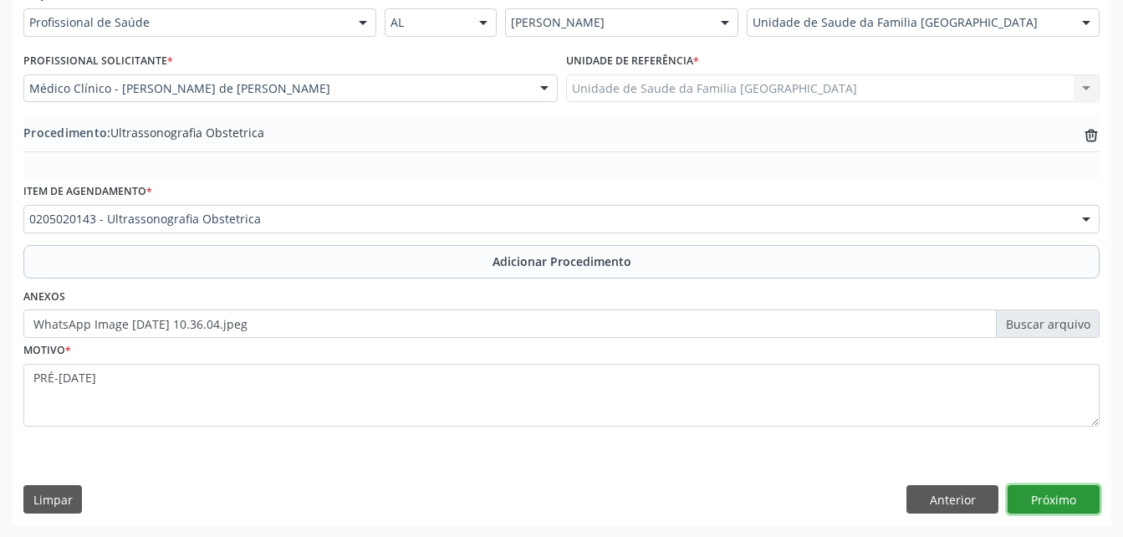
click at [1042, 494] on button "Próximo" at bounding box center [1054, 499] width 92 height 28
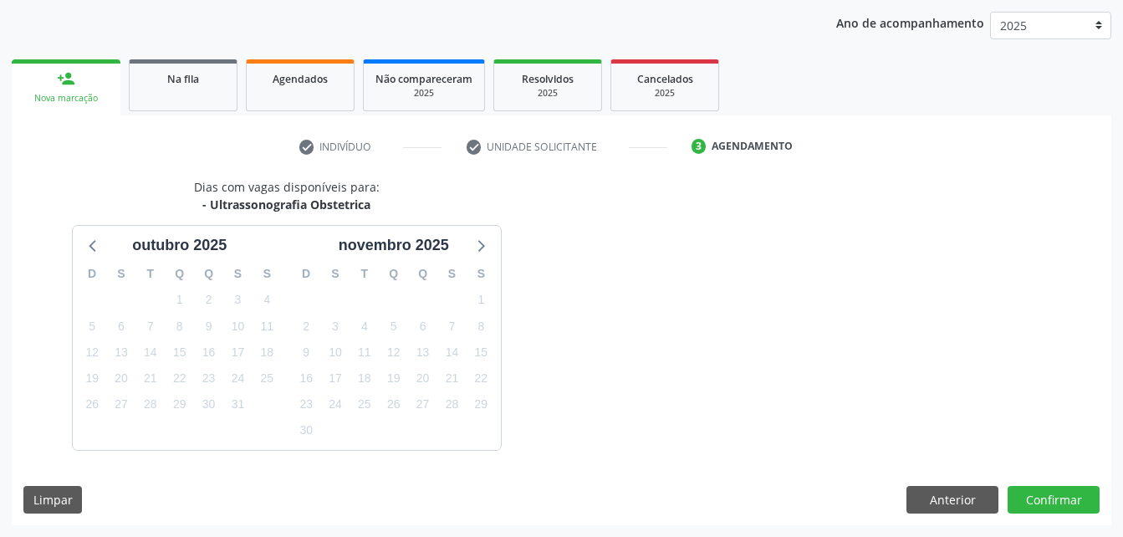
scroll to position [263, 0]
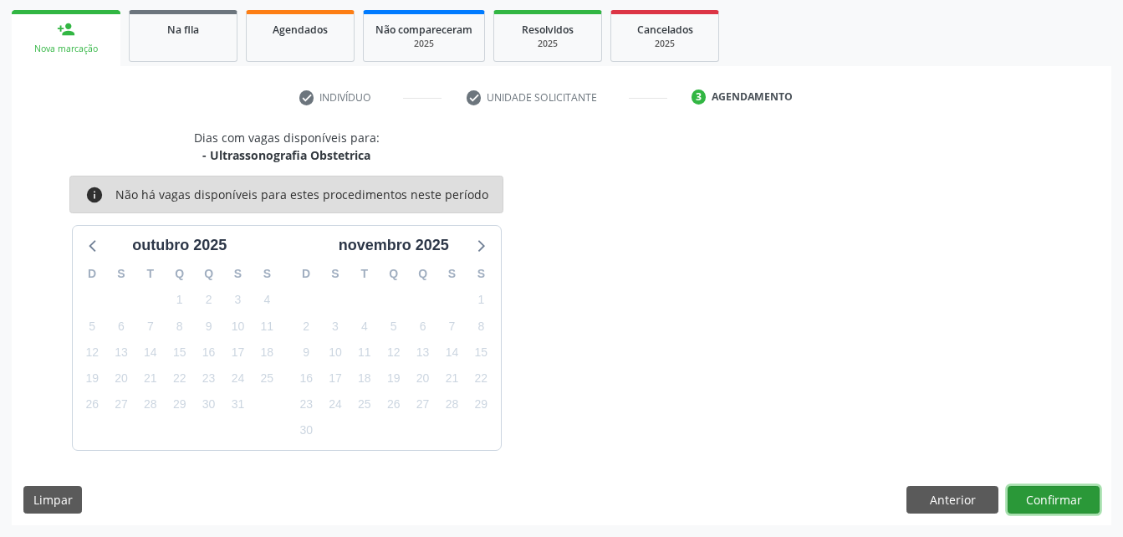
click at [1059, 506] on button "Confirmar" at bounding box center [1054, 500] width 92 height 28
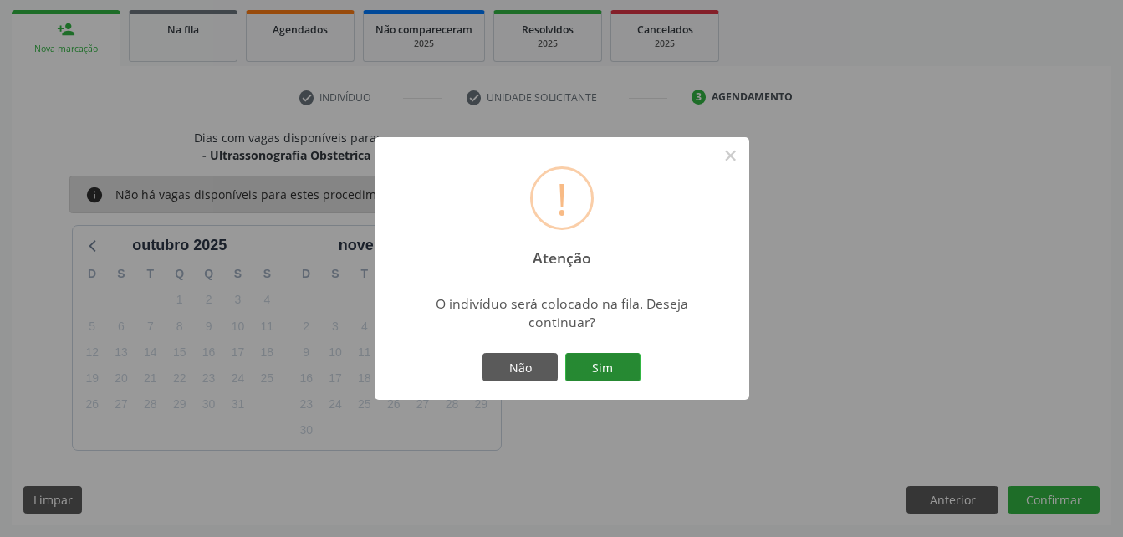
click at [616, 371] on button "Sim" at bounding box center [602, 367] width 75 height 28
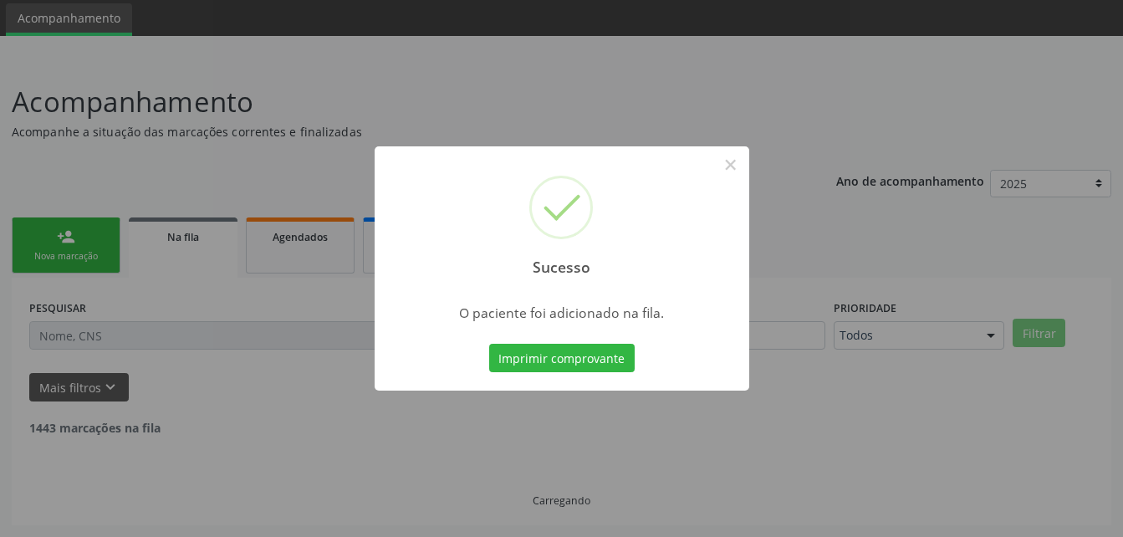
scroll to position [38, 0]
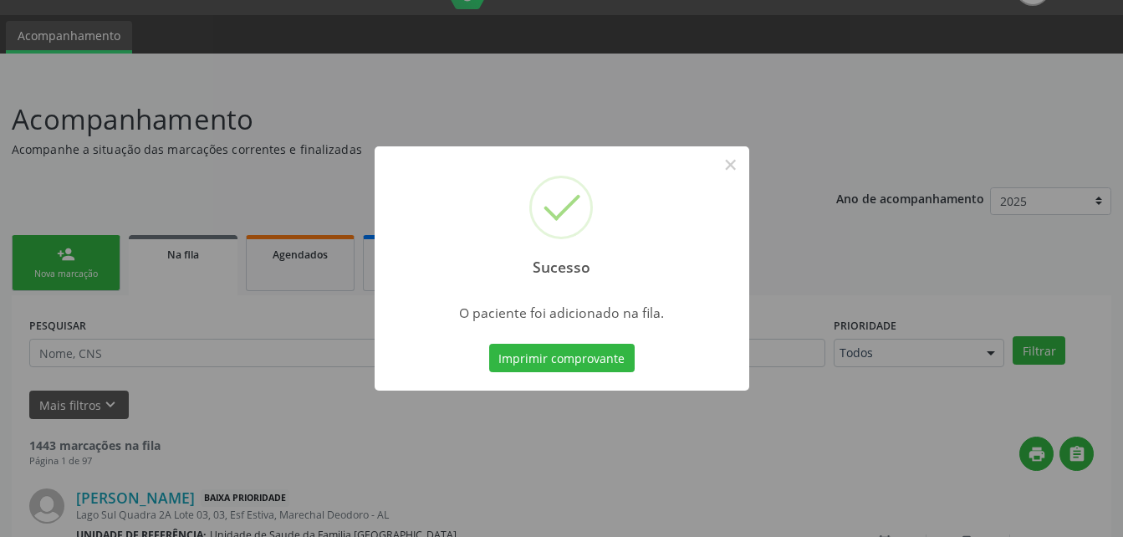
click at [91, 269] on div "Sucesso × O paciente foi adicionado na fila. Imprimir comprovante Cancel" at bounding box center [561, 268] width 1123 height 537
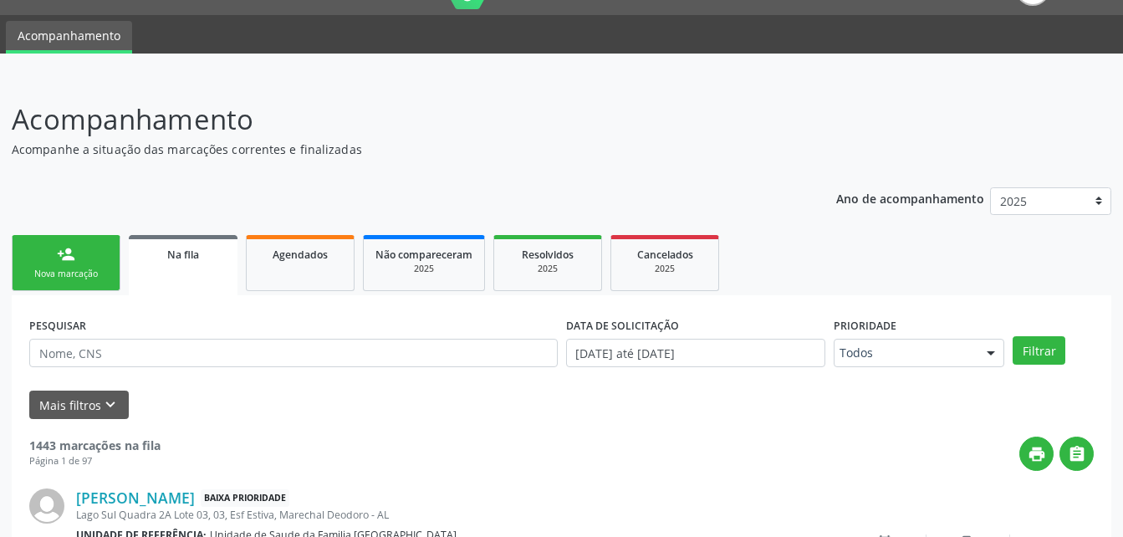
click at [90, 269] on div "Nova marcação" at bounding box center [66, 274] width 84 height 13
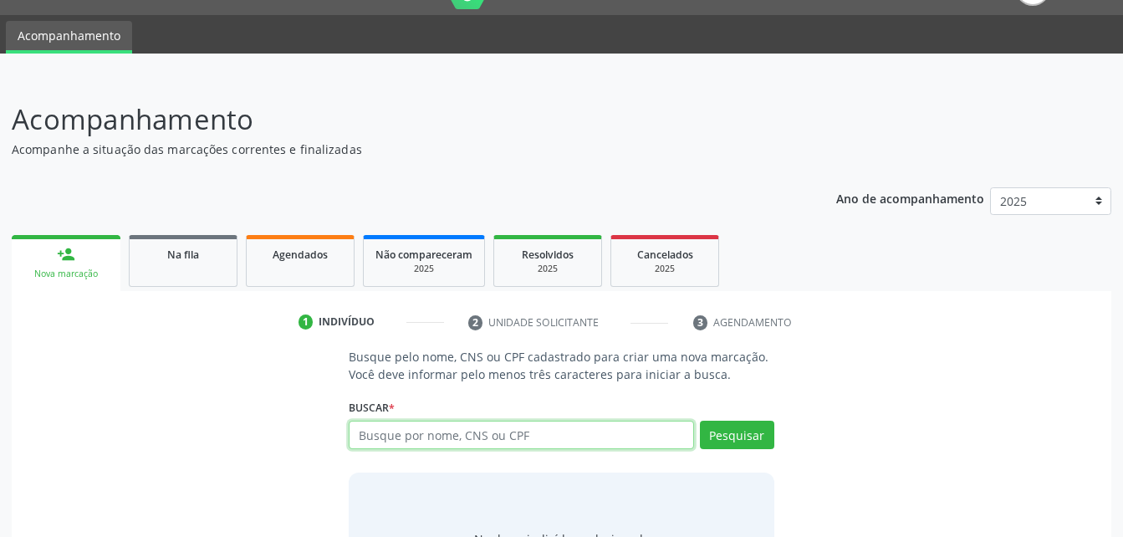
click at [606, 429] on input "text" at bounding box center [521, 435] width 345 height 28
type input "708203630370843"
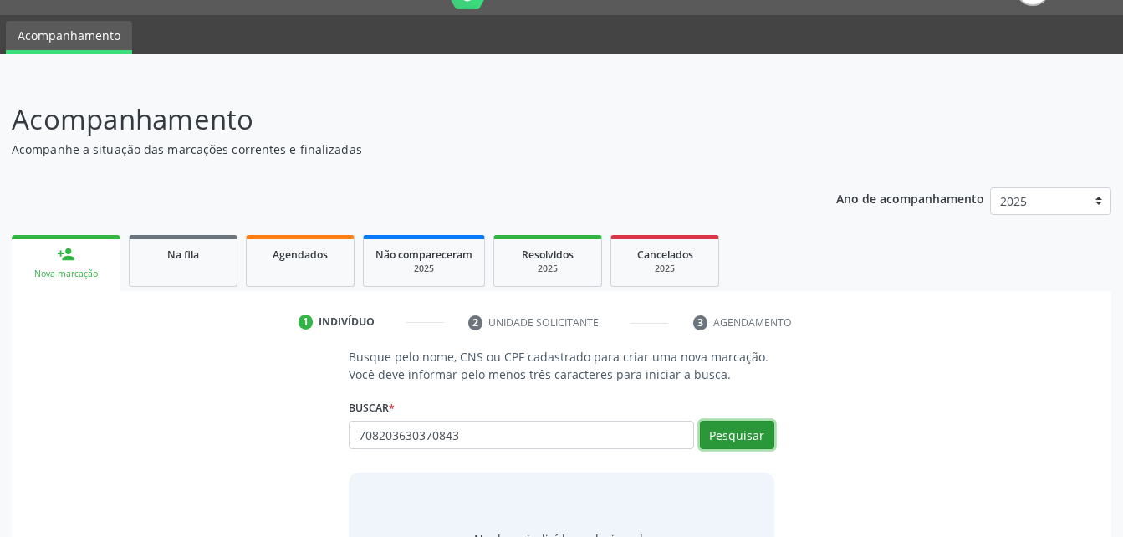
click at [764, 432] on button "Pesquisar" at bounding box center [737, 435] width 74 height 28
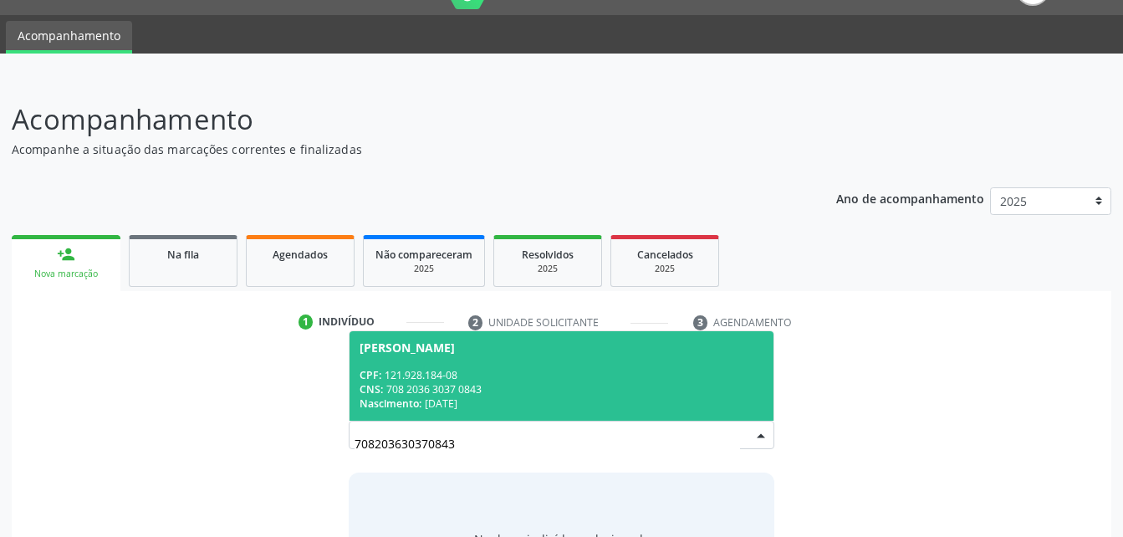
click at [635, 383] on div "CNS: 708 2036 3037 0843" at bounding box center [561, 389] width 403 height 14
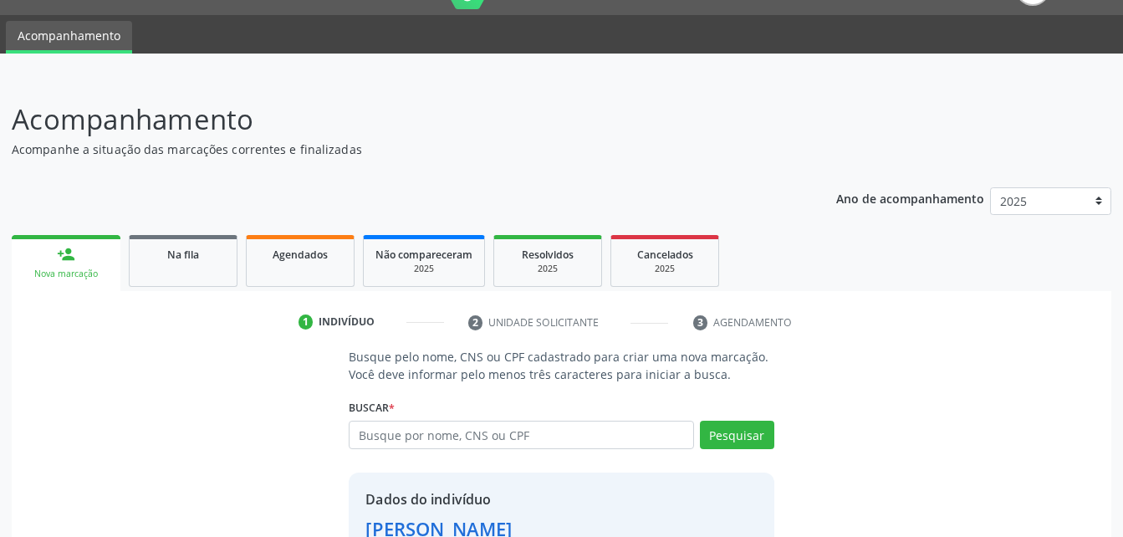
scroll to position [157, 0]
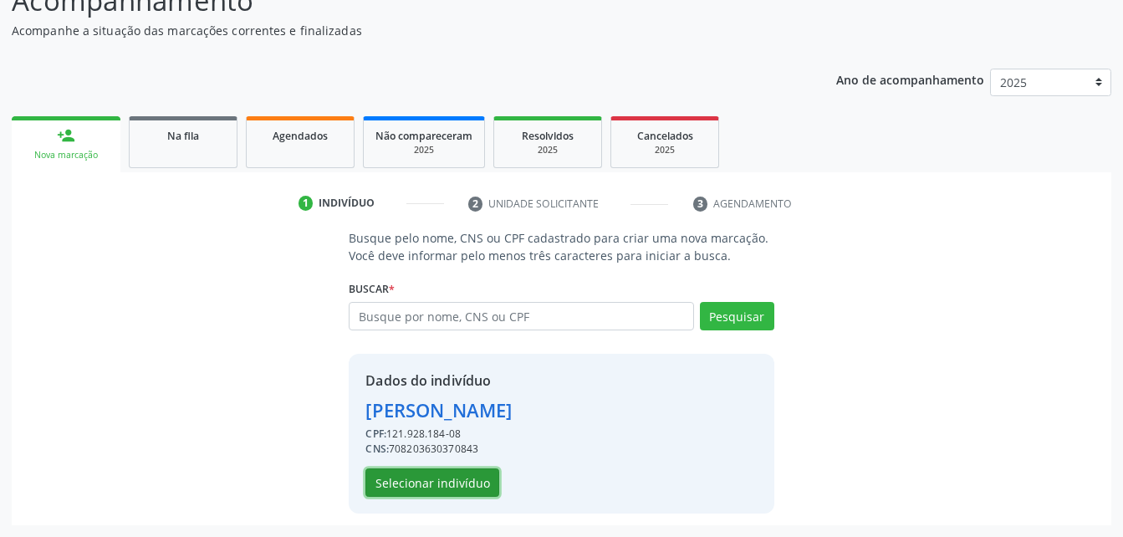
click at [473, 486] on button "Selecionar indivíduo" at bounding box center [433, 482] width 134 height 28
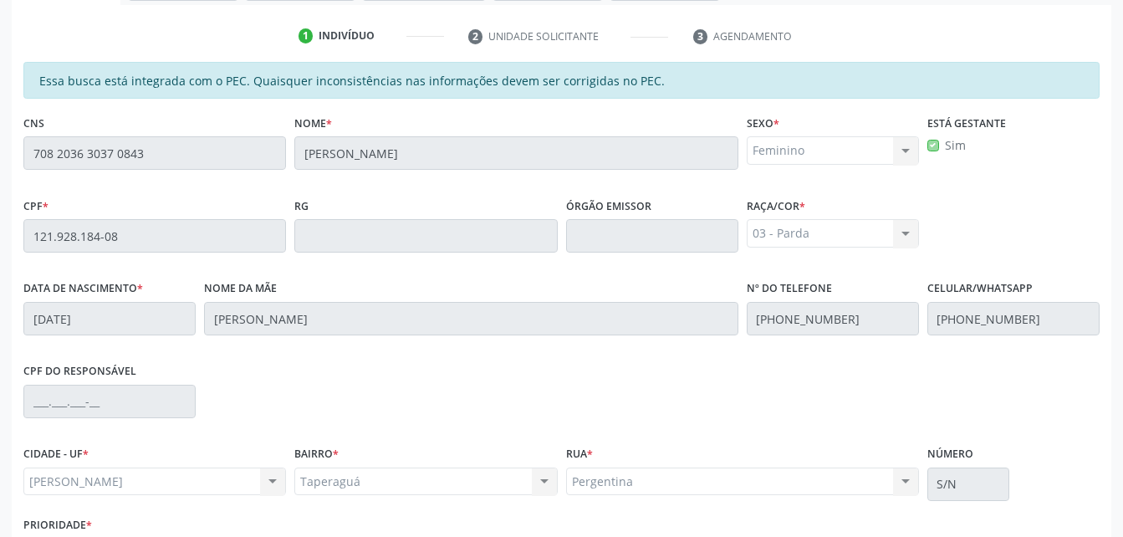
scroll to position [442, 0]
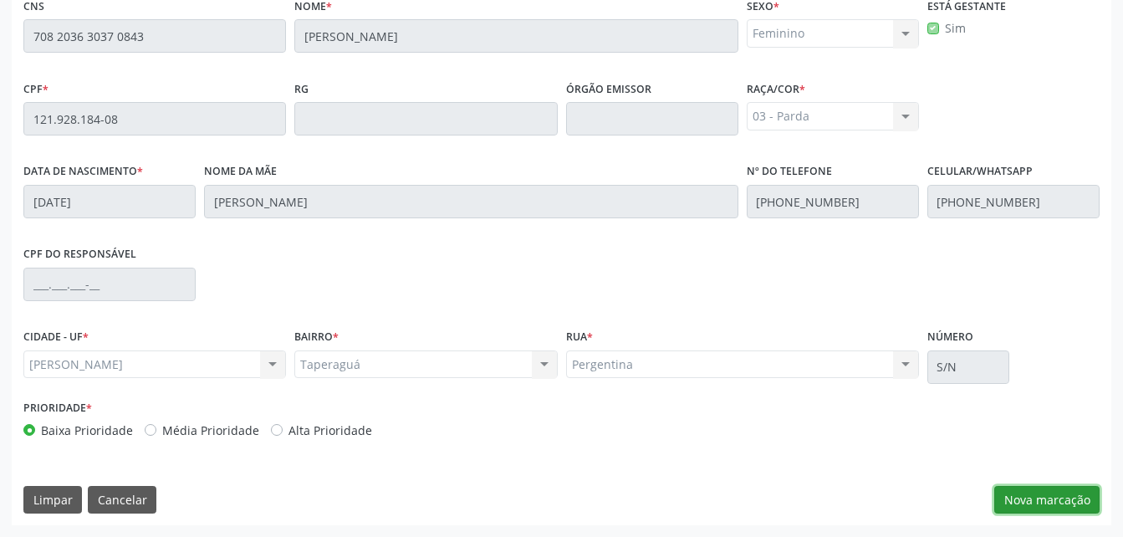
click at [1055, 506] on button "Nova marcação" at bounding box center [1047, 500] width 105 height 28
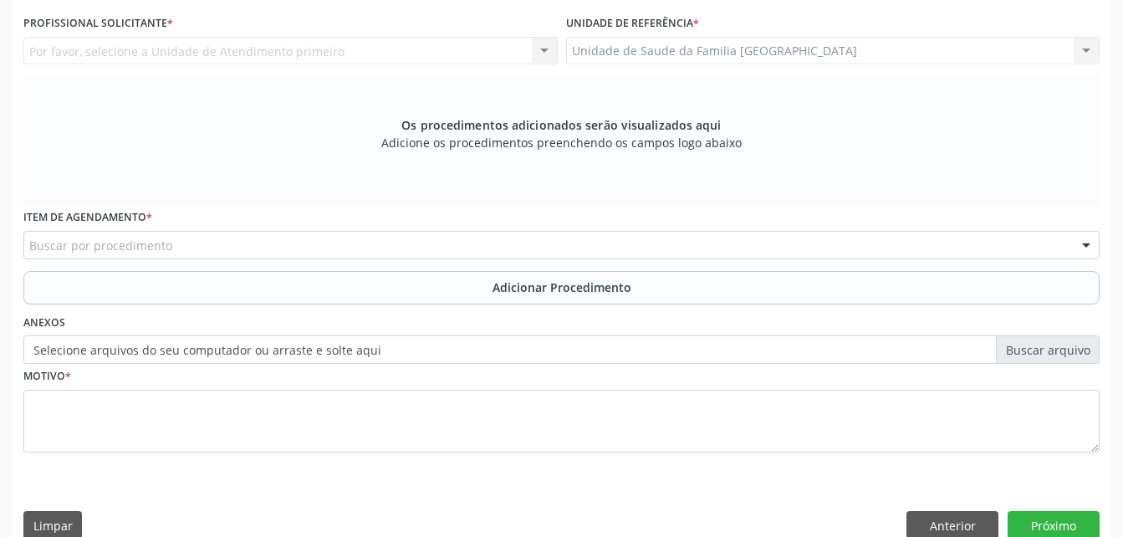
scroll to position [358, 0]
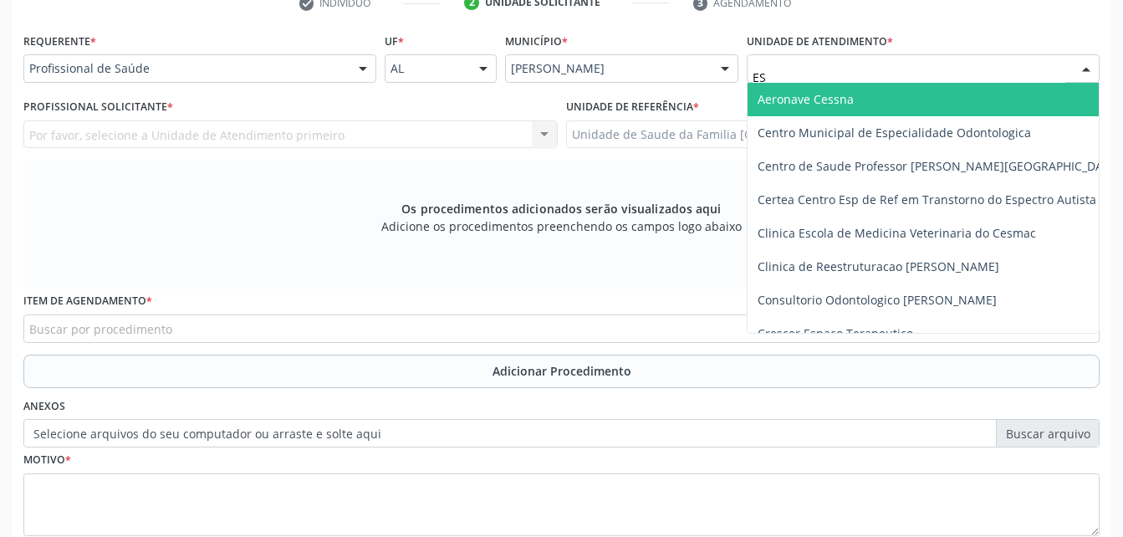
type input "EST"
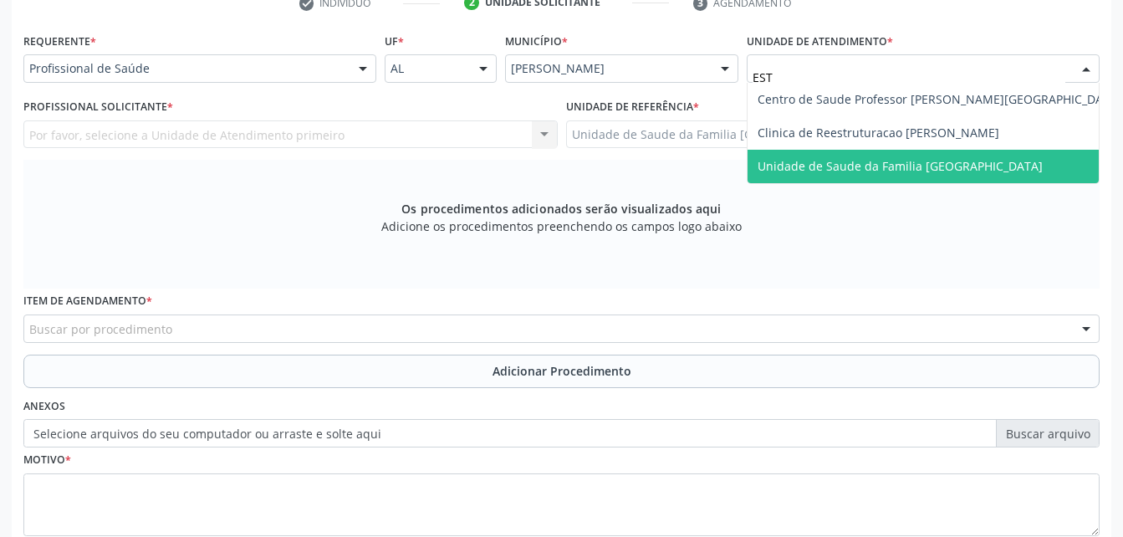
click at [783, 158] on span "Unidade de Saude da Familia [GEOGRAPHIC_DATA]" at bounding box center [900, 166] width 285 height 16
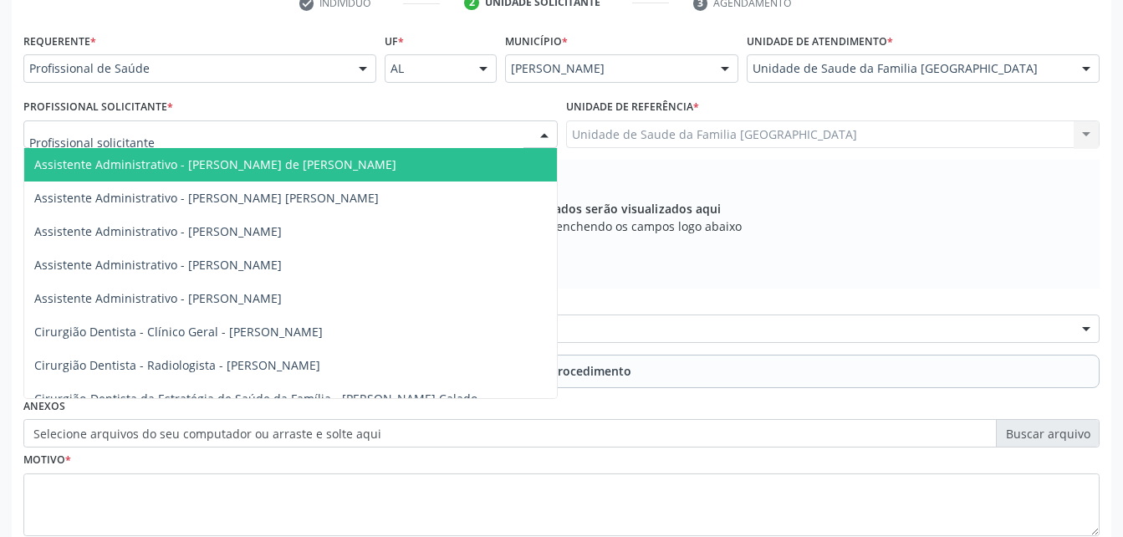
click at [286, 129] on div at bounding box center [290, 134] width 534 height 28
type input "TERE"
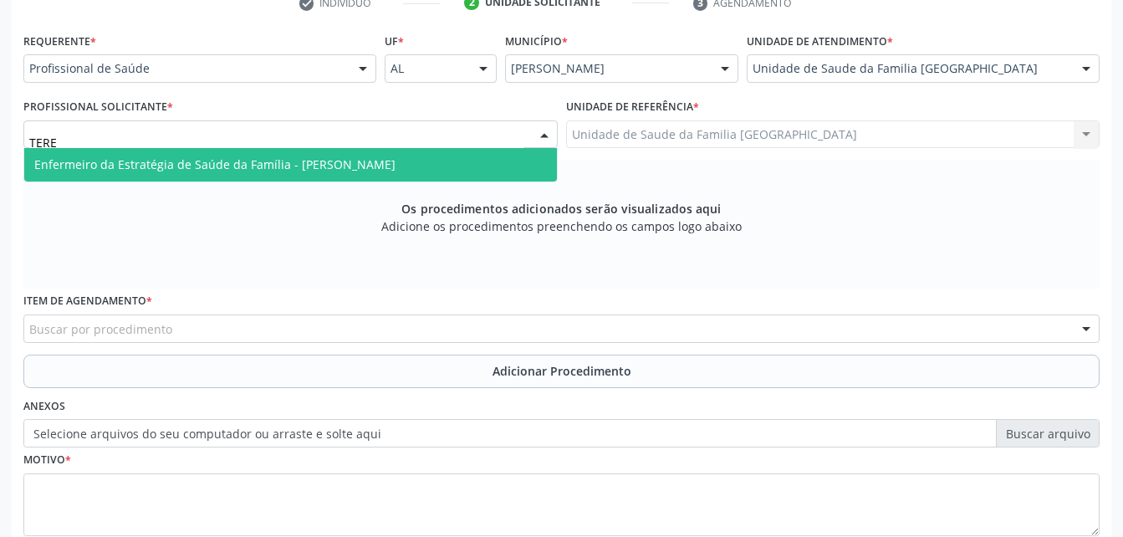
click at [321, 182] on div "Enfermeiro da Estratégia de Saúde da Família - [PERSON_NAME] resultado encontra…" at bounding box center [290, 165] width 534 height 34
click at [321, 164] on span "Enfermeiro da Estratégia de Saúde da Família - [PERSON_NAME]" at bounding box center [214, 164] width 361 height 16
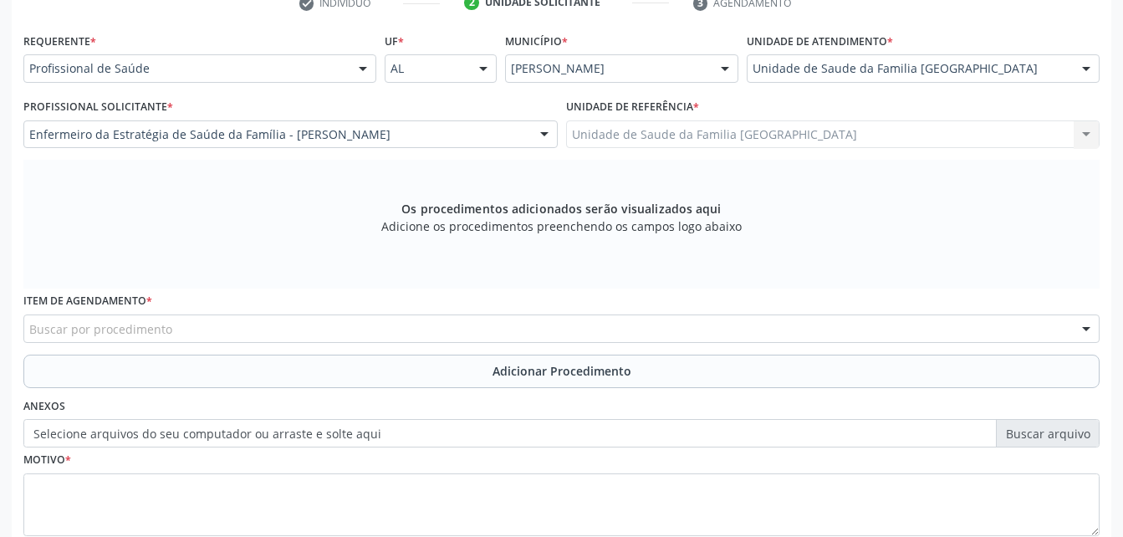
scroll to position [442, 0]
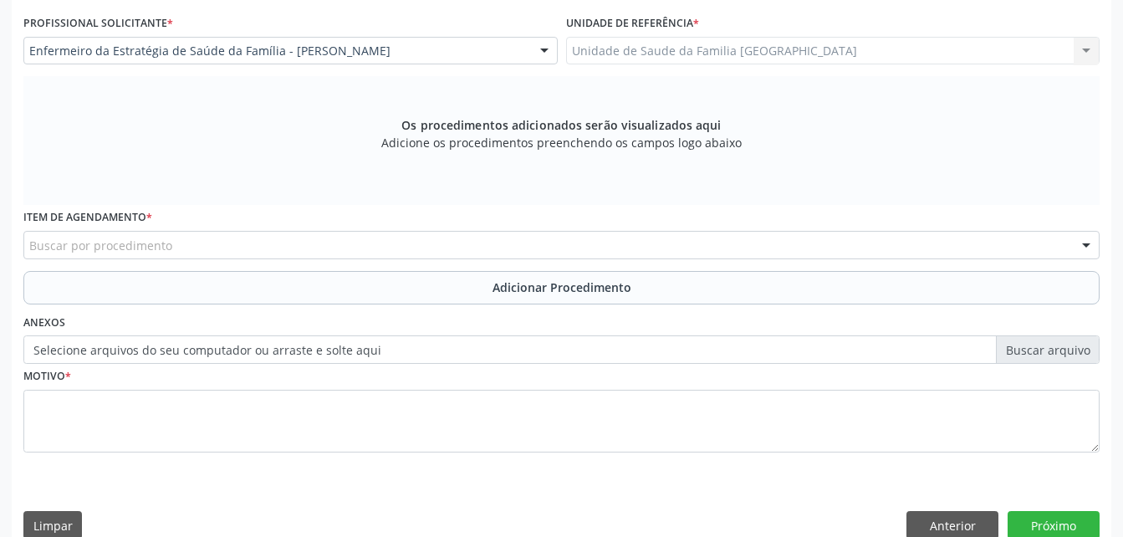
drag, startPoint x: 326, startPoint y: 250, endPoint x: 326, endPoint y: 240, distance: 10.0
click at [326, 249] on div "Buscar por procedimento" at bounding box center [561, 245] width 1077 height 28
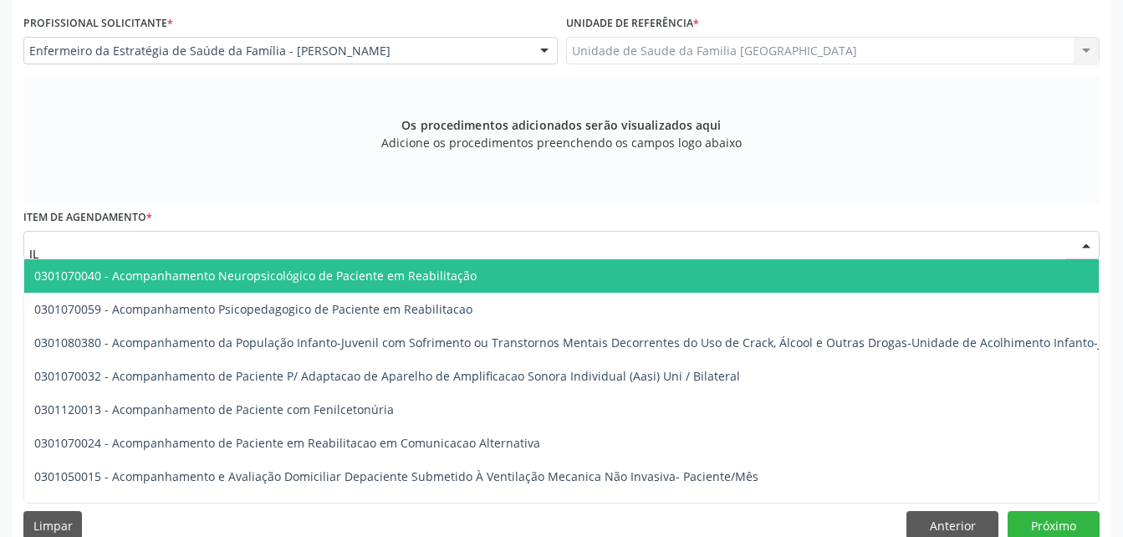
type input "I"
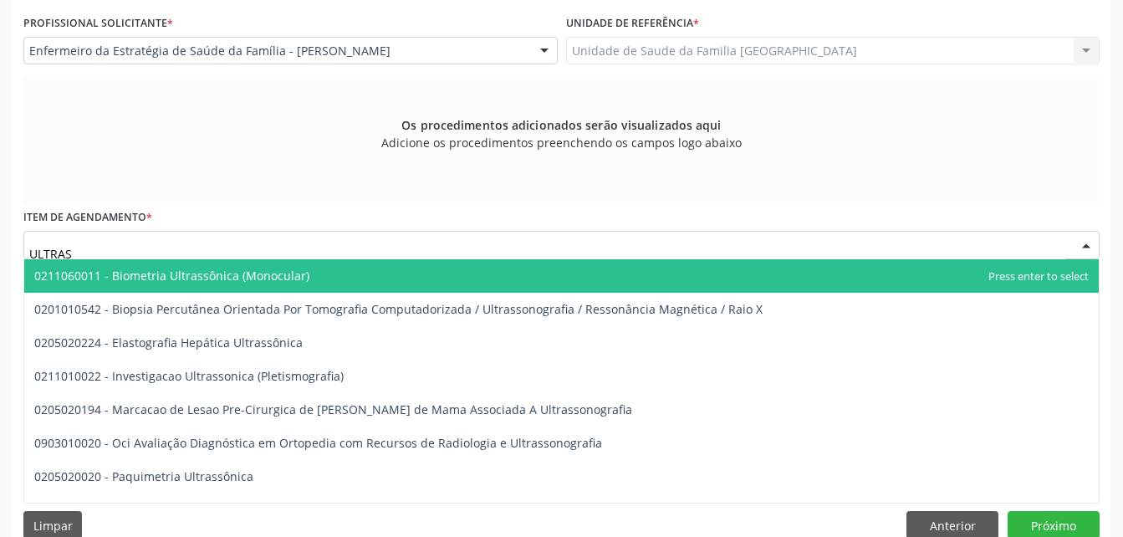
type input "ULTRASS"
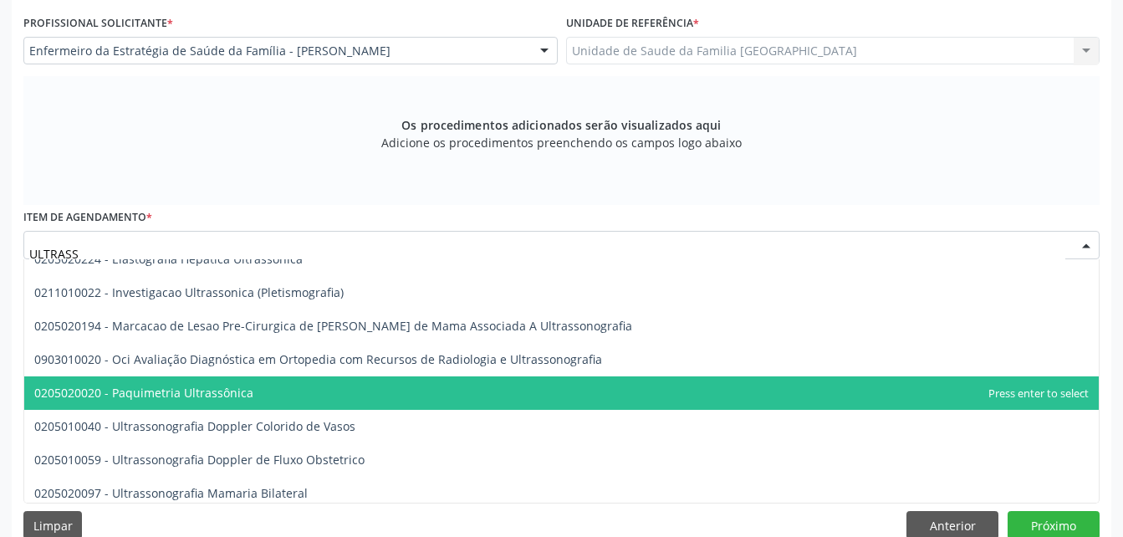
scroll to position [251, 0]
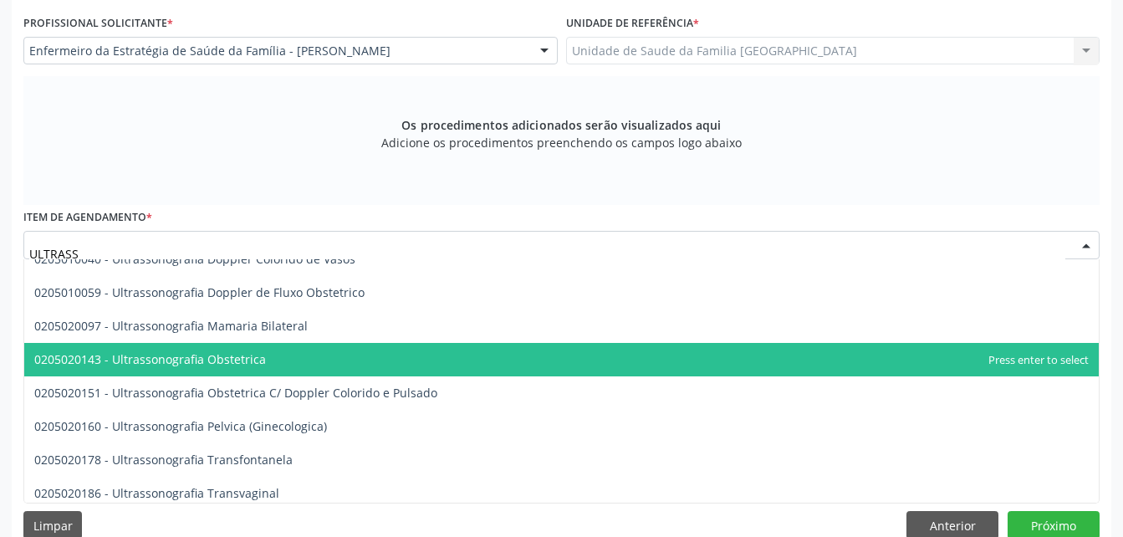
click at [336, 351] on span "0205020143 - Ultrassonografia Obstetrica" at bounding box center [561, 359] width 1075 height 33
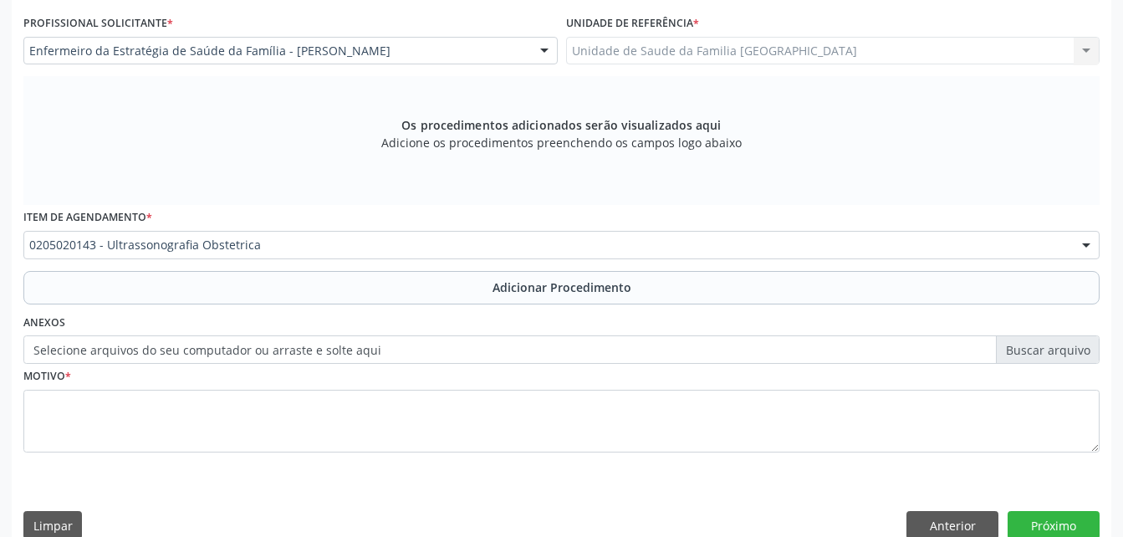
drag, startPoint x: 330, startPoint y: 302, endPoint x: 323, endPoint y: 289, distance: 14.2
click at [328, 299] on button "Adicionar Procedimento" at bounding box center [561, 287] width 1077 height 33
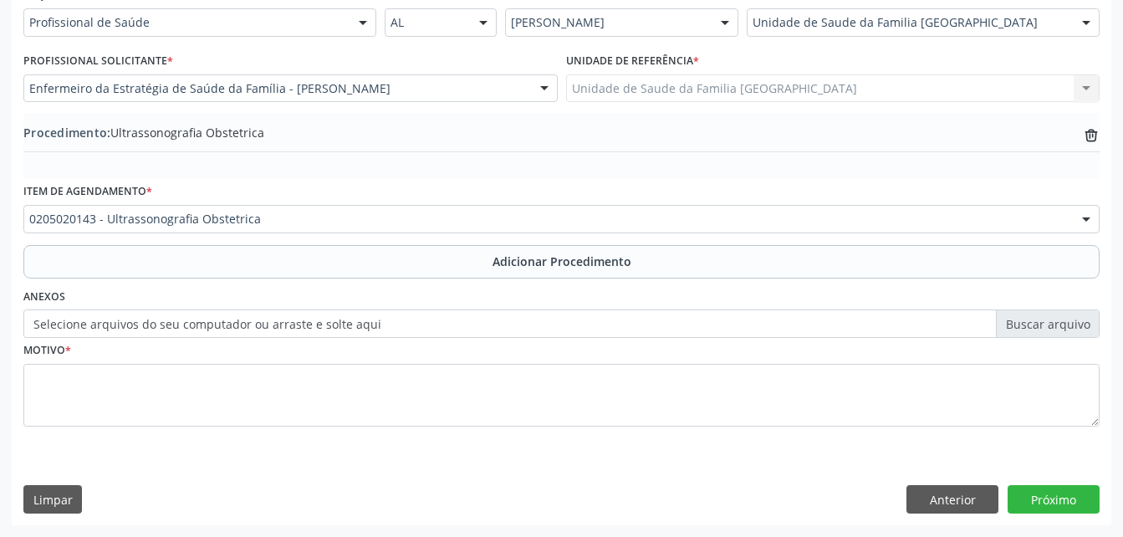
scroll to position [404, 0]
click at [302, 329] on label "Selecione arquivos do seu computador ou arraste e solte aqui" at bounding box center [561, 323] width 1077 height 28
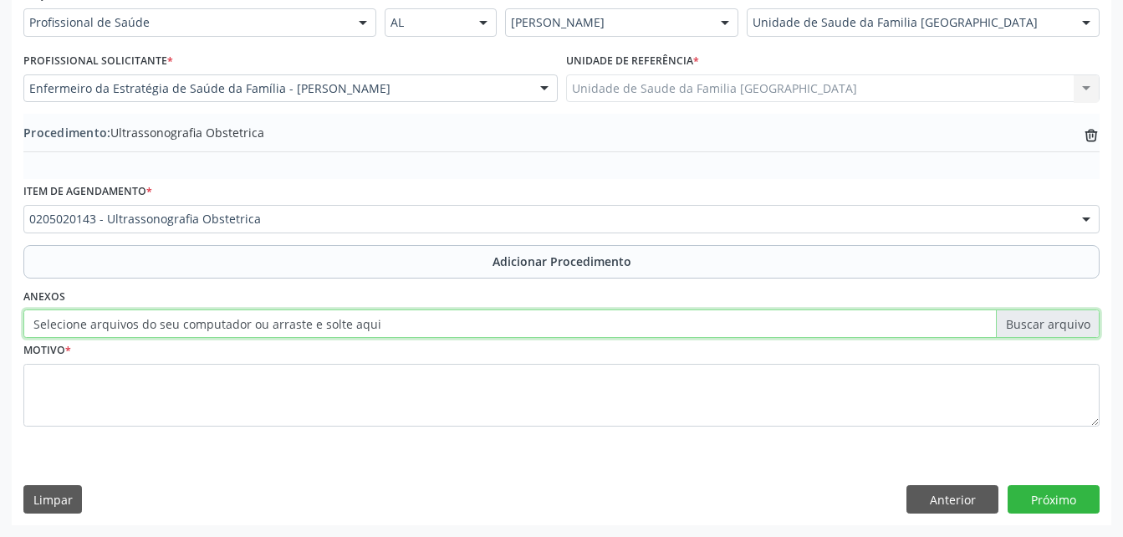
click at [302, 329] on input "Selecione arquivos do seu computador ou arraste e solte aqui" at bounding box center [561, 323] width 1077 height 28
type input "C:\fakepath\WhatsApp Image [DATE] 10.36.16.jpeg"
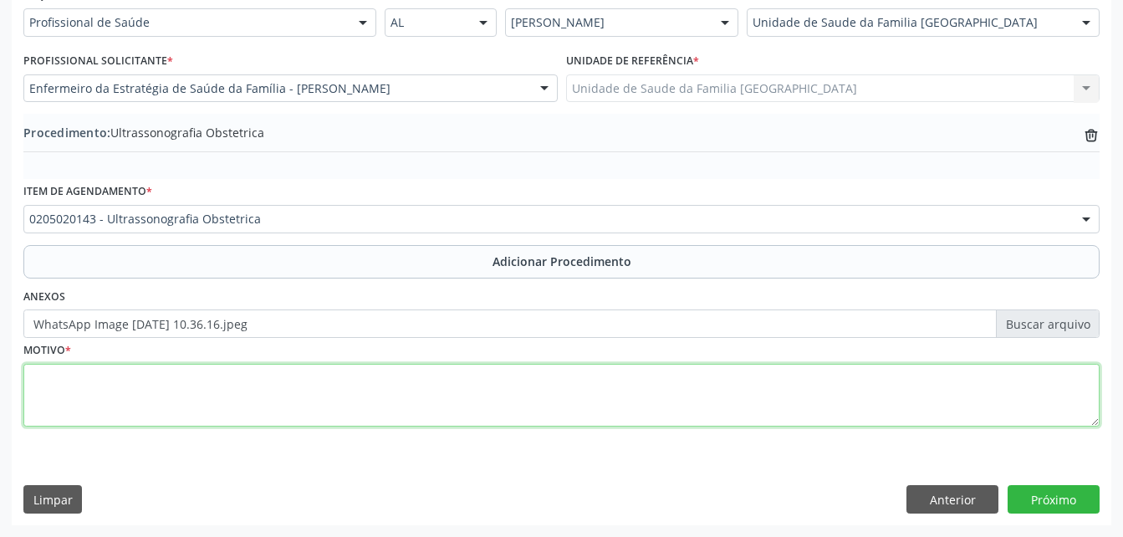
click at [264, 394] on textarea at bounding box center [561, 396] width 1077 height 64
type textarea "PRÉ-[DATE]"
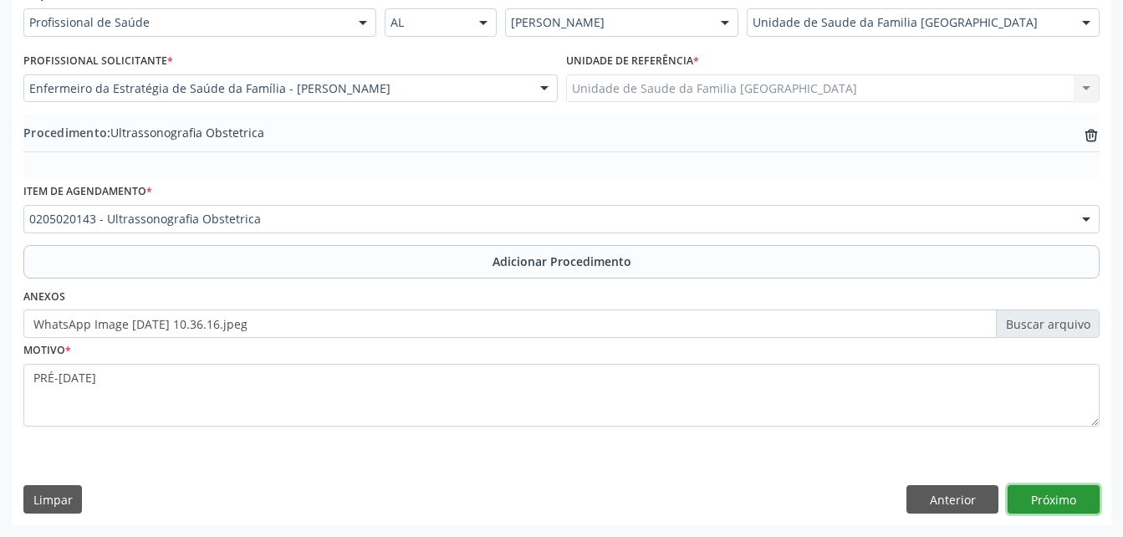
click at [1068, 500] on button "Próximo" at bounding box center [1054, 499] width 92 height 28
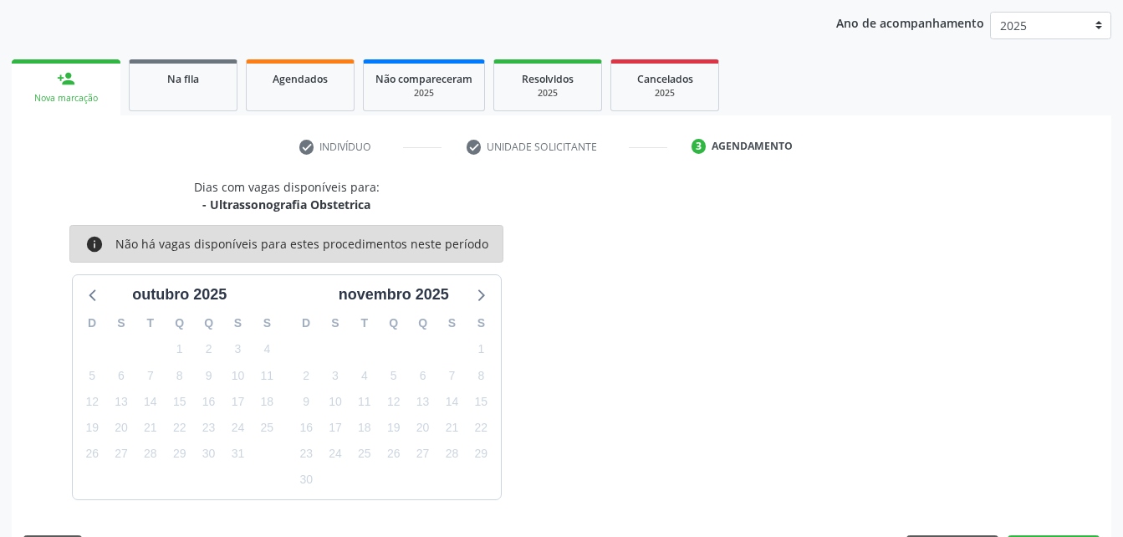
scroll to position [263, 0]
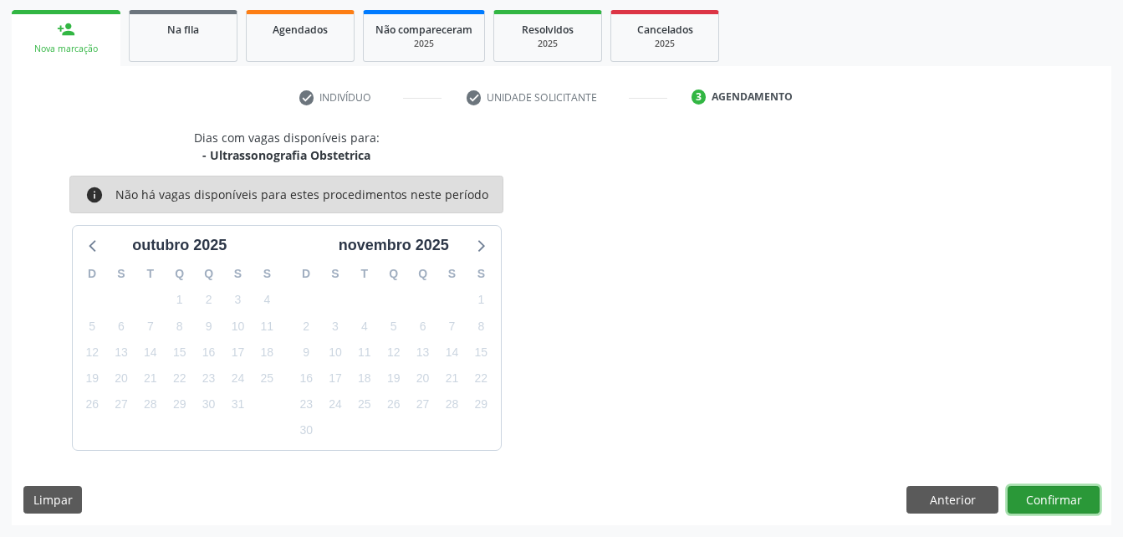
click at [1065, 509] on button "Confirmar" at bounding box center [1054, 500] width 92 height 28
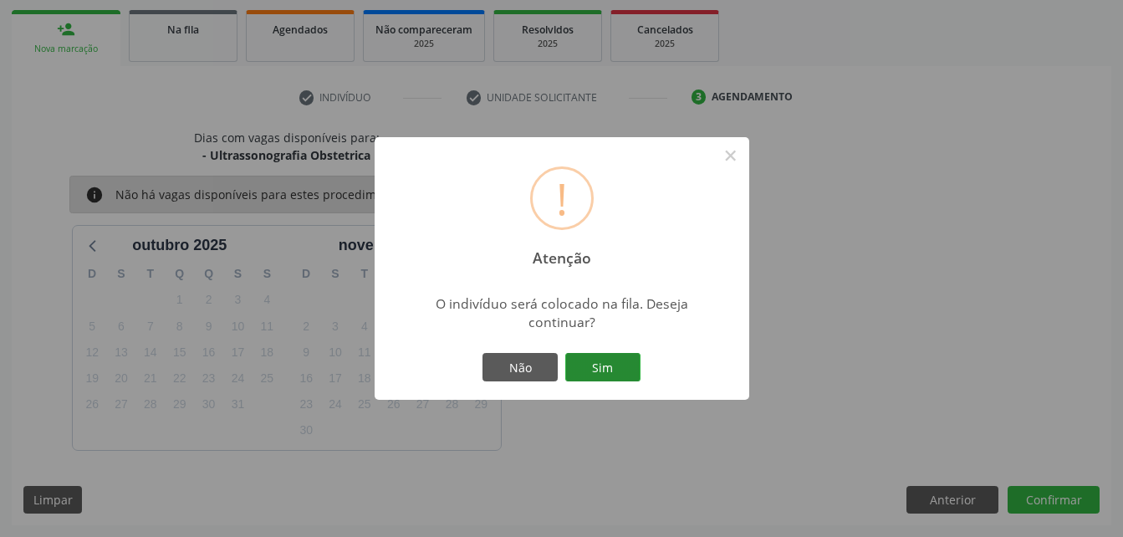
click at [622, 364] on button "Sim" at bounding box center [602, 367] width 75 height 28
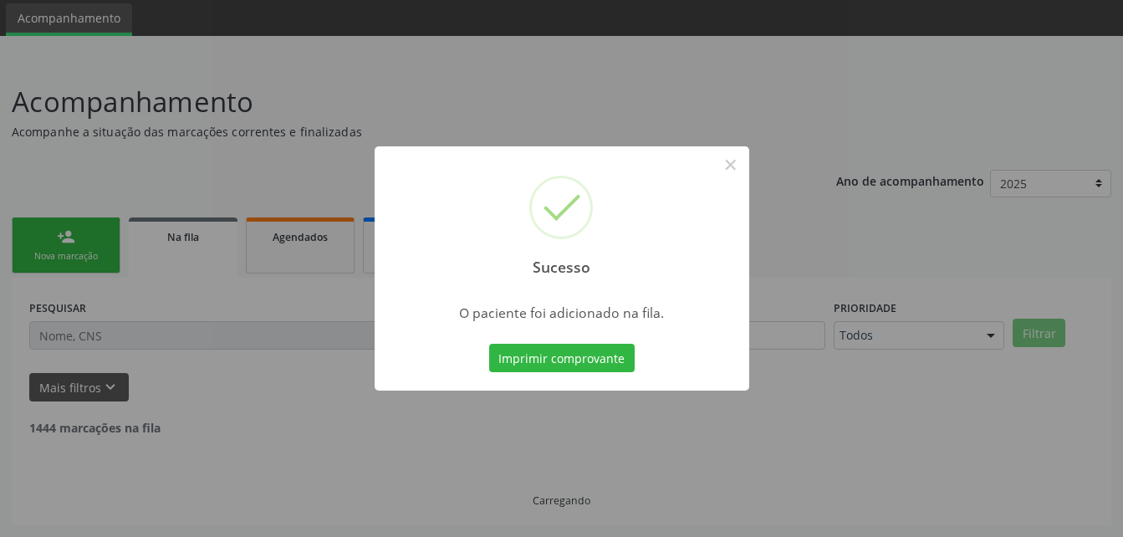
scroll to position [38, 0]
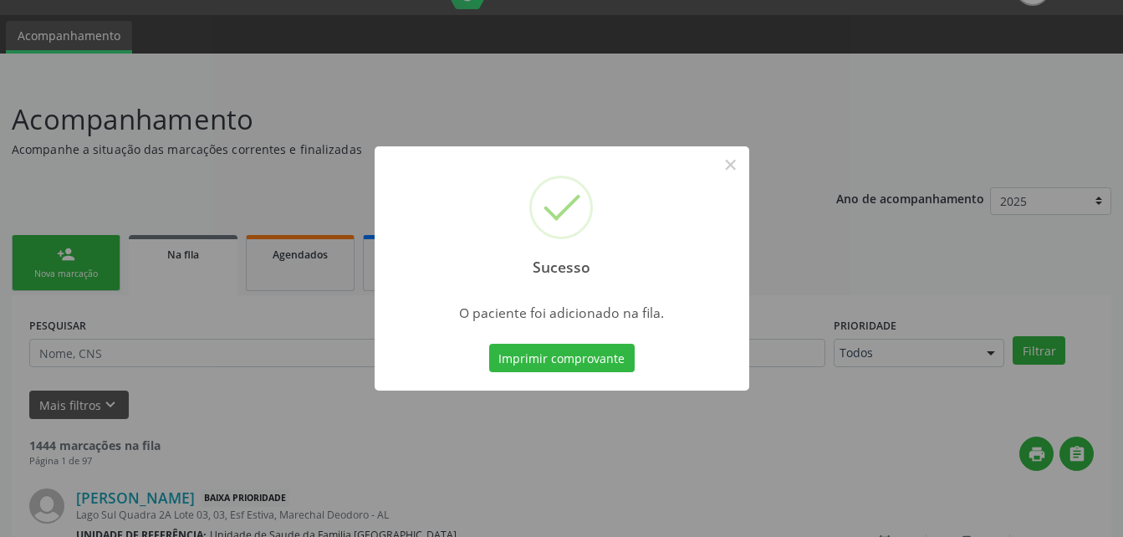
click at [76, 255] on div "Sucesso × O paciente foi adicionado na fila. Imprimir comprovante Cancel" at bounding box center [561, 268] width 1123 height 537
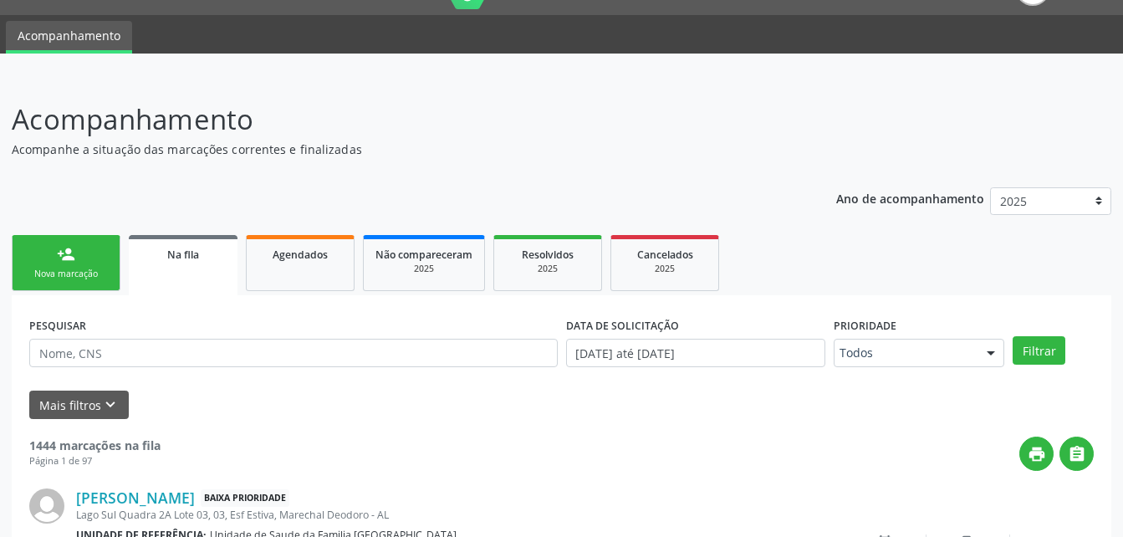
click at [75, 254] on link "person_add Nova marcação" at bounding box center [66, 263] width 109 height 56
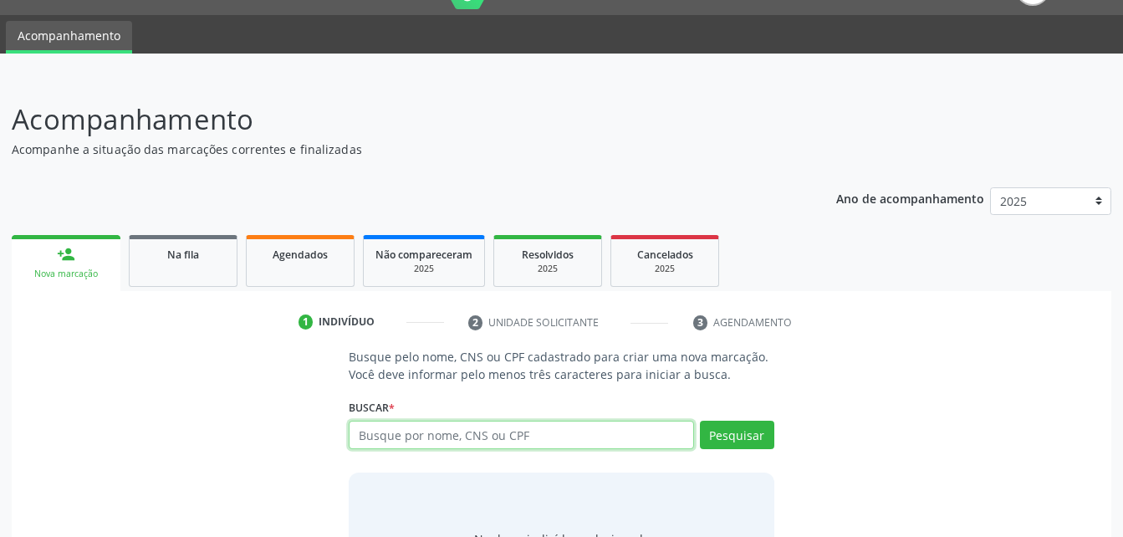
click at [524, 434] on input "text" at bounding box center [521, 435] width 345 height 28
type input "700501963185358"
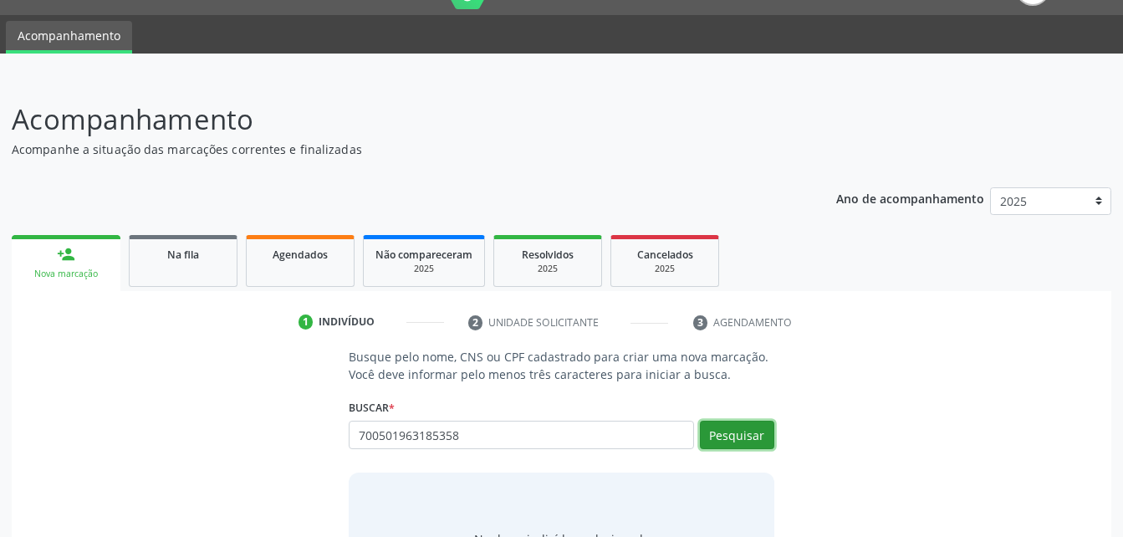
click at [731, 422] on button "Pesquisar" at bounding box center [737, 435] width 74 height 28
type input "700501963185358"
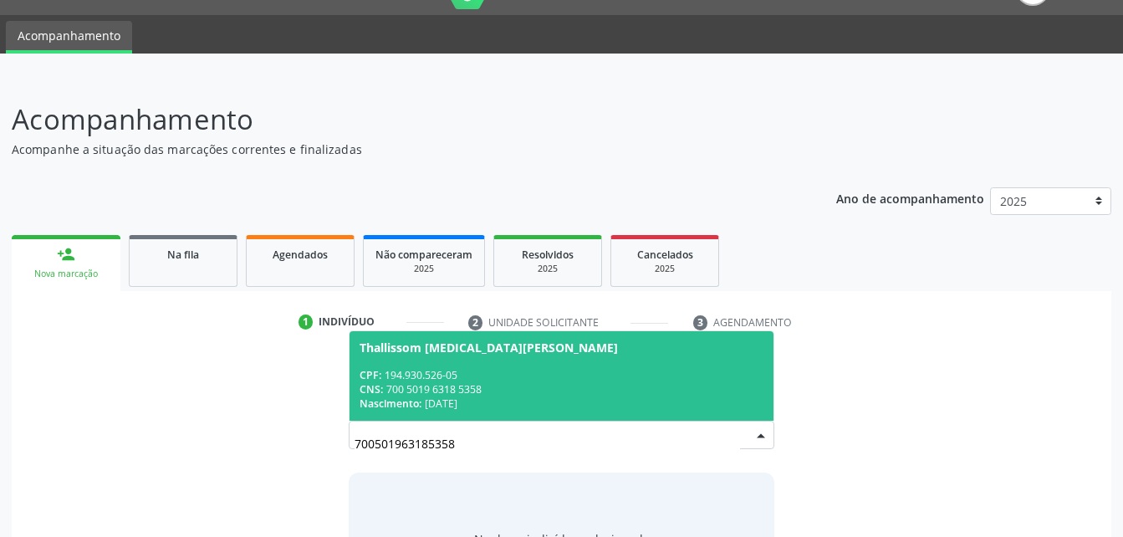
click at [697, 389] on div "CNS: 700 5019 6318 5358" at bounding box center [561, 389] width 403 height 14
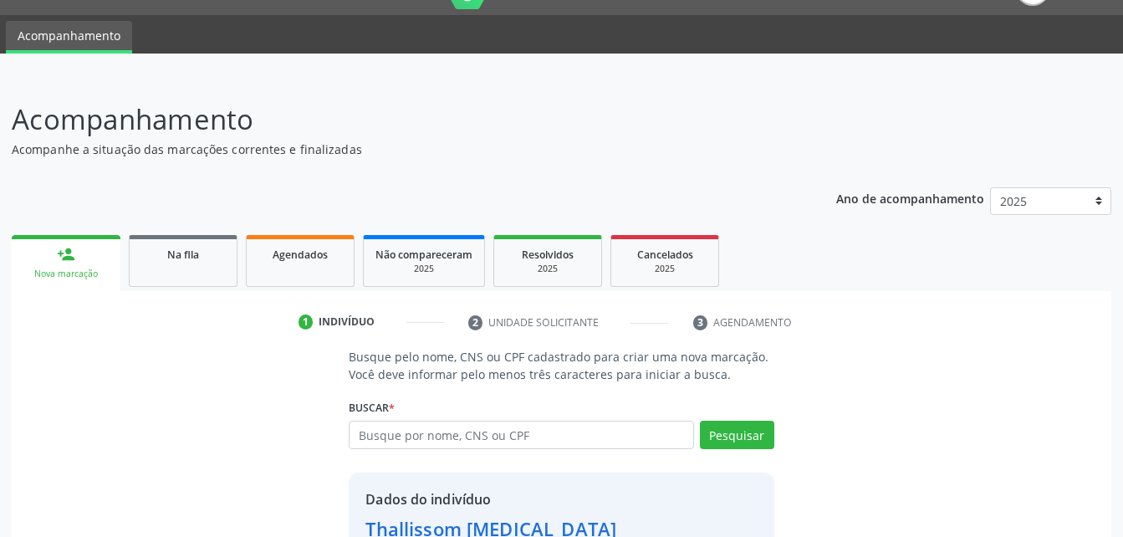
scroll to position [157, 0]
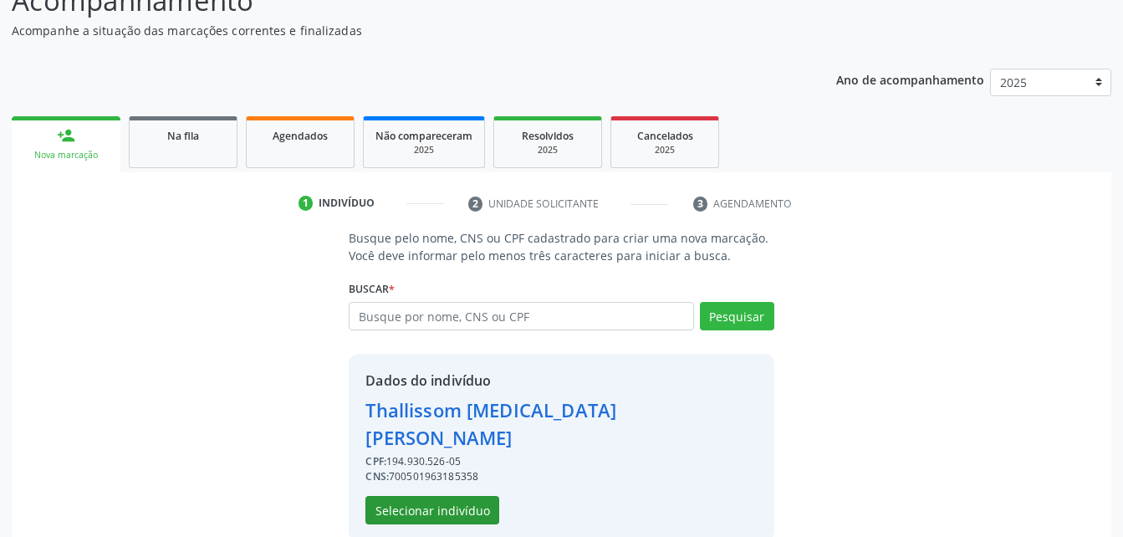
click at [470, 494] on div "Dados do indivíduo [PERSON_NAME][MEDICAL_DATA] CPF: 194.930.526-05 CNS: 7005019…" at bounding box center [561, 447] width 425 height 187
click at [448, 496] on button "Selecionar indivíduo" at bounding box center [433, 510] width 134 height 28
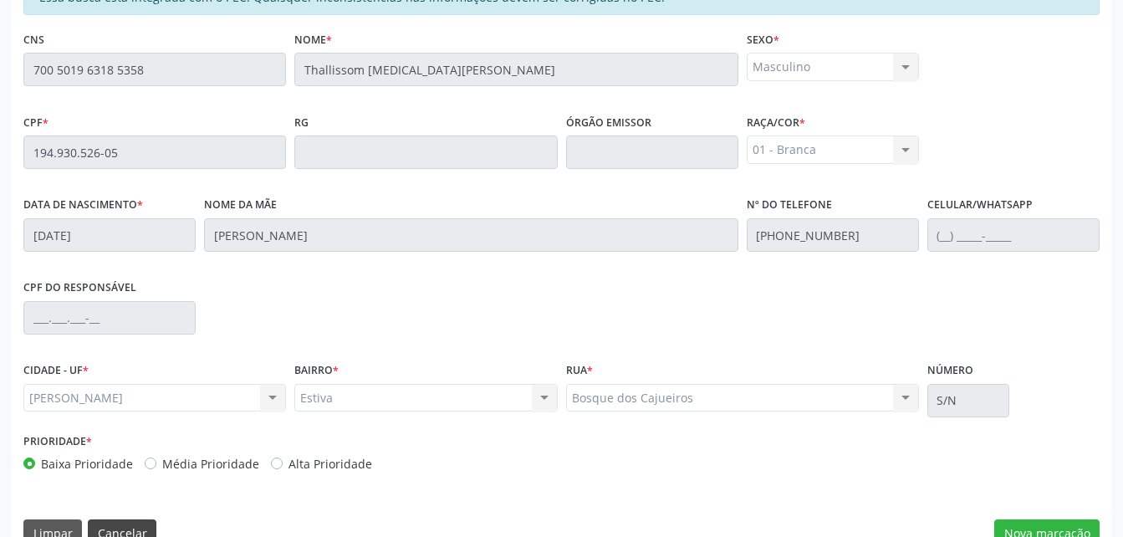
scroll to position [442, 0]
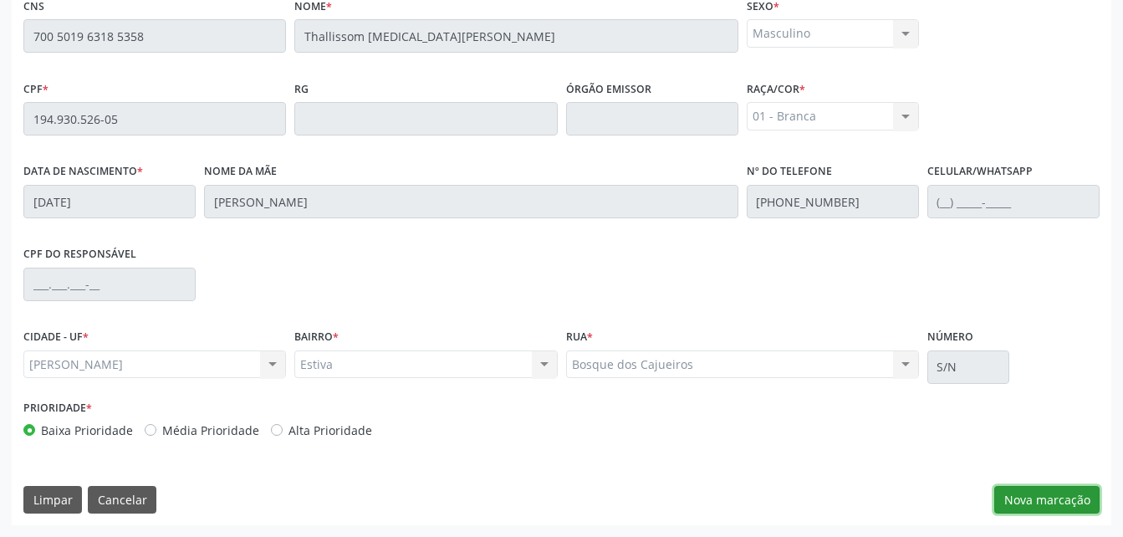
click at [1057, 497] on button "Nova marcação" at bounding box center [1047, 500] width 105 height 28
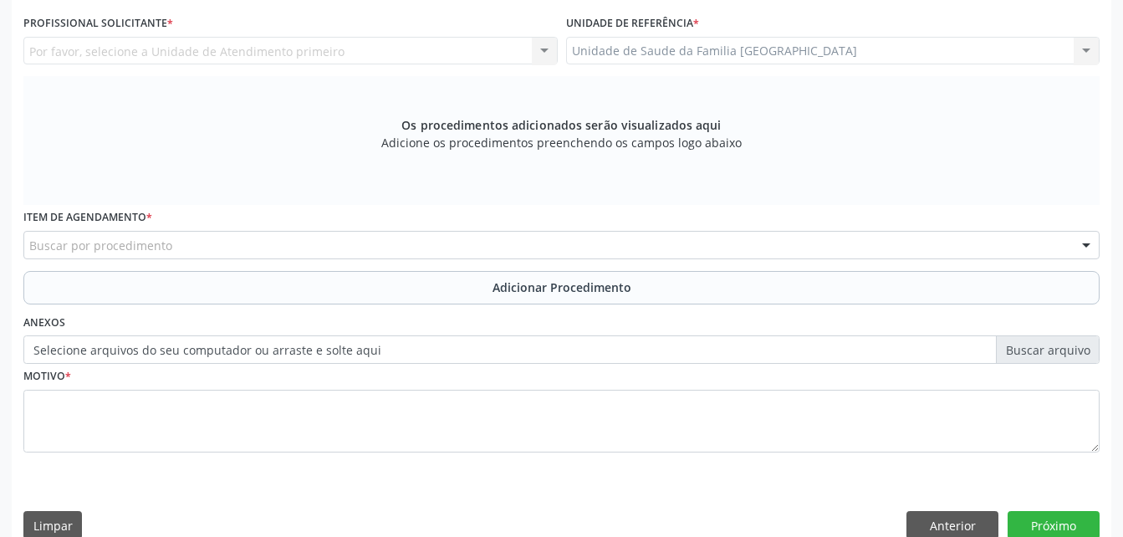
scroll to position [274, 0]
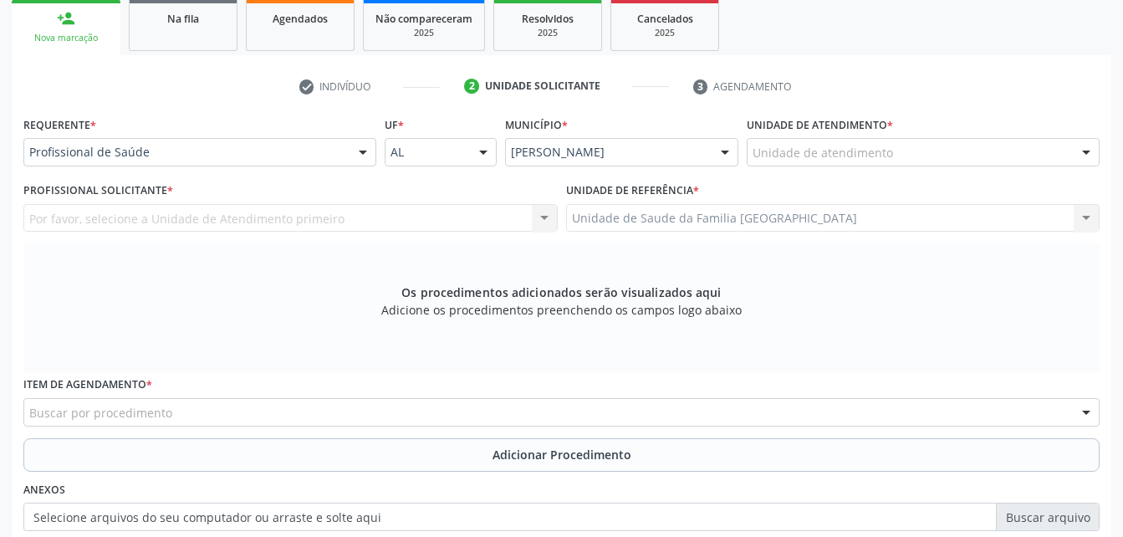
click at [896, 161] on div "Unidade de atendimento" at bounding box center [923, 152] width 353 height 28
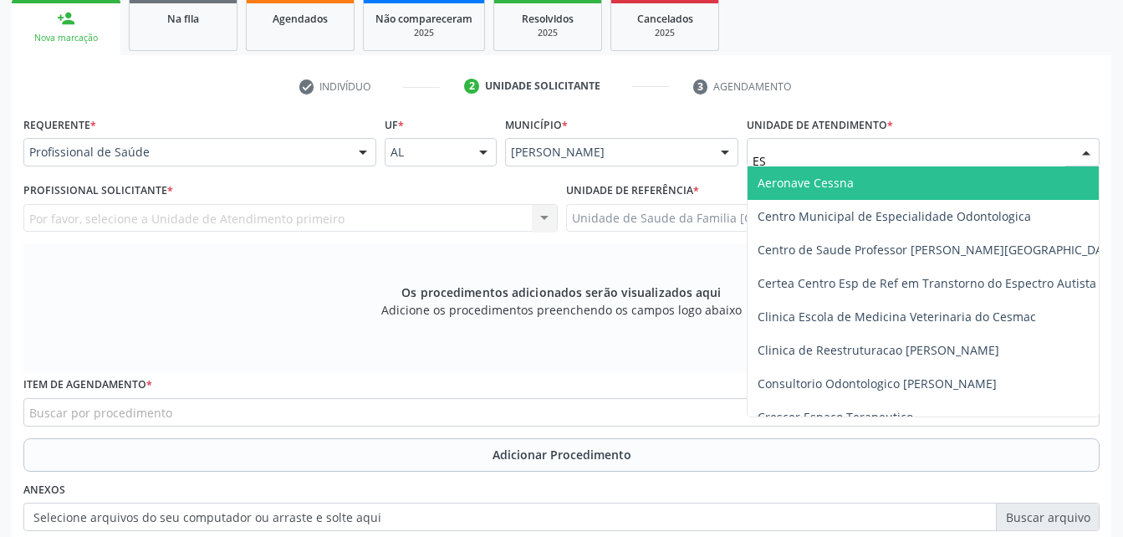
type input "EST"
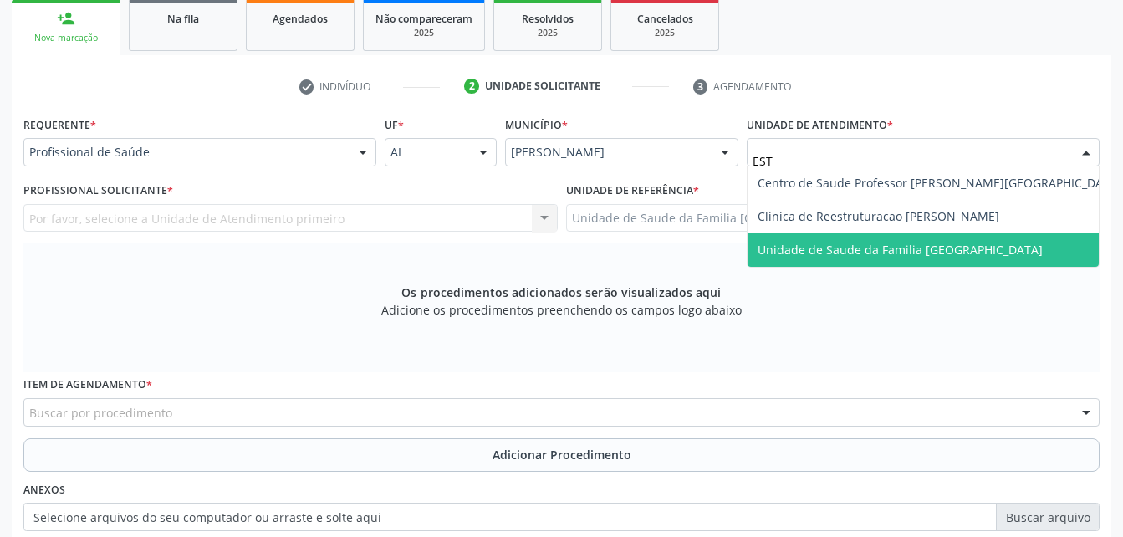
click at [936, 252] on span "Unidade de Saude da Familia [GEOGRAPHIC_DATA]" at bounding box center [900, 250] width 285 height 16
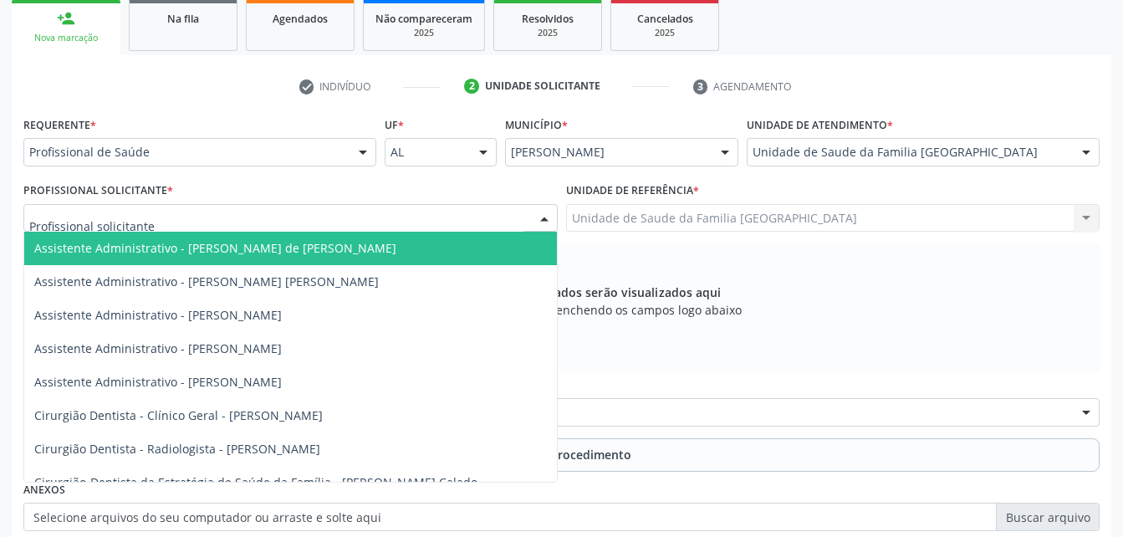
click at [379, 217] on div at bounding box center [290, 218] width 534 height 28
type input "ROD"
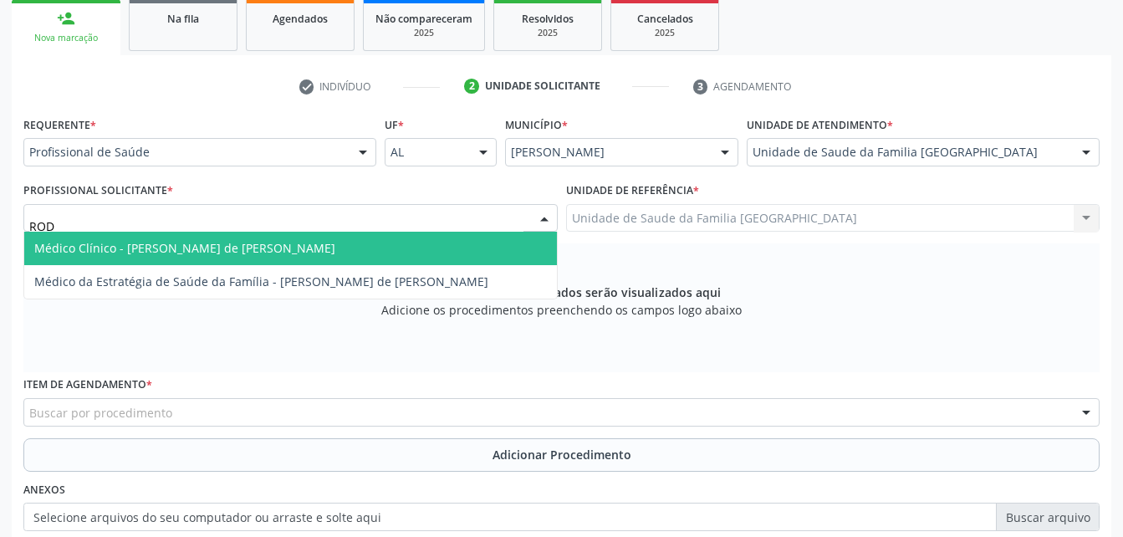
click at [395, 248] on span "Médico Clínico - [PERSON_NAME] de [PERSON_NAME]" at bounding box center [290, 248] width 533 height 33
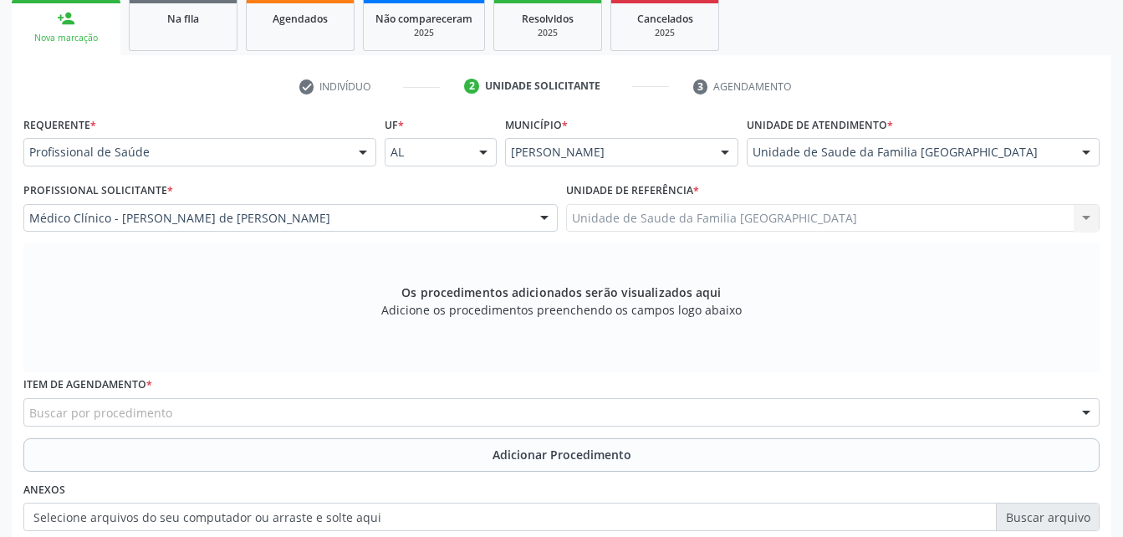
scroll to position [358, 0]
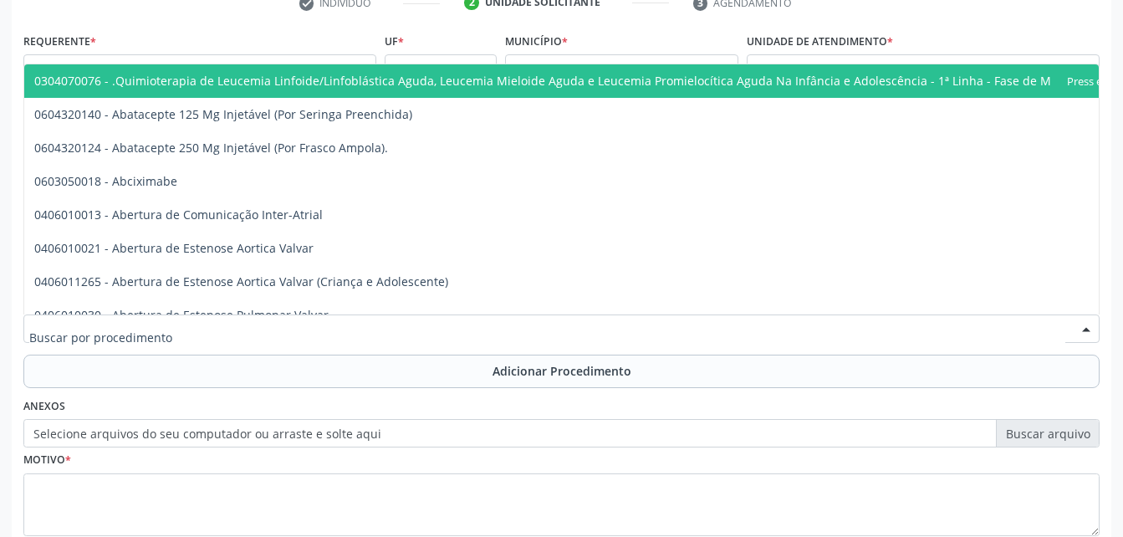
click at [377, 319] on div at bounding box center [561, 329] width 1077 height 28
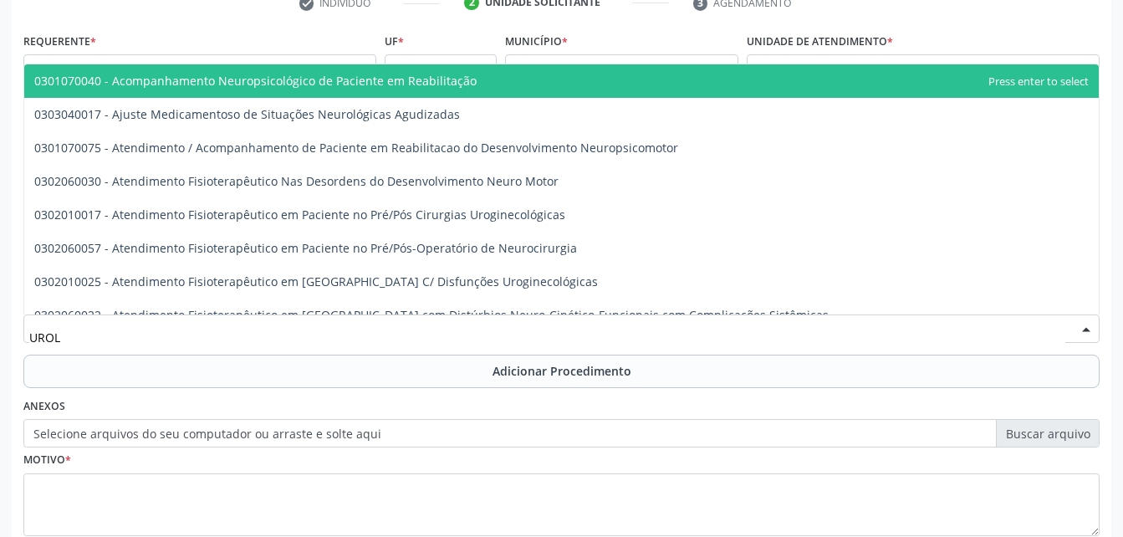
type input "UROLO"
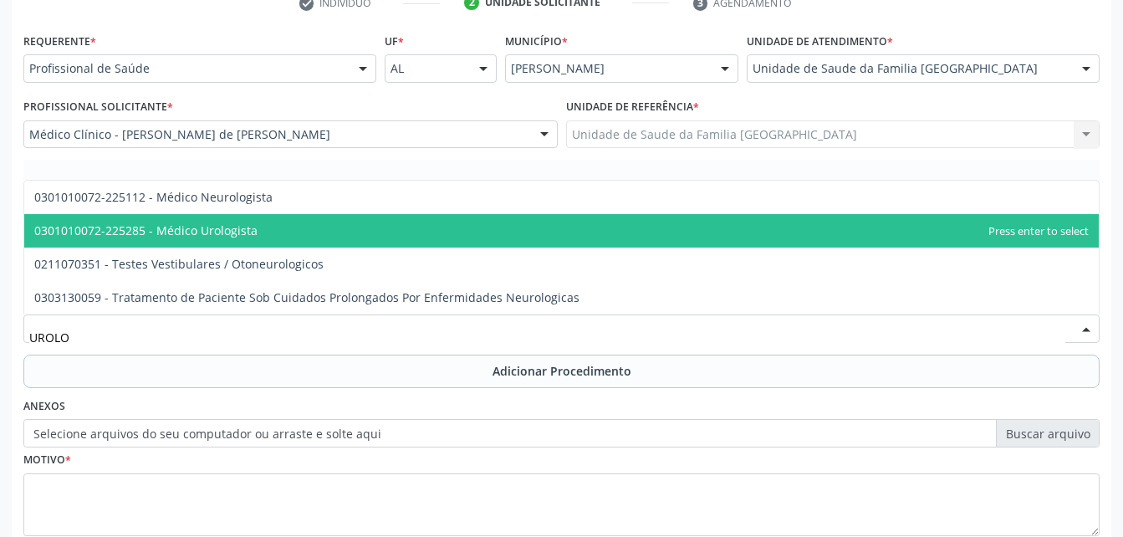
click at [246, 220] on span "0301010072-225285 - Médico Urologista" at bounding box center [561, 230] width 1075 height 33
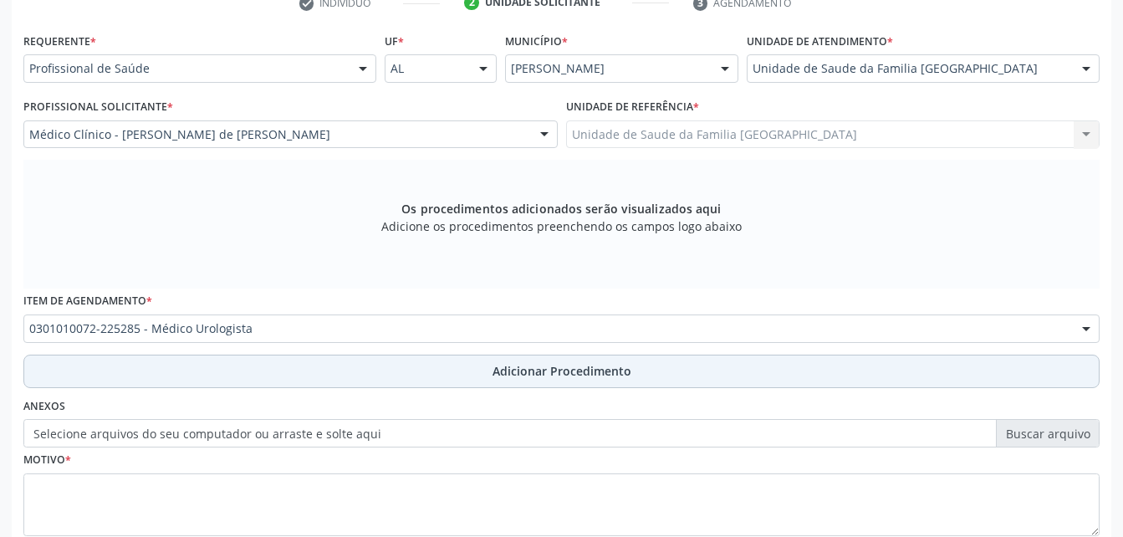
click at [299, 363] on button "Adicionar Procedimento" at bounding box center [561, 371] width 1077 height 33
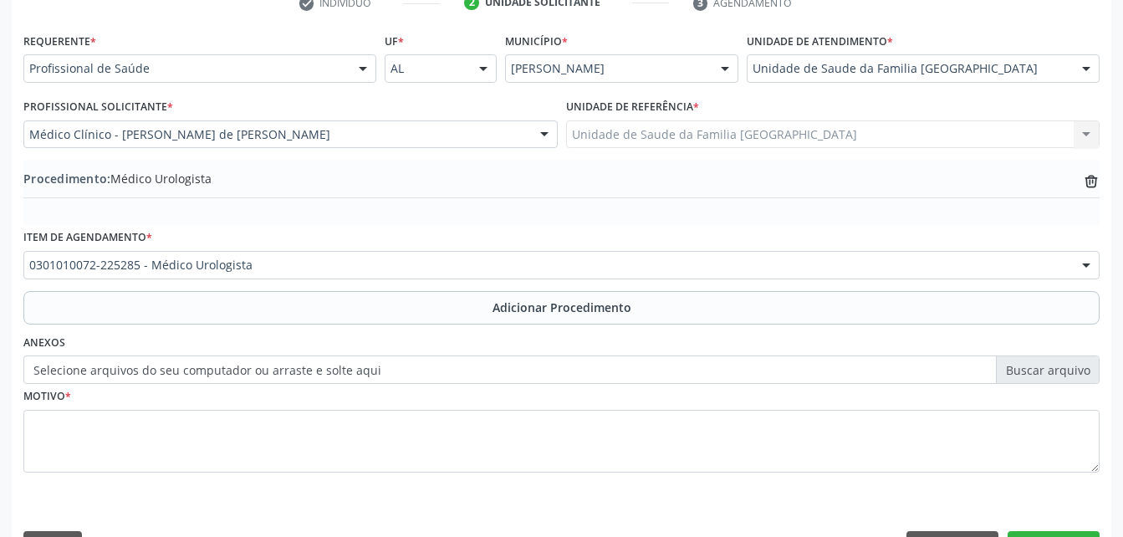
click at [277, 376] on label "Selecione arquivos do seu computador ou arraste e solte aqui" at bounding box center [561, 369] width 1077 height 28
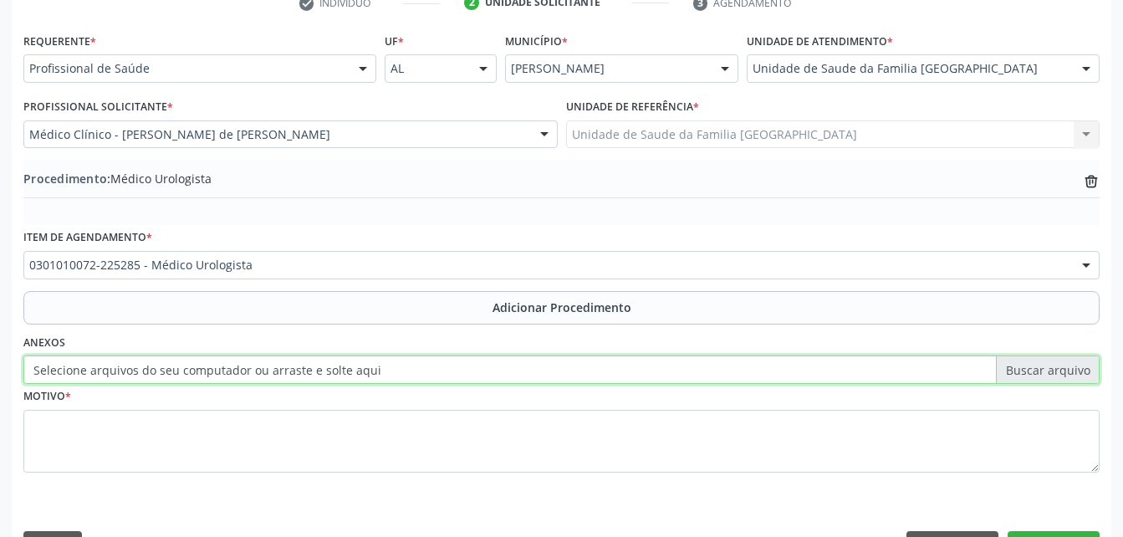
click at [277, 376] on input "Selecione arquivos do seu computador ou arraste e solte aqui" at bounding box center [561, 369] width 1077 height 28
type input "C:\fakepath\WhatsApp Image 2[DATE]0.36.28.jpeg"
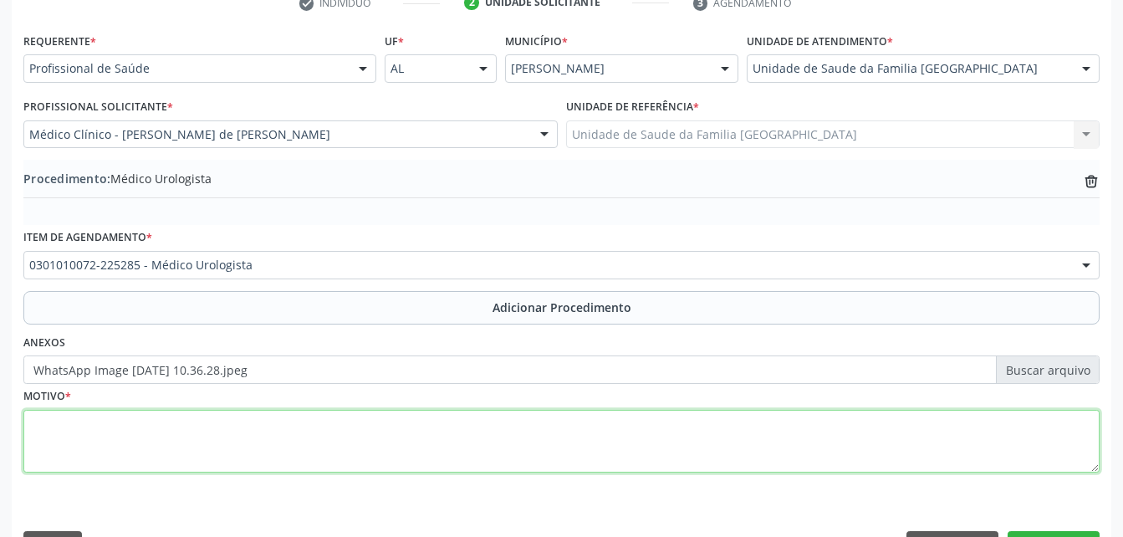
click at [337, 454] on textarea at bounding box center [561, 442] width 1077 height 64
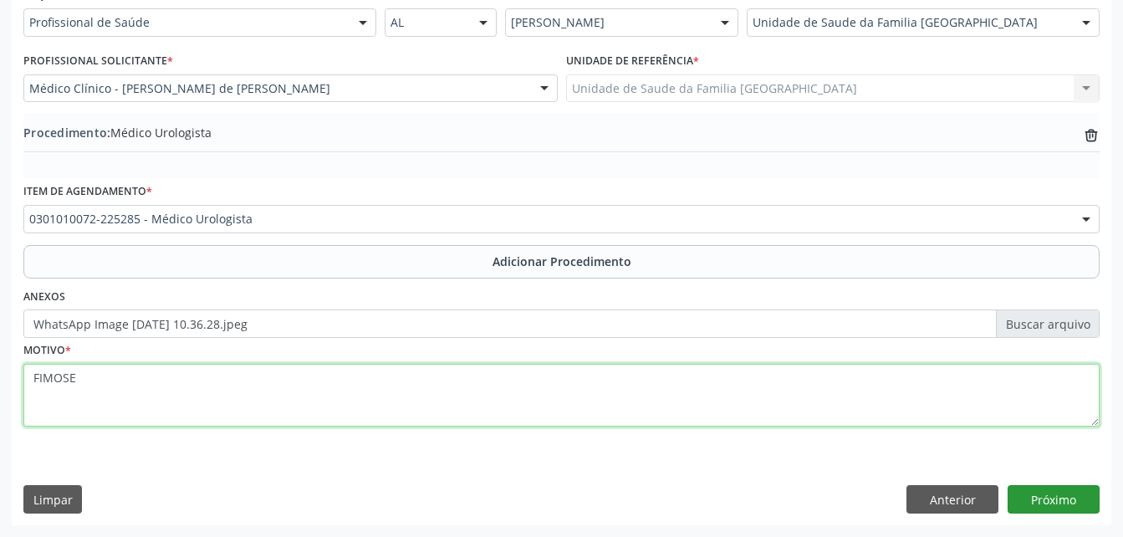
type textarea "FIMOSE"
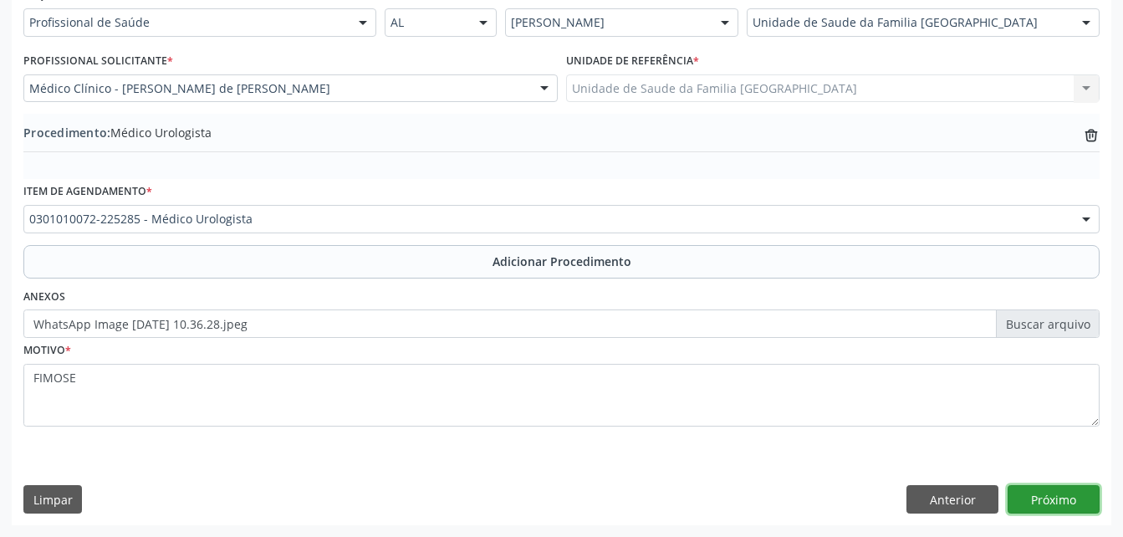
click at [1044, 492] on button "Próximo" at bounding box center [1054, 499] width 92 height 28
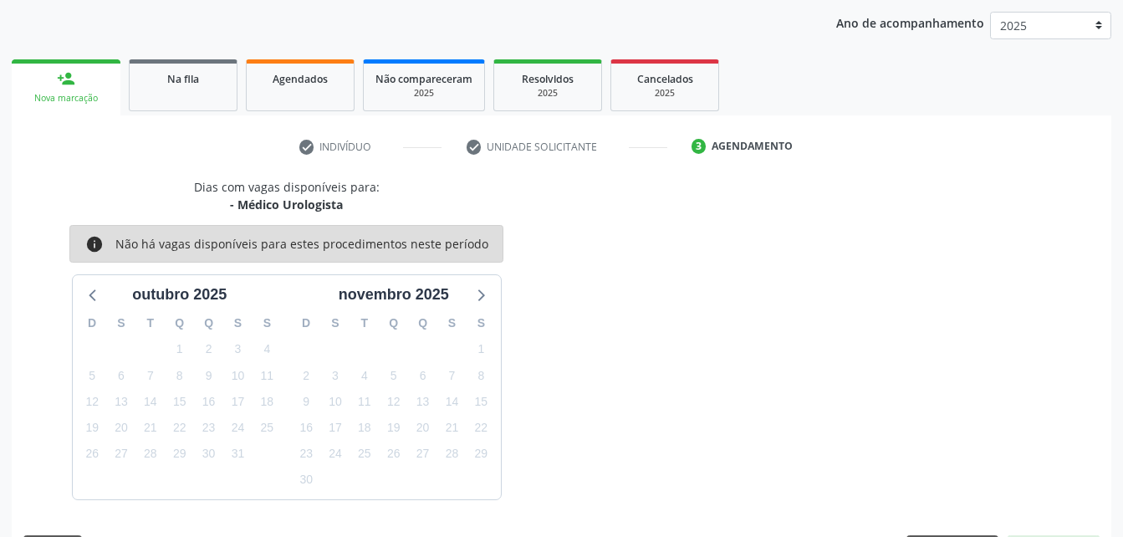
scroll to position [263, 0]
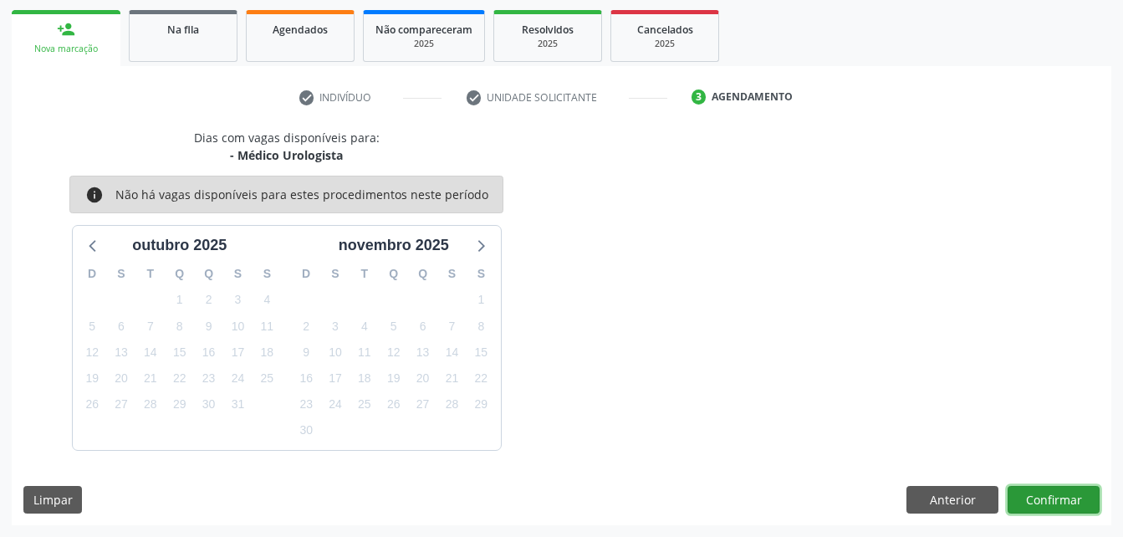
click at [1024, 495] on button "Confirmar" at bounding box center [1054, 500] width 92 height 28
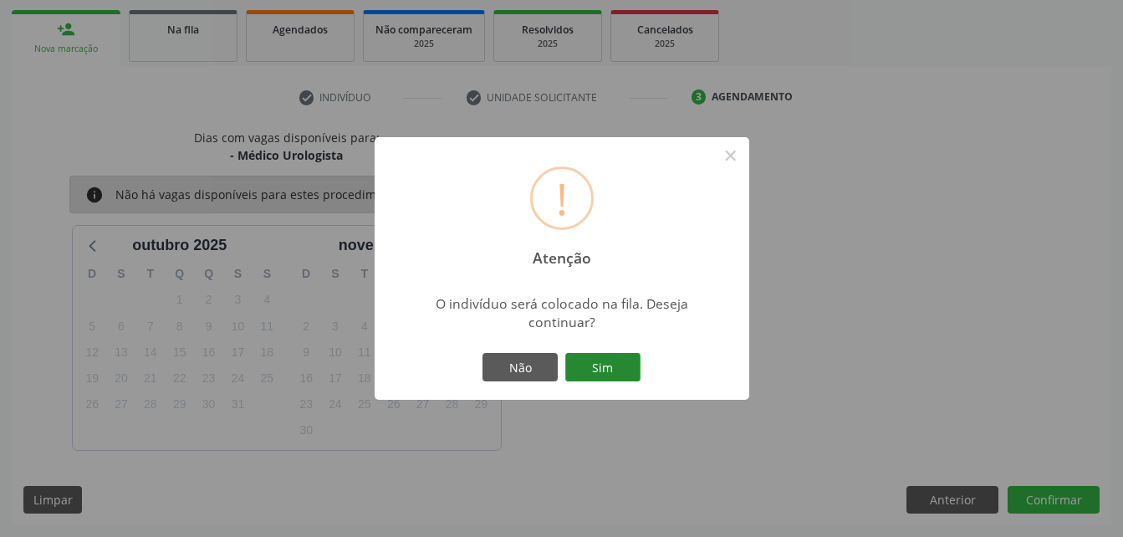
click at [603, 370] on button "Sim" at bounding box center [602, 367] width 75 height 28
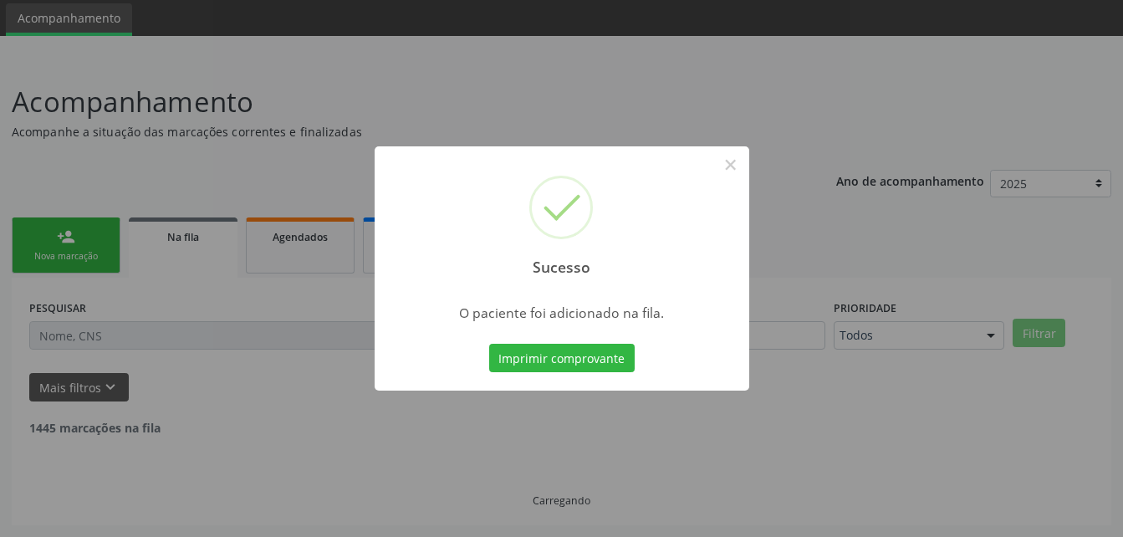
scroll to position [38, 0]
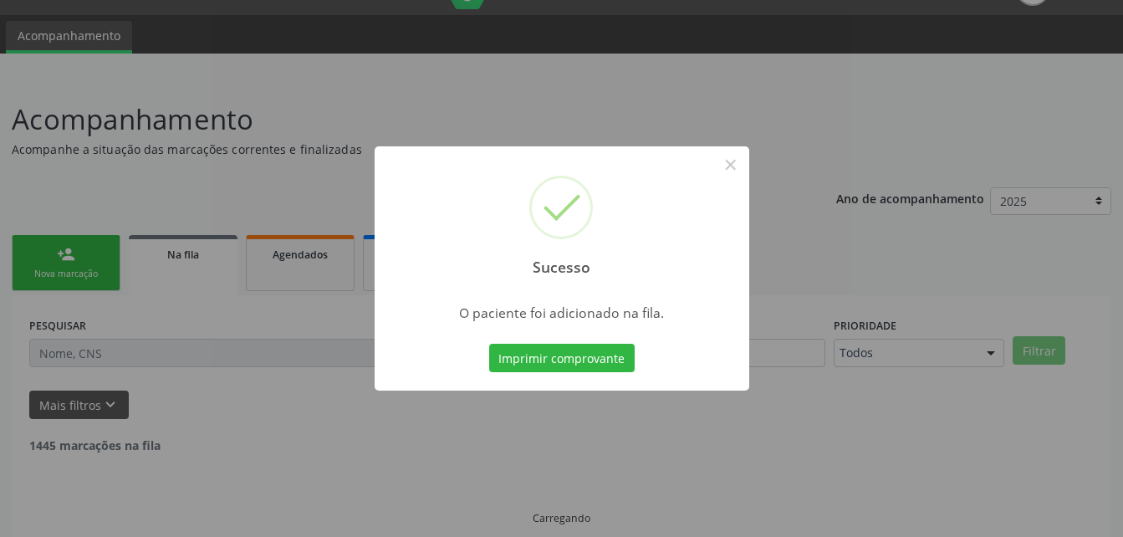
click at [94, 258] on div "Sucesso × O paciente foi adicionado na fila. Imprimir comprovante Cancel" at bounding box center [561, 268] width 1123 height 537
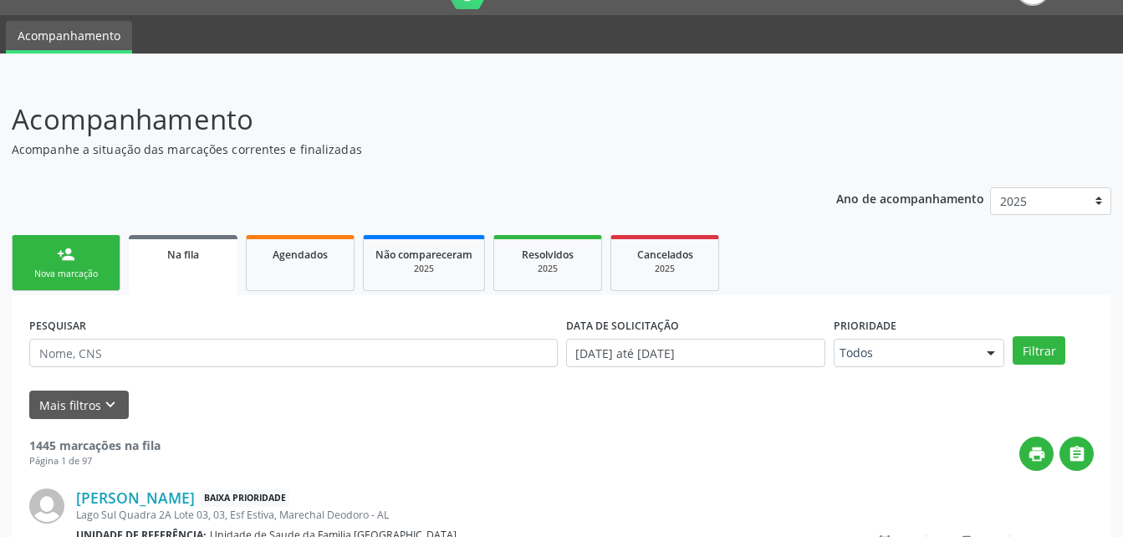
drag, startPoint x: 94, startPoint y: 258, endPoint x: 64, endPoint y: 283, distance: 39.2
click at [94, 258] on link "person_add Nova marcação" at bounding box center [66, 263] width 109 height 56
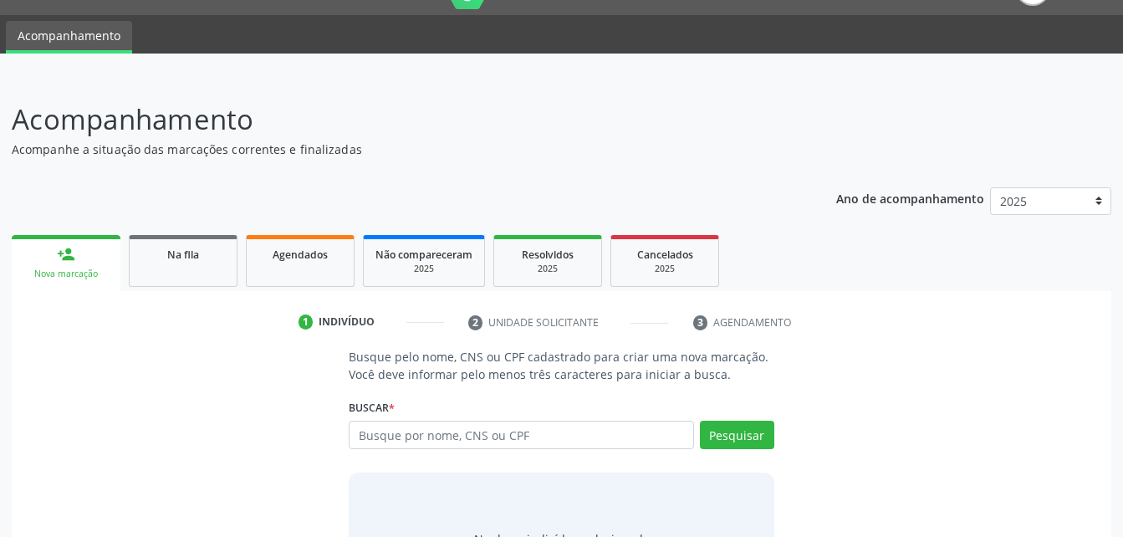
click at [69, 262] on div "person_add" at bounding box center [66, 254] width 18 height 18
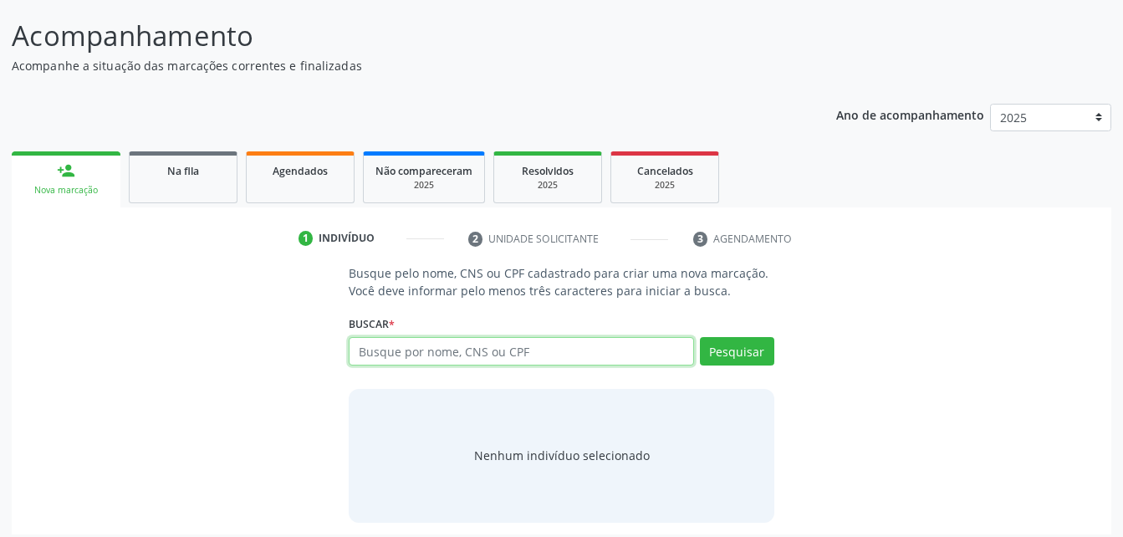
click at [417, 357] on input "text" at bounding box center [521, 351] width 345 height 28
type input "700501963185358"
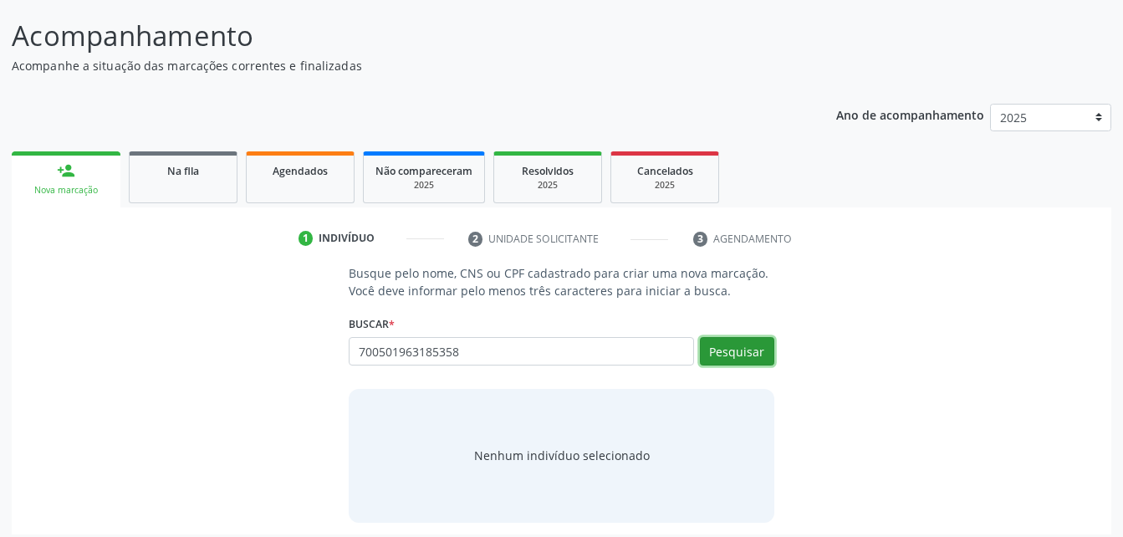
click at [716, 352] on button "Pesquisar" at bounding box center [737, 351] width 74 height 28
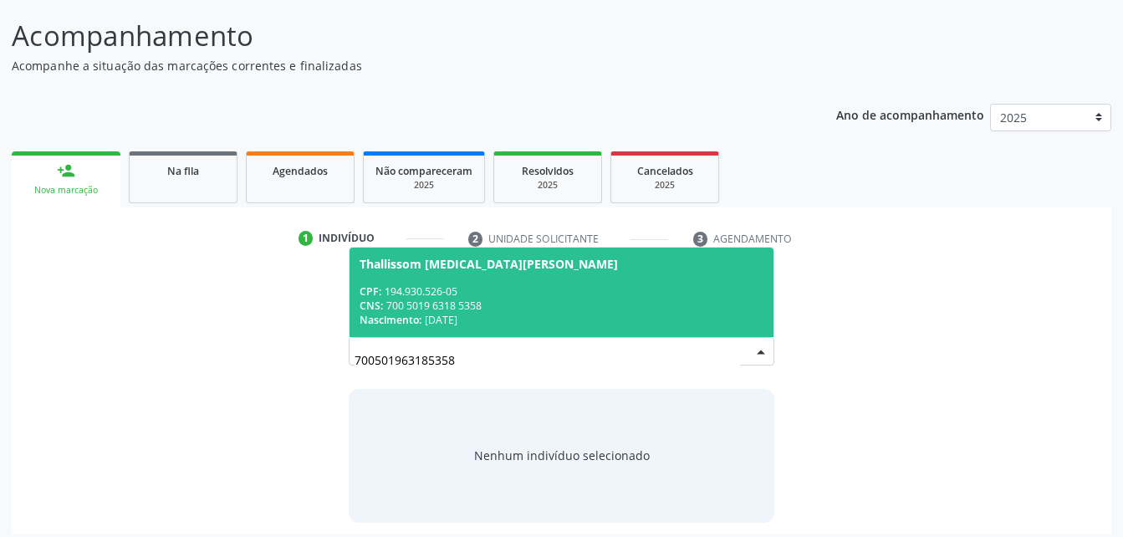
click at [574, 284] on div "CPF: 194.930.526-05" at bounding box center [561, 291] width 403 height 14
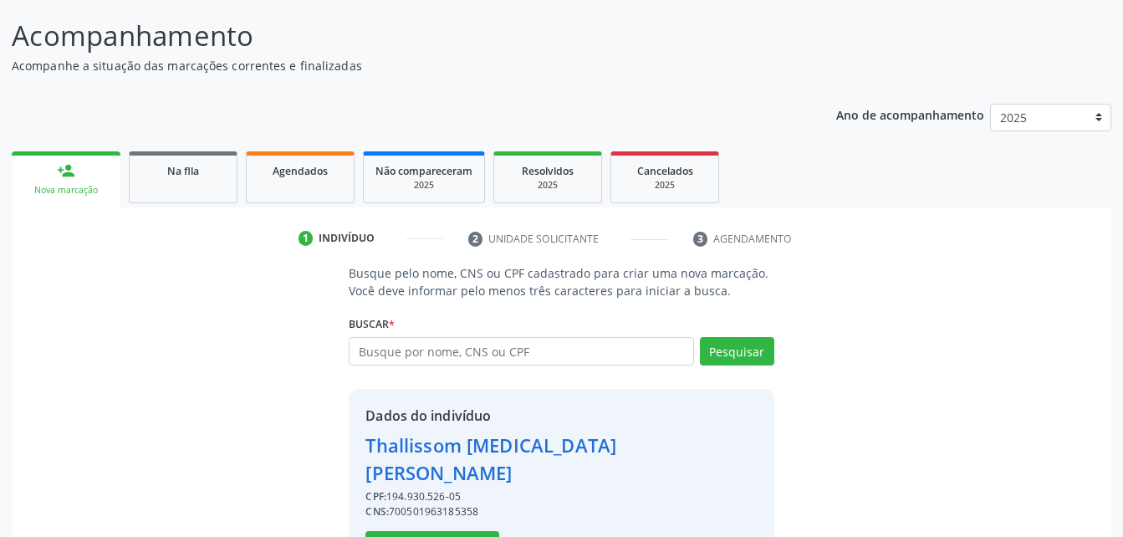
scroll to position [157, 0]
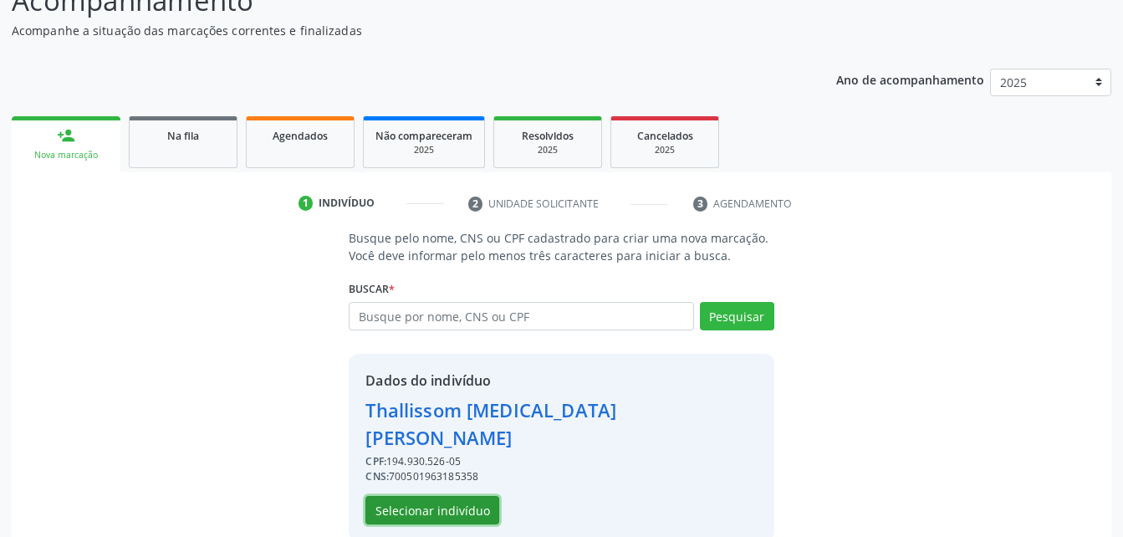
click at [484, 496] on button "Selecionar indivíduo" at bounding box center [433, 510] width 134 height 28
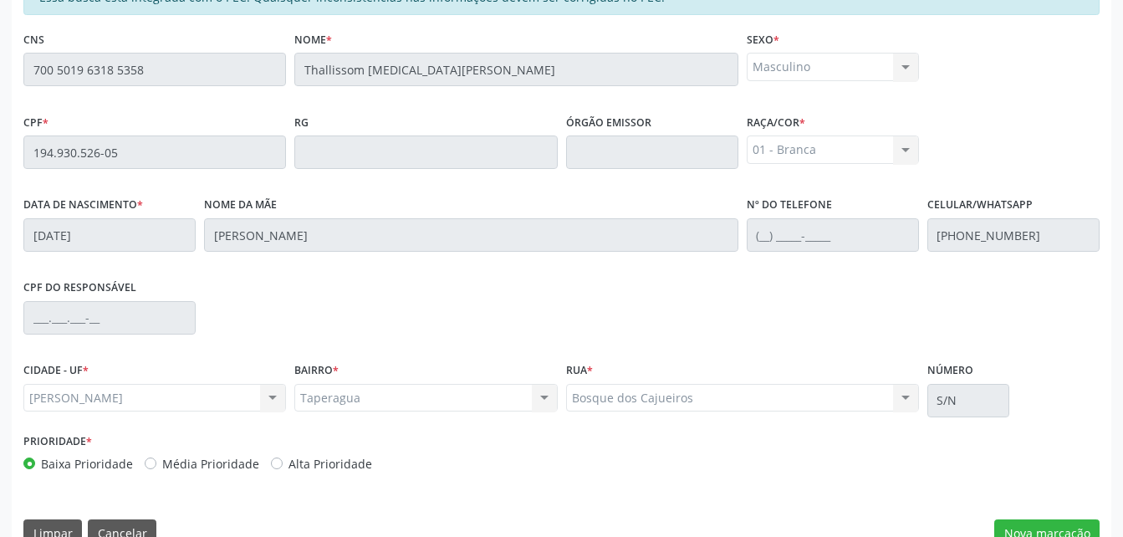
scroll to position [442, 0]
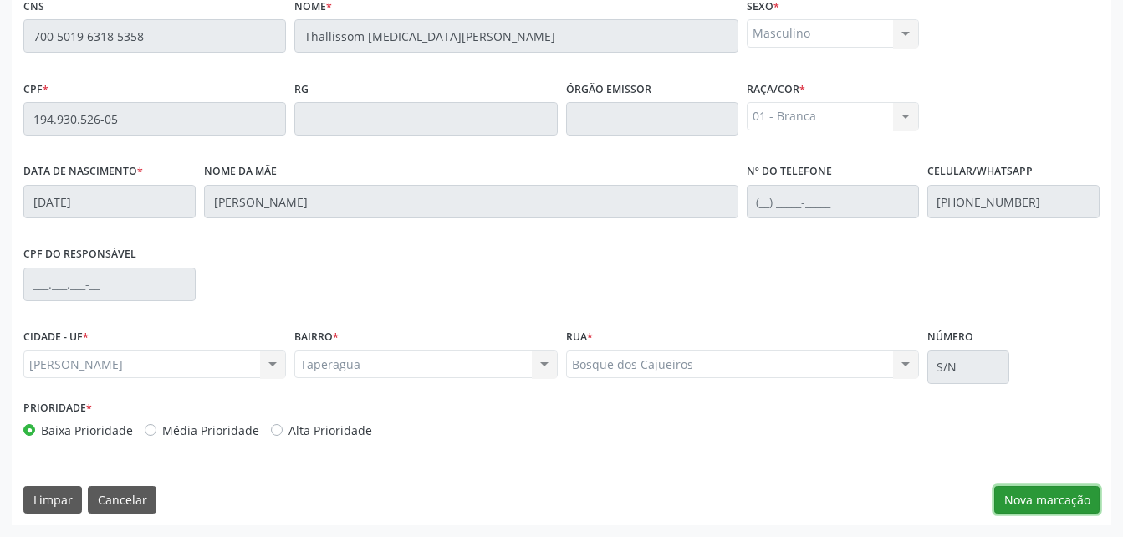
drag, startPoint x: 1059, startPoint y: 490, endPoint x: 1049, endPoint y: 342, distance: 148.4
click at [1056, 488] on button "Nova marcação" at bounding box center [1047, 500] width 105 height 28
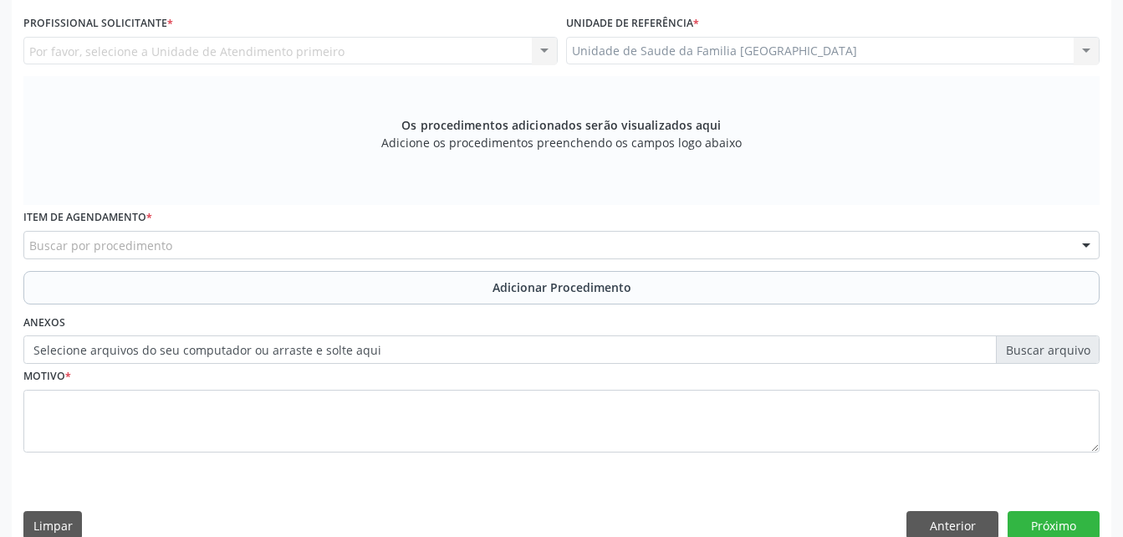
scroll to position [358, 0]
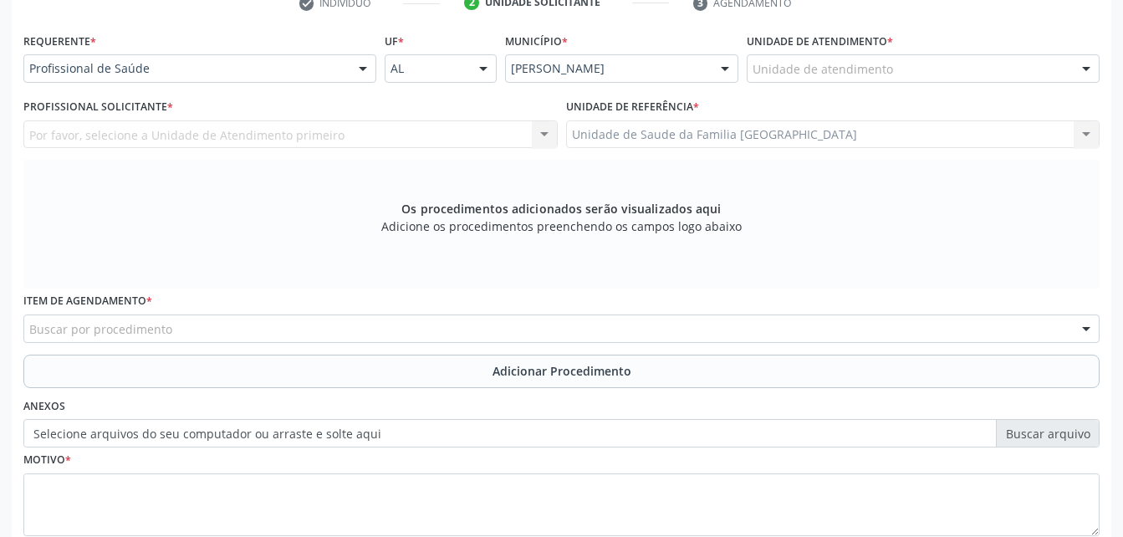
click at [947, 69] on div "Unidade de atendimento" at bounding box center [923, 68] width 353 height 28
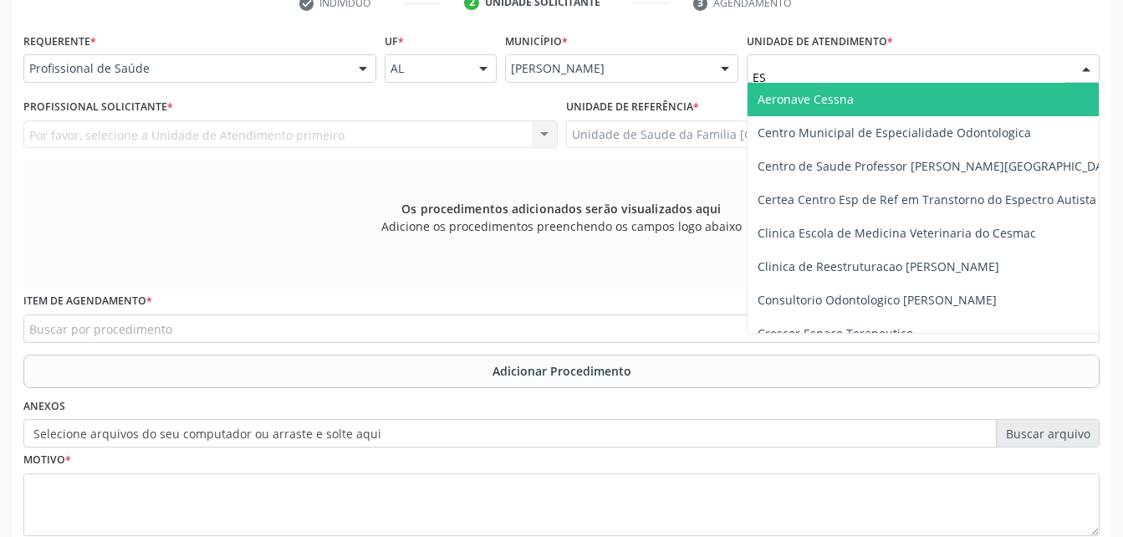
type input "EST"
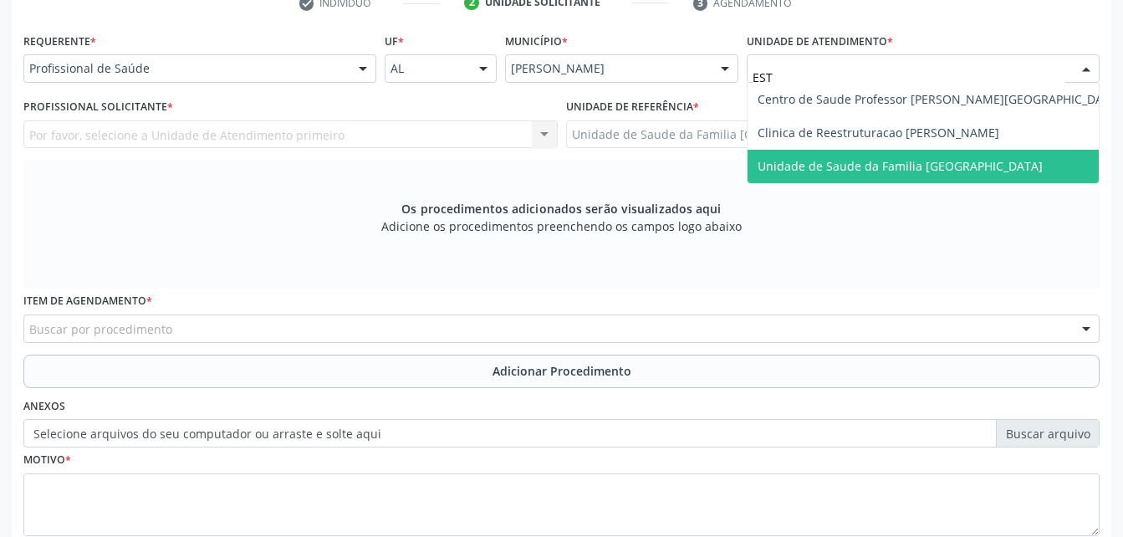
drag, startPoint x: 964, startPoint y: 157, endPoint x: 562, endPoint y: 123, distance: 403.0
click at [946, 156] on span "Unidade de Saude da Familia [GEOGRAPHIC_DATA]" at bounding box center [940, 166] width 384 height 33
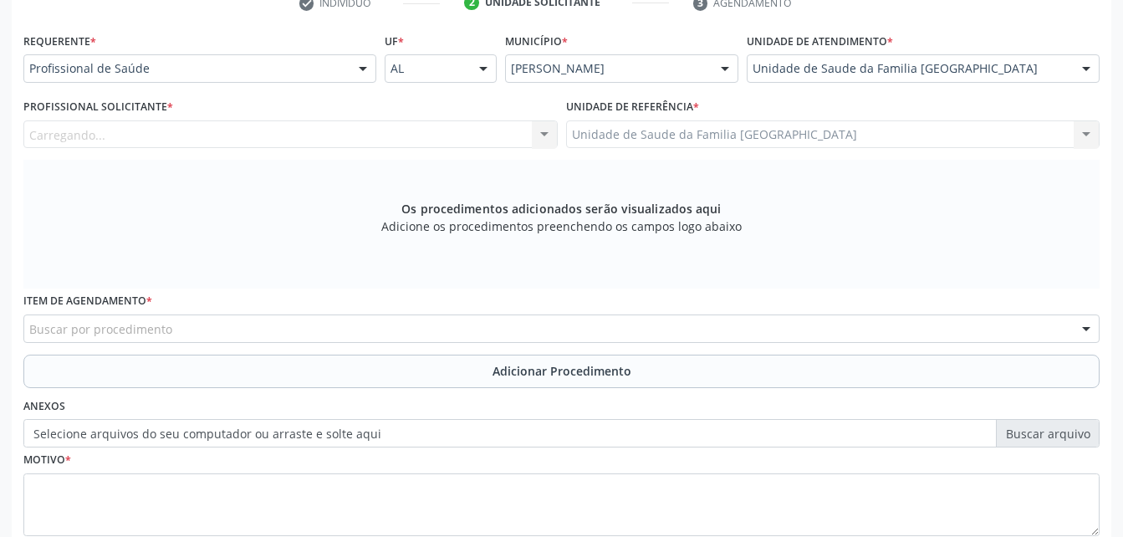
click at [316, 140] on div "Carregando... Nenhum resultado encontrado para: " " Não há nenhuma opção para s…" at bounding box center [290, 134] width 534 height 28
click at [315, 140] on div "Profissional solicitante" at bounding box center [290, 134] width 534 height 28
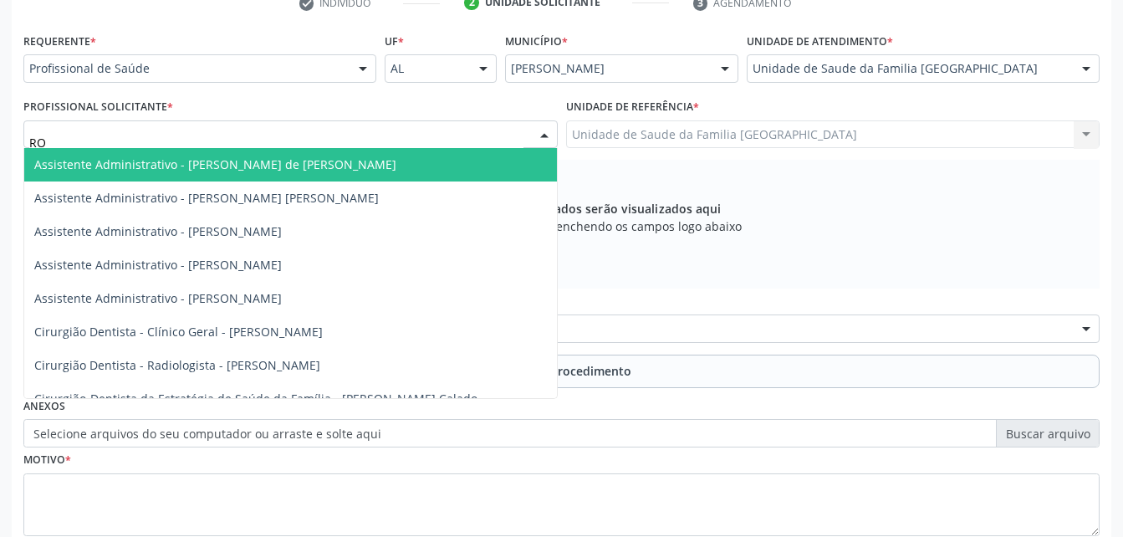
type input "ROD"
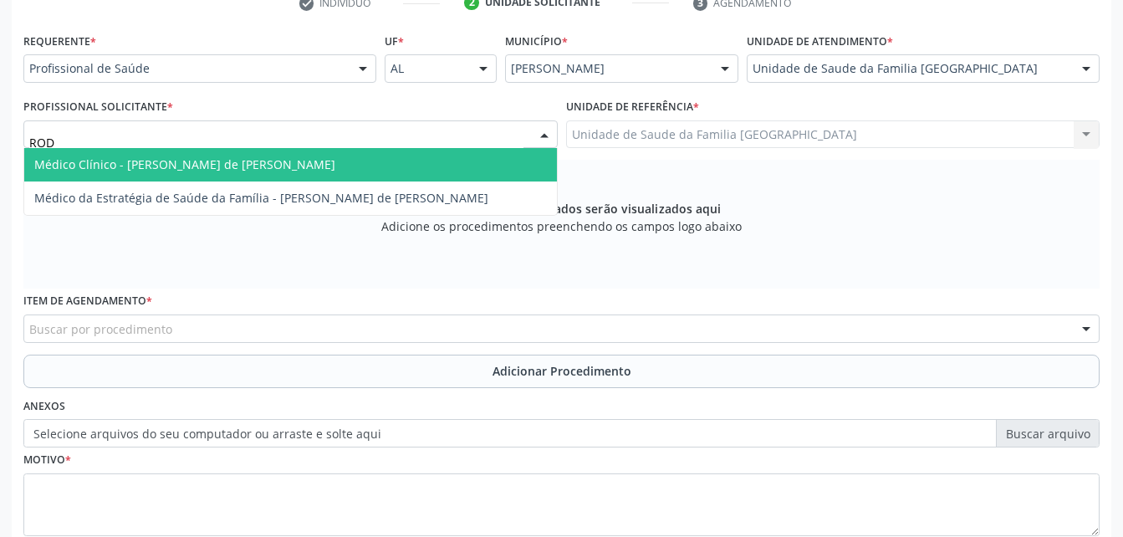
click at [320, 166] on span "Médico Clínico - [PERSON_NAME] de [PERSON_NAME]" at bounding box center [290, 164] width 533 height 33
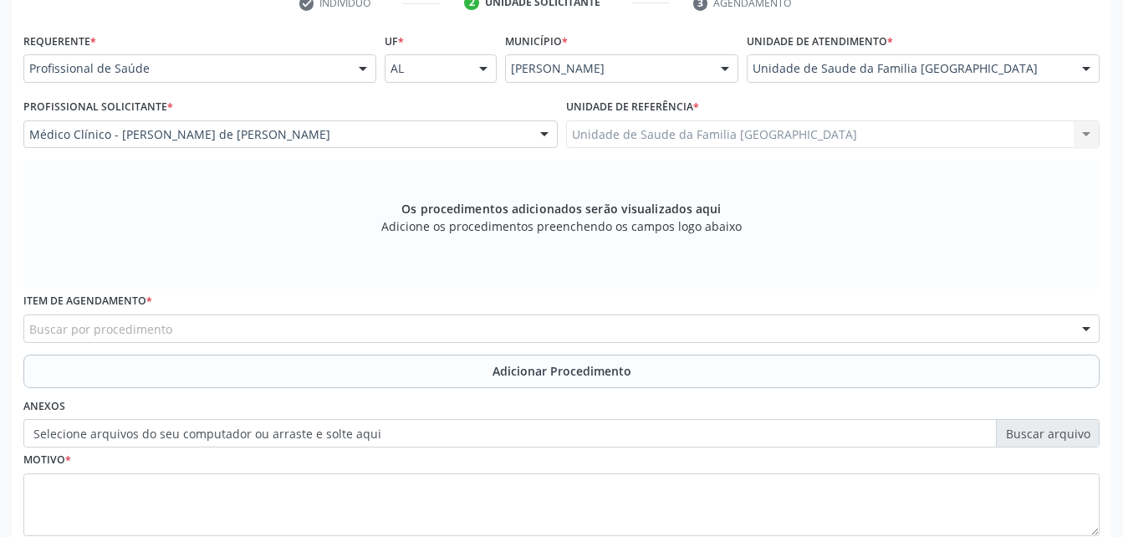
scroll to position [442, 0]
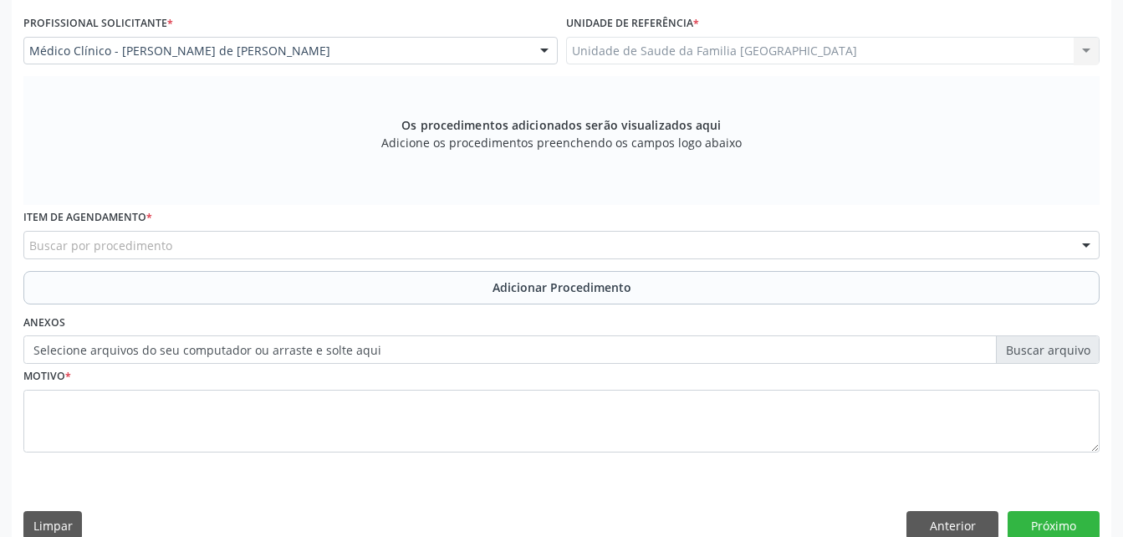
click at [315, 253] on div "Buscar por procedimento" at bounding box center [561, 245] width 1077 height 28
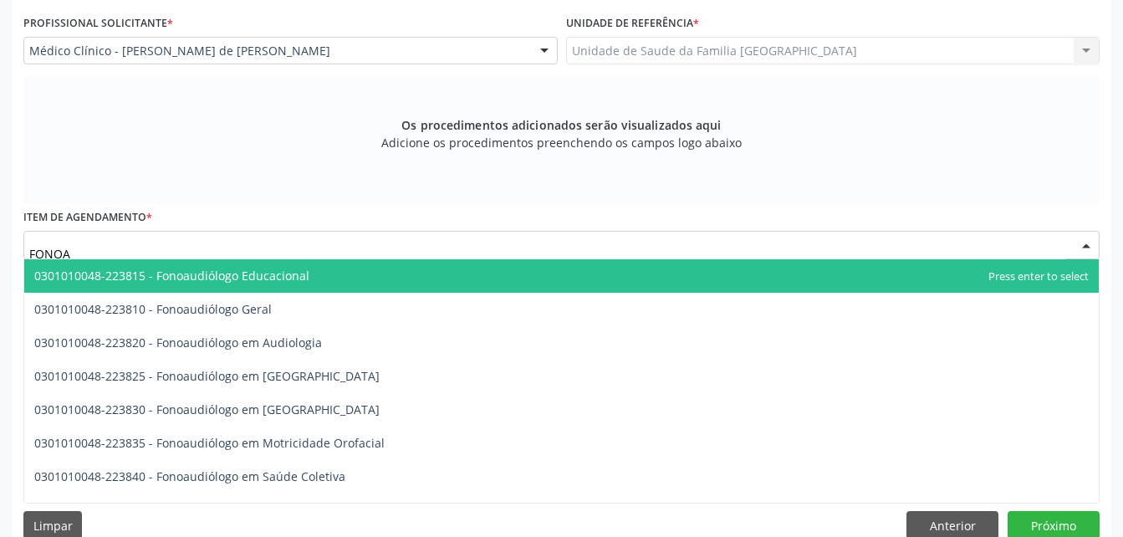
type input "FONOAU"
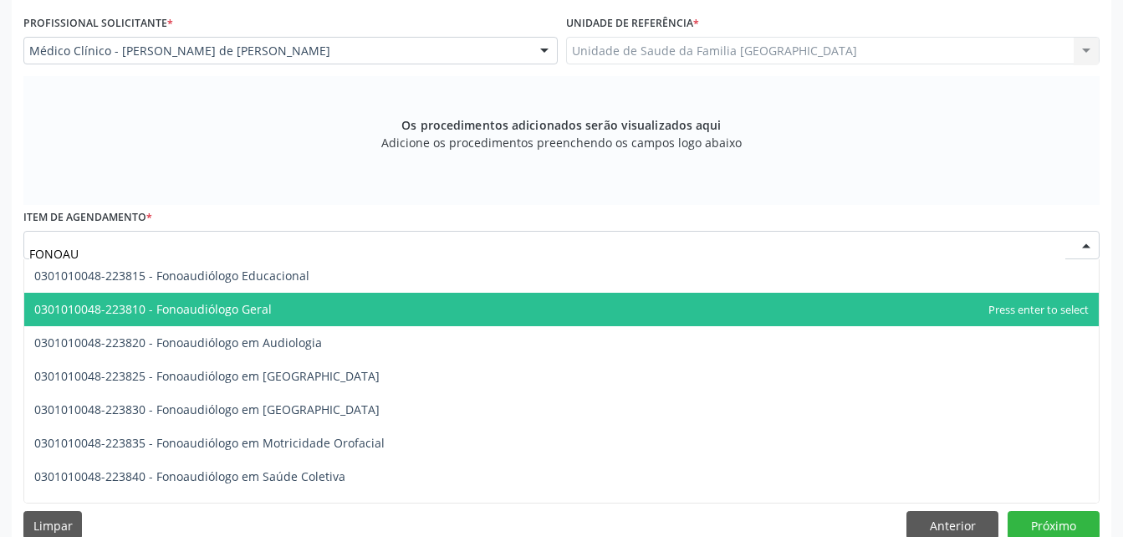
click at [301, 315] on span "0301010048-223810 - Fonoaudiólogo Geral" at bounding box center [561, 309] width 1075 height 33
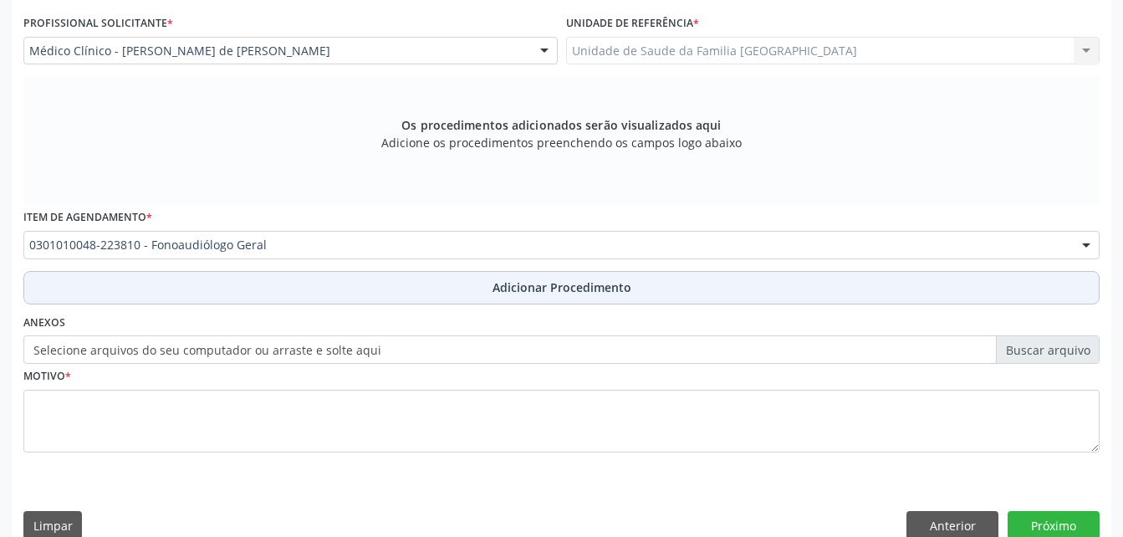
click at [284, 291] on button "Adicionar Procedimento" at bounding box center [561, 287] width 1077 height 33
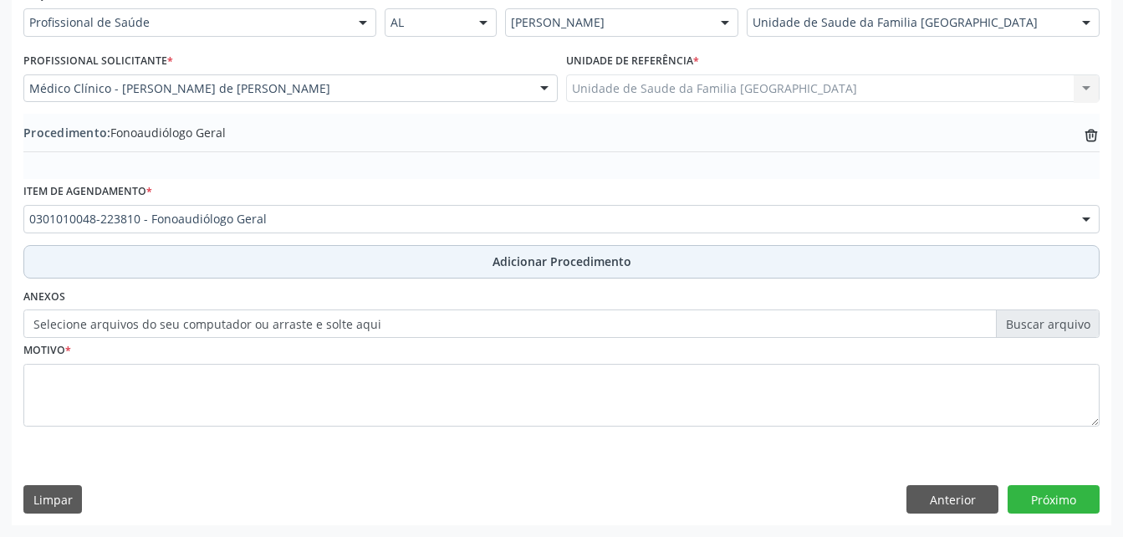
scroll to position [404, 0]
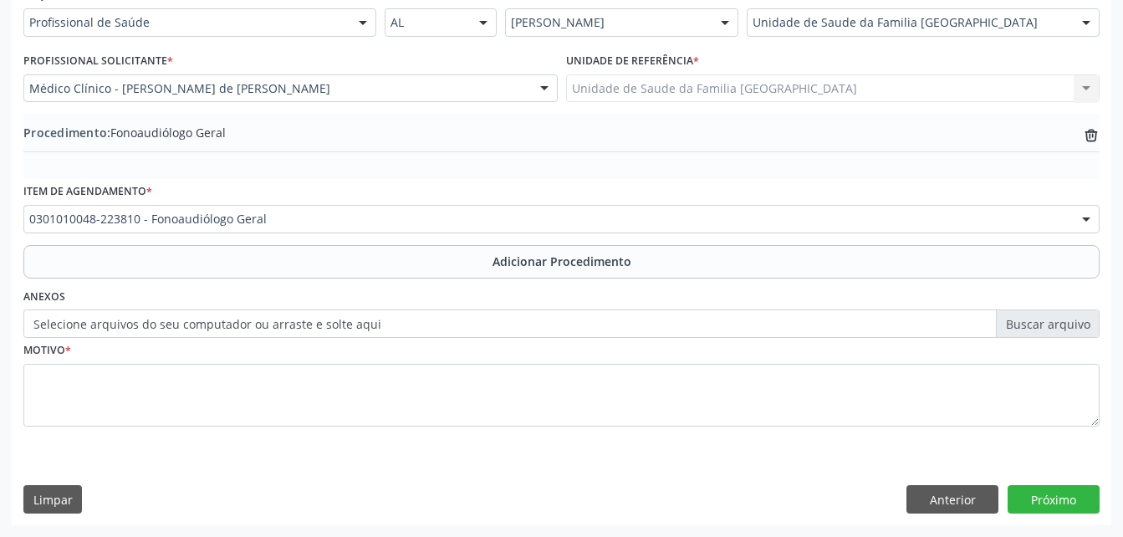
click at [163, 327] on label "Selecione arquivos do seu computador ou arraste e solte aqui" at bounding box center [561, 323] width 1077 height 28
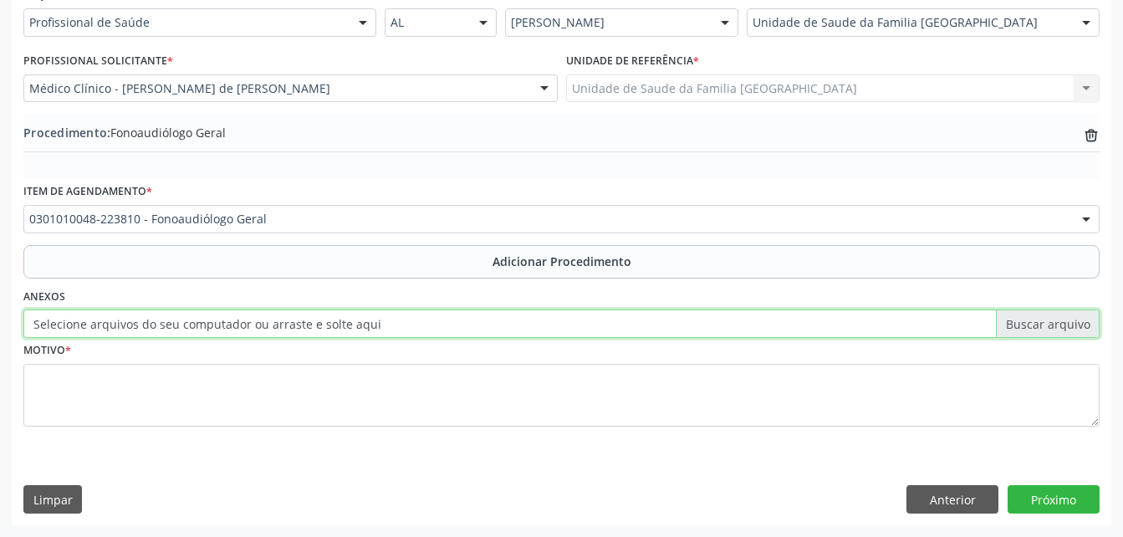
click at [163, 327] on input "Selecione arquivos do seu computador ou arraste e solte aqui" at bounding box center [561, 323] width 1077 height 28
type input "C:\fakepath\WhatsApp Image [DATE] 10.36.46.jpeg"
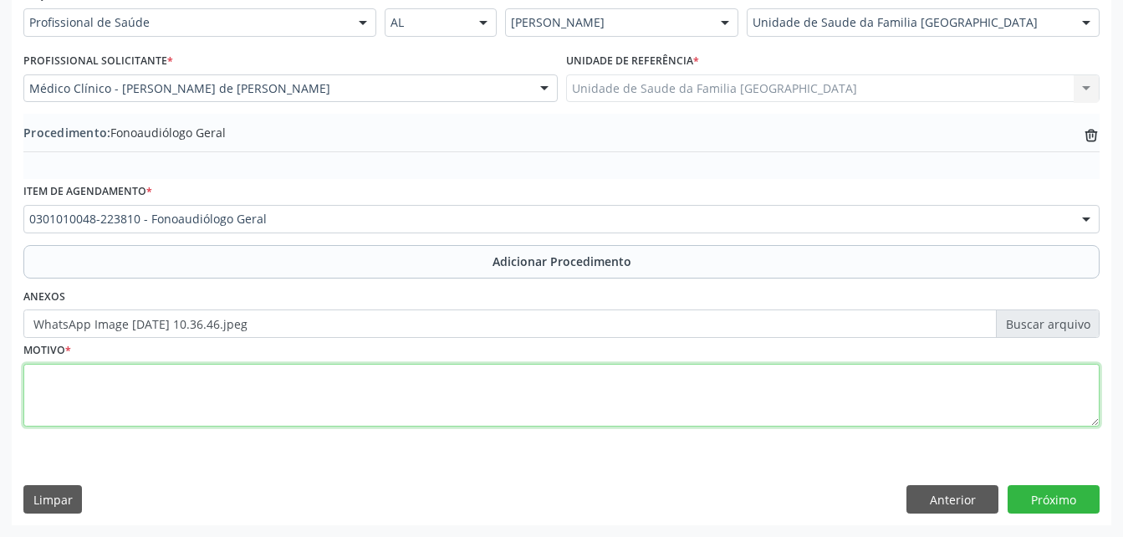
click at [305, 420] on textarea at bounding box center [561, 396] width 1077 height 64
type textarea "SEM JUSTF"
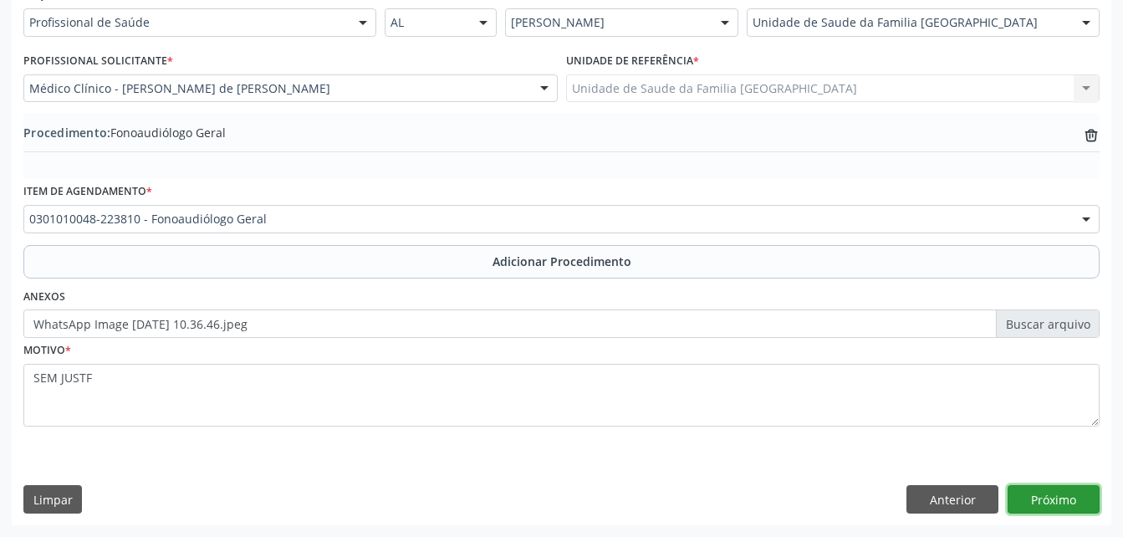
click at [1066, 496] on button "Próximo" at bounding box center [1054, 499] width 92 height 28
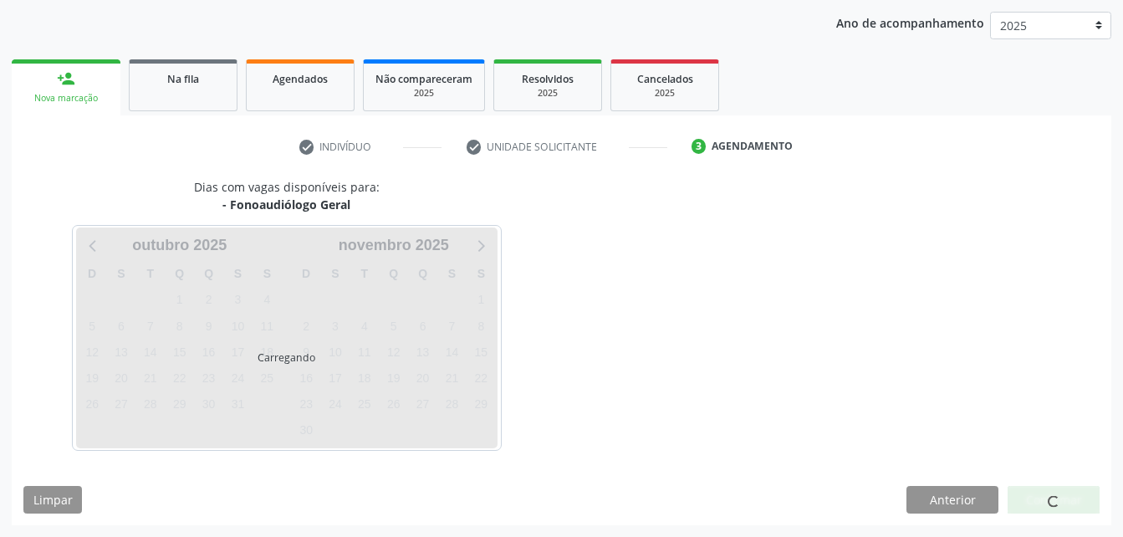
scroll to position [263, 0]
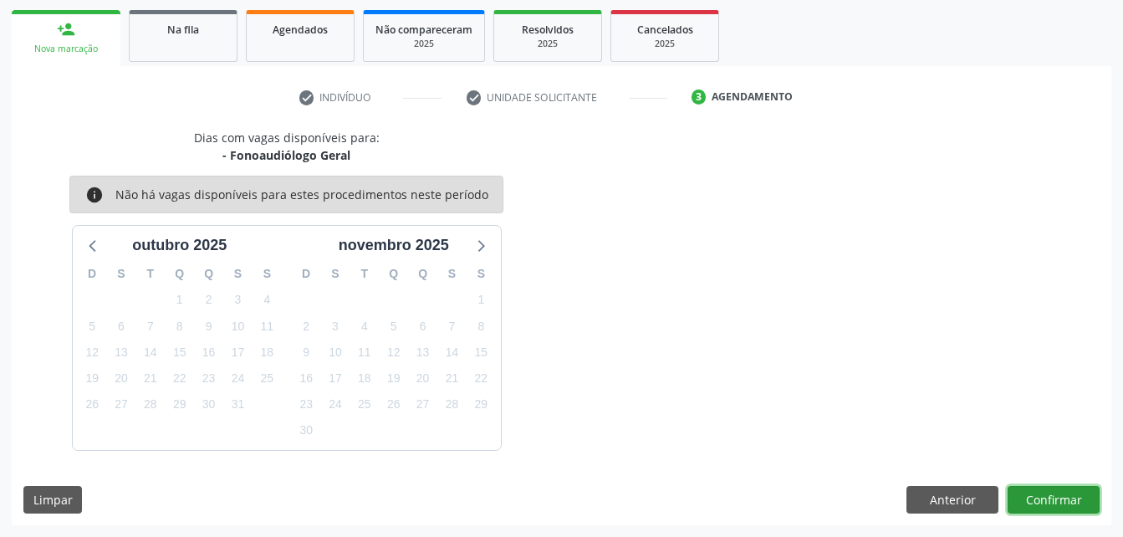
click at [1066, 493] on button "Confirmar" at bounding box center [1054, 500] width 92 height 28
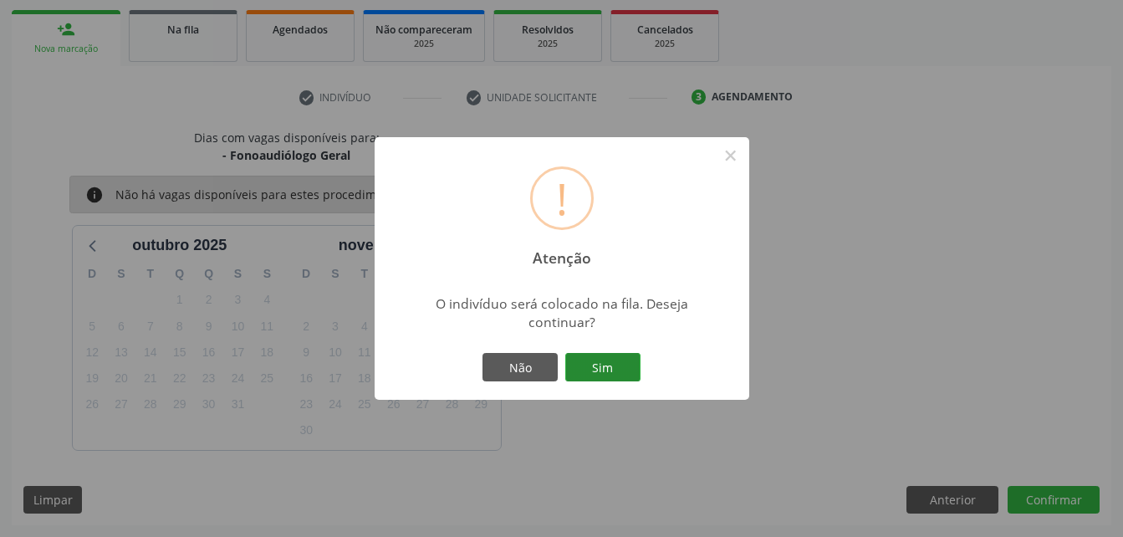
drag, startPoint x: 592, startPoint y: 351, endPoint x: 597, endPoint y: 359, distance: 9.0
click at [594, 351] on div "Não Sim" at bounding box center [562, 367] width 166 height 35
click at [606, 371] on button "Sim" at bounding box center [602, 367] width 75 height 28
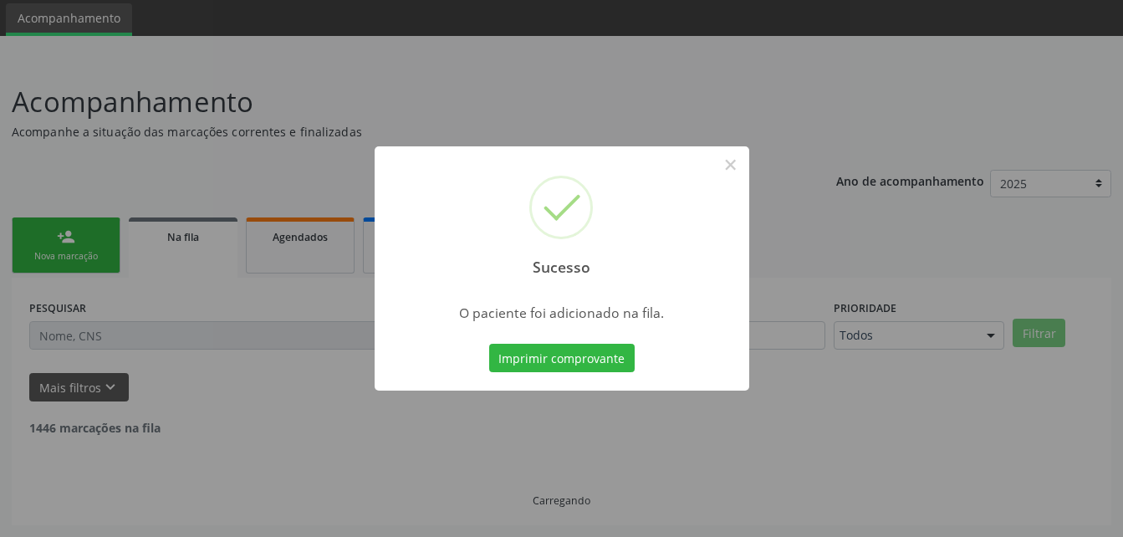
scroll to position [38, 0]
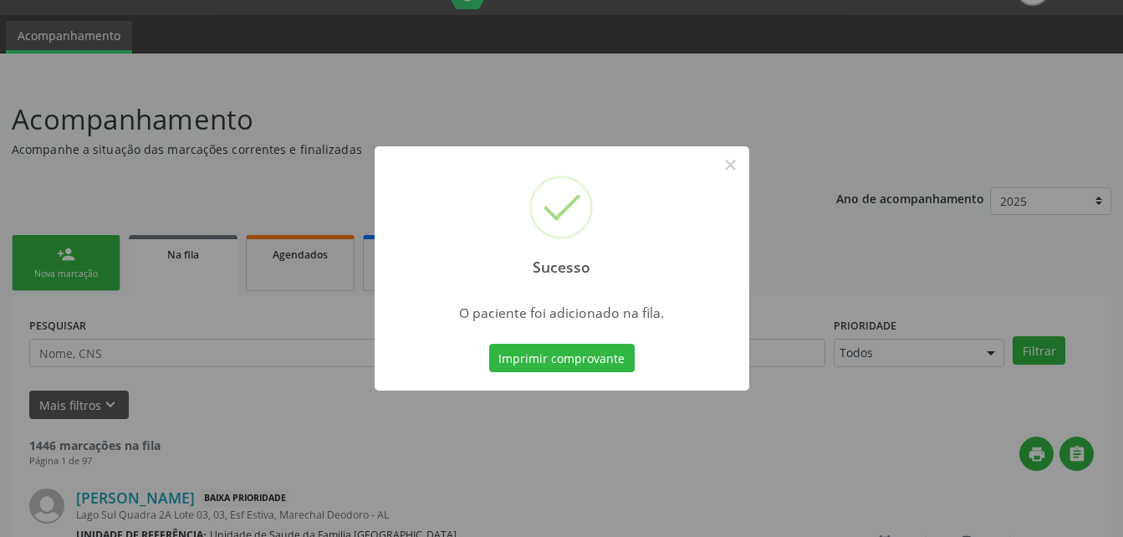
click at [91, 245] on div "Sucesso × O paciente foi adicionado na fila. Imprimir comprovante Cancel" at bounding box center [561, 268] width 1123 height 537
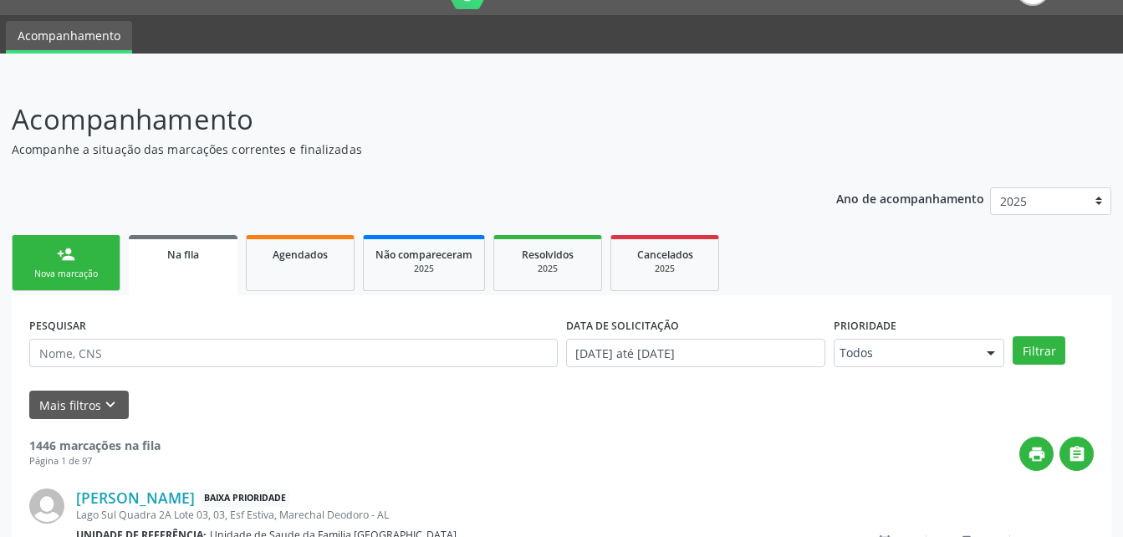
click at [95, 254] on link "person_add Nova marcação" at bounding box center [66, 263] width 109 height 56
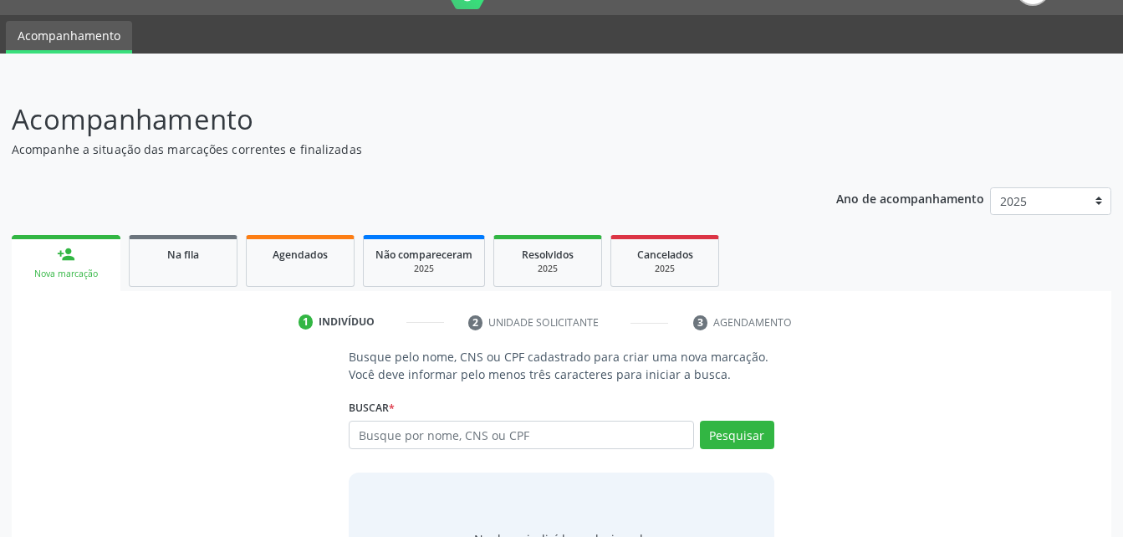
scroll to position [122, 0]
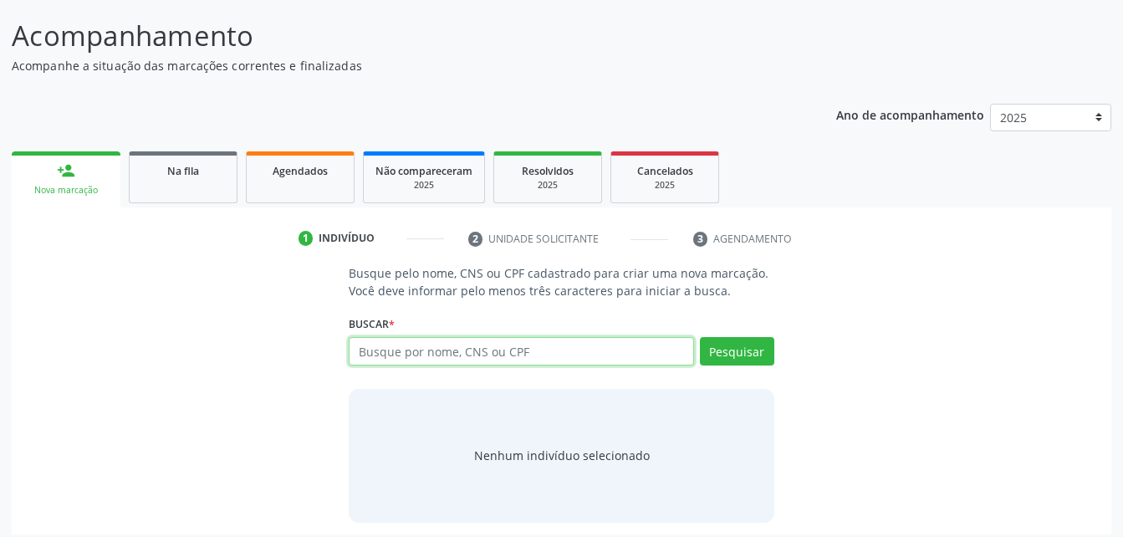
click at [449, 358] on input "text" at bounding box center [521, 351] width 345 height 28
type input "700504740391856"
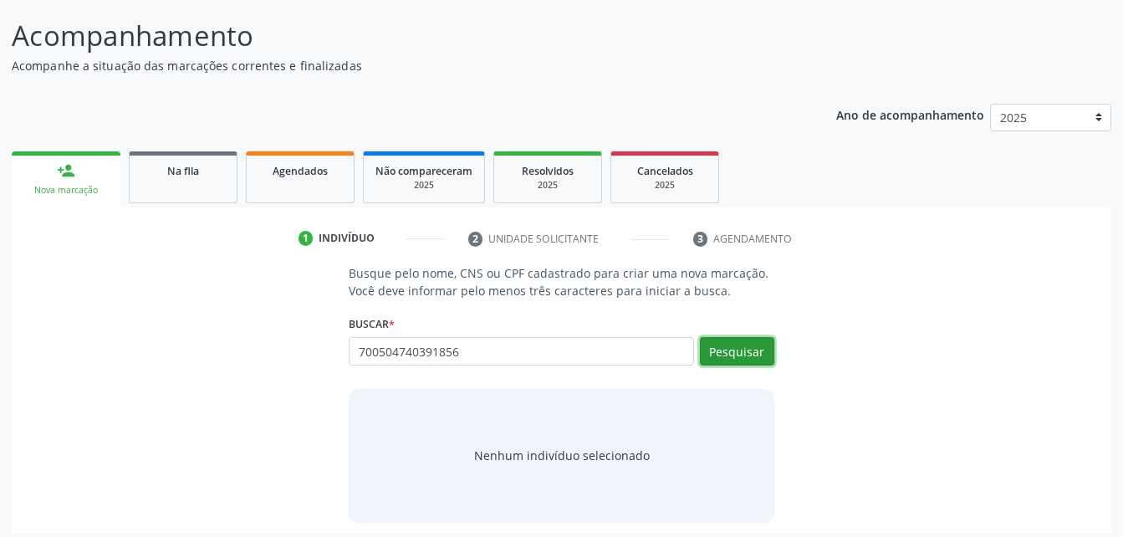
click at [727, 358] on button "Pesquisar" at bounding box center [737, 351] width 74 height 28
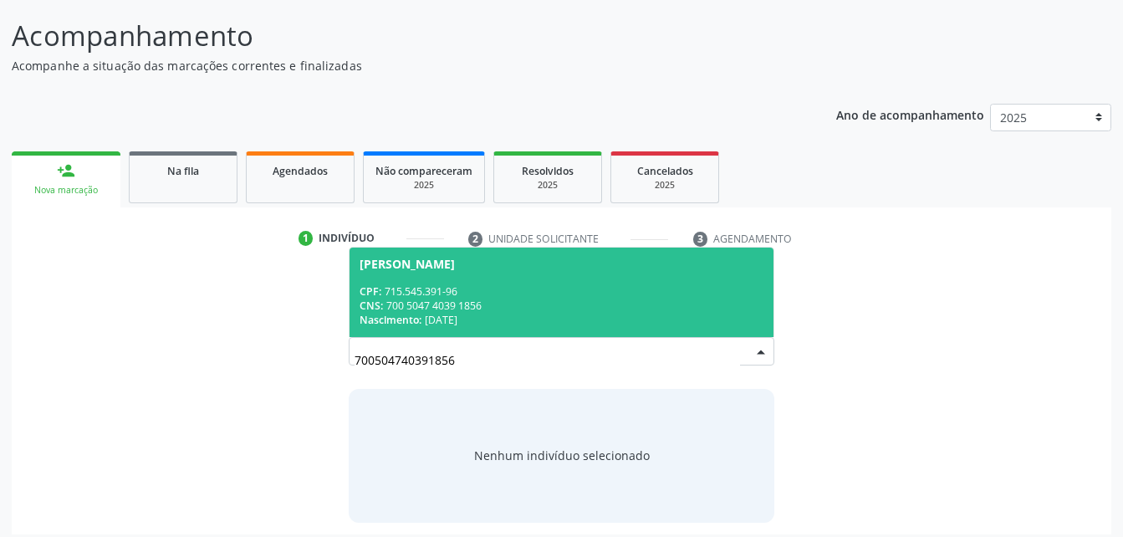
click at [648, 291] on div "CPF: 715.545.391-96" at bounding box center [561, 291] width 403 height 14
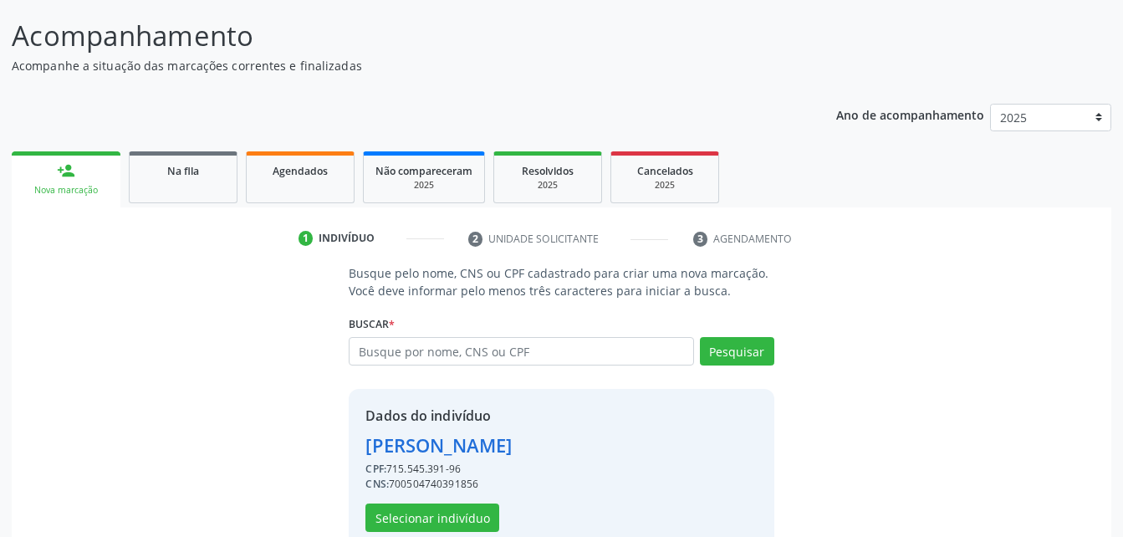
scroll to position [157, 0]
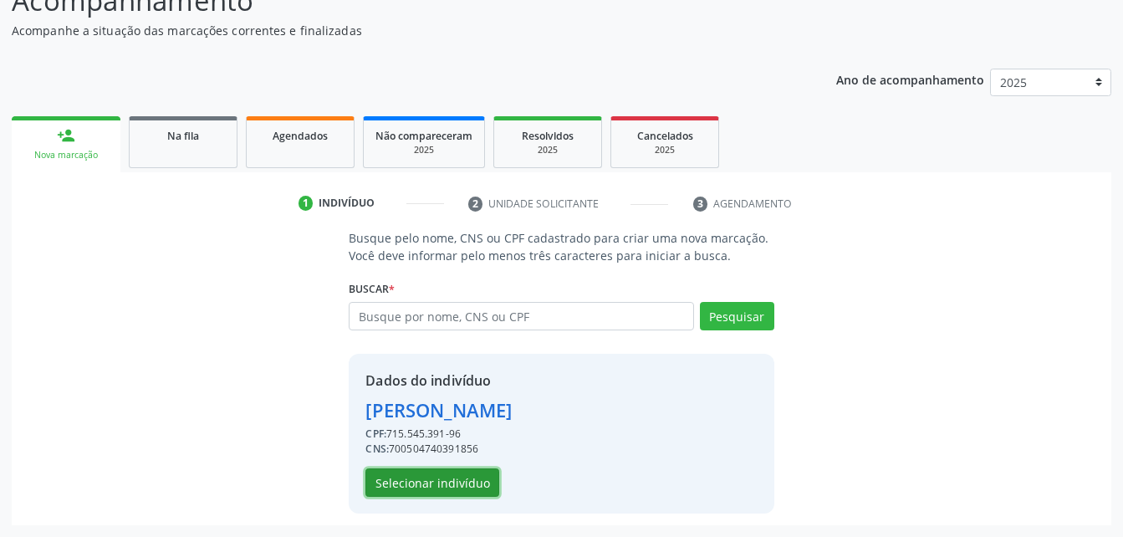
click at [465, 483] on button "Selecionar indivíduo" at bounding box center [433, 482] width 134 height 28
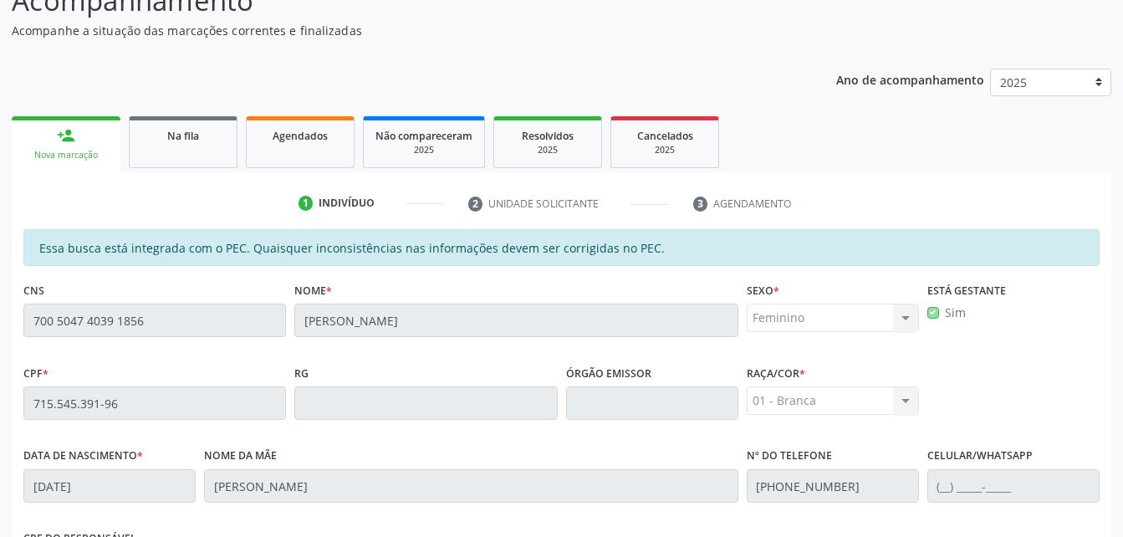
scroll to position [408, 0]
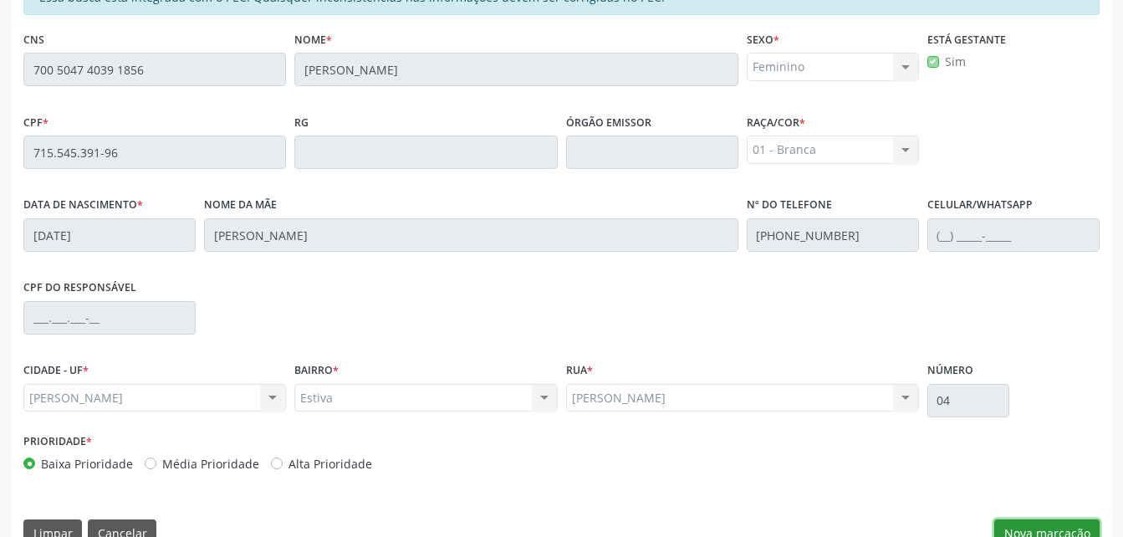
click at [1026, 521] on button "Nova marcação" at bounding box center [1047, 533] width 105 height 28
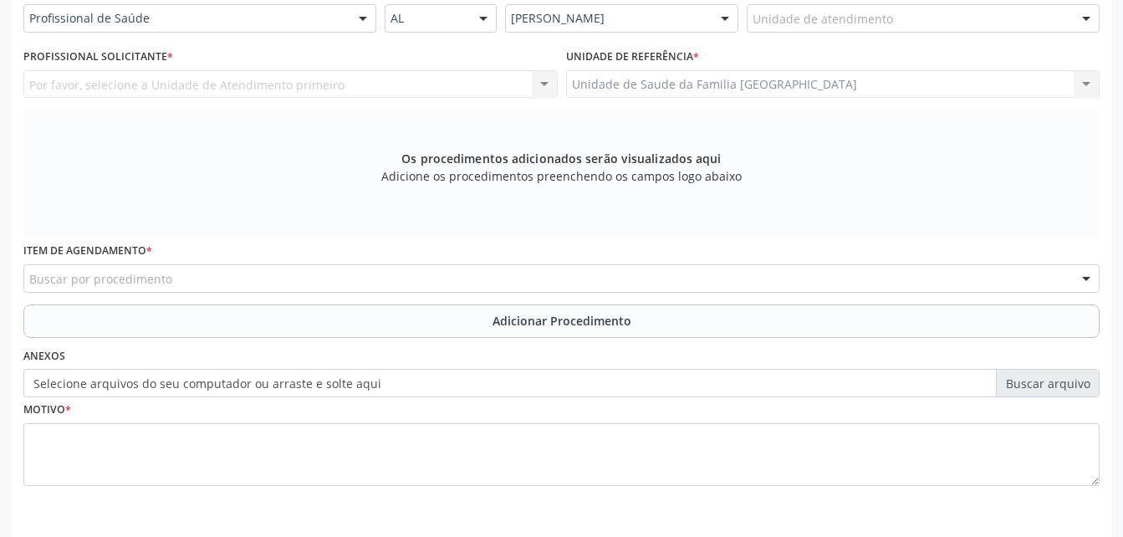
scroll to position [325, 0]
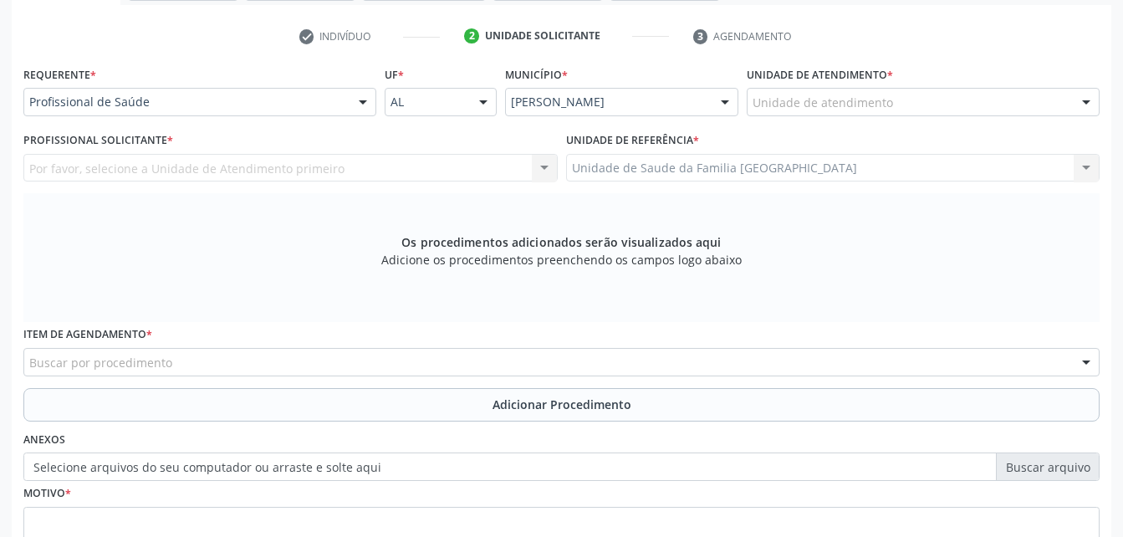
click at [960, 83] on div "Unidade de atendimento * Unidade de atendimento Aeronave Baron 58 Aeronave Cess…" at bounding box center [923, 89] width 353 height 54
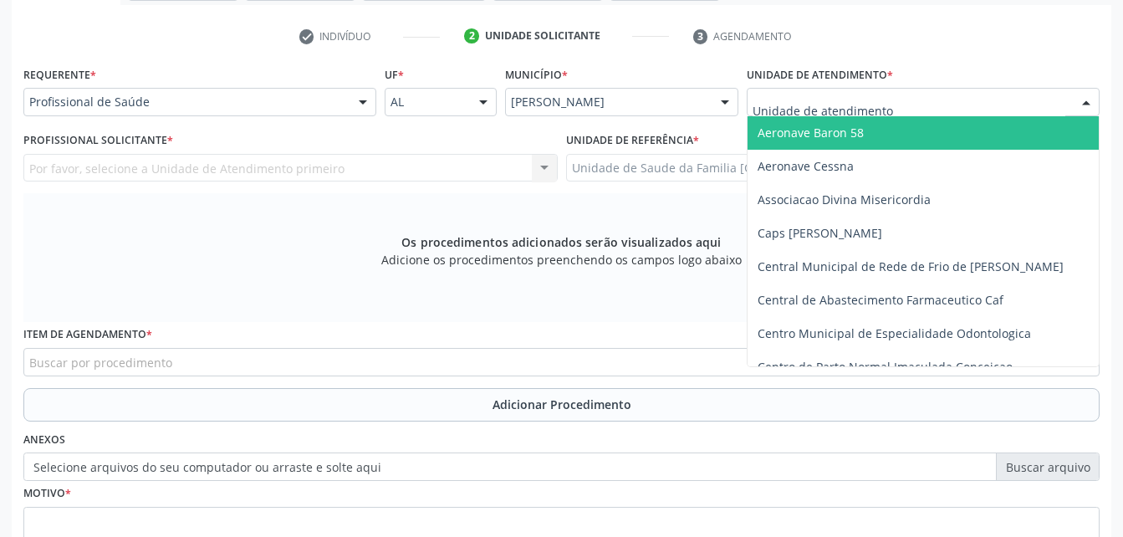
click at [962, 110] on div at bounding box center [923, 102] width 353 height 28
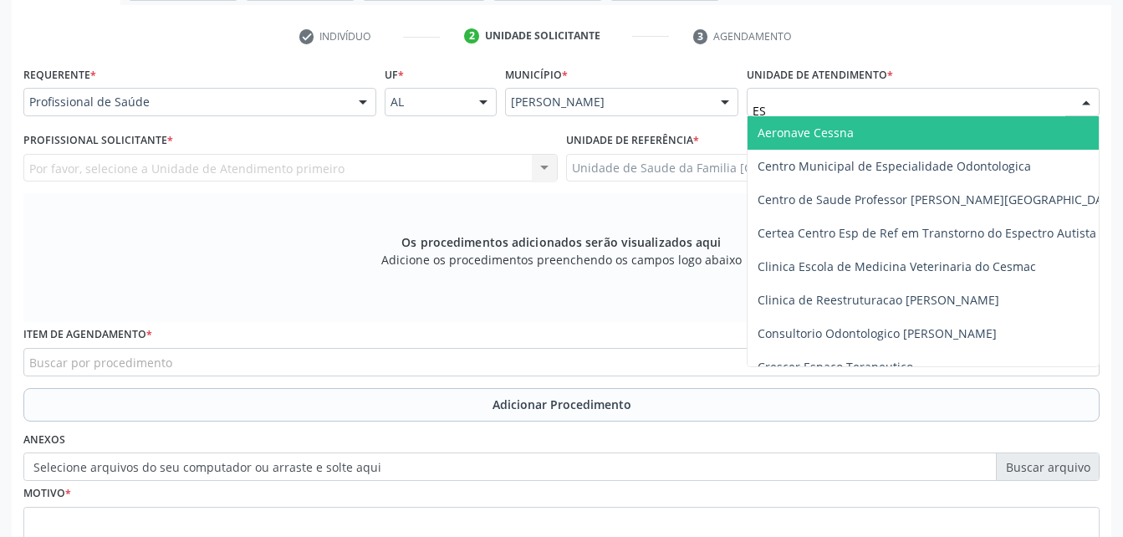
type input "EST"
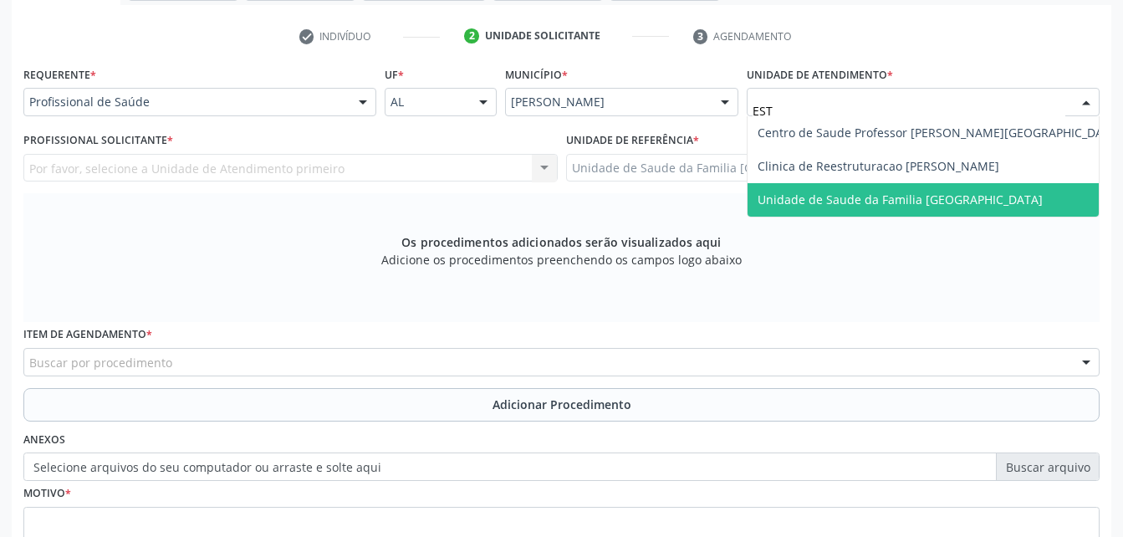
click at [977, 200] on span "Unidade de Saude da Familia [GEOGRAPHIC_DATA]" at bounding box center [900, 200] width 285 height 16
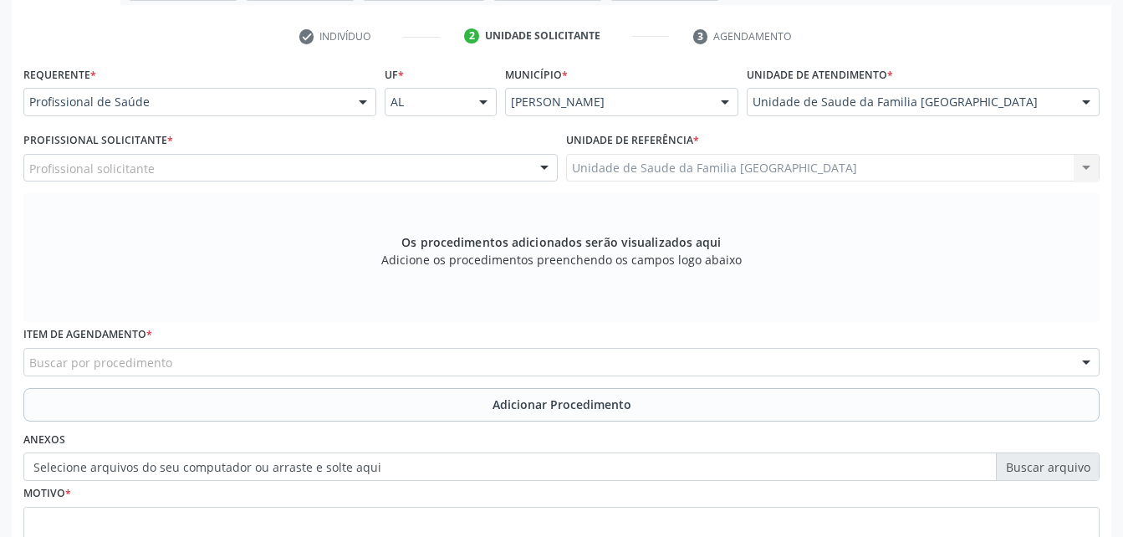
click at [368, 171] on div "Profissional solicitante" at bounding box center [290, 168] width 534 height 28
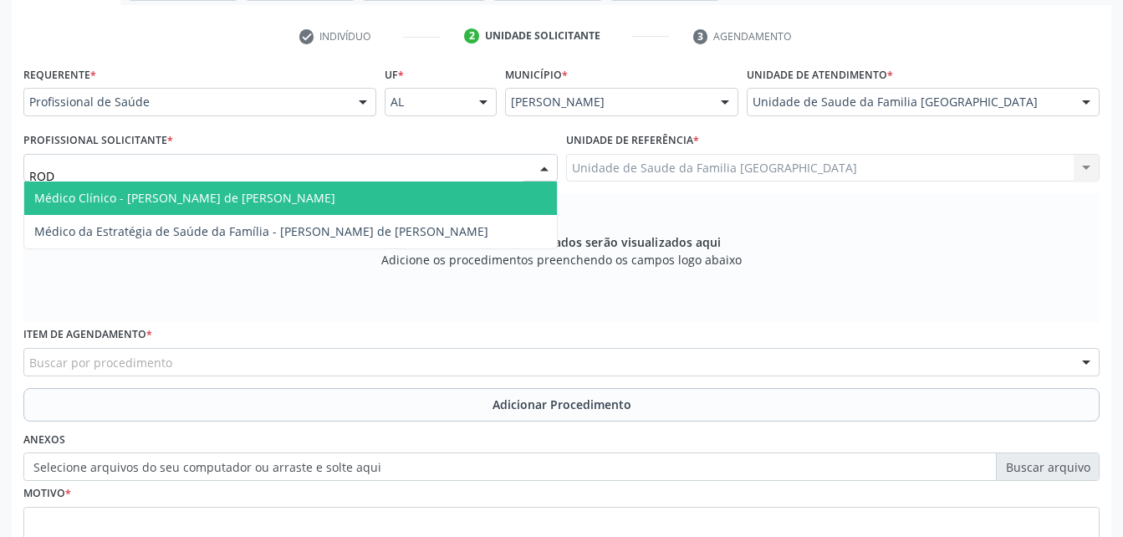
type input "RODR"
click at [360, 197] on span "Médico Clínico - [PERSON_NAME] de [PERSON_NAME]" at bounding box center [290, 198] width 533 height 33
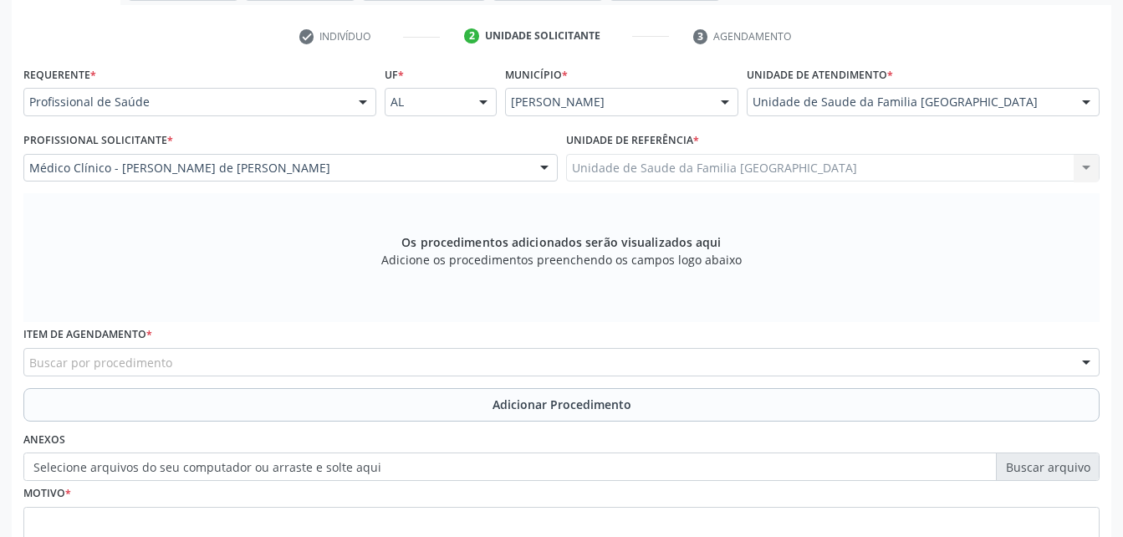
scroll to position [408, 0]
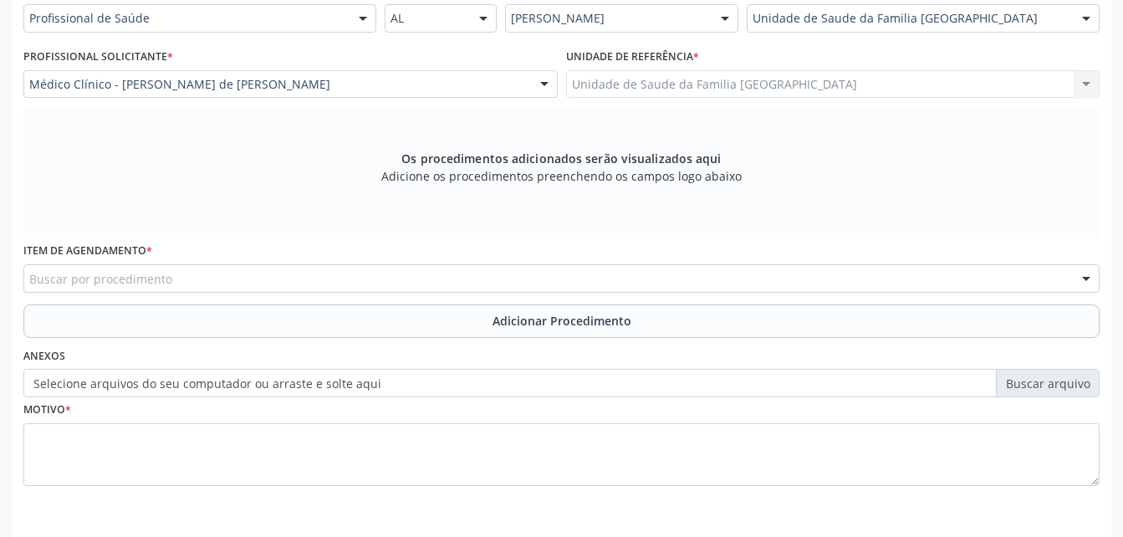
click at [303, 271] on div "Buscar por procedimento" at bounding box center [561, 278] width 1077 height 28
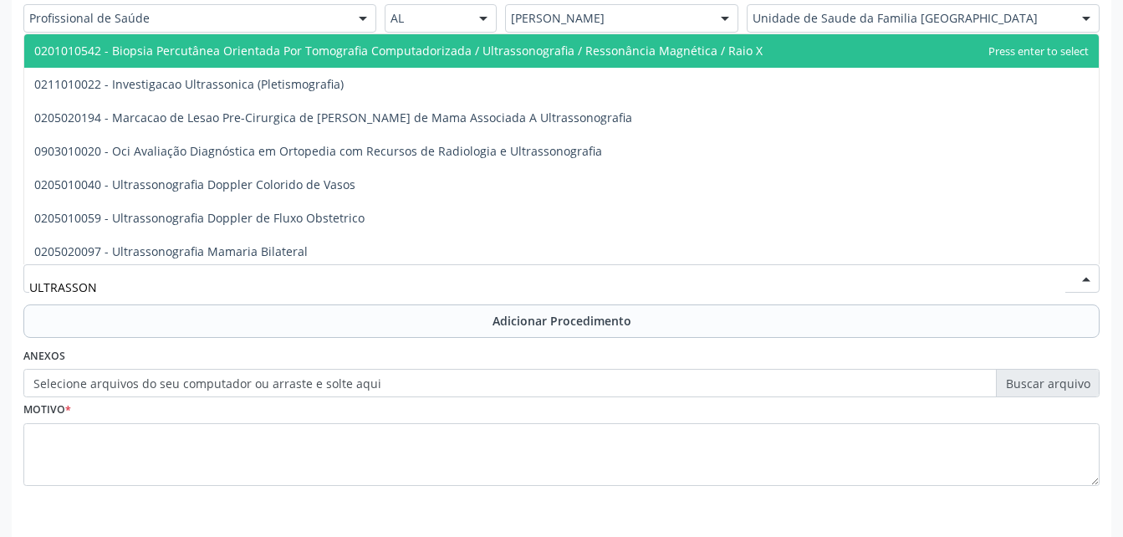
type input "ULTRASSONO"
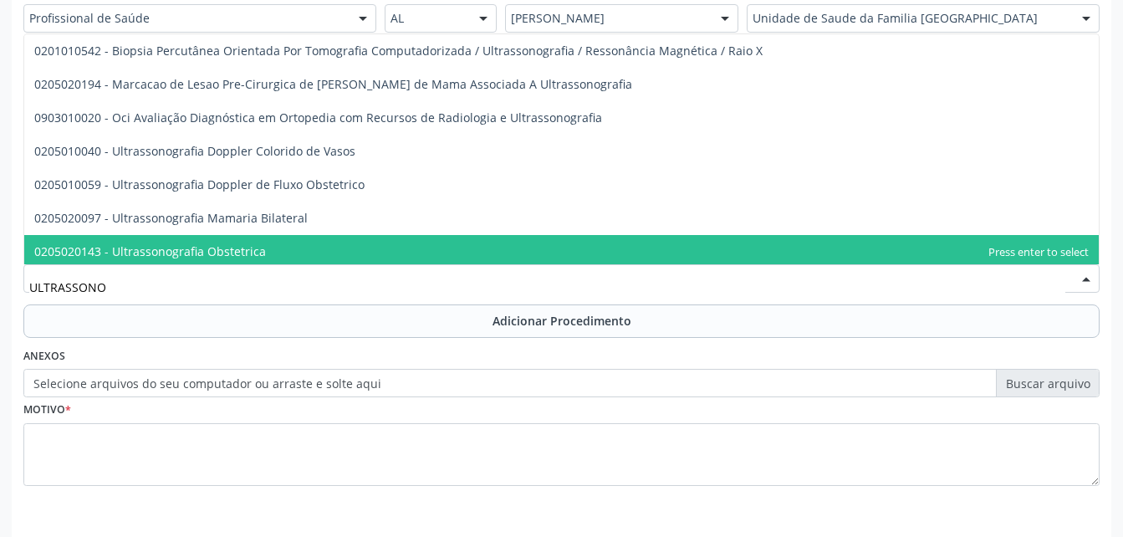
click at [303, 263] on span "0205020143 - Ultrassonografia Obstetrica" at bounding box center [561, 251] width 1075 height 33
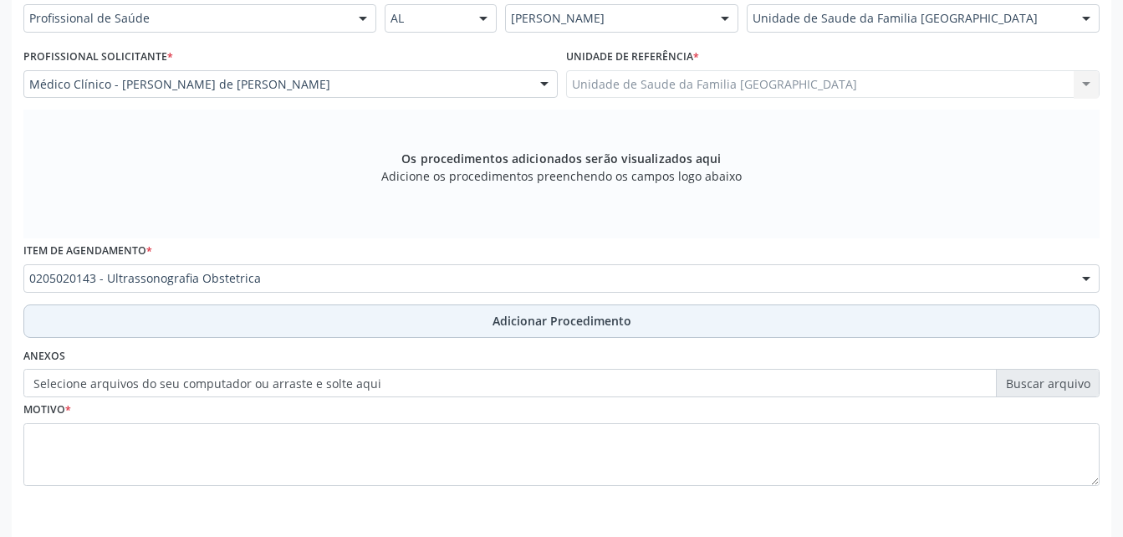
click at [316, 320] on button "Adicionar Procedimento" at bounding box center [561, 320] width 1077 height 33
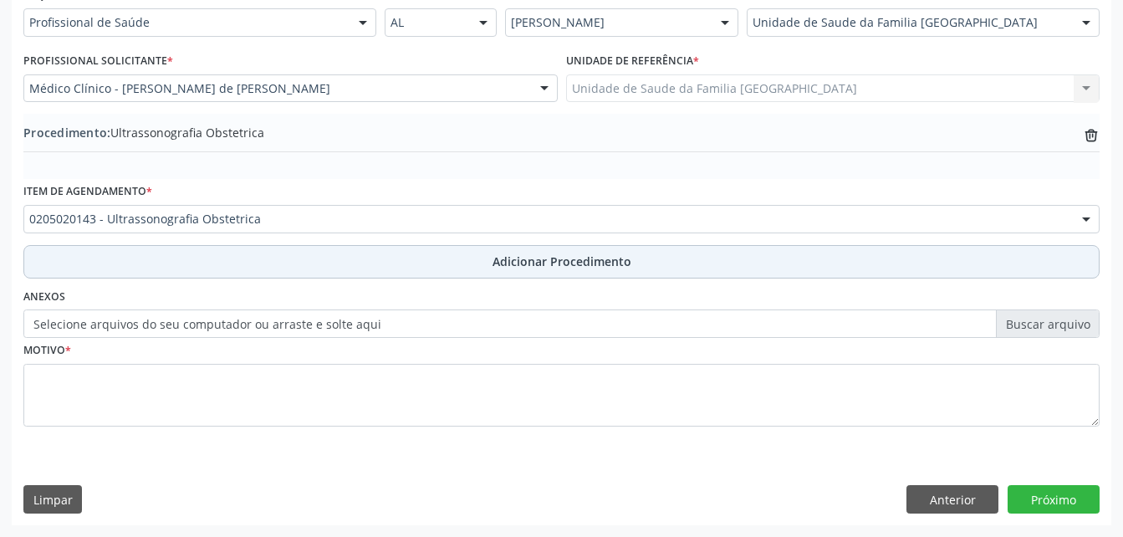
scroll to position [404, 0]
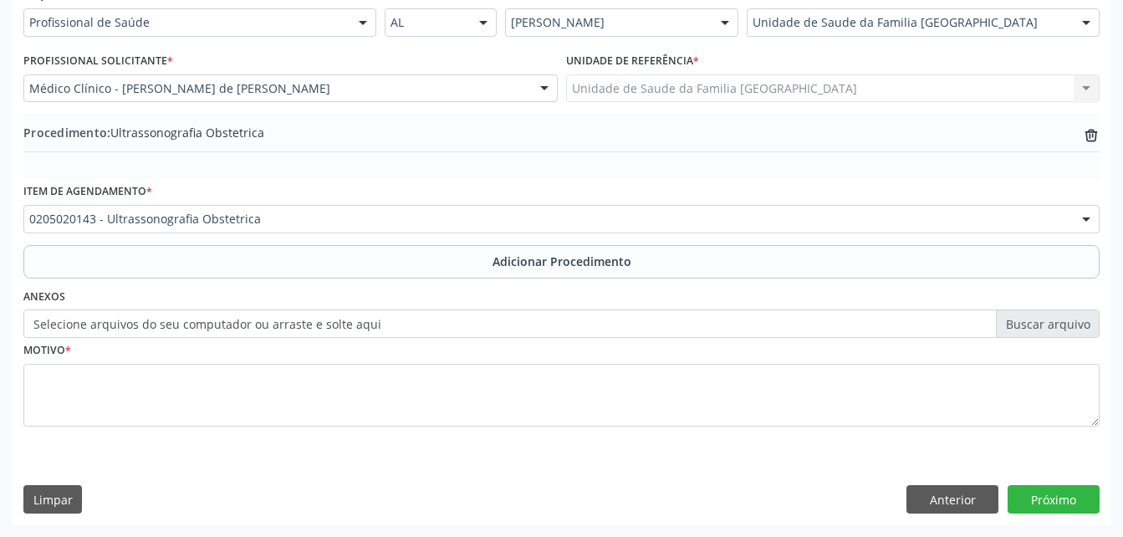
click at [302, 333] on label "Selecione arquivos do seu computador ou arraste e solte aqui" at bounding box center [561, 323] width 1077 height 28
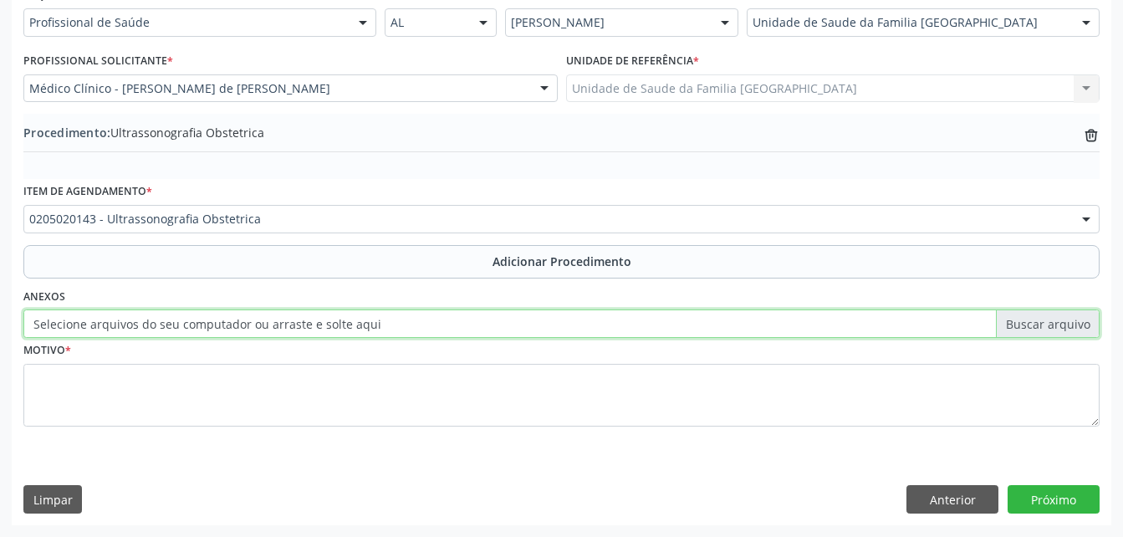
click at [302, 333] on input "Selecione arquivos do seu computador ou arraste e solte aqui" at bounding box center [561, 323] width 1077 height 28
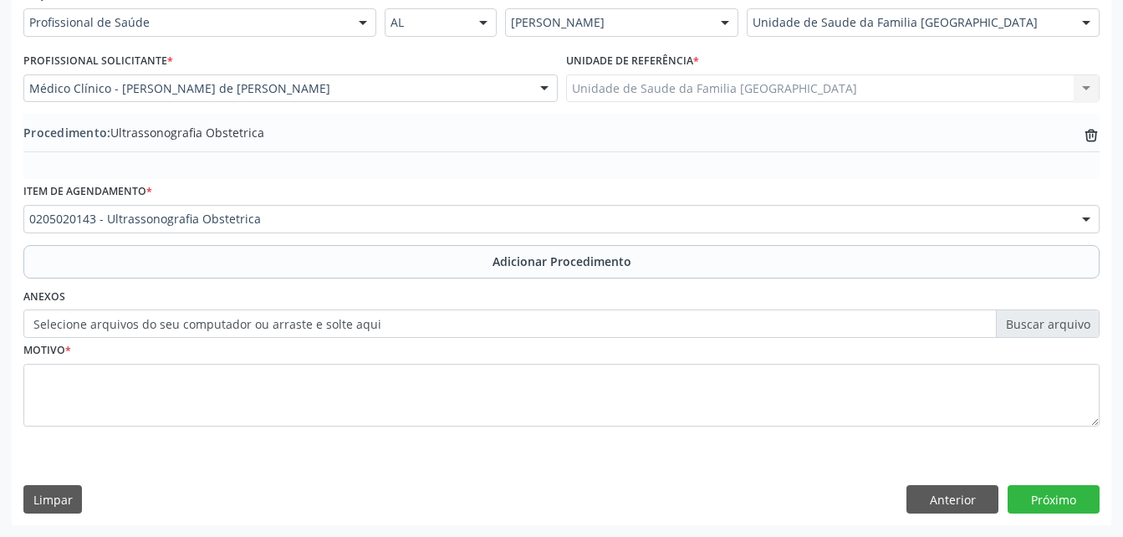
click at [268, 328] on label "Selecione arquivos do seu computador ou arraste e solte aqui" at bounding box center [561, 323] width 1077 height 28
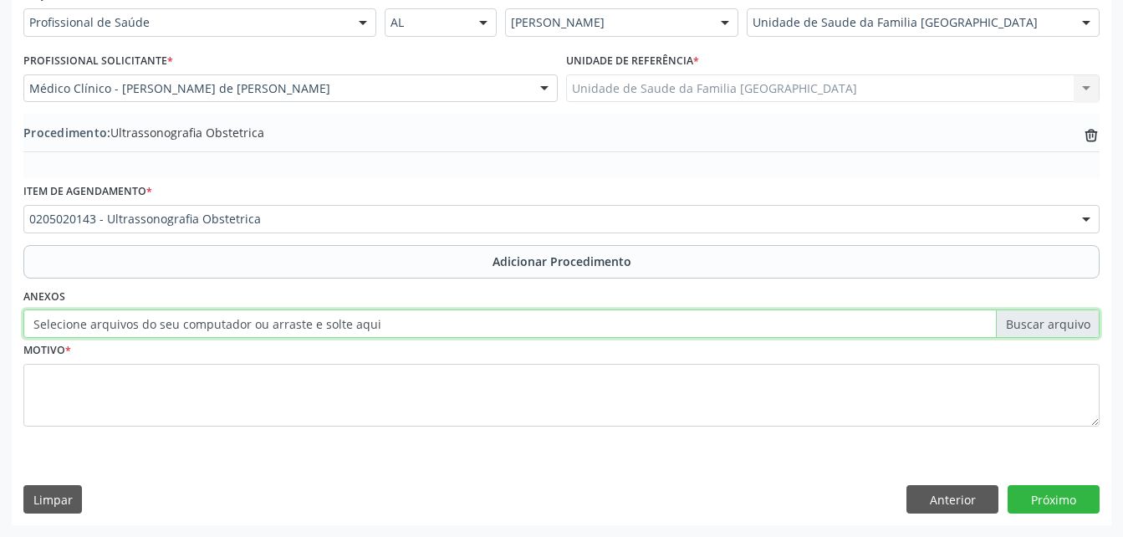
click at [268, 328] on input "Selecione arquivos do seu computador ou arraste e solte aqui" at bounding box center [561, 323] width 1077 height 28
type input "C:\fakepath\WhatsApp Image 2[DATE]0.37.04.jpeg"
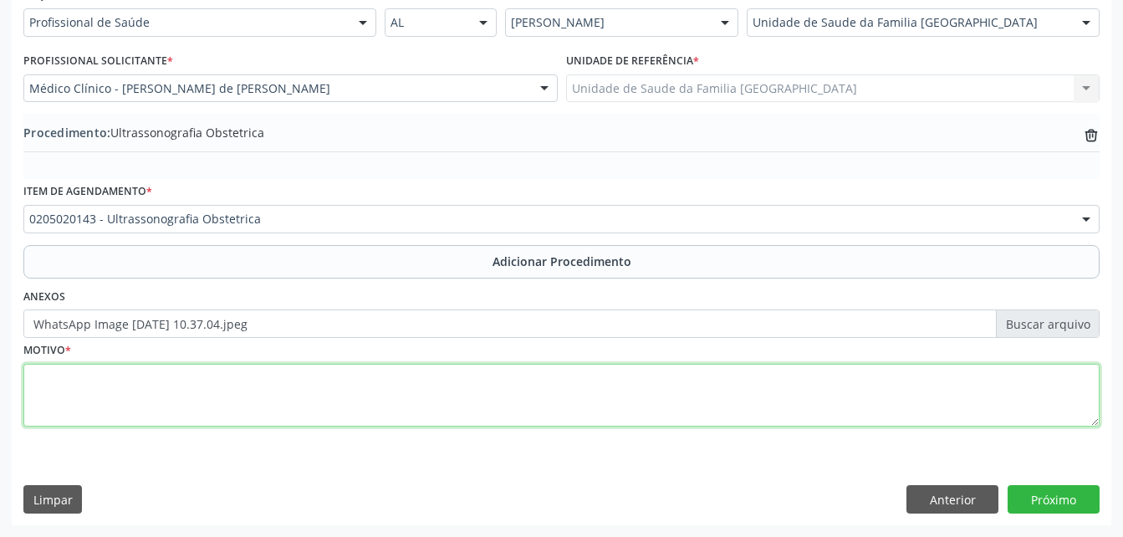
click at [432, 381] on textarea at bounding box center [561, 396] width 1077 height 64
type textarea "PRÉ=[DATE]"
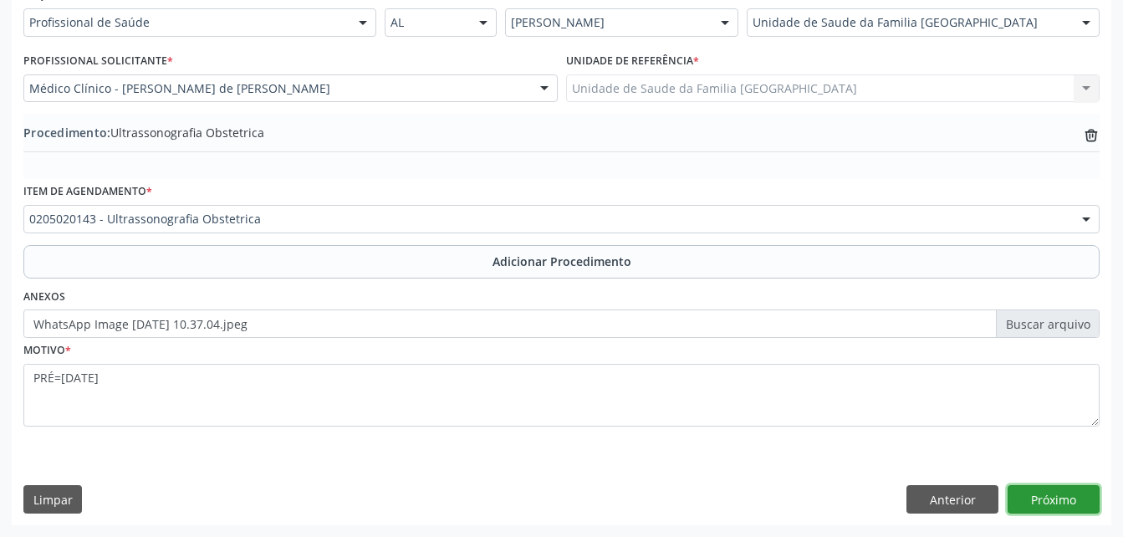
click at [1038, 488] on button "Próximo" at bounding box center [1054, 499] width 92 height 28
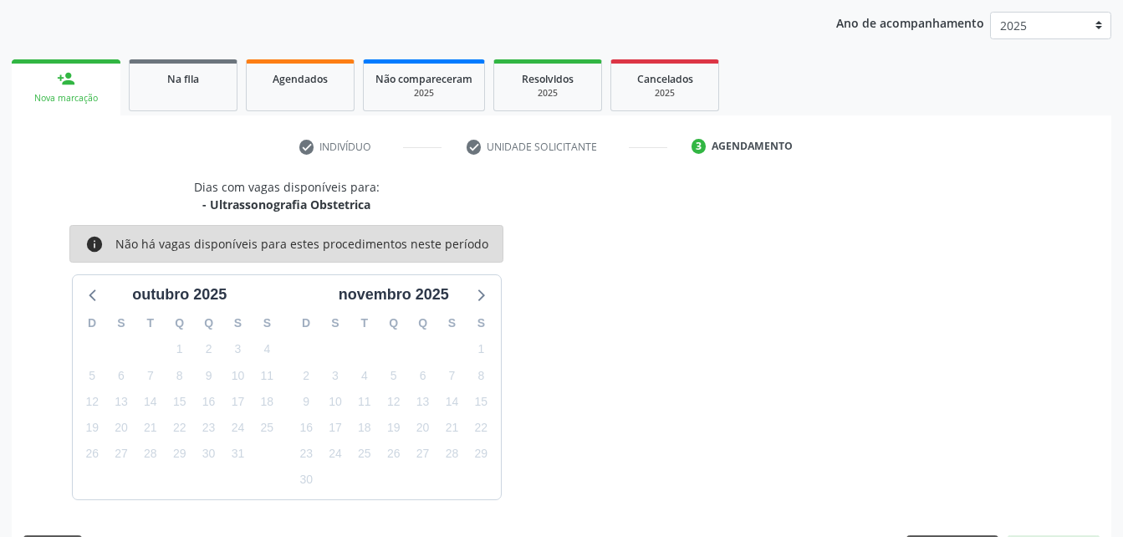
scroll to position [263, 0]
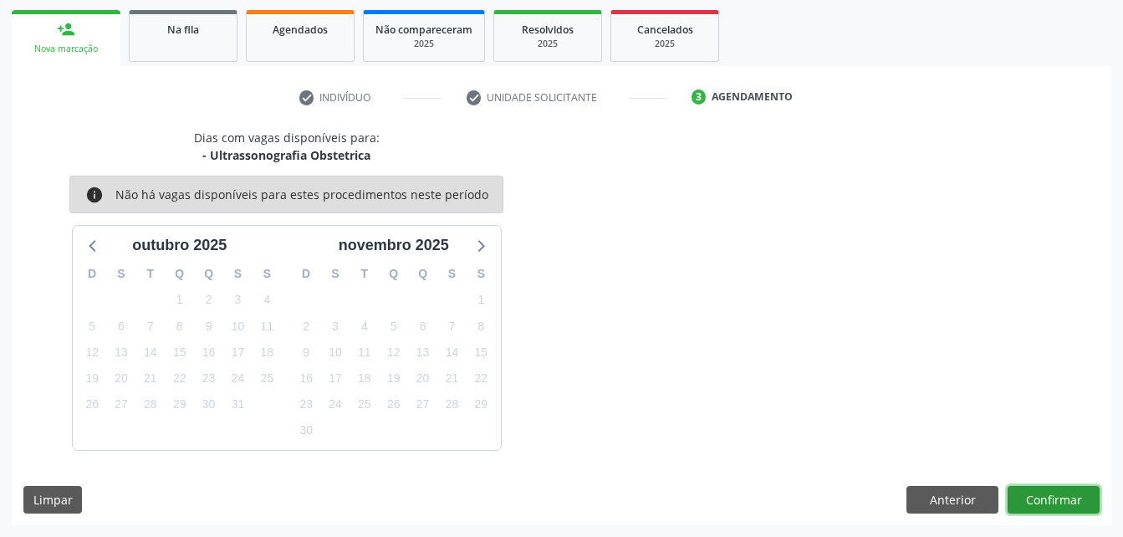
click at [1038, 488] on button "Confirmar" at bounding box center [1054, 500] width 92 height 28
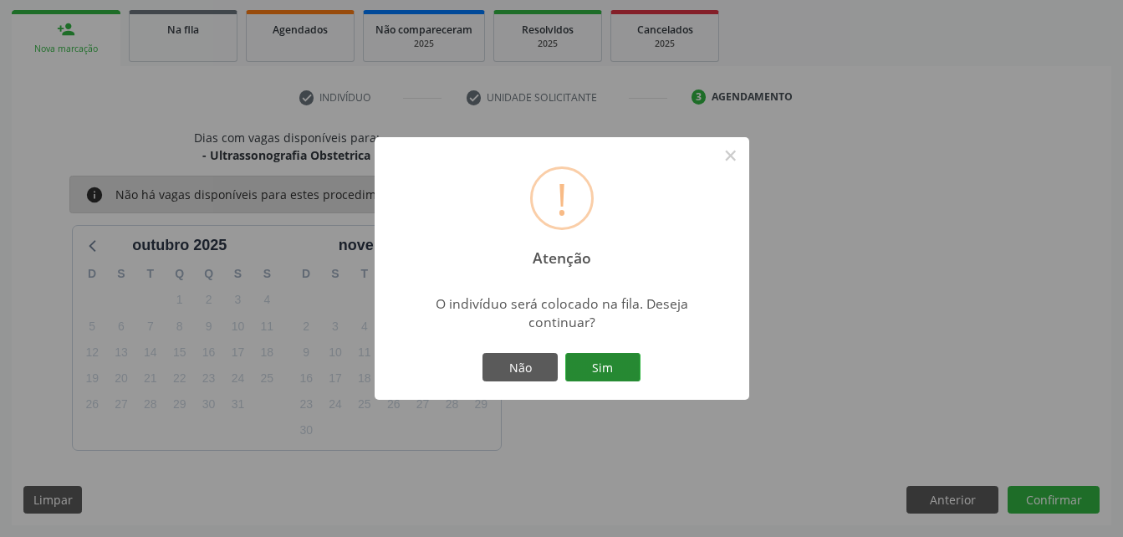
click at [594, 366] on button "Sim" at bounding box center [602, 367] width 75 height 28
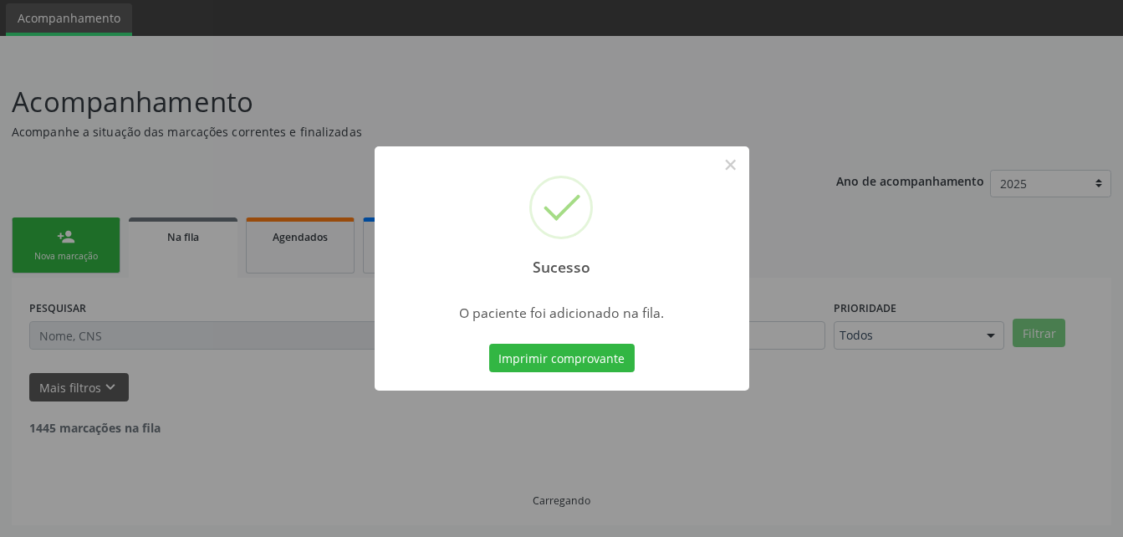
scroll to position [38, 0]
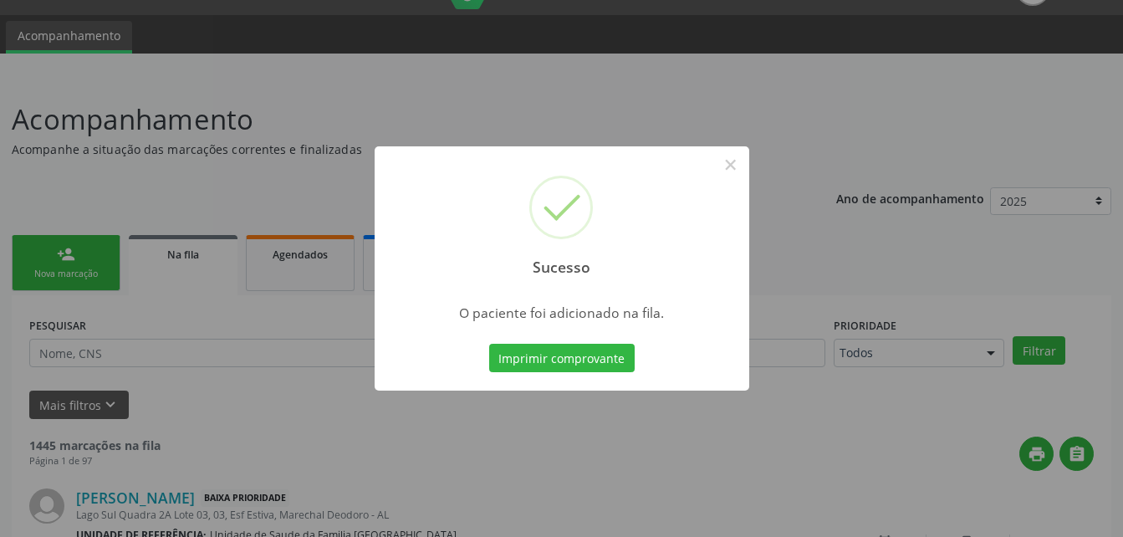
click at [90, 278] on div "Sucesso × O paciente foi adicionado na fila. Imprimir comprovante Cancel" at bounding box center [561, 268] width 1123 height 537
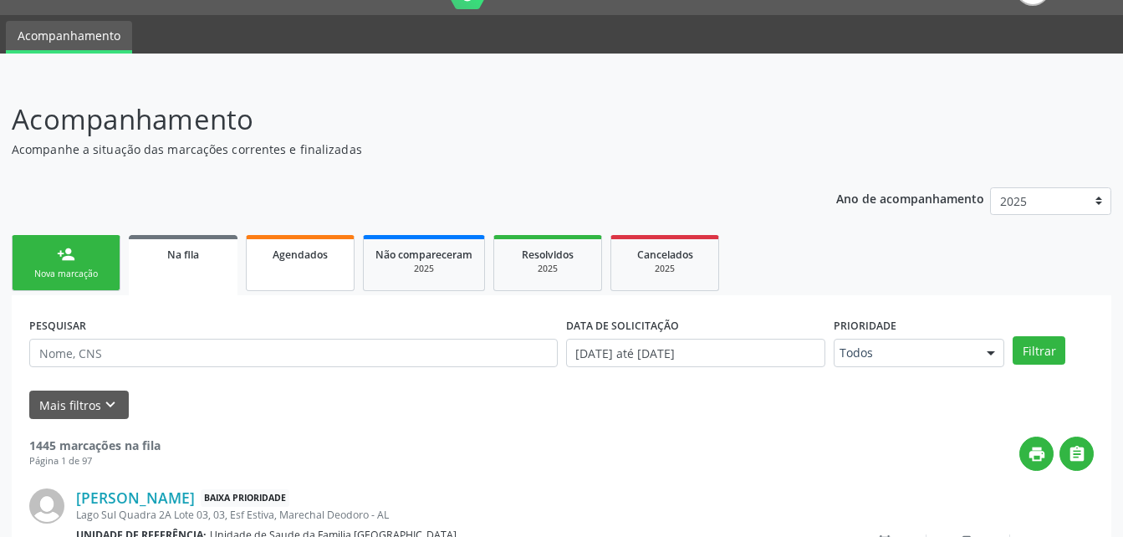
click at [287, 263] on link "Agendados" at bounding box center [300, 263] width 109 height 56
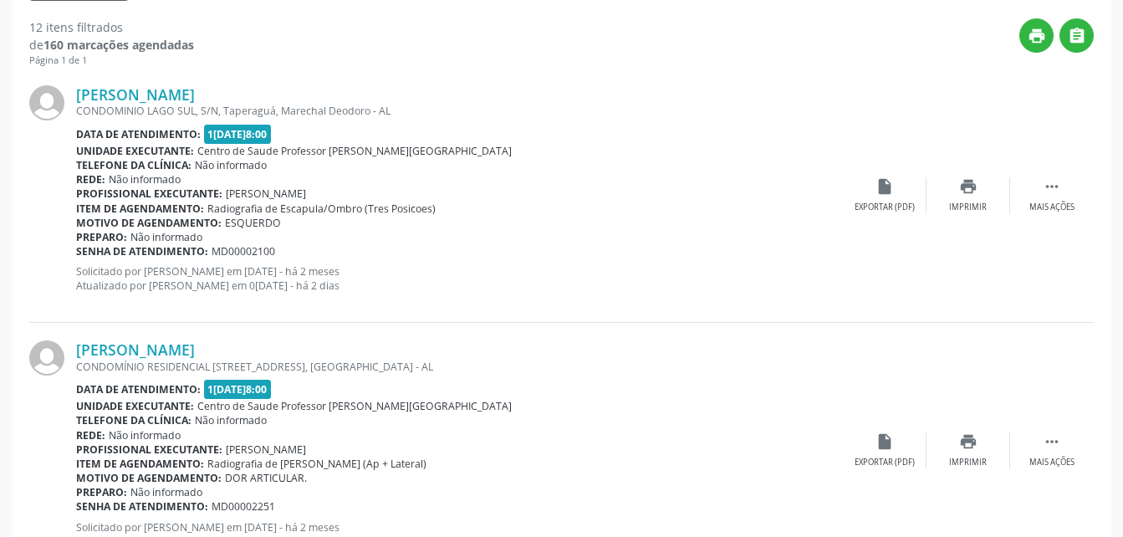
scroll to position [122, 0]
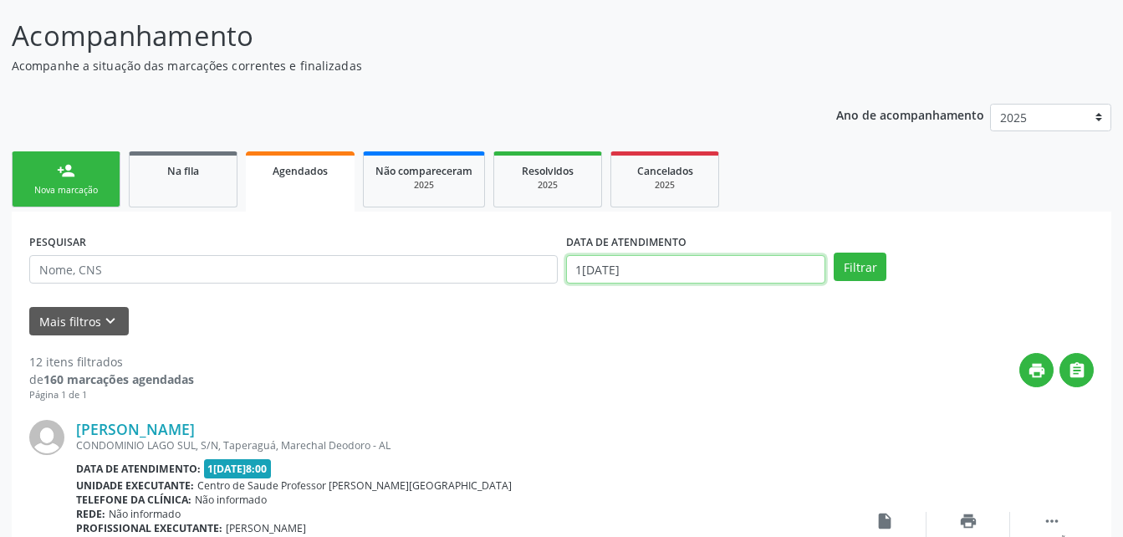
click at [684, 267] on input "1[DATE]" at bounding box center [696, 269] width 260 height 28
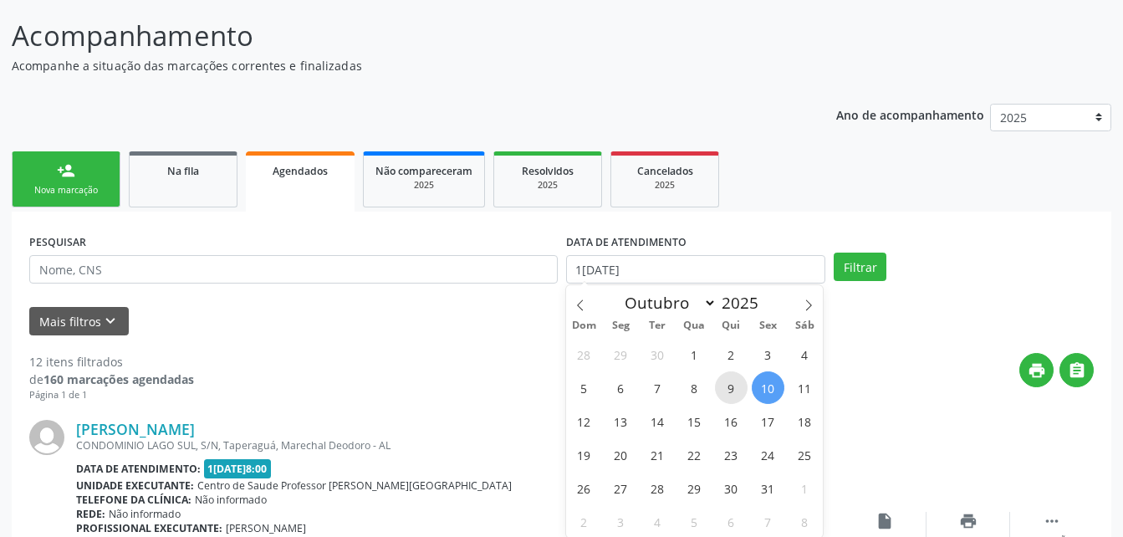
click at [724, 386] on span "9" at bounding box center [731, 387] width 33 height 33
type input "09/10/2025"
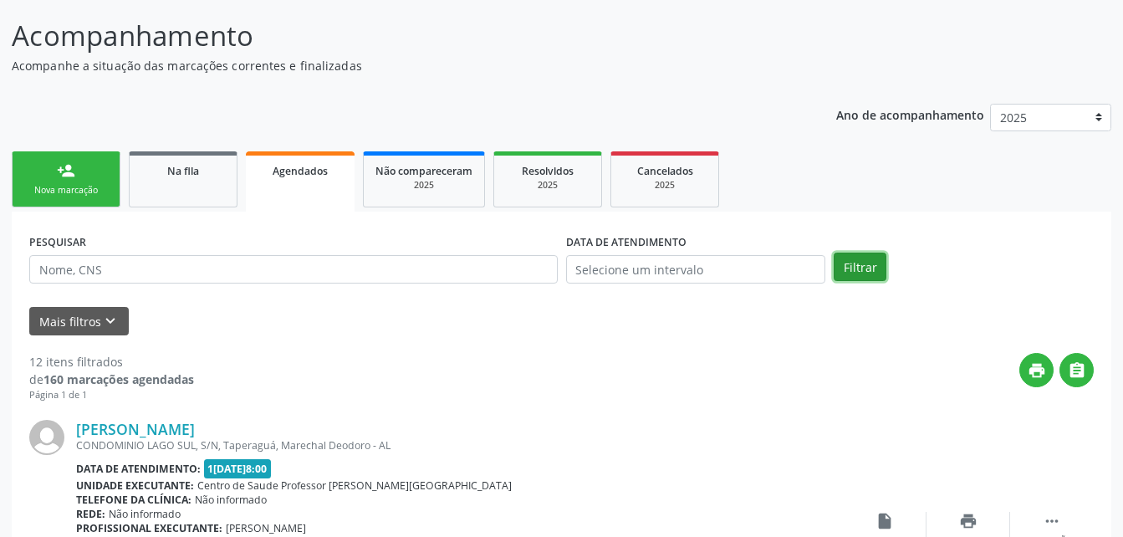
click at [845, 268] on button "Filtrar" at bounding box center [860, 267] width 53 height 28
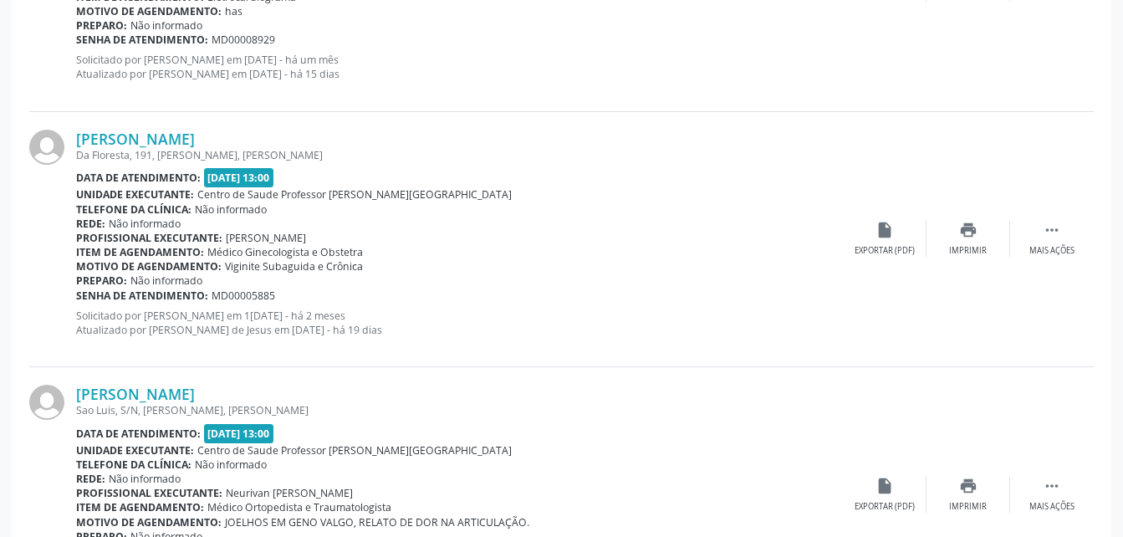
scroll to position [3881, 0]
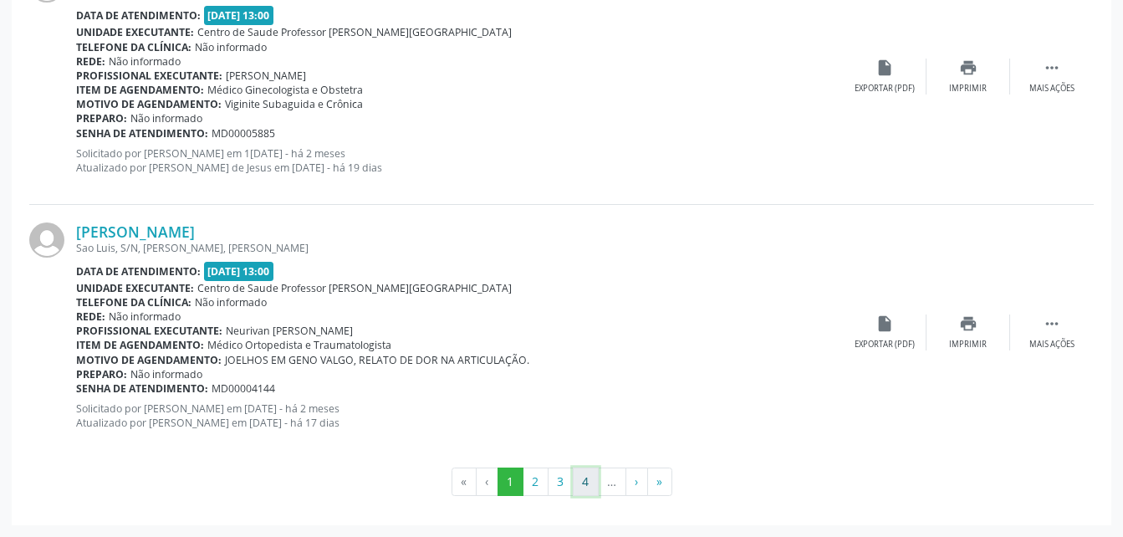
click at [586, 486] on button "4" at bounding box center [586, 482] width 26 height 28
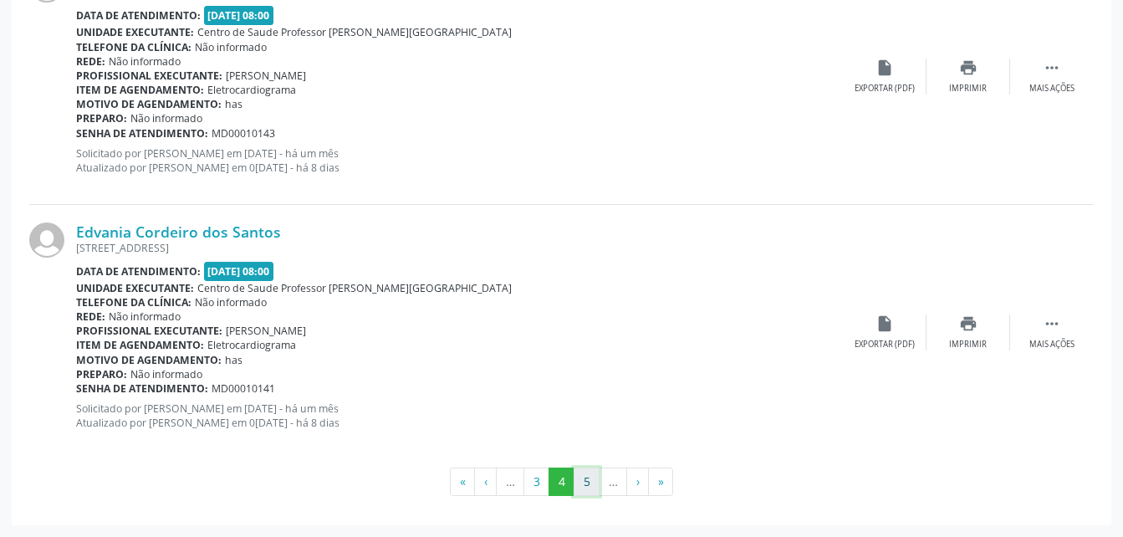
click at [590, 483] on button "5" at bounding box center [587, 482] width 26 height 28
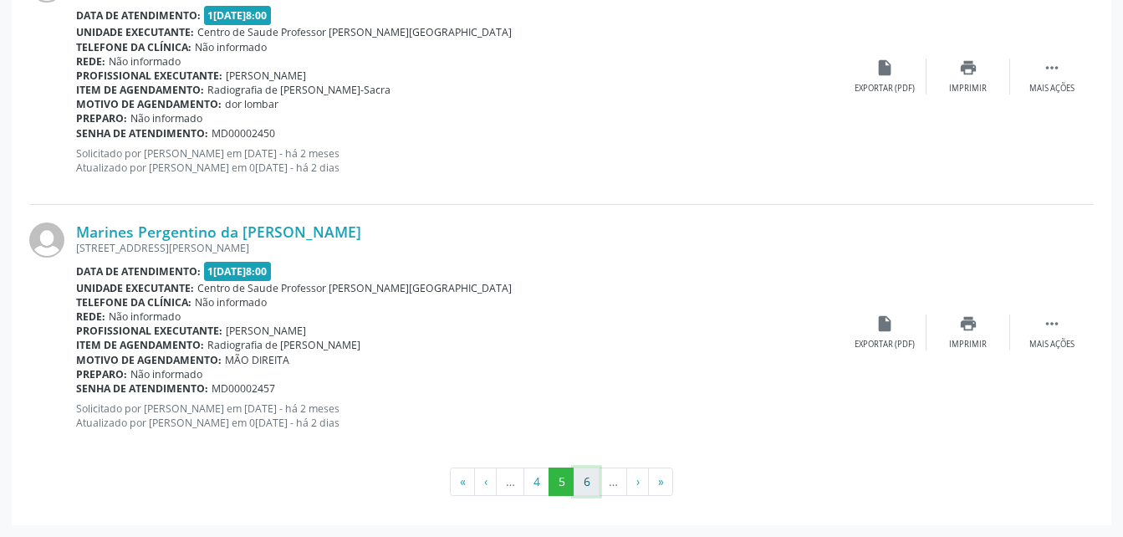
click at [588, 481] on button "6" at bounding box center [587, 482] width 26 height 28
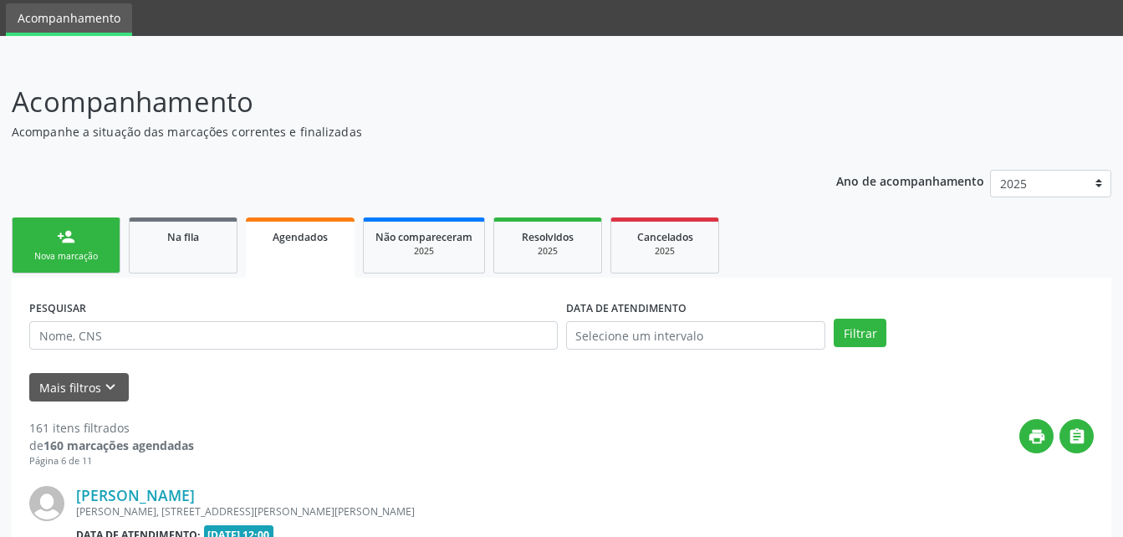
scroll to position [3914, 0]
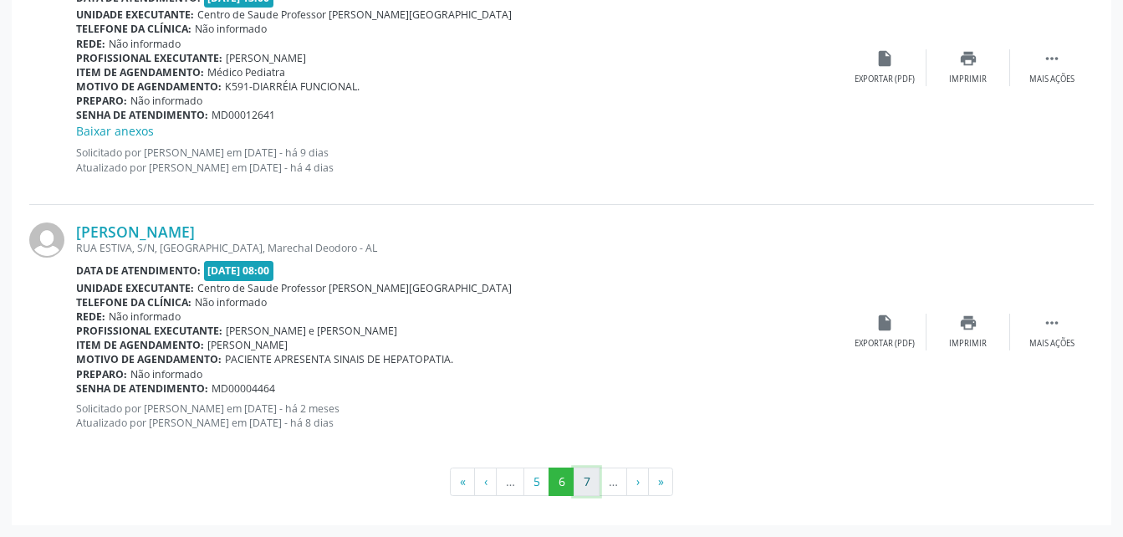
click at [580, 472] on button "7" at bounding box center [587, 482] width 26 height 28
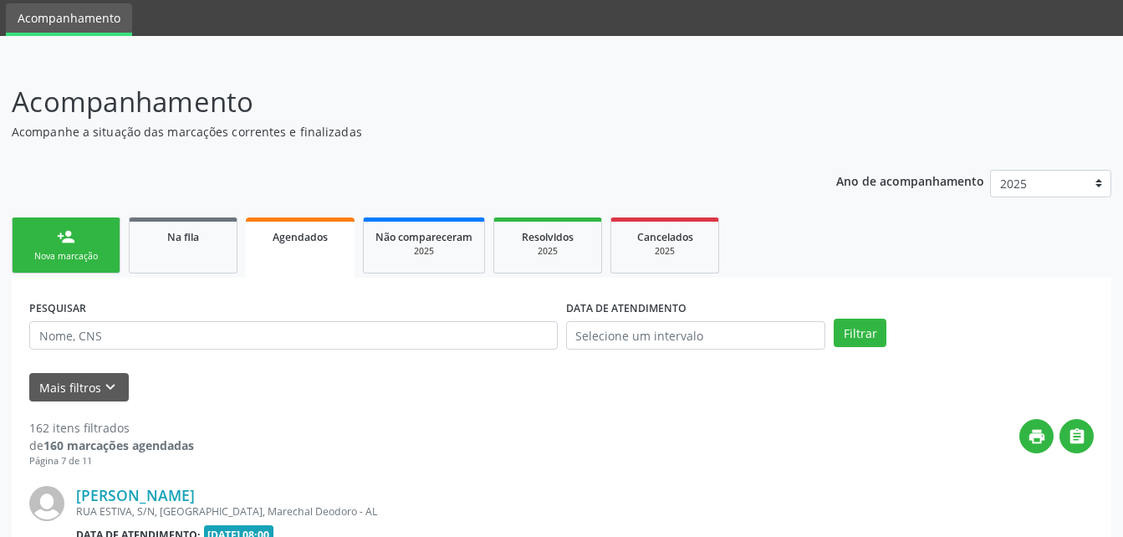
scroll to position [3896, 0]
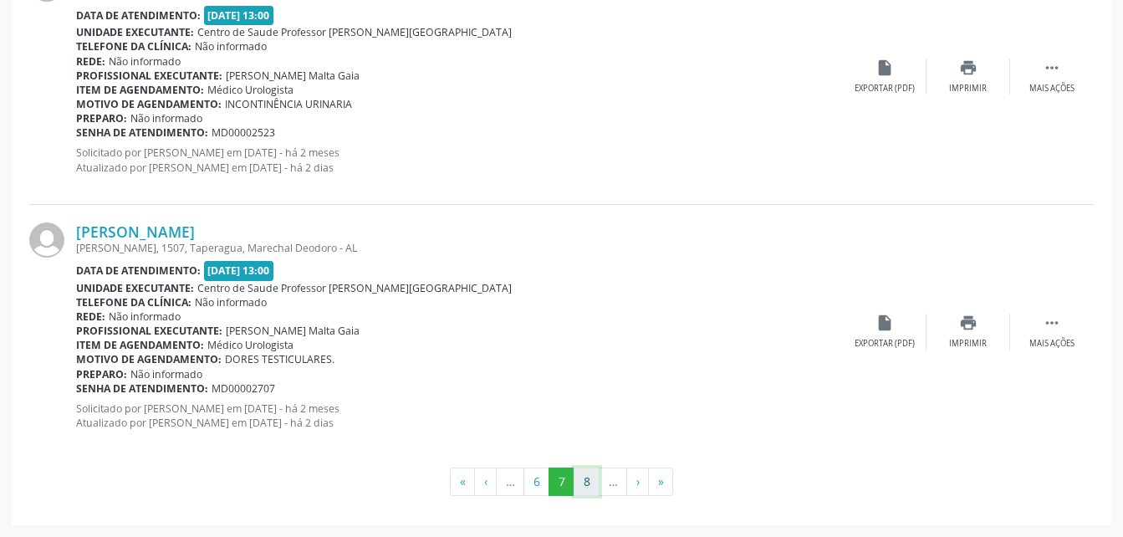
click at [591, 481] on button "8" at bounding box center [587, 482] width 26 height 28
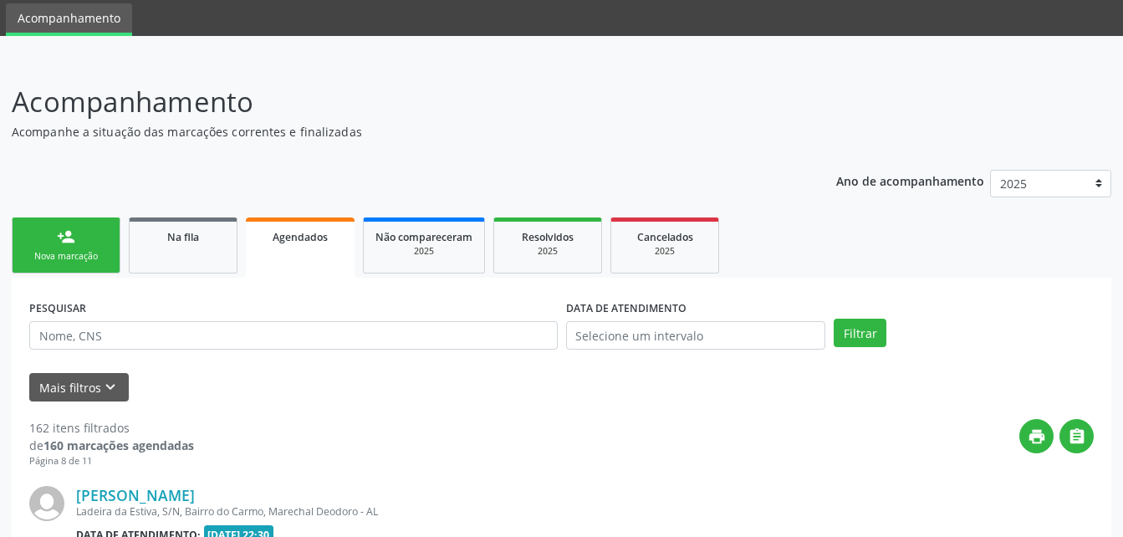
scroll to position [3949, 0]
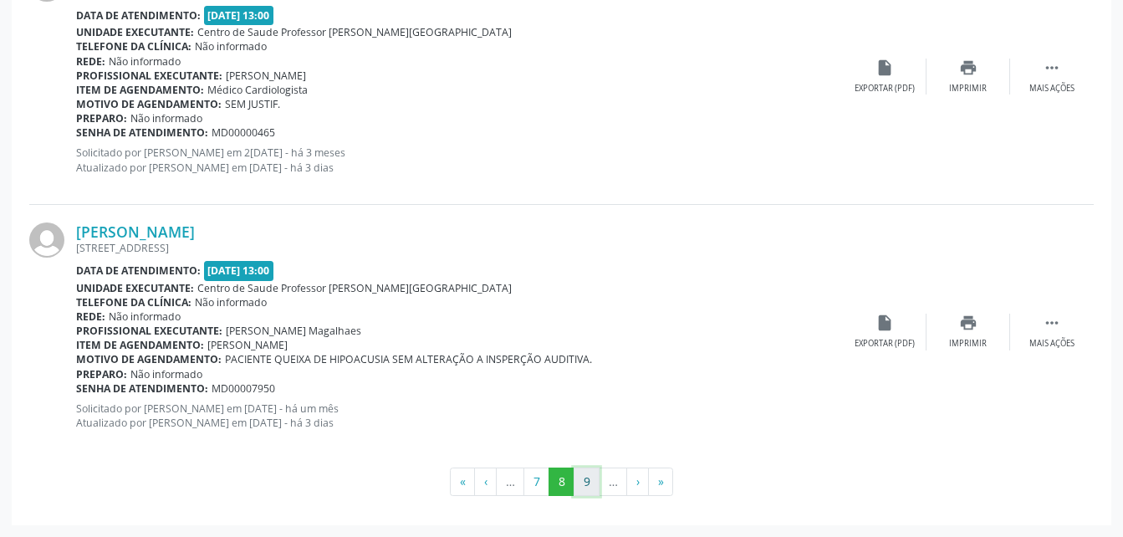
click at [588, 483] on button "9" at bounding box center [587, 482] width 26 height 28
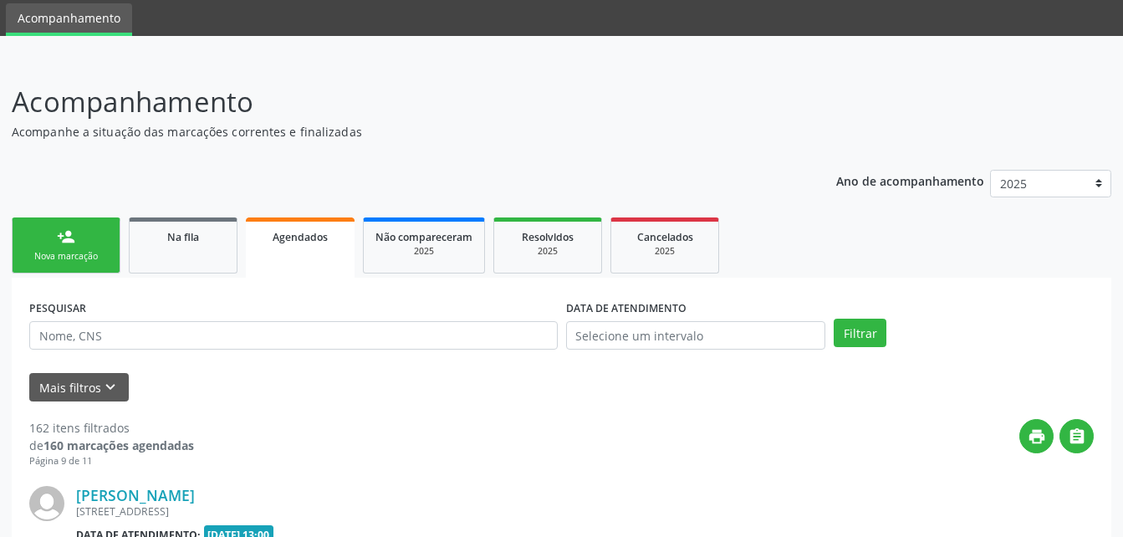
scroll to position [3914, 0]
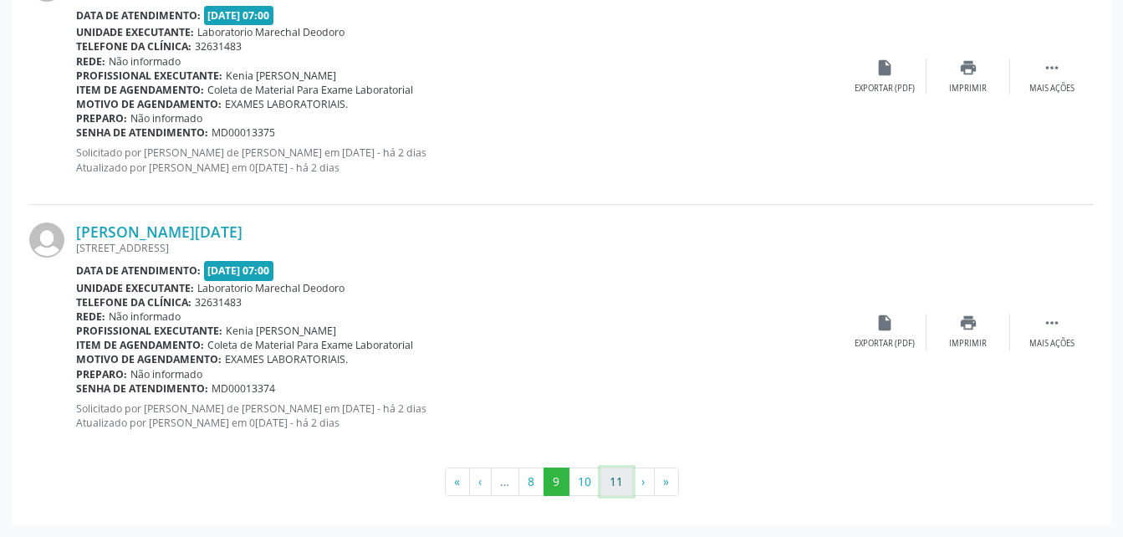
click at [622, 483] on button "11" at bounding box center [617, 482] width 33 height 28
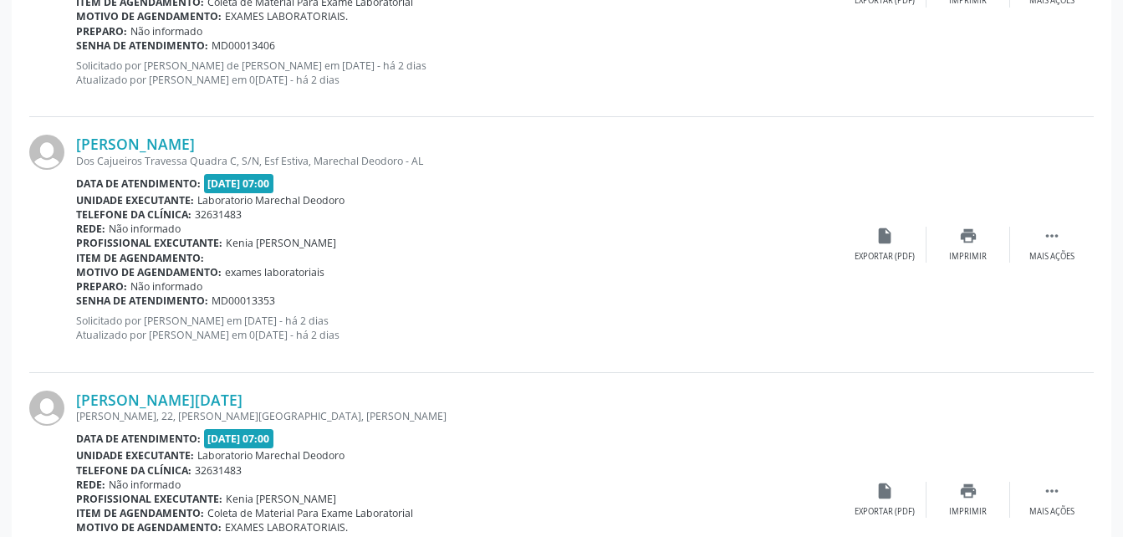
scroll to position [3147, 0]
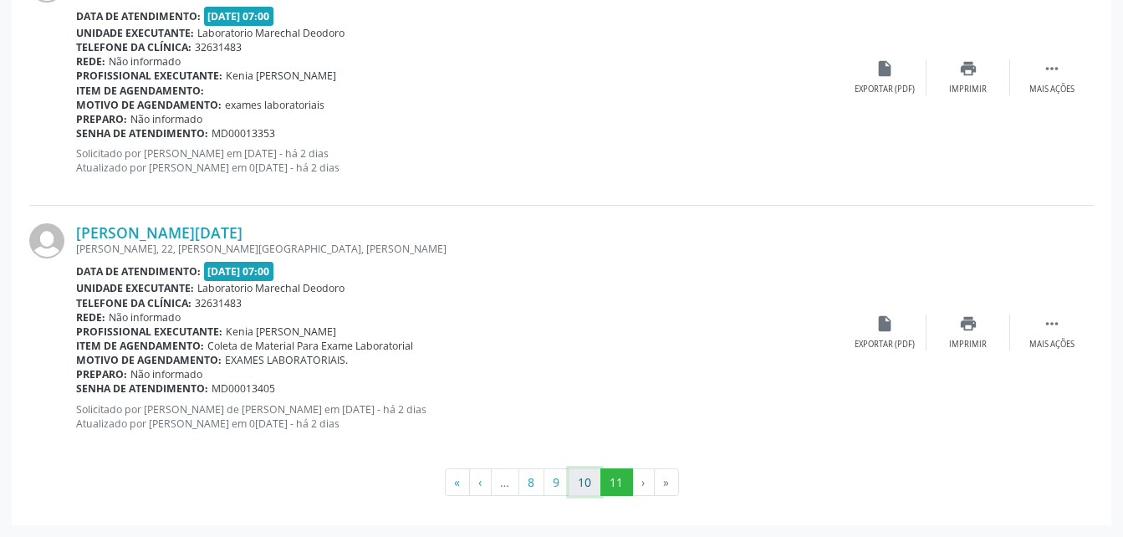
click at [586, 483] on button "10" at bounding box center [585, 482] width 33 height 28
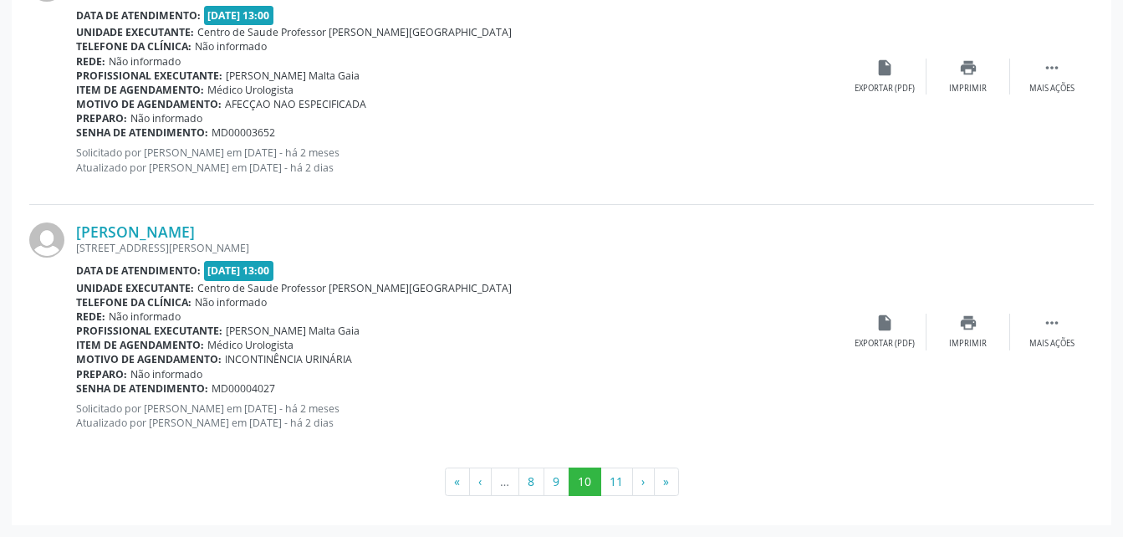
scroll to position [3830, 0]
click at [556, 477] on button "9" at bounding box center [557, 482] width 26 height 28
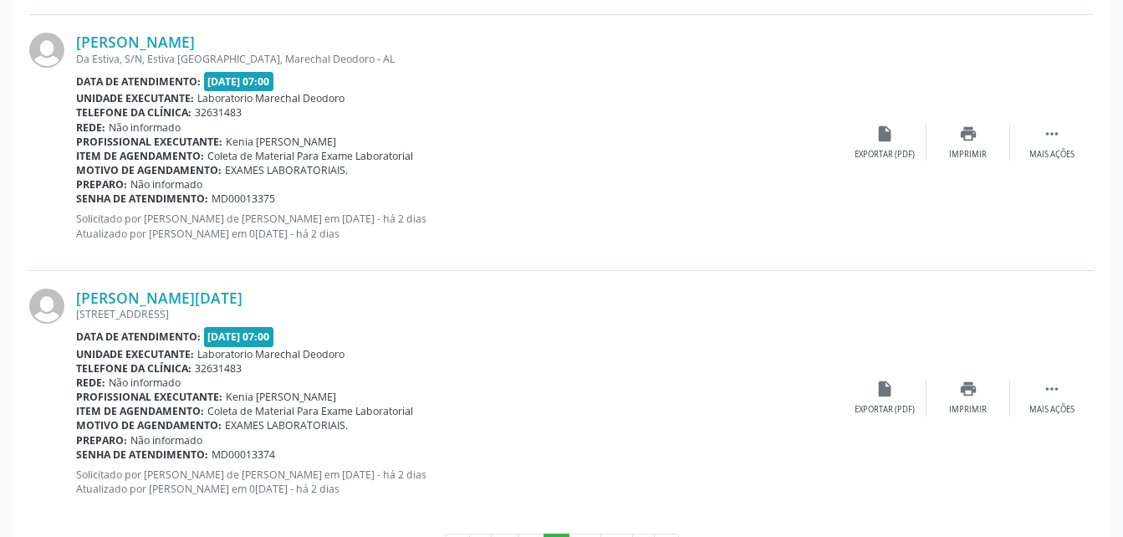
scroll to position [3914, 0]
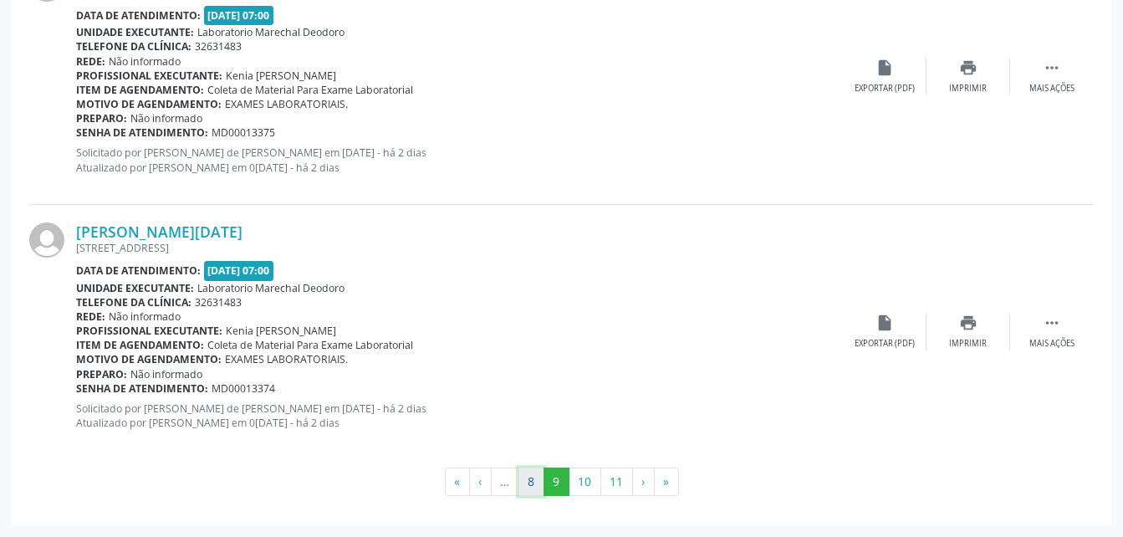
click at [536, 481] on button "8" at bounding box center [532, 482] width 26 height 28
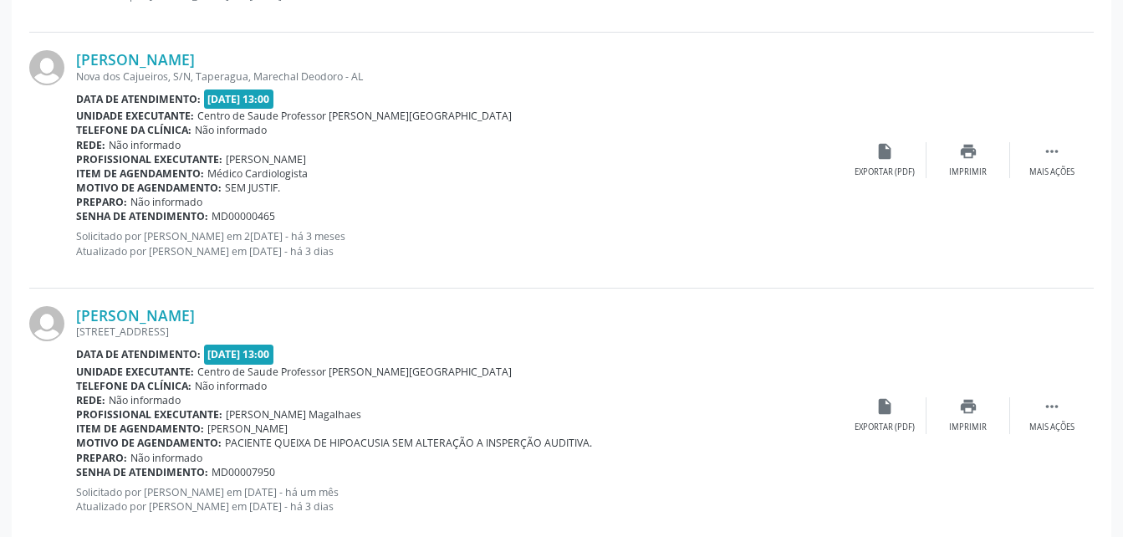
scroll to position [3949, 0]
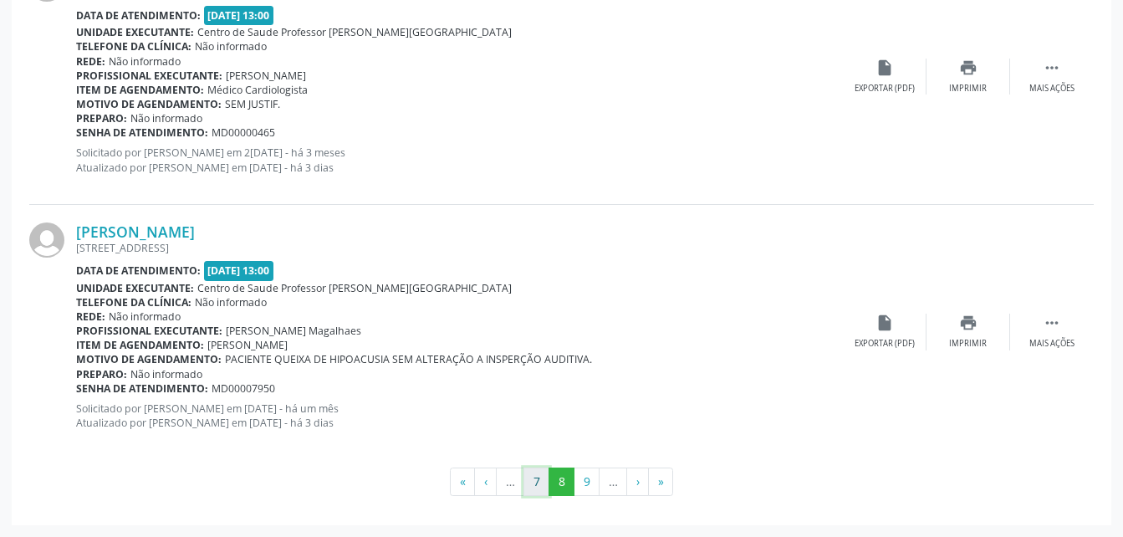
click at [540, 485] on button "7" at bounding box center [537, 482] width 26 height 28
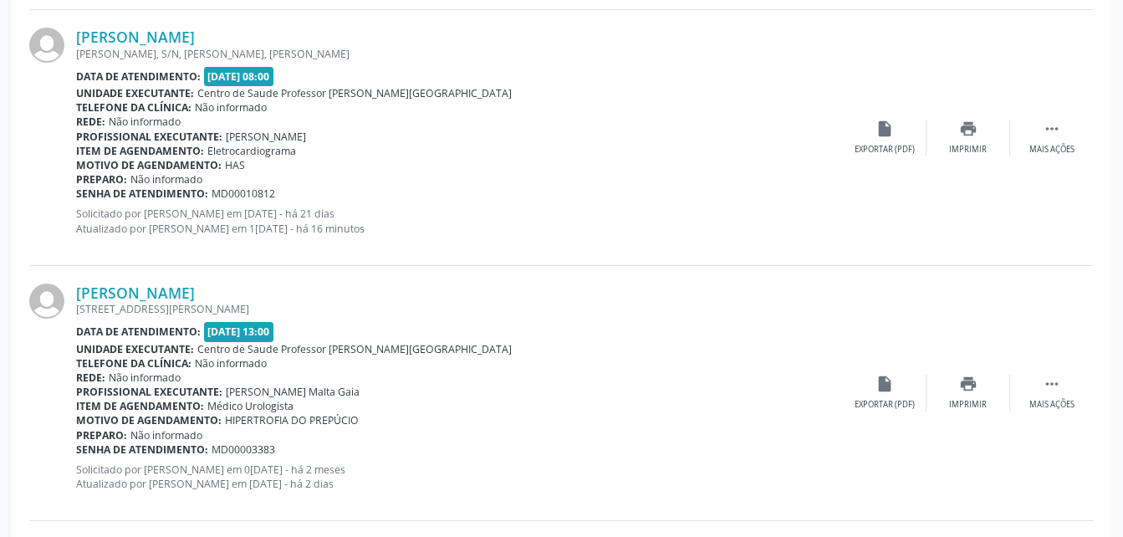
scroll to position [2474, 0]
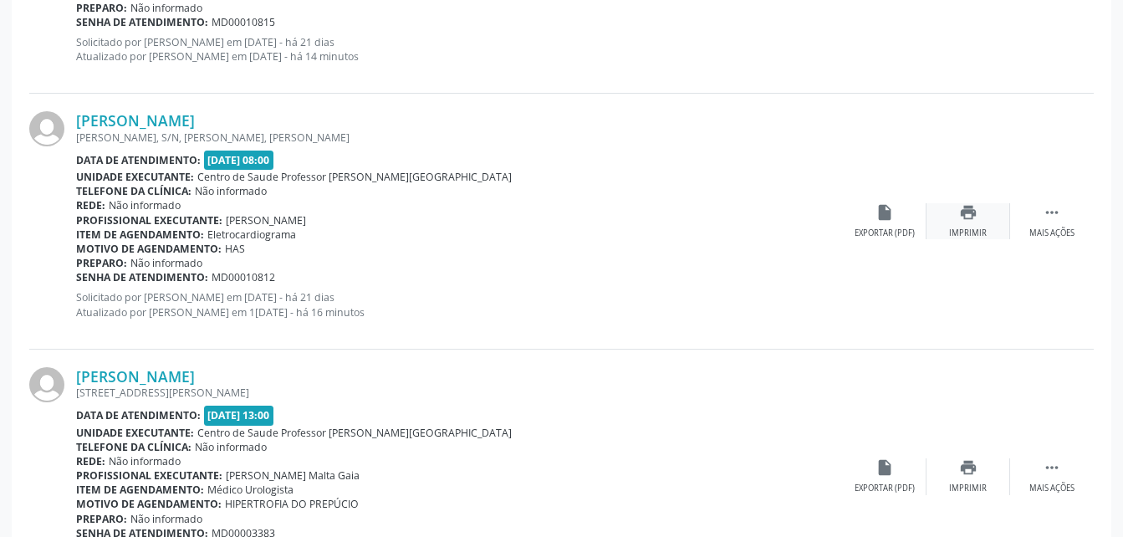
click at [967, 212] on icon "print" at bounding box center [968, 212] width 18 height 18
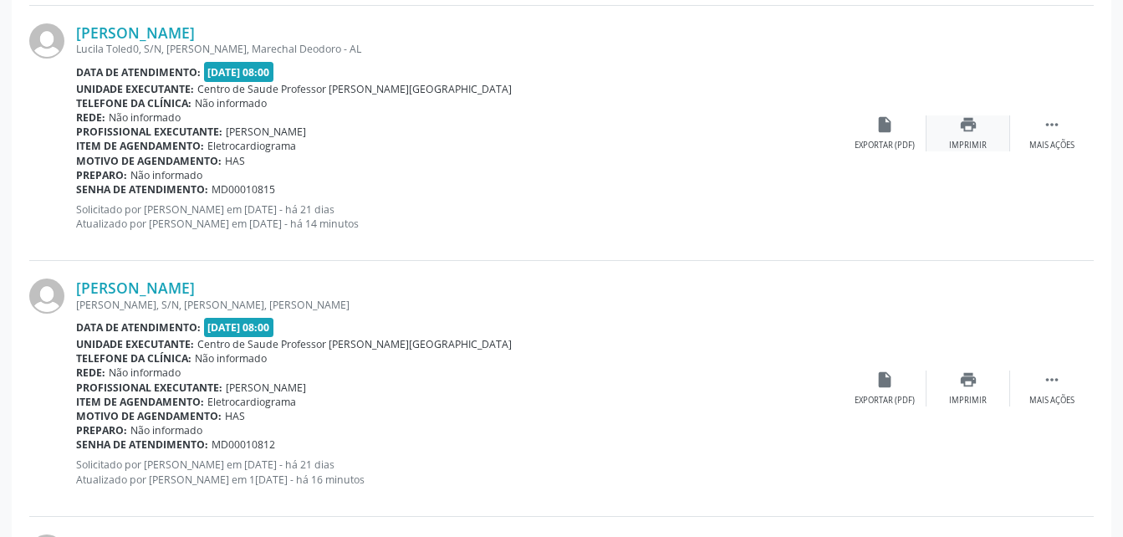
click at [958, 136] on div "print Imprimir" at bounding box center [969, 133] width 84 height 36
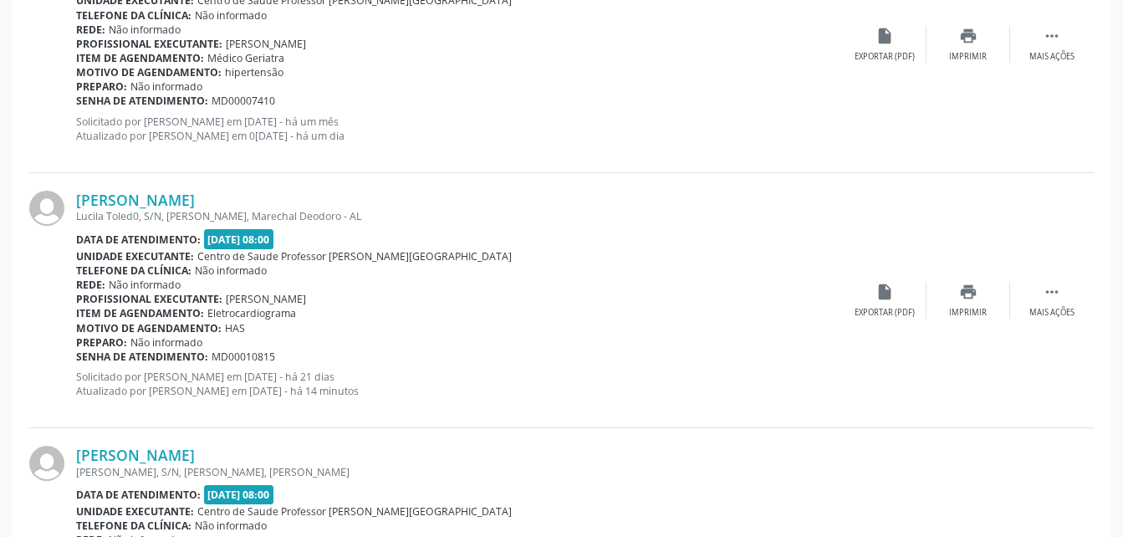
scroll to position [2056, 0]
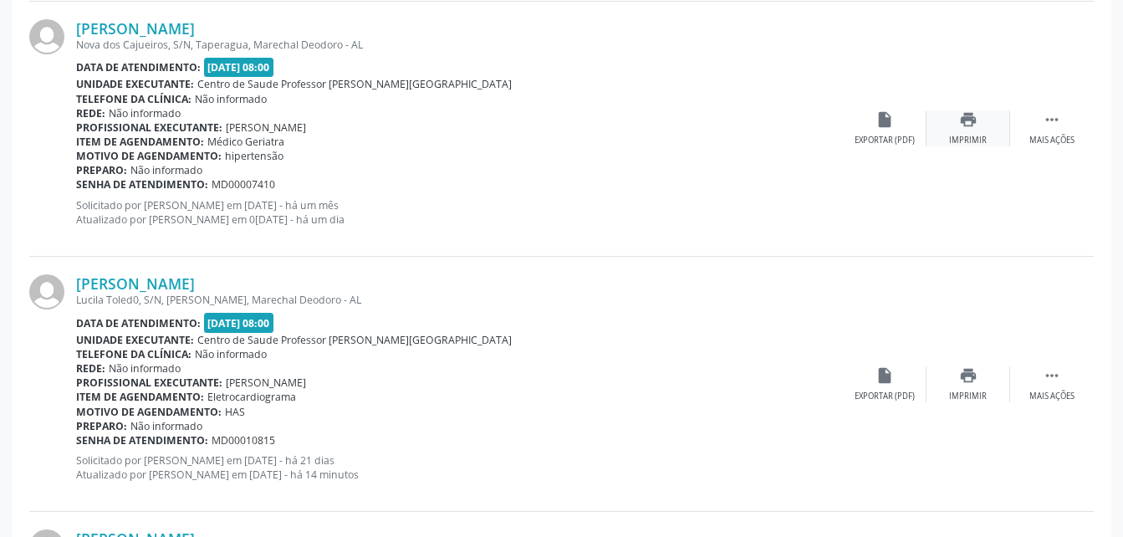
click at [974, 123] on icon "print" at bounding box center [968, 119] width 18 height 18
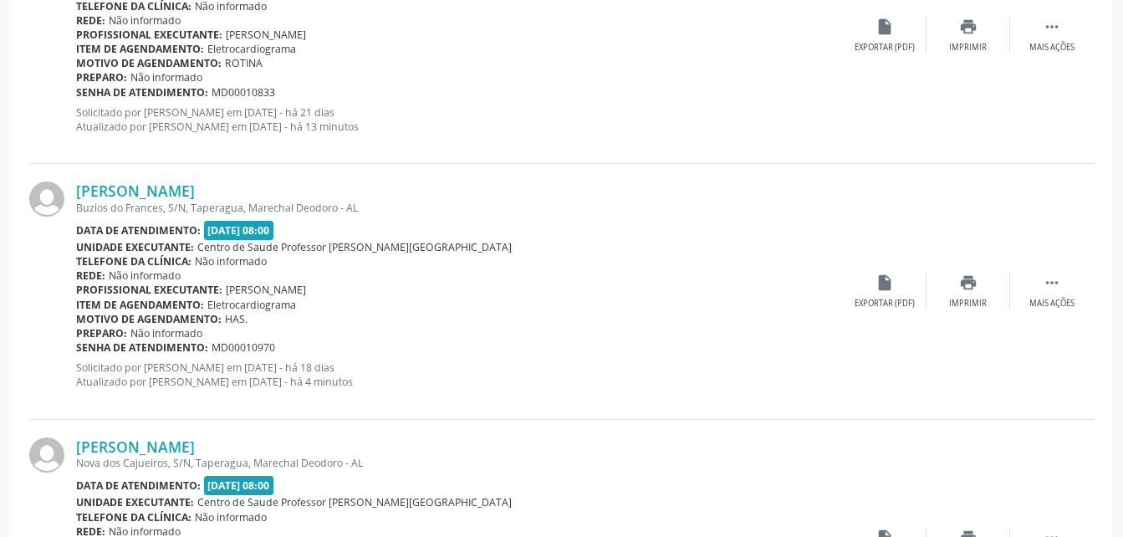
scroll to position [1554, 0]
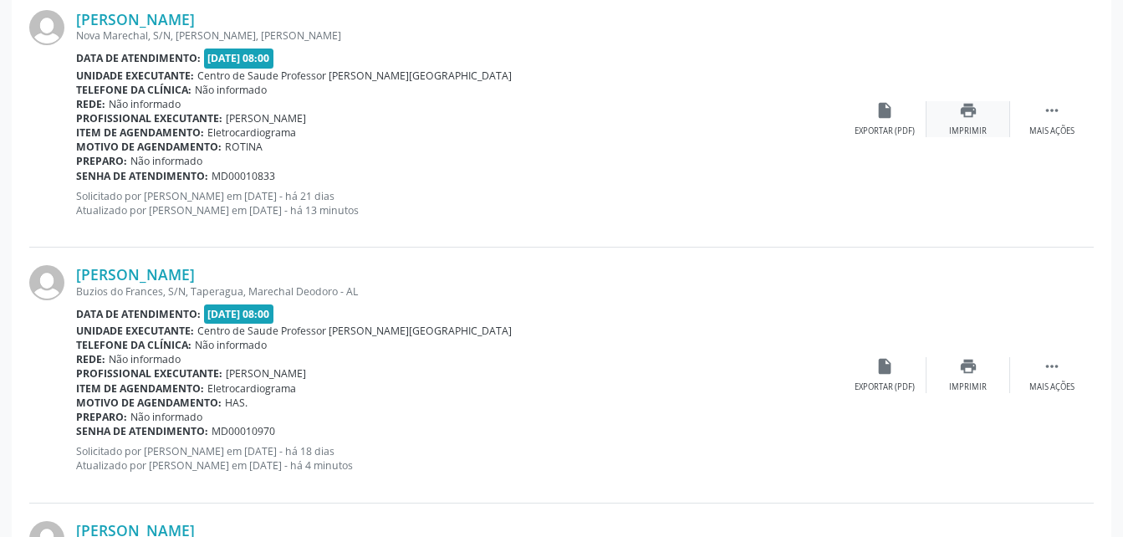
click at [964, 105] on icon "print" at bounding box center [968, 110] width 18 height 18
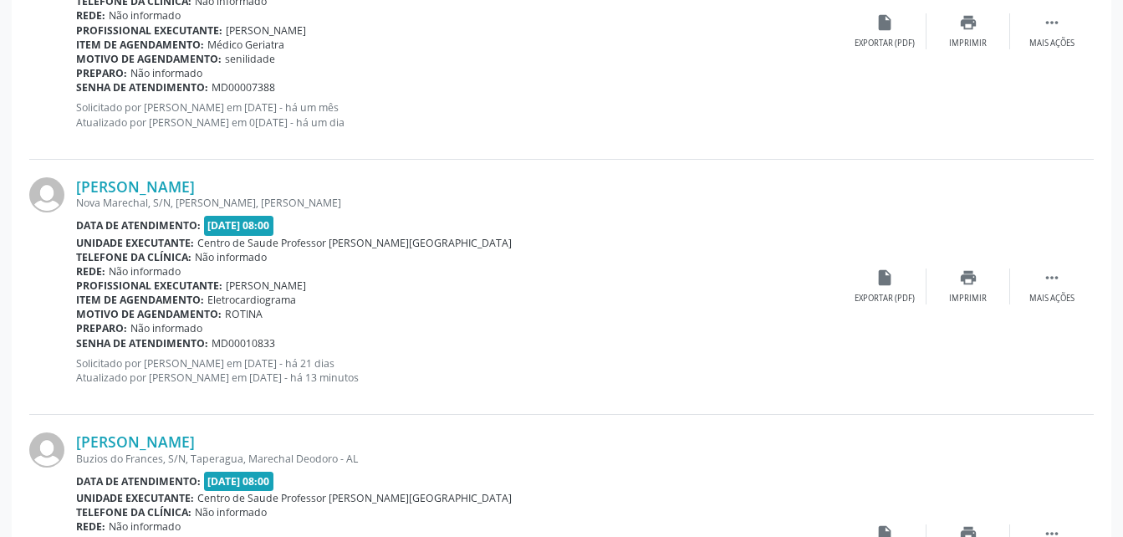
scroll to position [1303, 0]
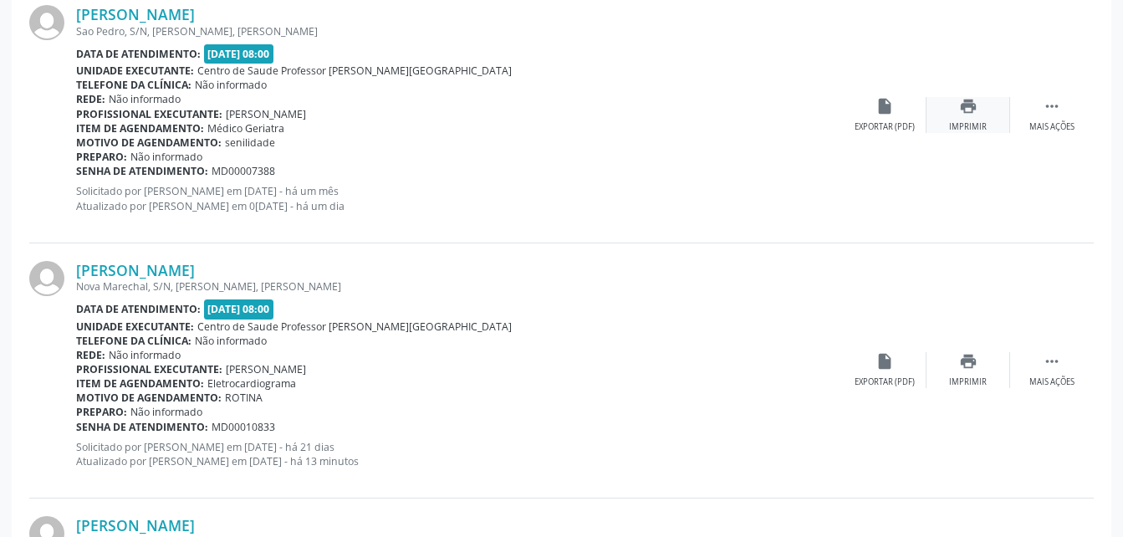
click at [964, 110] on icon "print" at bounding box center [968, 106] width 18 height 18
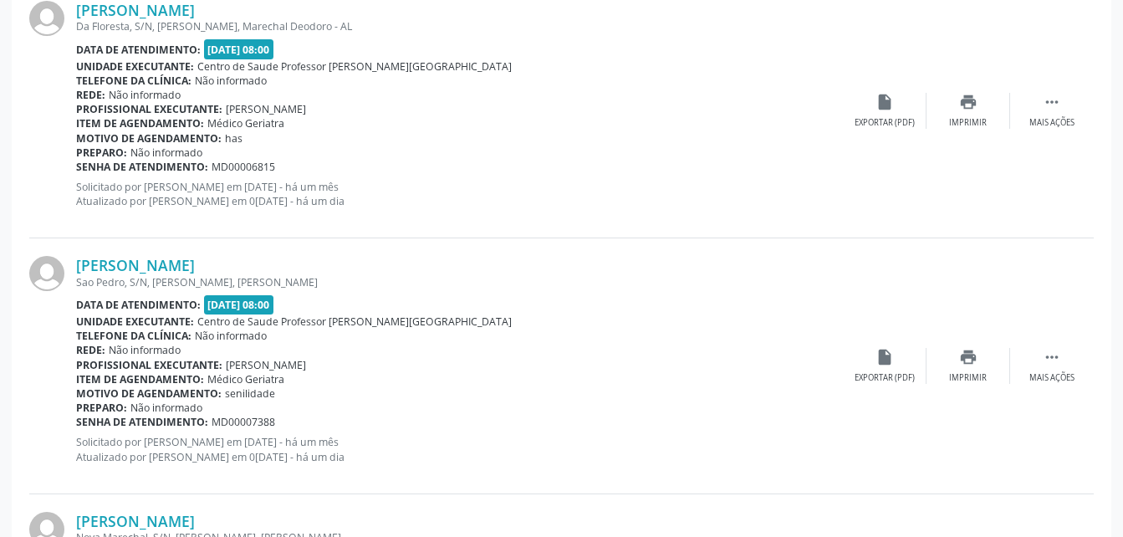
scroll to position [969, 0]
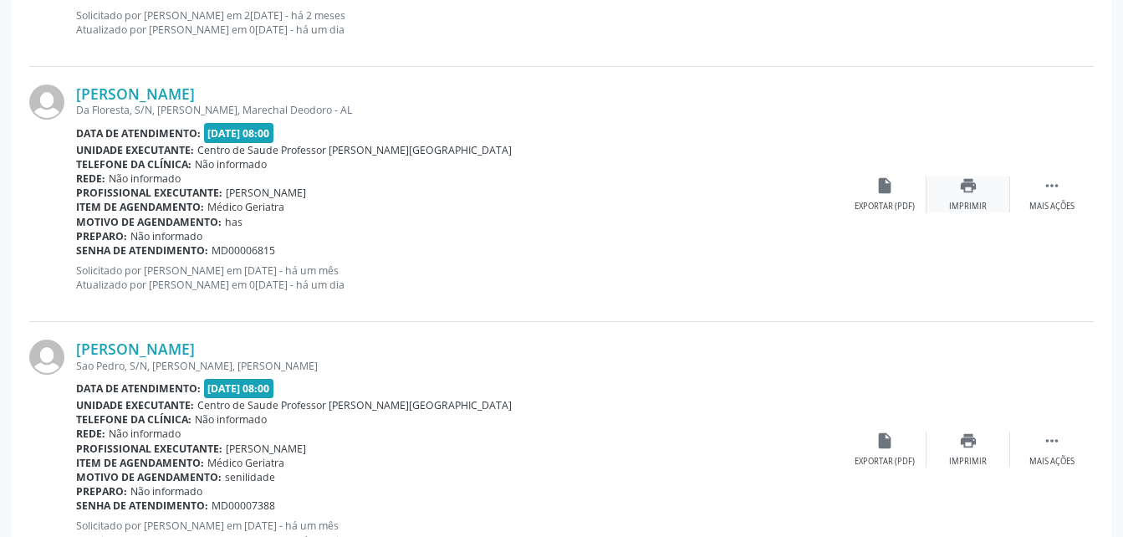
click at [972, 187] on icon "print" at bounding box center [968, 185] width 18 height 18
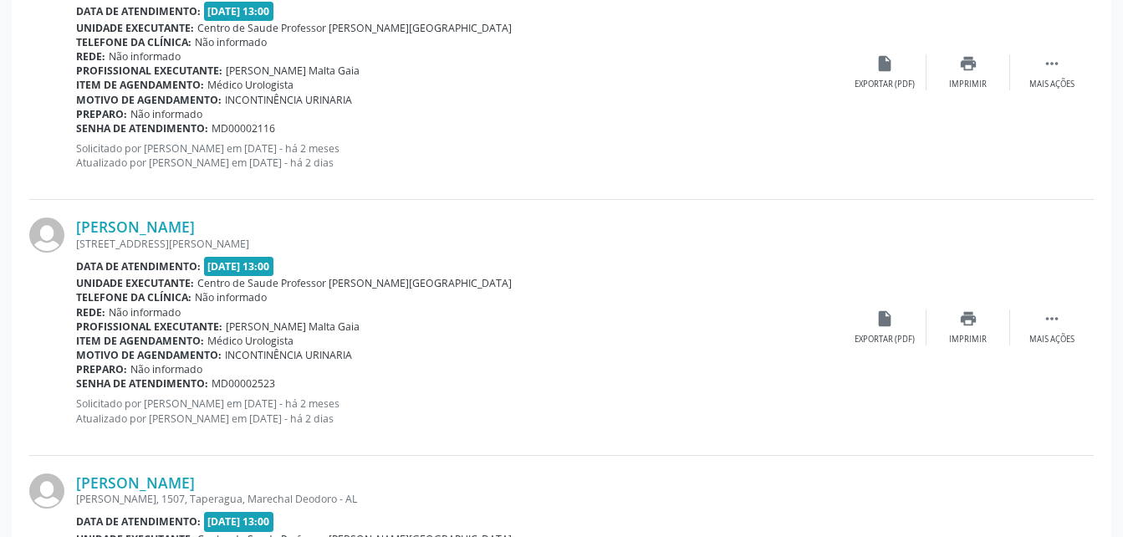
scroll to position [3896, 0]
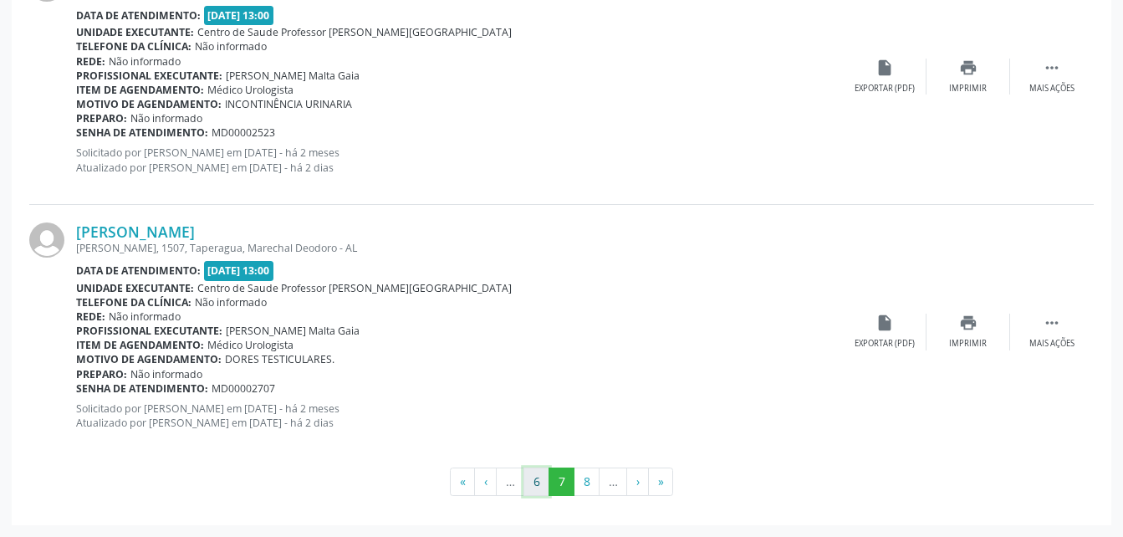
click at [541, 481] on button "6" at bounding box center [537, 482] width 26 height 28
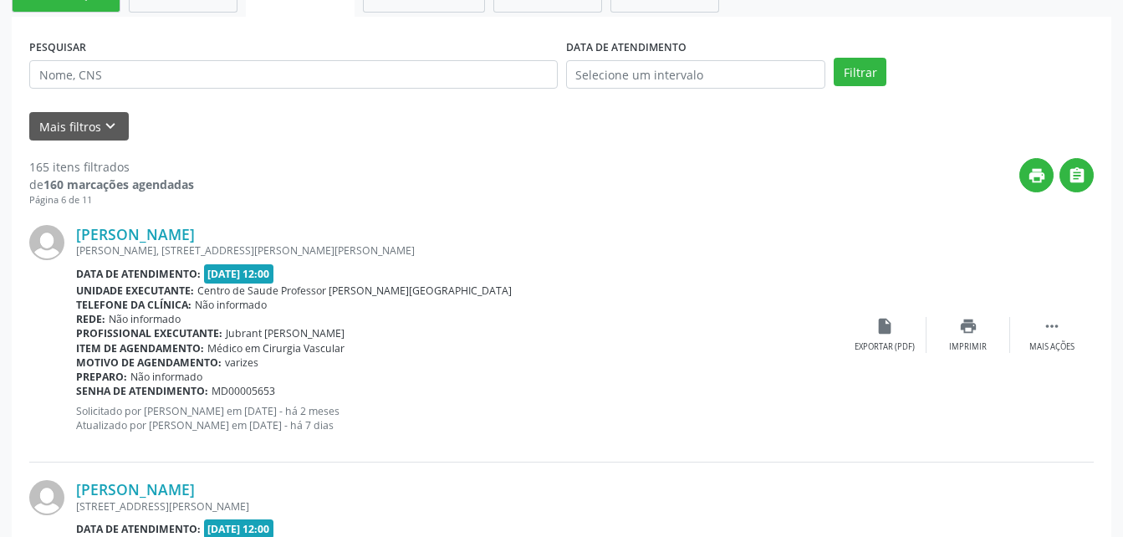
scroll to position [66, 0]
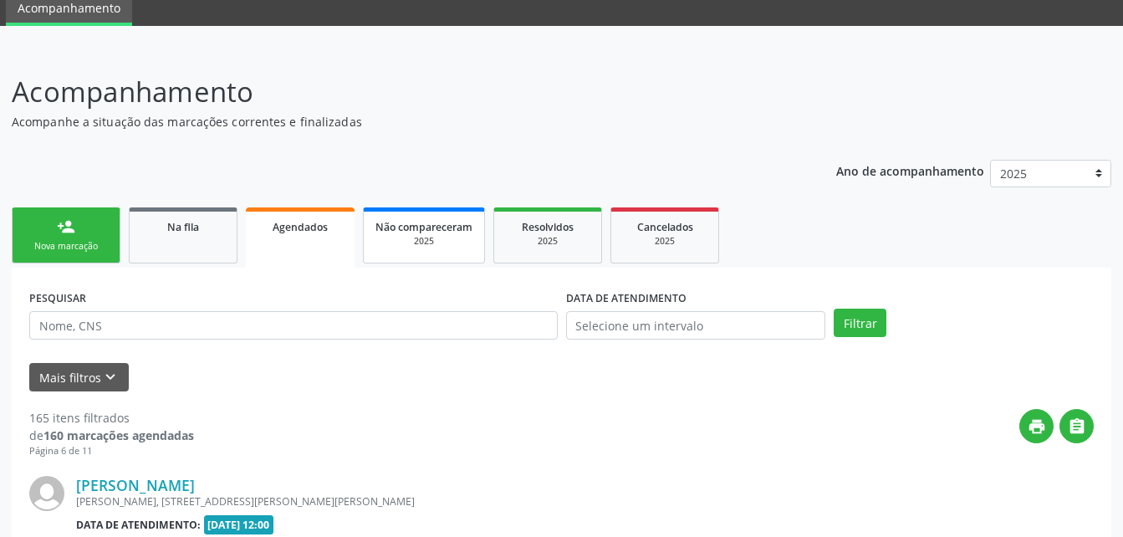
drag, startPoint x: 92, startPoint y: 222, endPoint x: 483, endPoint y: 247, distance: 392.2
click at [92, 222] on link "person_add Nova marcação" at bounding box center [66, 235] width 109 height 56
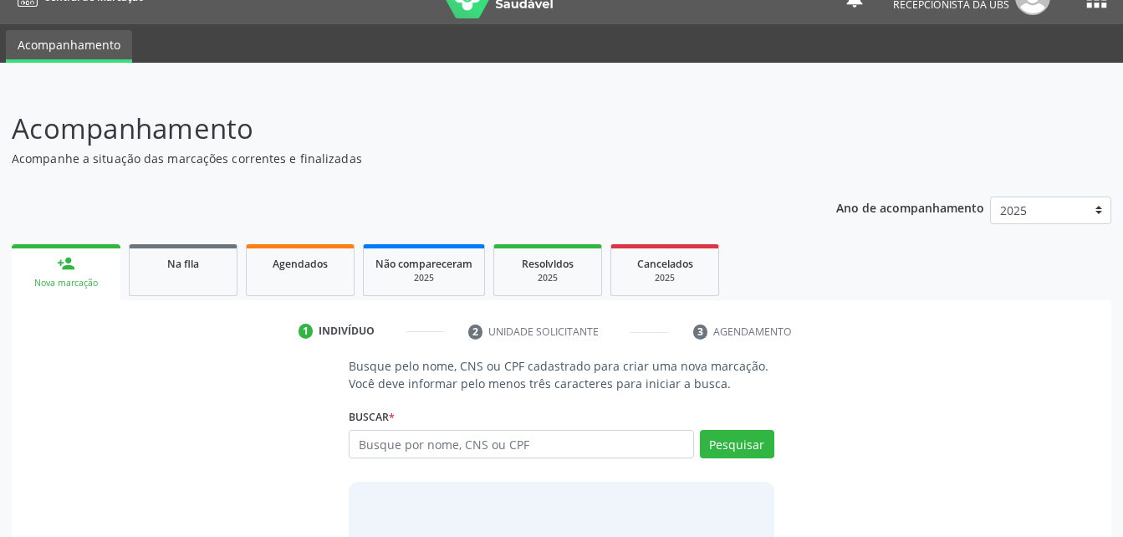
scroll to position [131, 0]
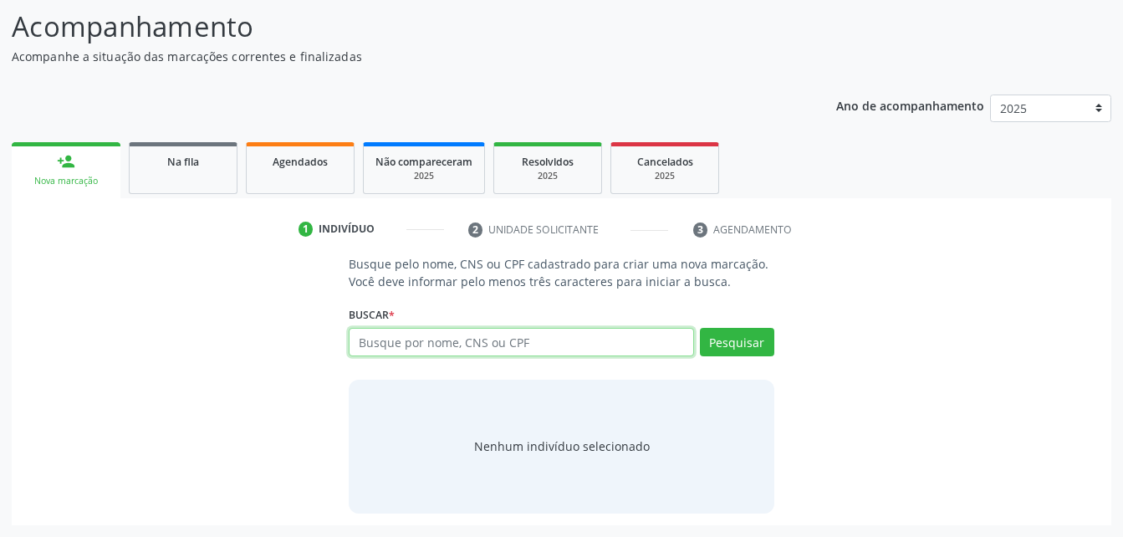
click at [522, 335] on input "text" at bounding box center [521, 342] width 345 height 28
type input "700308990681032"
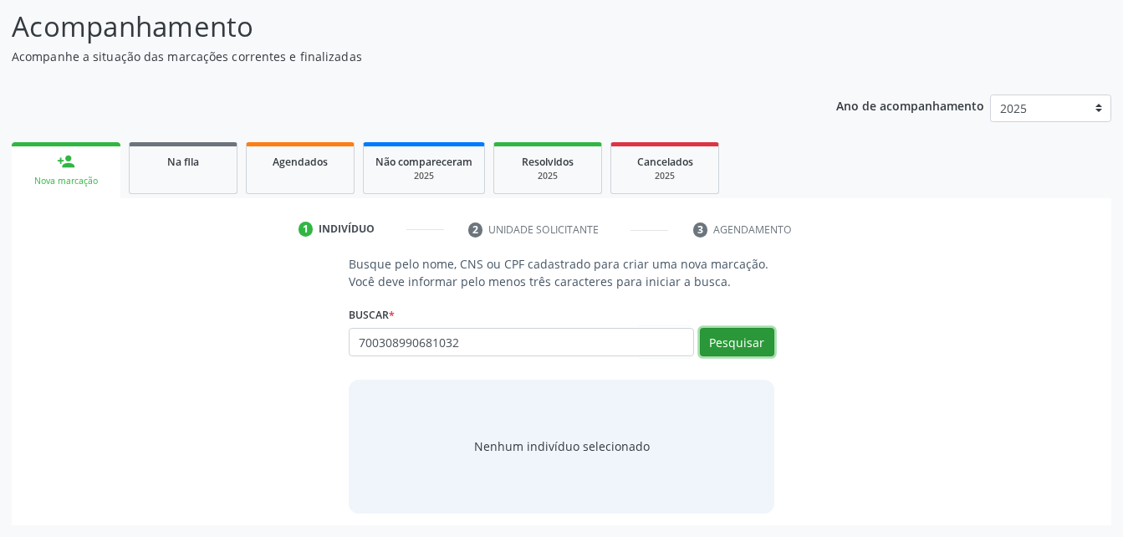
click at [753, 342] on button "Pesquisar" at bounding box center [737, 342] width 74 height 28
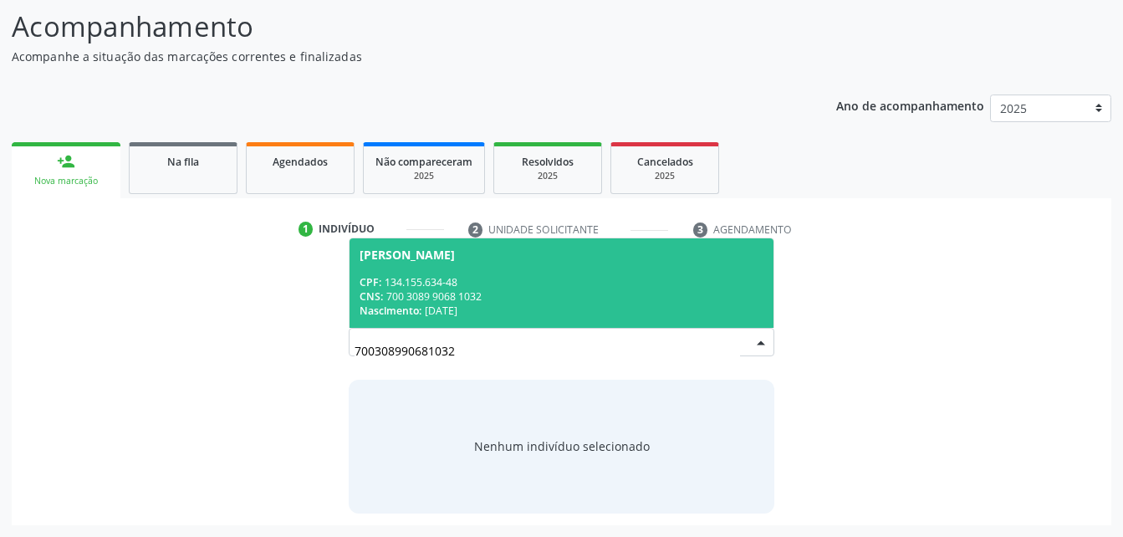
click at [559, 279] on div "CPF: 134.155.634-48" at bounding box center [561, 282] width 403 height 14
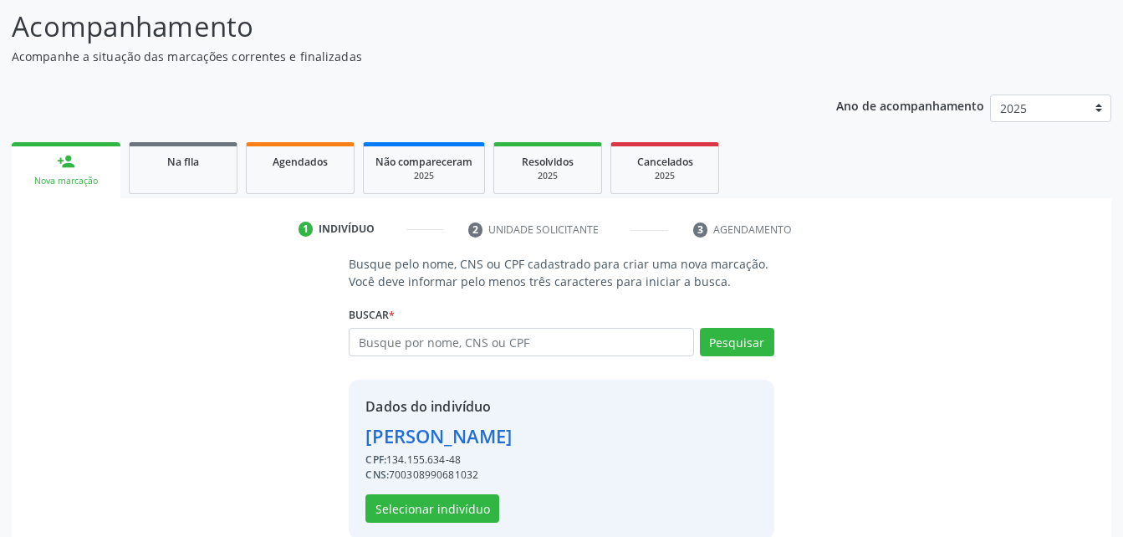
scroll to position [157, 0]
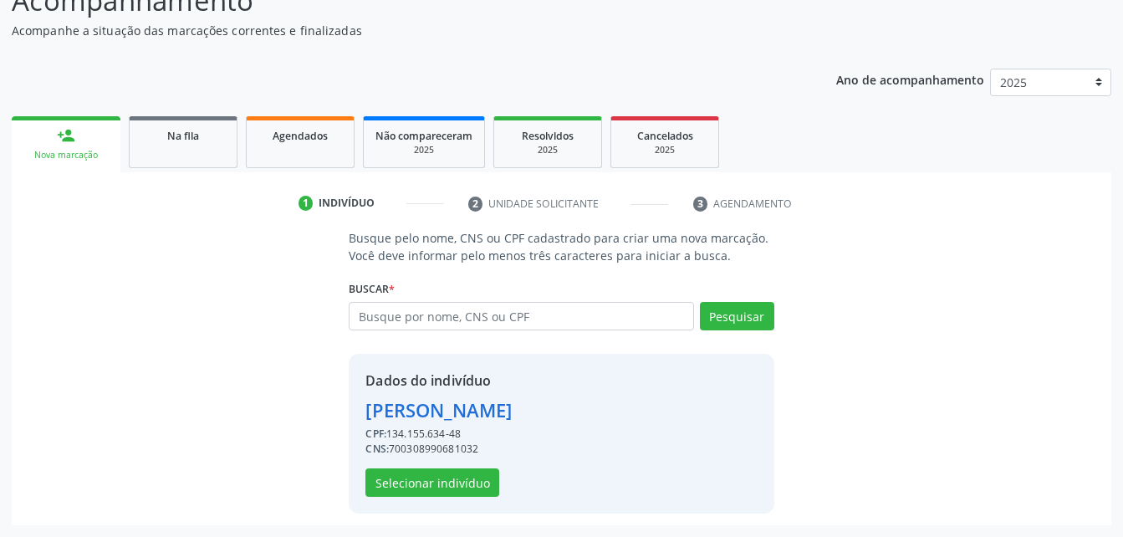
click at [449, 467] on div "Dados do indivíduo [PERSON_NAME] CPF: 134.155.634-48 CNS: 700308990681032 Selec…" at bounding box center [439, 434] width 146 height 126
click at [455, 480] on button "Selecionar indivíduo" at bounding box center [433, 482] width 134 height 28
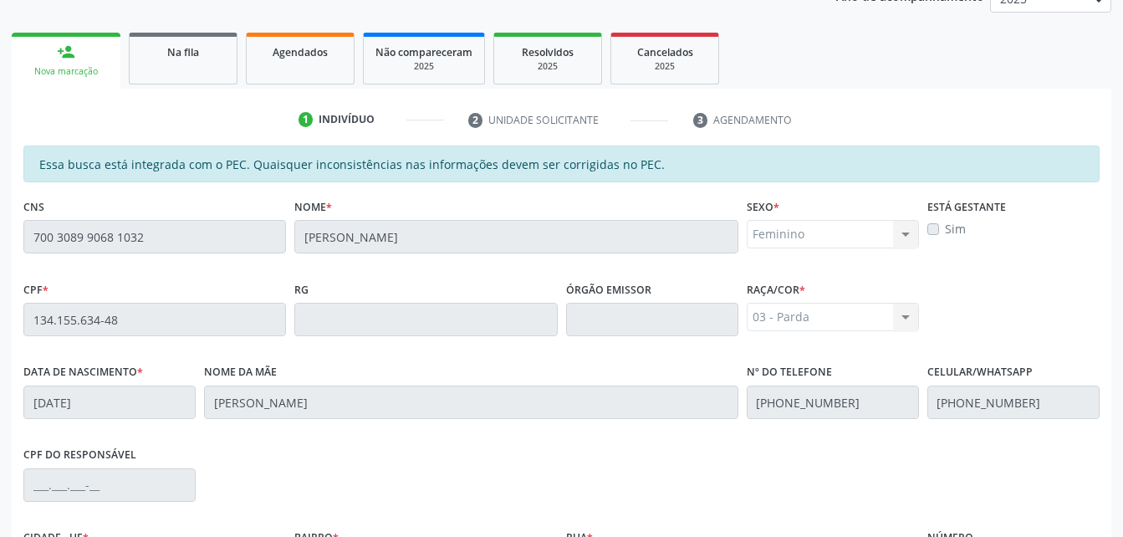
scroll to position [442, 0]
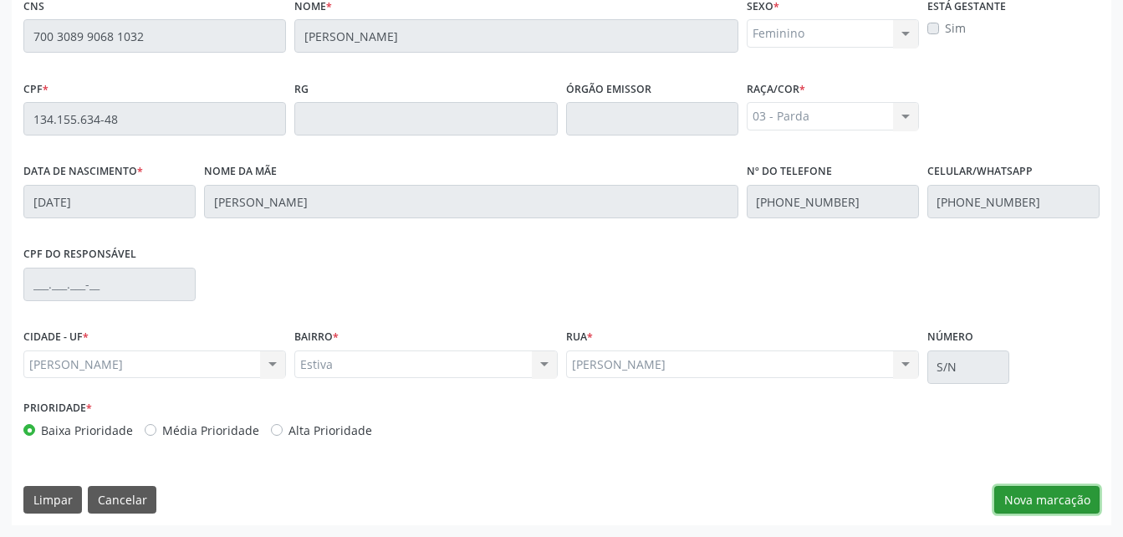
click at [1000, 488] on button "Nova marcação" at bounding box center [1047, 500] width 105 height 28
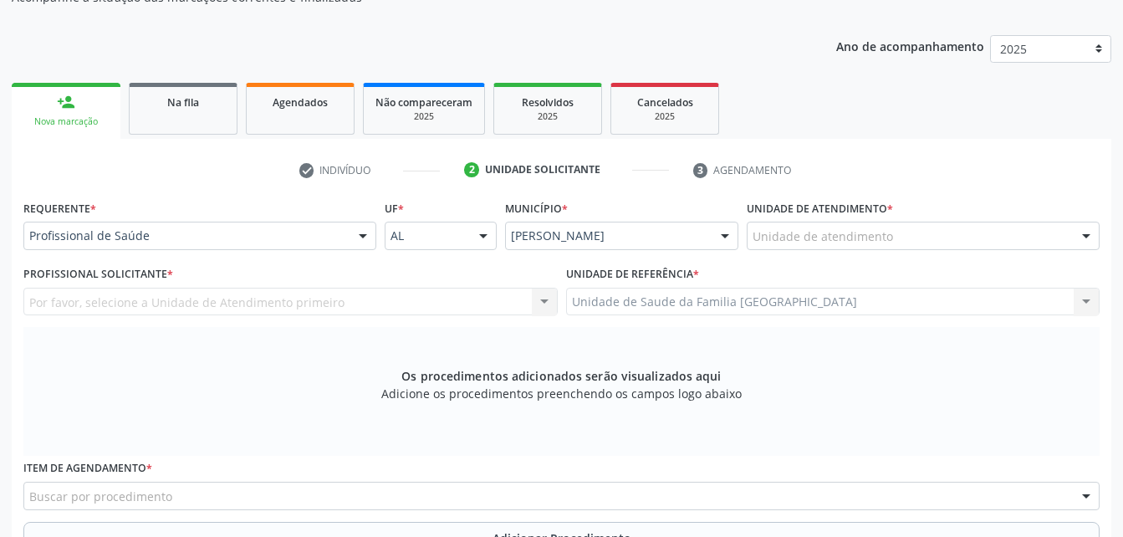
scroll to position [107, 0]
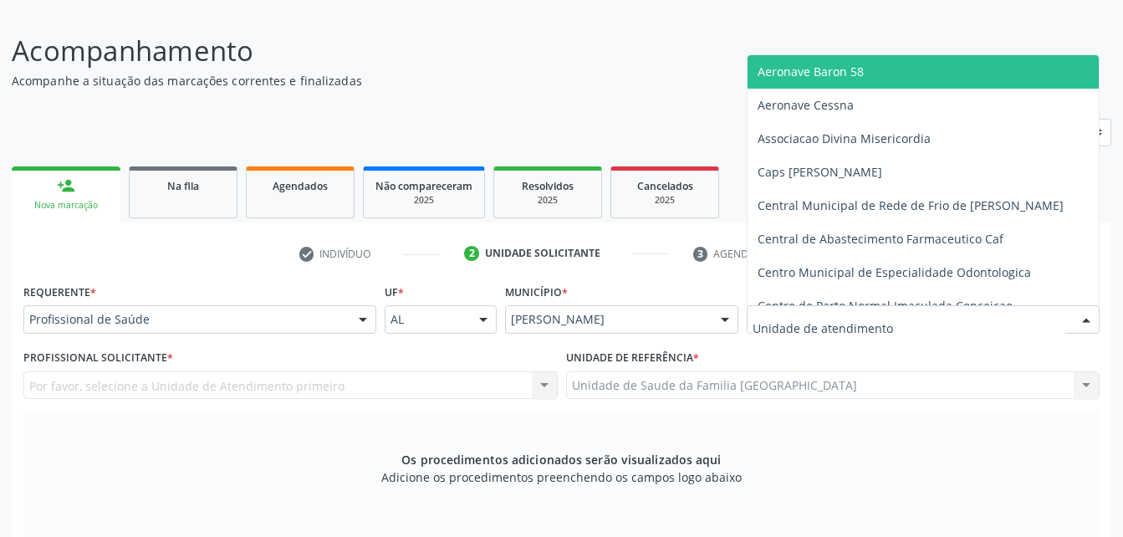
click at [930, 325] on div at bounding box center [923, 319] width 353 height 28
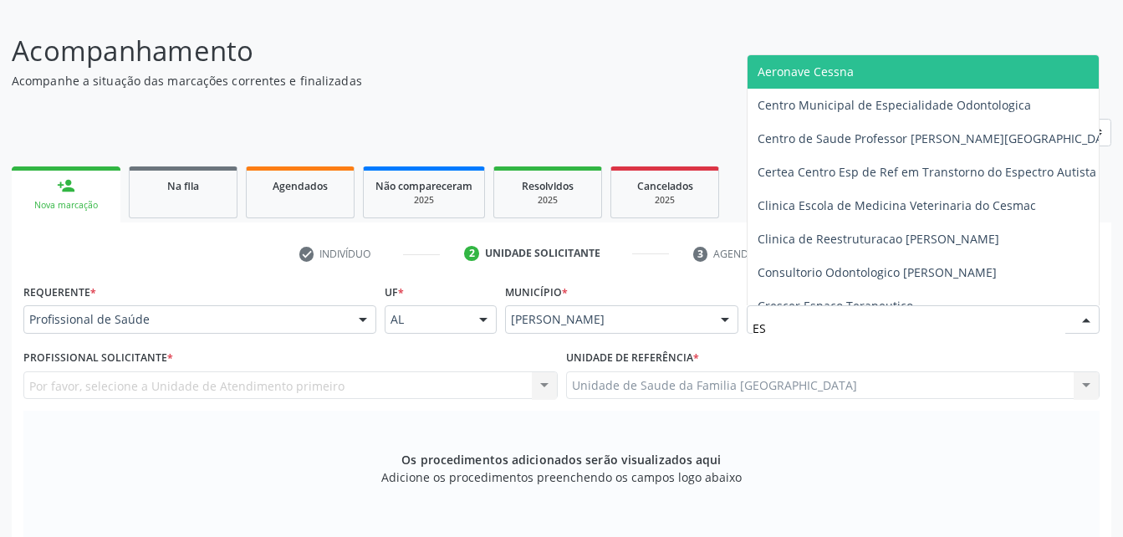
type input "EST"
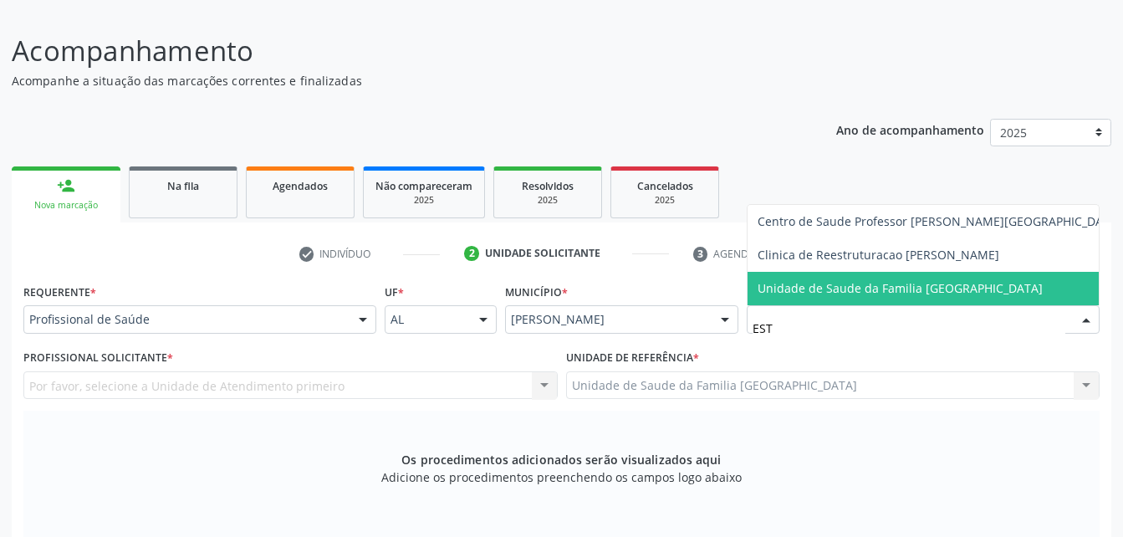
click at [919, 276] on span "Unidade de Saude da Familia [GEOGRAPHIC_DATA]" at bounding box center [940, 288] width 384 height 33
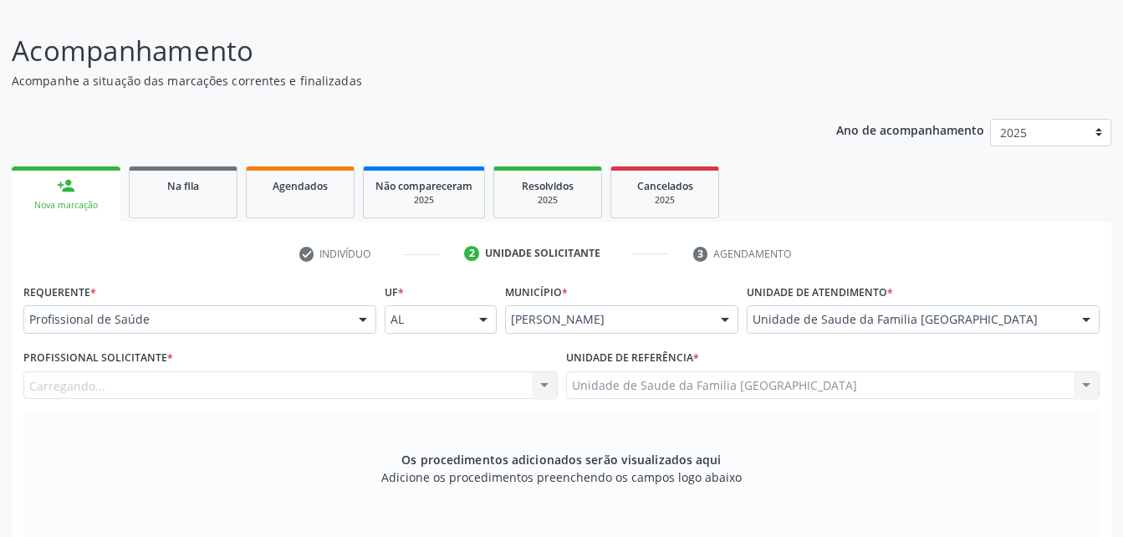
scroll to position [191, 0]
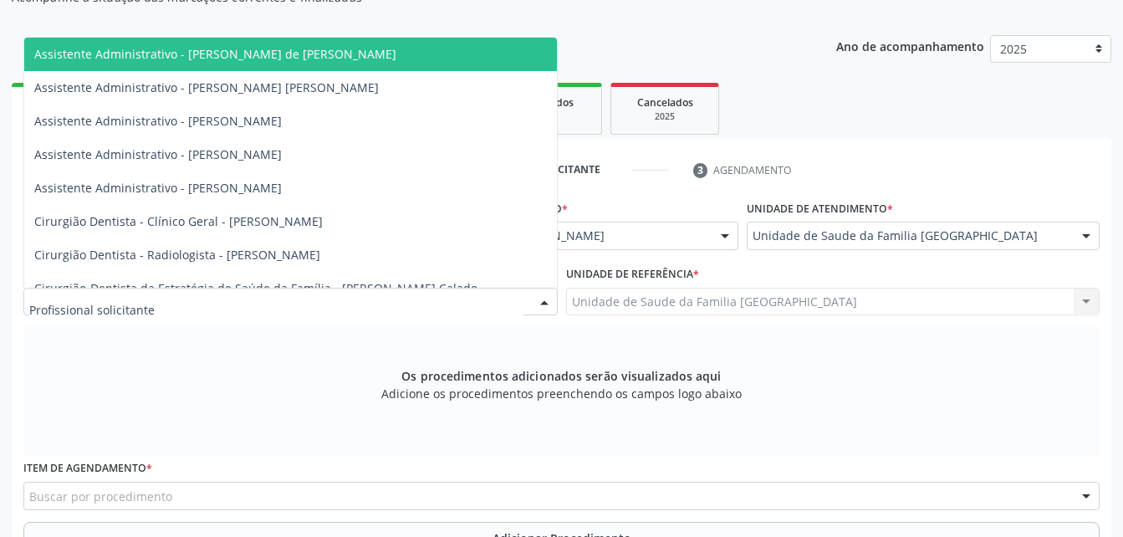
click at [242, 301] on div at bounding box center [290, 302] width 534 height 28
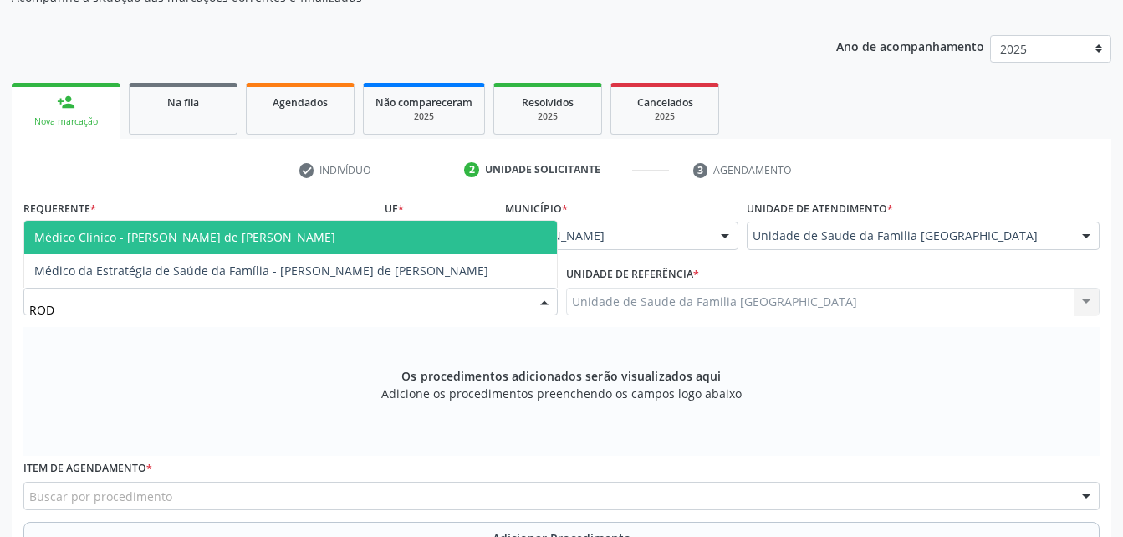
type input "RODR"
click at [257, 253] on span "Médico Clínico - [PERSON_NAME] de [PERSON_NAME]" at bounding box center [290, 237] width 533 height 33
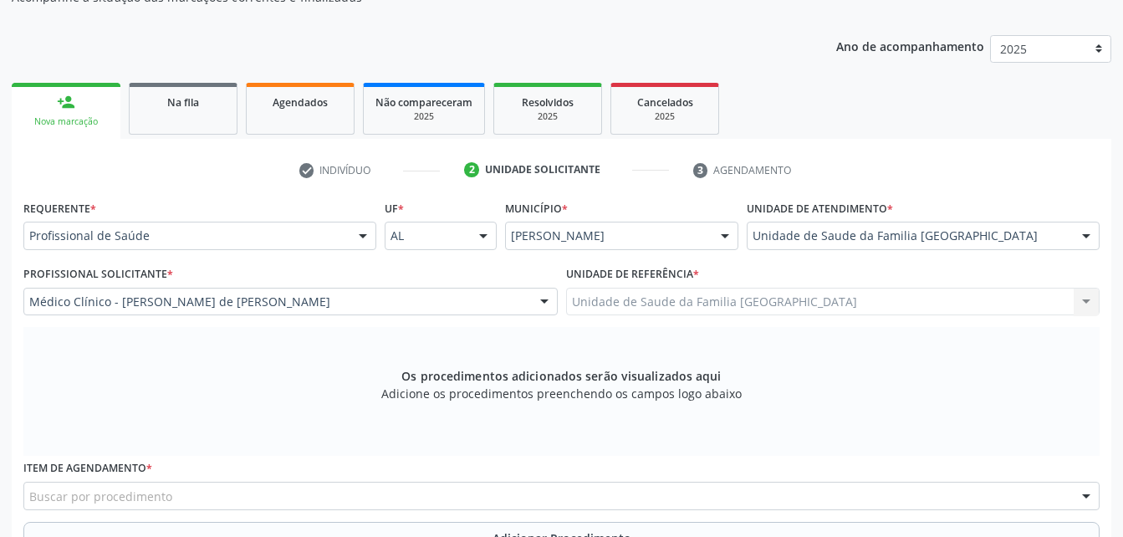
scroll to position [358, 0]
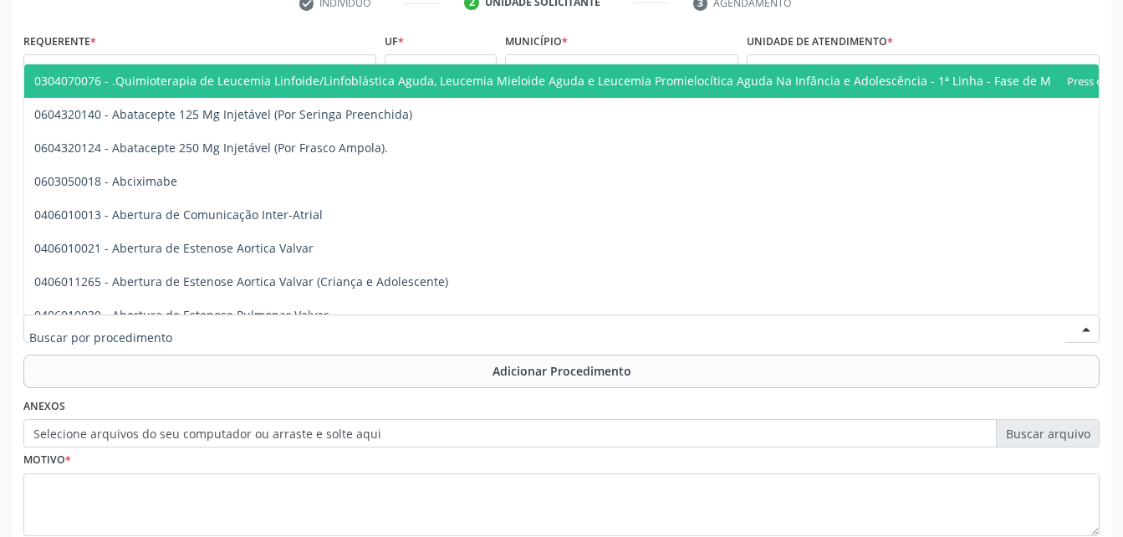
click at [207, 330] on div at bounding box center [561, 329] width 1077 height 28
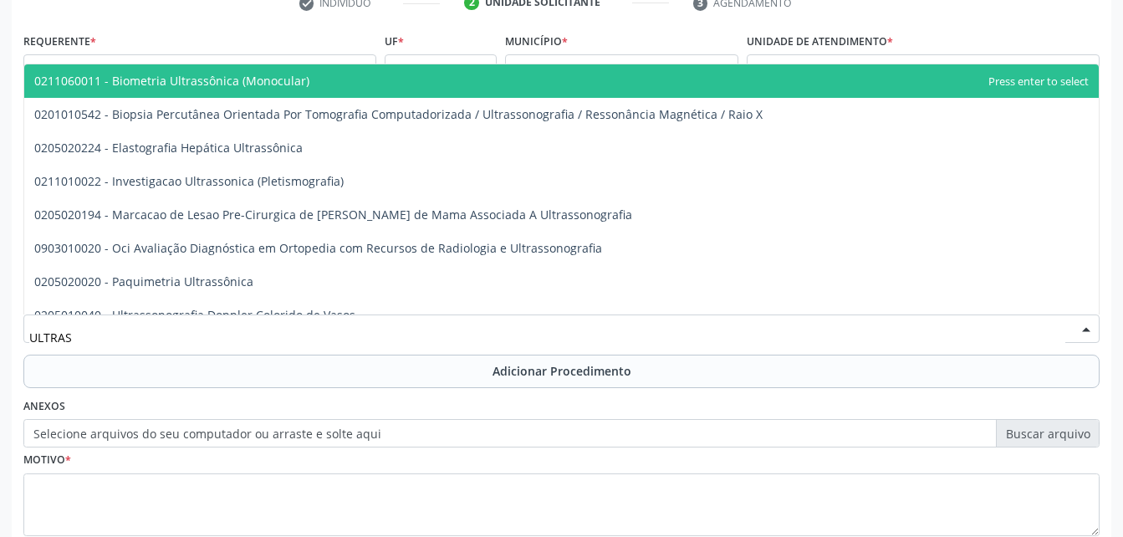
type input "ULTRASS"
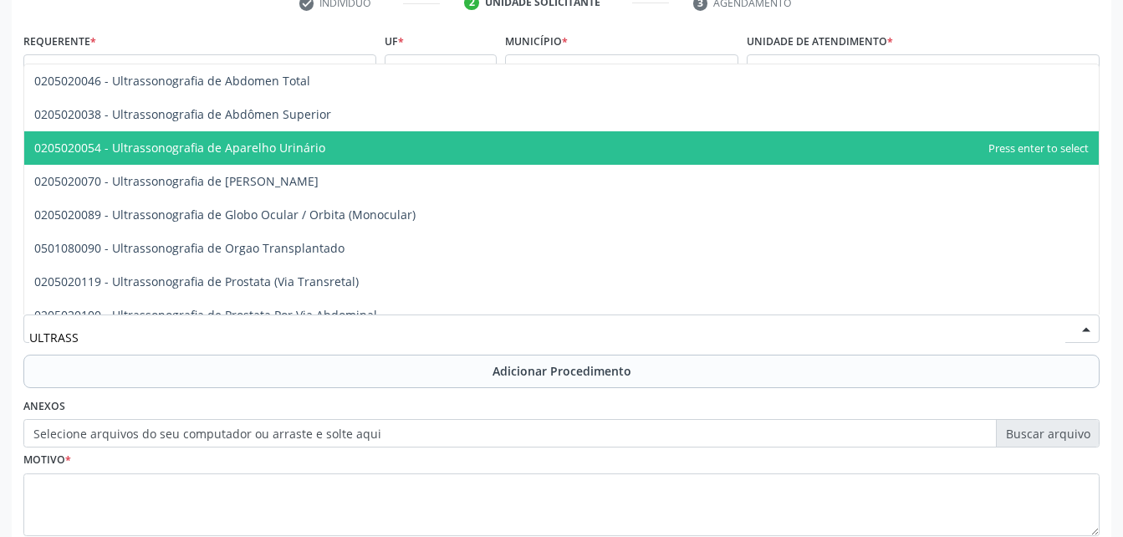
scroll to position [418, 0]
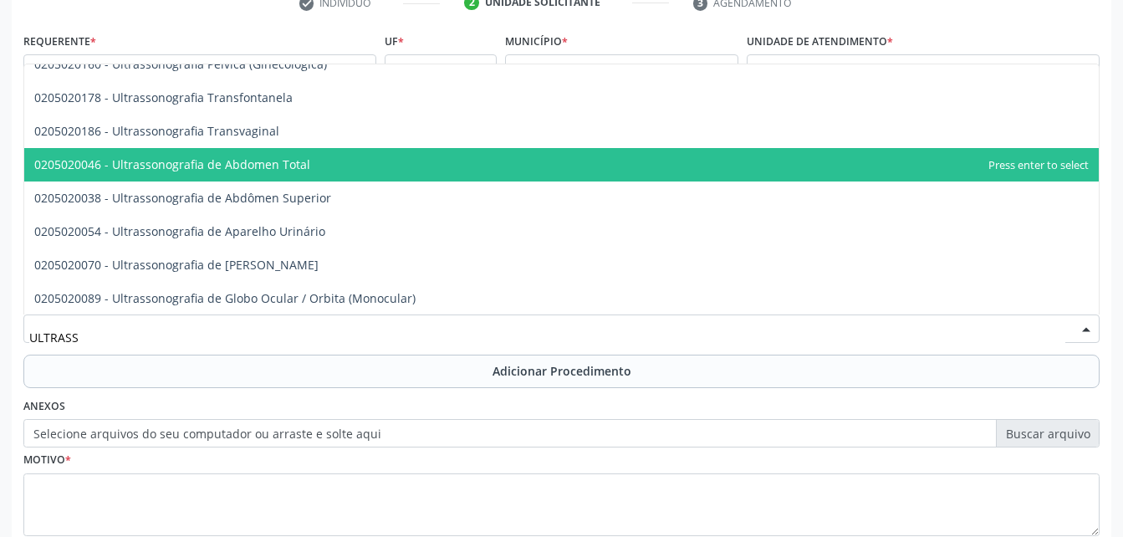
click at [373, 171] on span "0205020046 - Ultrassonografia de Abdomen Total" at bounding box center [561, 164] width 1075 height 33
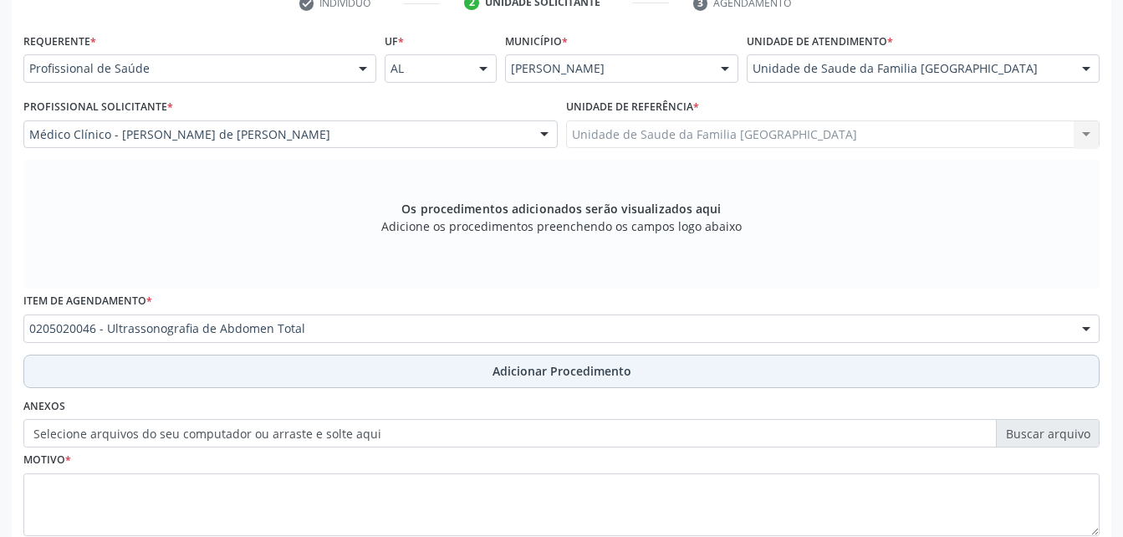
click at [444, 366] on button "Adicionar Procedimento" at bounding box center [561, 371] width 1077 height 33
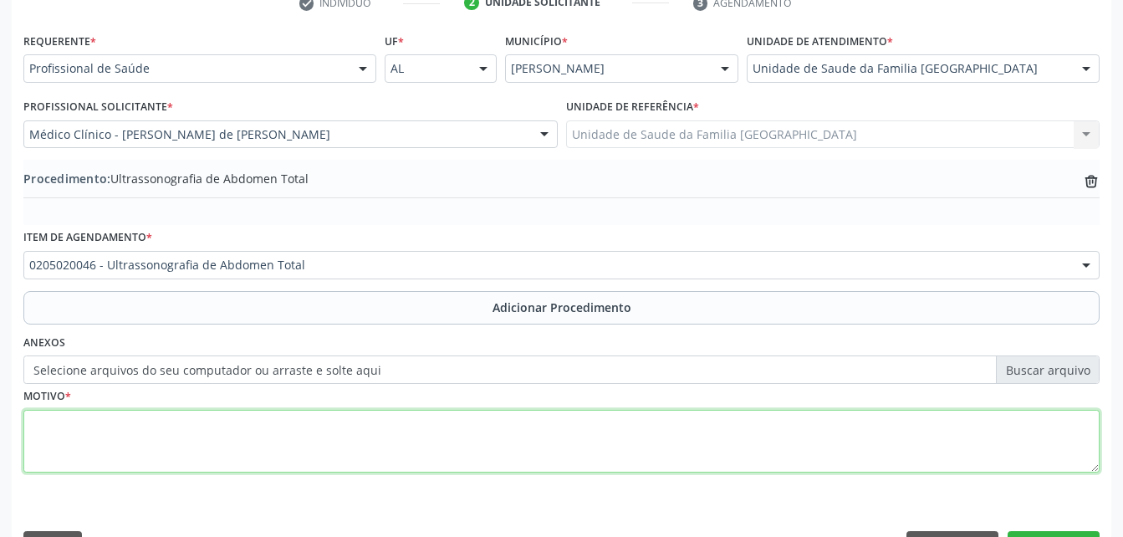
click at [359, 426] on textarea at bounding box center [561, 442] width 1077 height 64
type textarea "USG PAREDE ABDOMINAL"
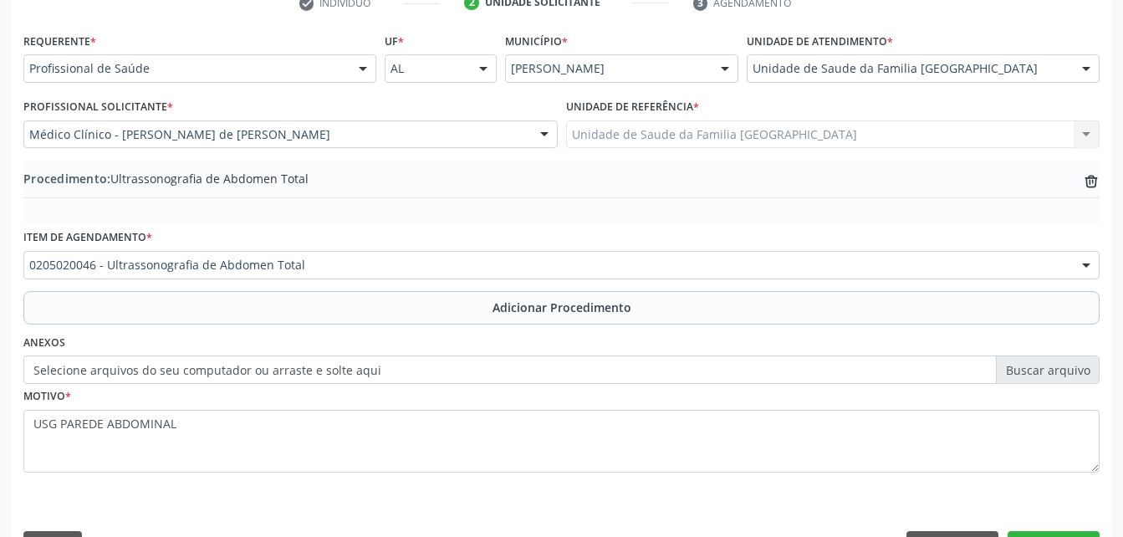
click at [227, 367] on label "Selecione arquivos do seu computador ou arraste e solte aqui" at bounding box center [561, 369] width 1077 height 28
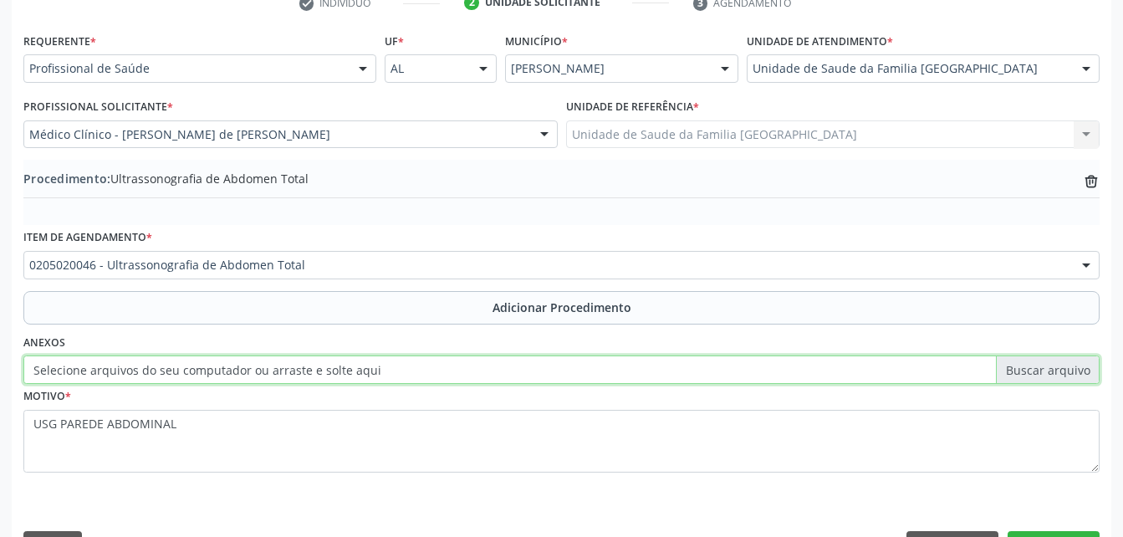
click at [227, 367] on input "Selecione arquivos do seu computador ou arraste e solte aqui" at bounding box center [561, 369] width 1077 height 28
type input "C:\fakepath\WhatsApp Image [DATE] 10.37.13.jpeg"
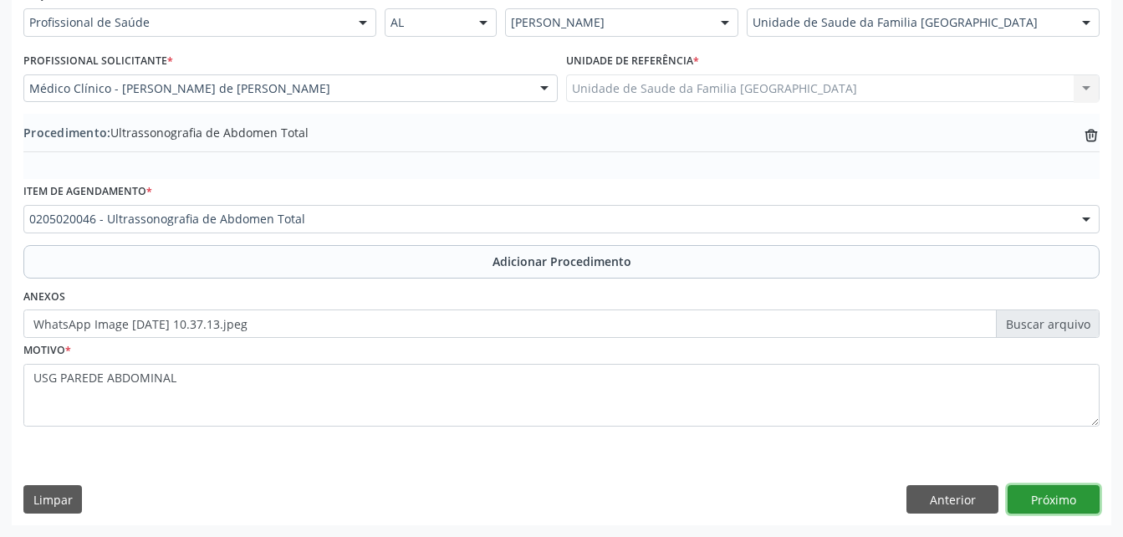
click at [1028, 503] on button "Próximo" at bounding box center [1054, 499] width 92 height 28
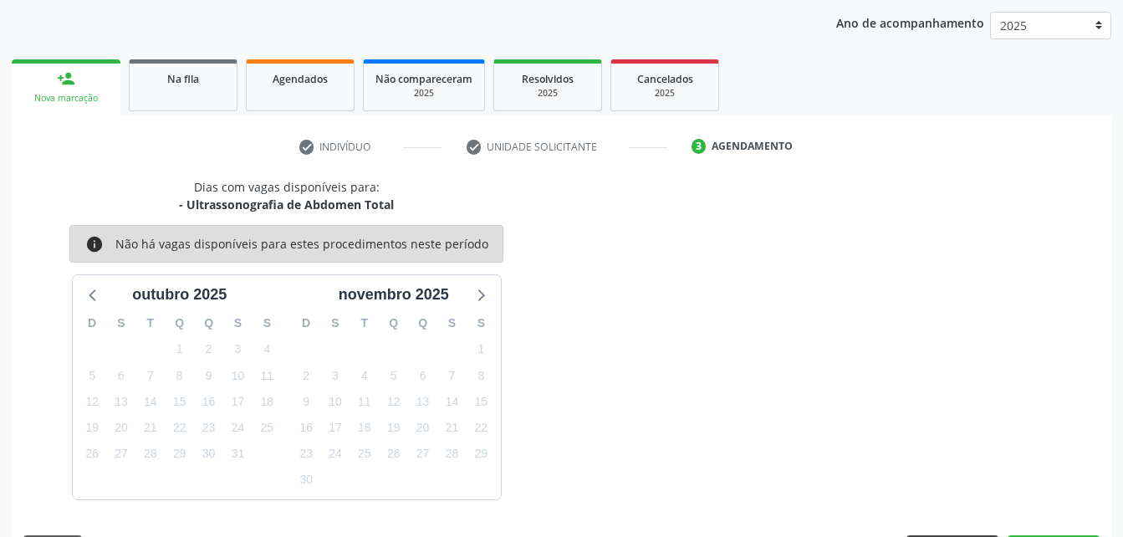
scroll to position [263, 0]
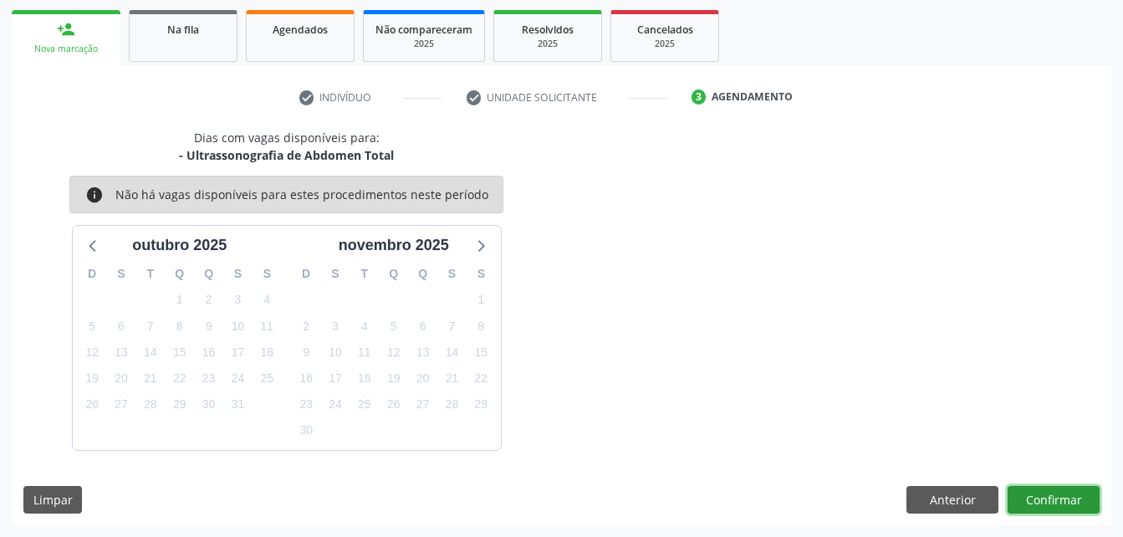
click at [1019, 488] on button "Confirmar" at bounding box center [1054, 500] width 92 height 28
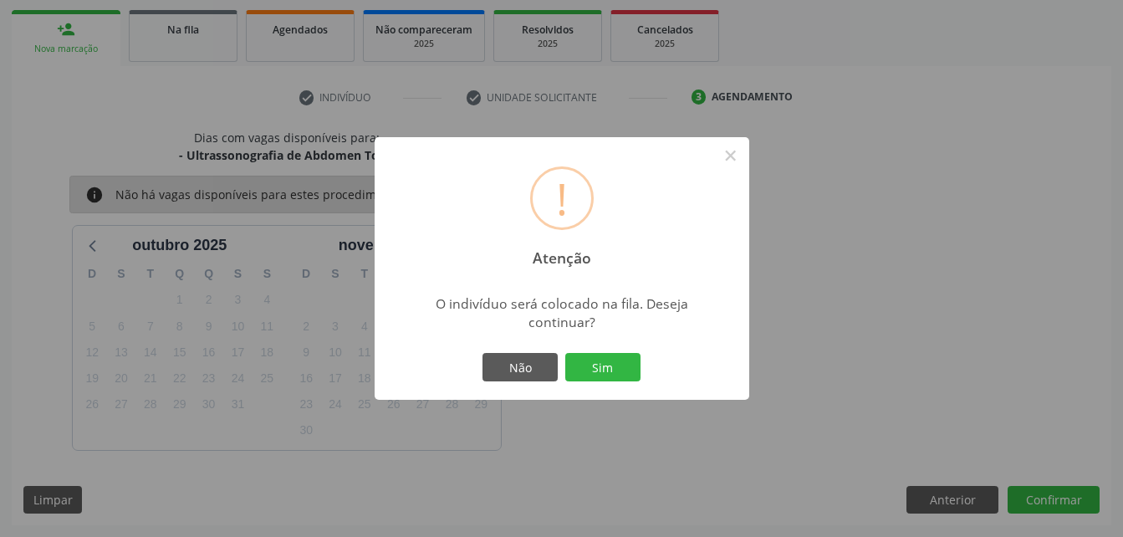
click at [606, 351] on div "Não Sim" at bounding box center [562, 367] width 166 height 35
click at [616, 365] on button "Sim" at bounding box center [602, 367] width 75 height 28
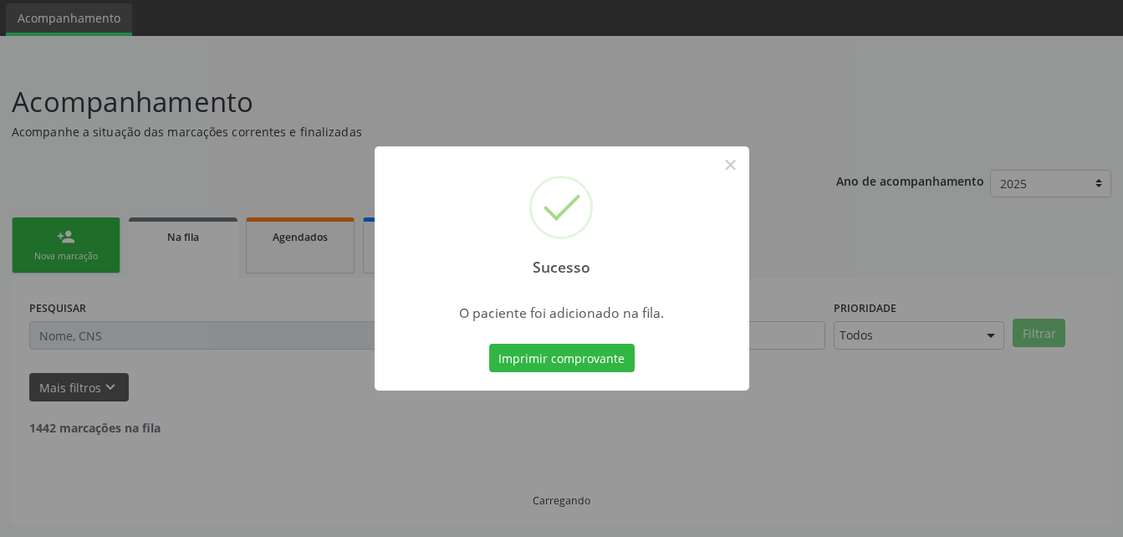
scroll to position [38, 0]
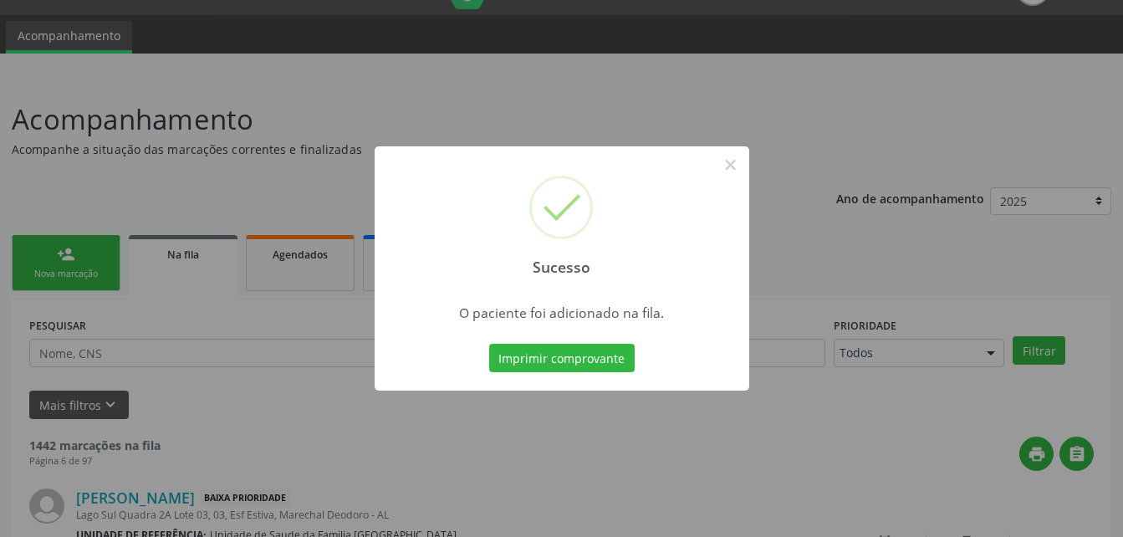
click at [64, 243] on div "Sucesso × O paciente foi adicionado na fila. Imprimir comprovante Cancel" at bounding box center [561, 268] width 1123 height 537
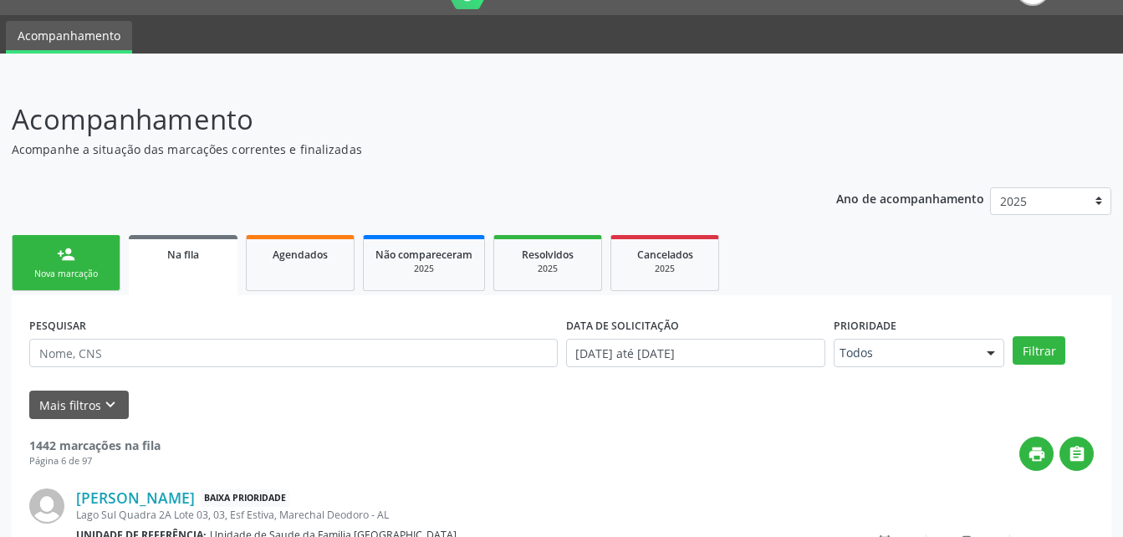
drag, startPoint x: 64, startPoint y: 243, endPoint x: 126, endPoint y: 289, distance: 76.6
click at [64, 243] on link "person_add Nova marcação" at bounding box center [66, 263] width 109 height 56
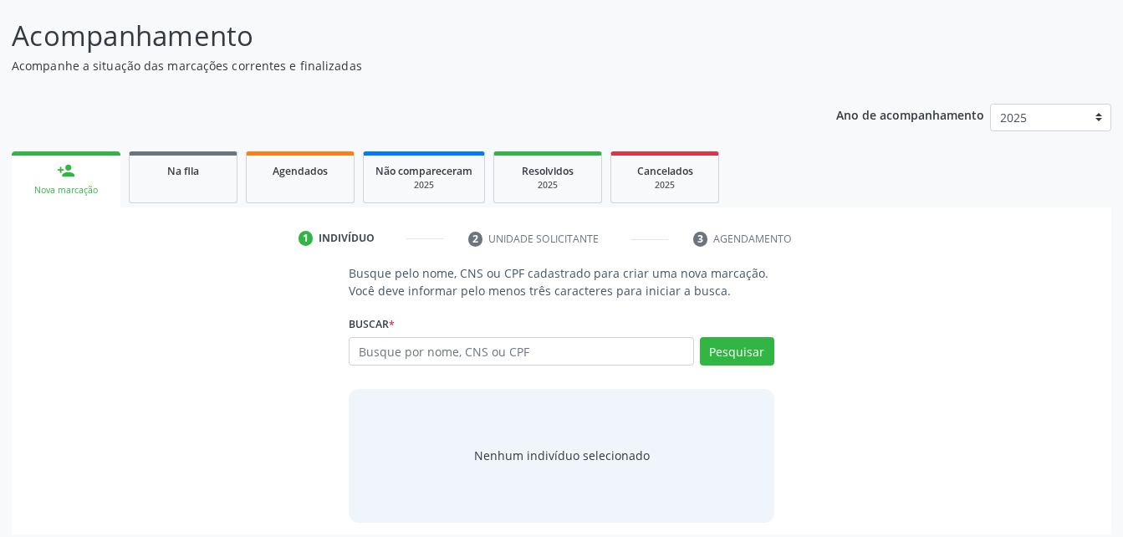
scroll to position [131, 0]
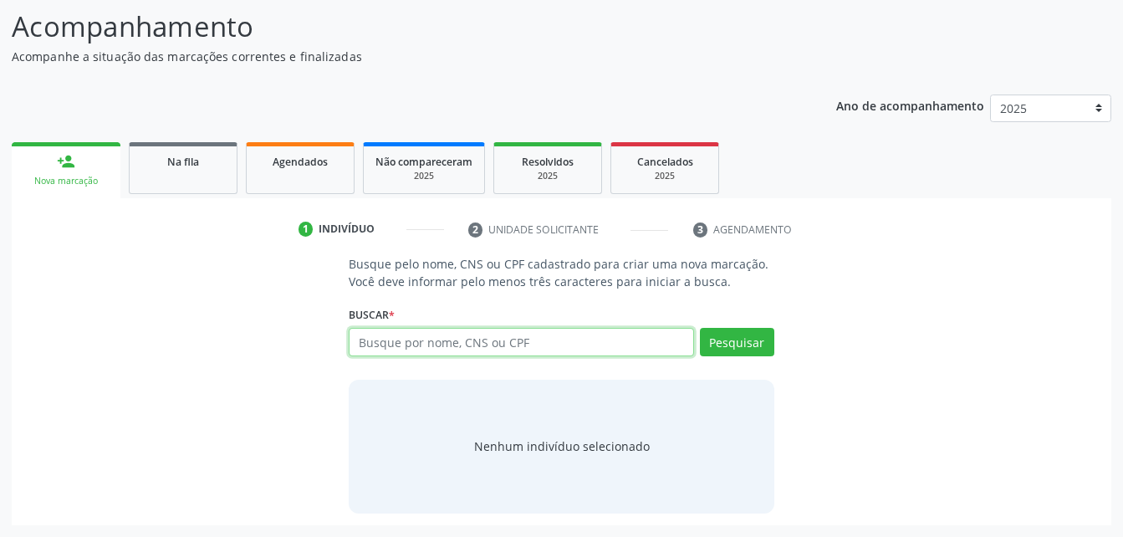
click at [412, 338] on input "text" at bounding box center [521, 342] width 345 height 28
type input "4"
type input "706705502185815"
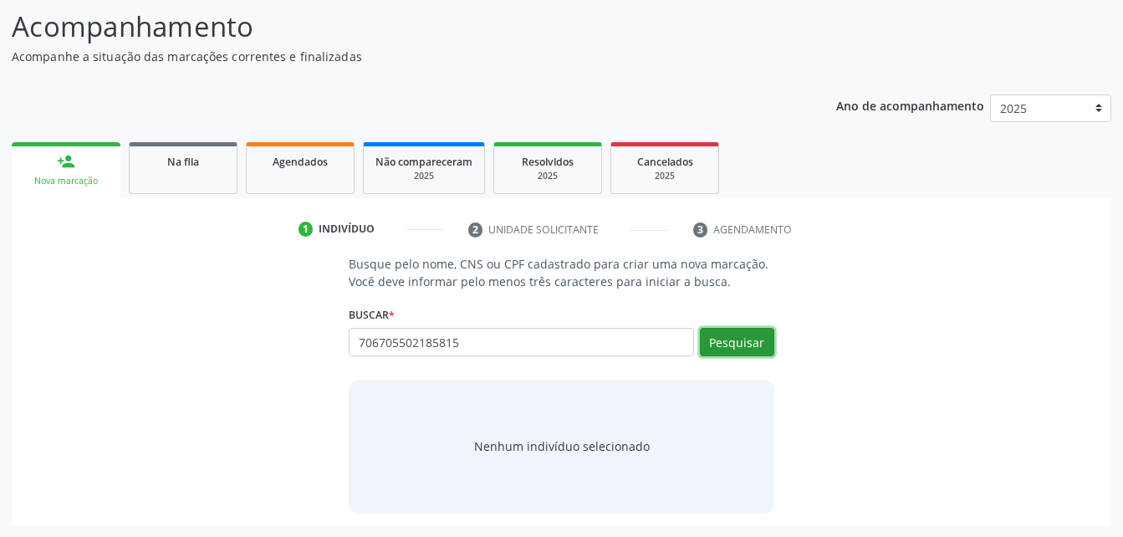
click at [761, 342] on button "Pesquisar" at bounding box center [737, 342] width 74 height 28
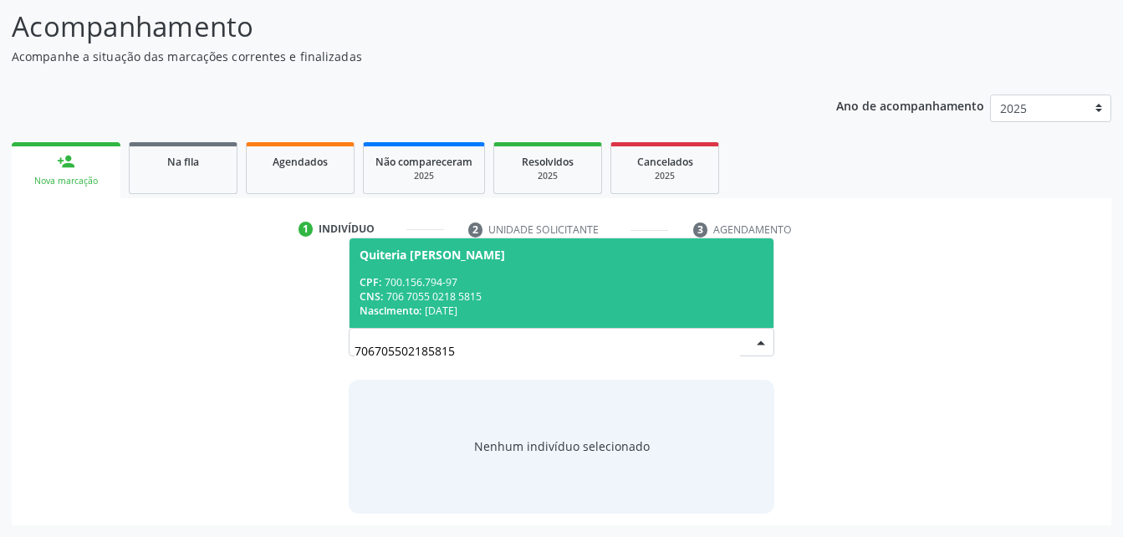
click at [567, 289] on div "CNS: 706 7055 0218 5815" at bounding box center [561, 296] width 403 height 14
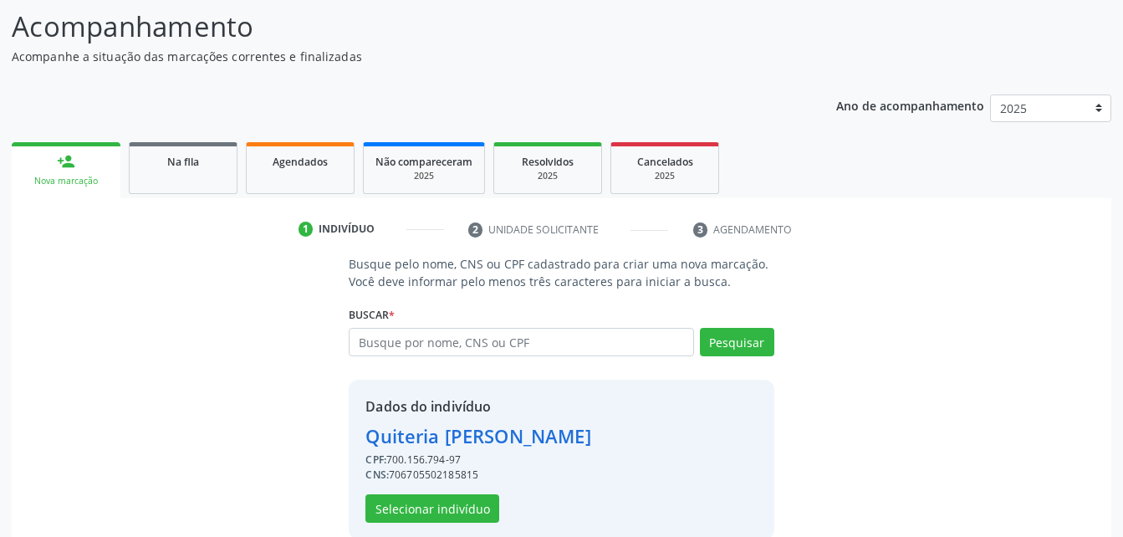
scroll to position [157, 0]
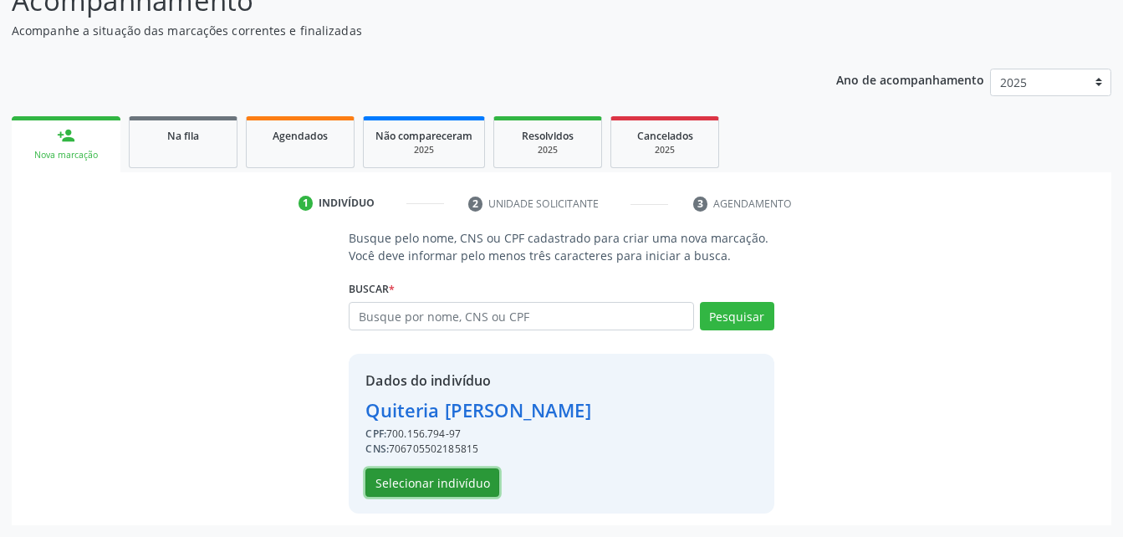
click at [473, 483] on button "Selecionar indivíduo" at bounding box center [433, 482] width 134 height 28
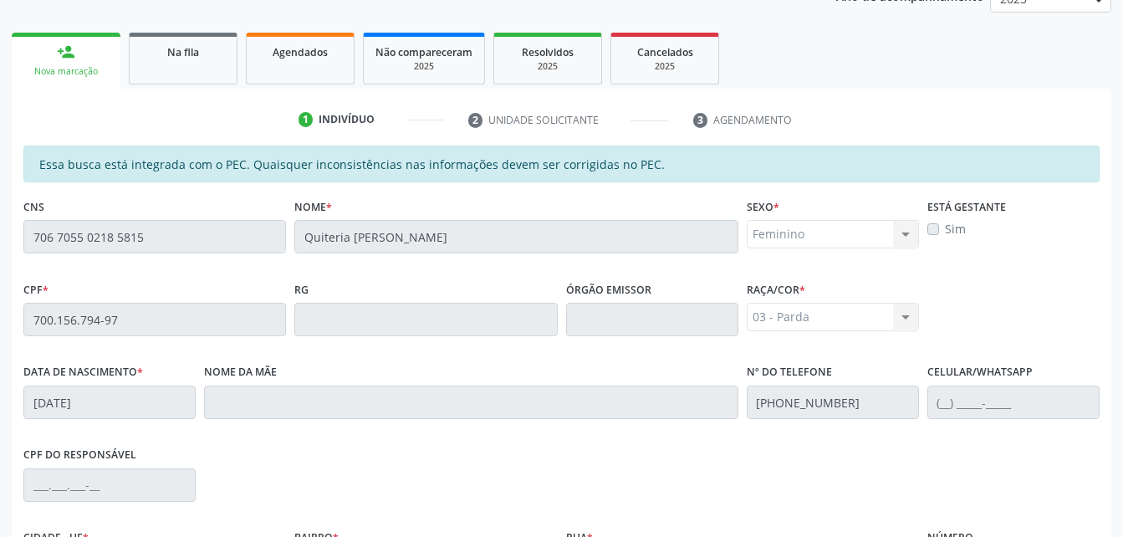
scroll to position [442, 0]
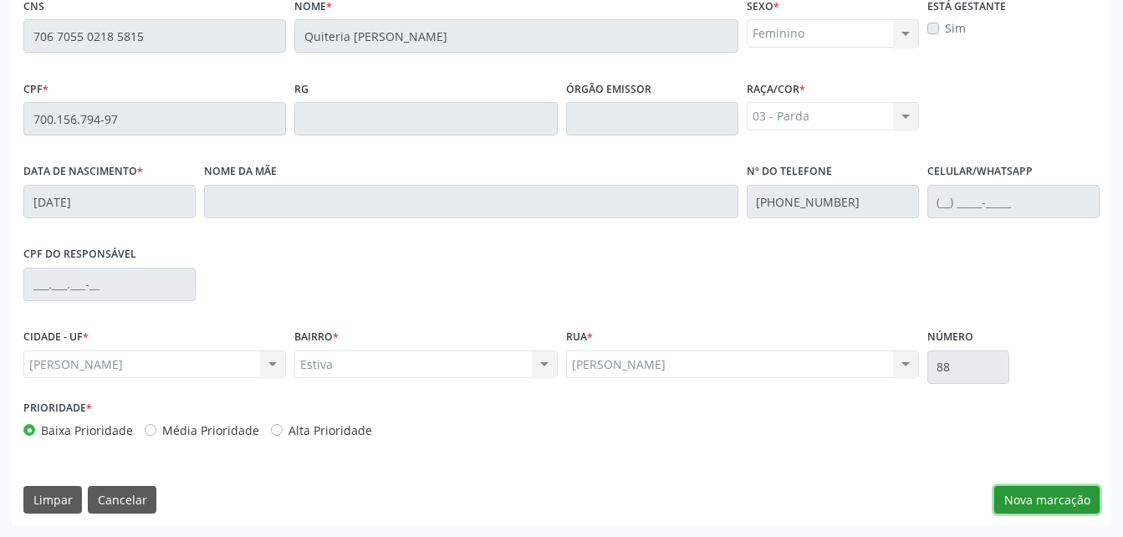
click at [1037, 499] on button "Nova marcação" at bounding box center [1047, 500] width 105 height 28
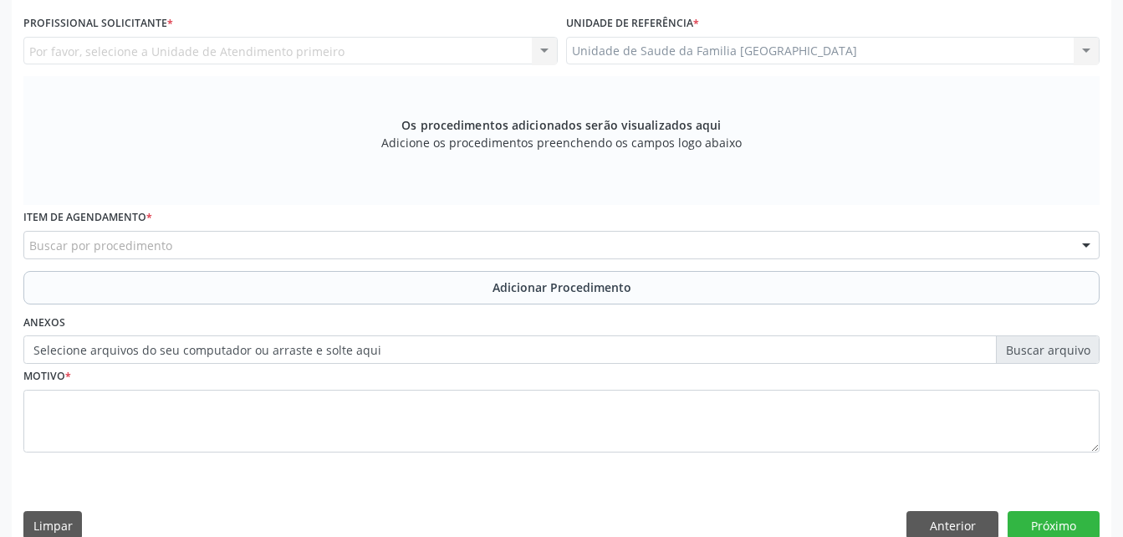
scroll to position [358, 0]
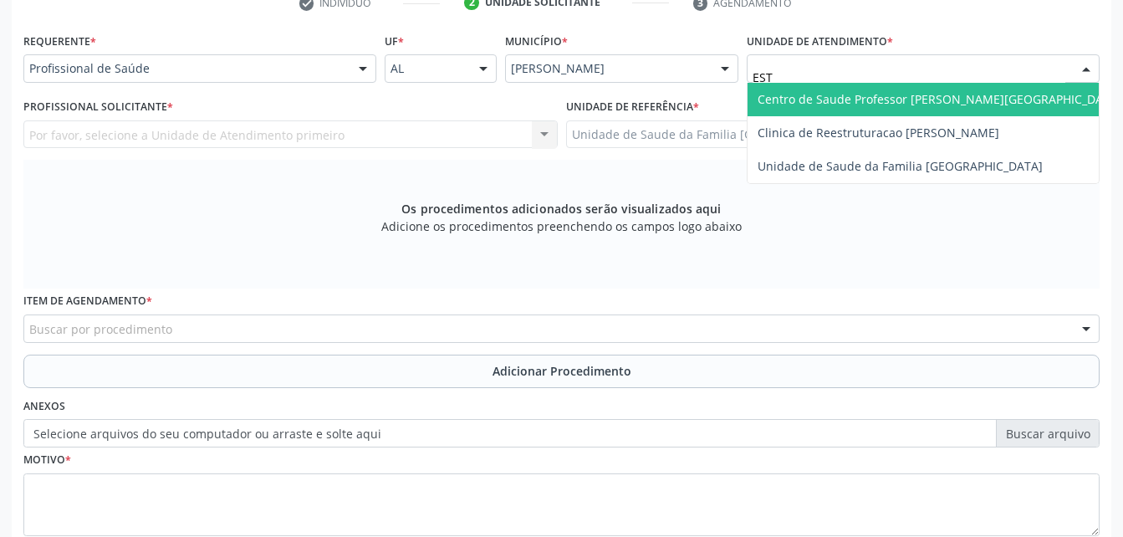
type input "ESTA"
click at [853, 104] on span "Centro de Saude Professor [PERSON_NAME][GEOGRAPHIC_DATA]" at bounding box center [940, 99] width 364 height 16
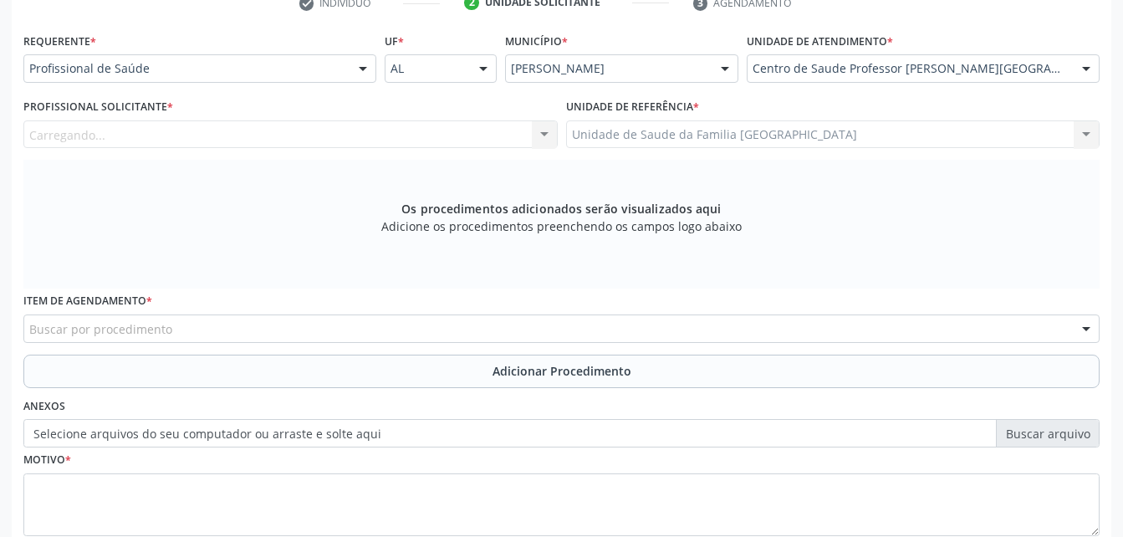
click at [391, 133] on div "Carregando... Nenhum resultado encontrado para: " " Não há nenhuma opção para s…" at bounding box center [290, 134] width 534 height 28
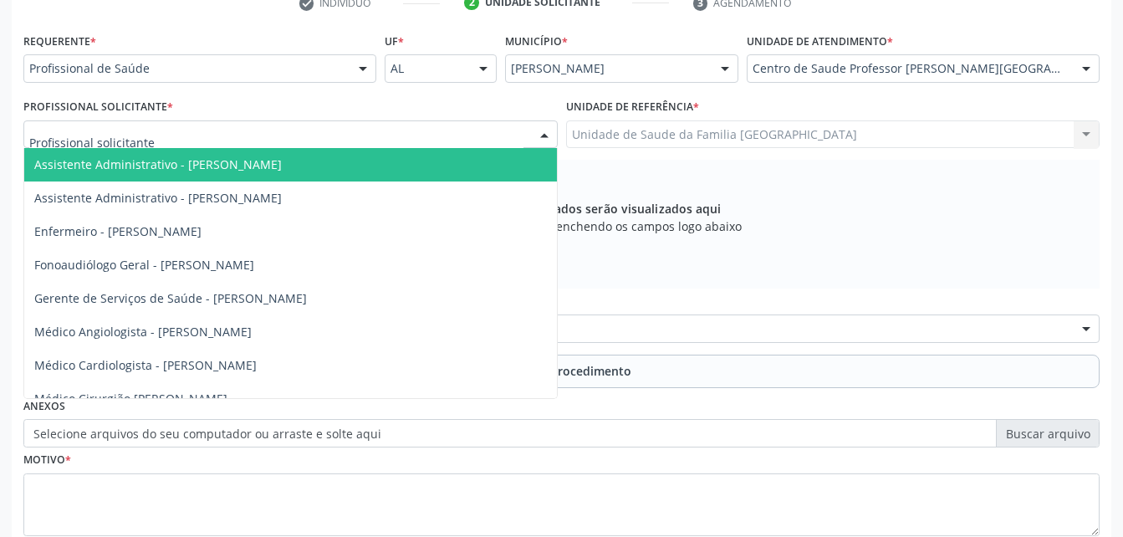
click at [391, 133] on div at bounding box center [290, 134] width 534 height 28
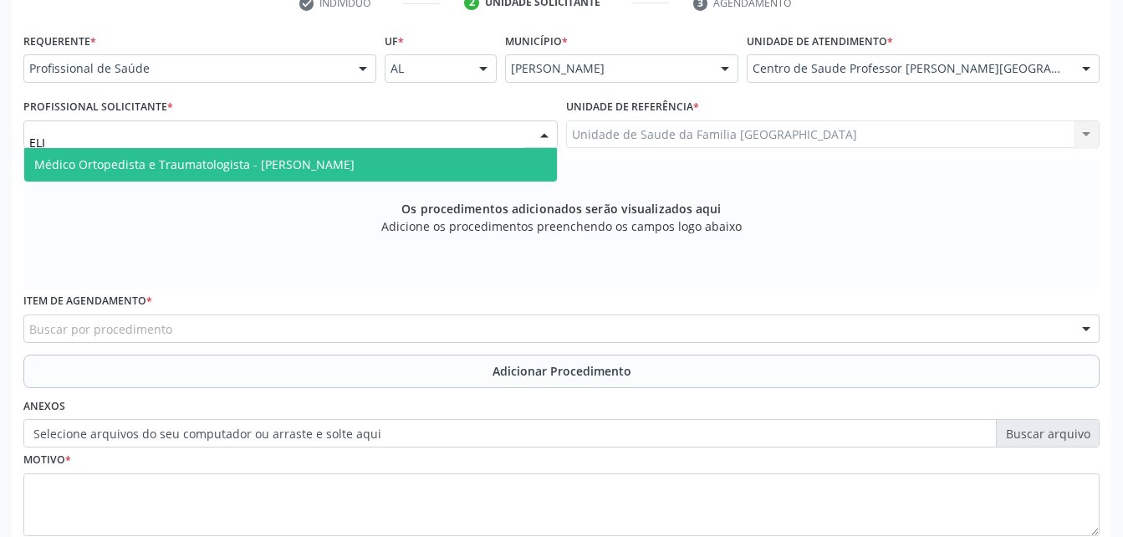
type input "[PERSON_NAME]"
click at [400, 161] on span "Médico Ortopedista e Traumatologista - [PERSON_NAME]" at bounding box center [290, 164] width 533 height 33
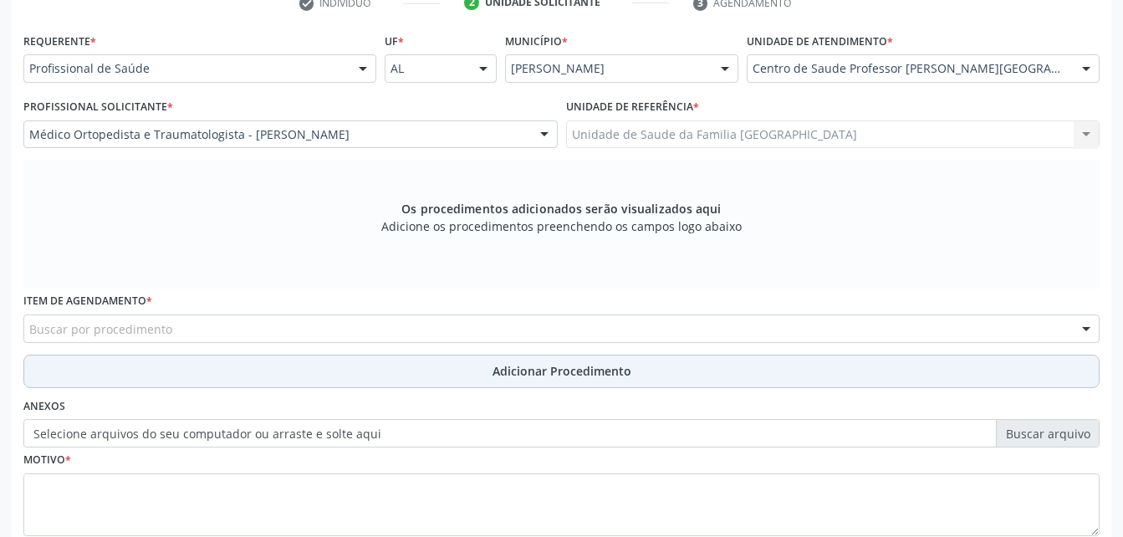
scroll to position [442, 0]
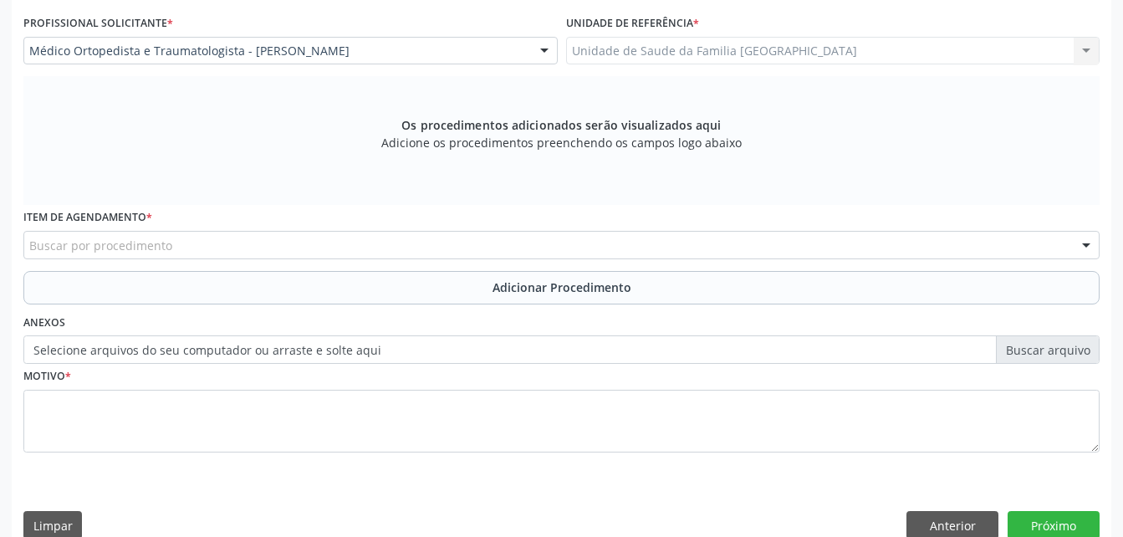
click at [345, 245] on div "Buscar por procedimento" at bounding box center [561, 245] width 1077 height 28
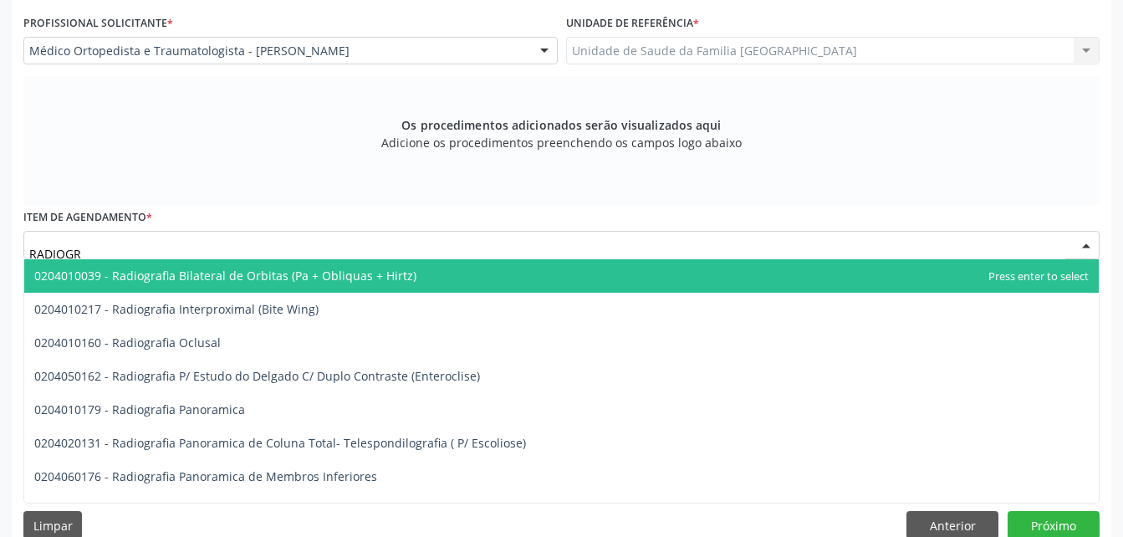
type input "RADIOGRA"
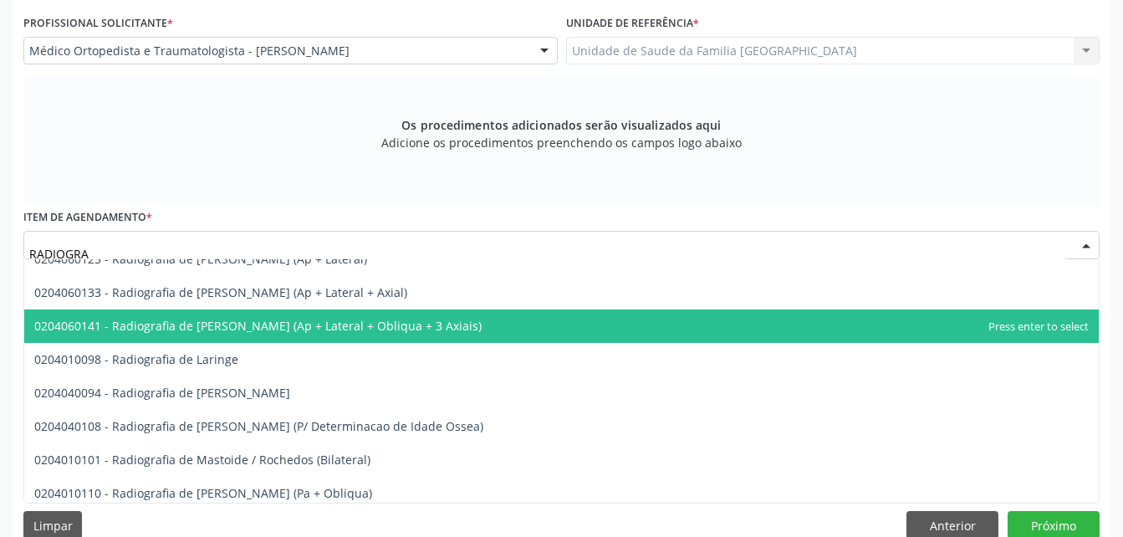
scroll to position [1506, 0]
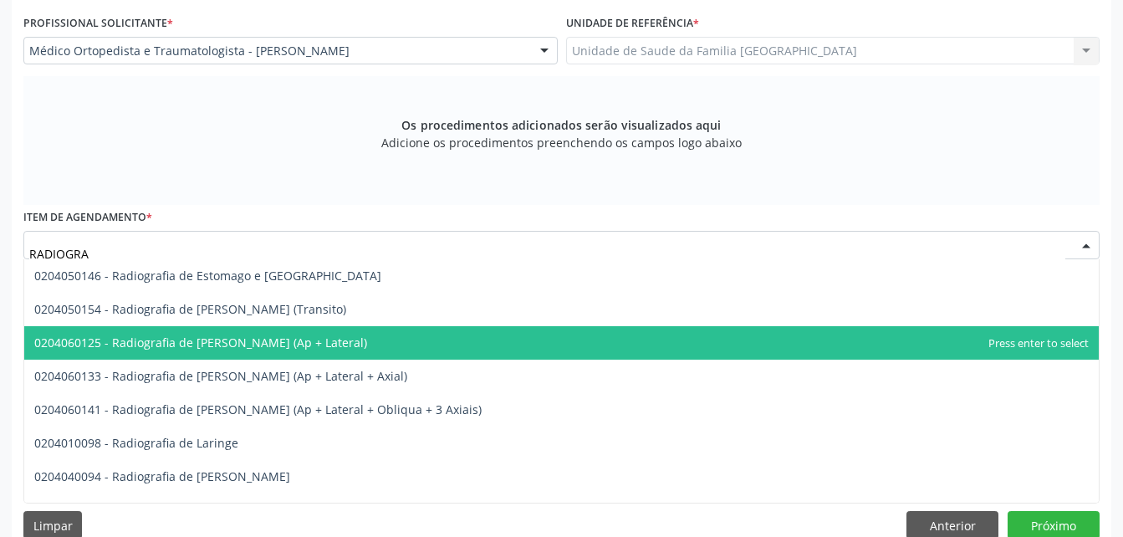
click at [374, 341] on span "0204060125 - Radiografia de [PERSON_NAME] (Ap + Lateral)" at bounding box center [561, 342] width 1075 height 33
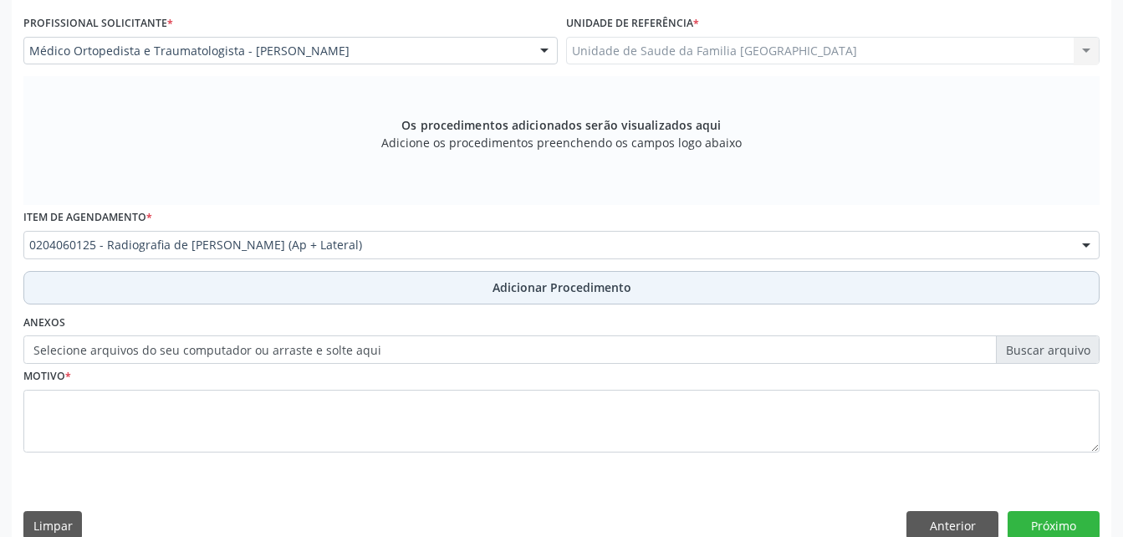
click at [437, 284] on button "Adicionar Procedimento" at bounding box center [561, 287] width 1077 height 33
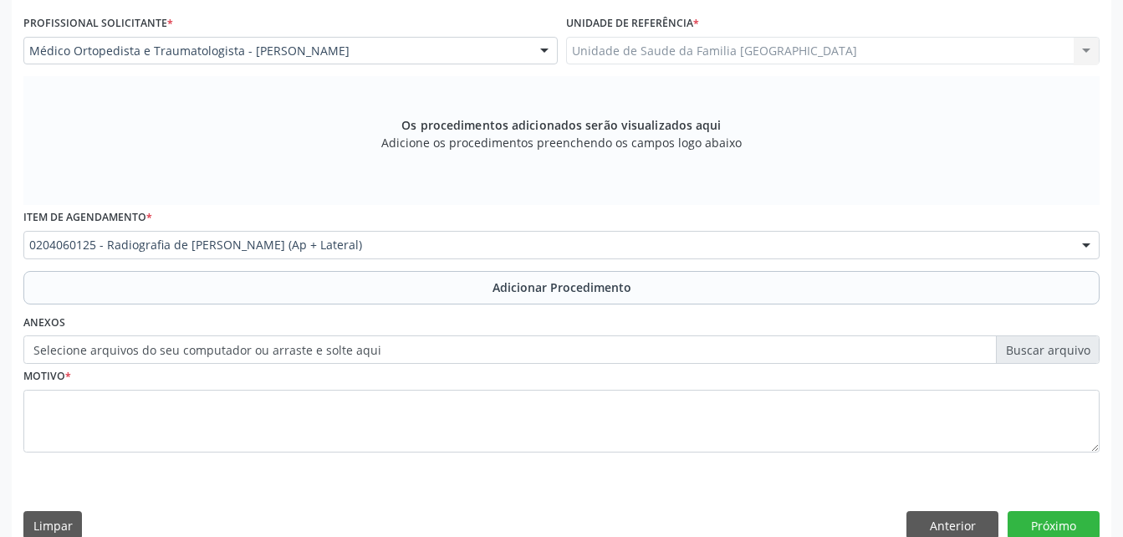
scroll to position [404, 0]
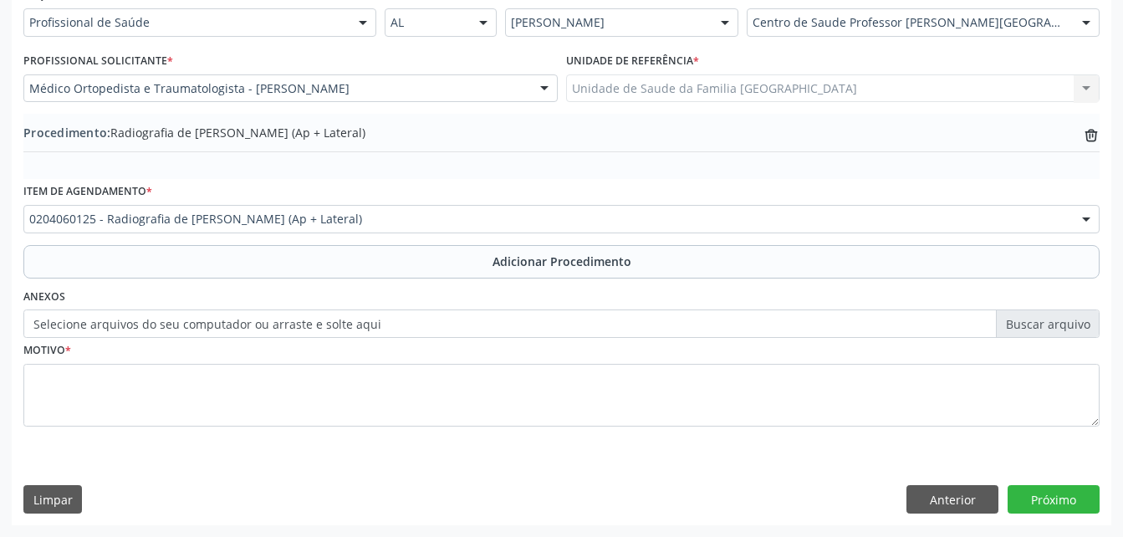
click at [327, 325] on label "Selecione arquivos do seu computador ou arraste e solte aqui" at bounding box center [561, 323] width 1077 height 28
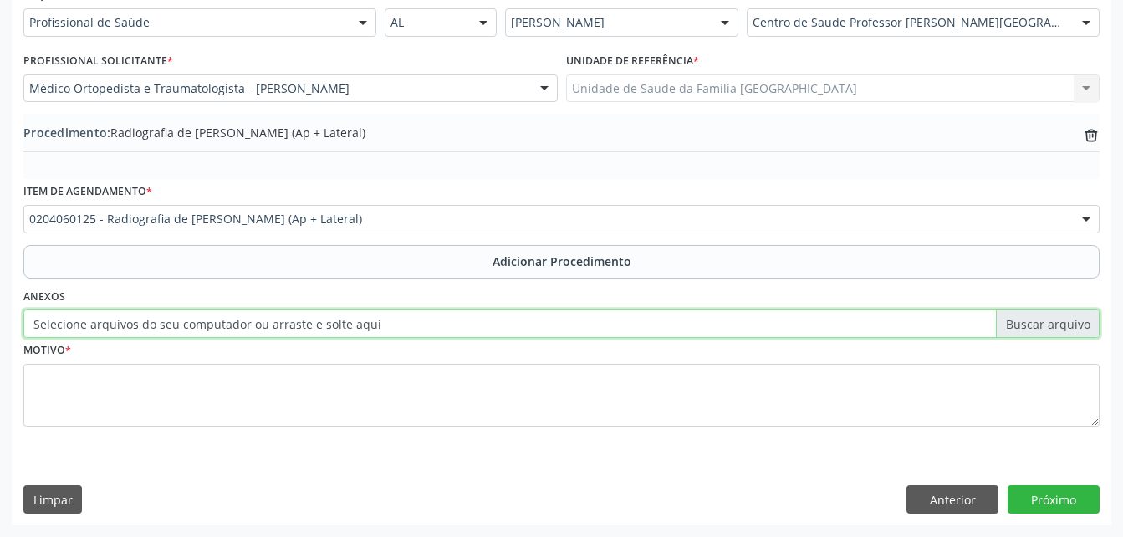
click at [327, 325] on input "Selecione arquivos do seu computador ou arraste e solte aqui" at bounding box center [561, 323] width 1077 height 28
type input "C:\fakepath\WhatsApp Image [DATE] 10.37.26.jpeg"
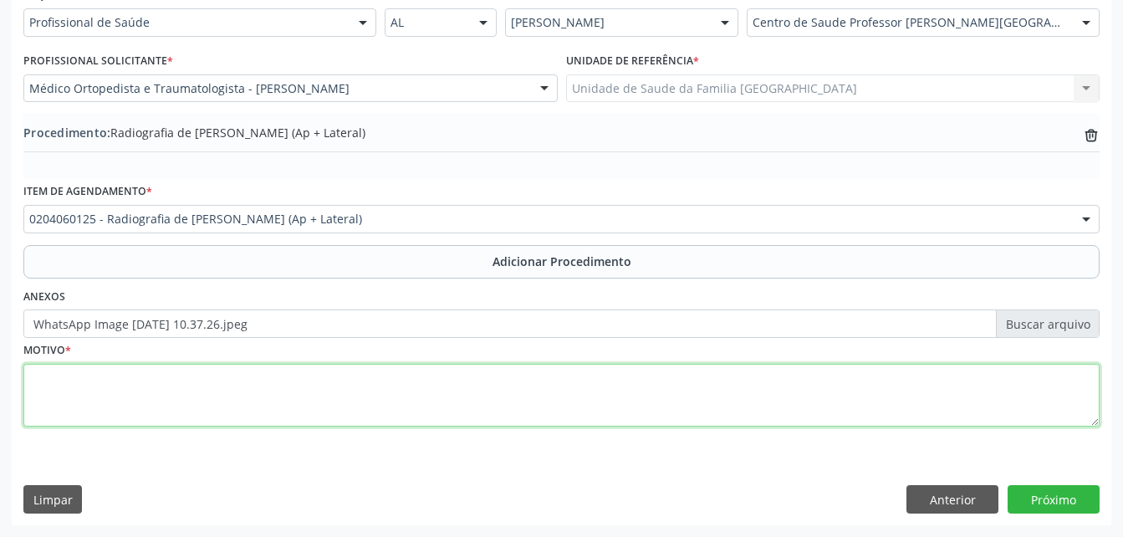
click at [276, 406] on textarea at bounding box center [561, 396] width 1077 height 64
click at [30, 370] on textarea "DIREITO E ESQUERDO" at bounding box center [561, 396] width 1077 height 64
type textarea "RX DIREITO E ESQUERDO"
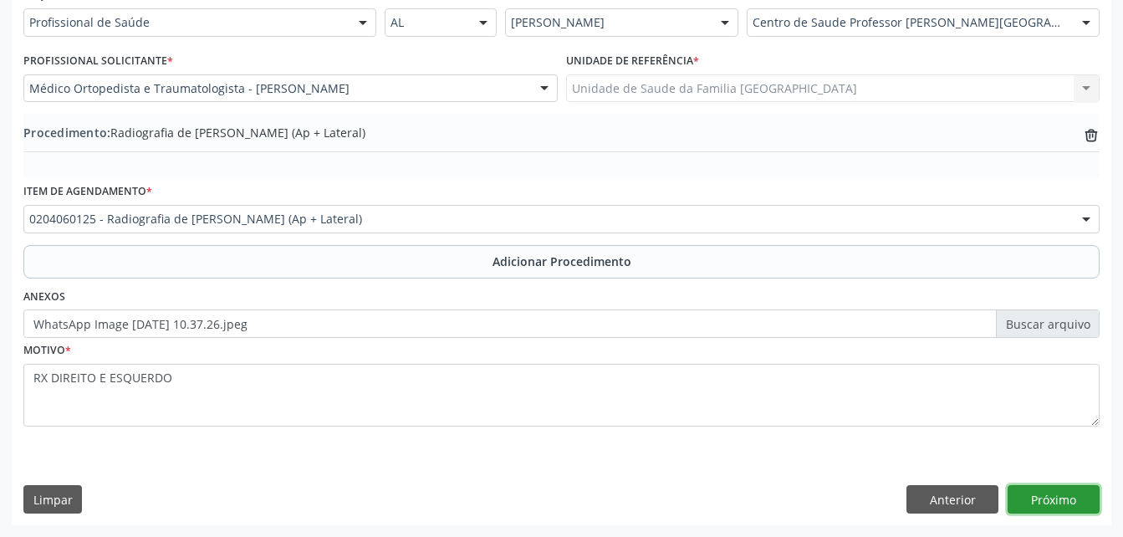
click at [1084, 505] on button "Próximo" at bounding box center [1054, 499] width 92 height 28
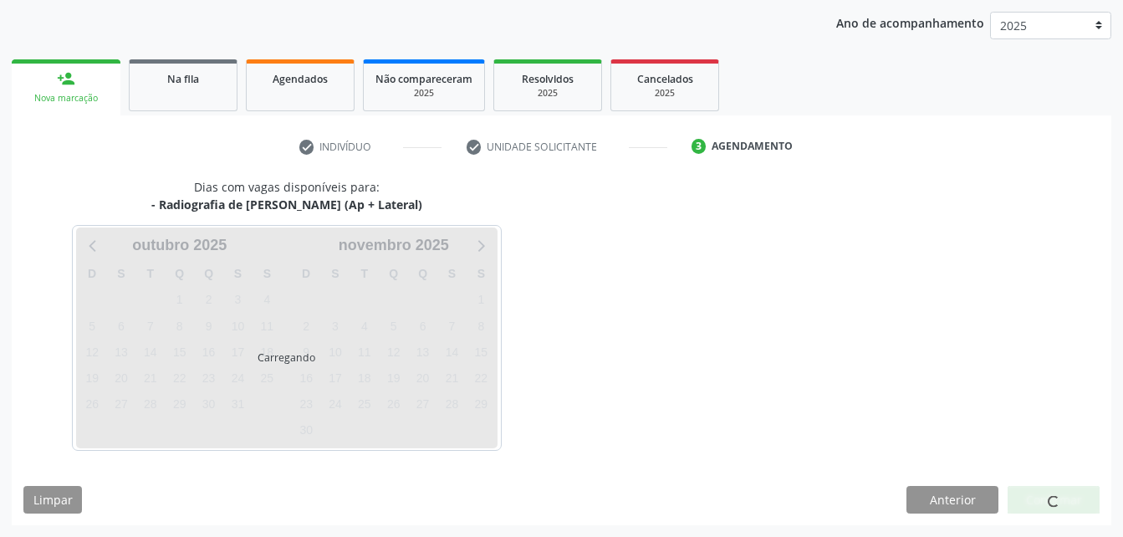
scroll to position [263, 0]
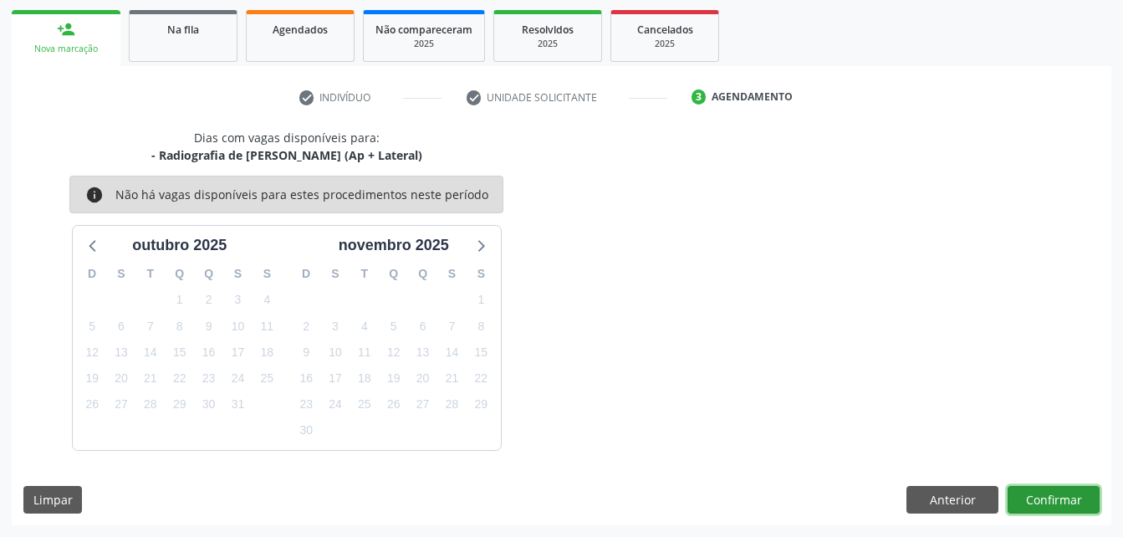
click at [1057, 503] on button "Confirmar" at bounding box center [1054, 500] width 92 height 28
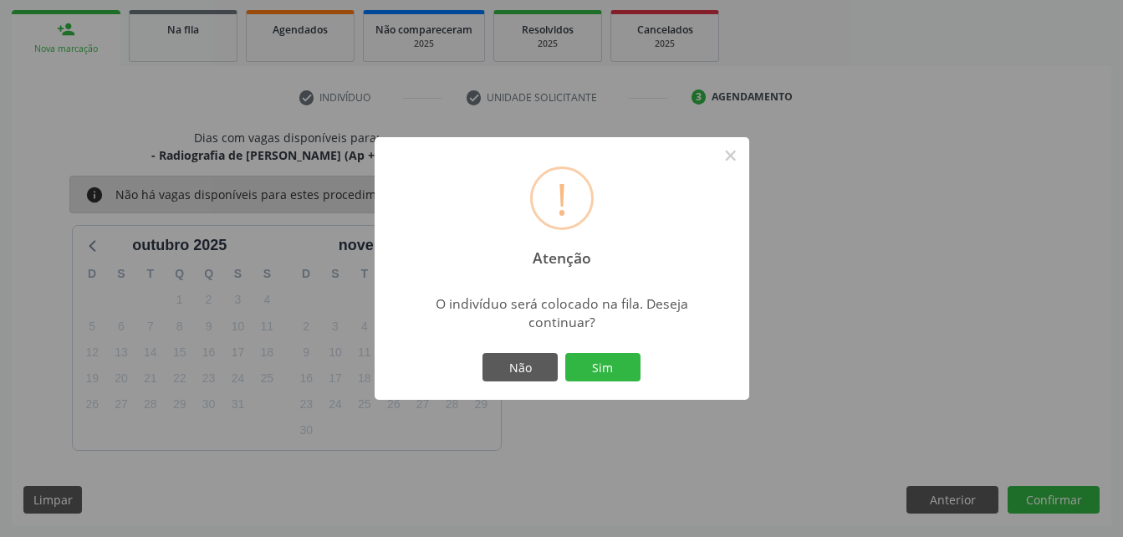
click at [613, 351] on div "Não Sim" at bounding box center [562, 367] width 166 height 35
click at [614, 361] on button "Sim" at bounding box center [602, 367] width 75 height 28
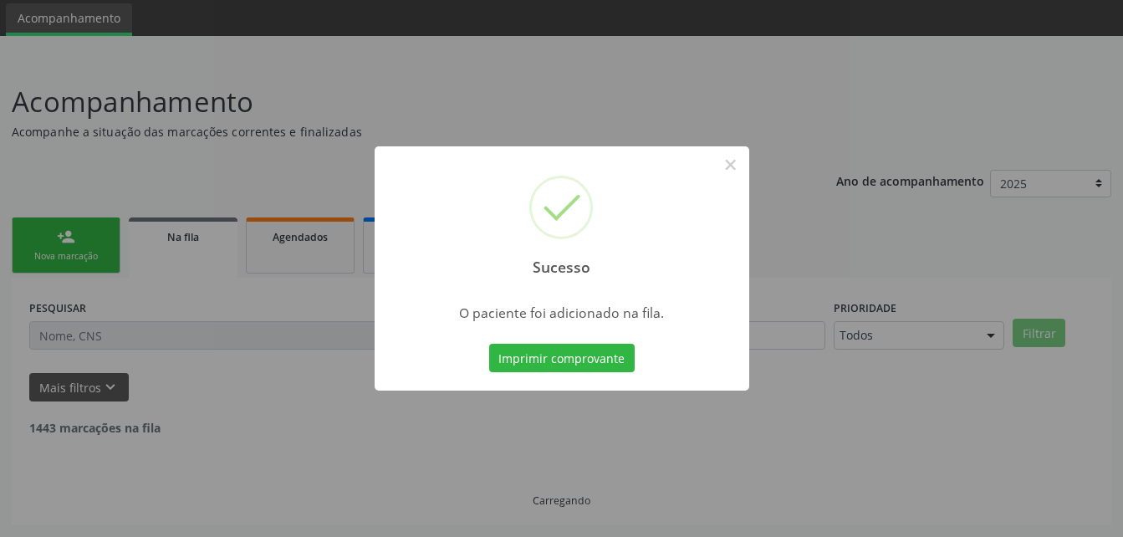
scroll to position [38, 0]
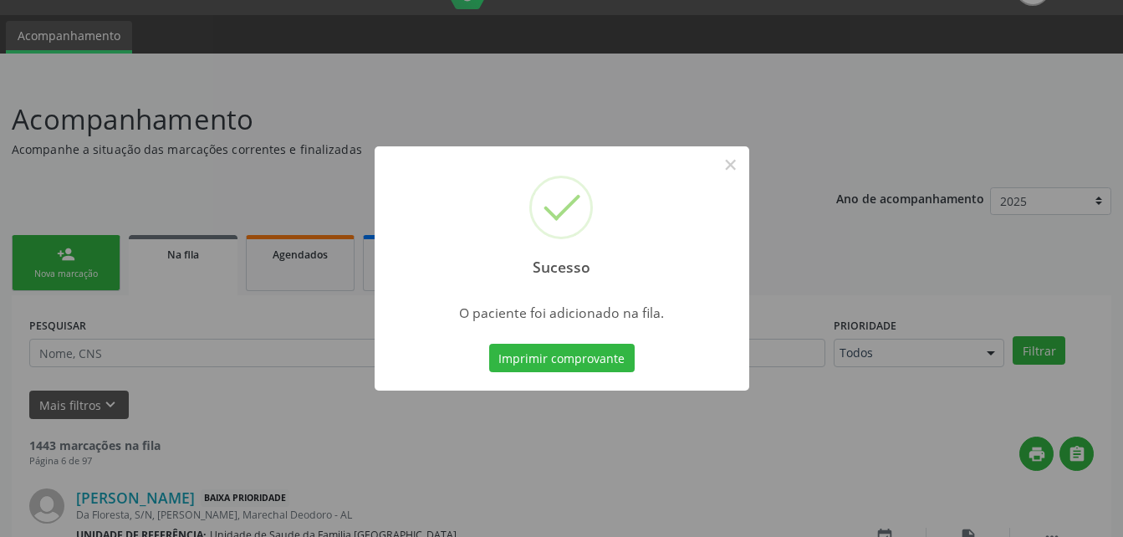
click at [80, 259] on div "Sucesso × O paciente foi adicionado na fila. Imprimir comprovante Cancel" at bounding box center [561, 268] width 1123 height 537
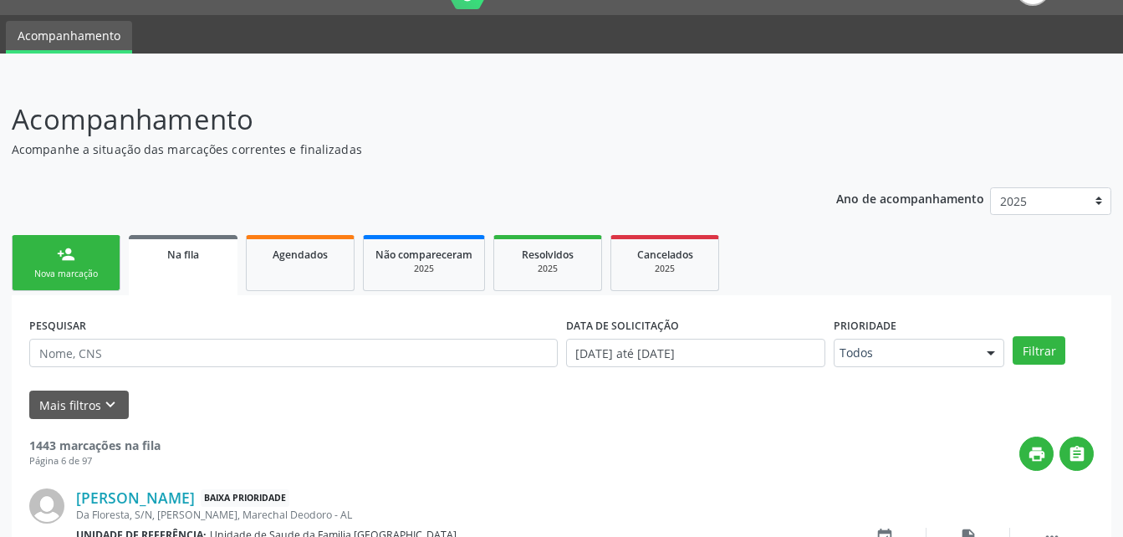
click at [80, 259] on link "person_add Nova marcação" at bounding box center [66, 263] width 109 height 56
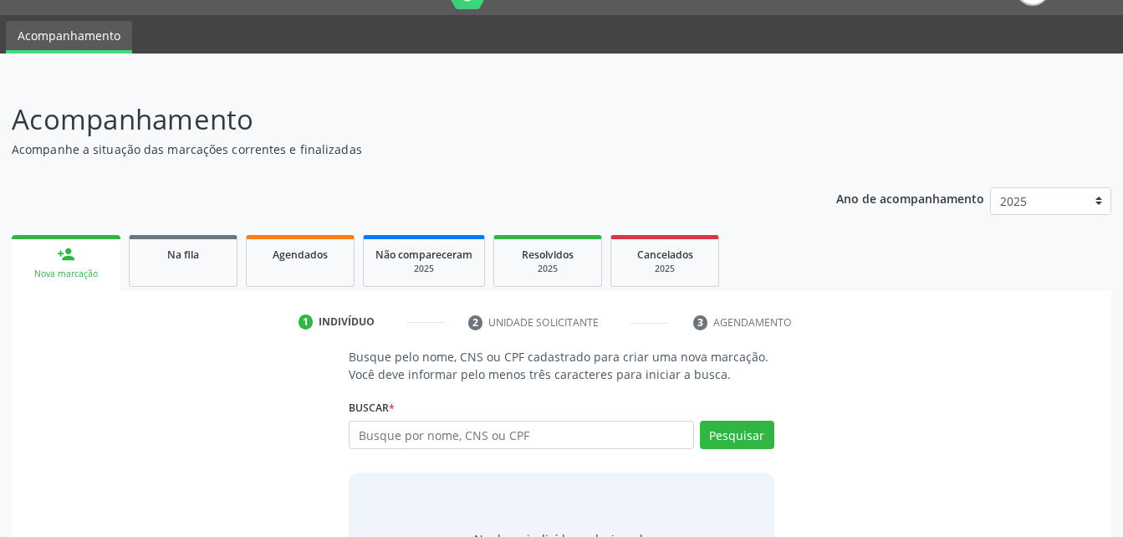
scroll to position [122, 0]
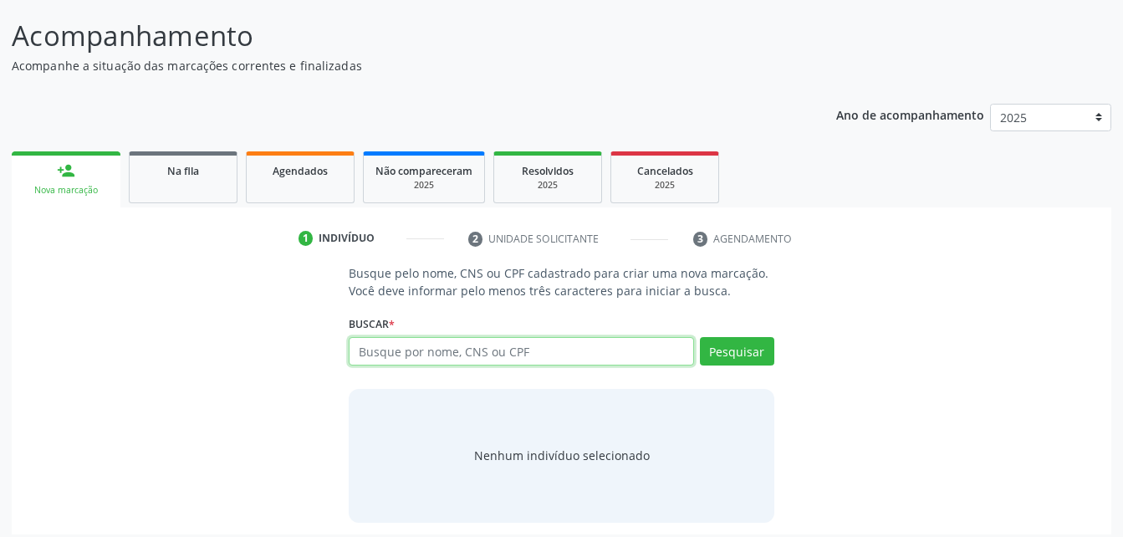
click at [474, 354] on input "text" at bounding box center [521, 351] width 345 height 28
type input "706705502185815"
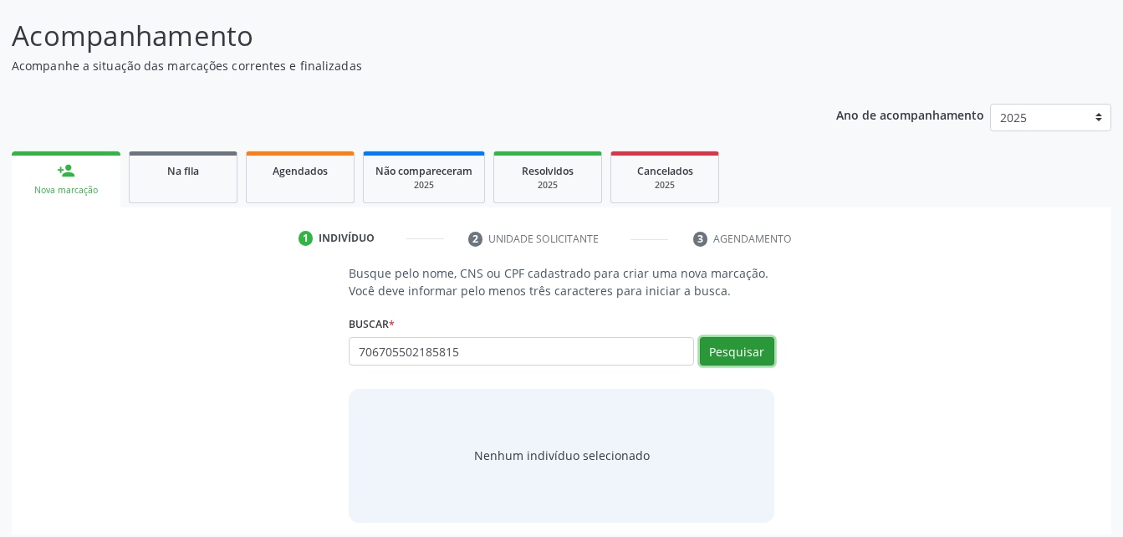
click at [718, 343] on button "Pesquisar" at bounding box center [737, 351] width 74 height 28
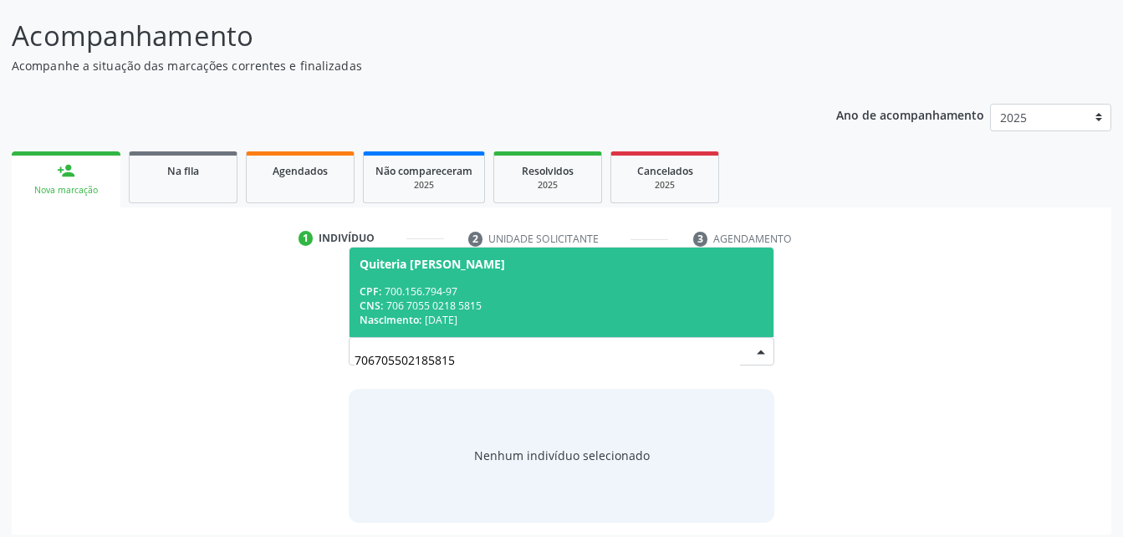
click at [539, 295] on div "CPF: 700.156.794-97" at bounding box center [561, 291] width 403 height 14
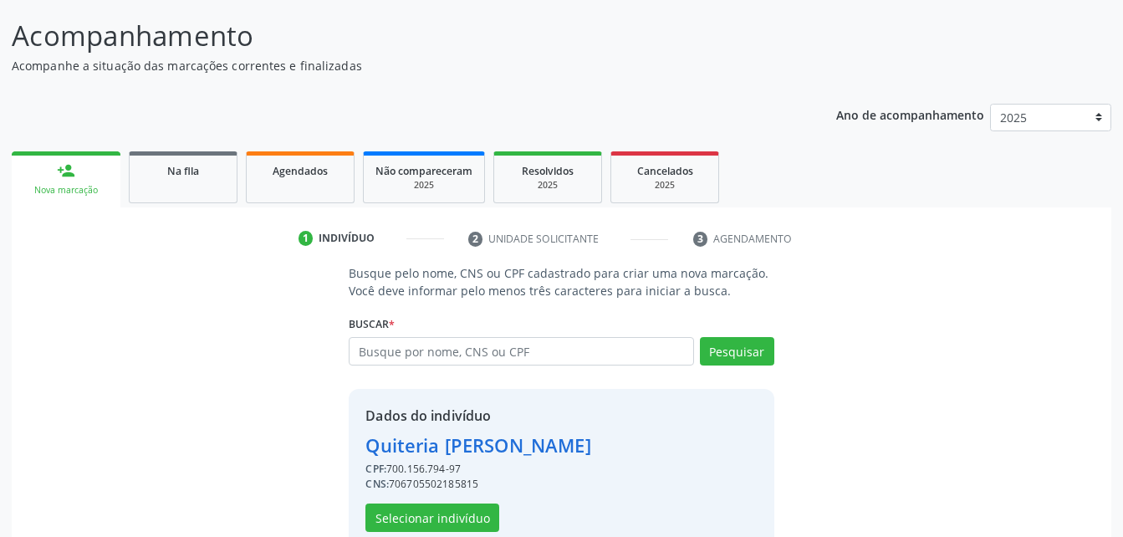
scroll to position [157, 0]
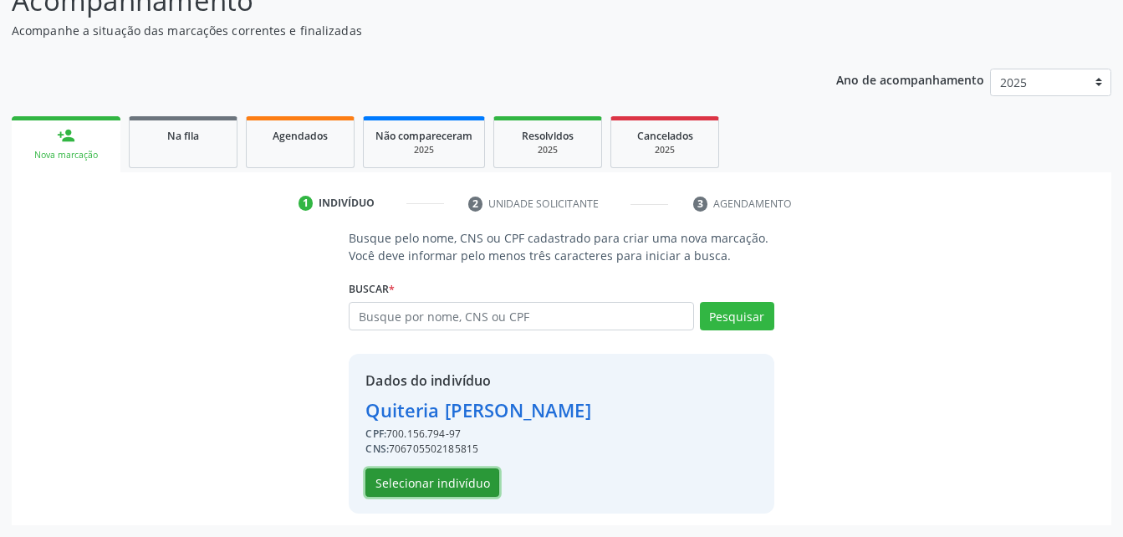
click at [464, 481] on button "Selecionar indivíduo" at bounding box center [433, 482] width 134 height 28
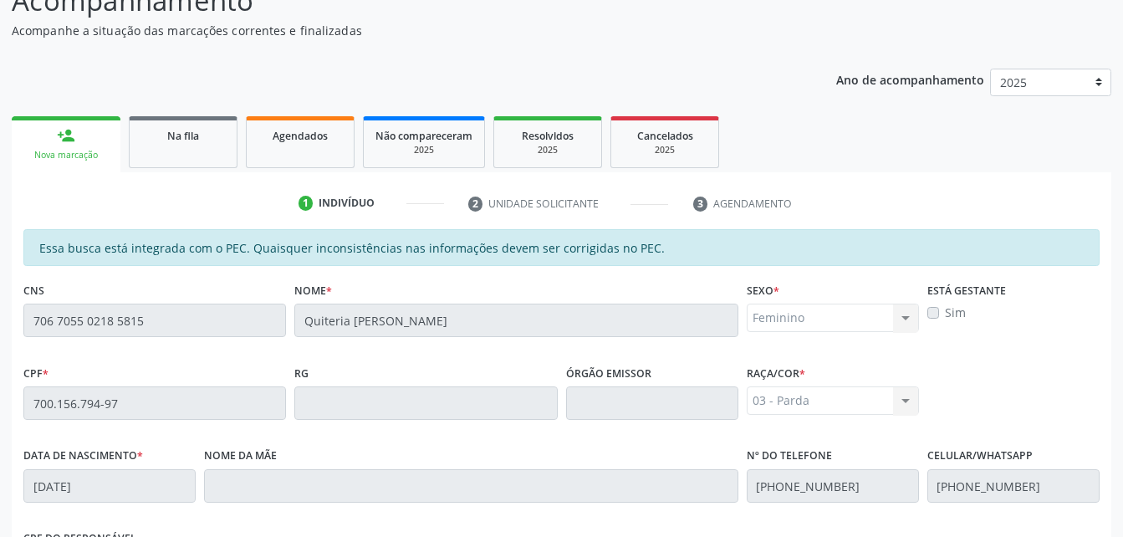
scroll to position [408, 0]
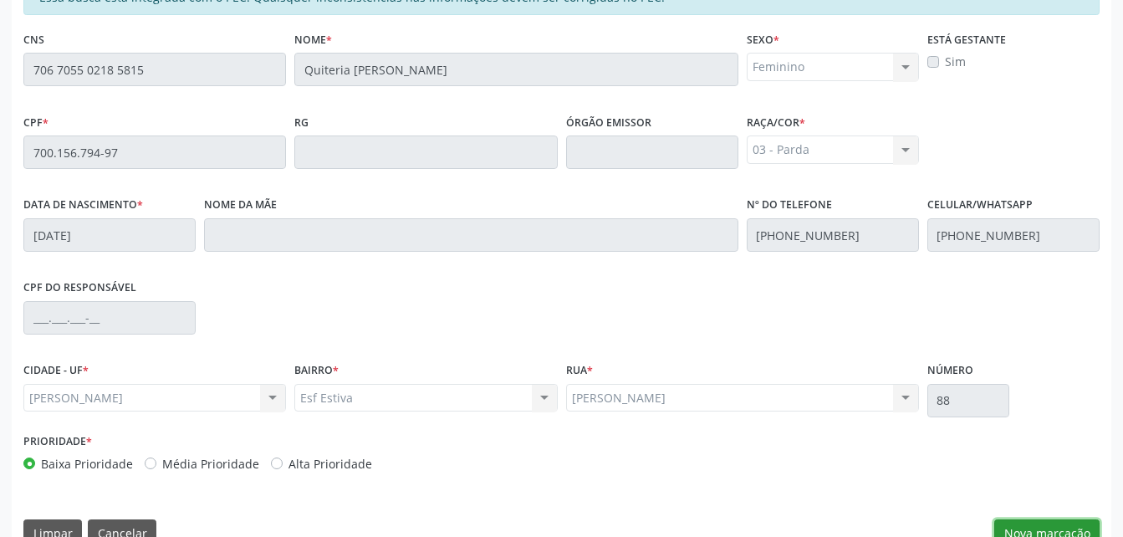
click at [1076, 532] on button "Nova marcação" at bounding box center [1047, 533] width 105 height 28
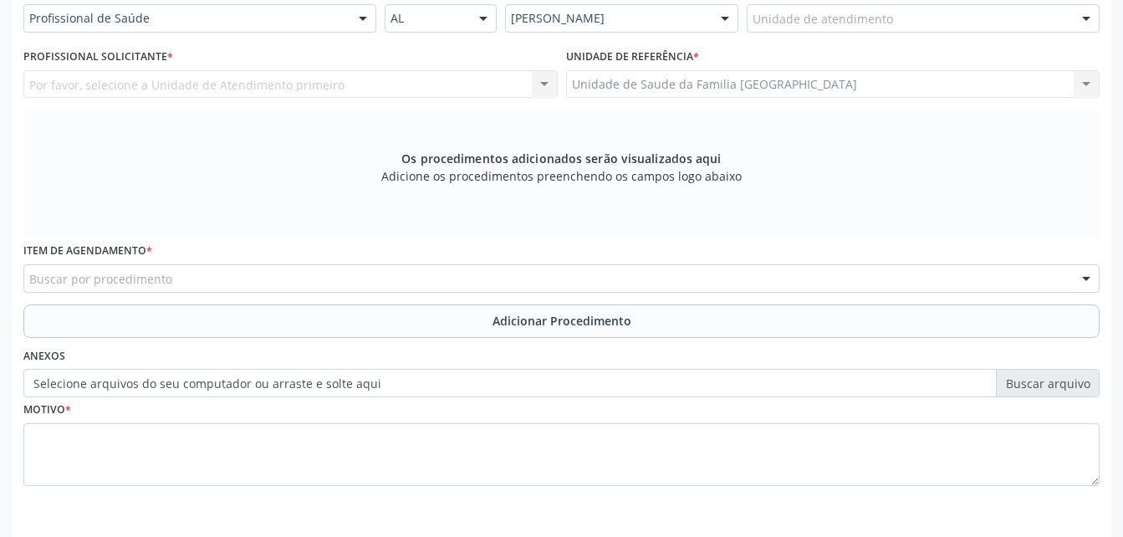
scroll to position [325, 0]
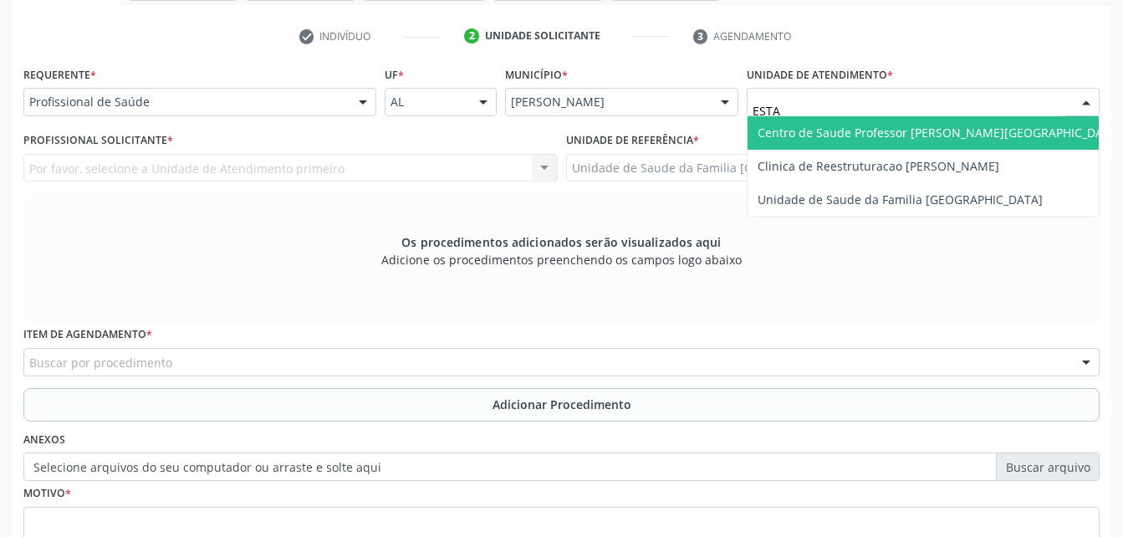
type input "ESTAC"
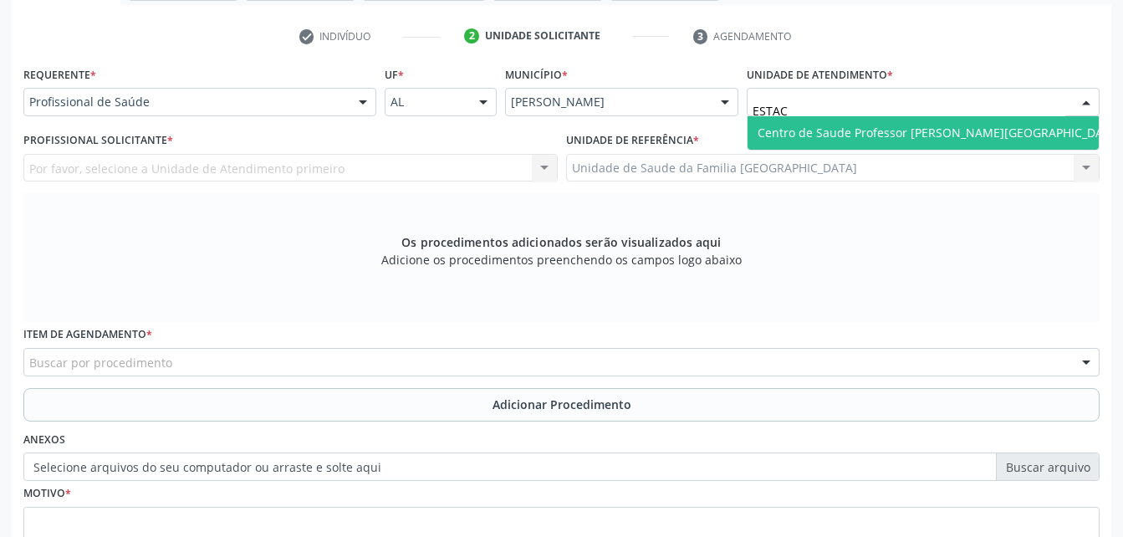
click at [876, 138] on span "Centro de Saude Professor [PERSON_NAME][GEOGRAPHIC_DATA]" at bounding box center [940, 132] width 384 height 33
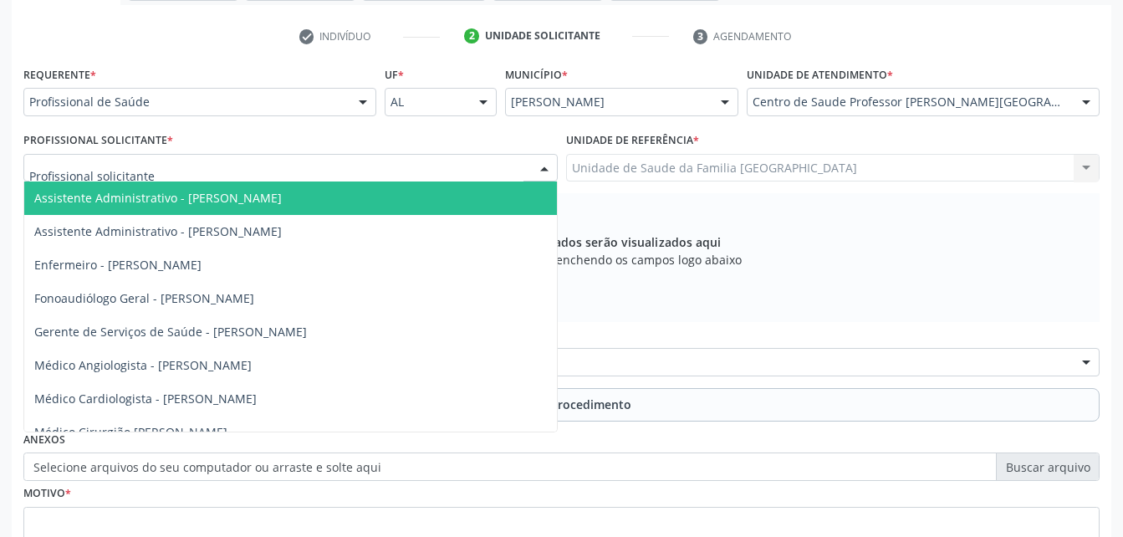
click at [411, 180] on div at bounding box center [290, 168] width 534 height 28
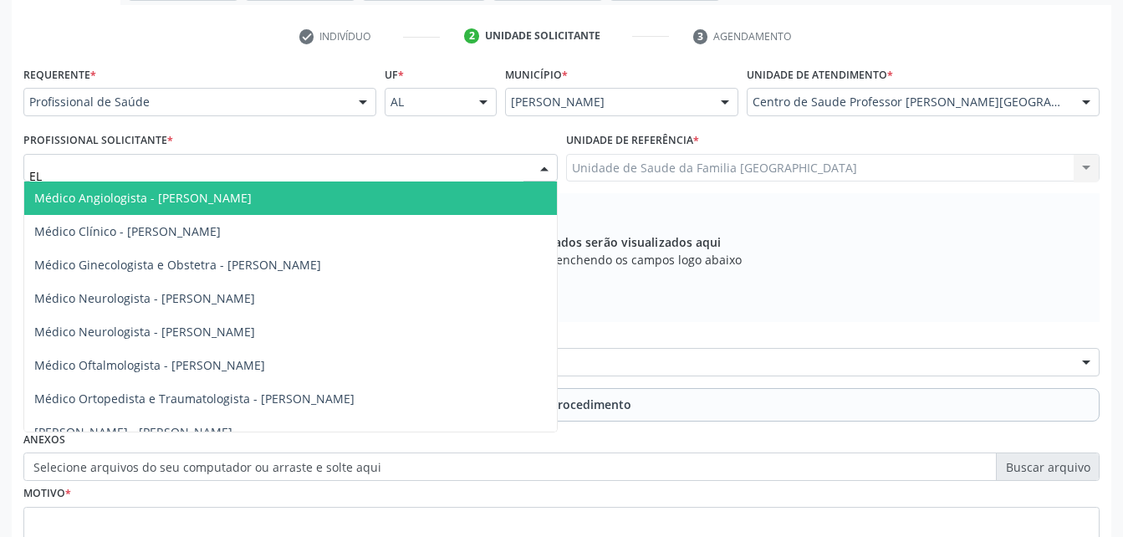
type input "ELI"
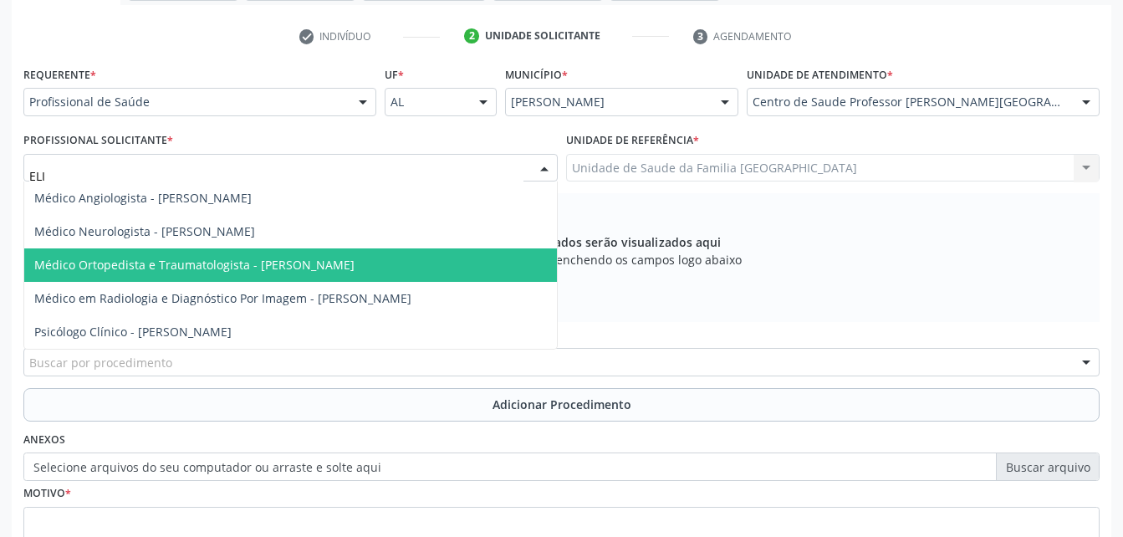
click at [417, 260] on span "Médico Ortopedista e Traumatologista - [PERSON_NAME]" at bounding box center [290, 264] width 533 height 33
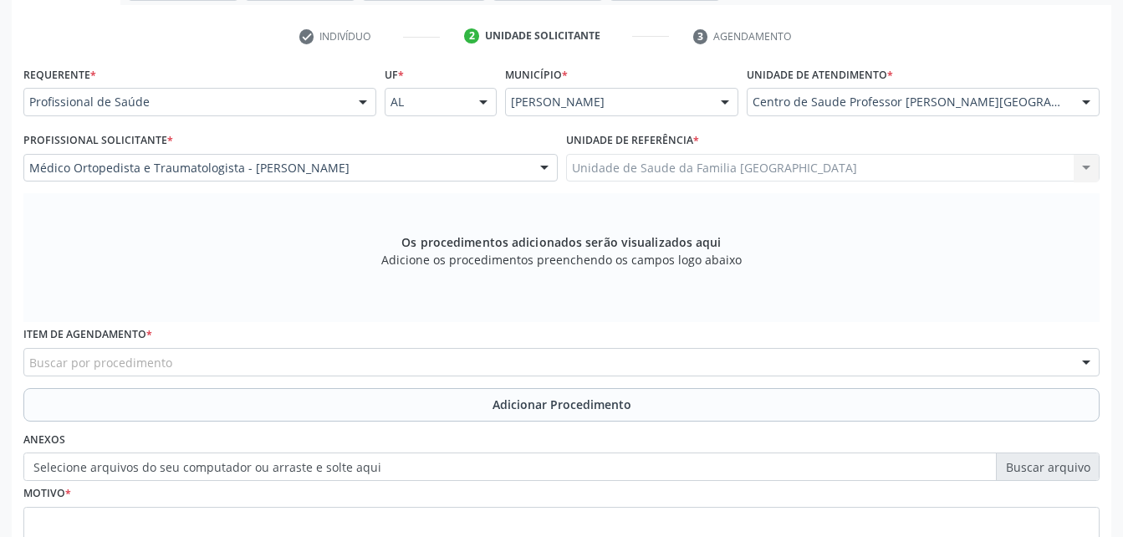
click at [301, 361] on div "Buscar por procedimento" at bounding box center [561, 362] width 1077 height 28
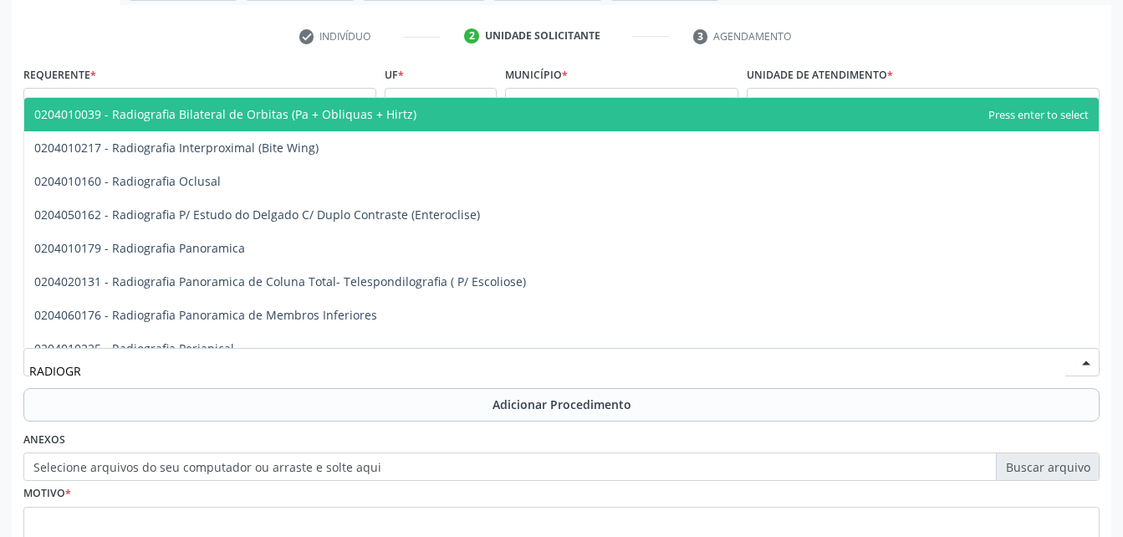
type input "RADIOGRA"
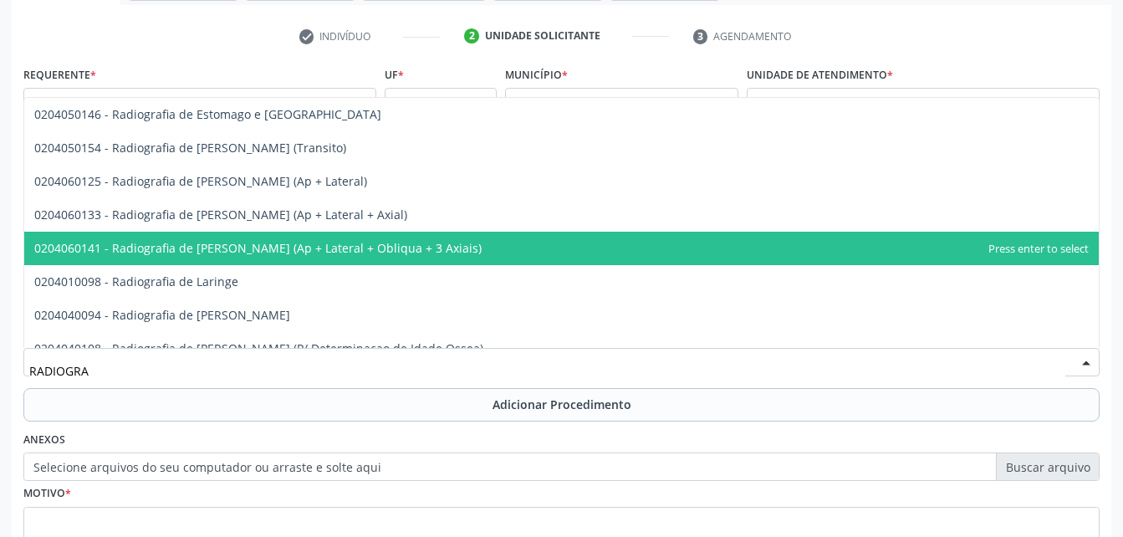
scroll to position [1589, 0]
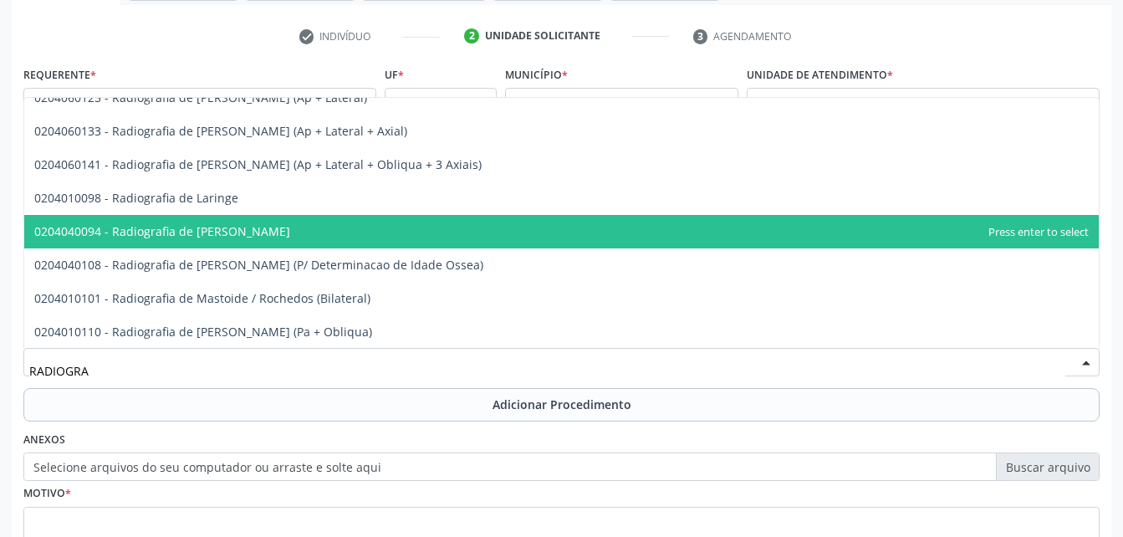
click at [328, 233] on span "0204040094 - Radiografia de [PERSON_NAME]" at bounding box center [561, 231] width 1075 height 33
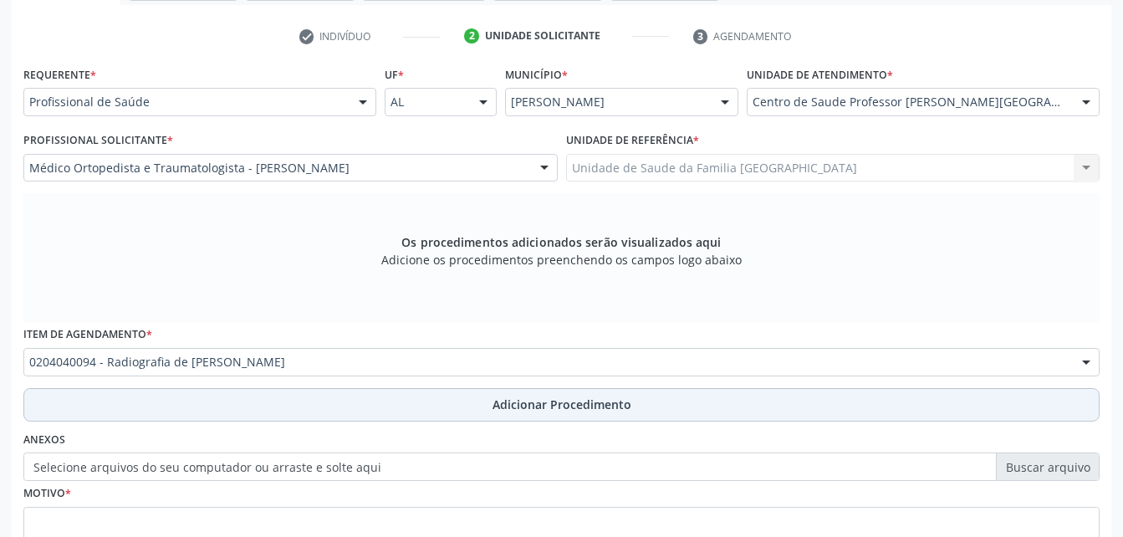
click at [370, 405] on button "Adicionar Procedimento" at bounding box center [561, 404] width 1077 height 33
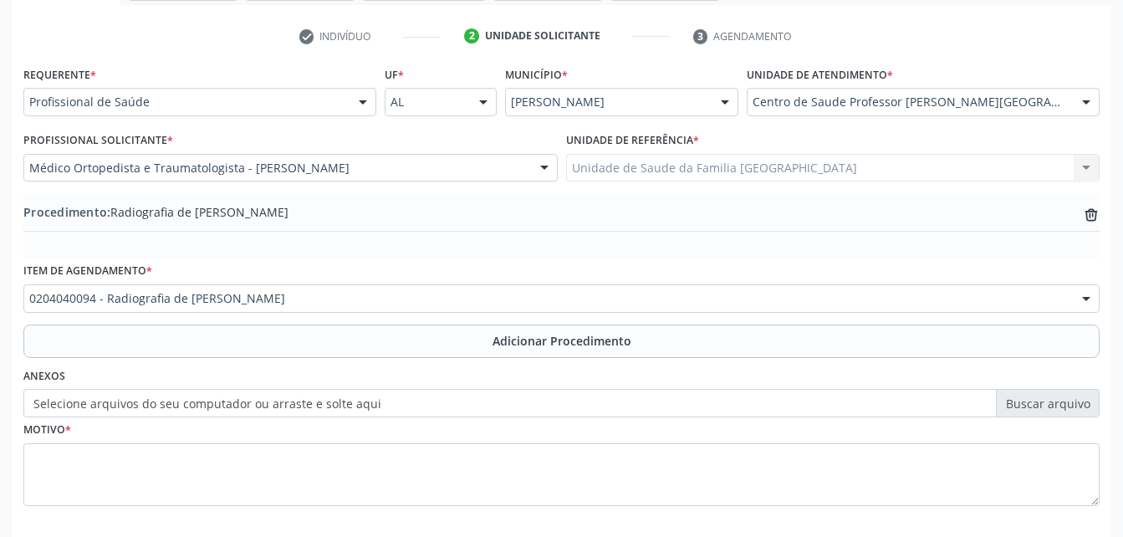
click at [323, 397] on label "Selecione arquivos do seu computador ou arraste e solte aqui" at bounding box center [561, 403] width 1077 height 28
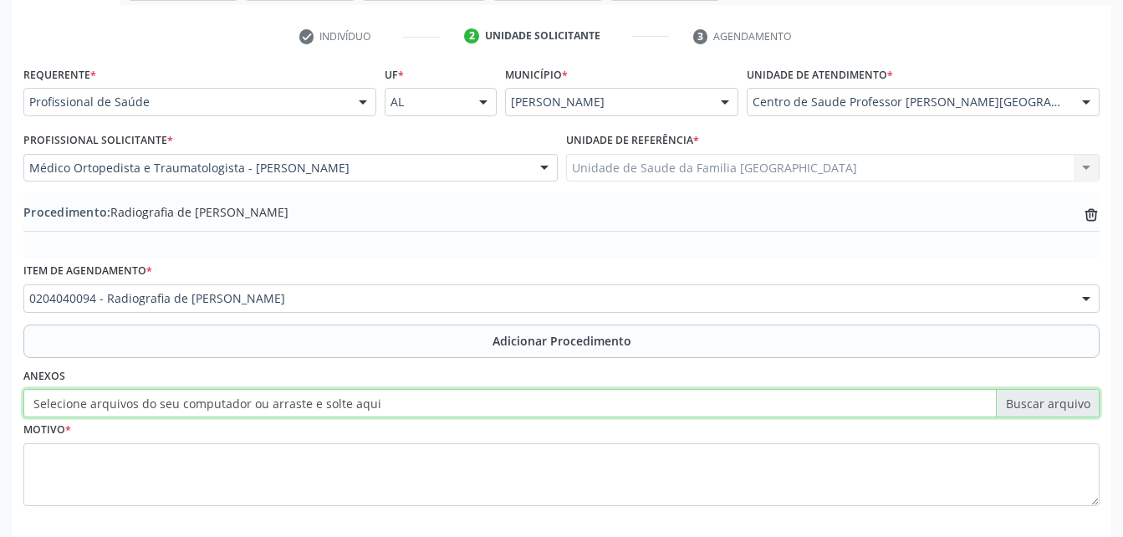
click at [323, 397] on input "Selecione arquivos do seu computador ou arraste e solte aqui" at bounding box center [561, 403] width 1077 height 28
type input "C:\fakepath\WhatsApp Image [DATE] 10.37.26.jpeg"
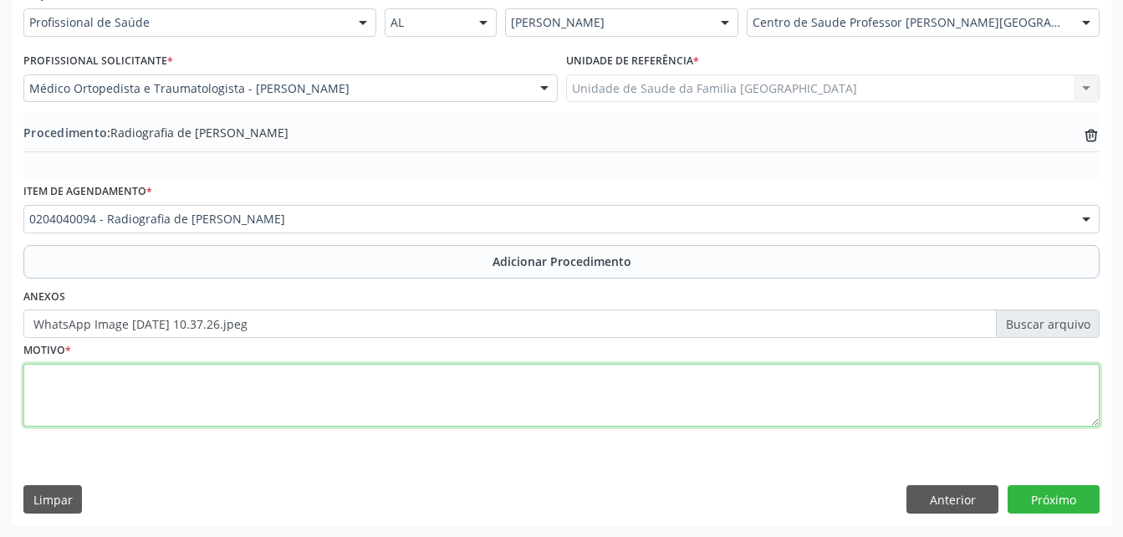
click at [345, 389] on textarea at bounding box center [561, 396] width 1077 height 64
type textarea "RX DIREITA E ESQUERDA"
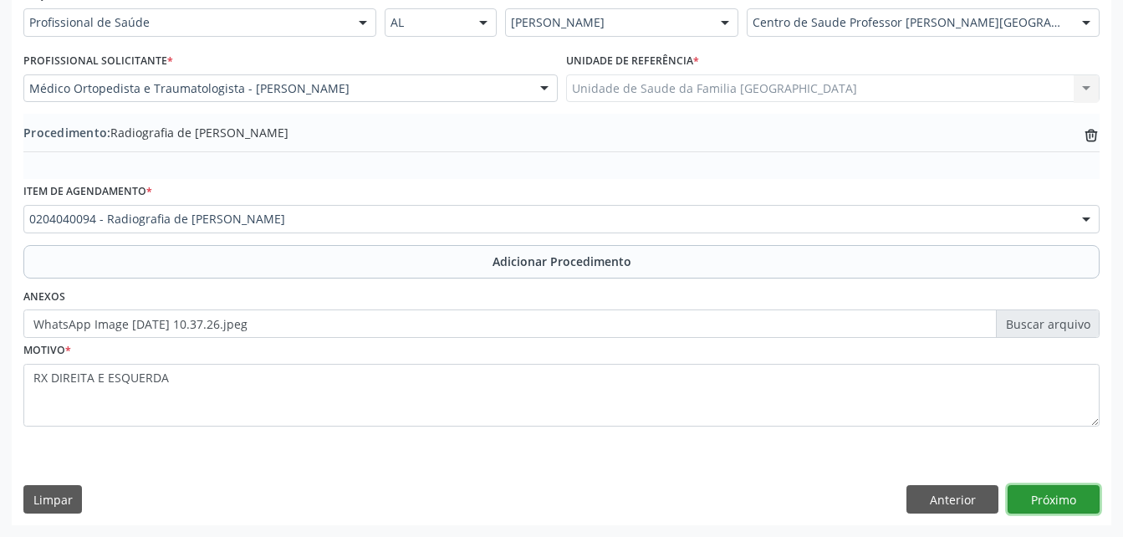
click at [1057, 499] on button "Próximo" at bounding box center [1054, 499] width 92 height 28
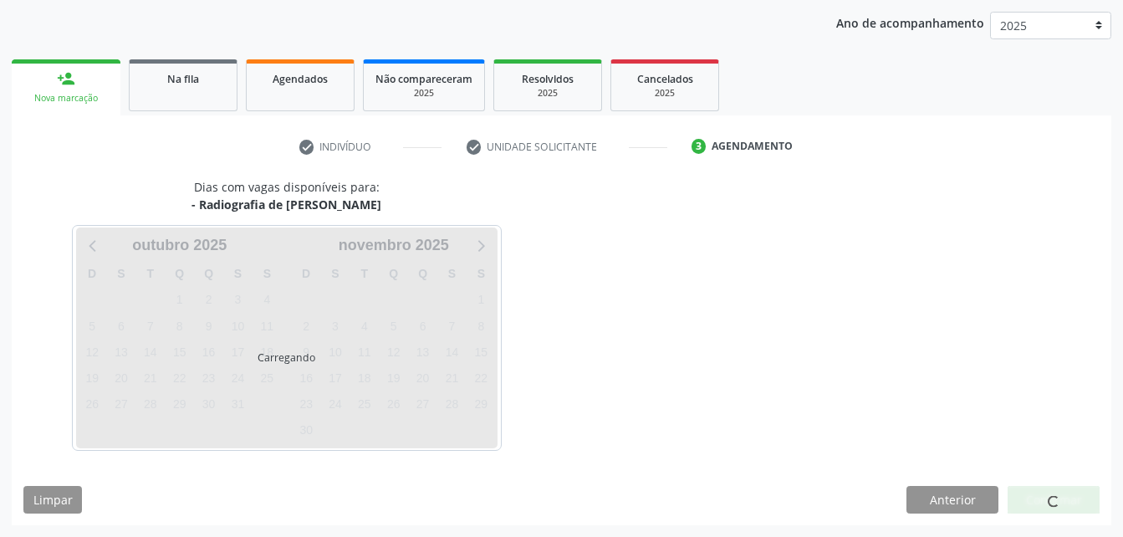
scroll to position [263, 0]
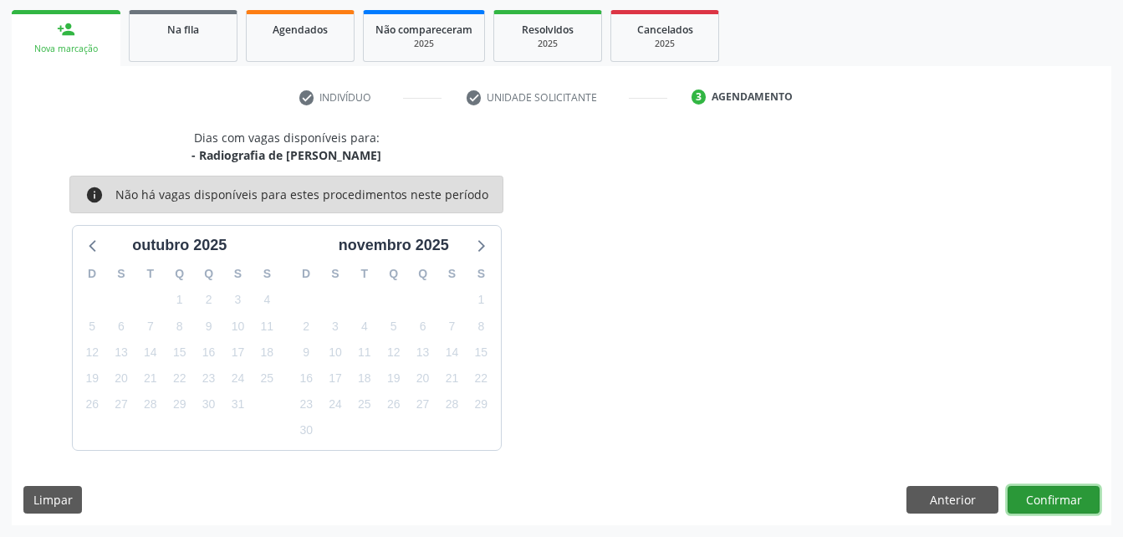
click at [1058, 499] on button "Confirmar" at bounding box center [1054, 500] width 92 height 28
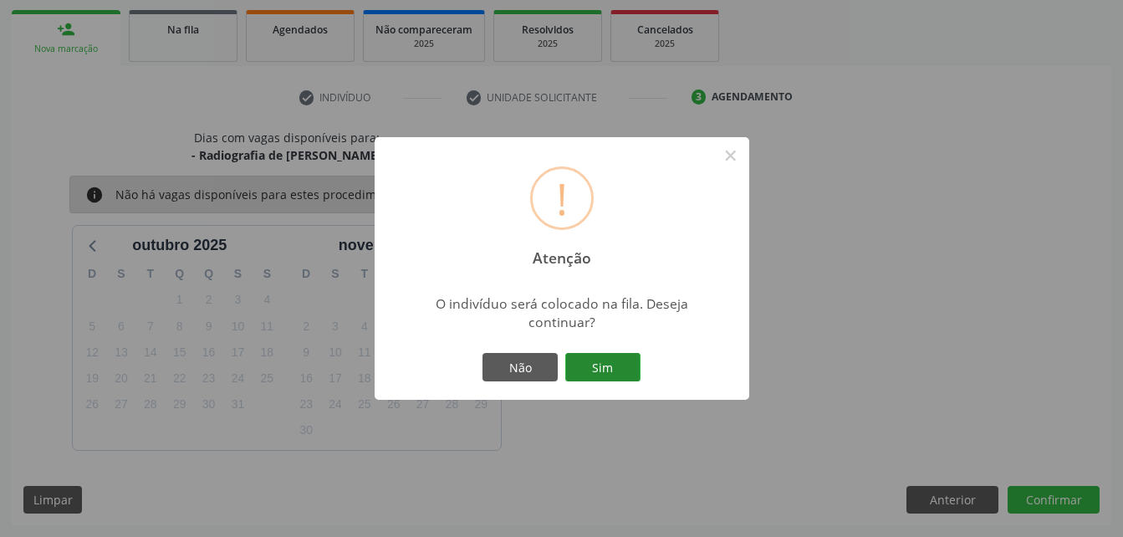
click at [587, 360] on button "Sim" at bounding box center [602, 367] width 75 height 28
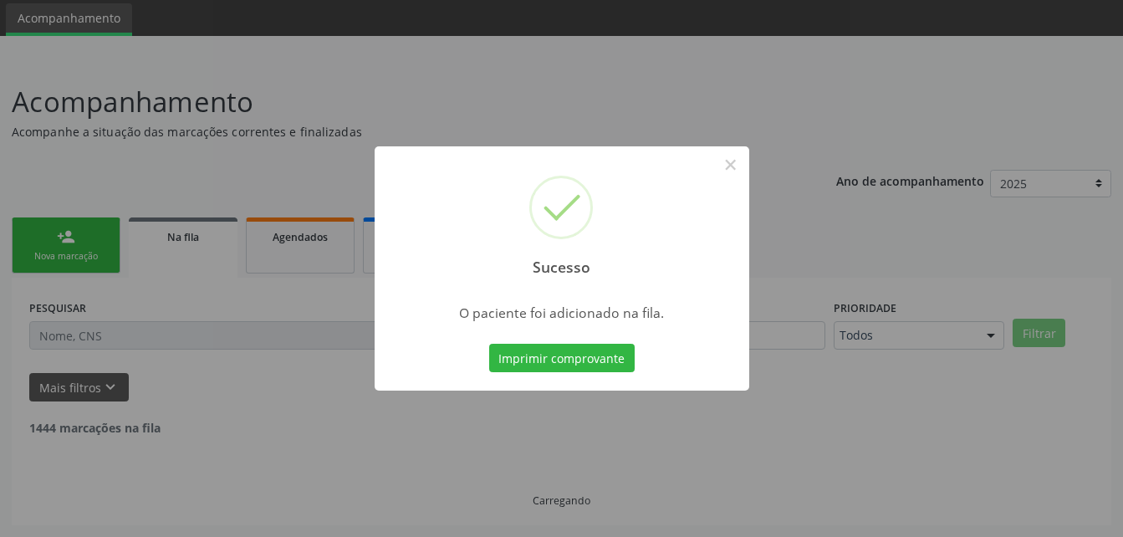
scroll to position [38, 0]
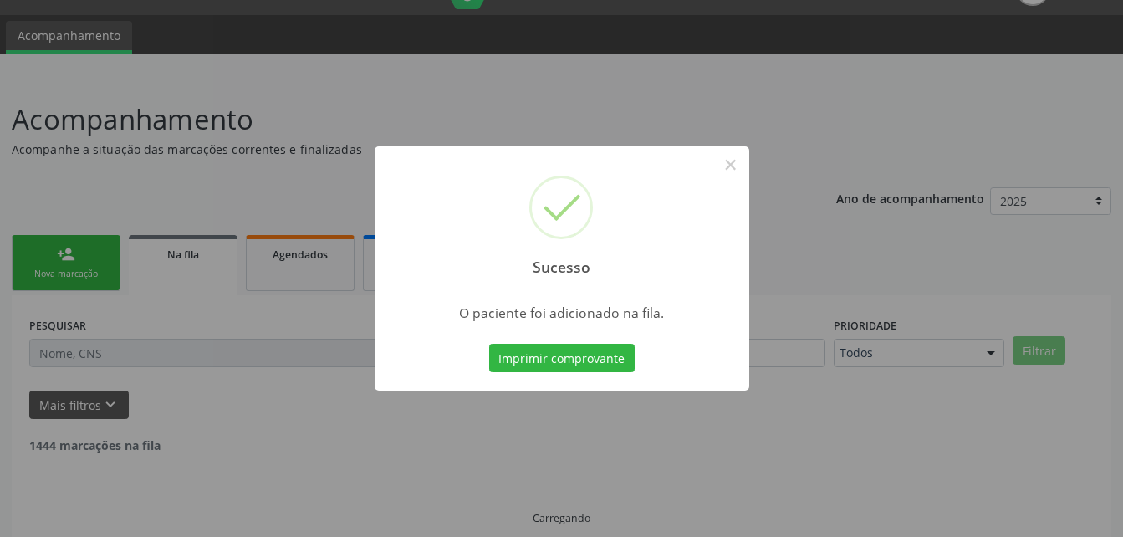
click at [66, 276] on div "Sucesso × O paciente foi adicionado na fila. Imprimir comprovante Cancel" at bounding box center [561, 268] width 1123 height 537
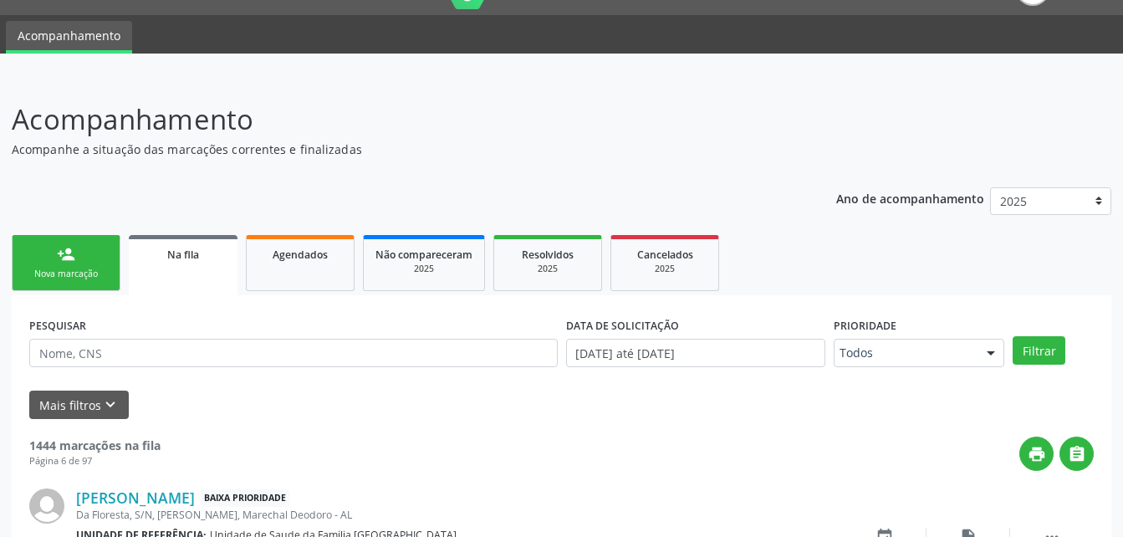
click at [64, 265] on link "person_add Nova marcação" at bounding box center [66, 263] width 109 height 56
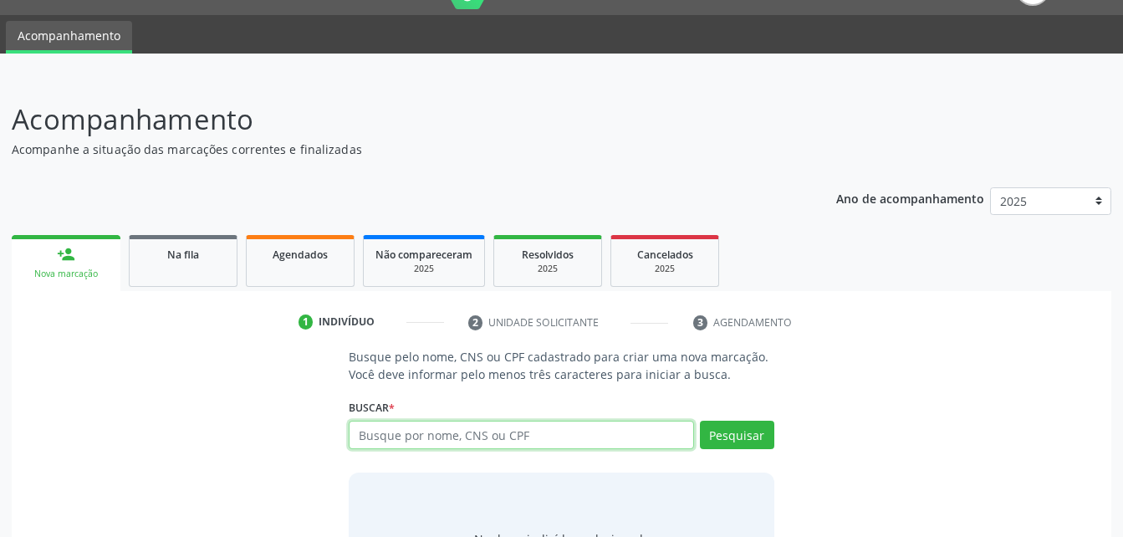
click at [448, 430] on input "text" at bounding box center [521, 435] width 345 height 28
type input "70015679497"
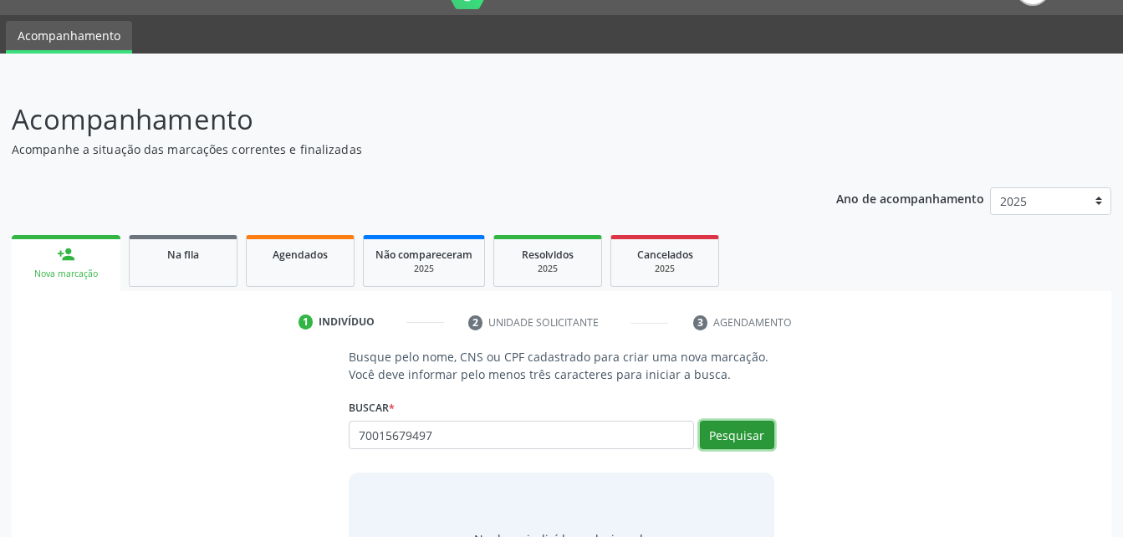
click at [744, 437] on button "Pesquisar" at bounding box center [737, 435] width 74 height 28
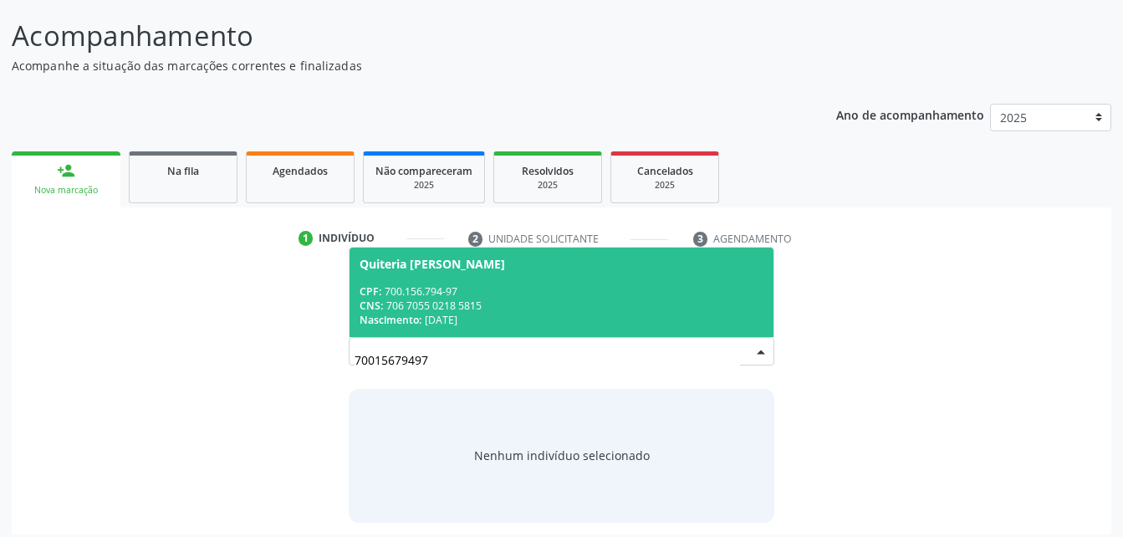
click at [553, 285] on div "CPF: 700.156.794-97" at bounding box center [561, 291] width 403 height 14
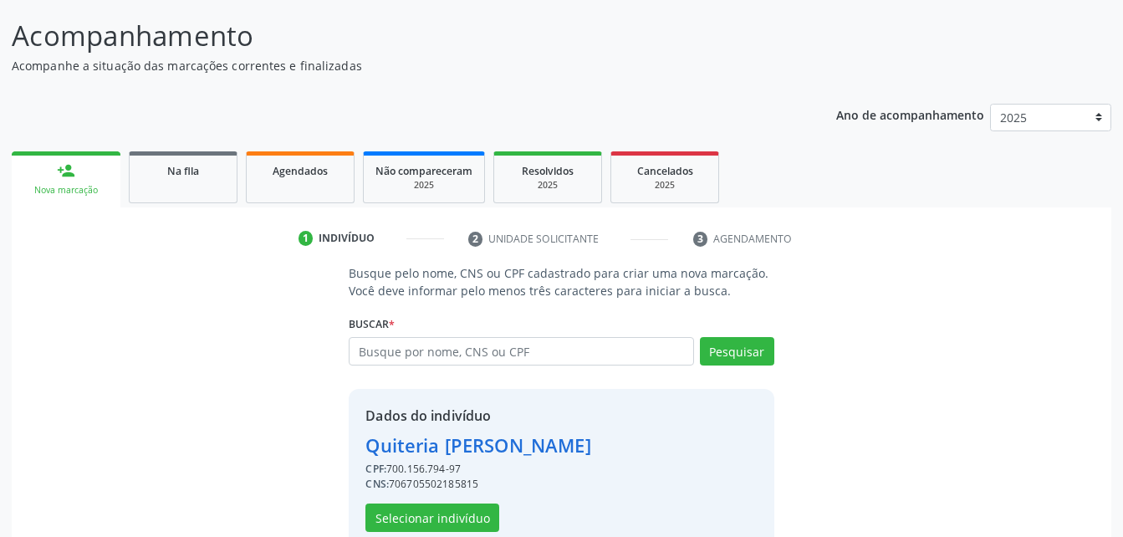
scroll to position [157, 0]
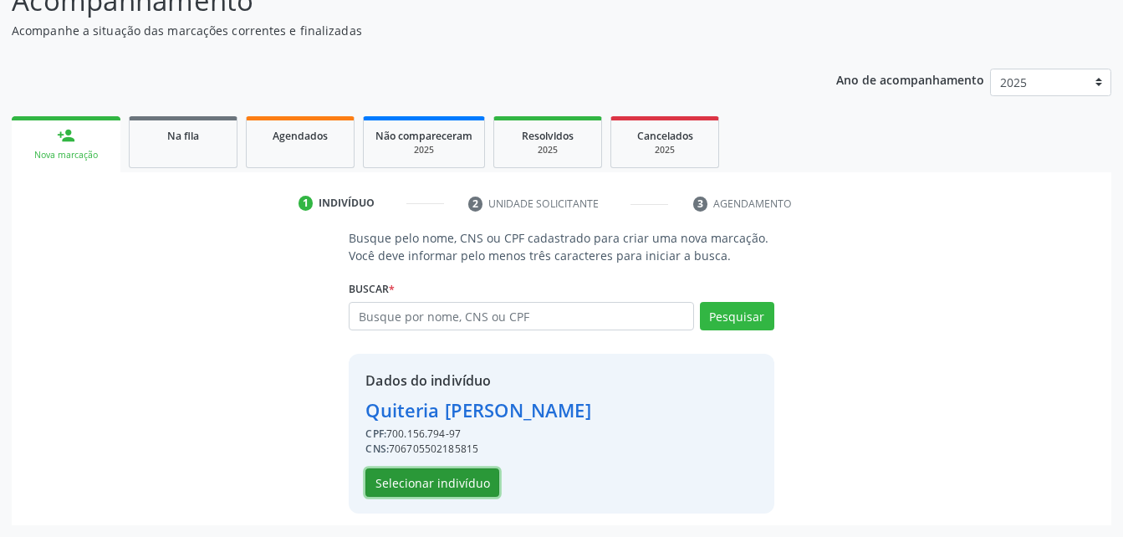
click at [446, 490] on button "Selecionar indivíduo" at bounding box center [433, 482] width 134 height 28
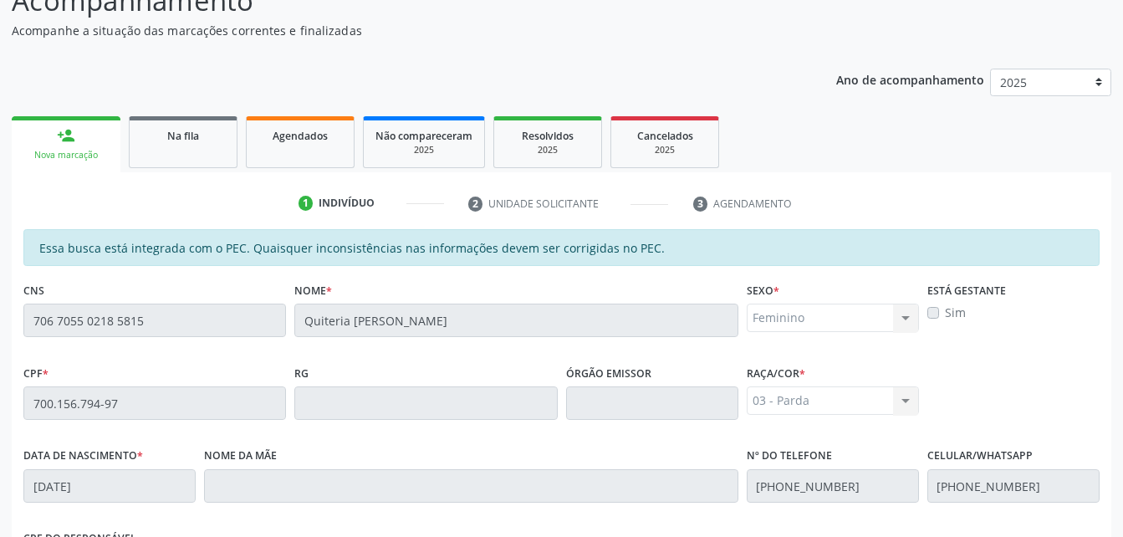
scroll to position [408, 0]
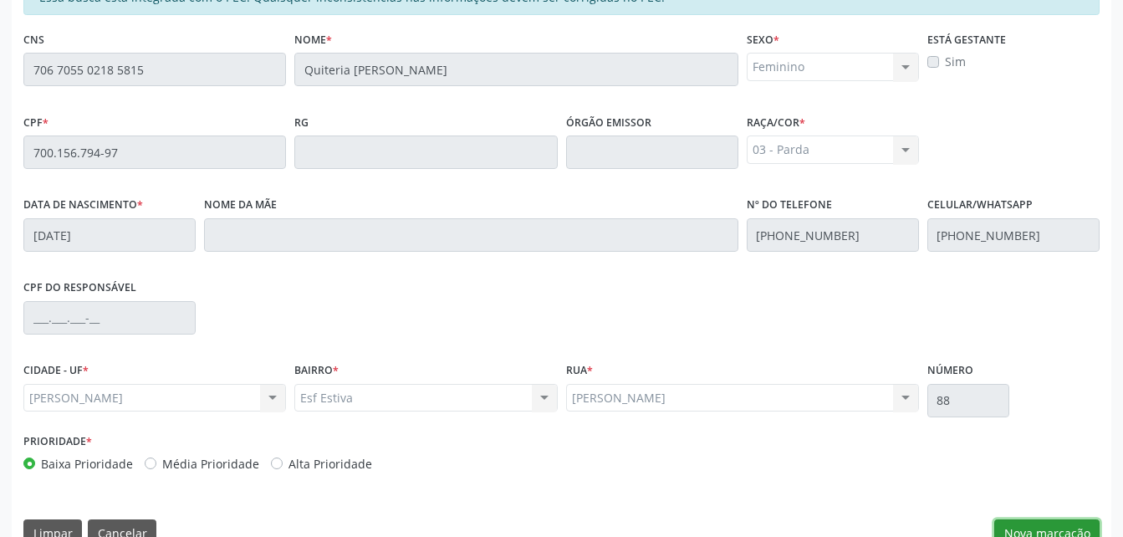
click at [1056, 527] on button "Nova marcação" at bounding box center [1047, 533] width 105 height 28
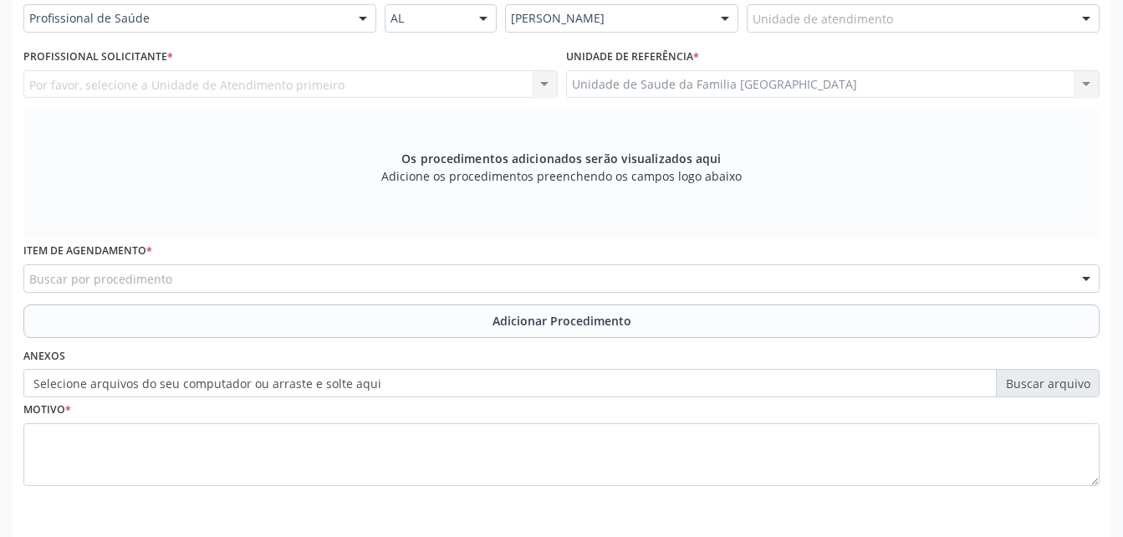
scroll to position [325, 0]
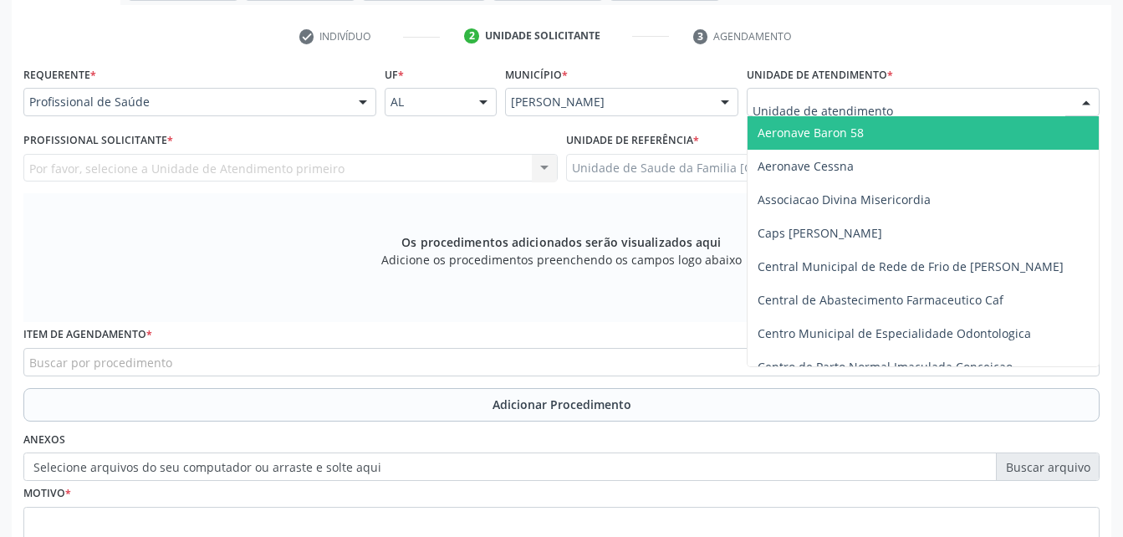
click at [898, 111] on div at bounding box center [923, 102] width 353 height 28
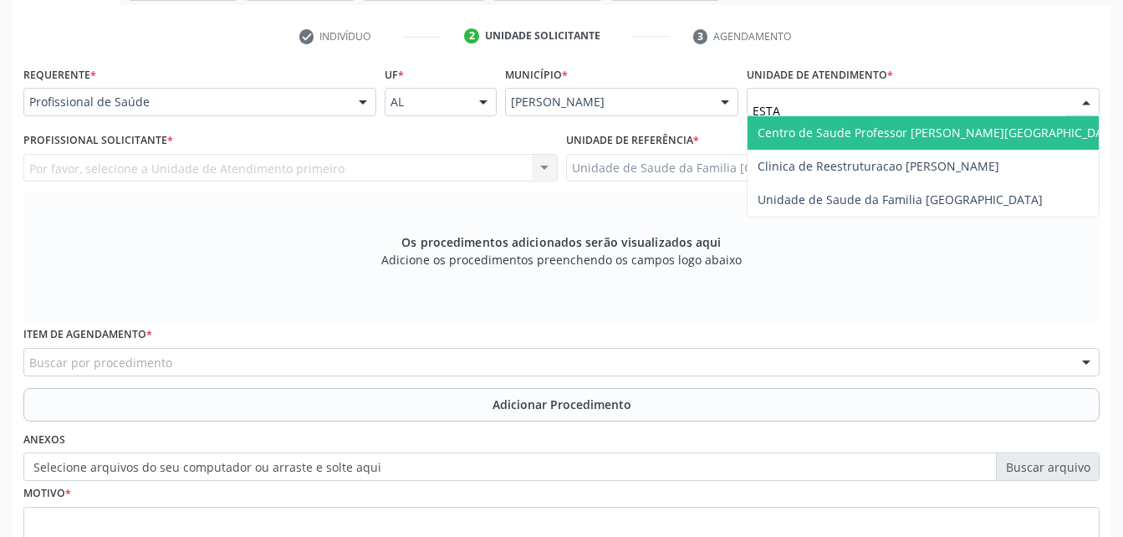
type input "ESTAC"
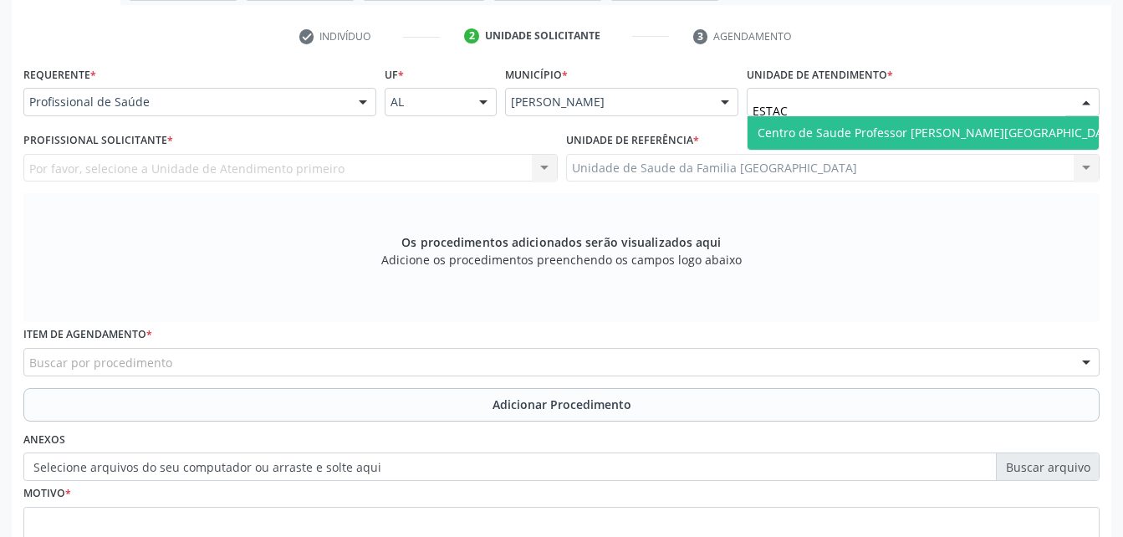
click at [878, 142] on span "Centro de Saude Professor [PERSON_NAME][GEOGRAPHIC_DATA]" at bounding box center [940, 132] width 384 height 33
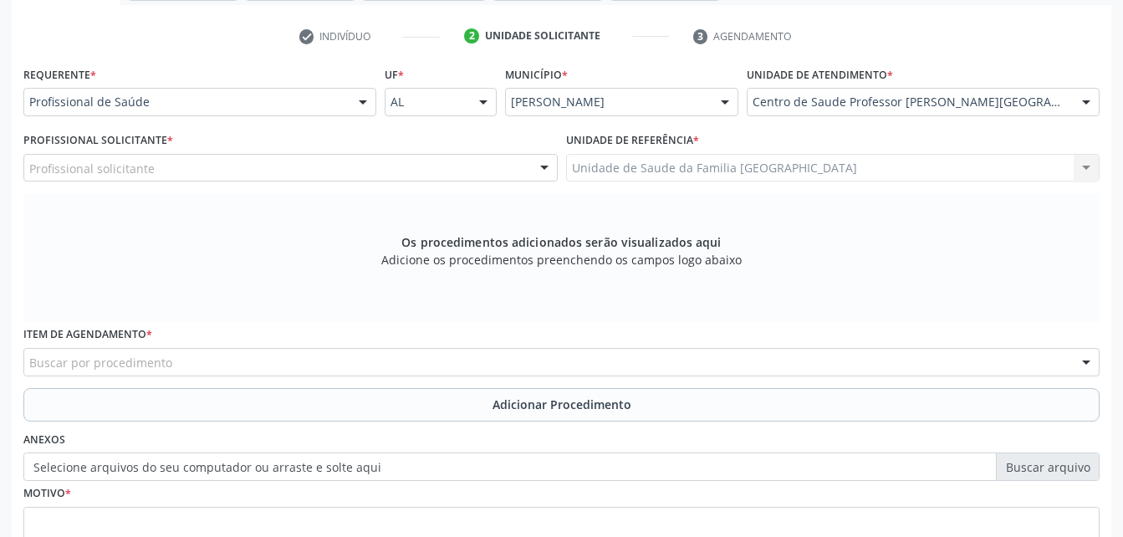
click at [384, 163] on div "Profissional solicitante" at bounding box center [290, 168] width 534 height 28
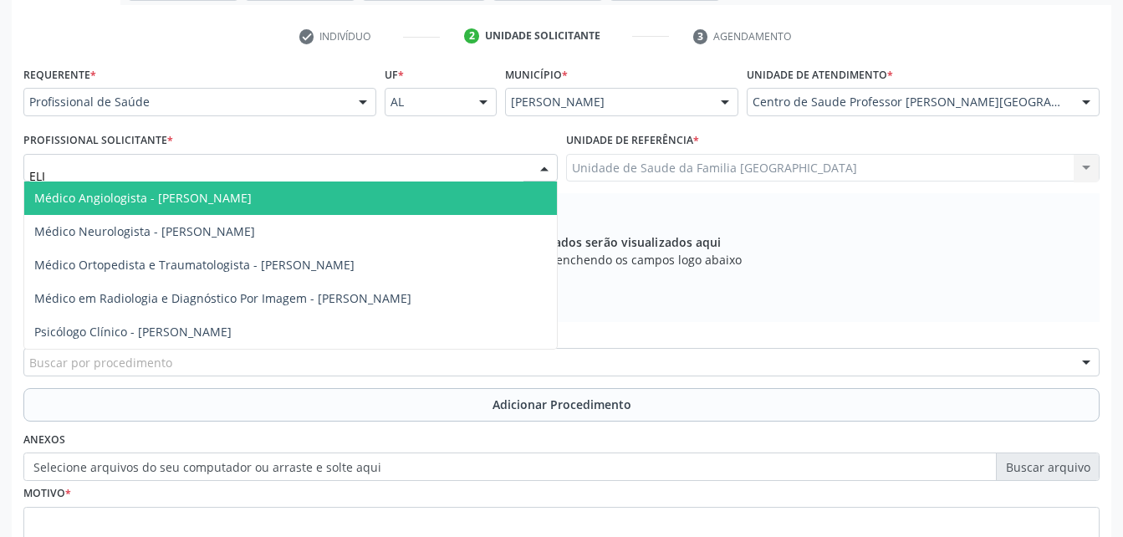
type input "[PERSON_NAME]"
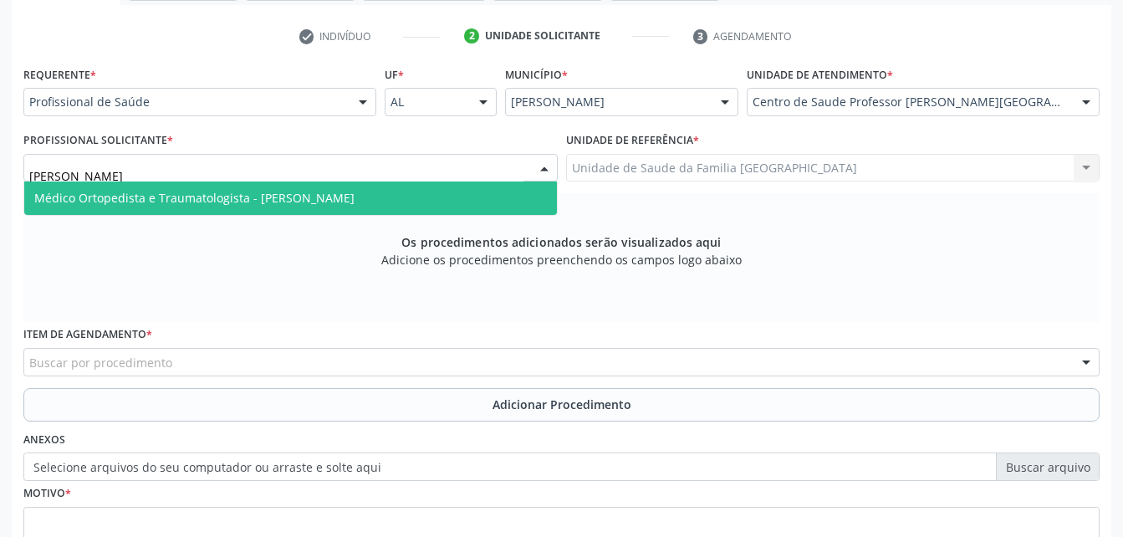
click at [355, 197] on span "Médico Ortopedista e Traumatologista - [PERSON_NAME]" at bounding box center [194, 198] width 320 height 16
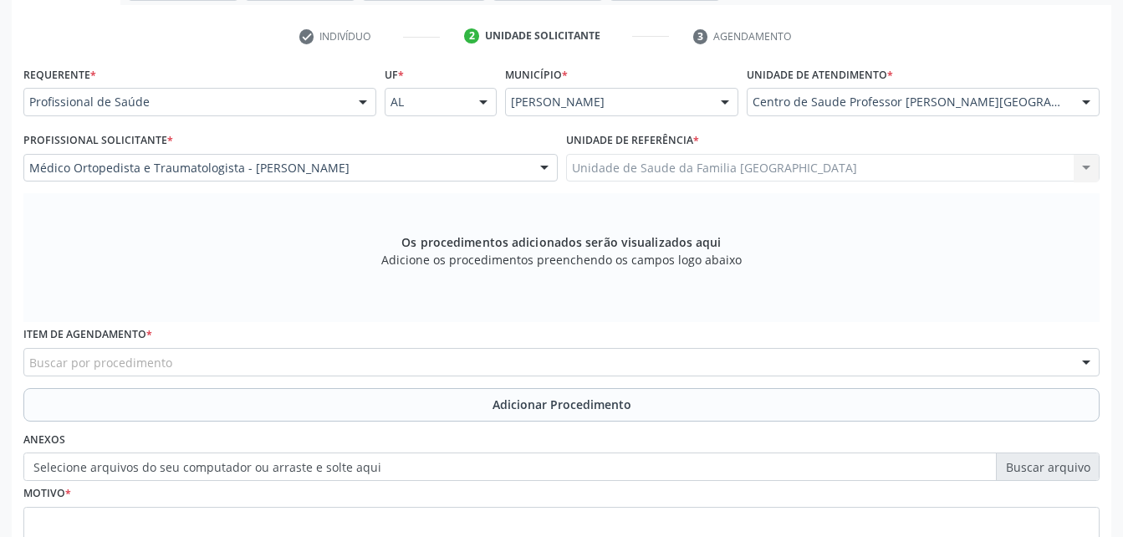
scroll to position [408, 0]
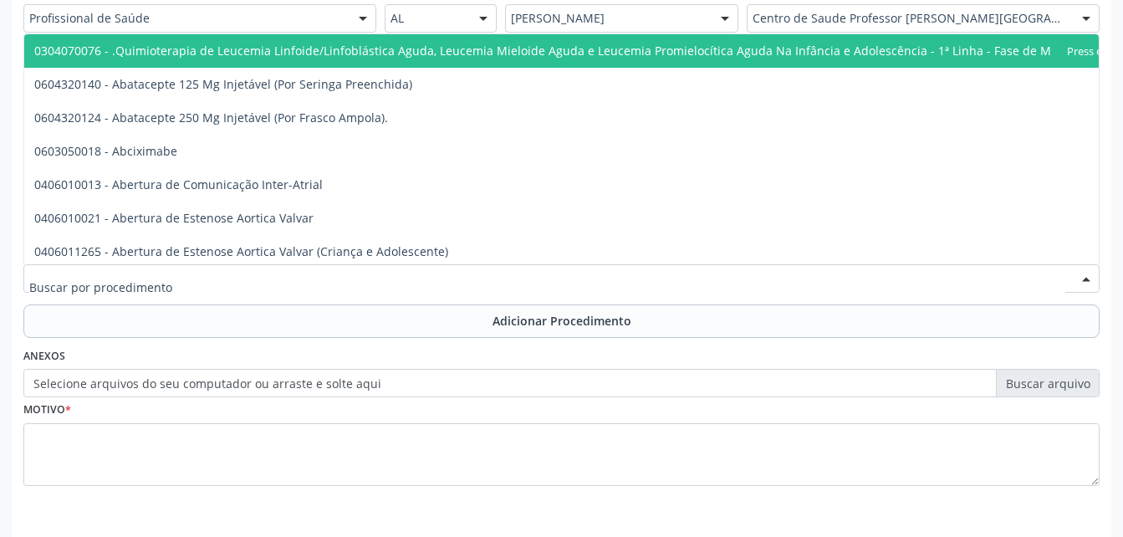
click at [327, 284] on div at bounding box center [561, 278] width 1077 height 28
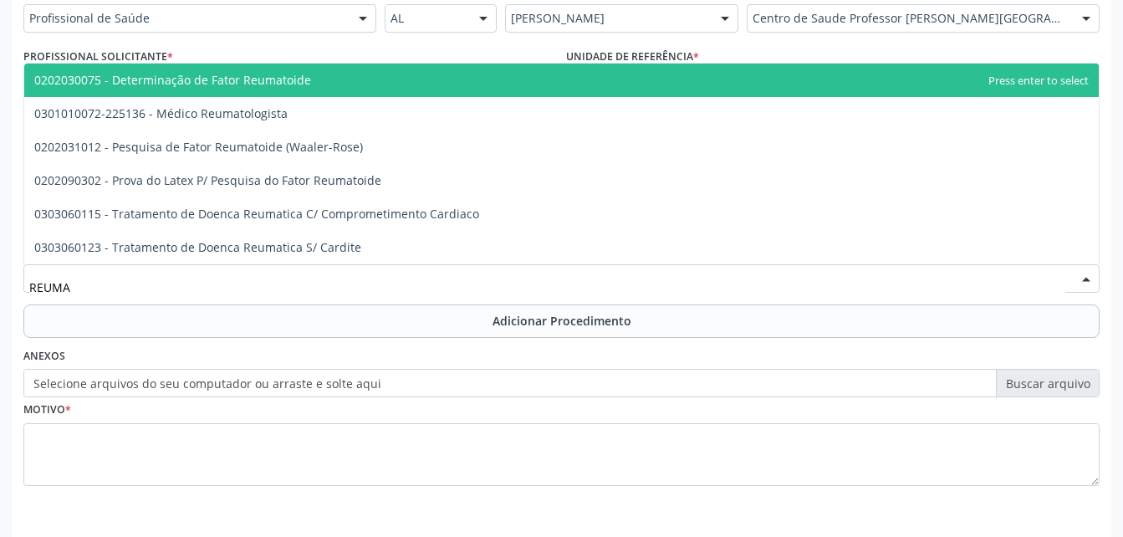
type input "REUMAT"
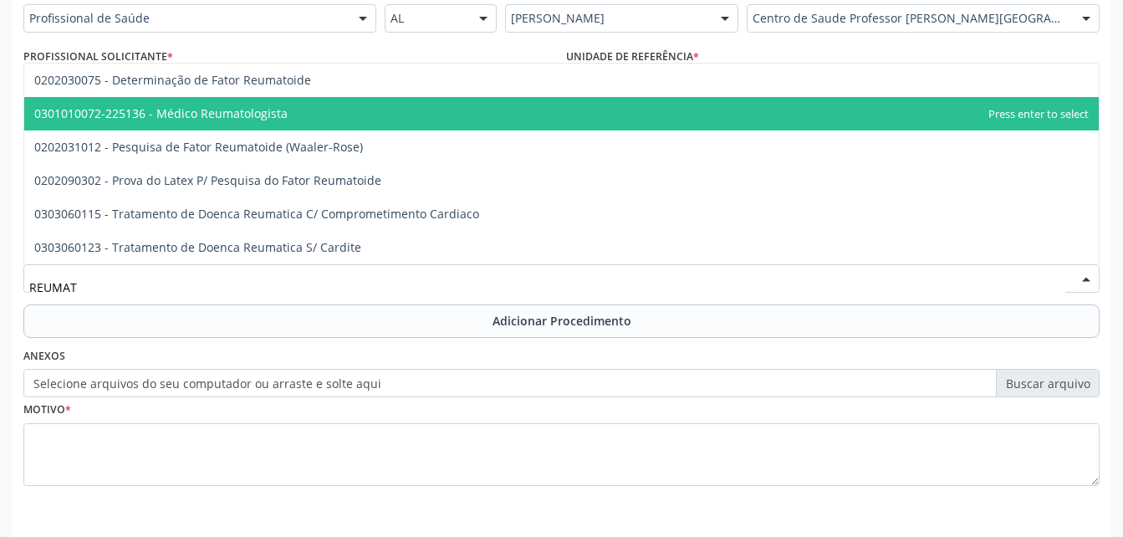
click at [377, 115] on span "0301010072-225136 - Médico Reumatologista" at bounding box center [561, 113] width 1075 height 33
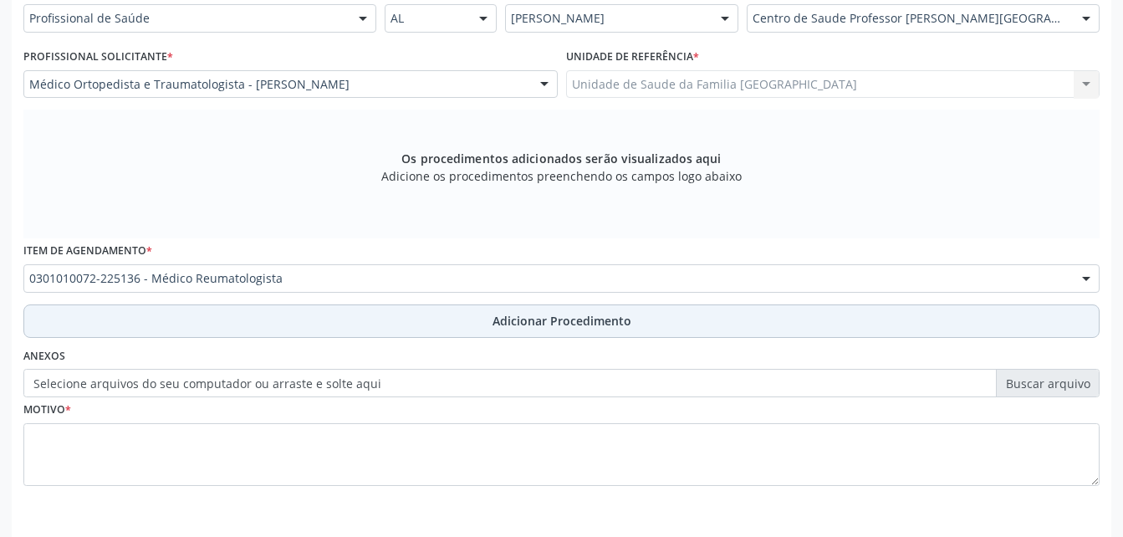
click at [453, 312] on button "Adicionar Procedimento" at bounding box center [561, 320] width 1077 height 33
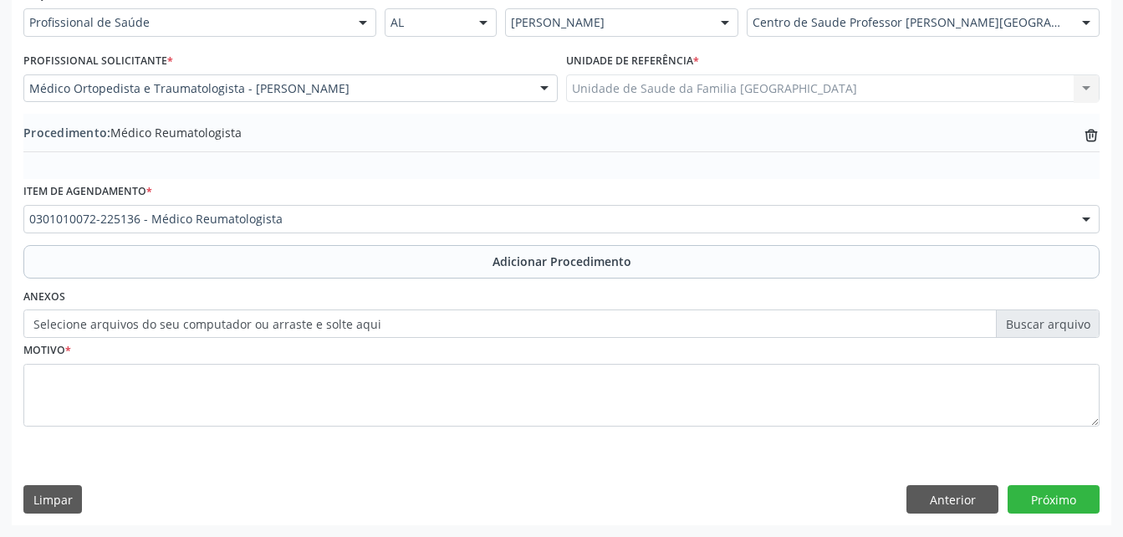
scroll to position [404, 0]
click at [262, 328] on label "Selecione arquivos do seu computador ou arraste e solte aqui" at bounding box center [561, 323] width 1077 height 28
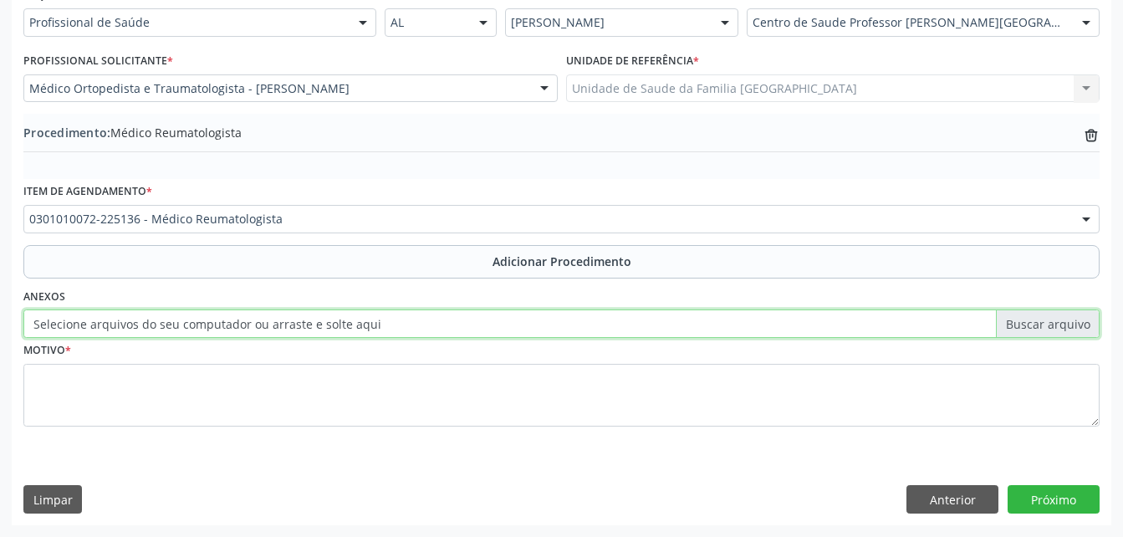
click at [262, 328] on input "Selecione arquivos do seu computador ou arraste e solte aqui" at bounding box center [561, 323] width 1077 height 28
type input "C:\fakepath\WhatsApp Image [DATE] 10.37.35.jpeg"
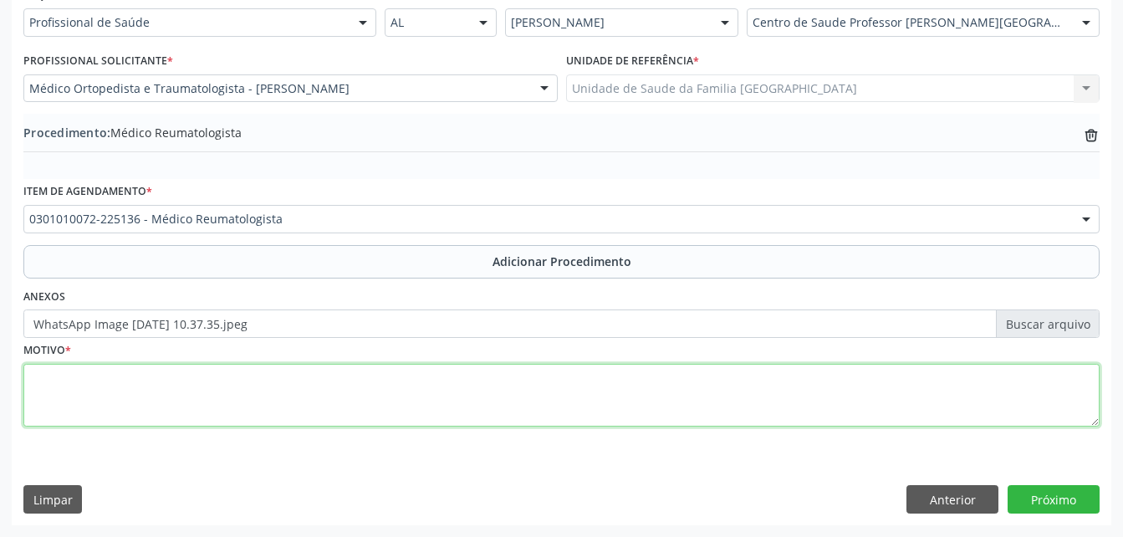
click at [280, 393] on textarea at bounding box center [561, 396] width 1077 height 64
type textarea "ARTRITE REUMATICA"
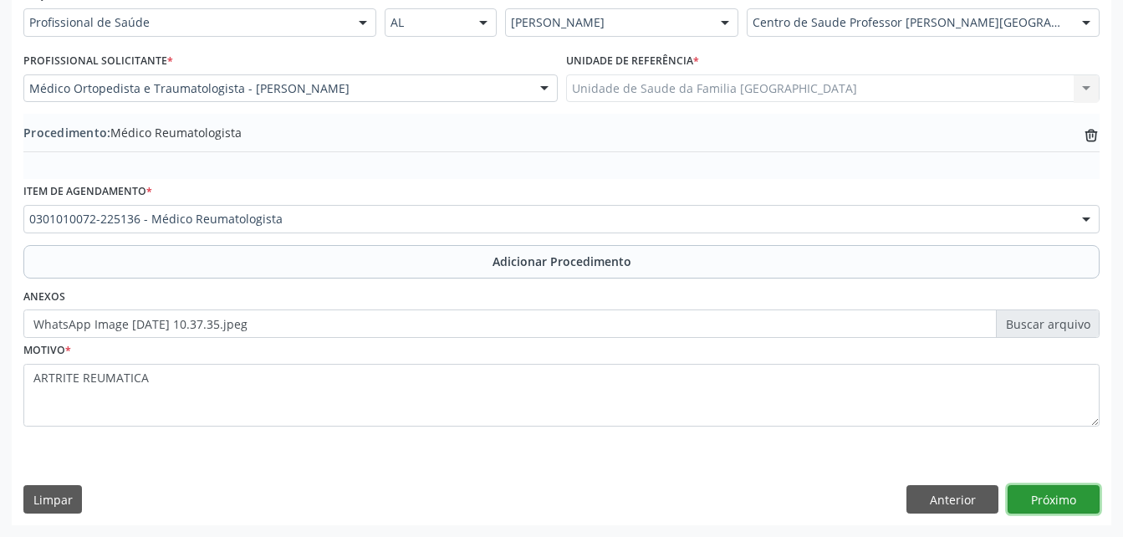
click at [1047, 499] on button "Próximo" at bounding box center [1054, 499] width 92 height 28
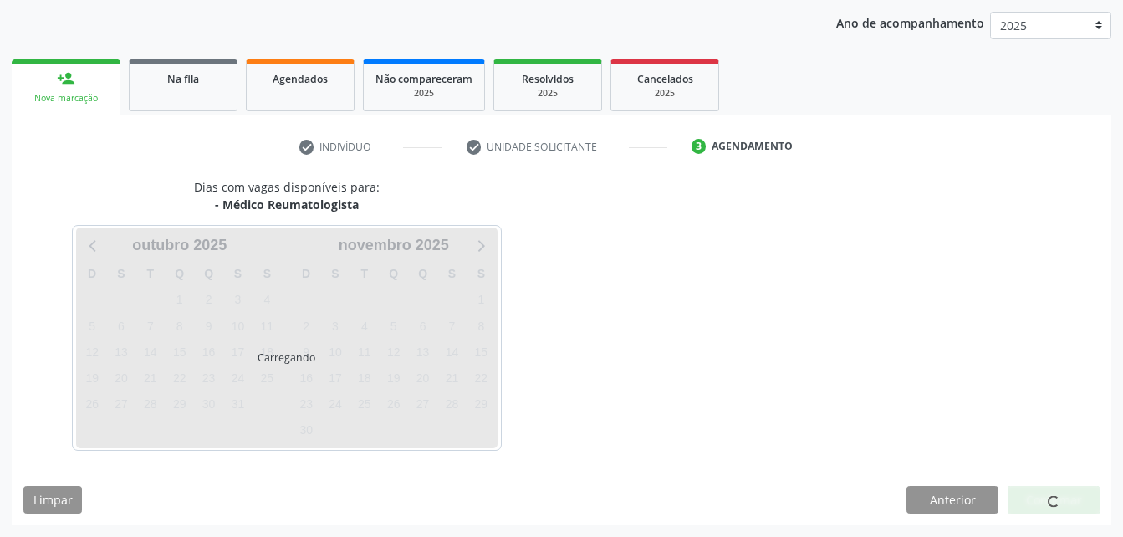
scroll to position [263, 0]
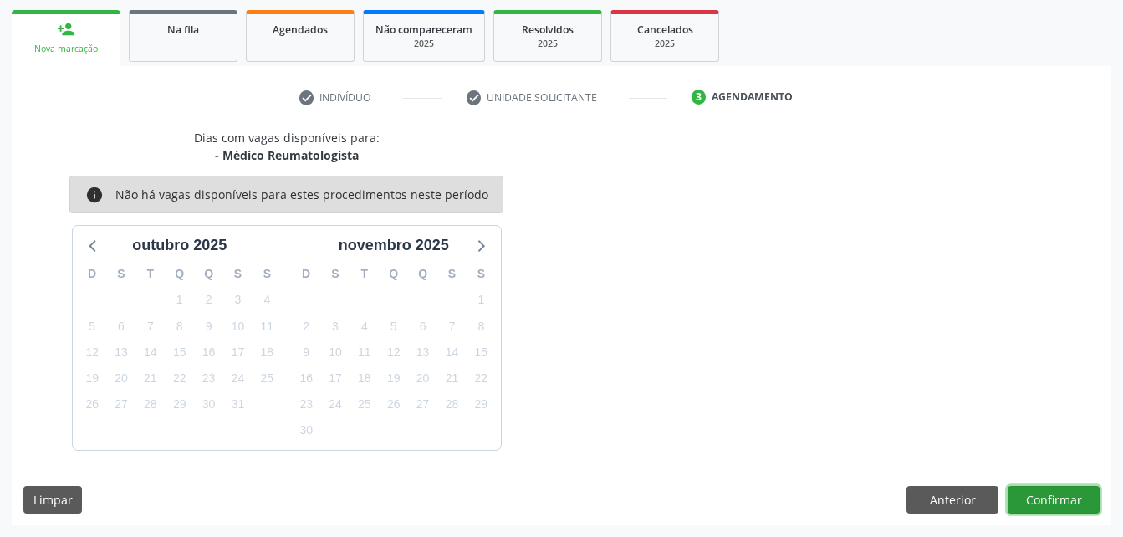
click at [1047, 499] on button "Confirmar" at bounding box center [1054, 500] width 92 height 28
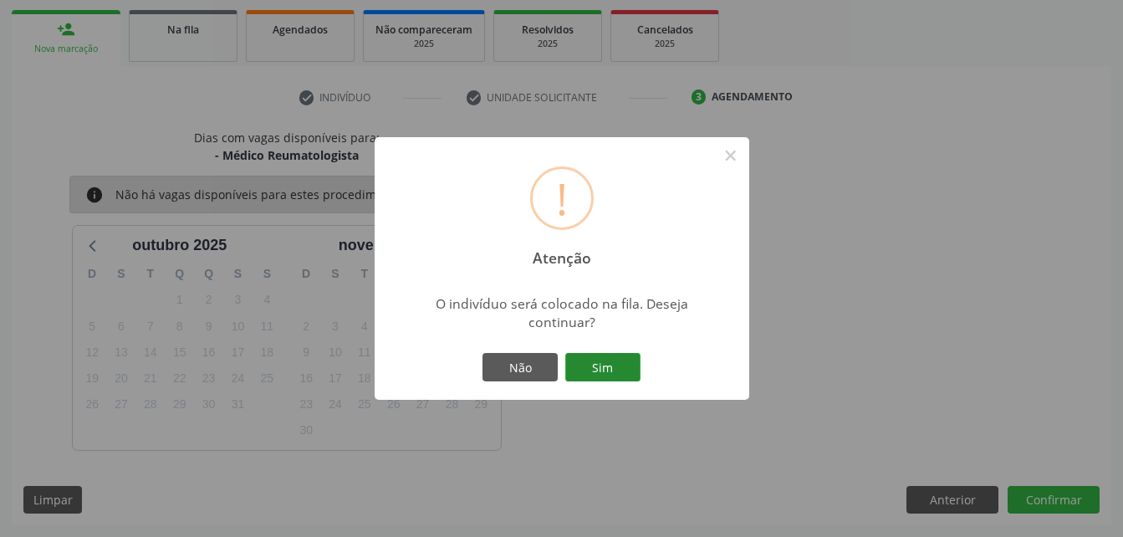
click at [616, 361] on button "Sim" at bounding box center [602, 367] width 75 height 28
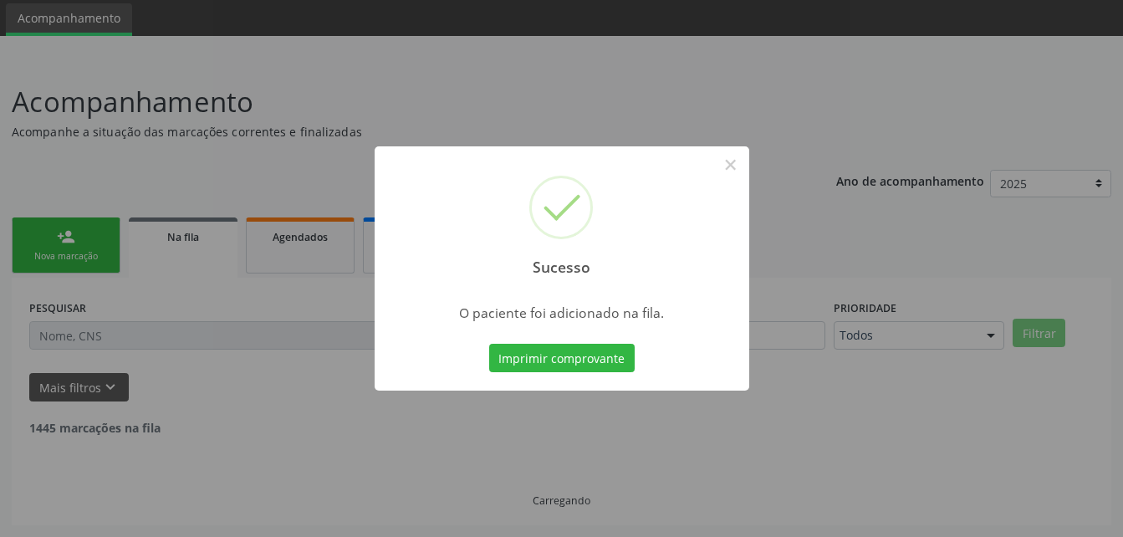
scroll to position [38, 0]
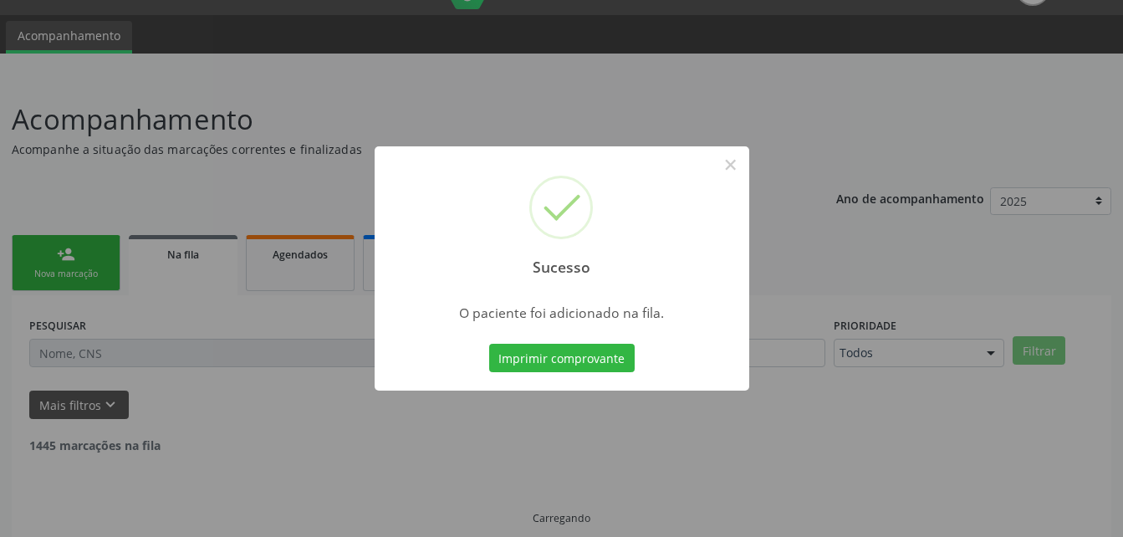
click at [48, 263] on div "Sucesso × O paciente foi adicionado na fila. Imprimir comprovante Cancel" at bounding box center [561, 268] width 1123 height 537
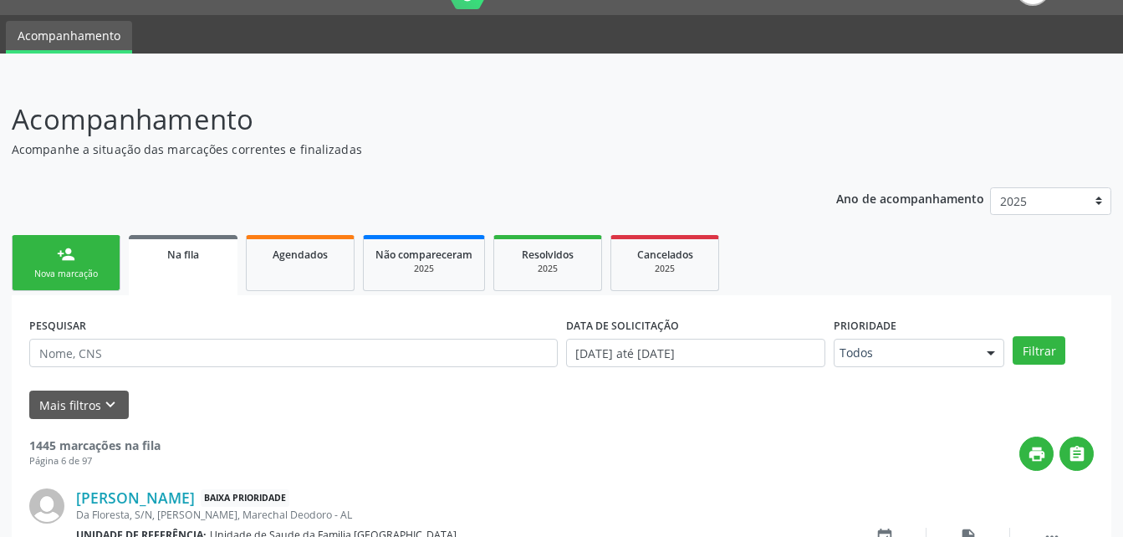
click at [48, 263] on link "person_add Nova marcação" at bounding box center [66, 263] width 109 height 56
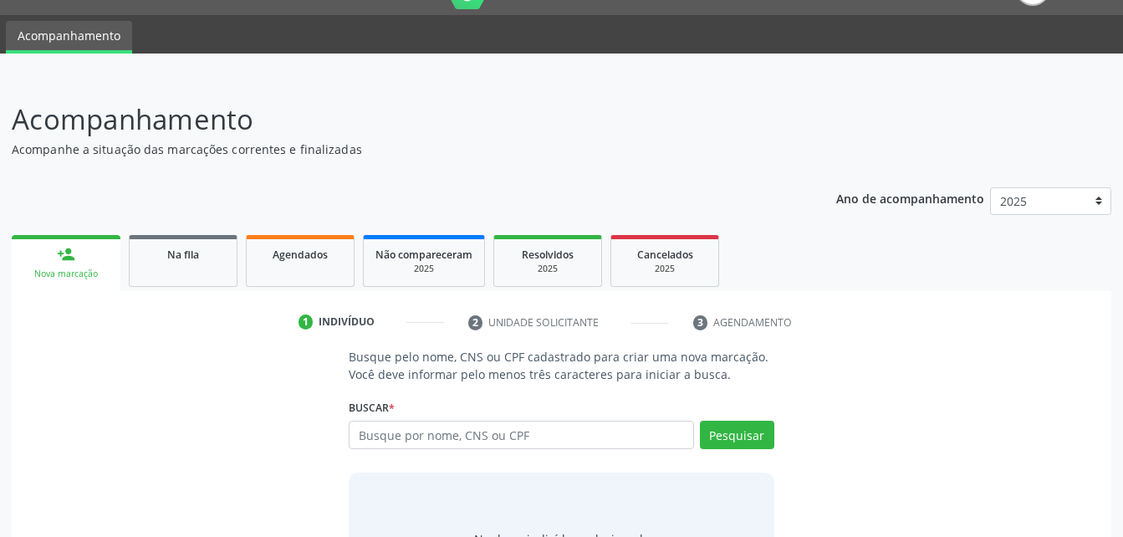
scroll to position [122, 0]
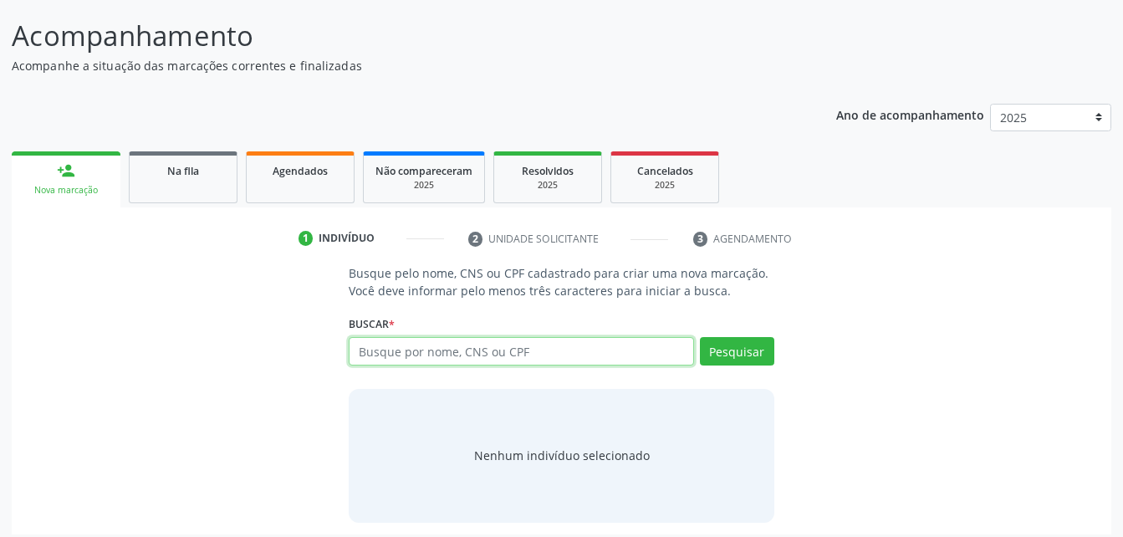
click at [385, 340] on input "text" at bounding box center [521, 351] width 345 height 28
type input "708009323951129"
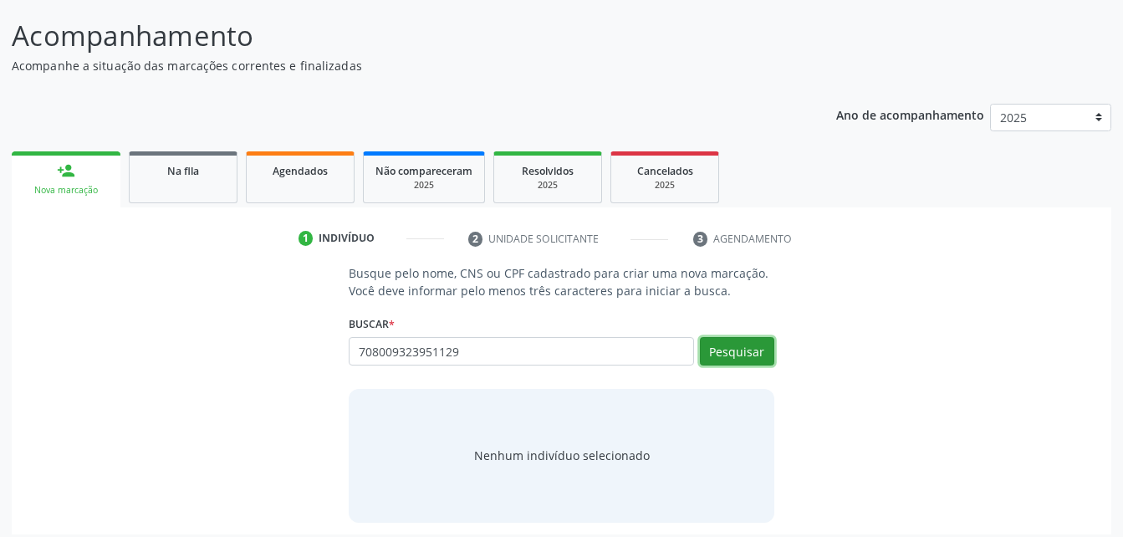
click at [756, 342] on button "Pesquisar" at bounding box center [737, 351] width 74 height 28
type input "708009323951129"
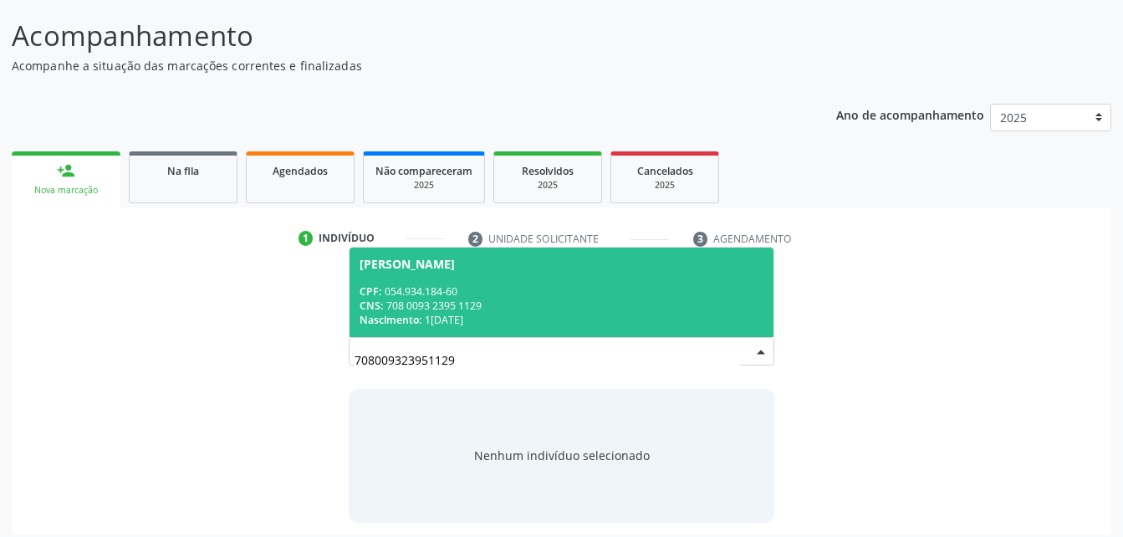
click at [518, 289] on div "CPF: 054.934.184-60" at bounding box center [561, 291] width 403 height 14
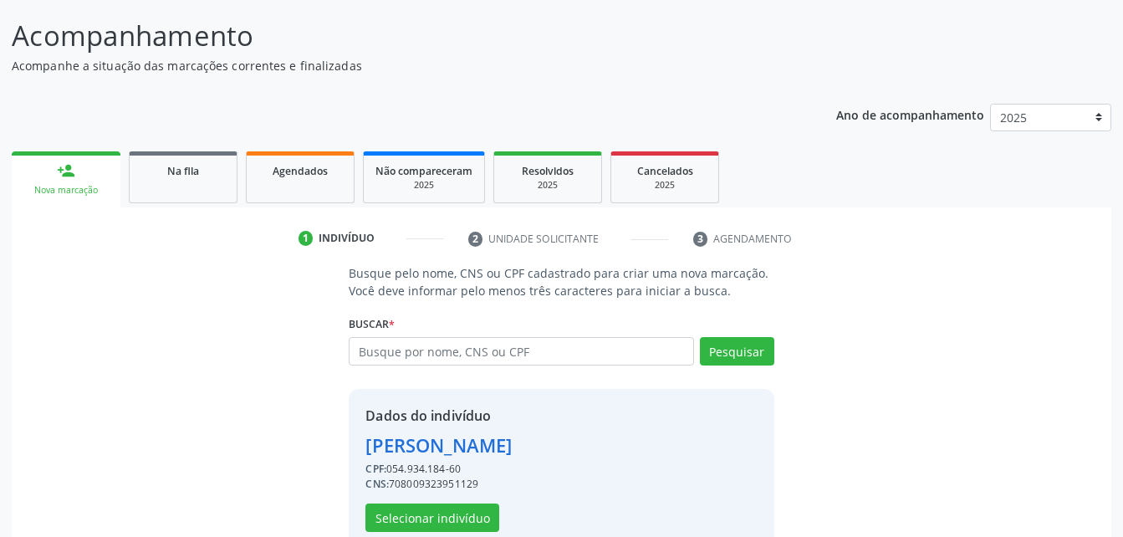
scroll to position [157, 0]
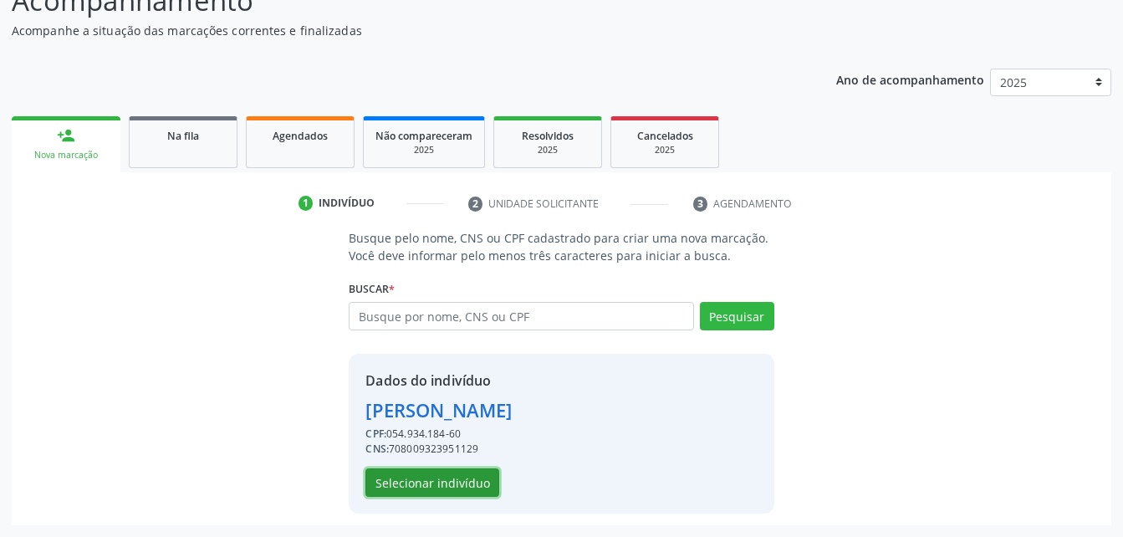
click at [466, 490] on button "Selecionar indivíduo" at bounding box center [433, 482] width 134 height 28
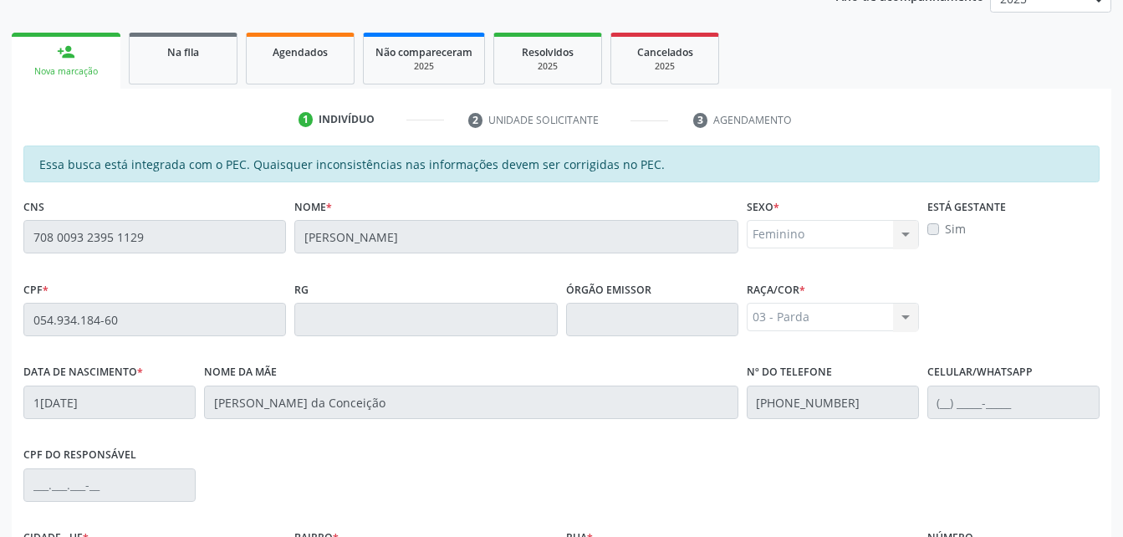
scroll to position [442, 0]
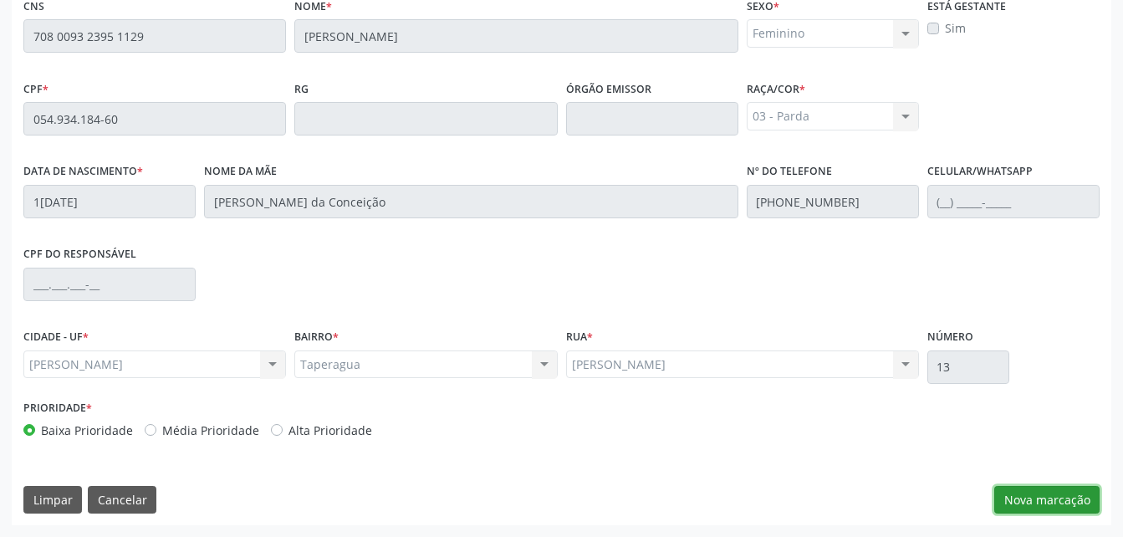
click at [1020, 495] on button "Nova marcação" at bounding box center [1047, 500] width 105 height 28
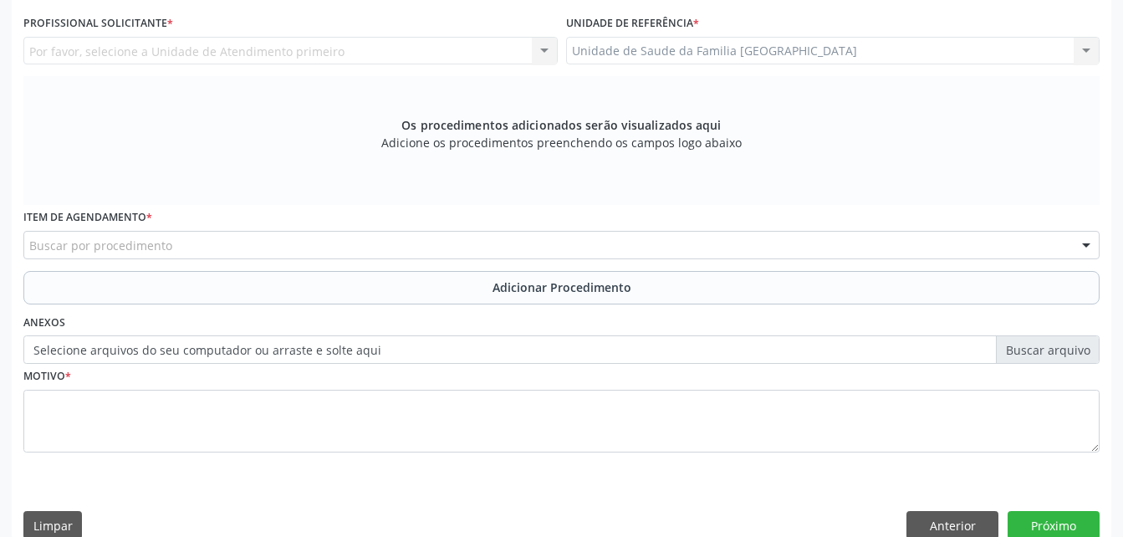
scroll to position [358, 0]
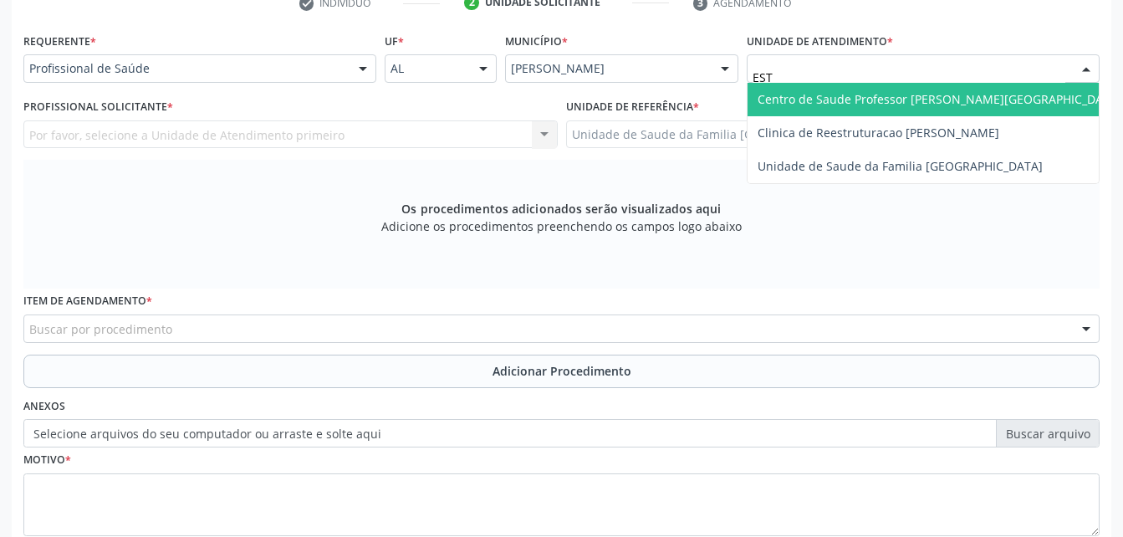
type input "ESTI"
click at [820, 100] on span "Unidade de Saude da Familia [GEOGRAPHIC_DATA]" at bounding box center [900, 99] width 285 height 16
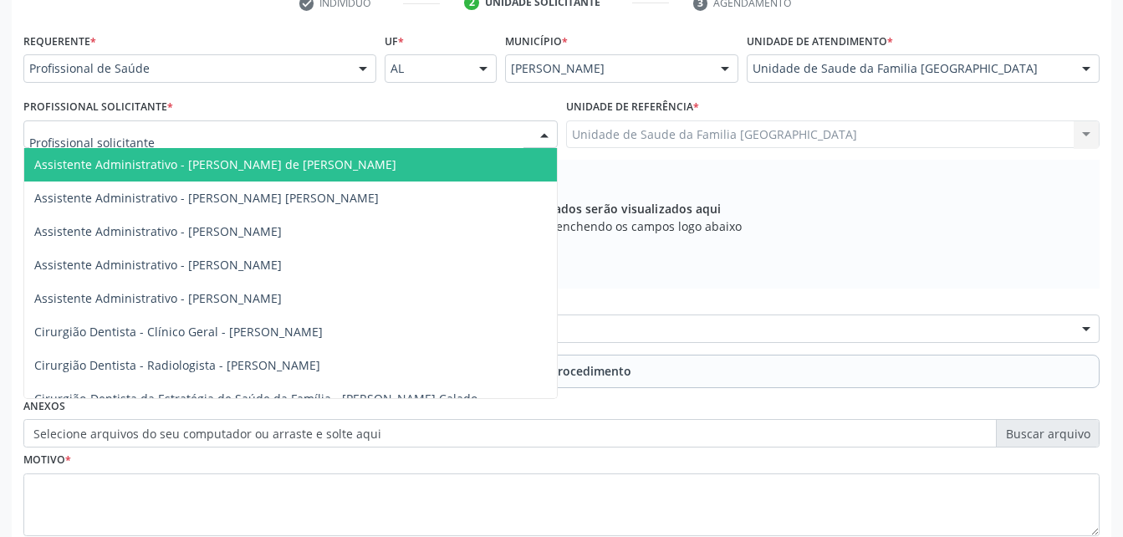
click at [330, 127] on div at bounding box center [290, 134] width 534 height 28
type input "ROD"
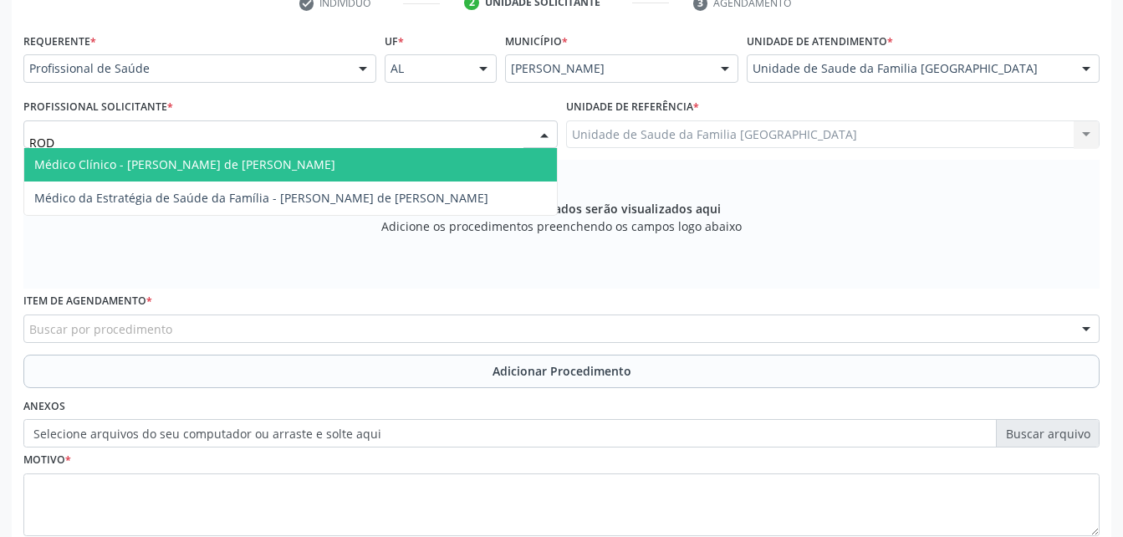
click at [354, 170] on span "Médico Clínico - [PERSON_NAME] de [PERSON_NAME]" at bounding box center [290, 164] width 533 height 33
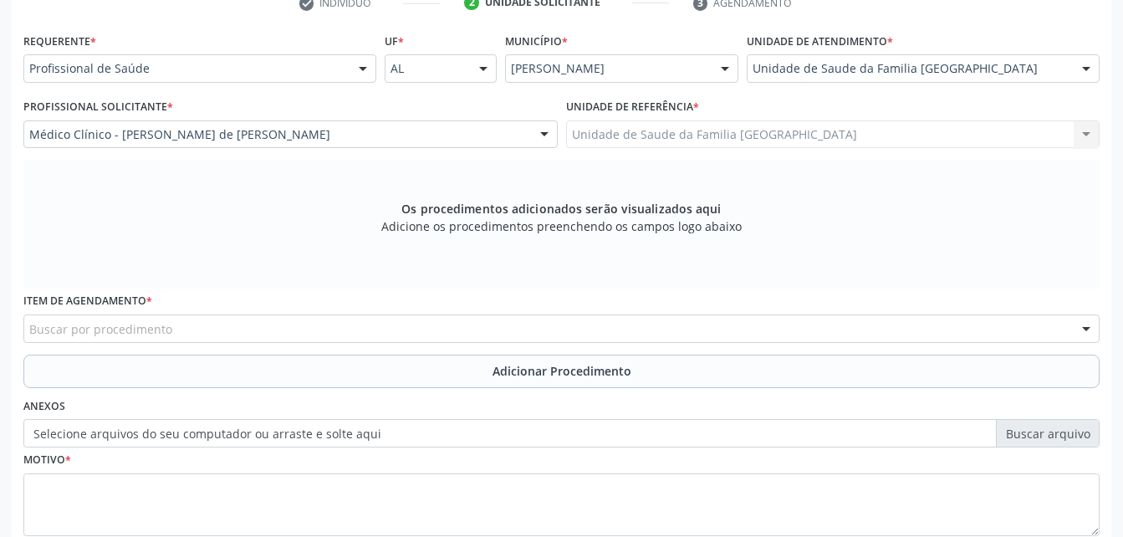
scroll to position [442, 0]
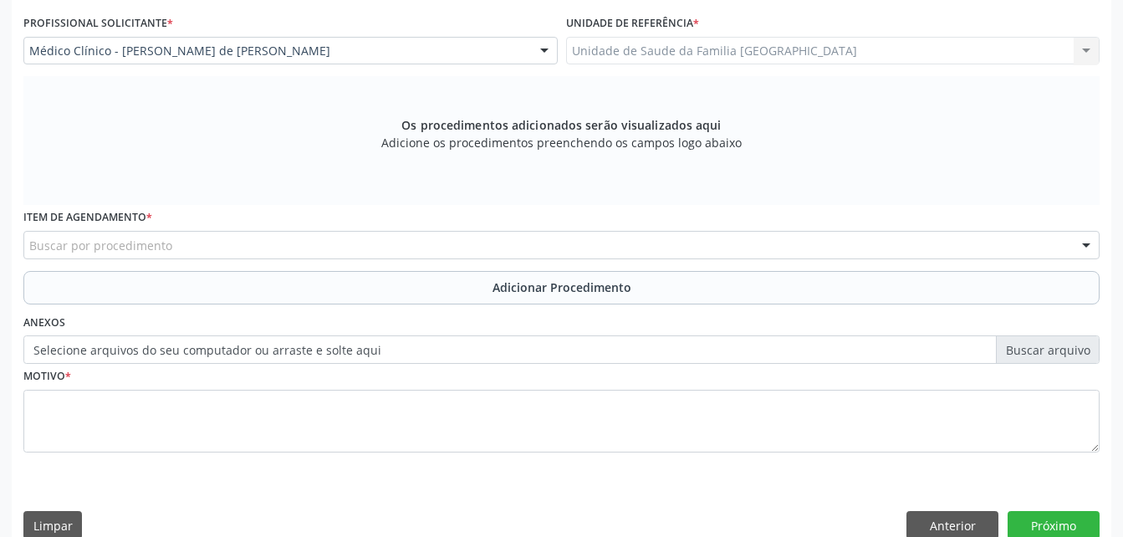
drag, startPoint x: 283, startPoint y: 241, endPoint x: 283, endPoint y: 253, distance: 11.7
click at [283, 248] on div "Buscar por procedimento" at bounding box center [561, 245] width 1077 height 28
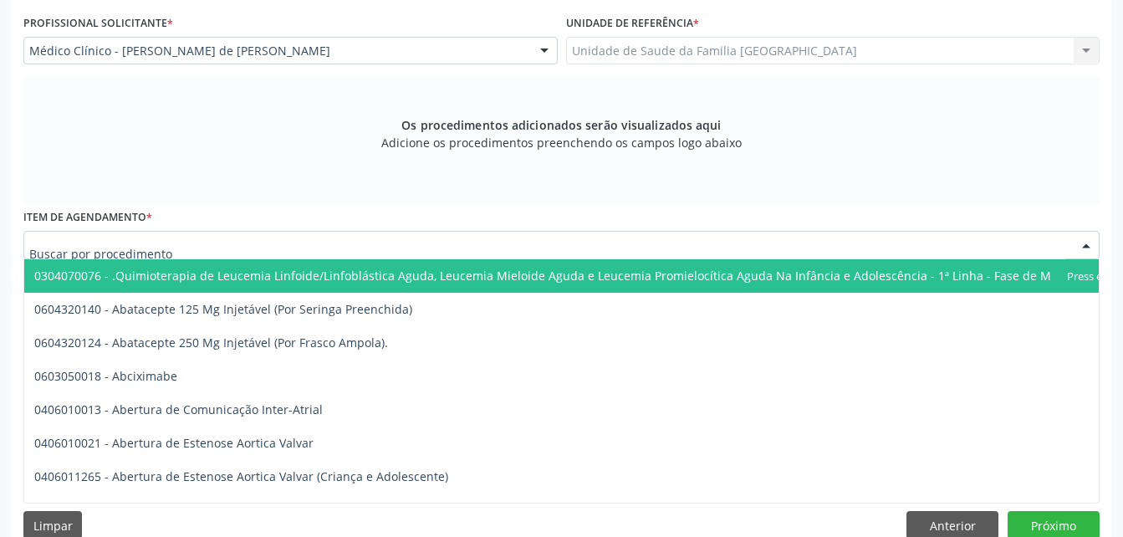
type input "C"
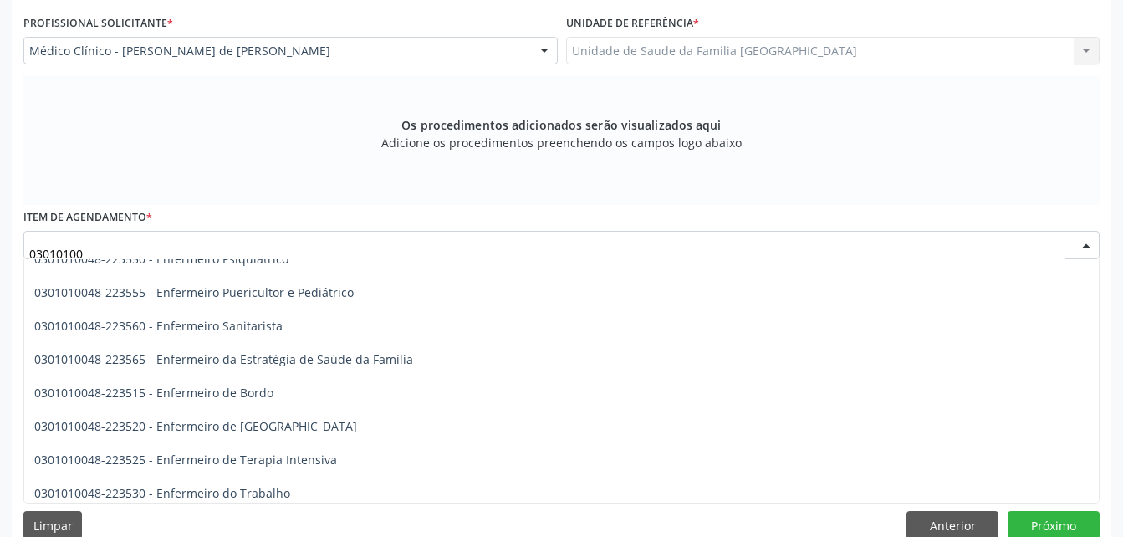
scroll to position [1338, 0]
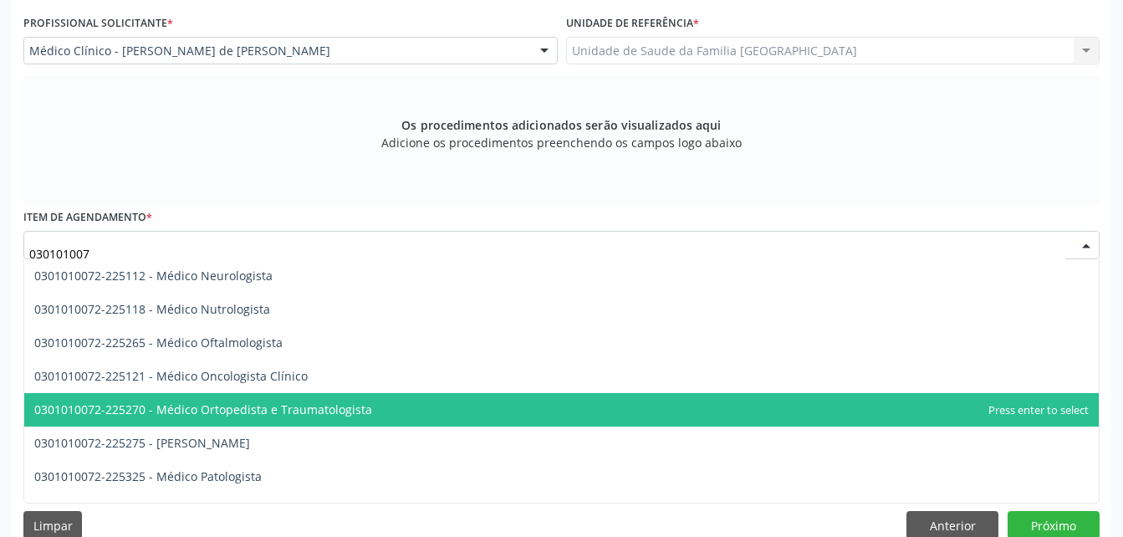
type input "0301010072"
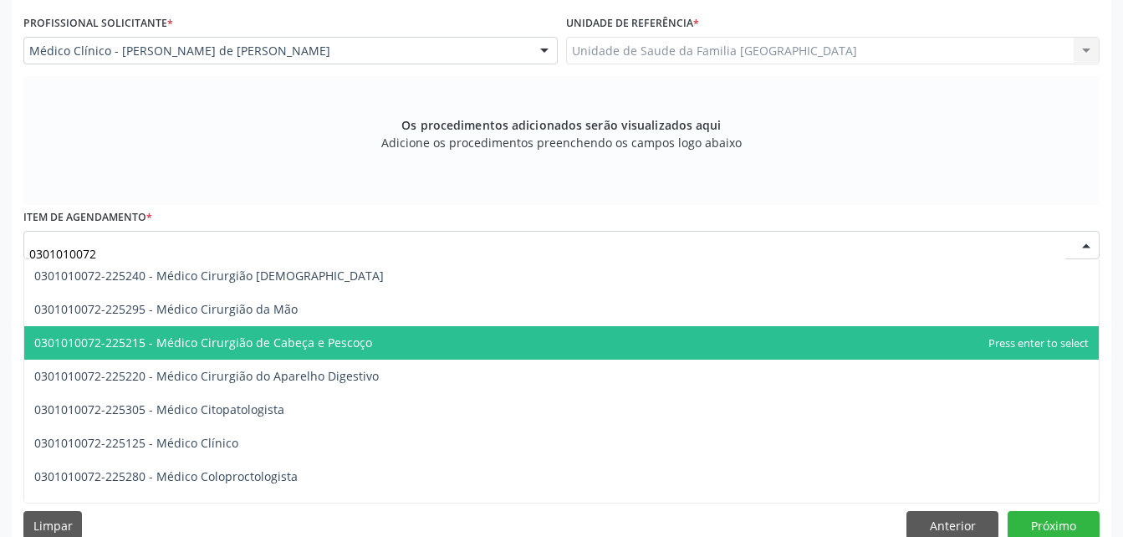
scroll to position [335, 0]
click at [364, 327] on span "0301010072-225225 - Médico Cirurgião Geral" at bounding box center [561, 342] width 1075 height 33
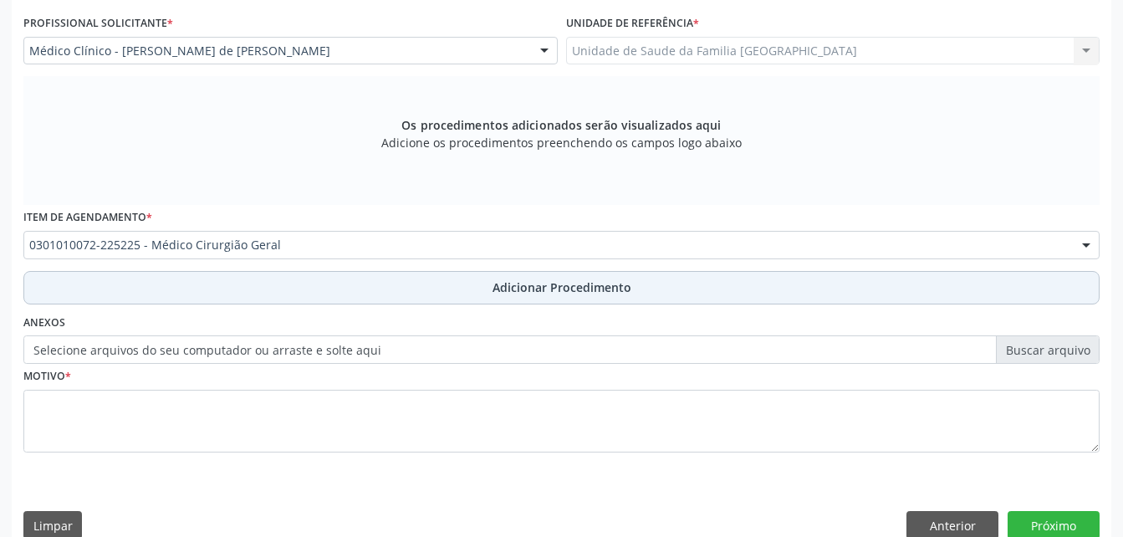
click at [381, 290] on button "Adicionar Procedimento" at bounding box center [561, 287] width 1077 height 33
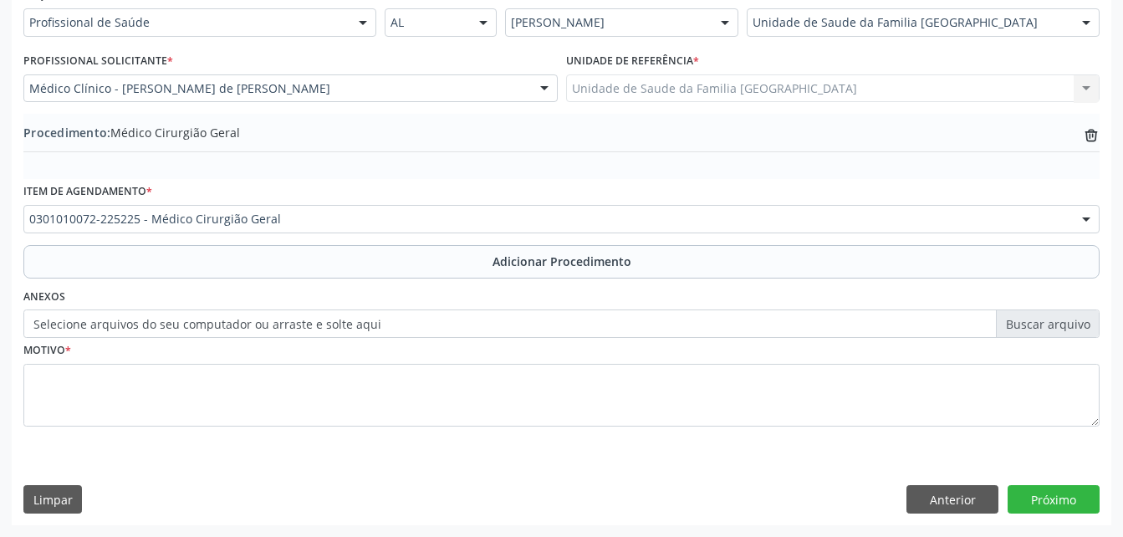
scroll to position [404, 0]
click at [340, 325] on label "Selecione arquivos do seu computador ou arraste e solte aqui" at bounding box center [561, 323] width 1077 height 28
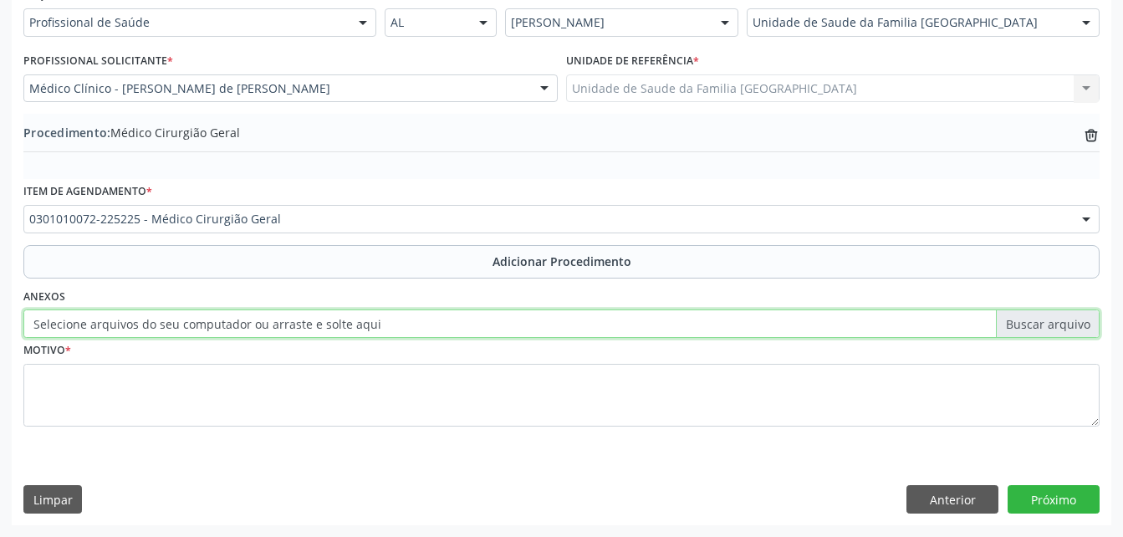
click at [340, 325] on input "Selecione arquivos do seu computador ou arraste e solte aqui" at bounding box center [561, 323] width 1077 height 28
type input "C:\fakepath\WhatsApp Image [DATE] 10.37.52.jpeg"
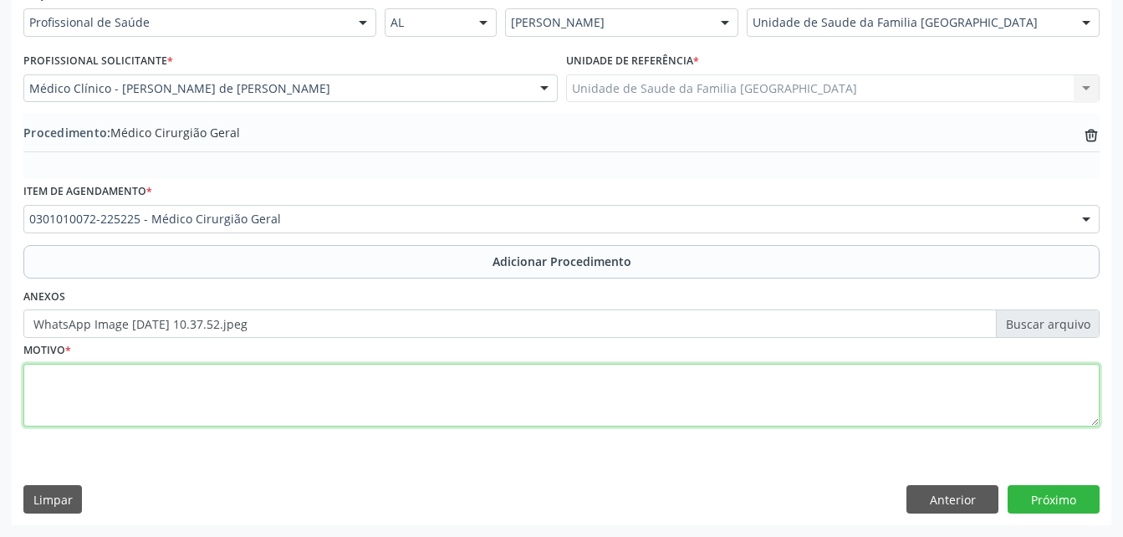
click at [385, 425] on textarea at bounding box center [561, 396] width 1077 height 64
type textarea "PEQUENOS PROCEDIMENTOS"
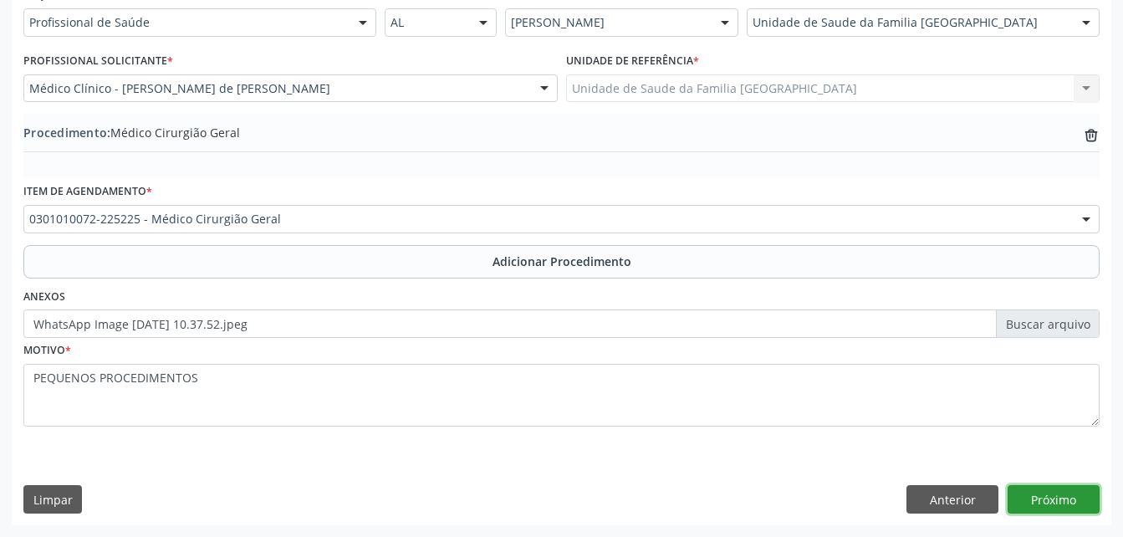
click at [1066, 498] on button "Próximo" at bounding box center [1054, 499] width 92 height 28
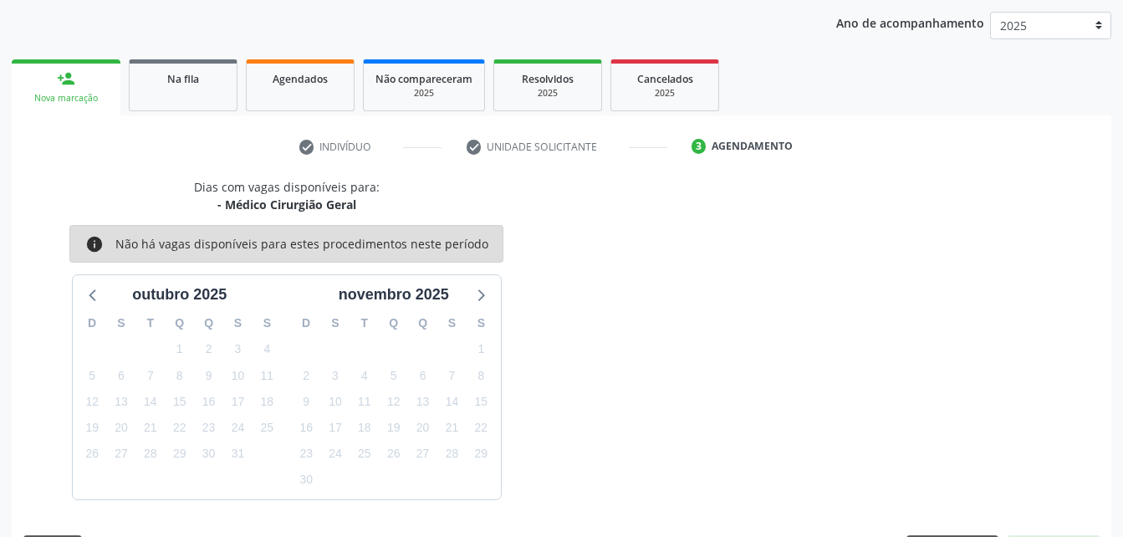
scroll to position [263, 0]
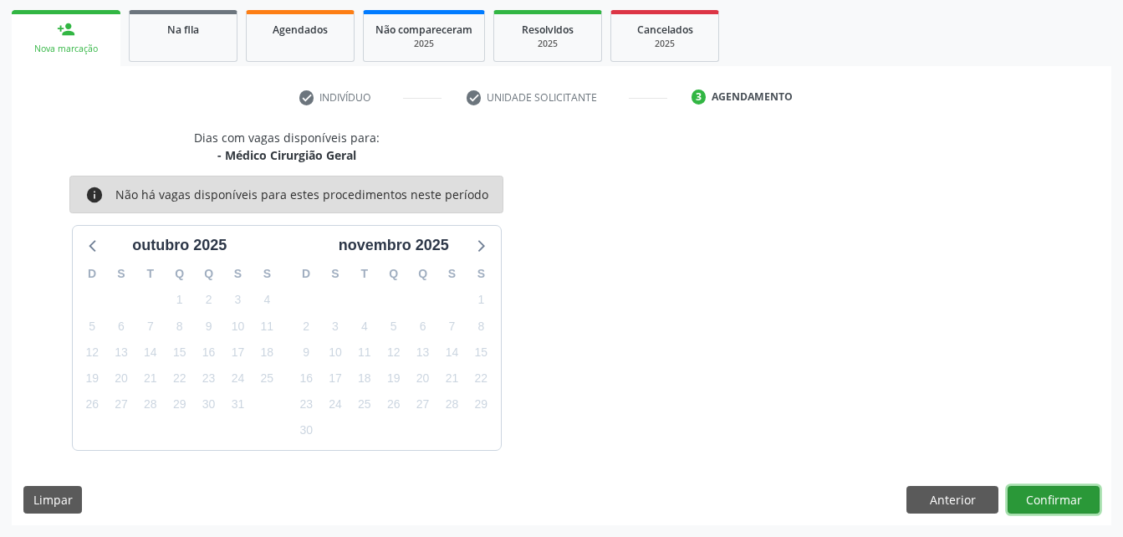
click at [1056, 494] on button "Confirmar" at bounding box center [1054, 500] width 92 height 28
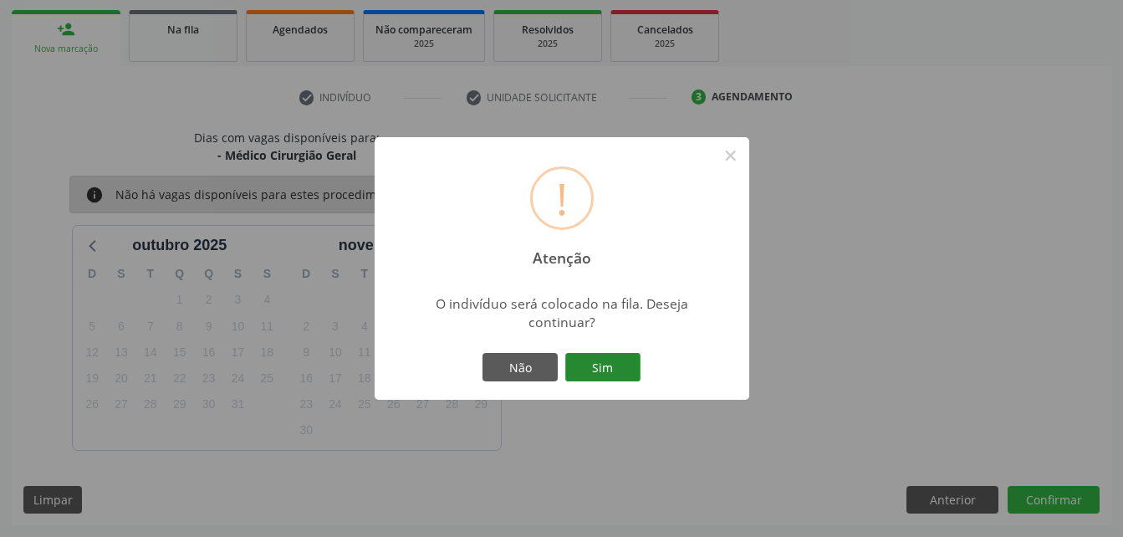
click at [623, 367] on button "Sim" at bounding box center [602, 367] width 75 height 28
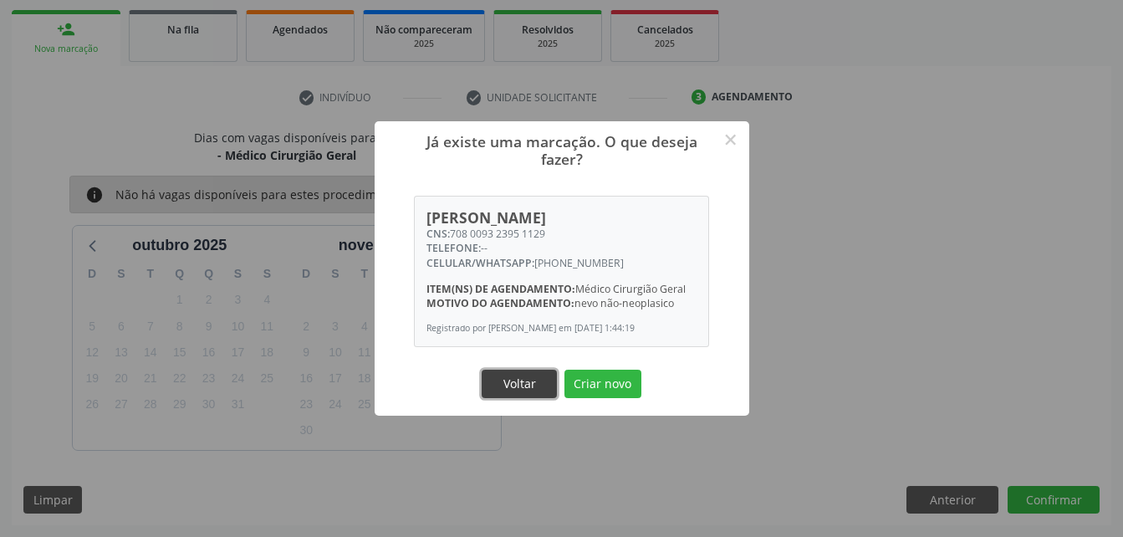
click at [552, 381] on button "Voltar" at bounding box center [519, 384] width 75 height 28
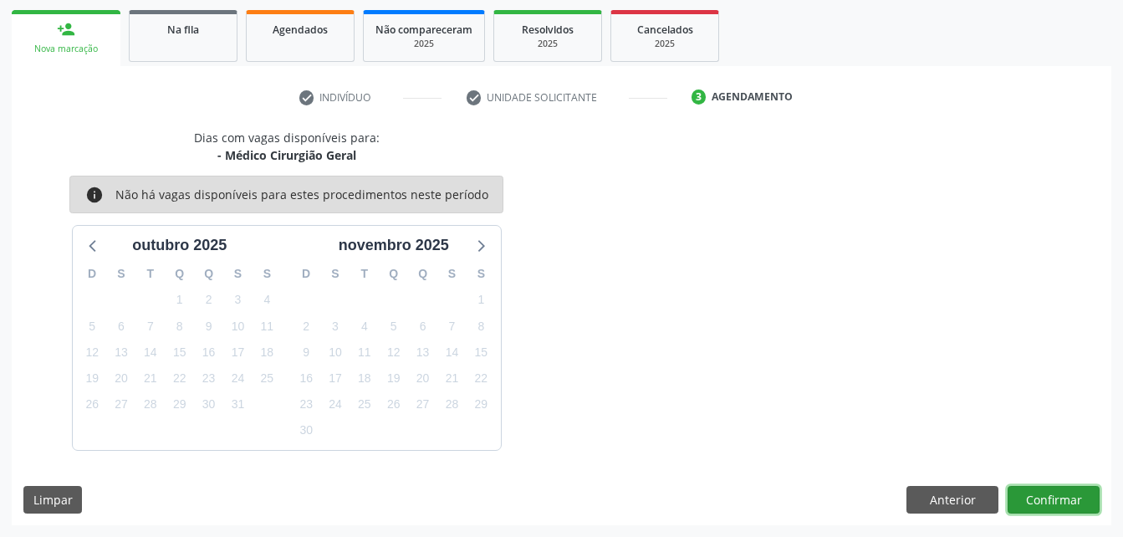
click at [1056, 493] on button "Confirmar" at bounding box center [1054, 500] width 92 height 28
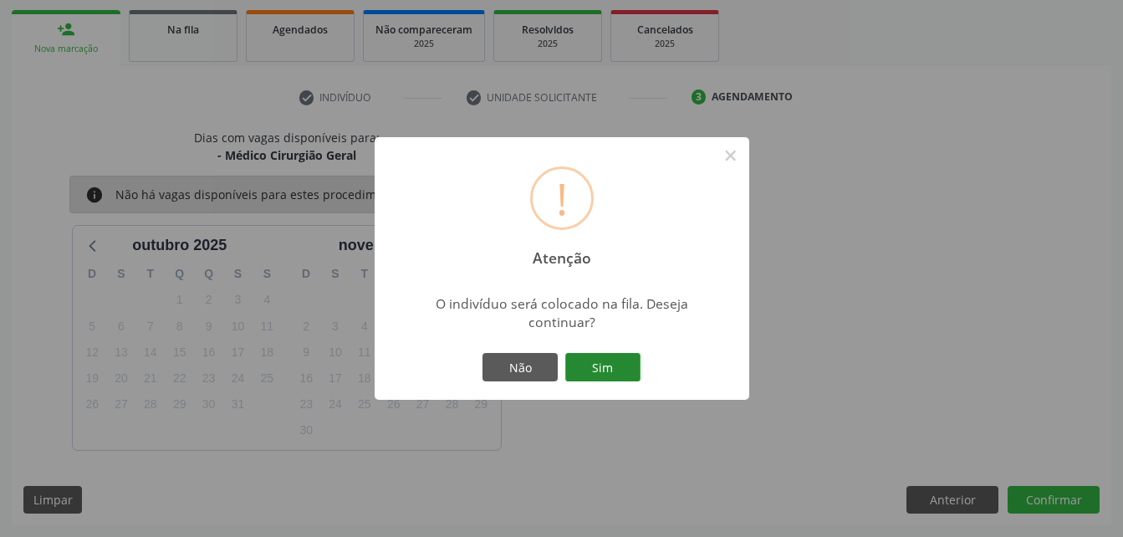
click at [586, 361] on button "Sim" at bounding box center [602, 367] width 75 height 28
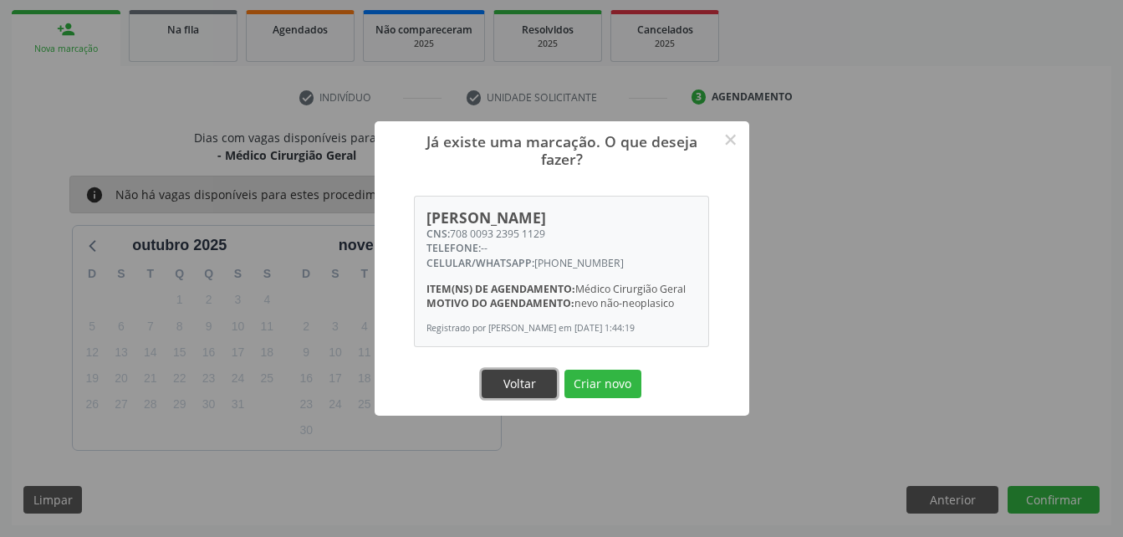
click at [550, 388] on button "Voltar" at bounding box center [519, 384] width 75 height 28
